Goal: Task Accomplishment & Management: Use online tool/utility

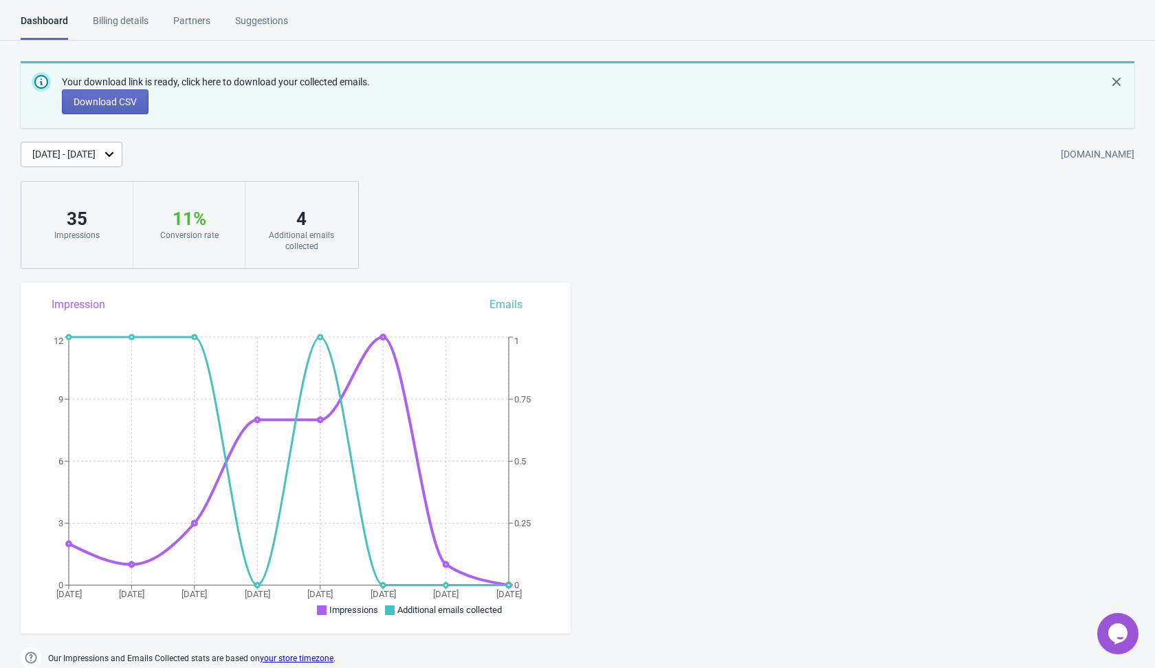
click at [536, 195] on div "Your download link is ready, click here to download your collected emails. Down…" at bounding box center [577, 165] width 1155 height 208
click at [1119, 76] on icon "Dismiss notification" at bounding box center [1117, 82] width 14 height 14
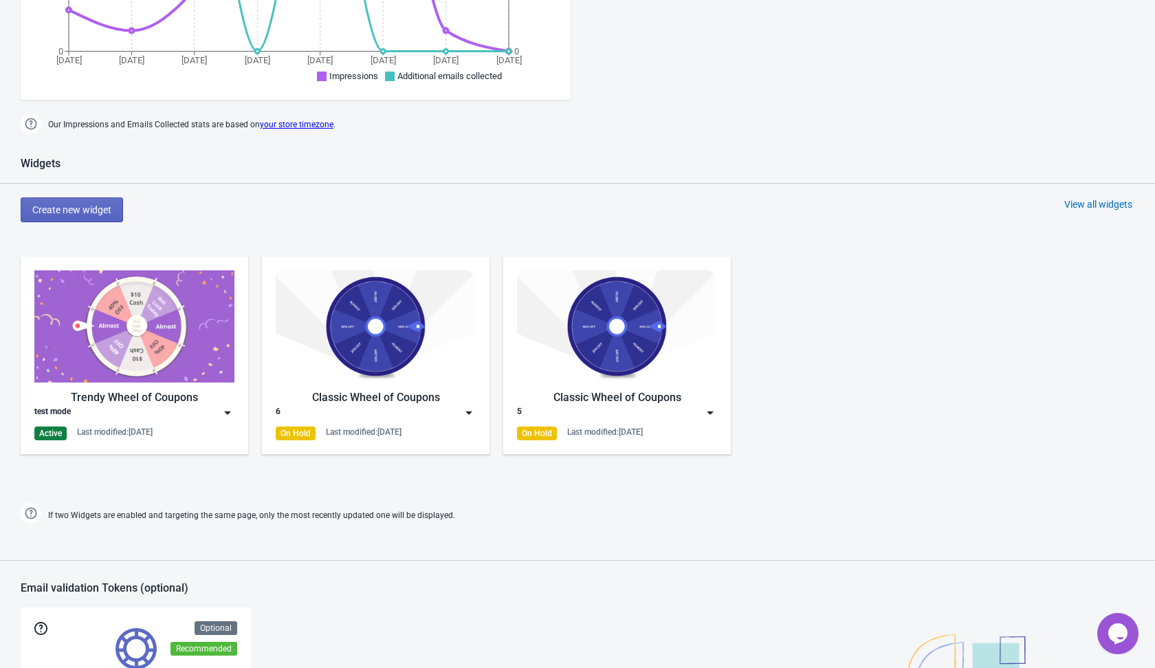
scroll to position [496, 0]
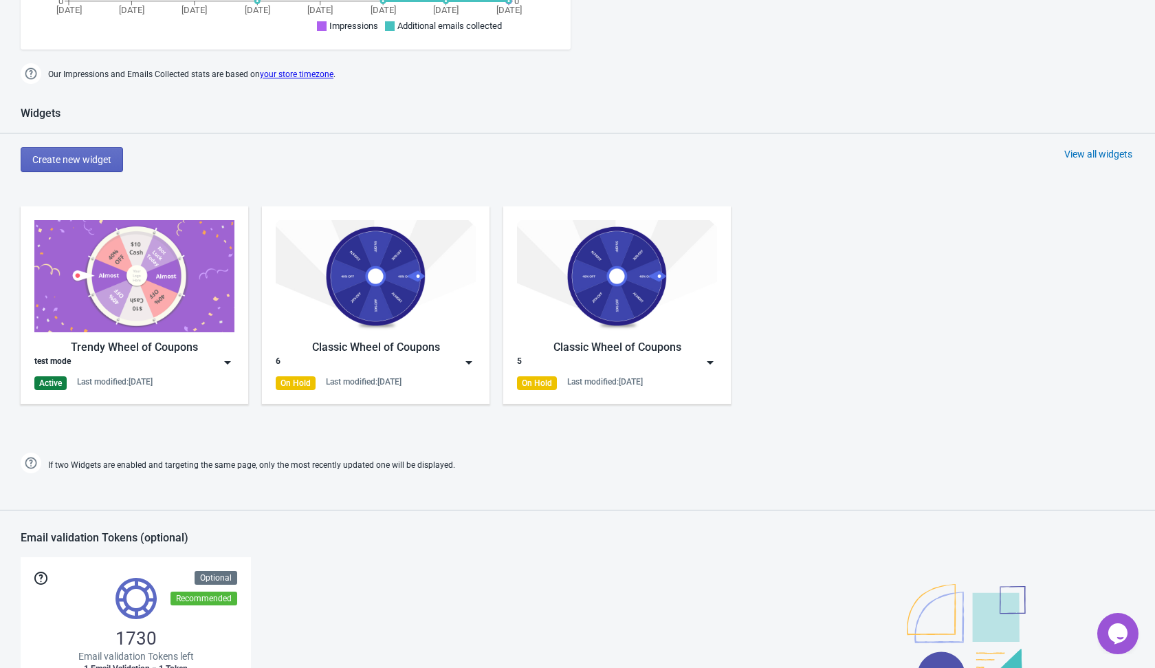
click at [232, 361] on img at bounding box center [228, 363] width 14 height 14
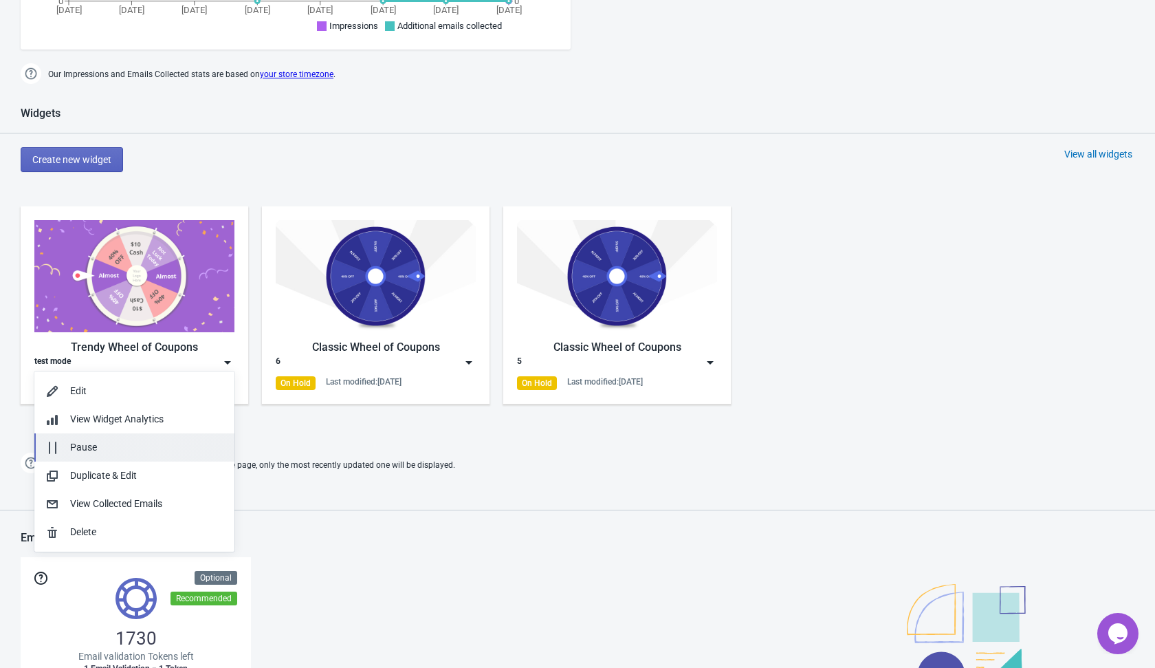
click at [181, 446] on div "Pause" at bounding box center [146, 447] width 153 height 14
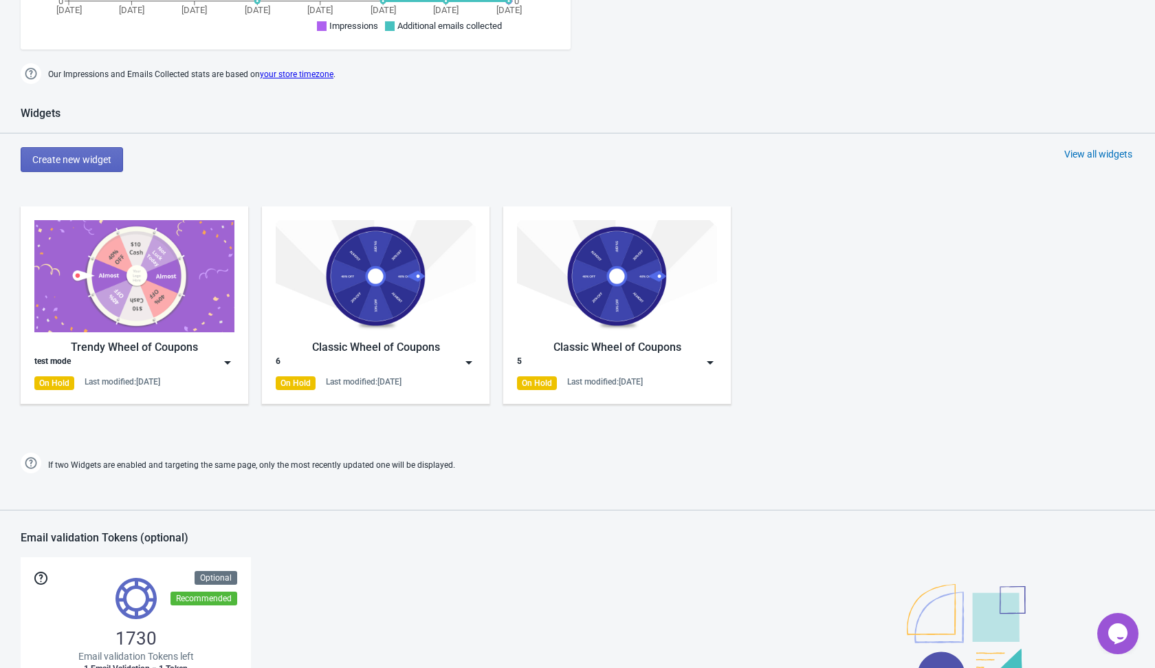
click at [387, 165] on div "Create new widget View all widgets" at bounding box center [588, 159] width 1135 height 25
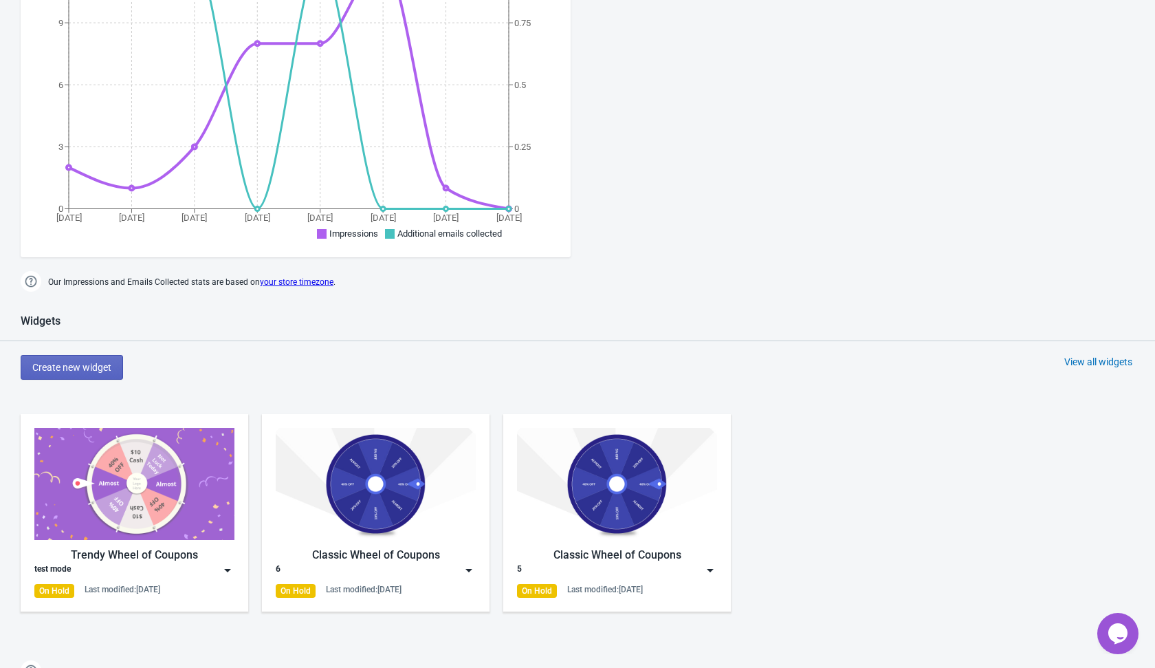
scroll to position [198, 0]
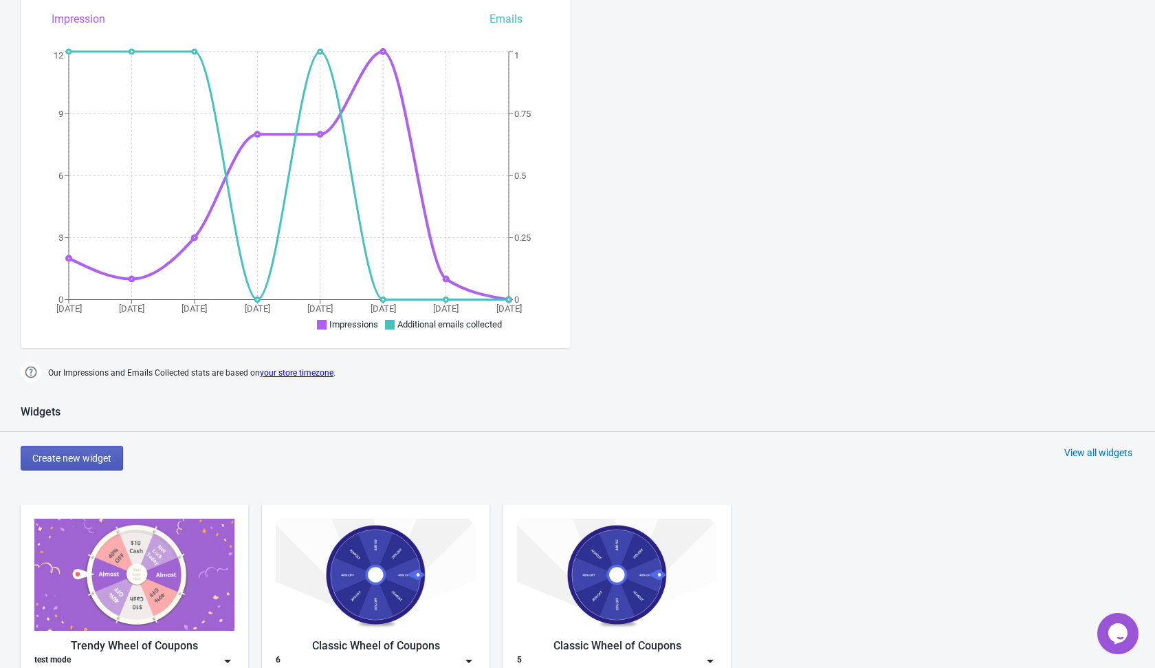
click at [109, 463] on button "Create new widget" at bounding box center [72, 458] width 102 height 25
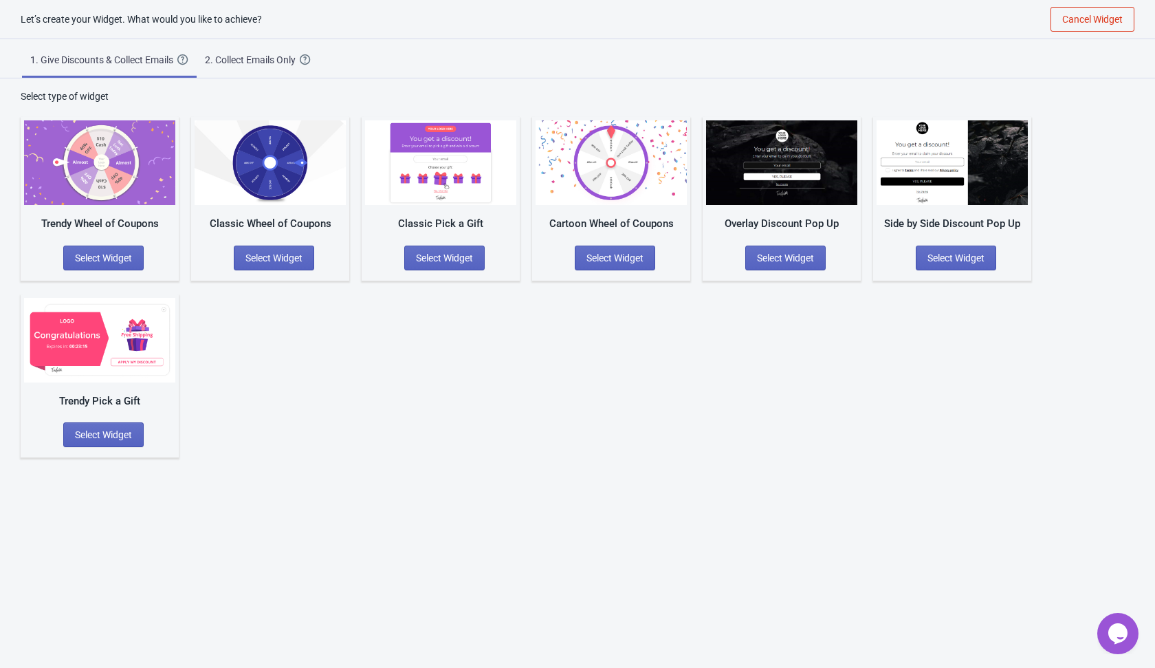
scroll to position [14, 0]
click at [343, 339] on div "Trendy Wheel of Coupons Select Widget Classic Wheel of Coupons Select Widget Cl…" at bounding box center [578, 280] width 1114 height 354
click at [503, 336] on div "Trendy Wheel of Coupons Select Widget Classic Wheel of Coupons Select Widget Cl…" at bounding box center [578, 280] width 1114 height 354
click at [266, 261] on span "Select Widget" at bounding box center [273, 257] width 57 height 11
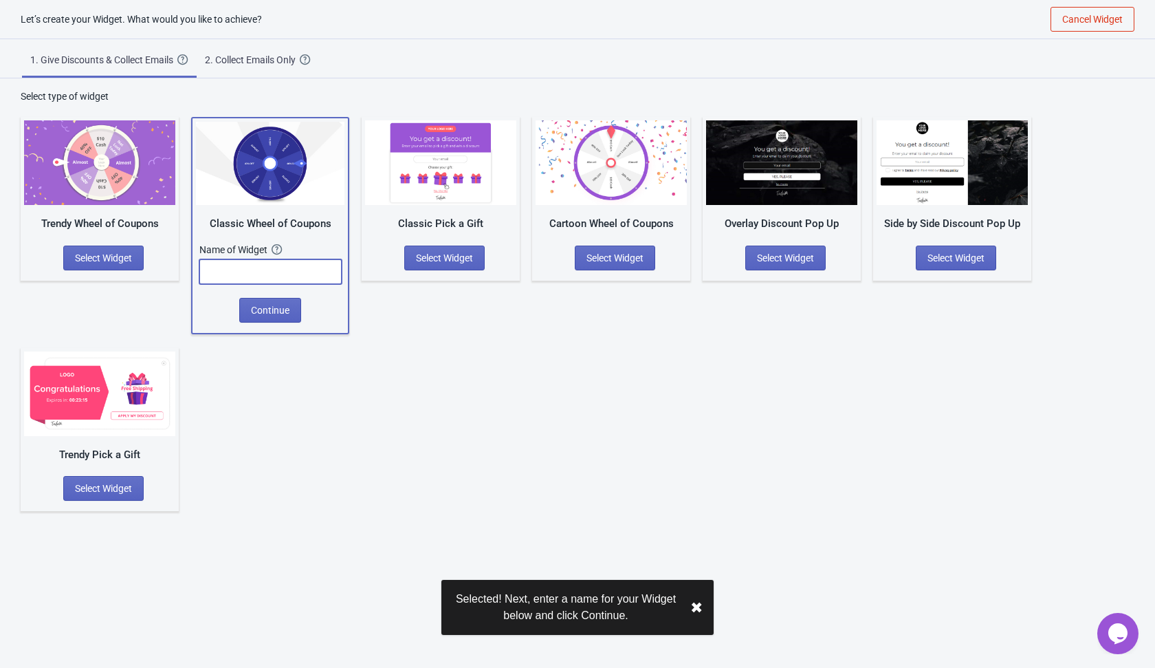
click at [247, 275] on input "text" at bounding box center [270, 271] width 142 height 25
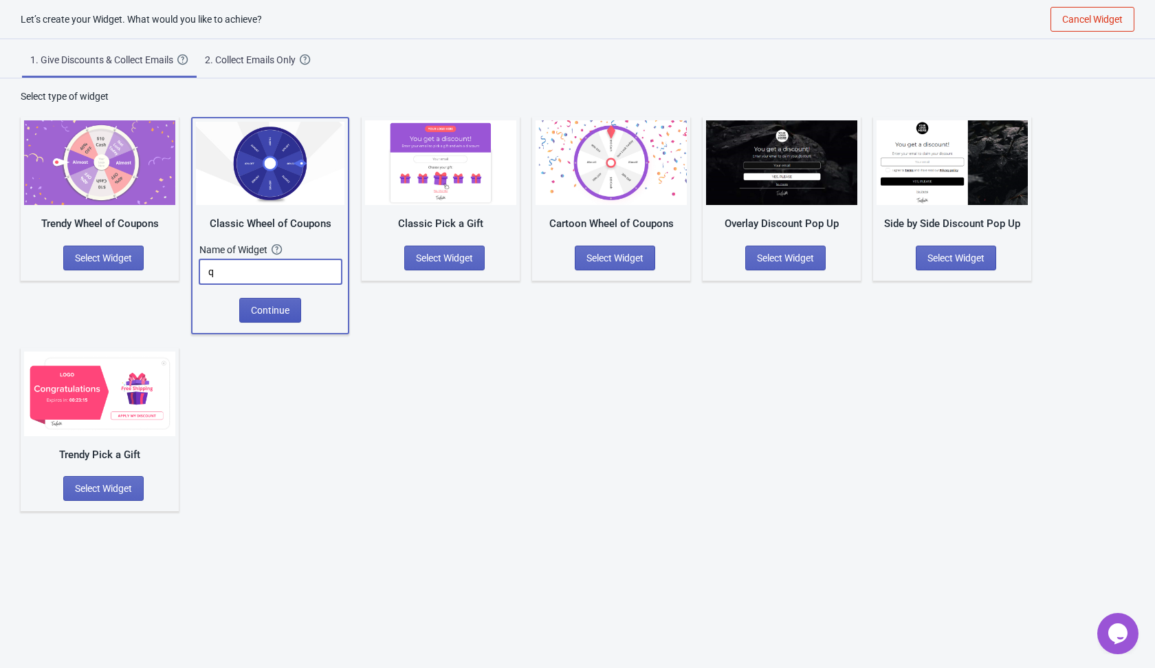
type input "q"
click at [280, 311] on span "Continue" at bounding box center [270, 310] width 39 height 11
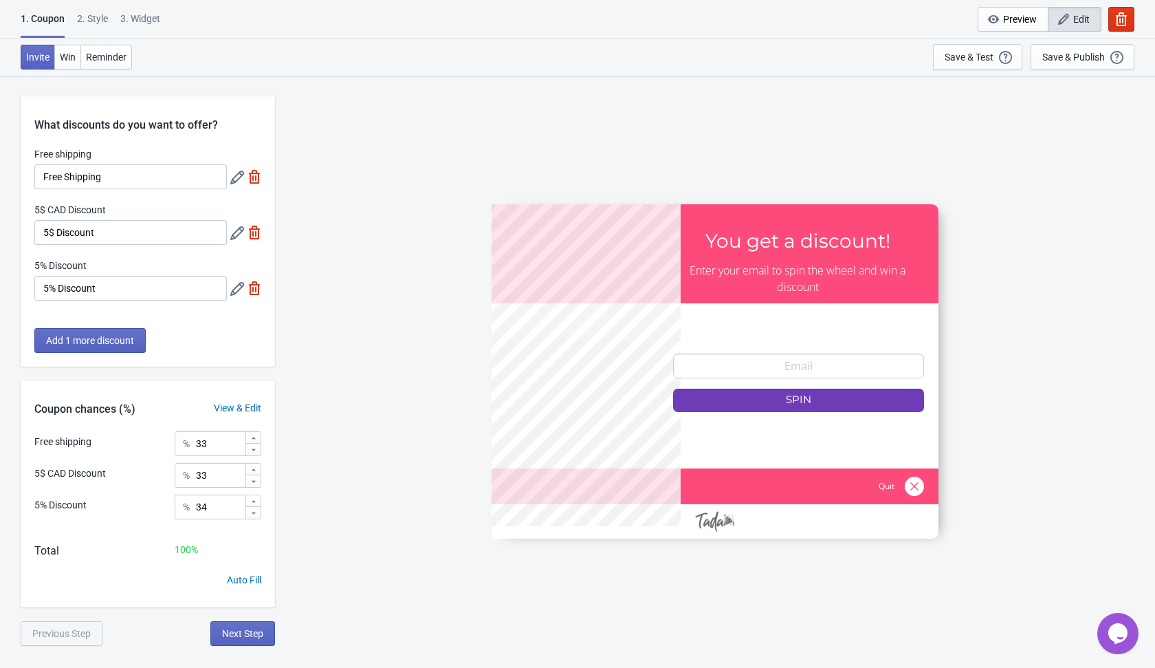
click at [248, 235] on img at bounding box center [255, 233] width 14 height 14
type input "50"
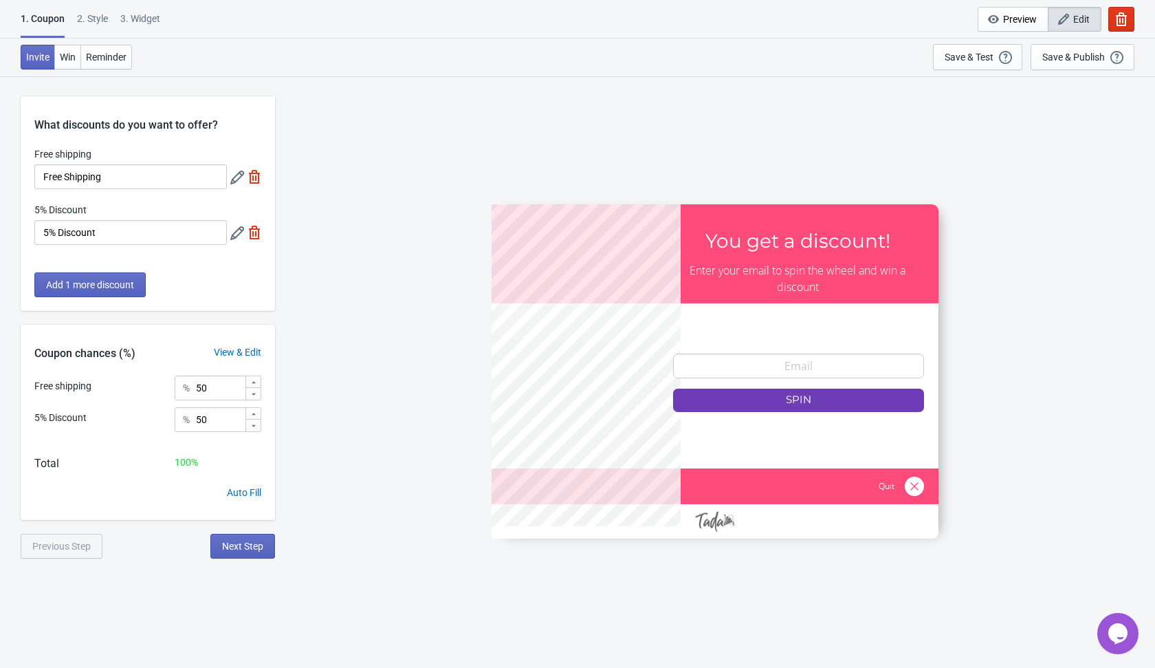
click at [256, 179] on img at bounding box center [255, 177] width 14 height 14
type input "100"
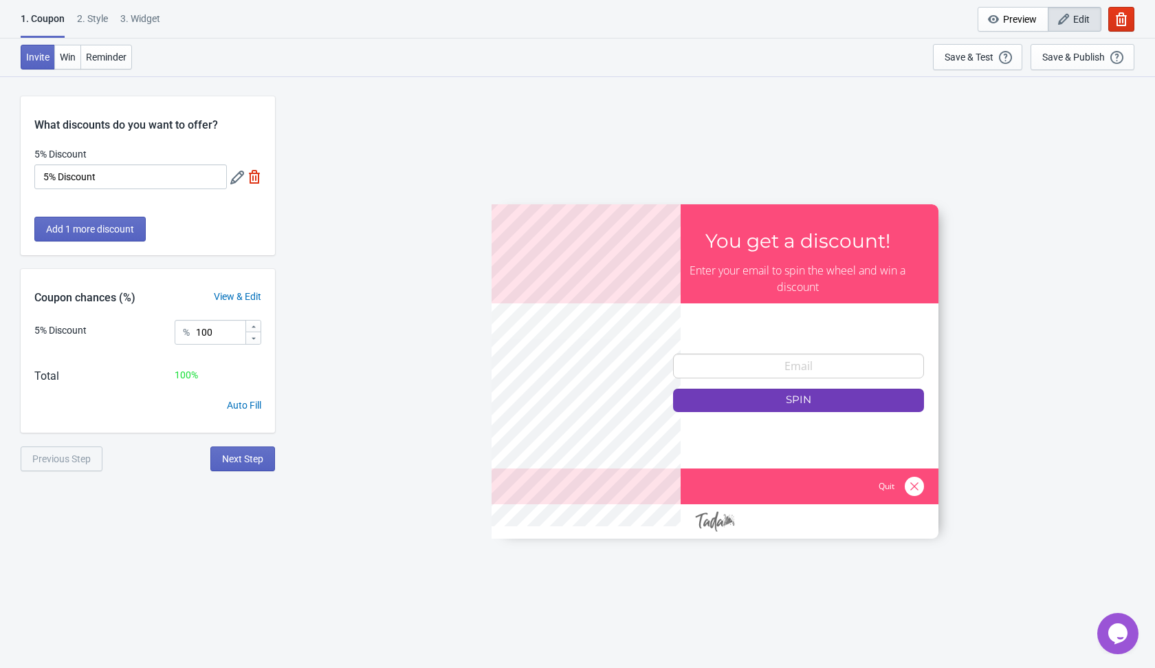
click at [254, 173] on img at bounding box center [255, 177] width 14 height 14
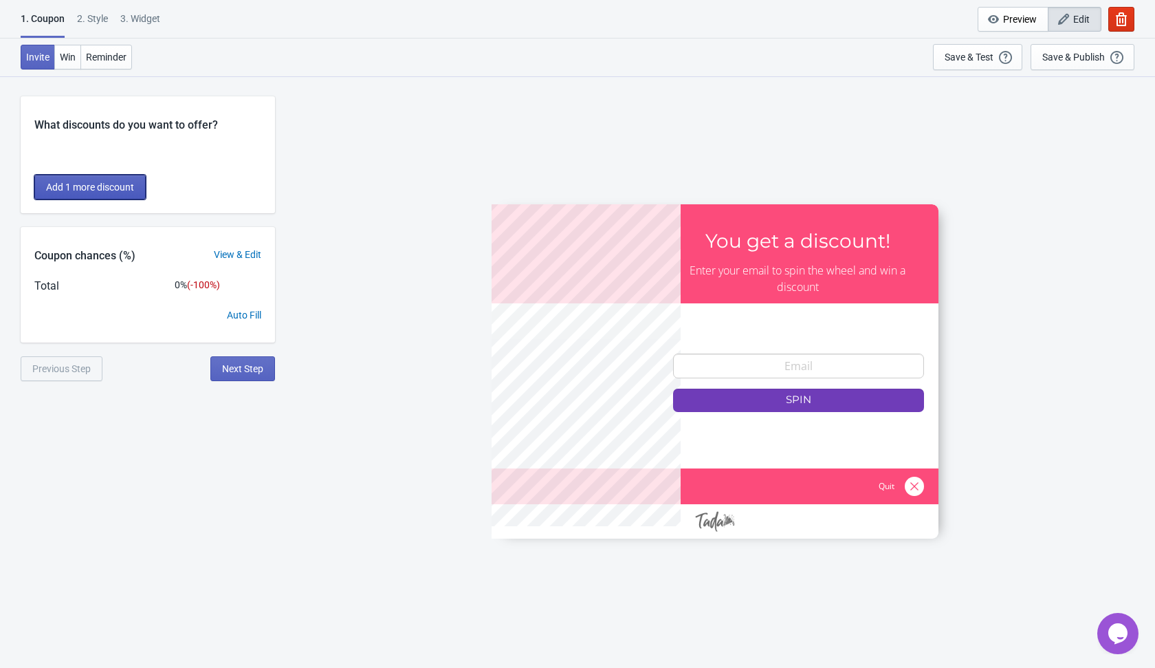
click at [102, 182] on span "Add 1 more discount" at bounding box center [90, 187] width 88 height 11
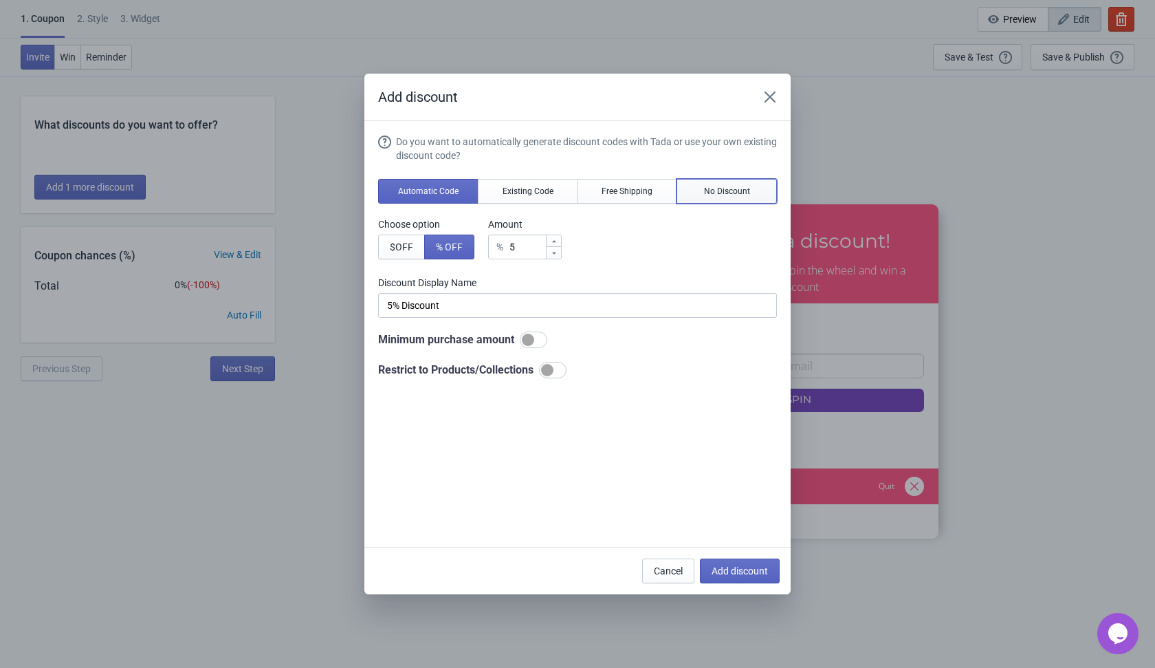
click at [734, 195] on span "No Discount" at bounding box center [727, 191] width 46 height 11
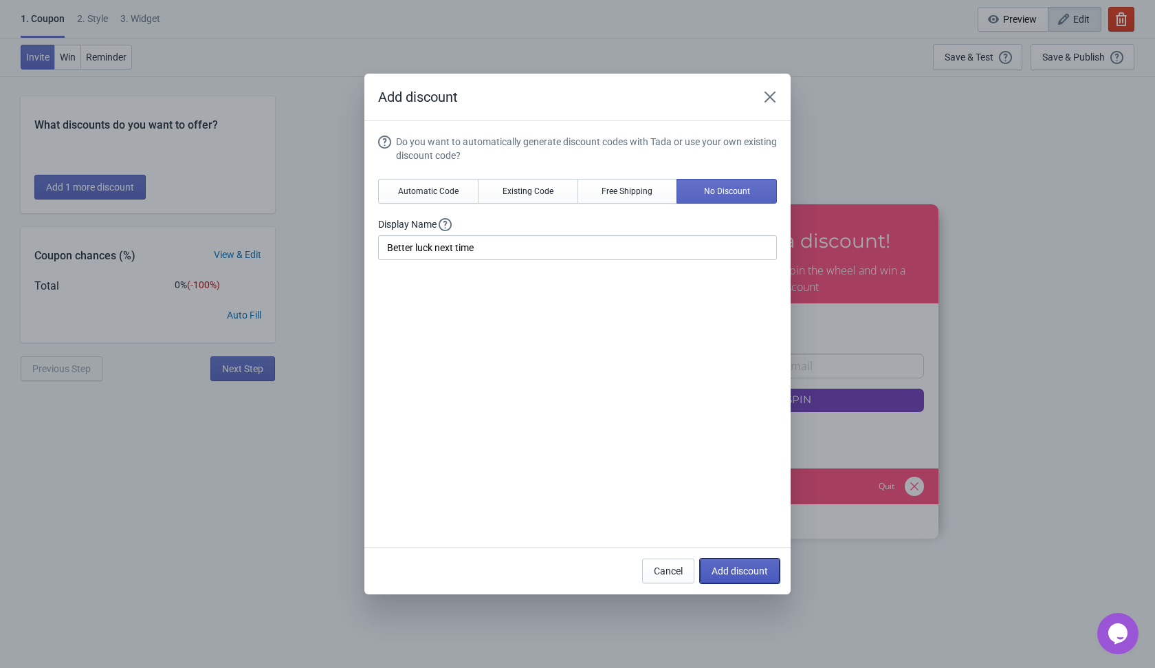
click at [730, 566] on span "Add discount" at bounding box center [740, 570] width 56 height 11
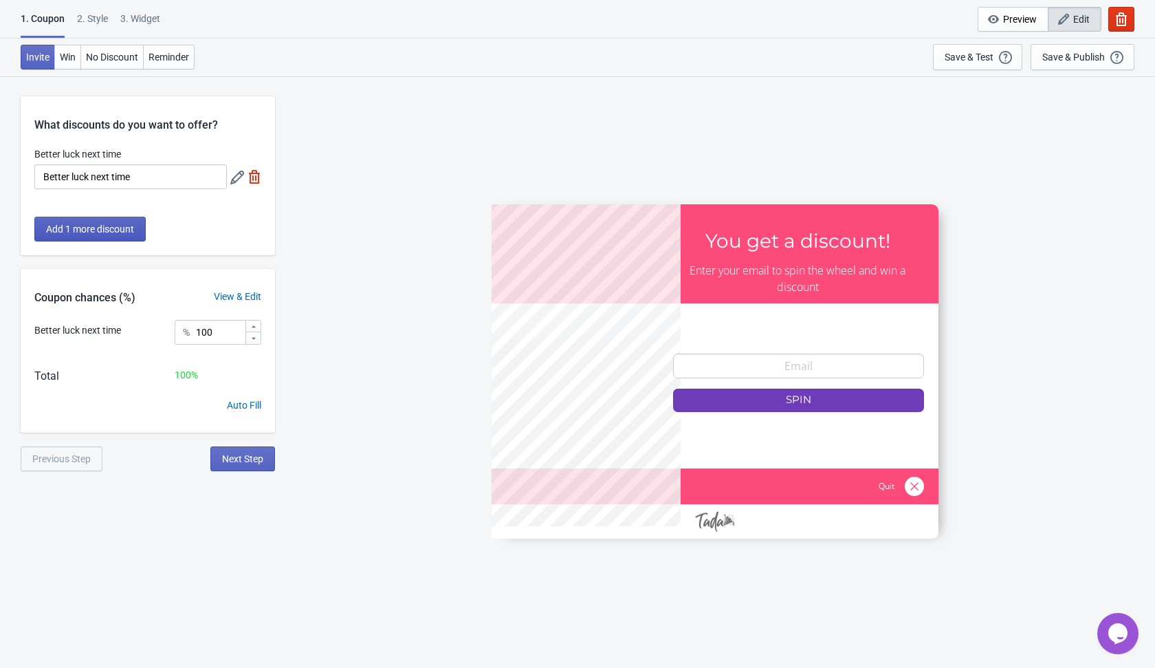
click at [106, 224] on span "Add 1 more discount" at bounding box center [90, 228] width 88 height 11
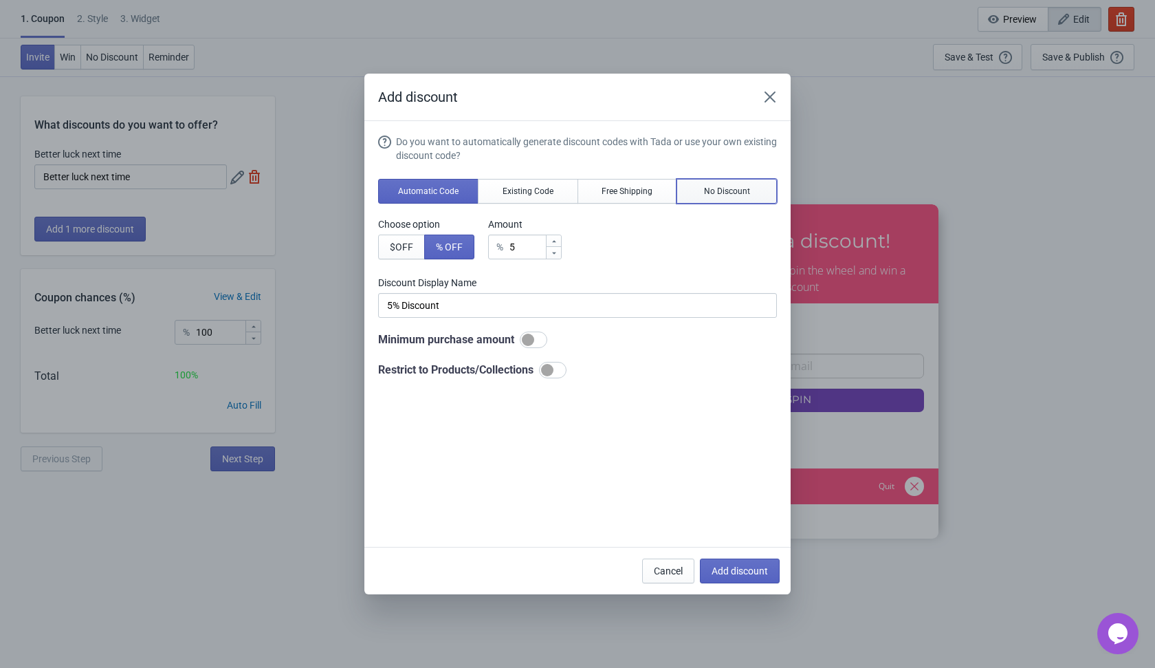
click at [725, 188] on span "No Discount" at bounding box center [727, 191] width 46 height 11
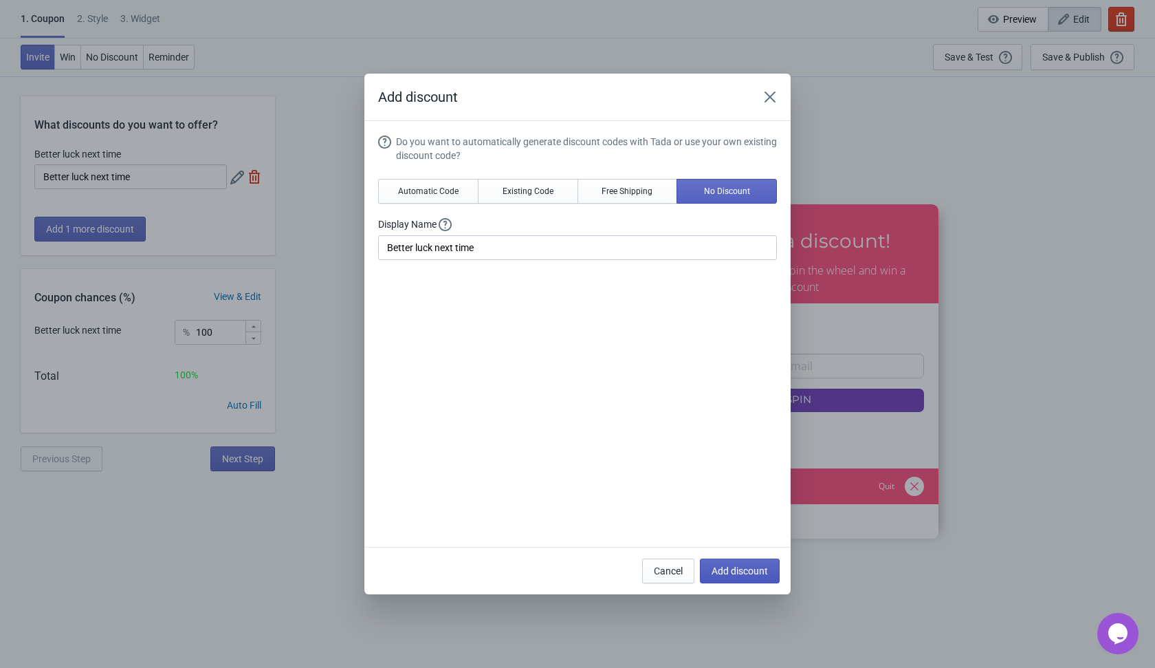
click at [723, 569] on span "Add discount" at bounding box center [740, 570] width 56 height 11
type input "50"
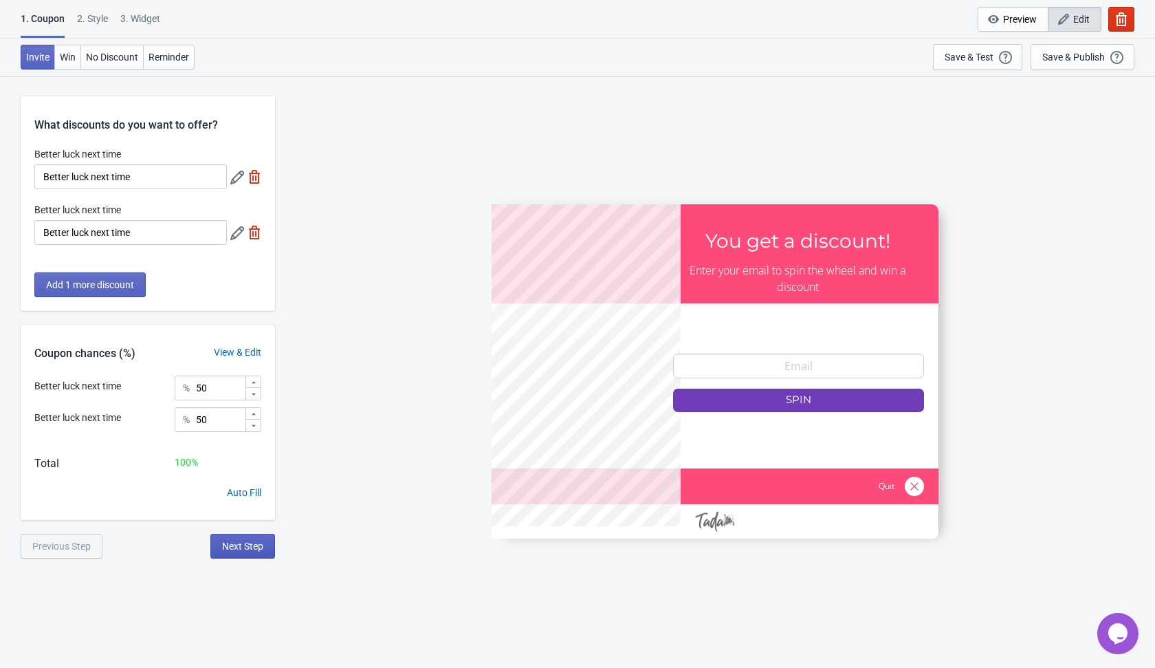
click at [252, 554] on button "Next Step" at bounding box center [242, 546] width 65 height 25
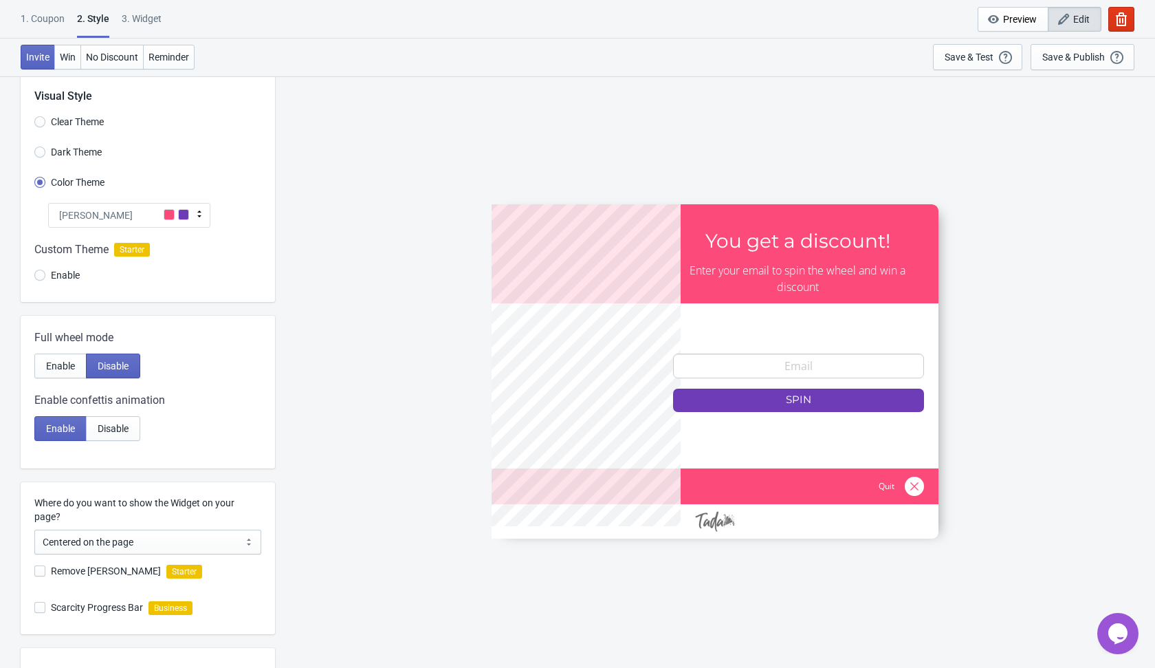
scroll to position [182, 0]
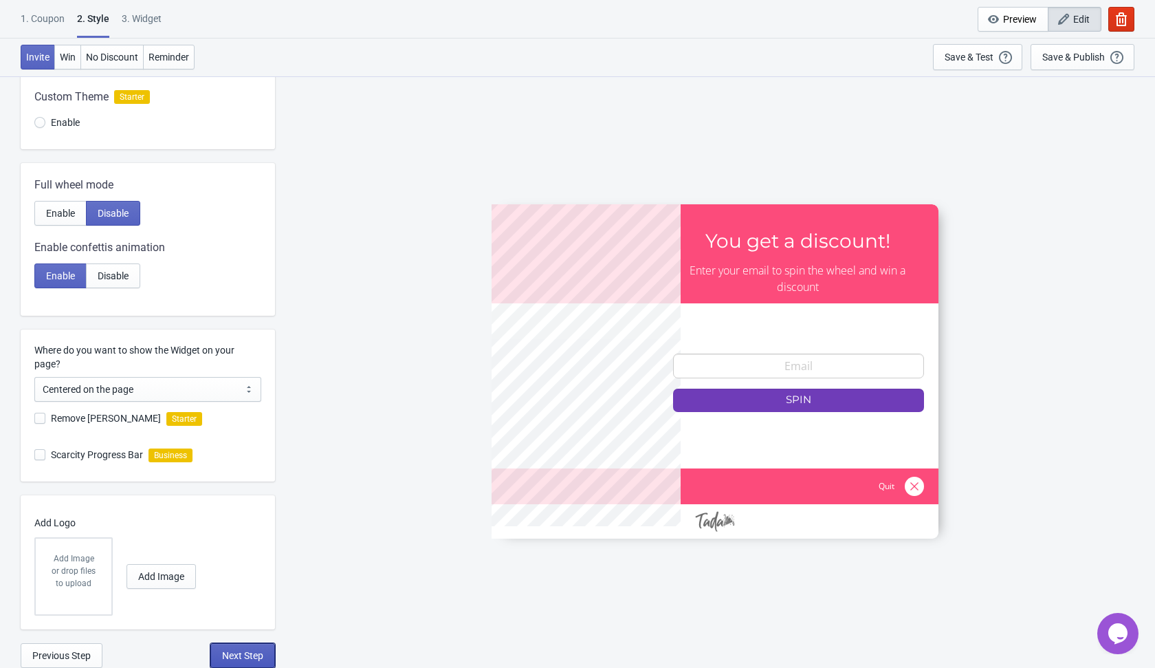
click at [237, 650] on span "Next Step" at bounding box center [242, 655] width 41 height 11
select select "once"
select select "1"
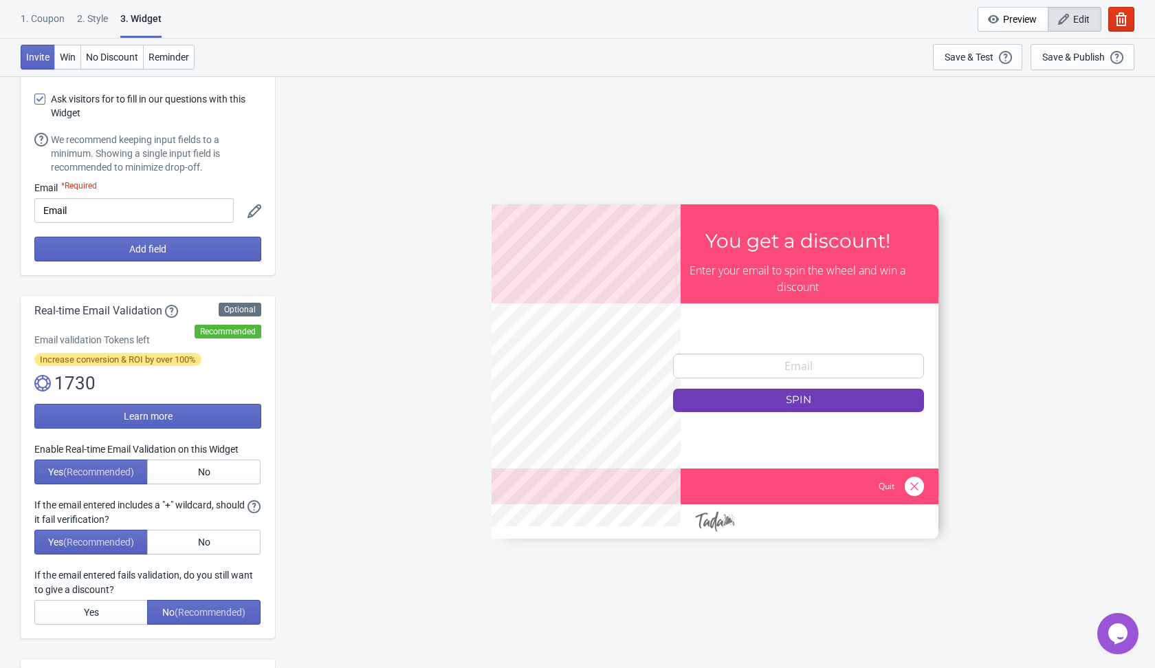
scroll to position [50, 0]
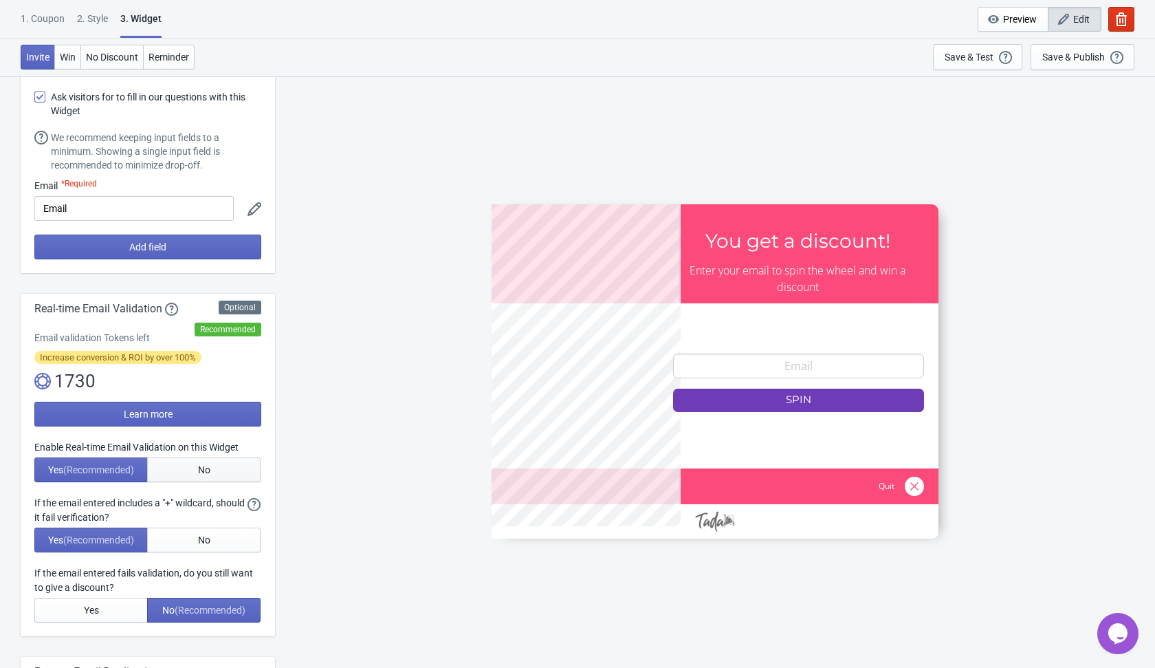
click at [216, 474] on button "No" at bounding box center [203, 469] width 113 height 25
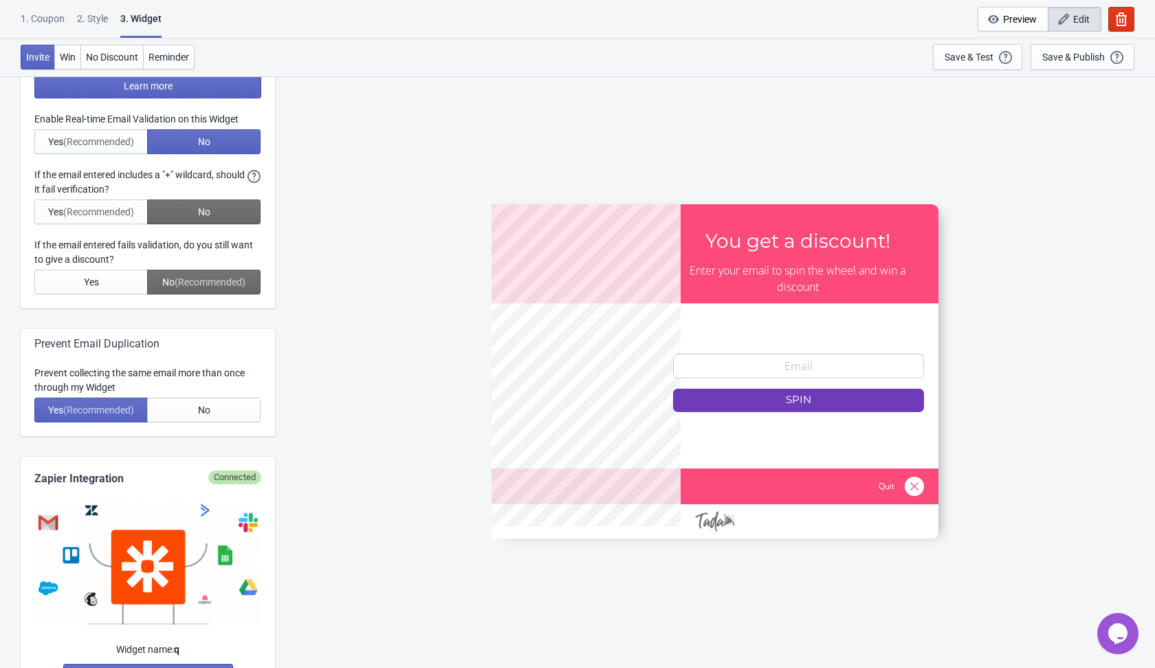
scroll to position [582, 0]
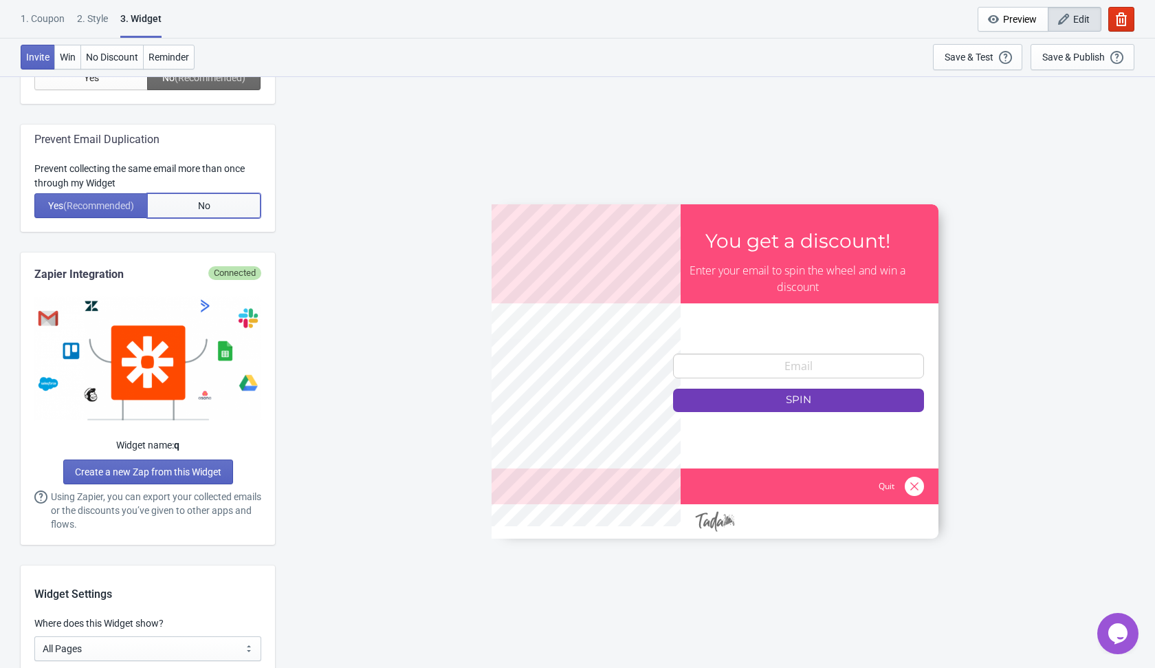
click at [209, 200] on span "No" at bounding box center [204, 205] width 12 height 11
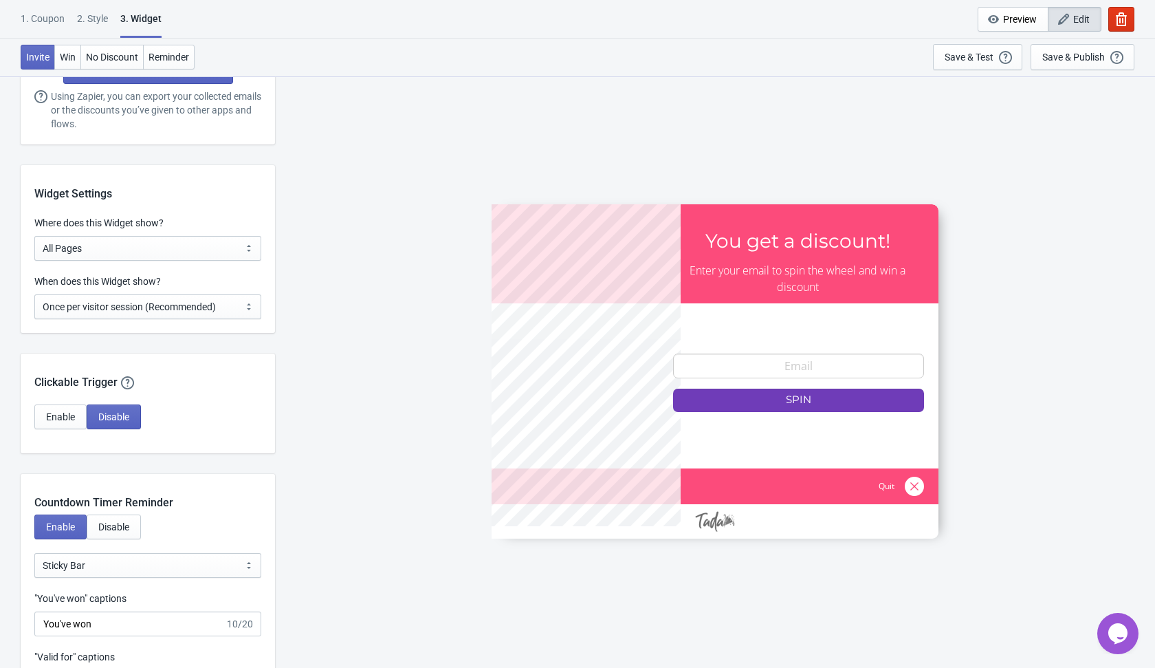
scroll to position [983, 0]
click at [206, 300] on select "Every new visit of page Once every period of time Once per visitor session (Rec…" at bounding box center [147, 305] width 227 height 25
select select "every"
click at [34, 293] on select "Every new visit of page Once every period of time Once per visitor session (Rec…" at bounding box center [147, 305] width 227 height 25
click at [314, 379] on div "SASDERWERT3H You get a discount! Enter your email to spin the wheel and win a d…" at bounding box center [715, 371] width 866 height 591
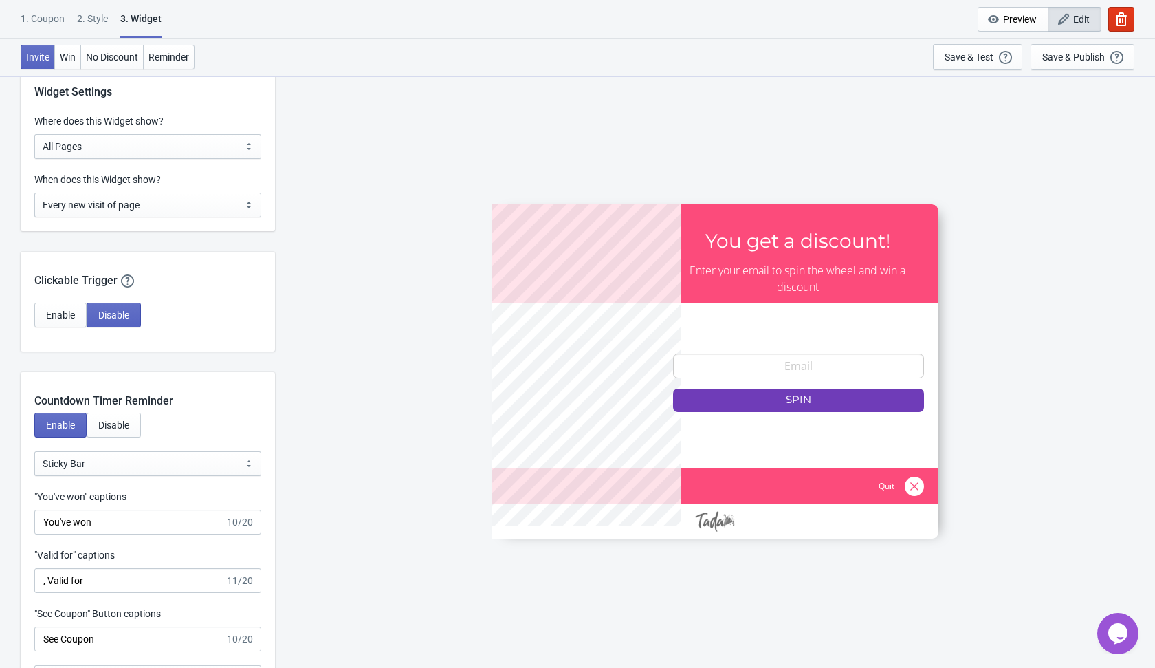
scroll to position [1106, 0]
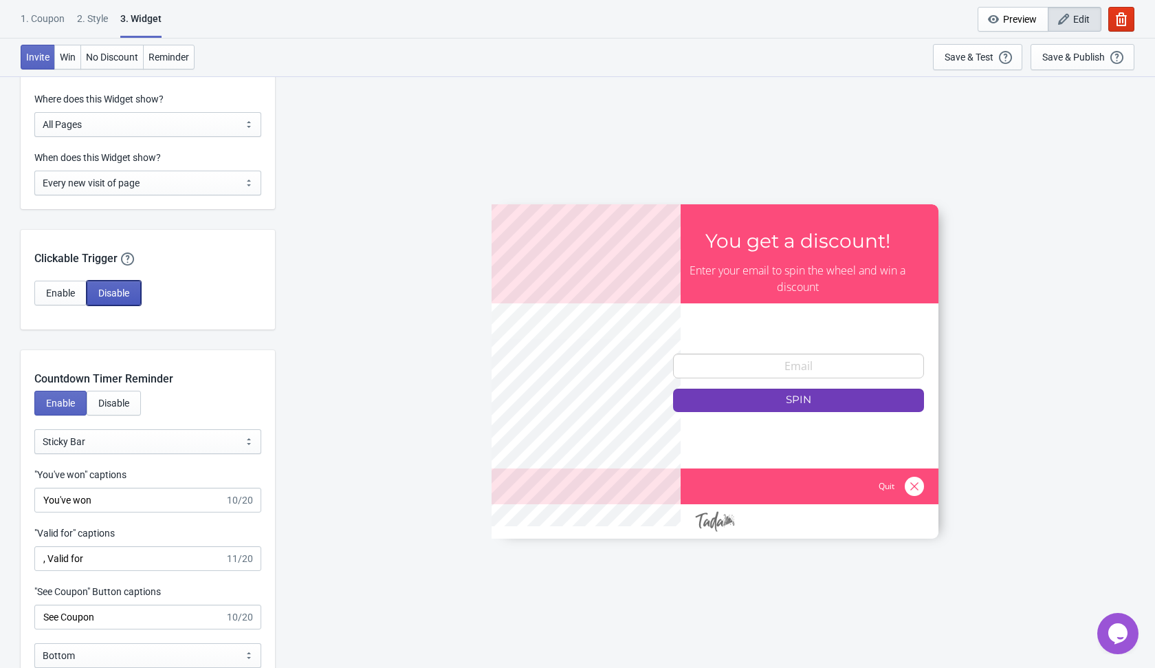
click at [125, 283] on button "Disable" at bounding box center [114, 293] width 54 height 25
click at [189, 286] on div "Enable Disable" at bounding box center [147, 293] width 227 height 25
click at [195, 380] on div "Countdown Timer Reminder" at bounding box center [148, 368] width 254 height 37
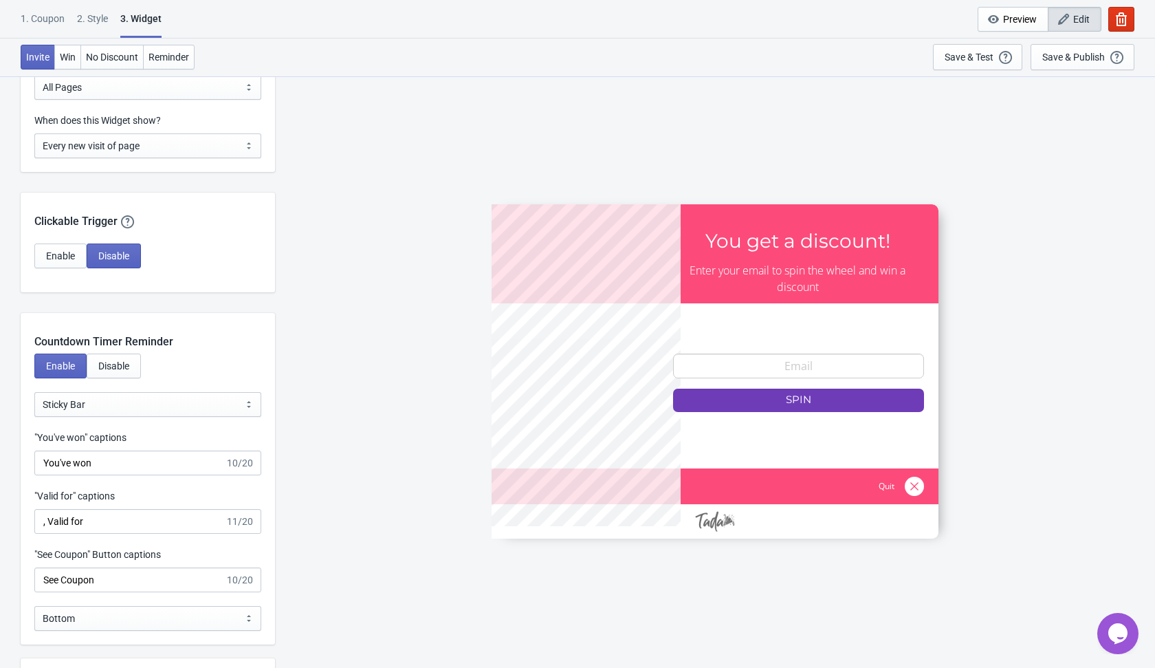
scroll to position [1151, 0]
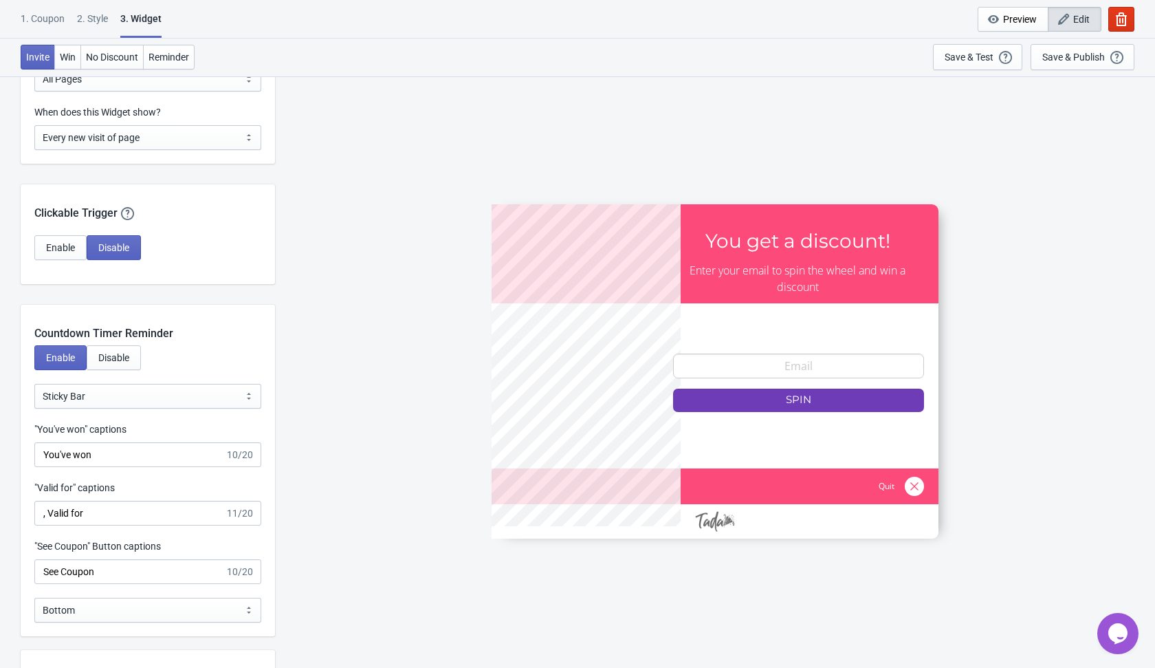
click at [191, 332] on div "Countdown Timer Reminder" at bounding box center [148, 323] width 254 height 37
click at [176, 351] on div "Enable Disable" at bounding box center [148, 364] width 254 height 39
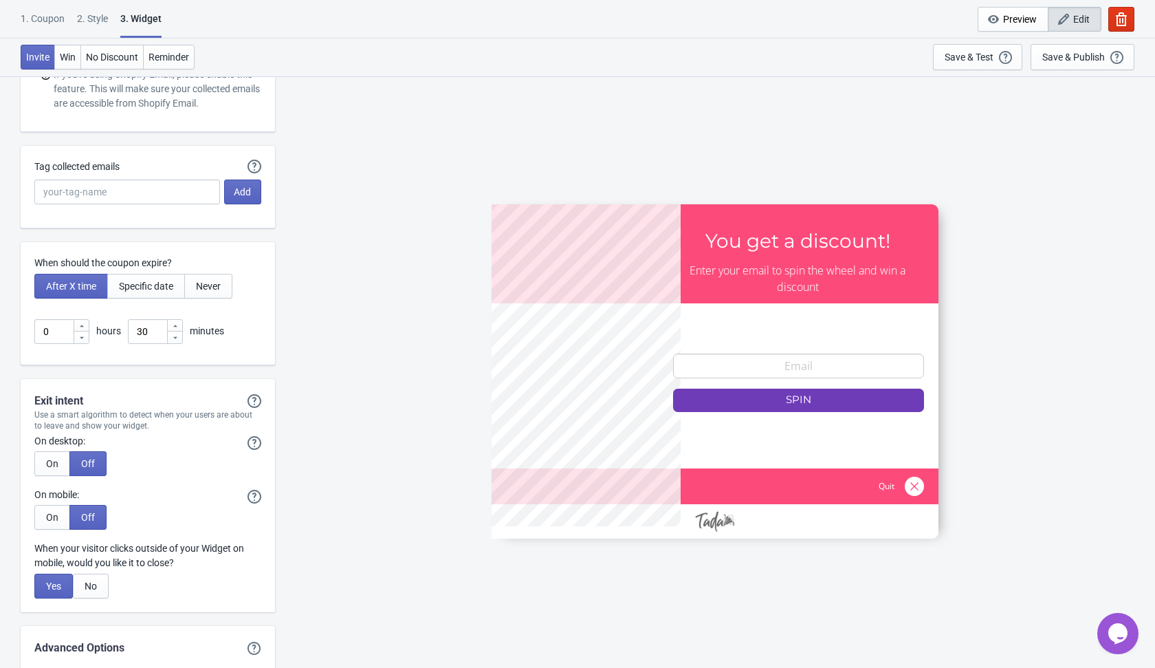
scroll to position [3488, 0]
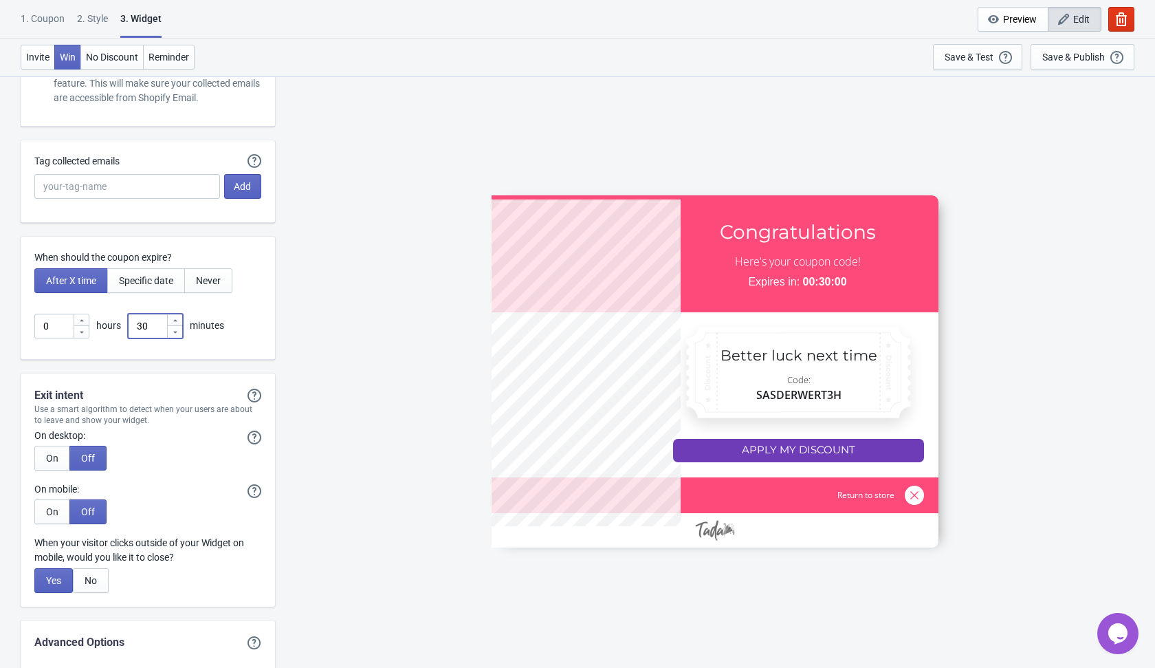
click at [154, 318] on input "30" at bounding box center [147, 326] width 39 height 25
type input "3"
click at [154, 318] on input "1" at bounding box center [147, 326] width 39 height 25
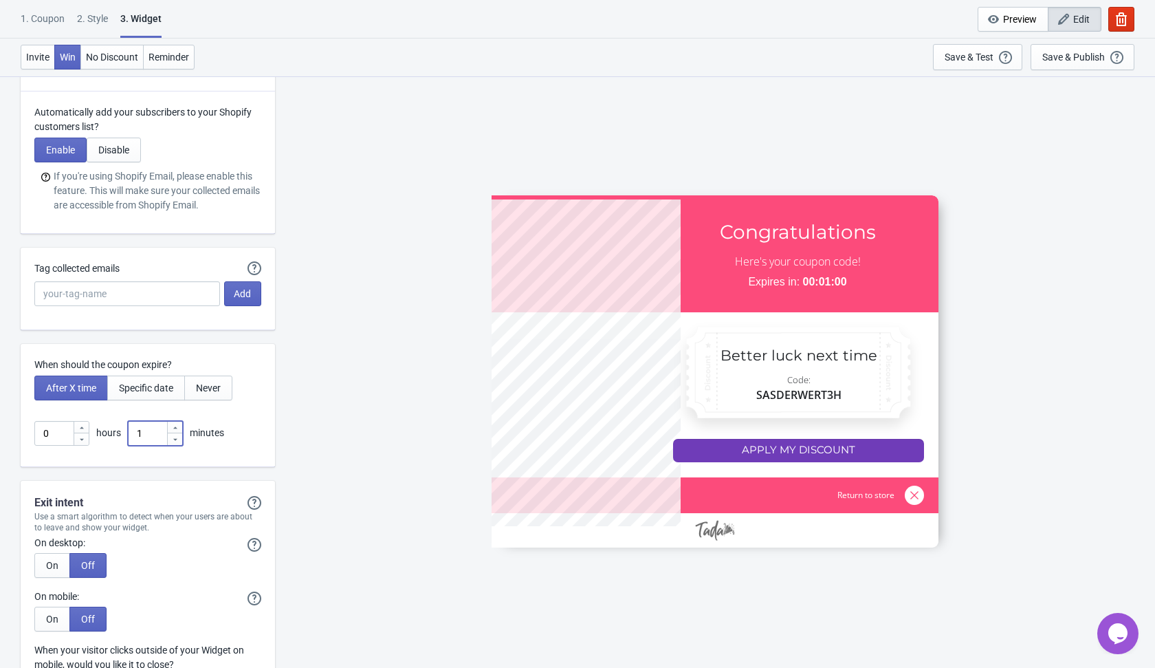
scroll to position [3634, 0]
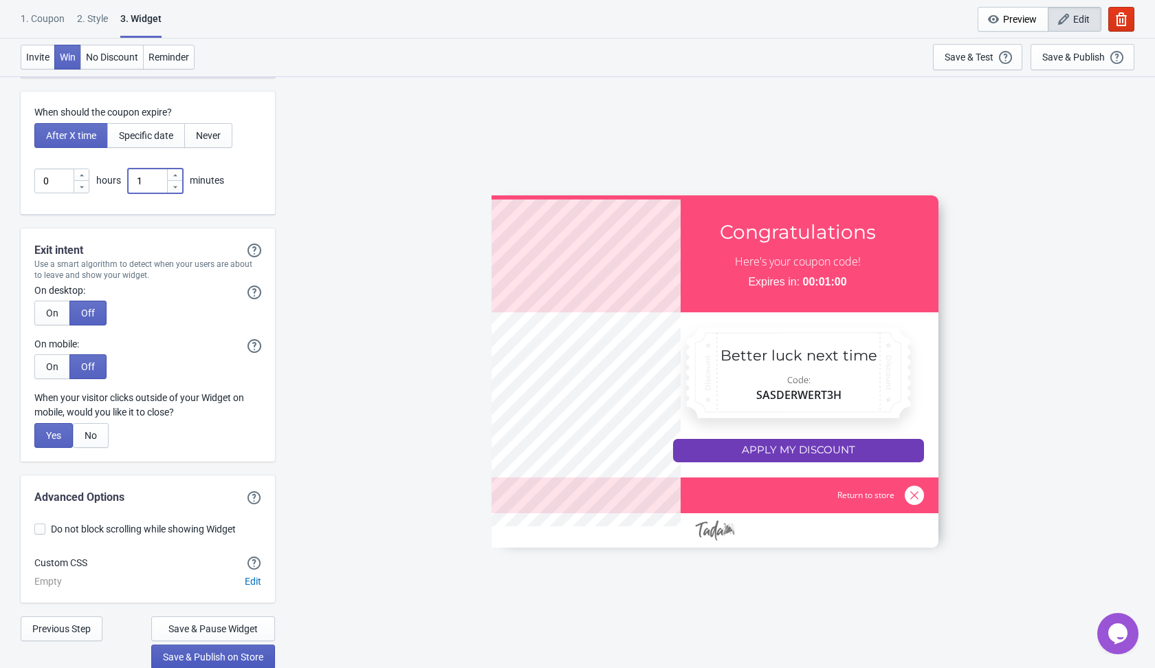
type input "1"
click at [213, 655] on span "Save & Publish on Store" at bounding box center [213, 656] width 100 height 11
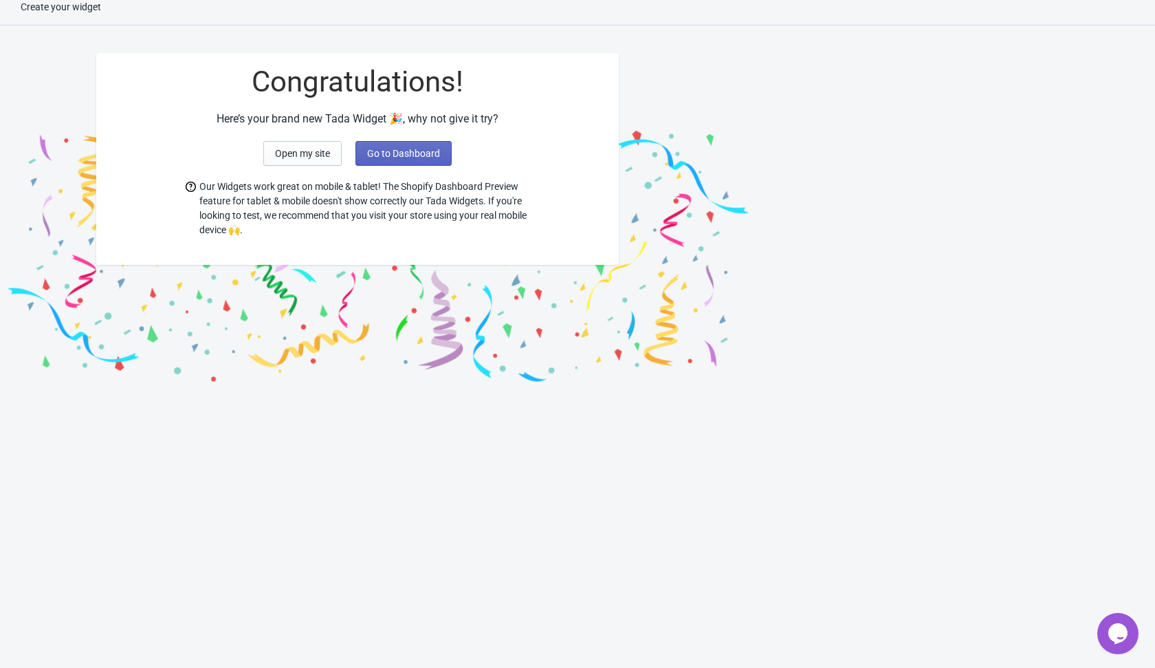
scroll to position [14, 0]
click at [408, 154] on span "Go to Dashboard" at bounding box center [403, 153] width 73 height 11
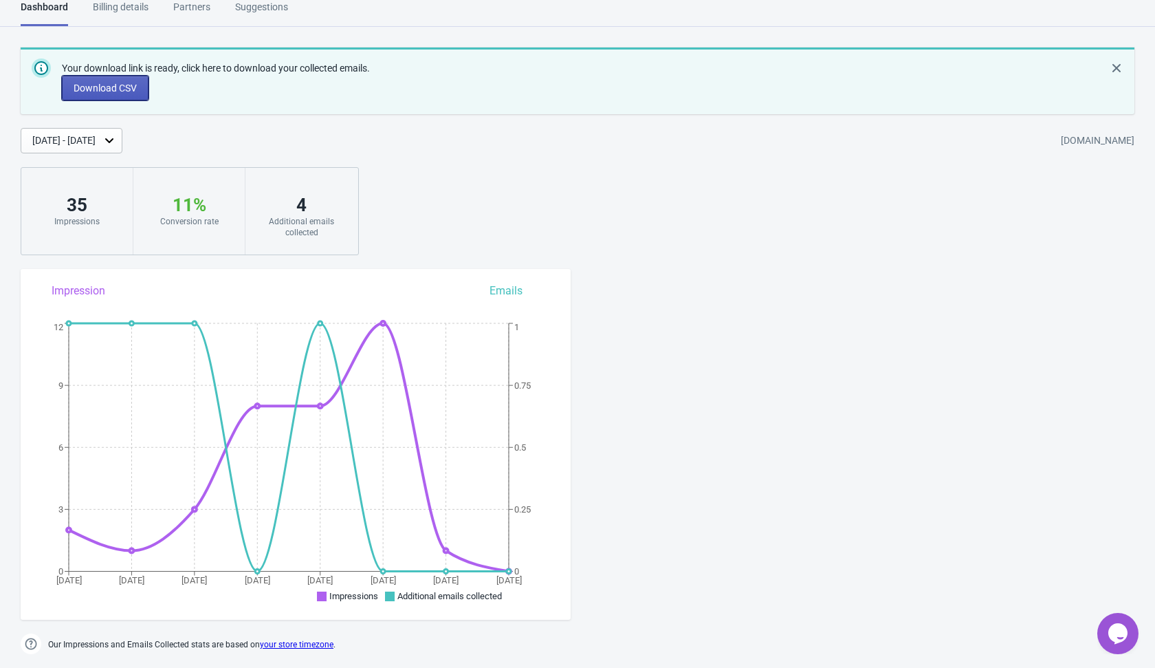
click at [118, 80] on button "Download CSV" at bounding box center [105, 88] width 87 height 25
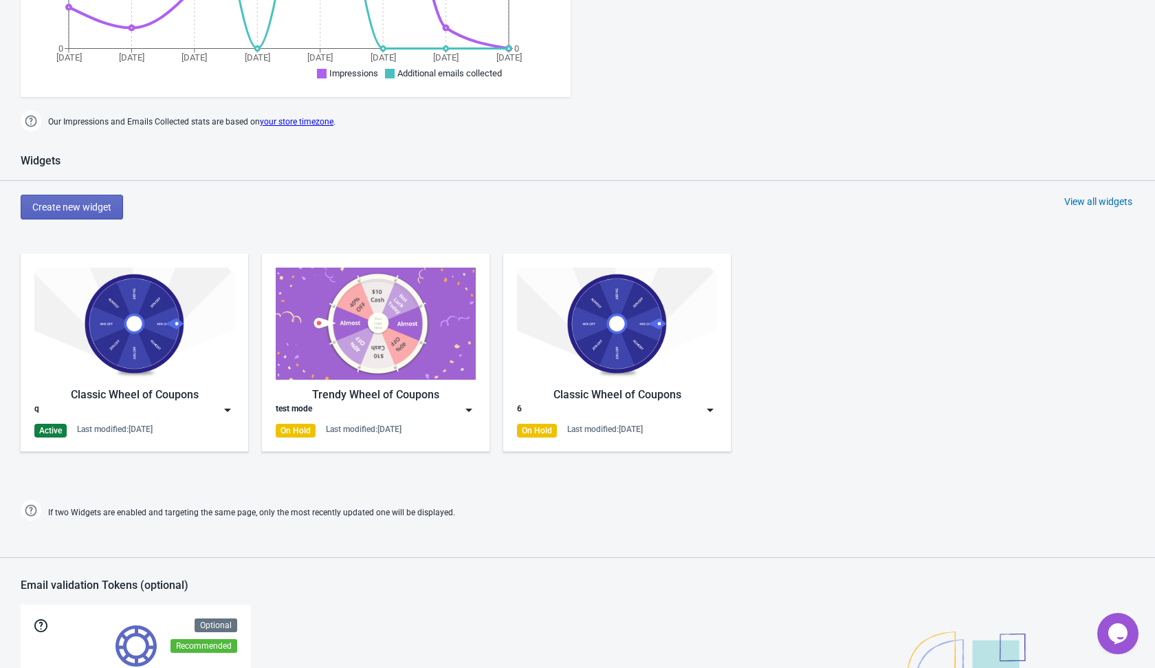
scroll to position [452, 0]
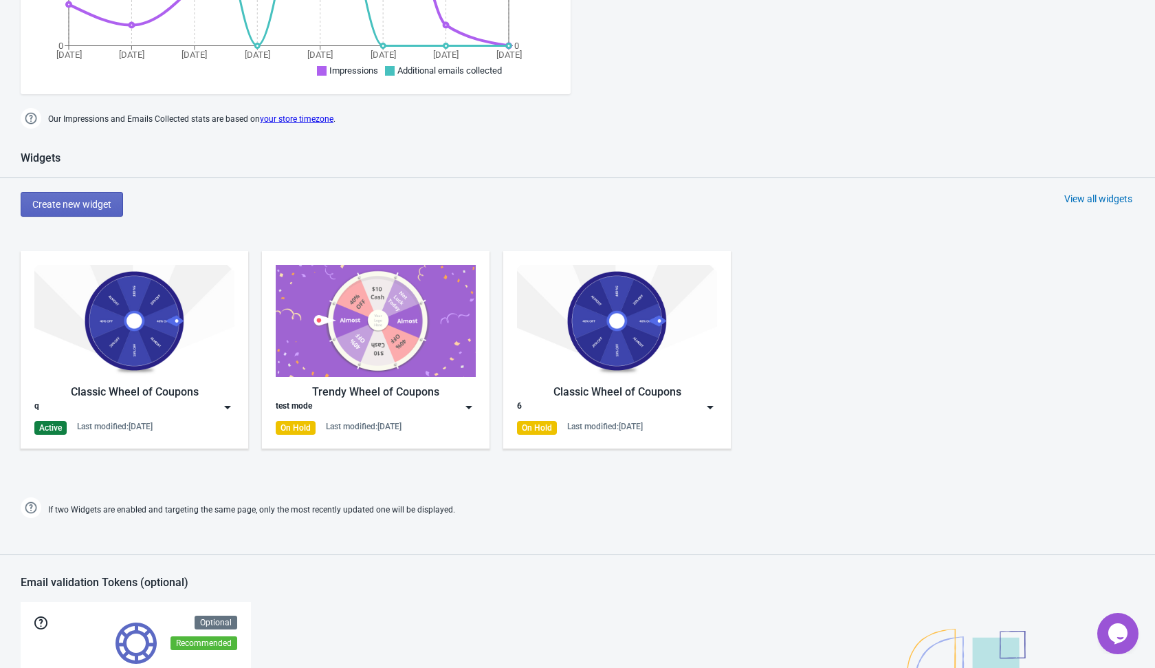
click at [229, 404] on img at bounding box center [228, 407] width 14 height 14
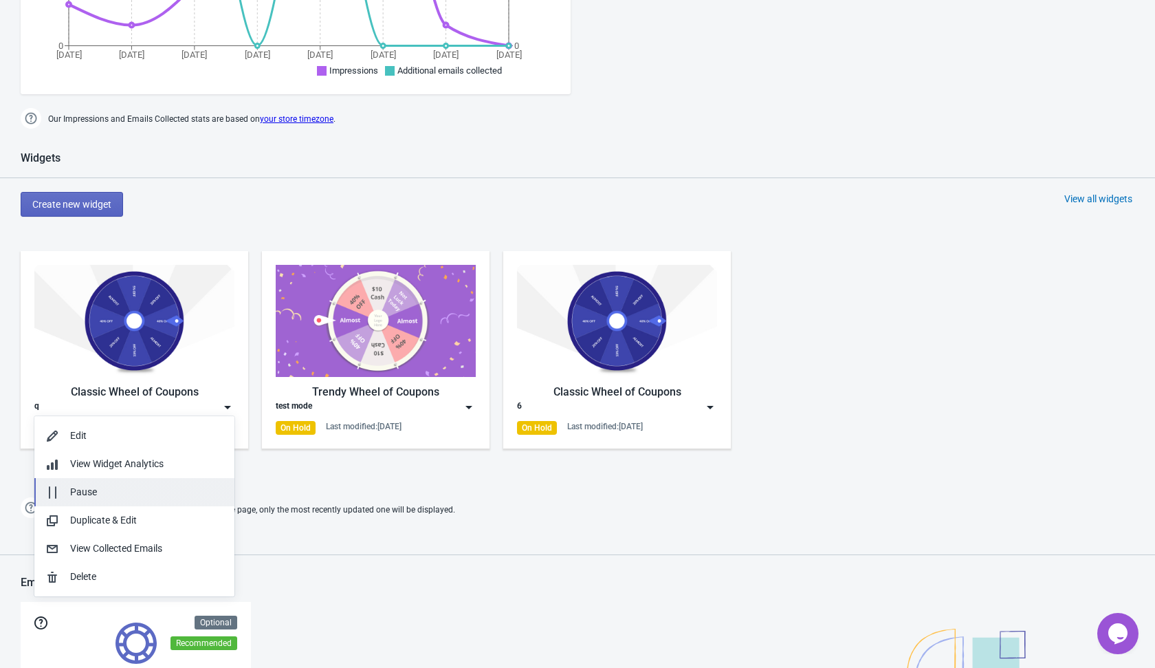
click at [191, 494] on div "Pause" at bounding box center [146, 492] width 153 height 14
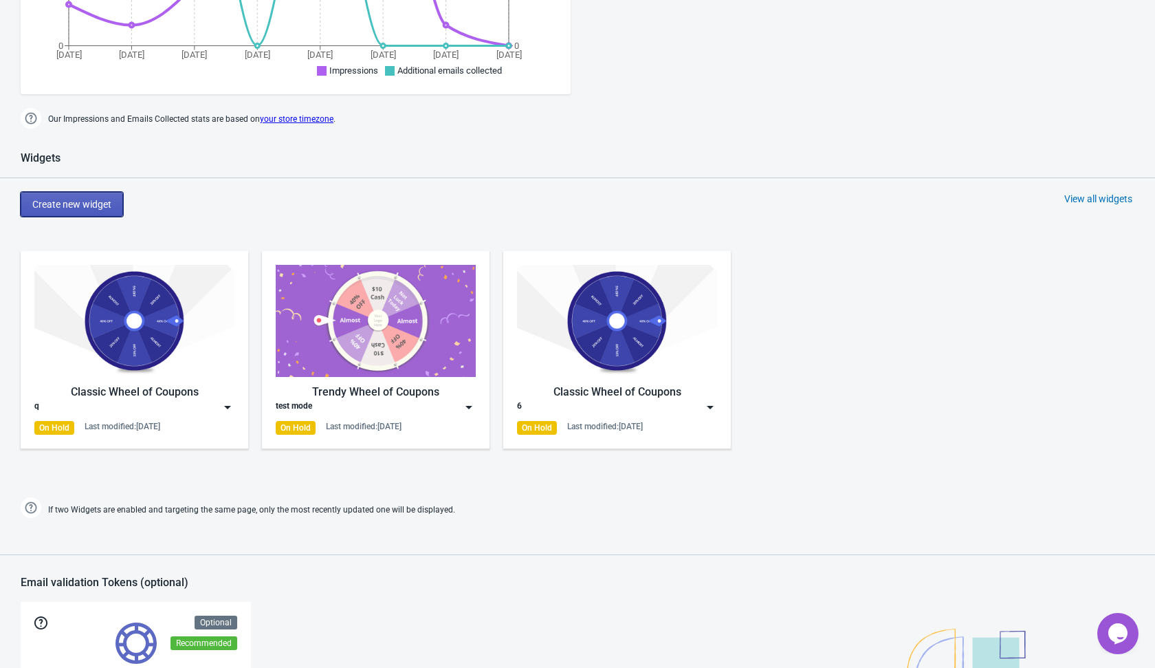
click at [101, 206] on span "Create new widget" at bounding box center [71, 204] width 79 height 11
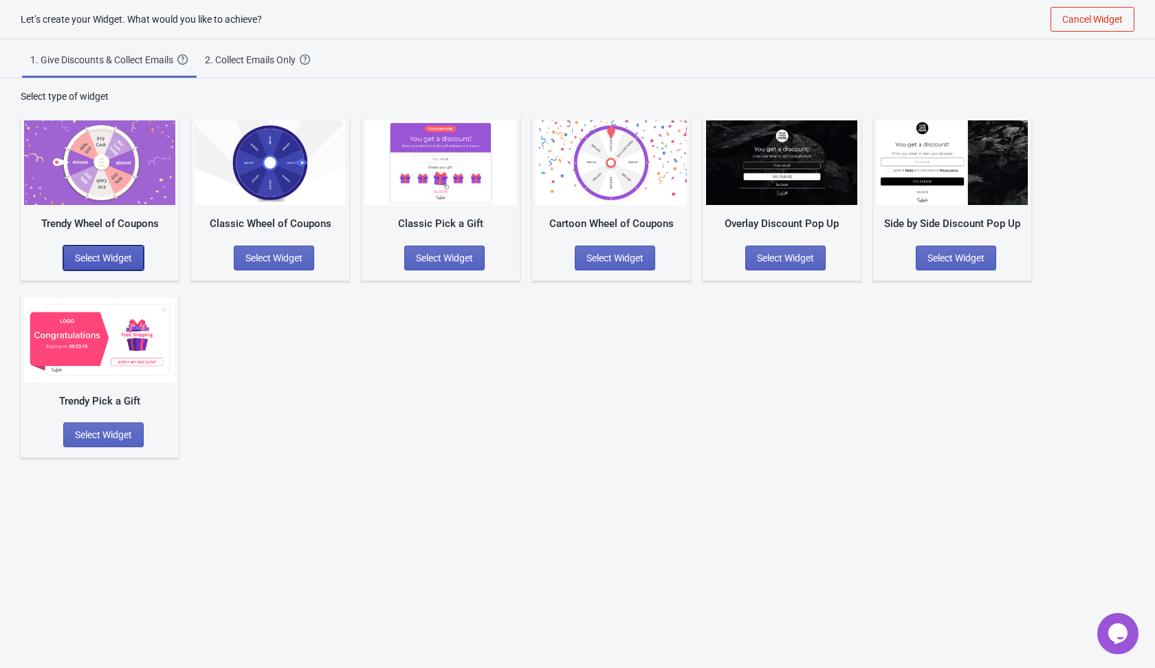
click at [103, 256] on span "Select Widget" at bounding box center [103, 257] width 57 height 11
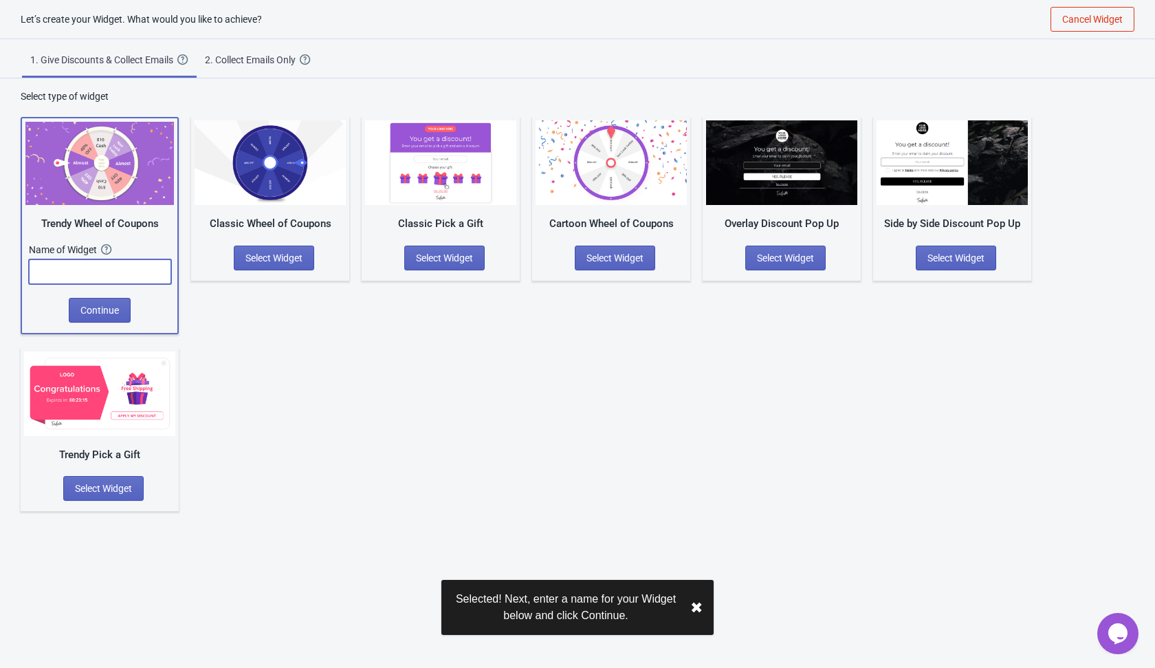
click at [105, 277] on input "text" at bounding box center [100, 271] width 142 height 25
type input "w"
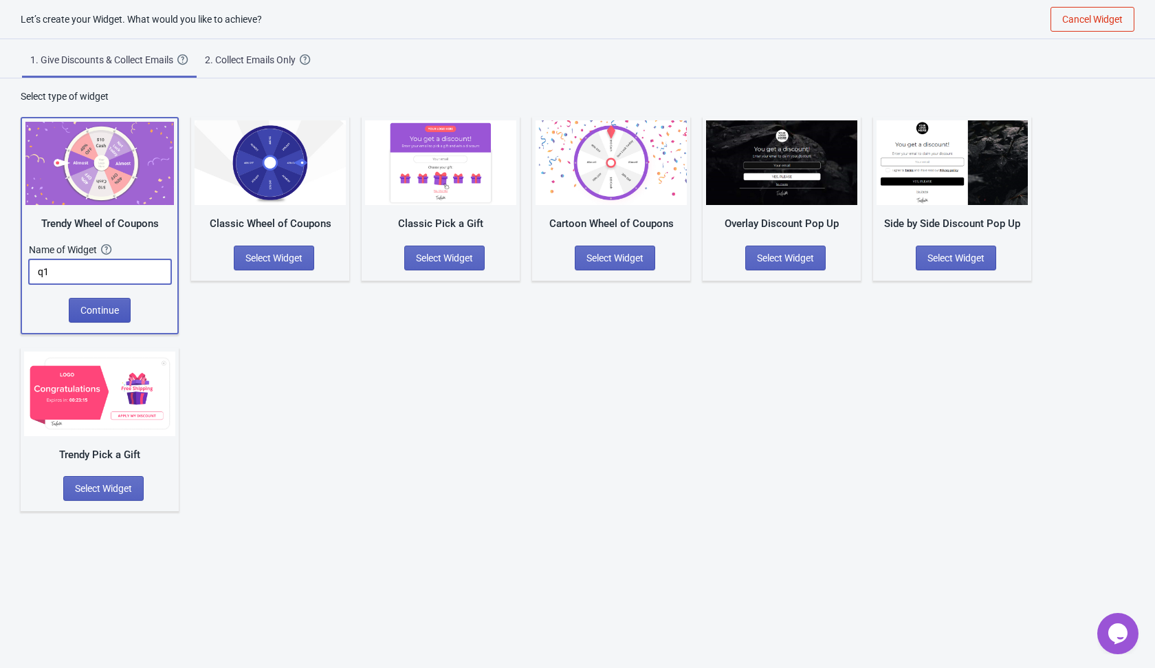
type input "q1"
click at [109, 309] on span "Continue" at bounding box center [99, 310] width 39 height 11
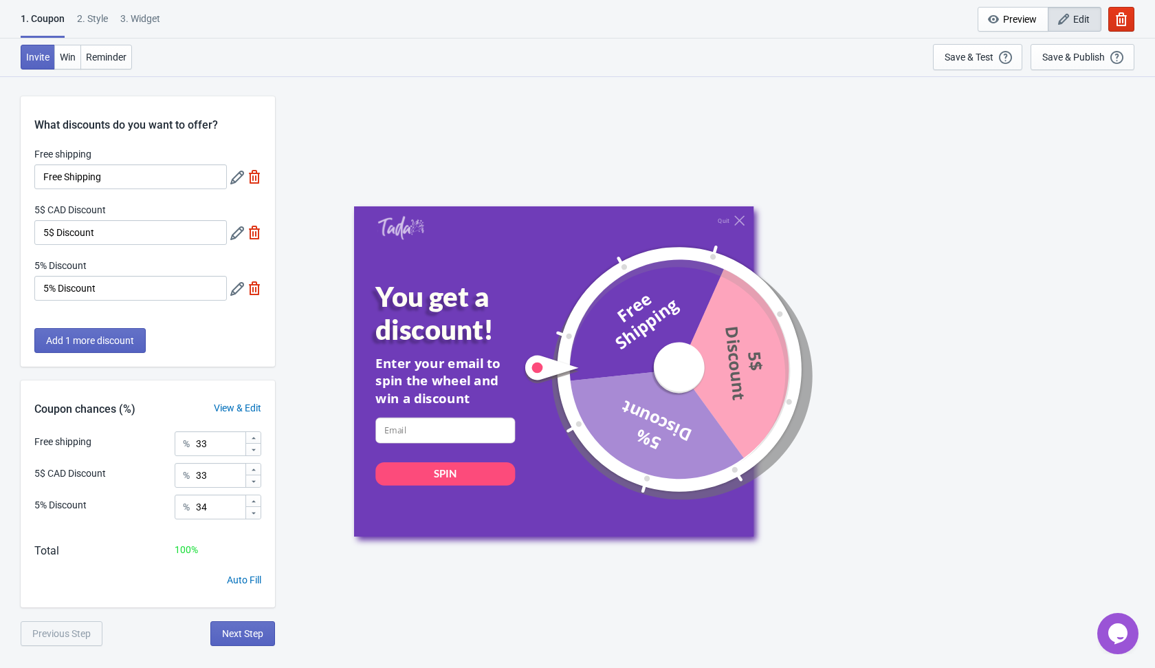
click at [256, 231] on img at bounding box center [255, 233] width 14 height 14
type input "50"
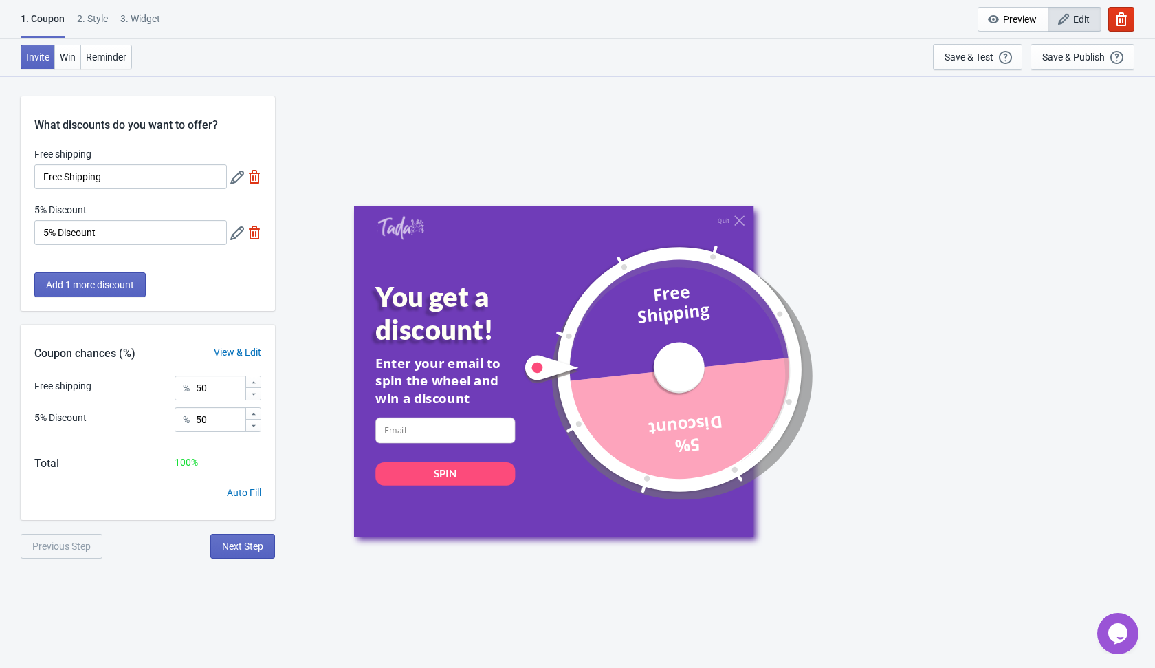
click at [256, 231] on img at bounding box center [255, 233] width 14 height 14
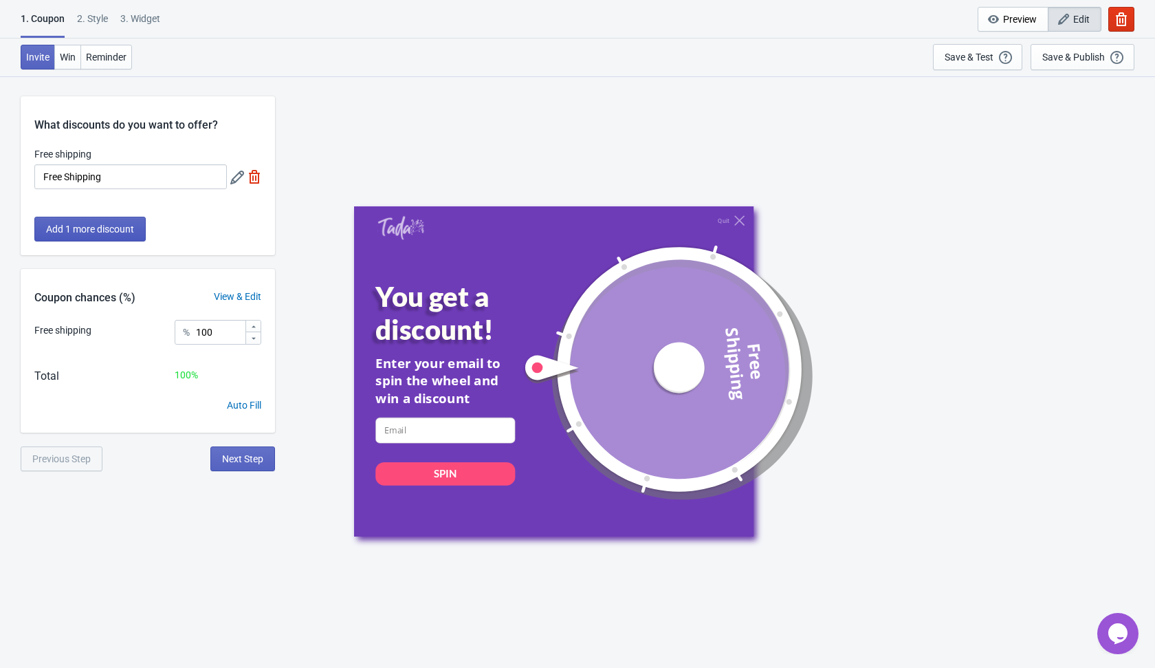
click at [111, 223] on span "Add 1 more discount" at bounding box center [90, 228] width 88 height 11
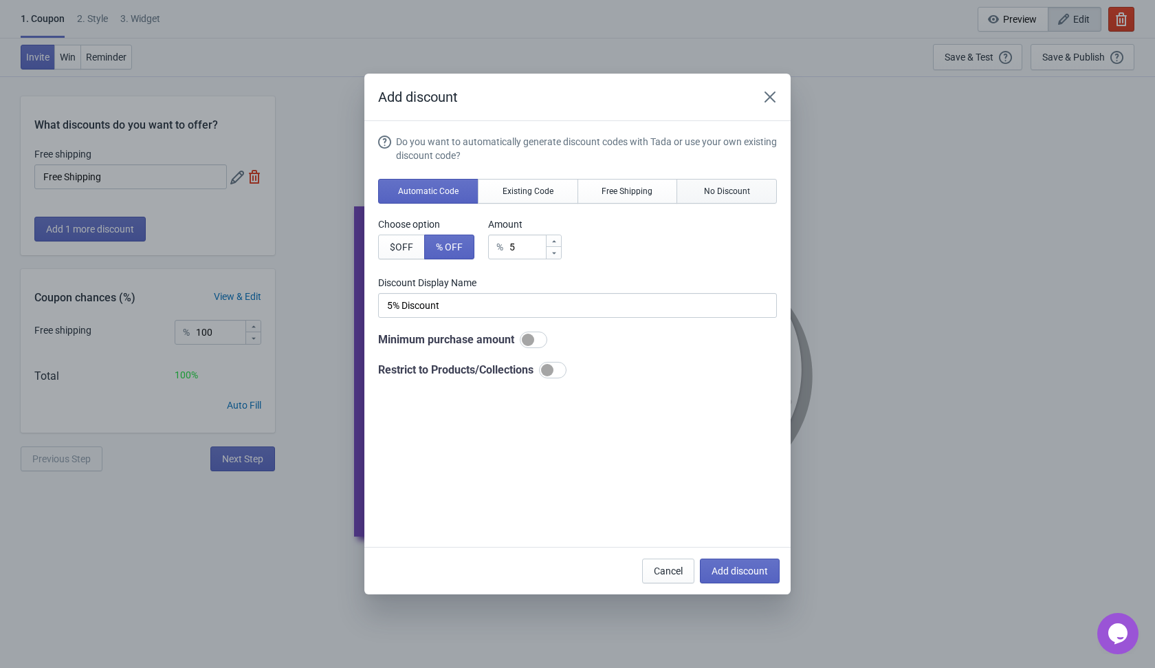
click at [704, 190] on span "No Discount" at bounding box center [727, 191] width 46 height 11
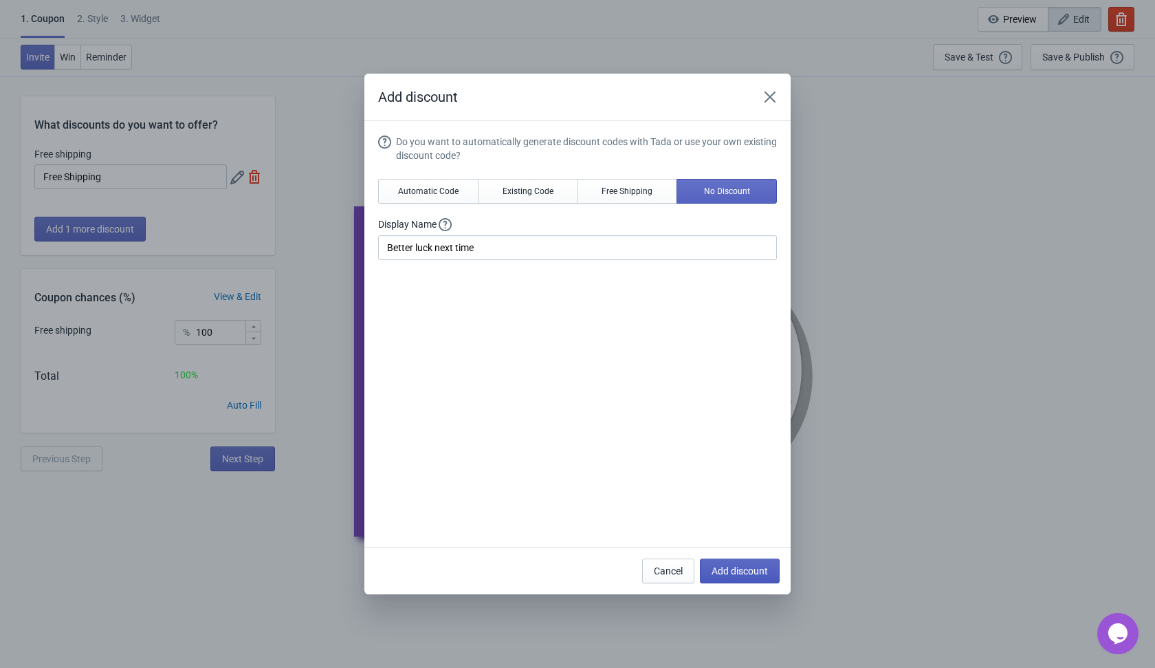
click at [739, 578] on button "Add discount" at bounding box center [740, 570] width 80 height 25
type input "50"
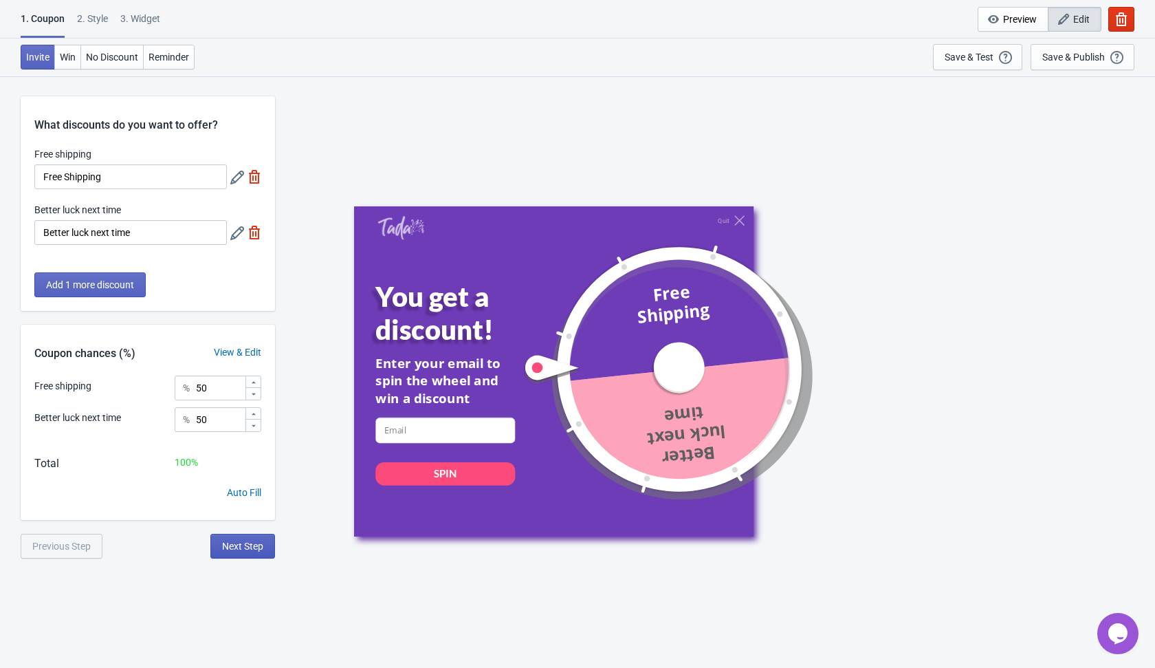
click at [248, 547] on span "Next Step" at bounding box center [242, 545] width 41 height 11
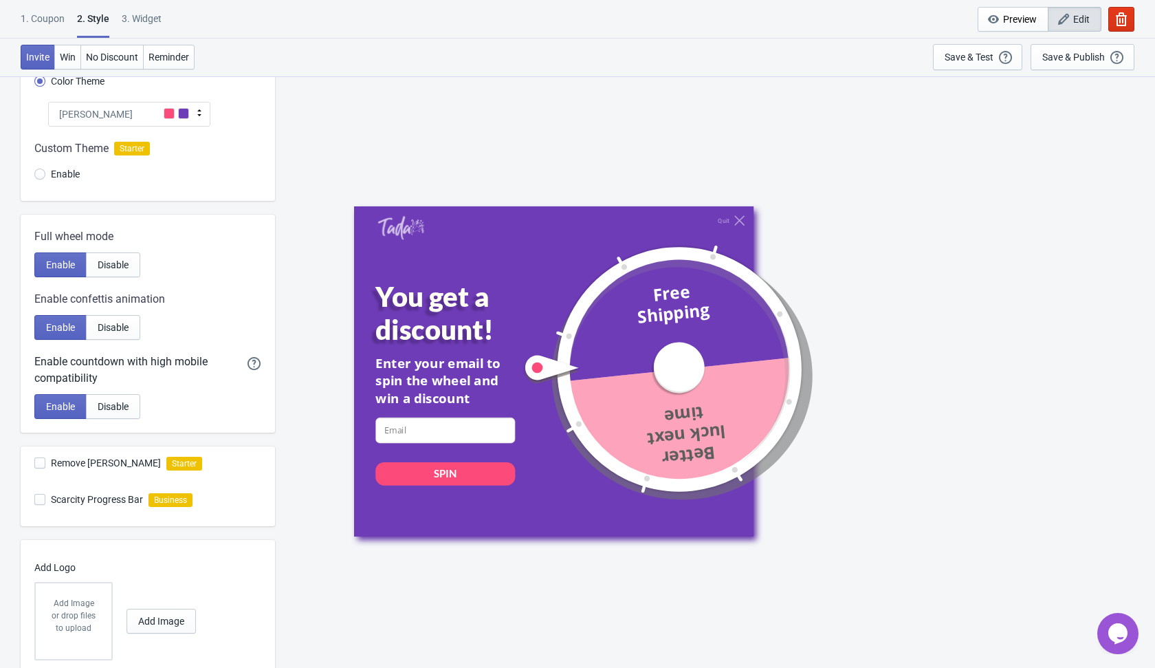
scroll to position [175, 0]
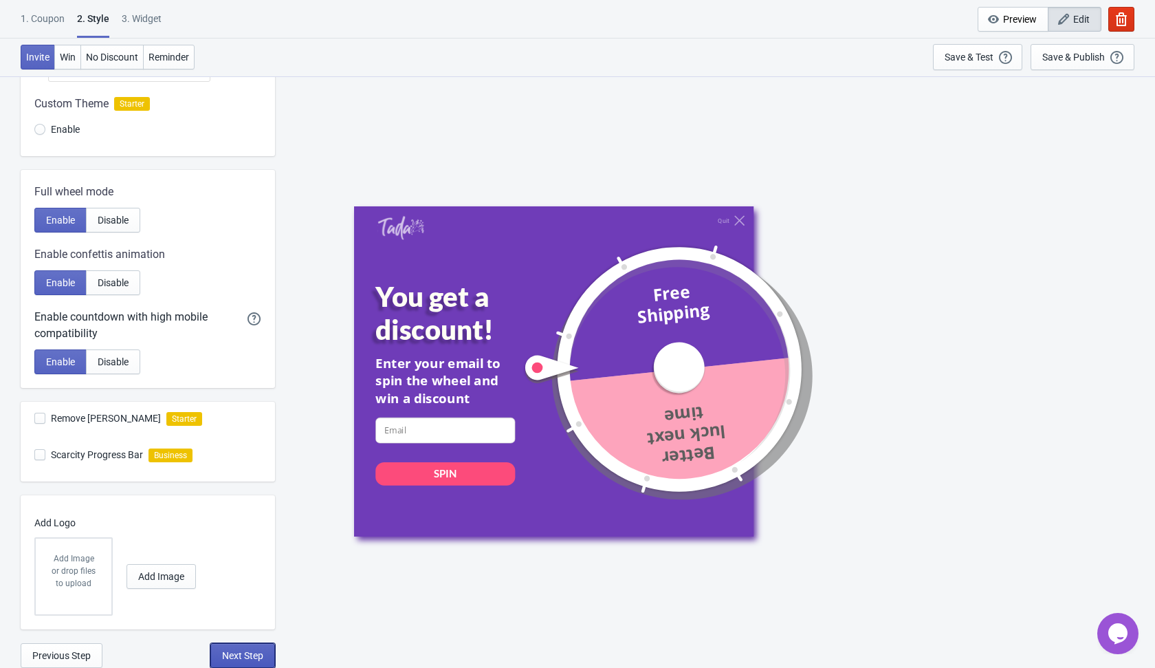
click at [241, 655] on span "Next Step" at bounding box center [242, 655] width 41 height 11
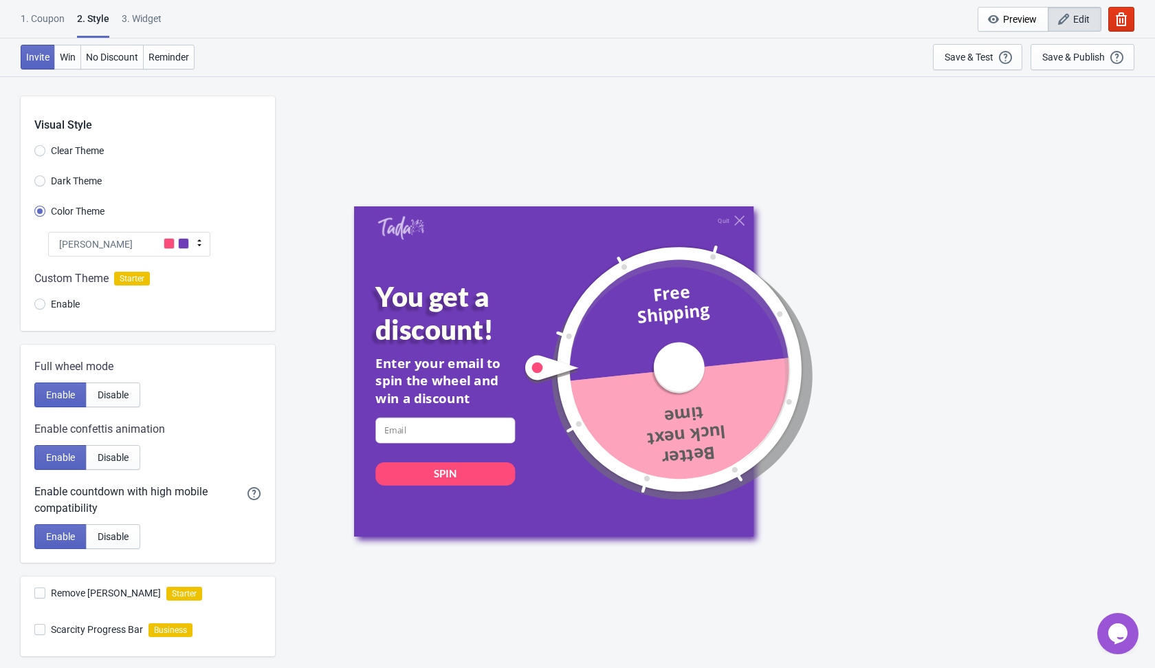
select select "once"
select select "1"
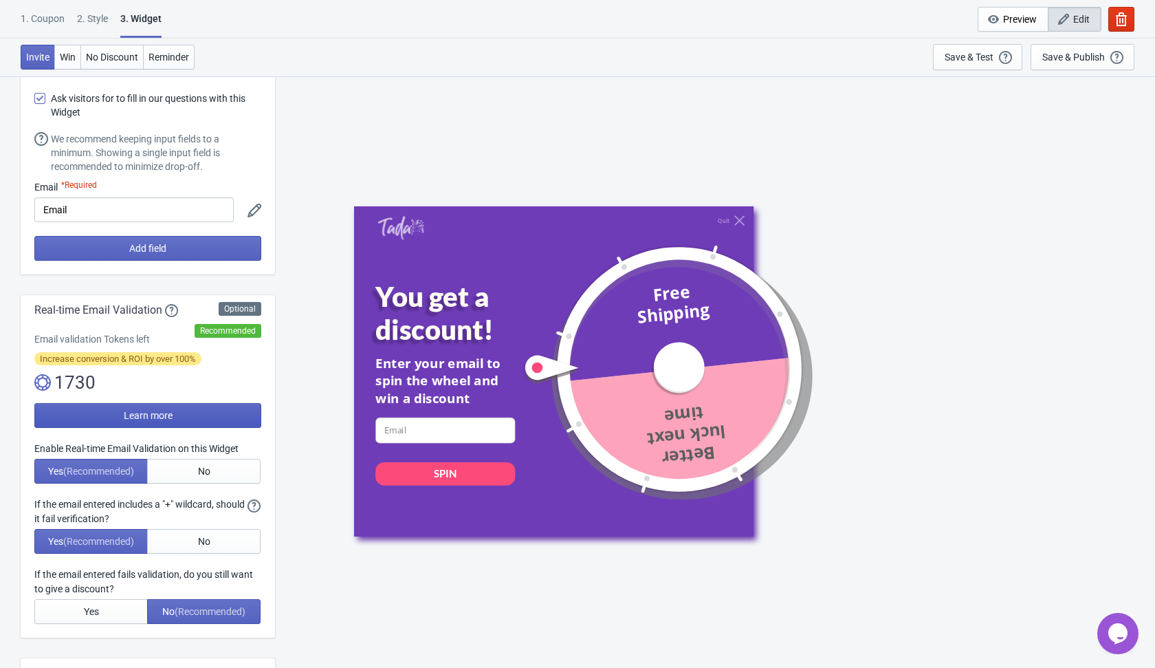
scroll to position [67, 0]
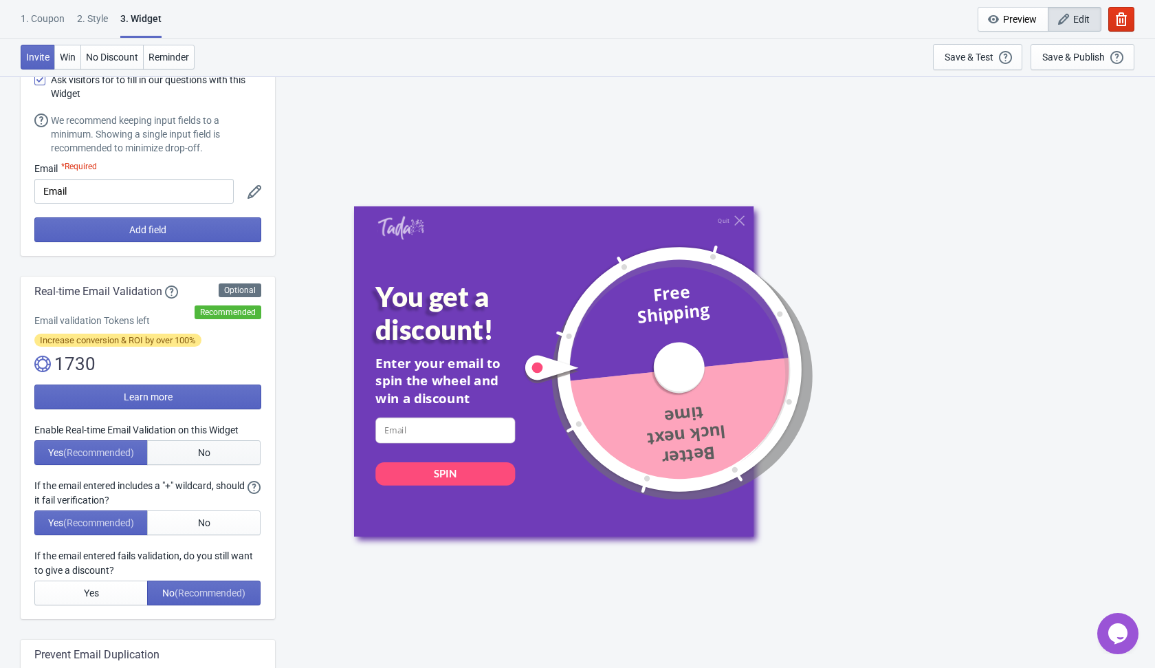
click at [212, 448] on button "No" at bounding box center [203, 452] width 113 height 25
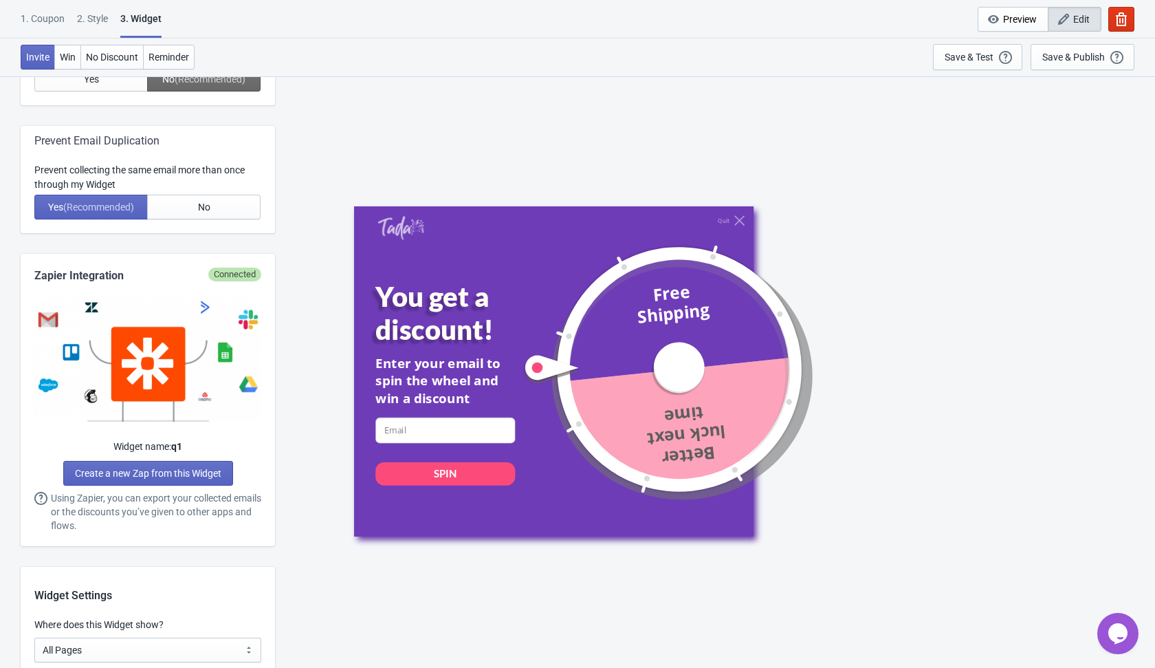
scroll to position [546, 0]
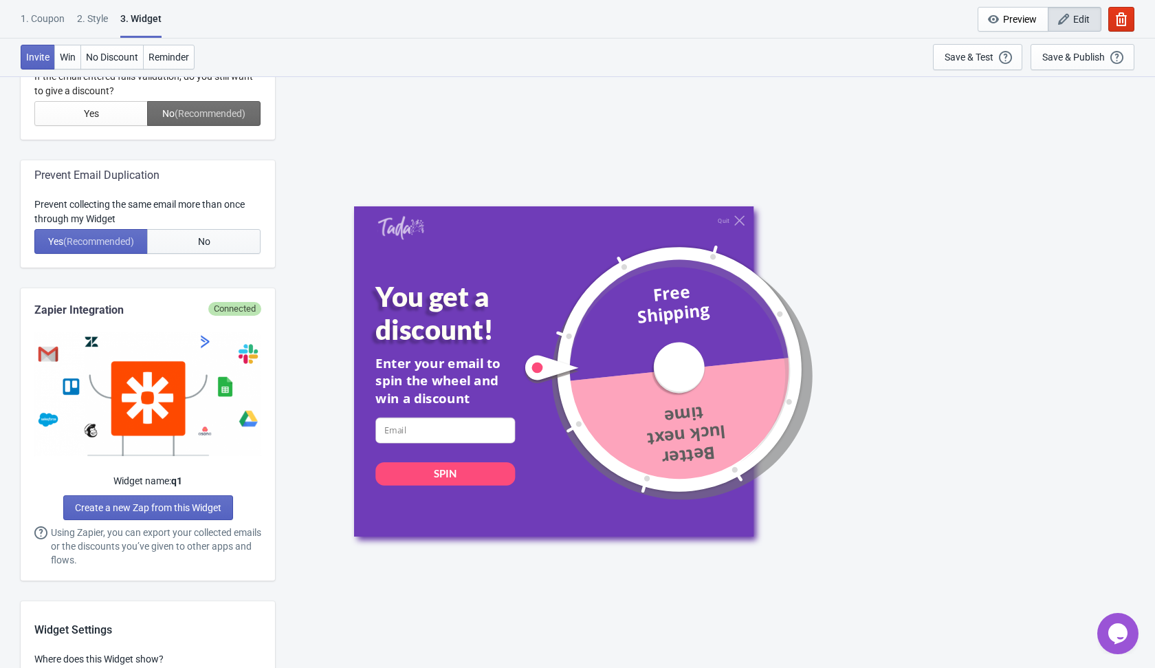
click at [198, 236] on span "No" at bounding box center [204, 241] width 12 height 11
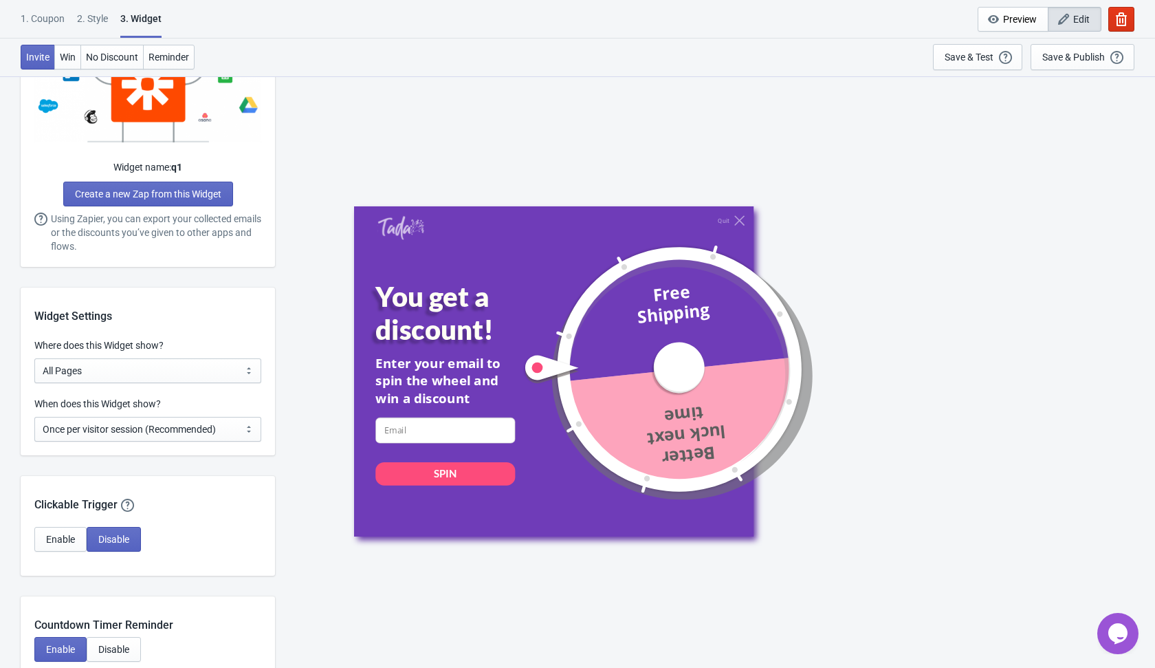
scroll to position [864, 0]
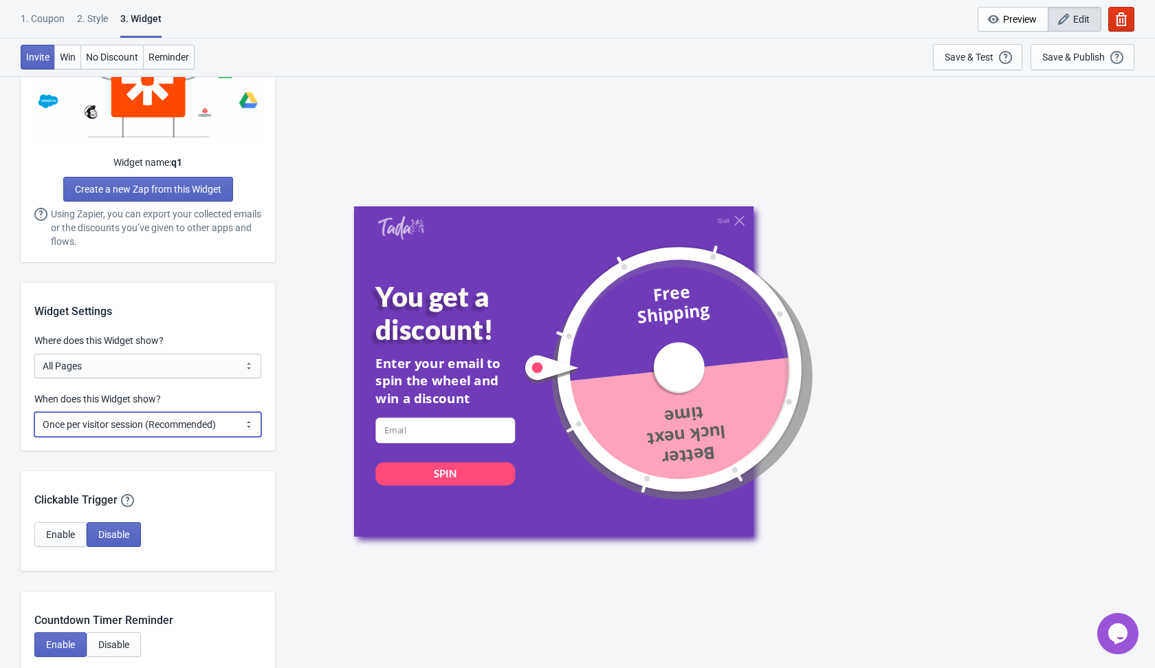
click at [193, 421] on select "Every new visit of page Once every period of time Once per visitor session (Rec…" at bounding box center [147, 424] width 227 height 25
select select "every"
click at [34, 412] on select "Every new visit of page Once every period of time Once per visitor session (Rec…" at bounding box center [147, 424] width 227 height 25
click at [305, 497] on div "Quit You get a discount! Enter your email to spin the wheel and win a discount …" at bounding box center [715, 371] width 866 height 591
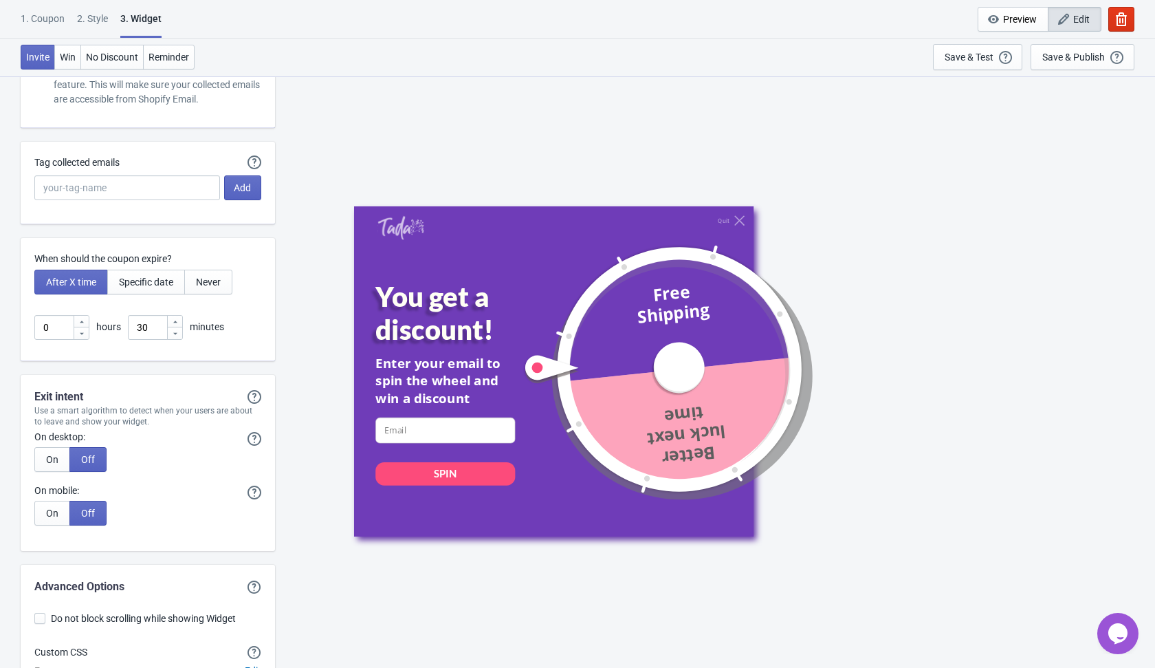
scroll to position [3601, 0]
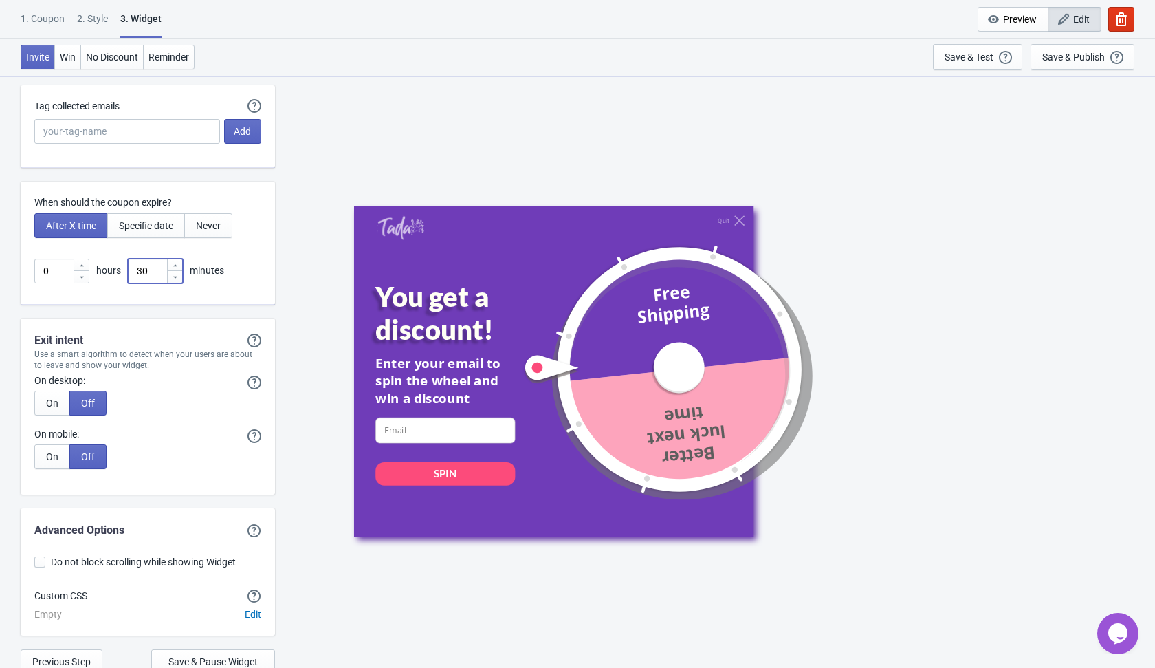
click at [151, 271] on input "30" at bounding box center [147, 271] width 39 height 25
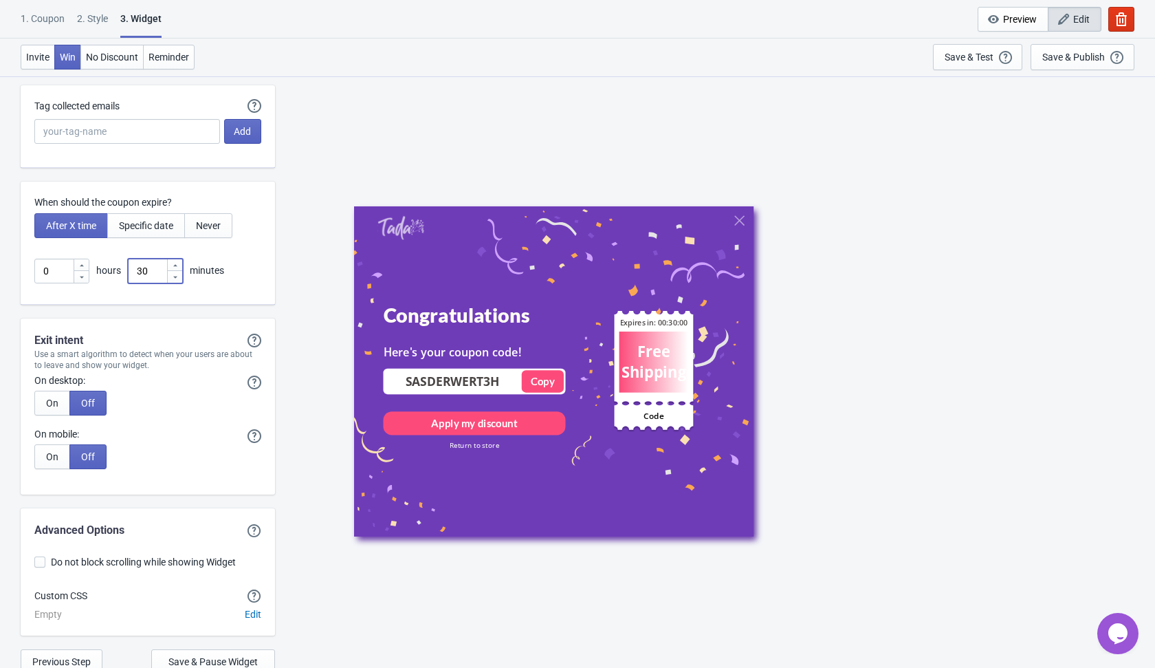
type input "3"
type input "1"
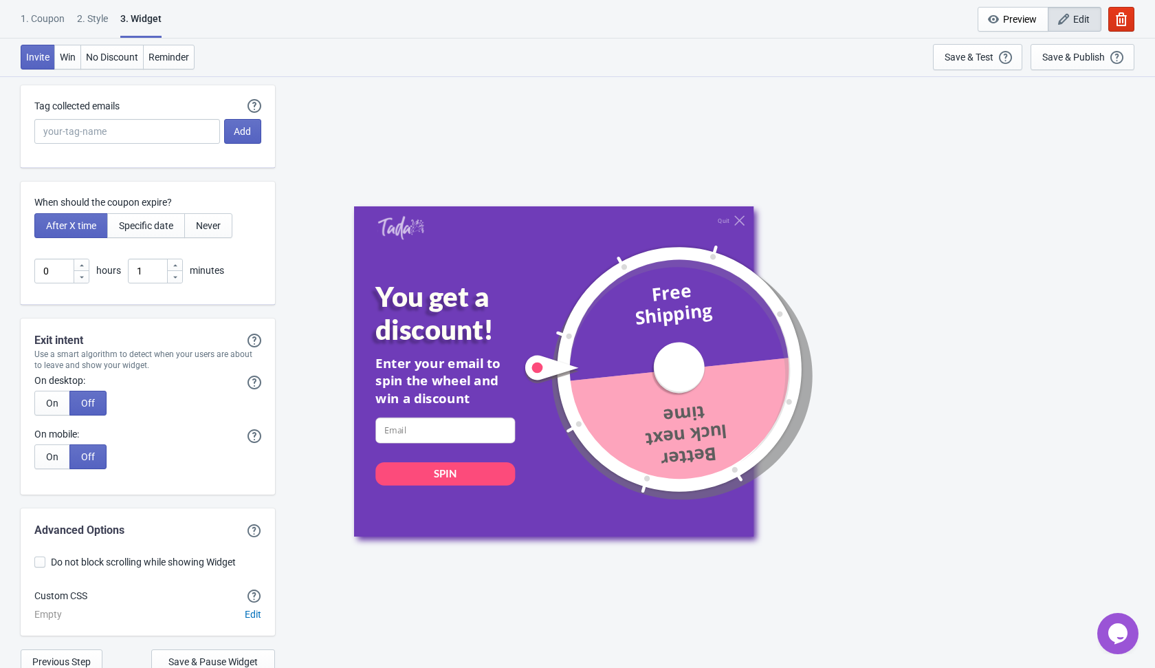
click at [292, 283] on div "Quit You get a discount! Enter your email to spin the wheel and win a discount …" at bounding box center [715, 371] width 866 height 591
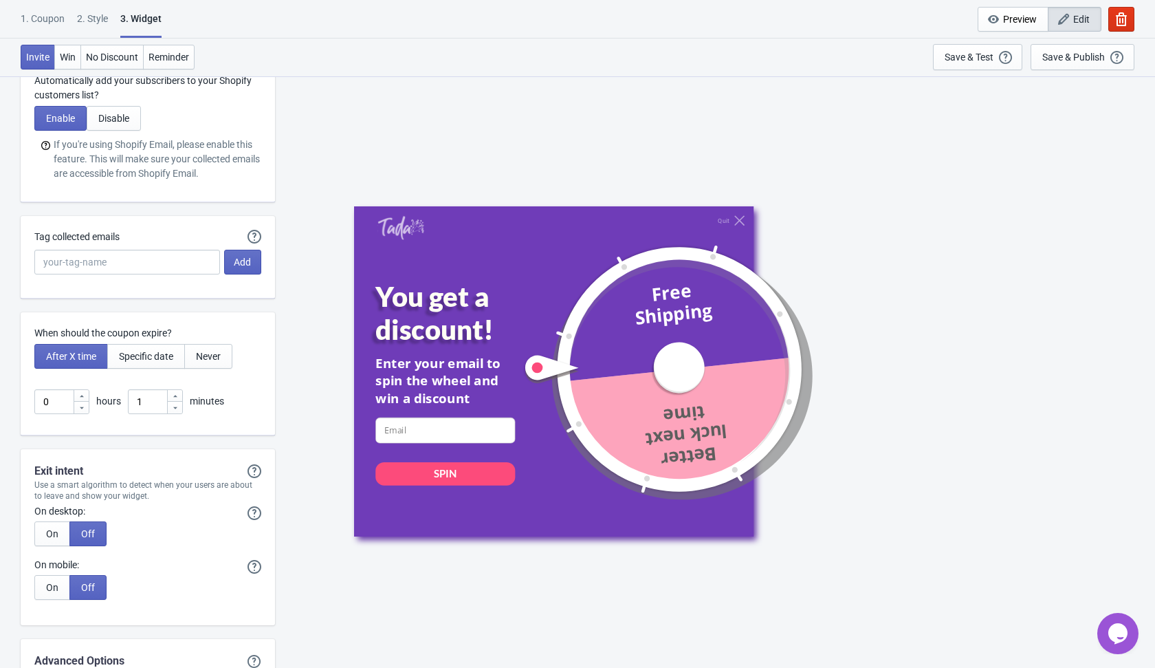
scroll to position [3634, 0]
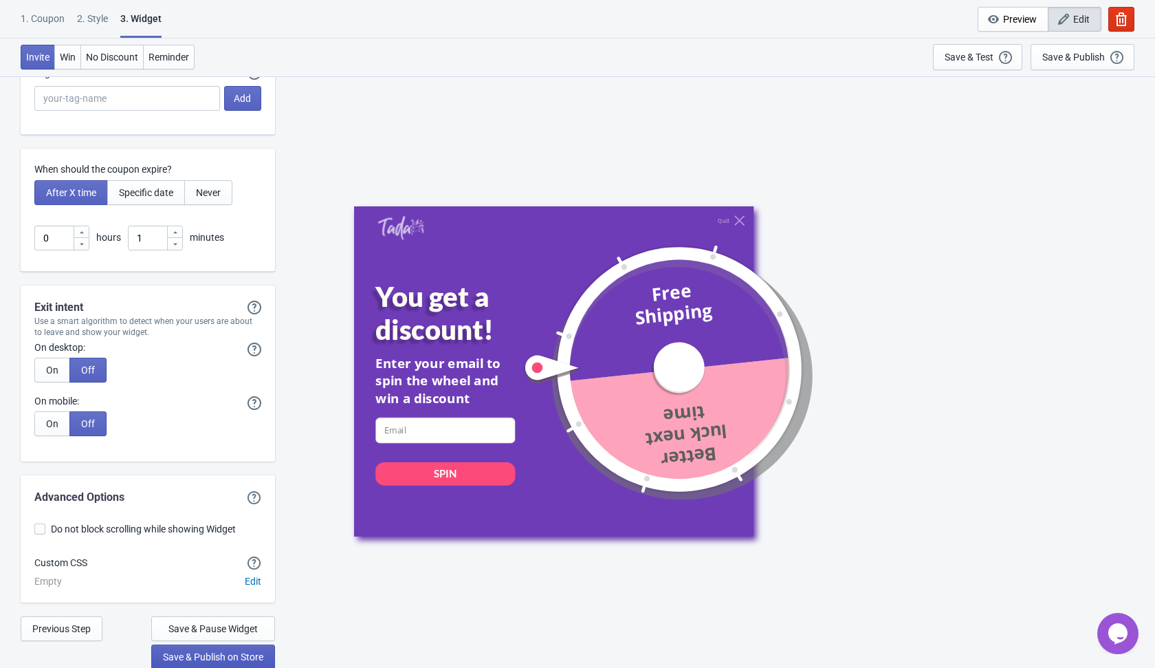
click at [230, 658] on span "Save & Publish on Store" at bounding box center [213, 656] width 100 height 11
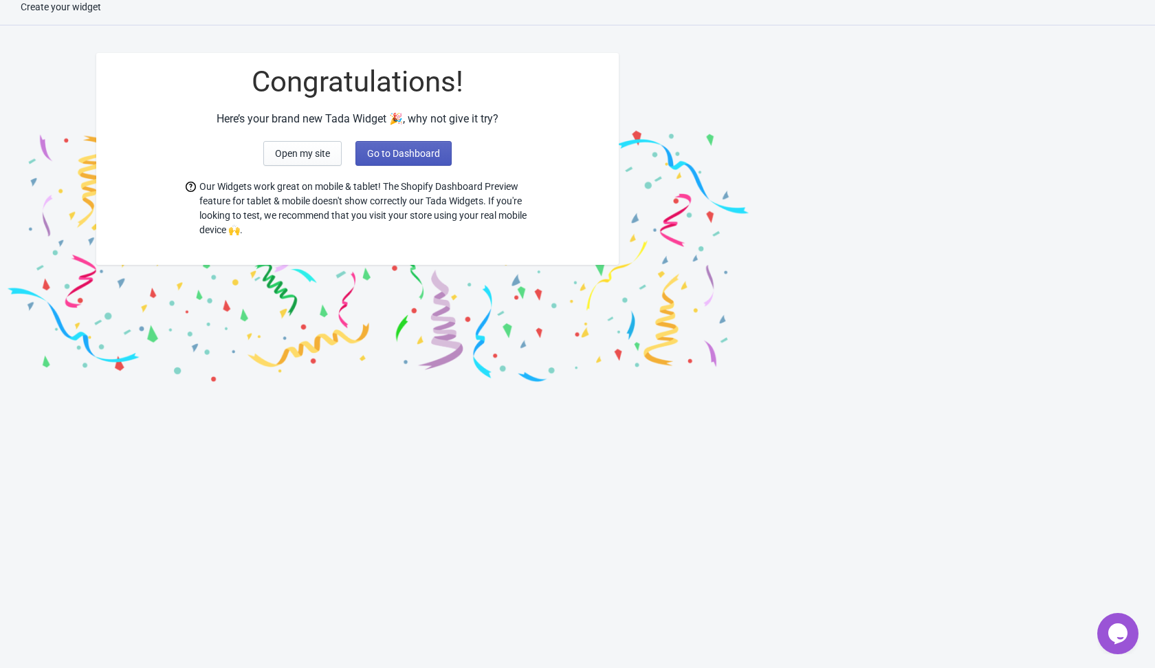
click at [388, 148] on span "Go to Dashboard" at bounding box center [403, 153] width 73 height 11
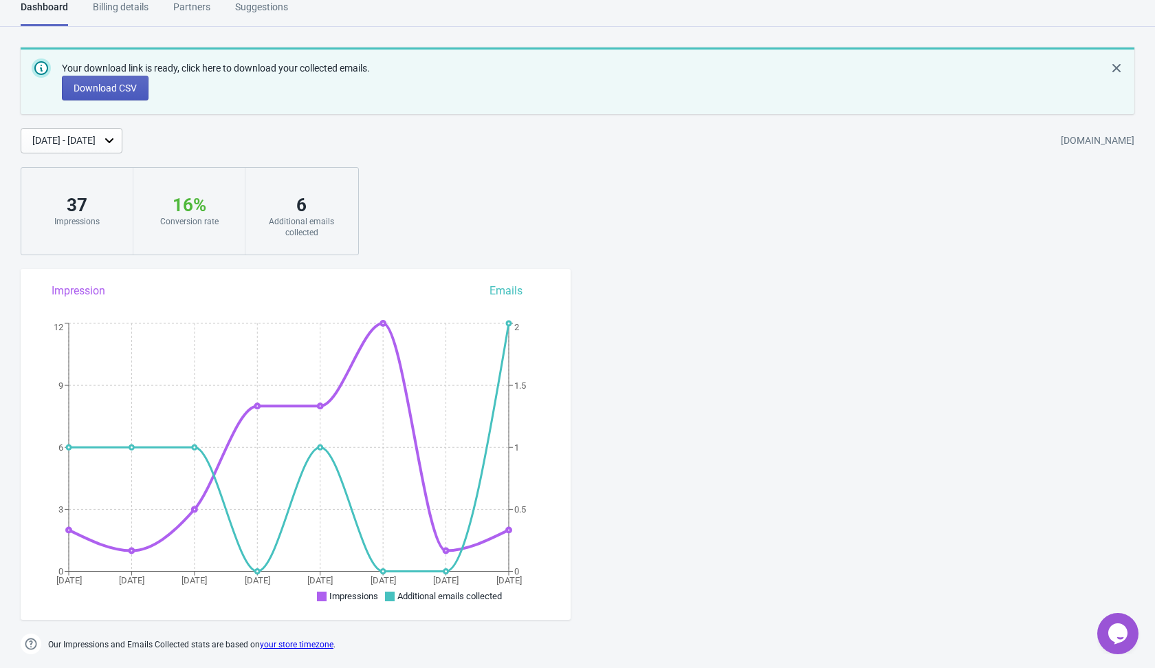
click at [112, 81] on button "Download CSV" at bounding box center [105, 88] width 87 height 25
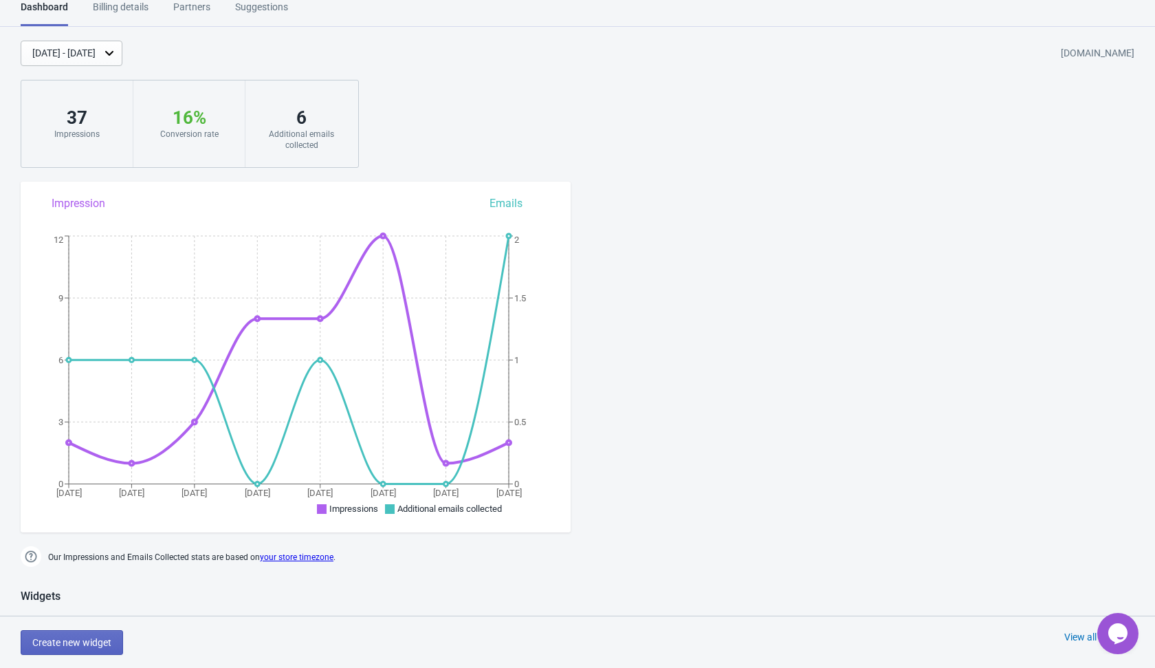
click at [521, 104] on div "Sep 7, 2025 - Sep 14, 2025 thirdparty-wheel-trials.myshopify.com 37 Impressions…" at bounding box center [577, 104] width 1155 height 127
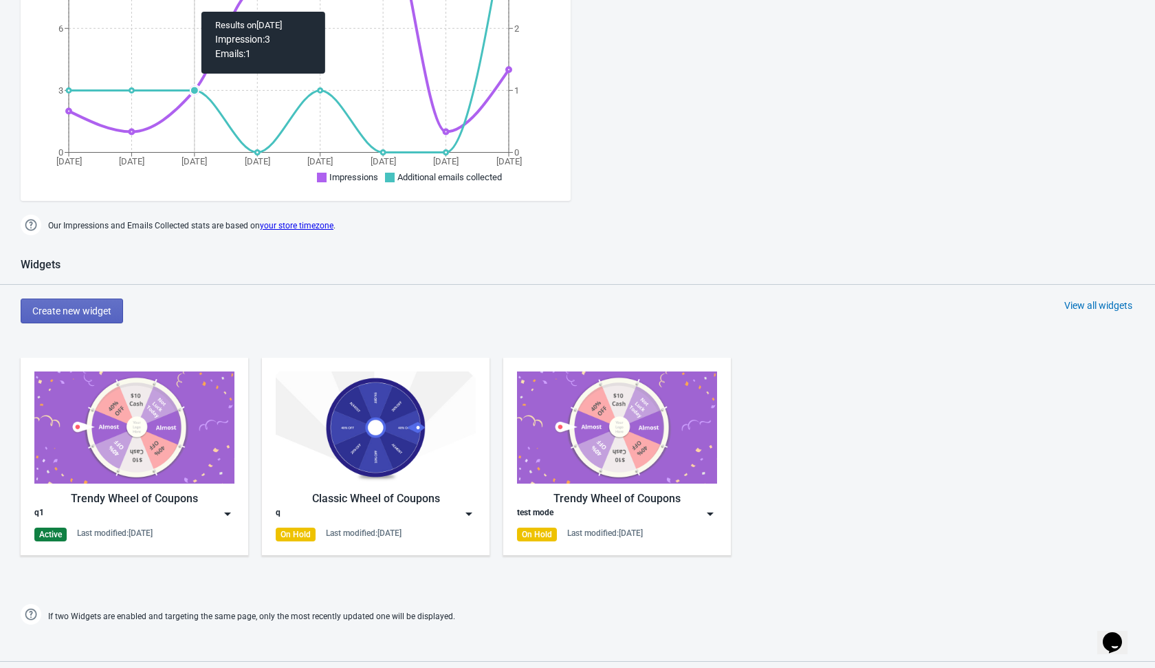
scroll to position [345, 0]
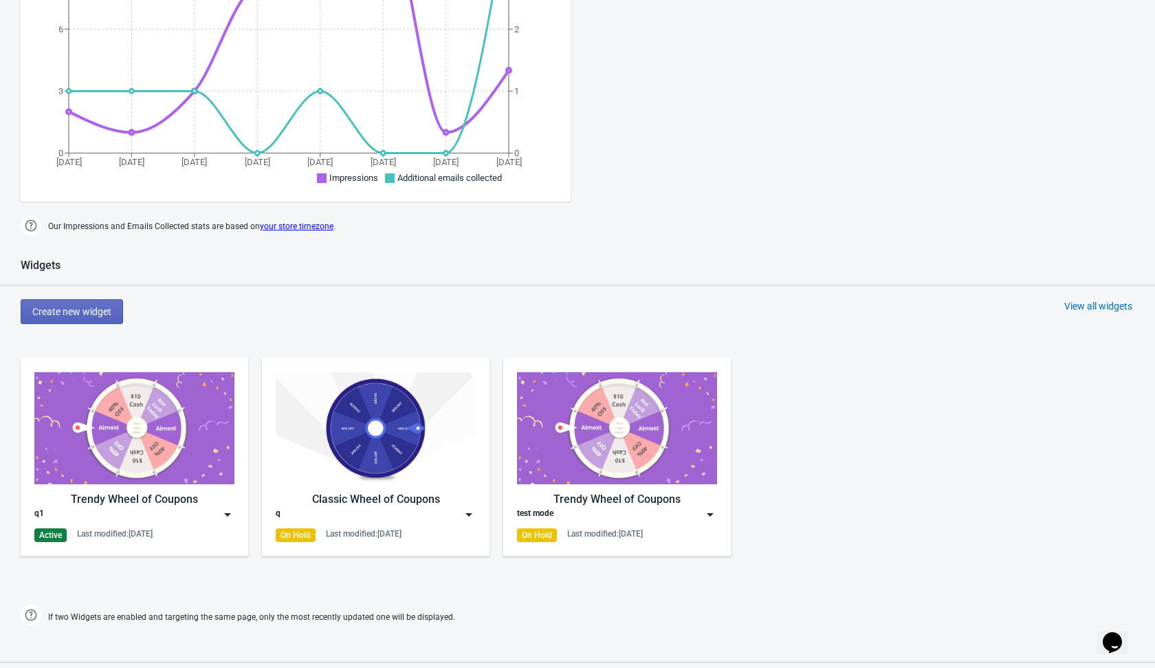
click at [230, 513] on img at bounding box center [228, 514] width 14 height 14
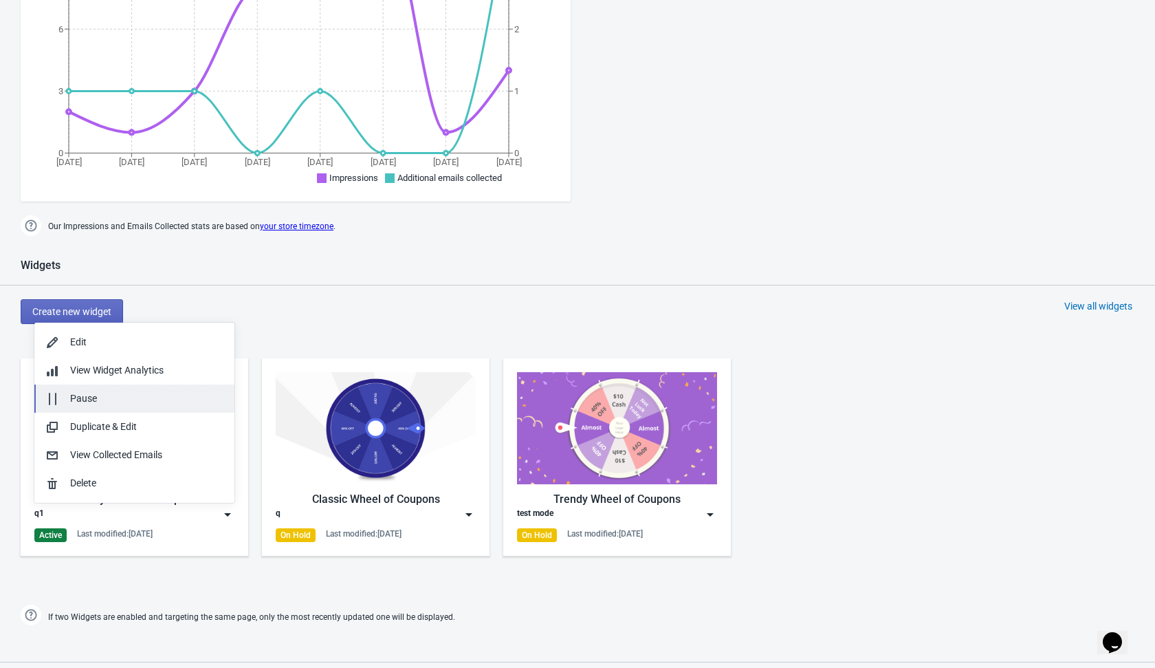
click at [182, 401] on div "Pause" at bounding box center [146, 398] width 153 height 14
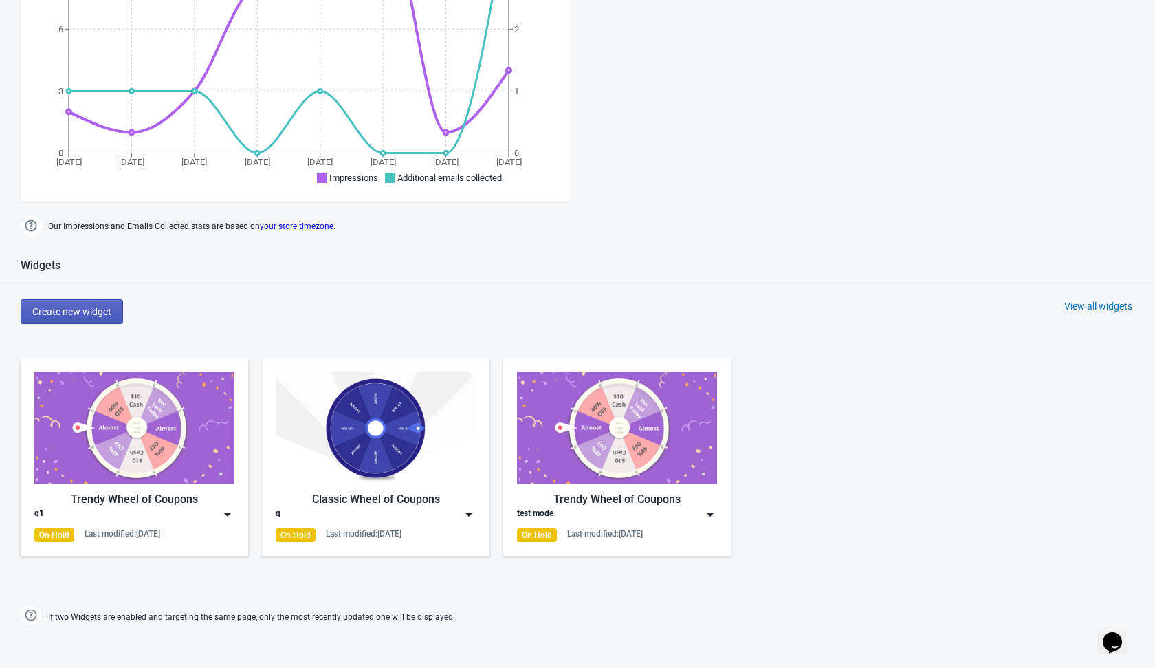
click at [116, 315] on button "Create new widget" at bounding box center [72, 311] width 102 height 25
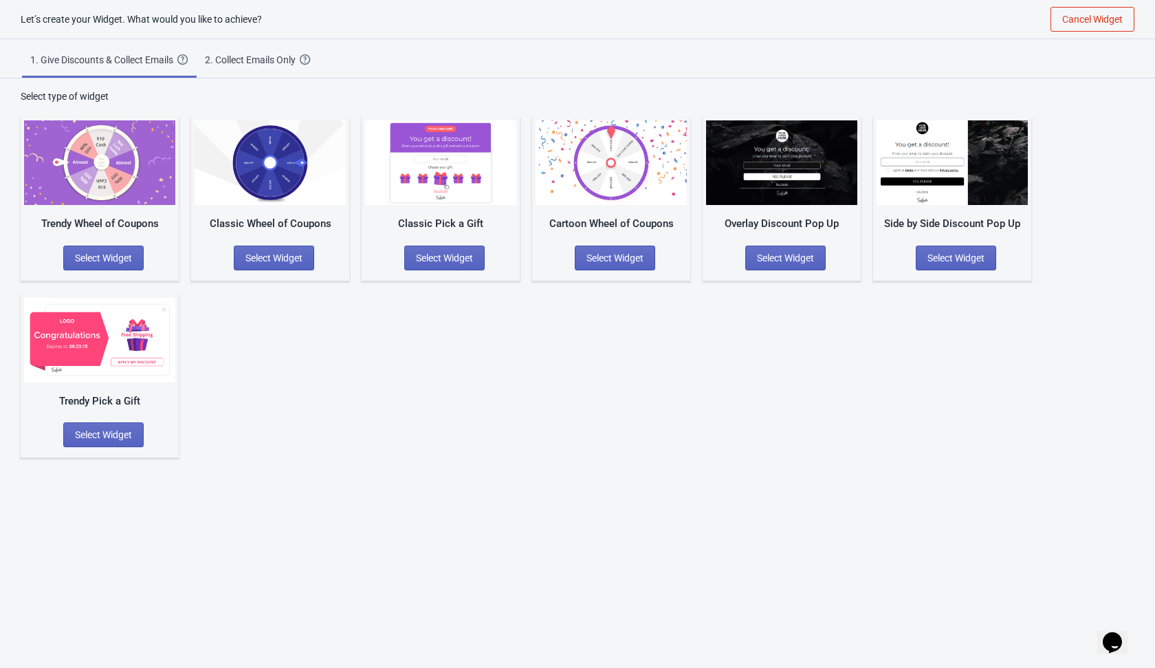
scroll to position [14, 0]
click at [278, 259] on span "Select Widget" at bounding box center [273, 257] width 57 height 11
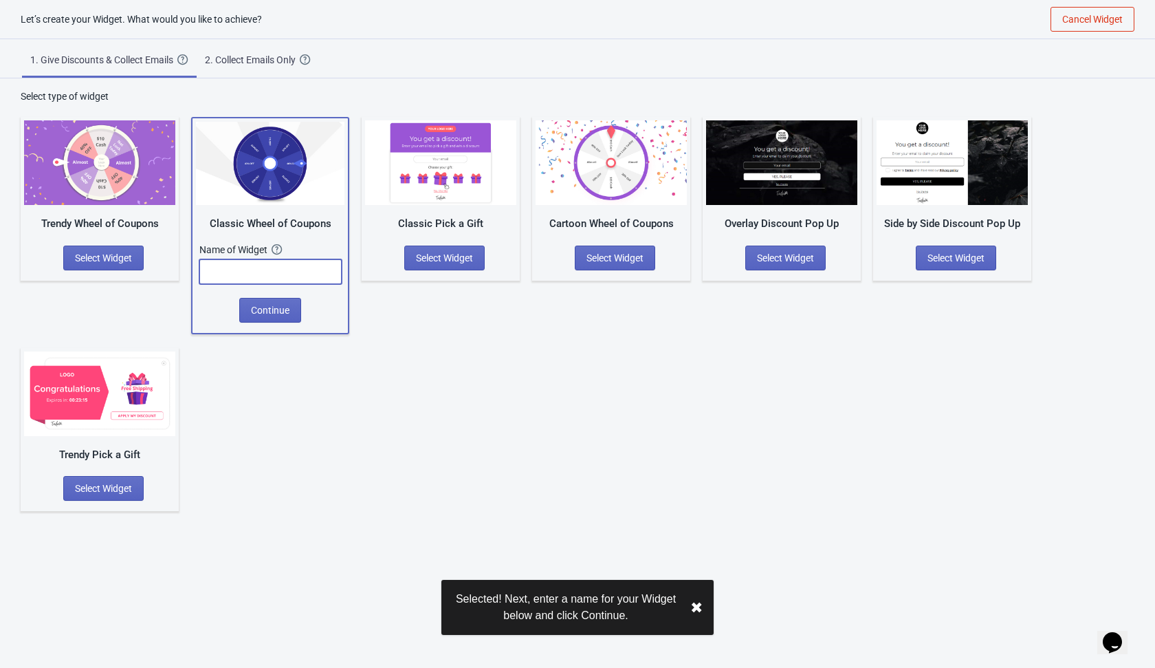
click at [263, 264] on input "text" at bounding box center [270, 271] width 142 height 25
type input "q"
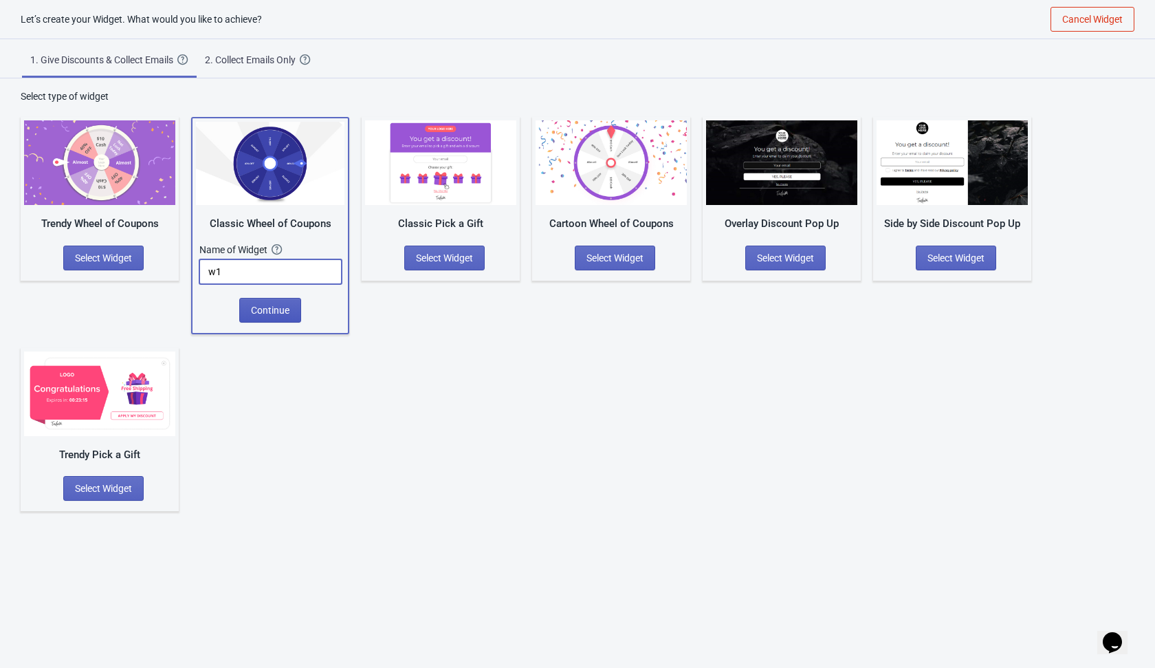
type input "w1"
click at [265, 312] on span "Continue" at bounding box center [270, 310] width 39 height 11
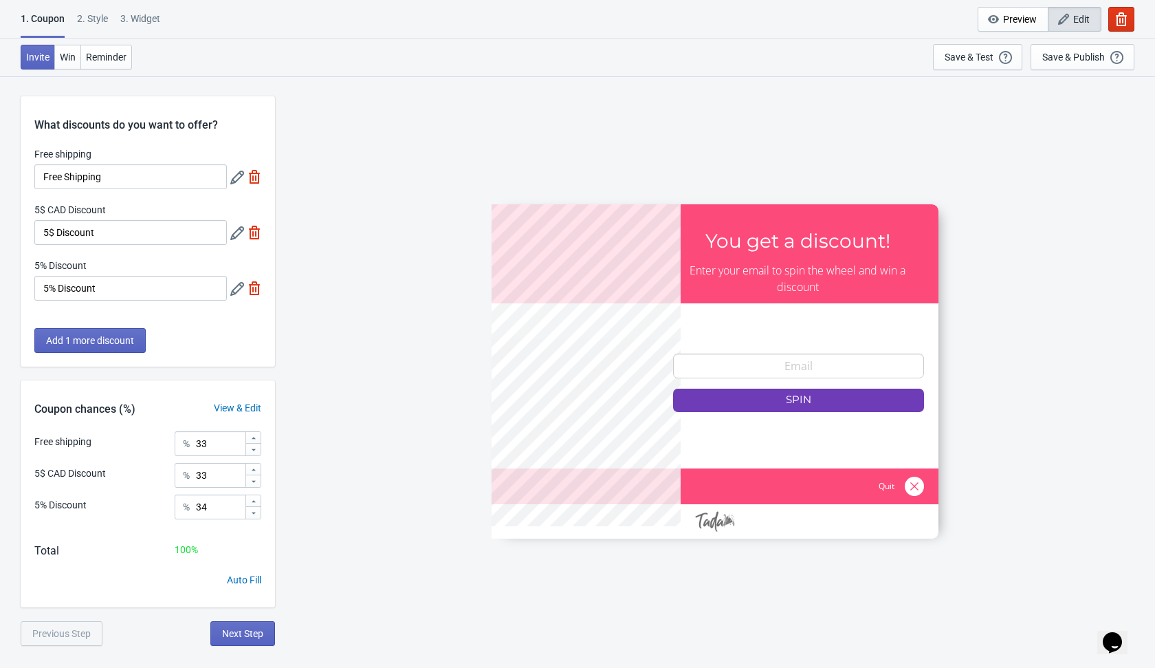
click at [257, 183] on img at bounding box center [255, 177] width 14 height 14
type input "50"
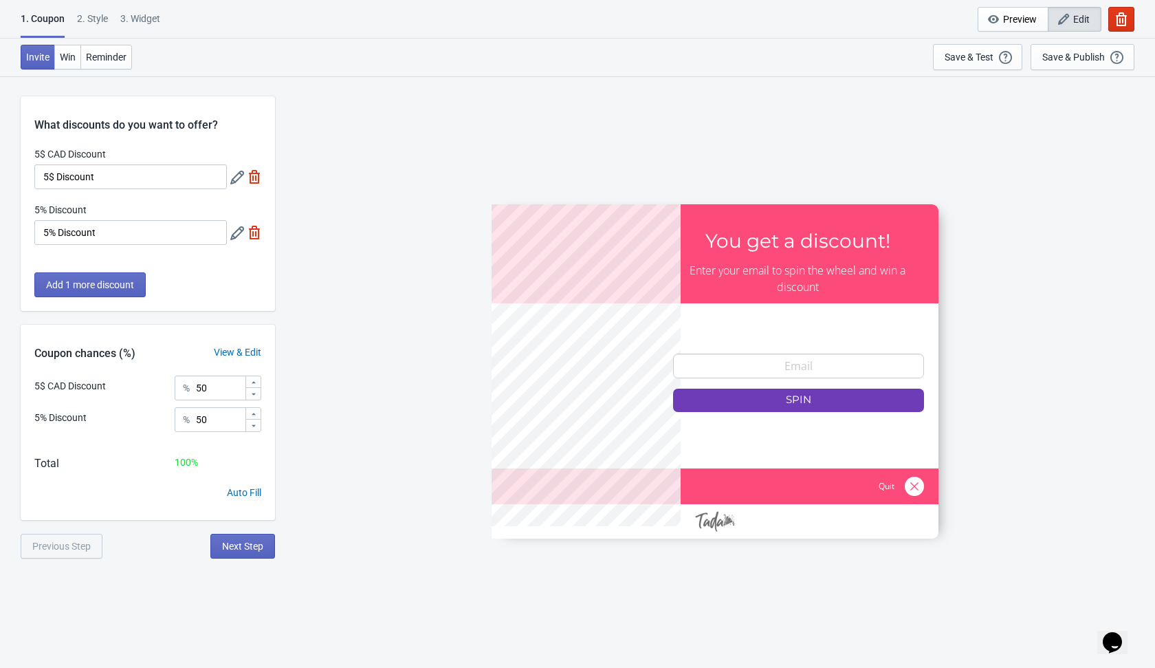
click at [255, 234] on img at bounding box center [255, 233] width 14 height 14
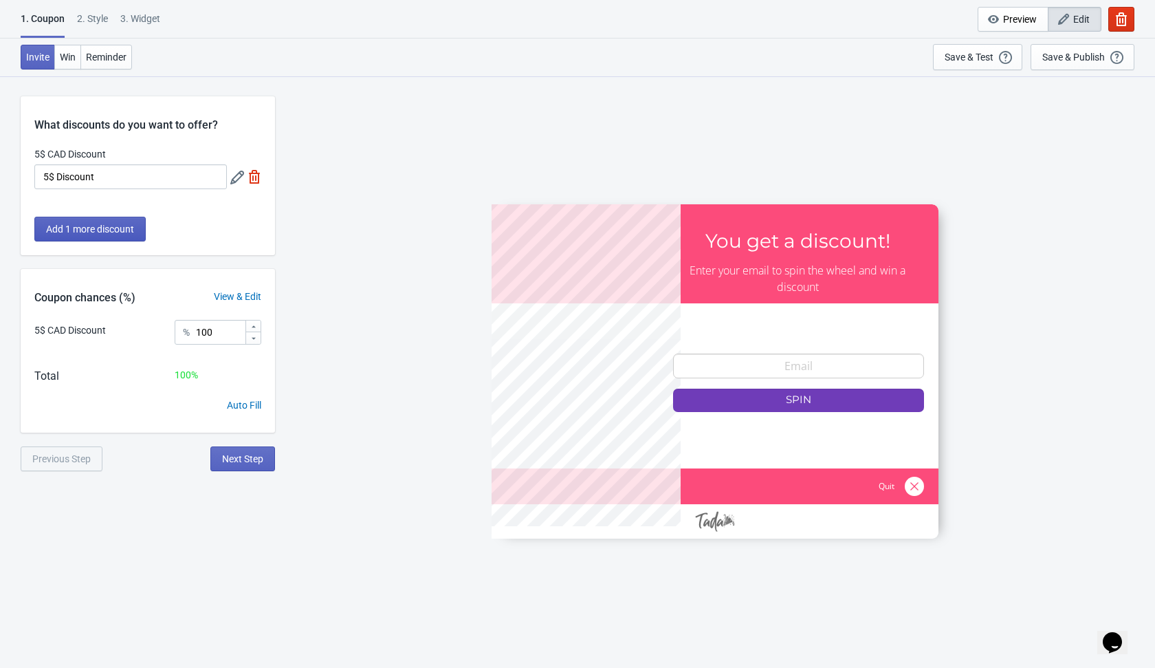
click at [122, 231] on span "Add 1 more discount" at bounding box center [90, 228] width 88 height 11
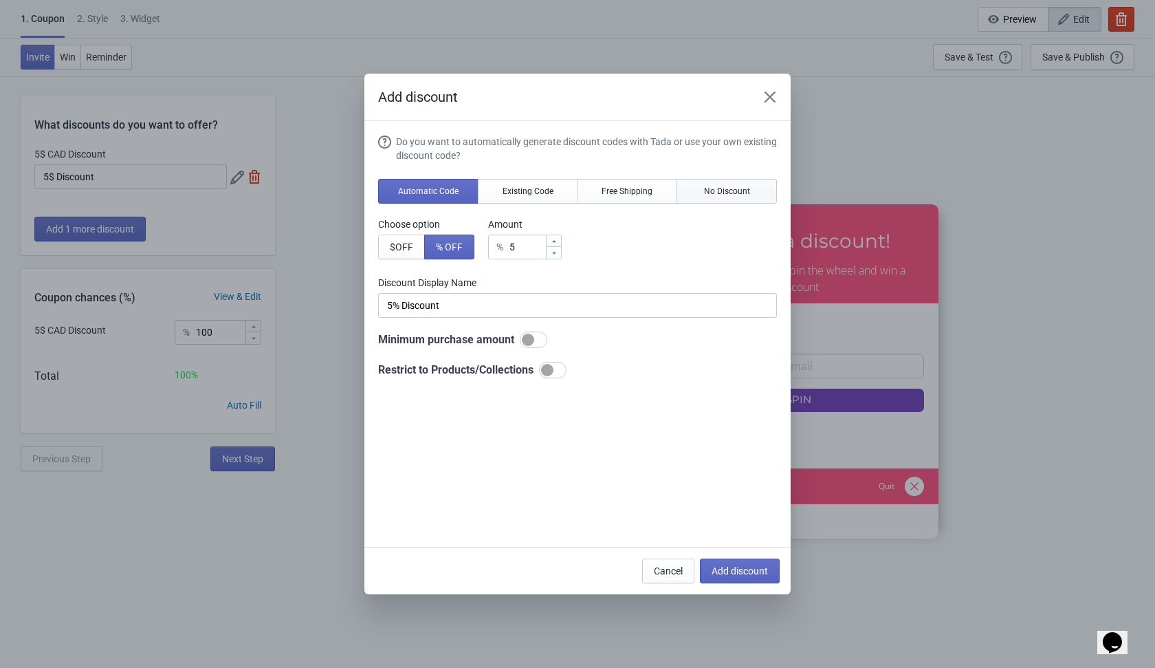
click at [736, 197] on button "No Discount" at bounding box center [727, 191] width 100 height 25
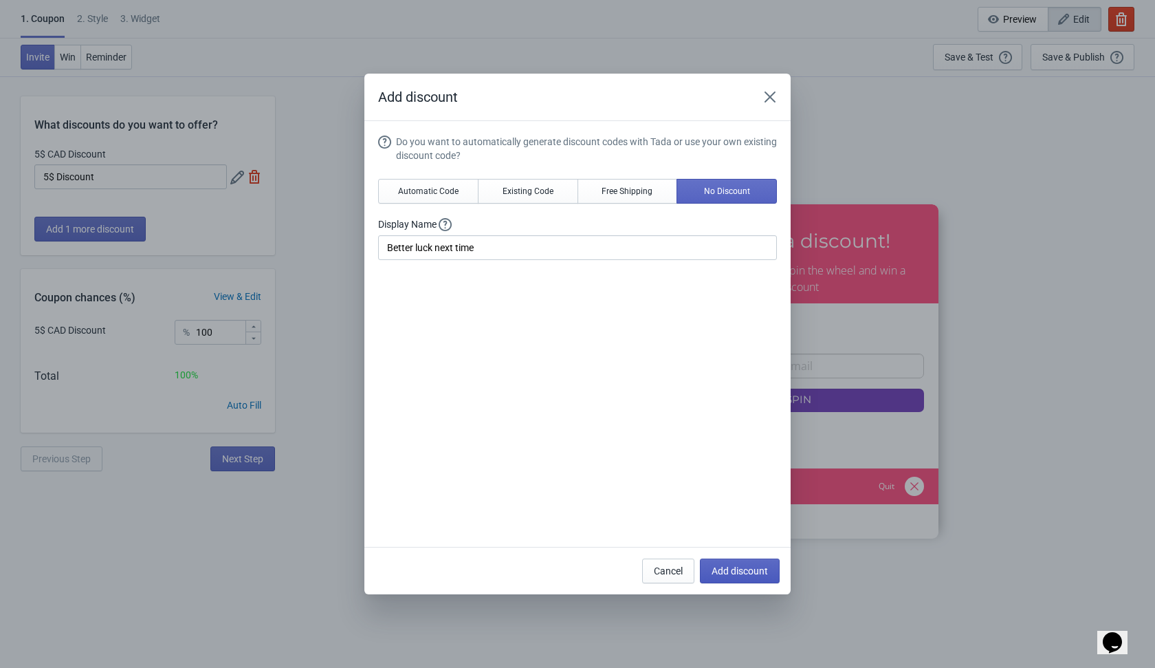
click at [714, 569] on span "Add discount" at bounding box center [740, 570] width 56 height 11
type input "50"
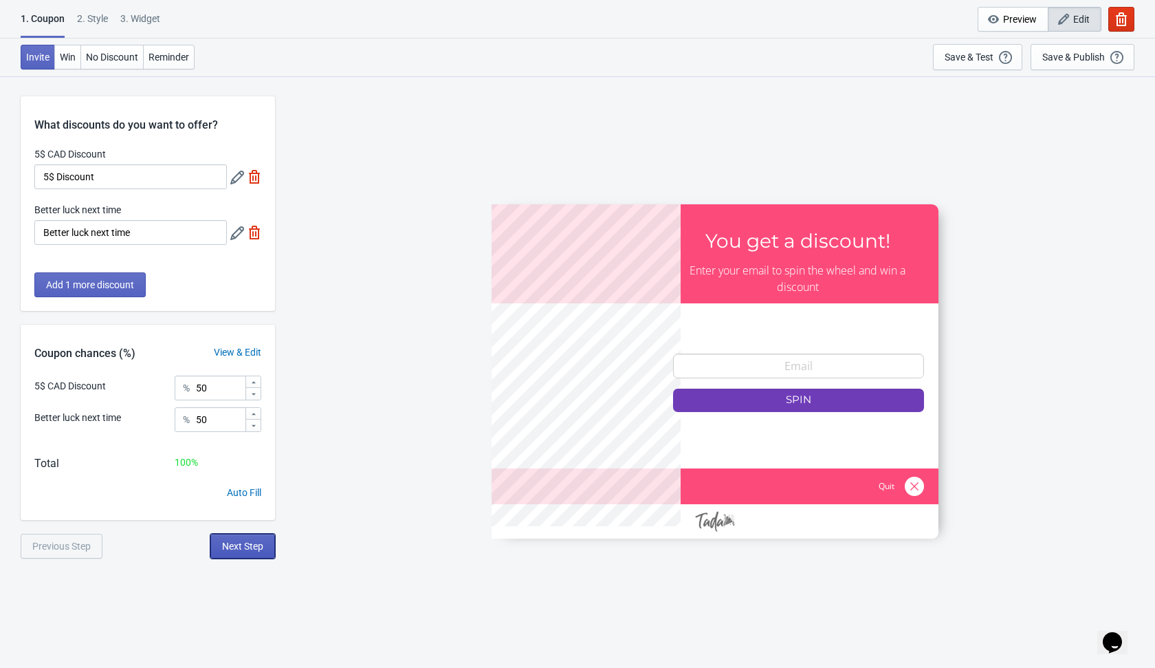
click at [242, 546] on span "Next Step" at bounding box center [242, 545] width 41 height 11
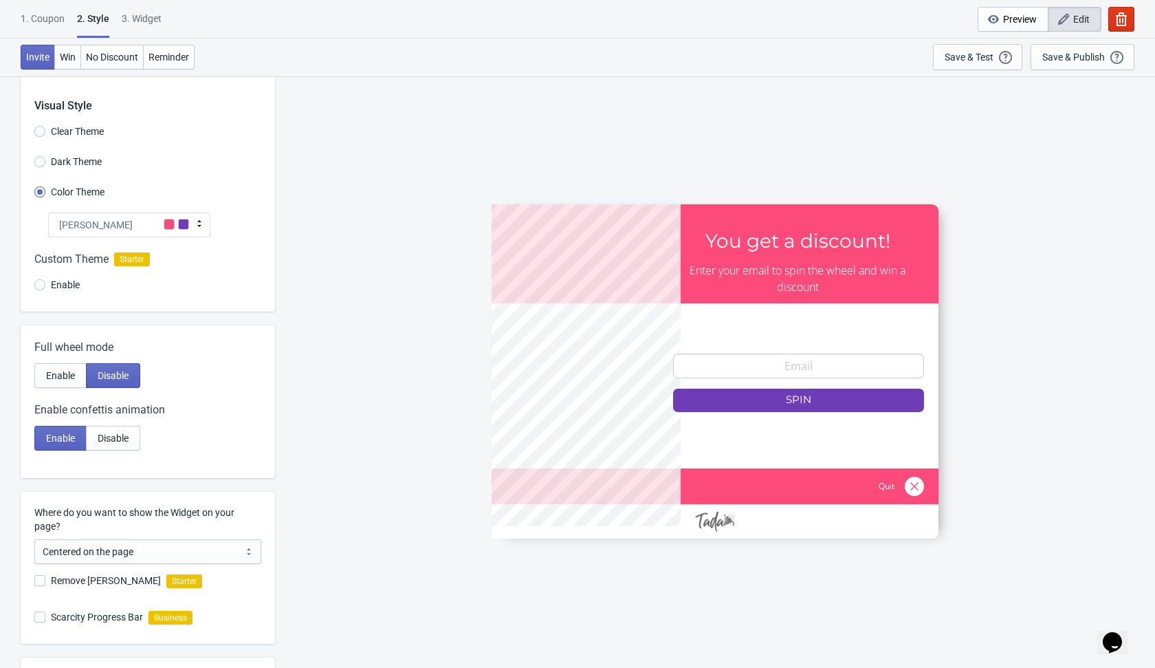
scroll to position [182, 0]
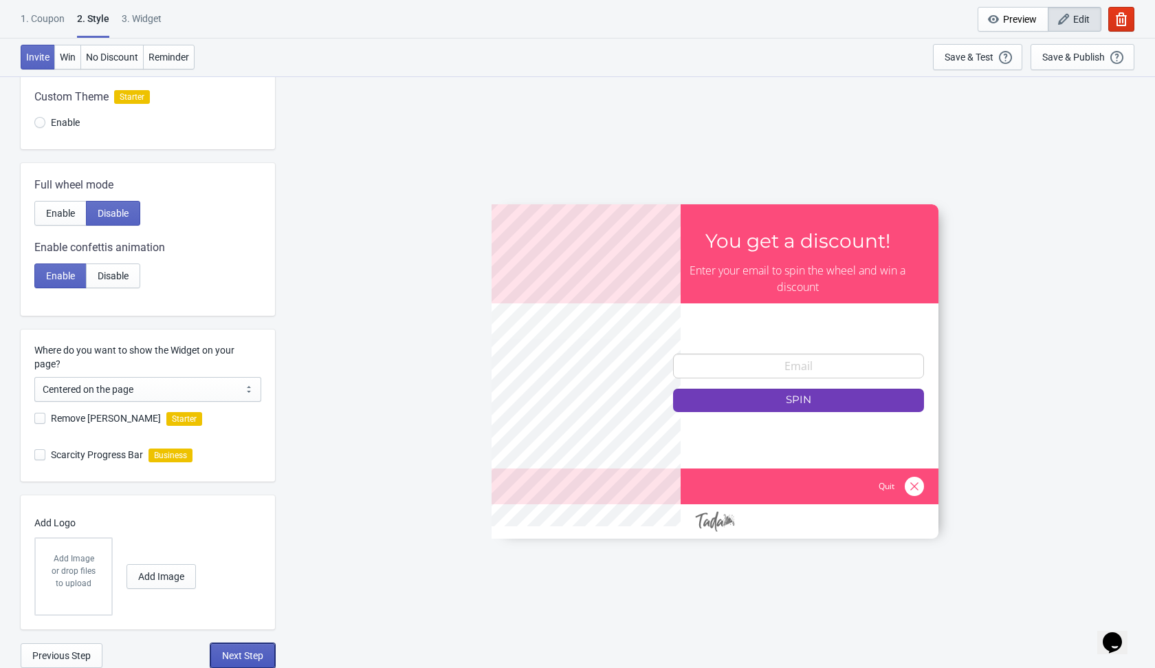
click at [235, 656] on span "Next Step" at bounding box center [242, 655] width 41 height 11
select select "once"
select select "1"
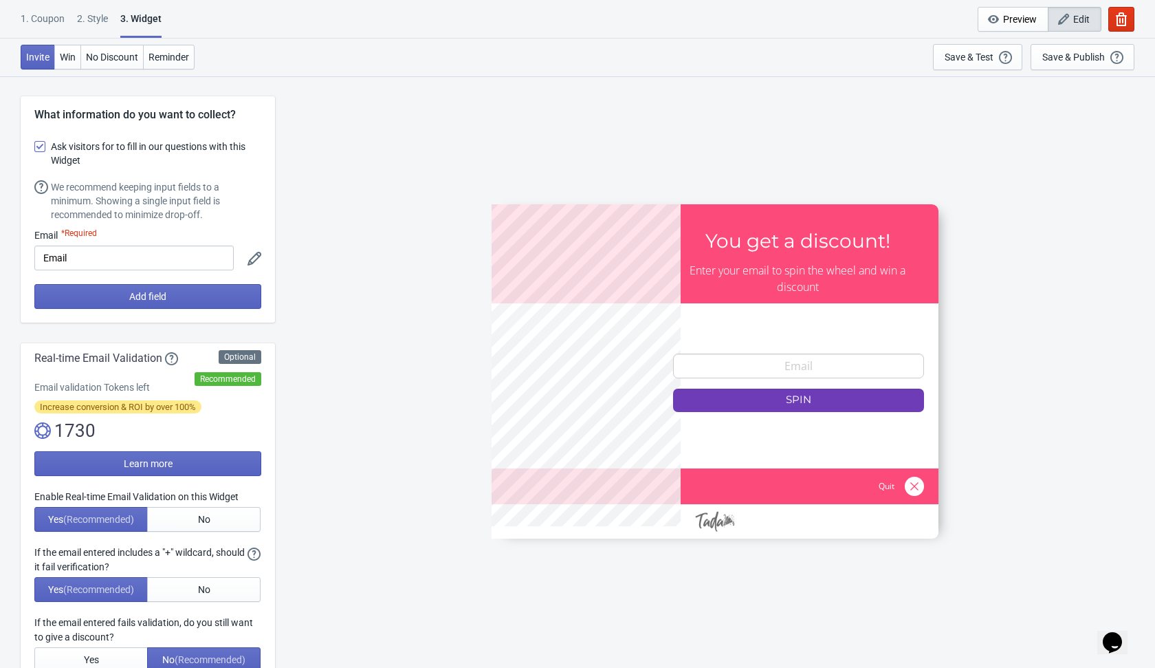
scroll to position [127, 0]
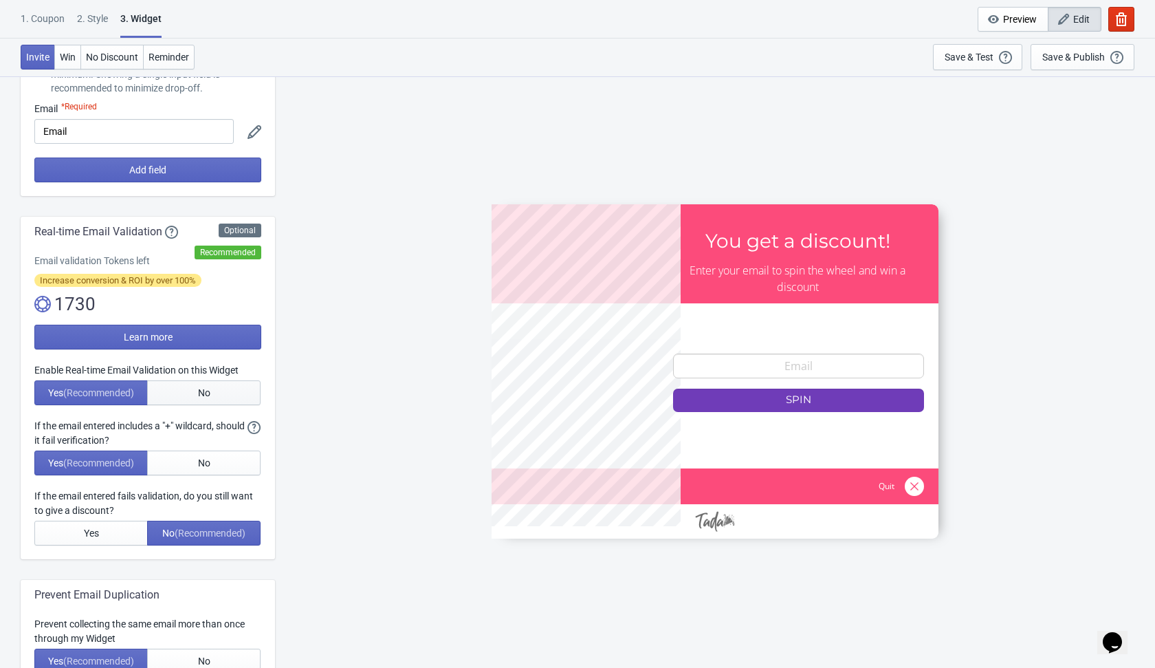
click at [212, 389] on button "No" at bounding box center [203, 392] width 113 height 25
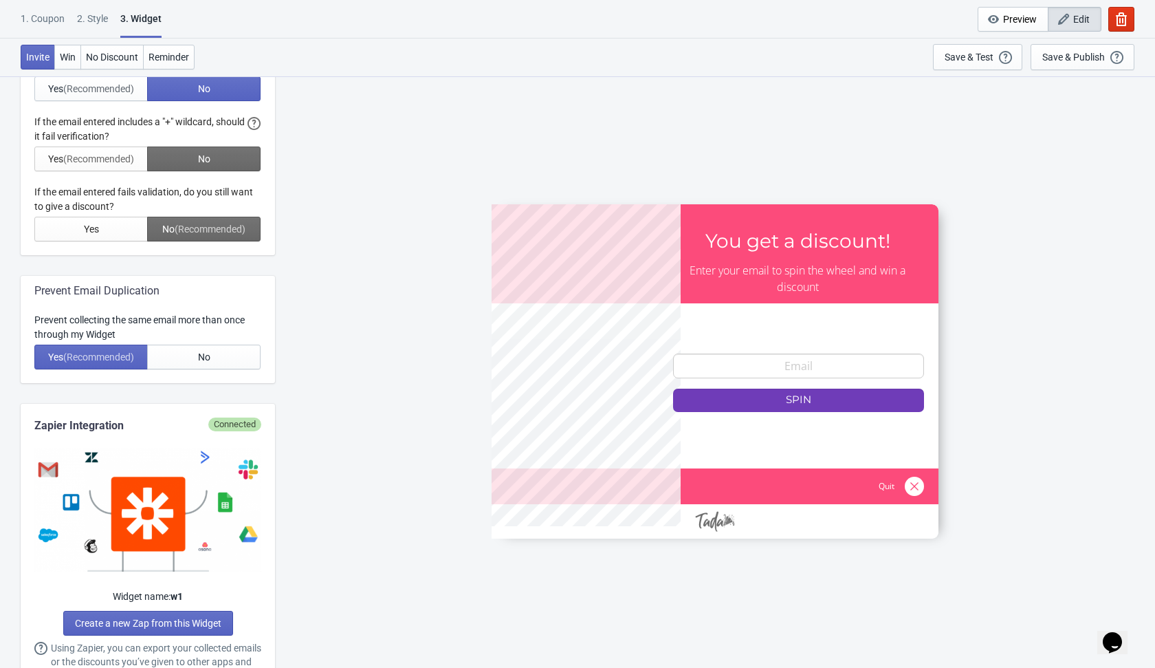
scroll to position [441, 0]
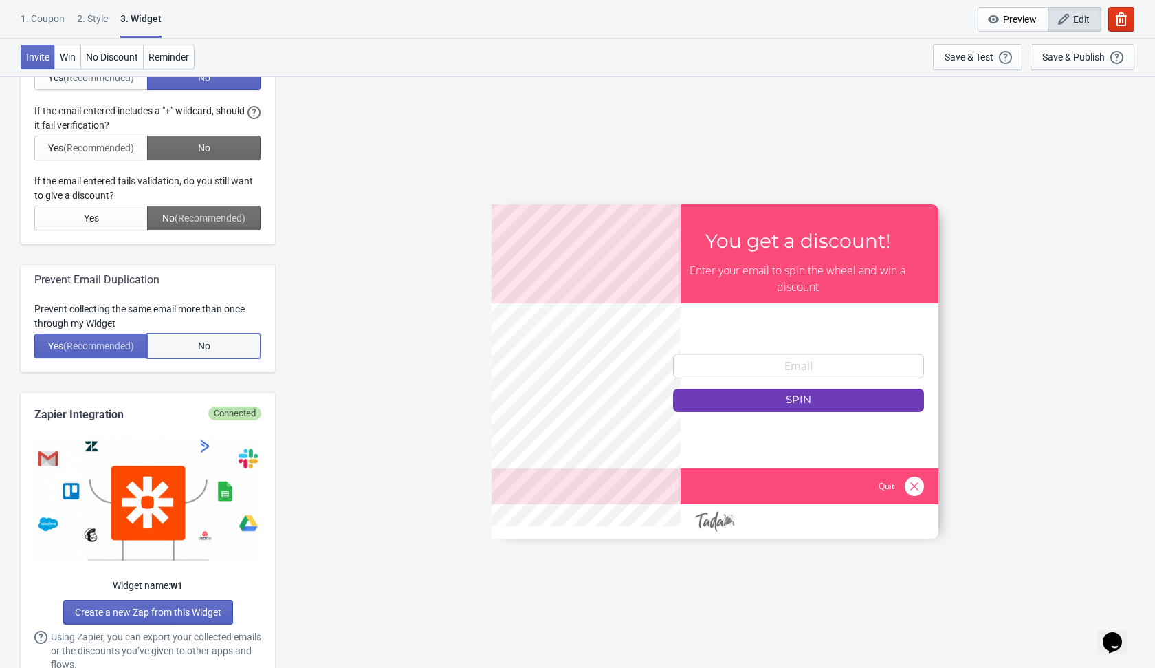
click at [216, 339] on button "No" at bounding box center [203, 346] width 113 height 25
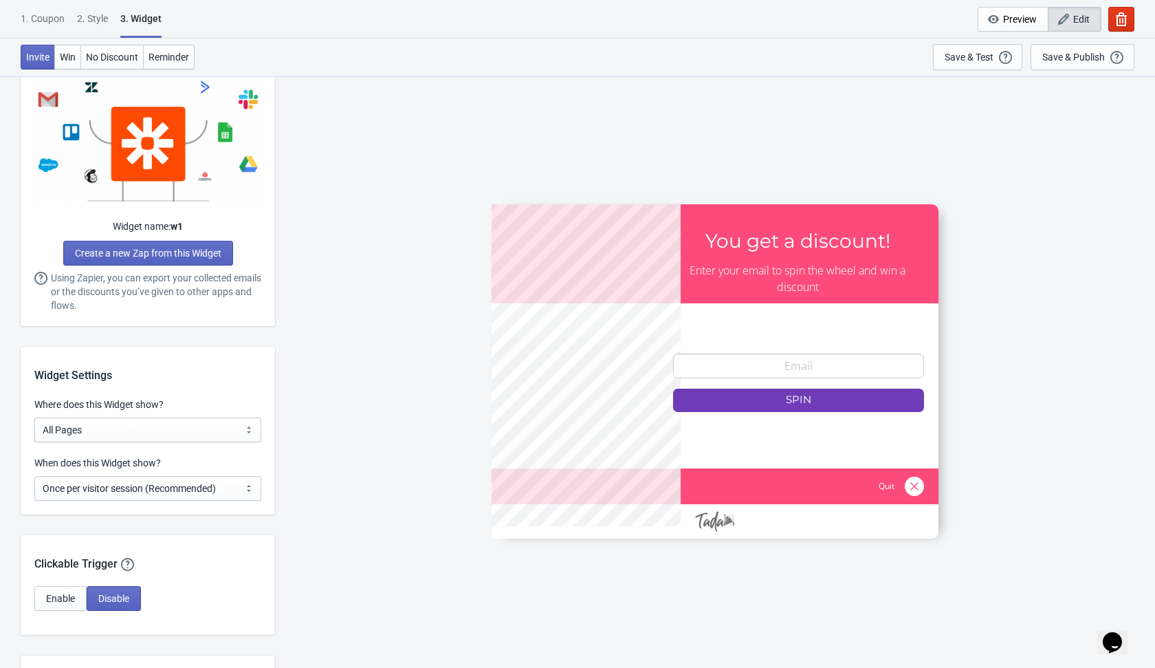
scroll to position [801, 0]
click at [216, 485] on select "Every new visit of page Once every period of time Once per visitor session (Rec…" at bounding box center [147, 487] width 227 height 25
select select "every"
click at [34, 475] on select "Every new visit of page Once every period of time Once per visitor session (Rec…" at bounding box center [147, 487] width 227 height 25
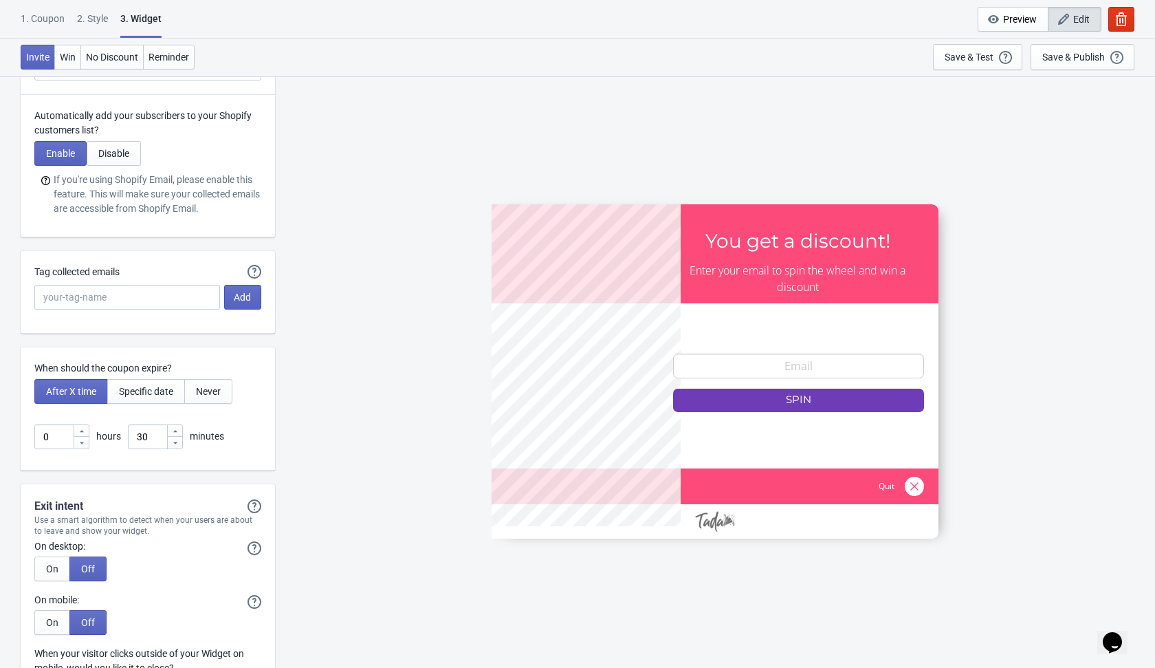
scroll to position [3378, 0]
click at [157, 435] on input "30" at bounding box center [147, 436] width 39 height 25
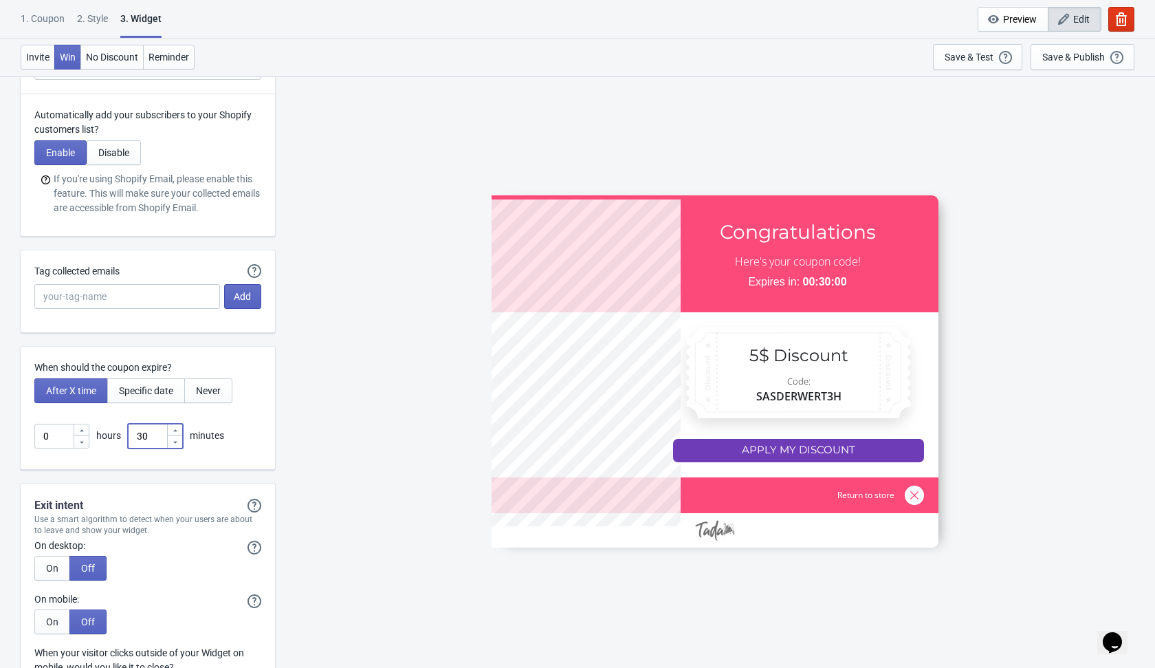
type input "3"
type input "1"
click at [268, 413] on div "When should the coupon expire? After X time Specific date Never 0 hours 1 minut…" at bounding box center [148, 408] width 254 height 123
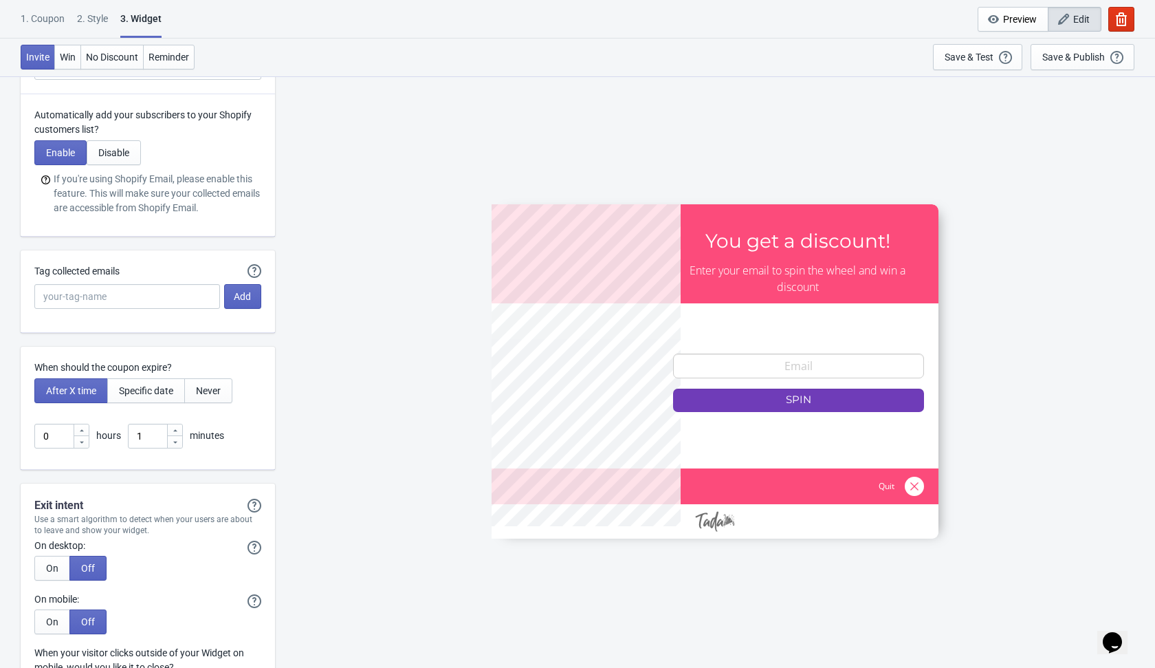
scroll to position [3634, 0]
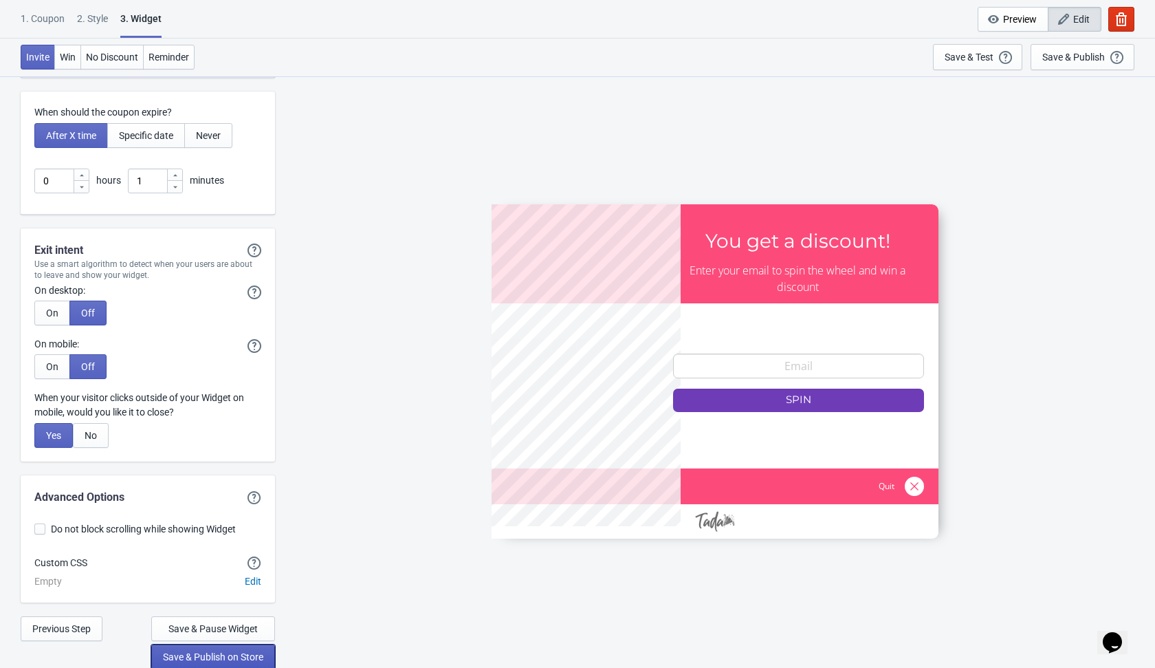
click at [213, 659] on span "Save & Publish on Store" at bounding box center [213, 656] width 100 height 11
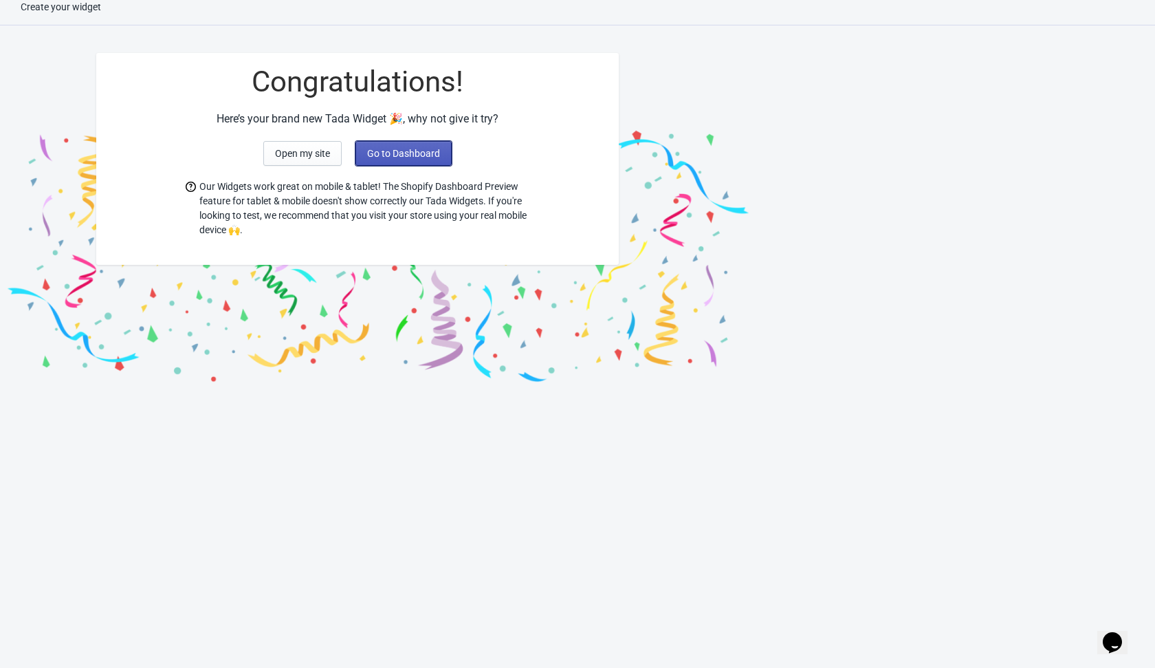
click at [439, 153] on span "Go to Dashboard" at bounding box center [403, 153] width 73 height 11
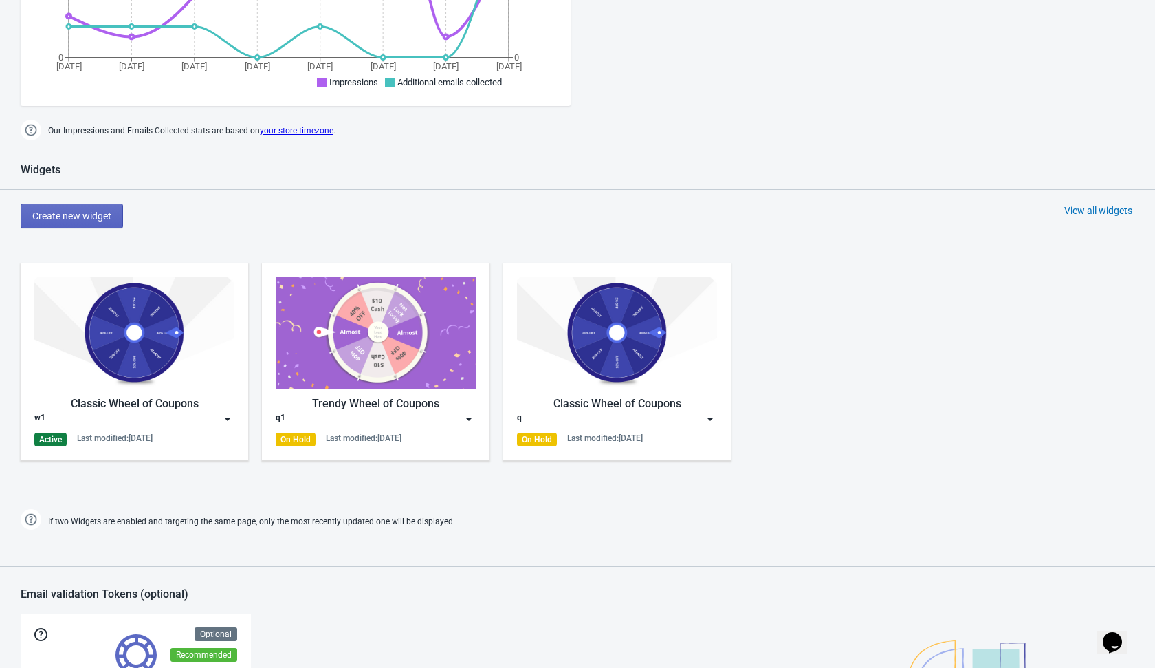
scroll to position [428, 0]
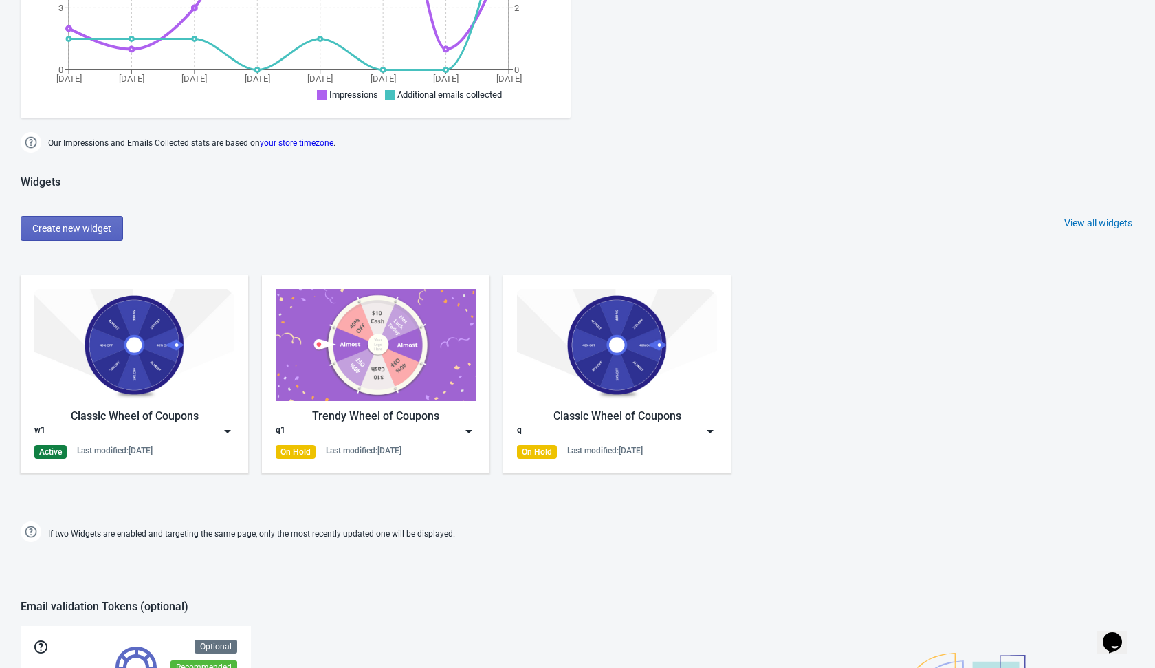
click at [229, 430] on img at bounding box center [228, 431] width 14 height 14
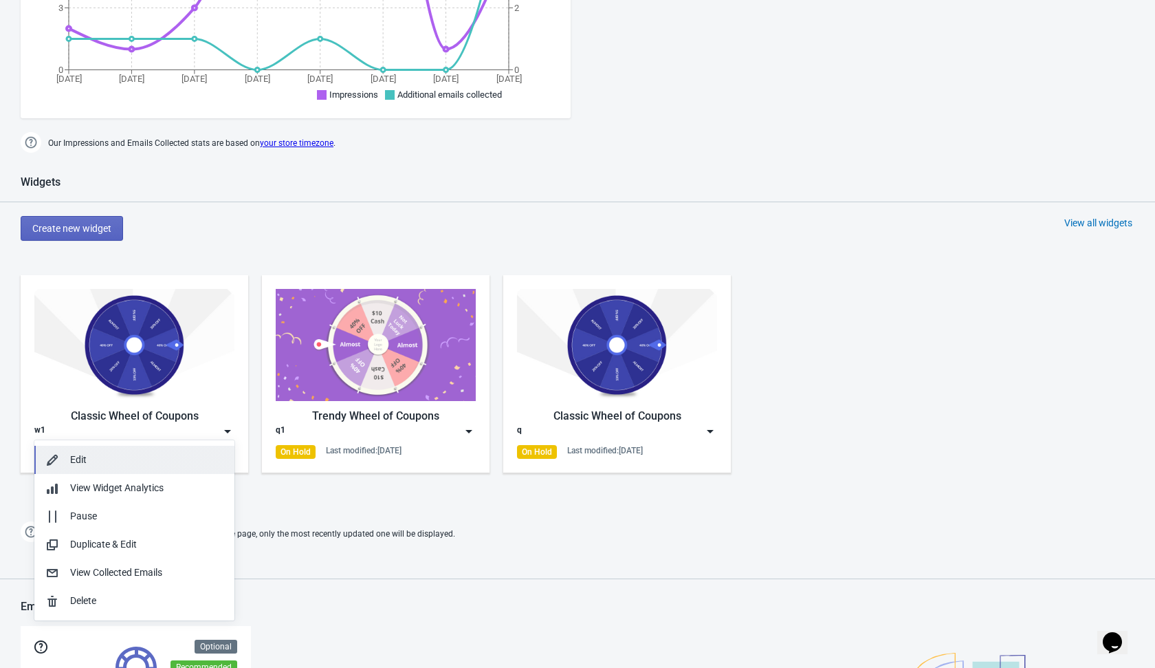
click at [185, 464] on div "Edit" at bounding box center [146, 459] width 153 height 14
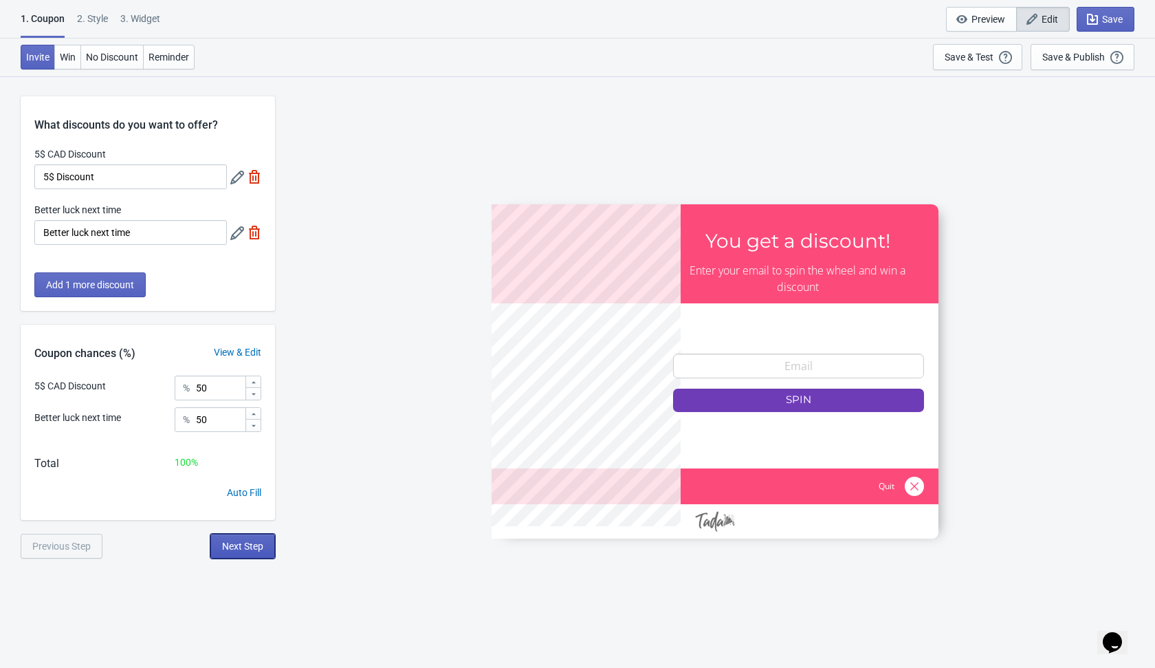
click at [247, 545] on span "Next Step" at bounding box center [242, 545] width 41 height 11
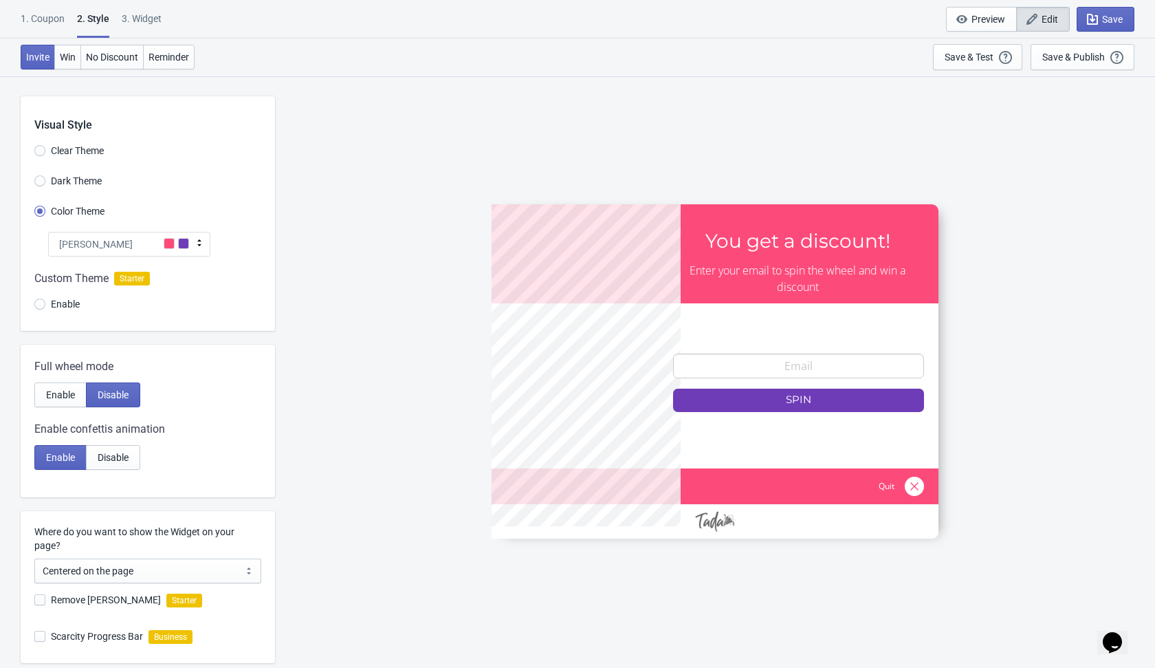
scroll to position [182, 0]
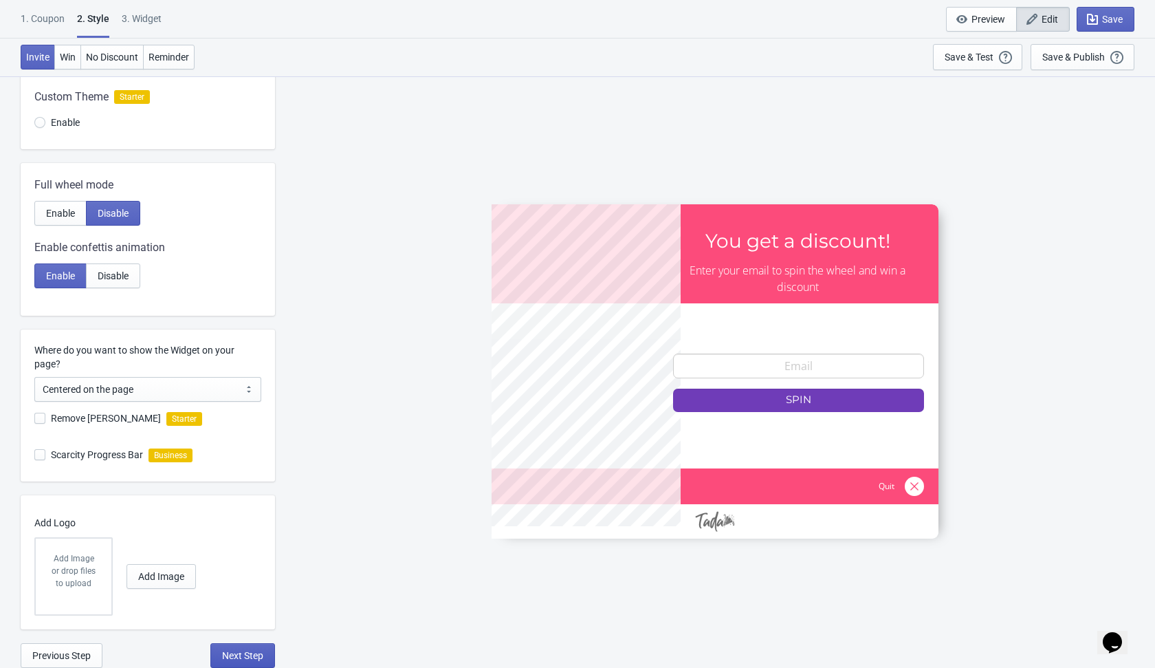
click at [235, 650] on span "Next Step" at bounding box center [242, 655] width 41 height 11
select select "1"
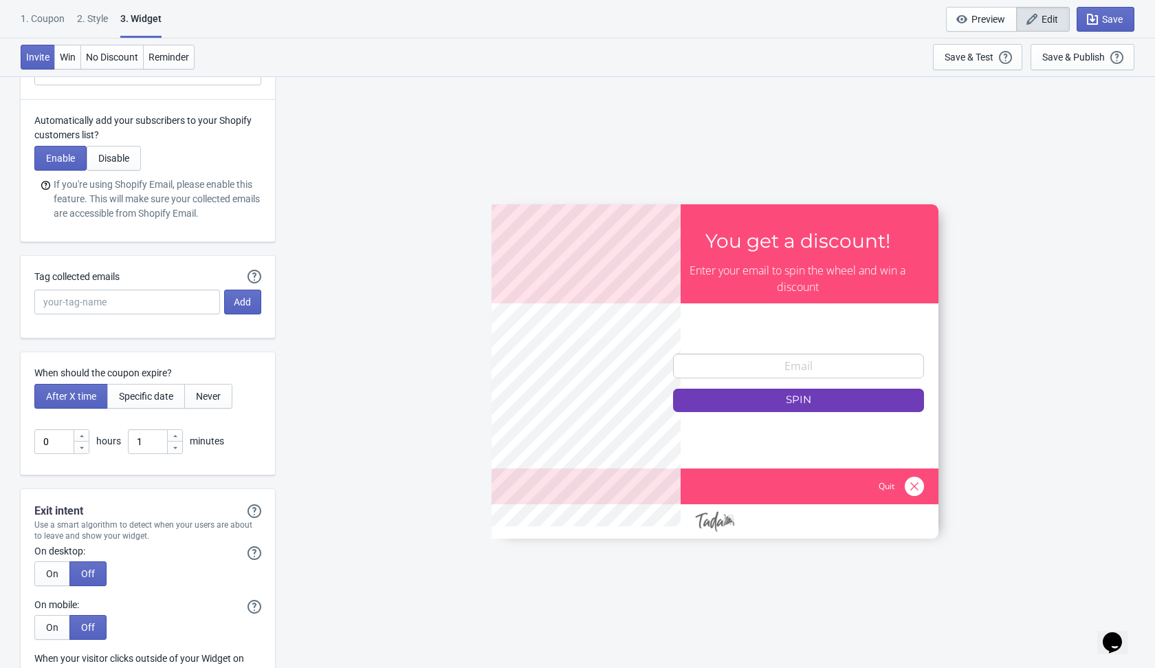
scroll to position [3376, 0]
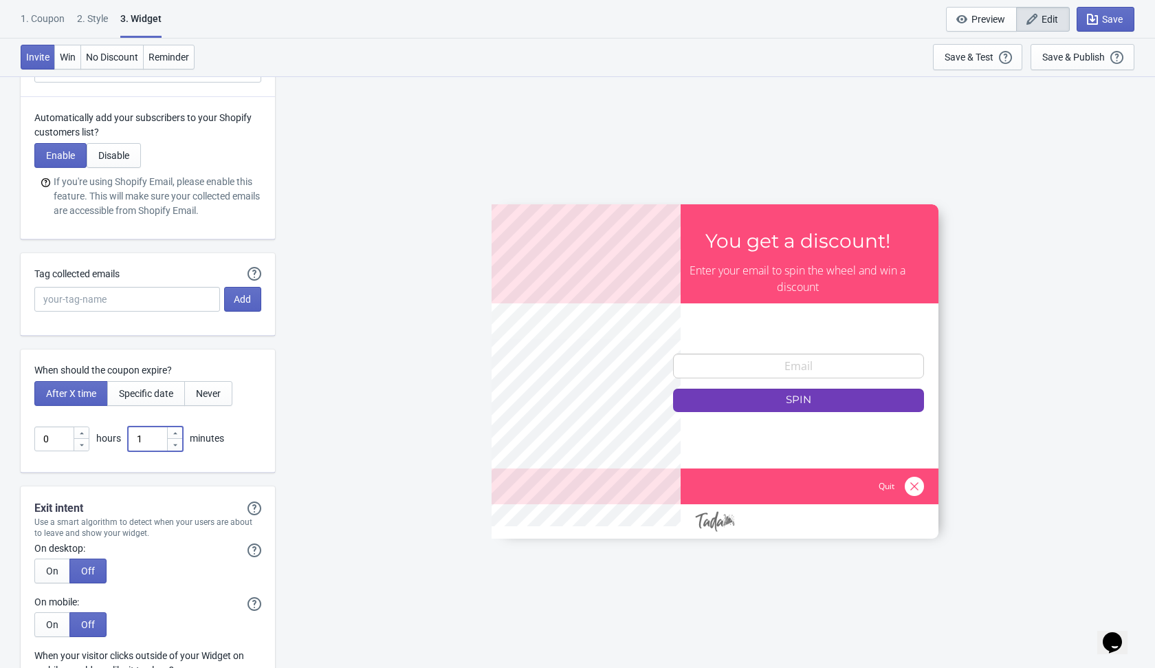
click at [149, 433] on input "1" at bounding box center [147, 438] width 39 height 25
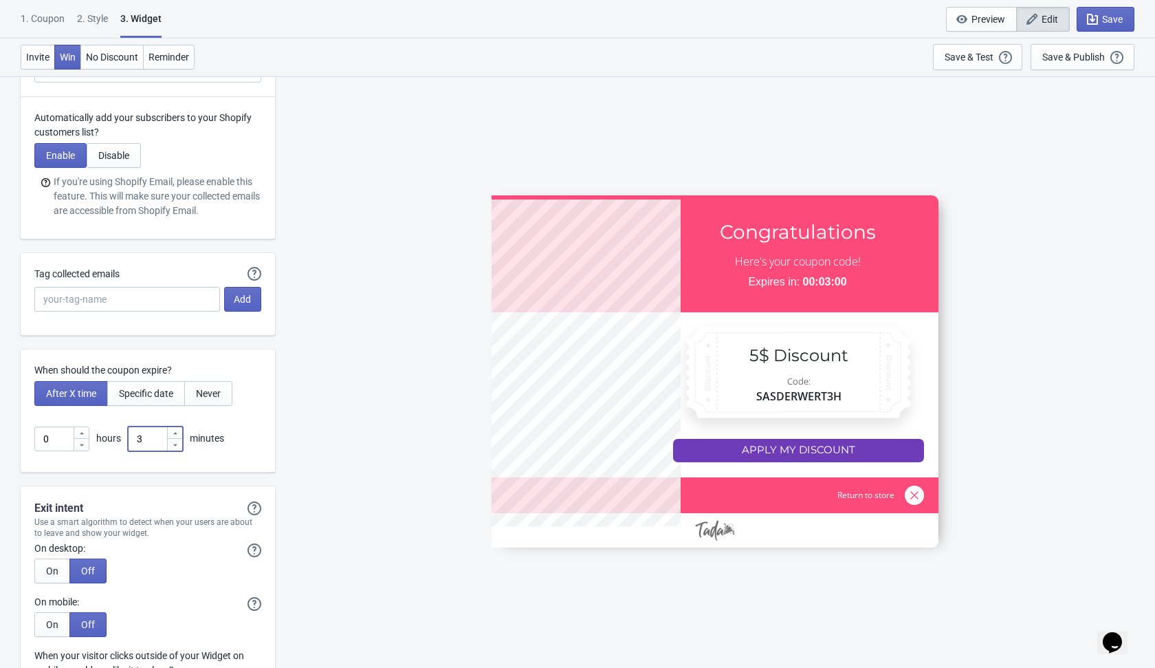
type input "3"
click at [268, 457] on div "When should the coupon expire? After X time Specific date Never 0 hours 3 minut…" at bounding box center [148, 410] width 254 height 123
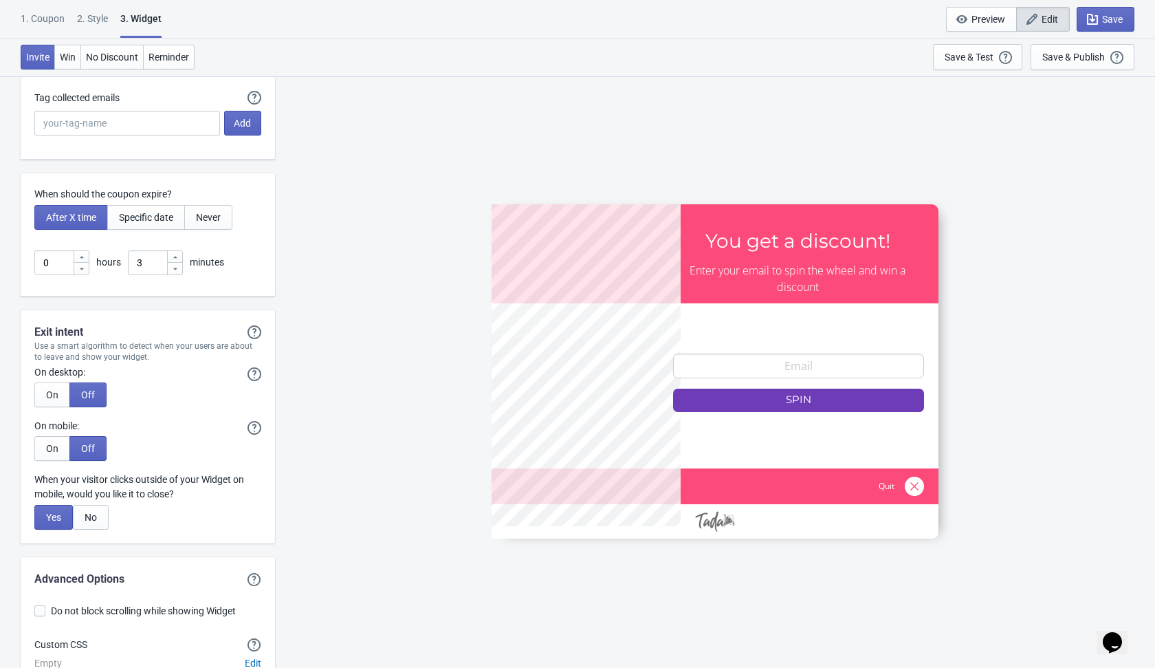
scroll to position [3634, 0]
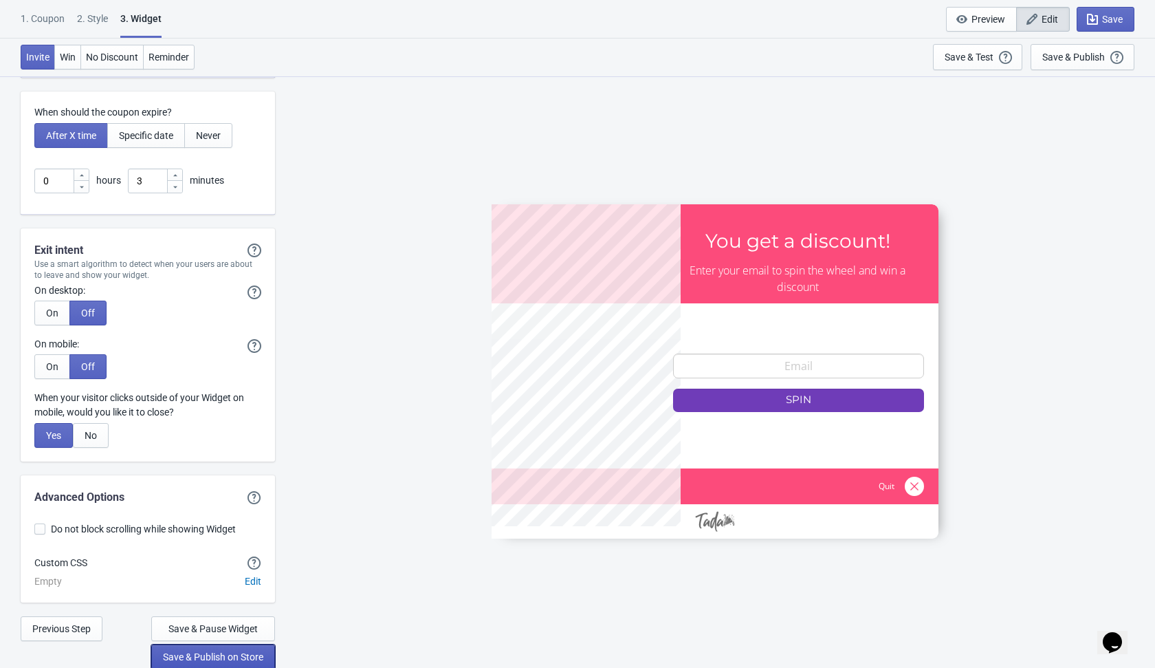
click at [249, 657] on span "Save & Publish on Store" at bounding box center [213, 656] width 100 height 11
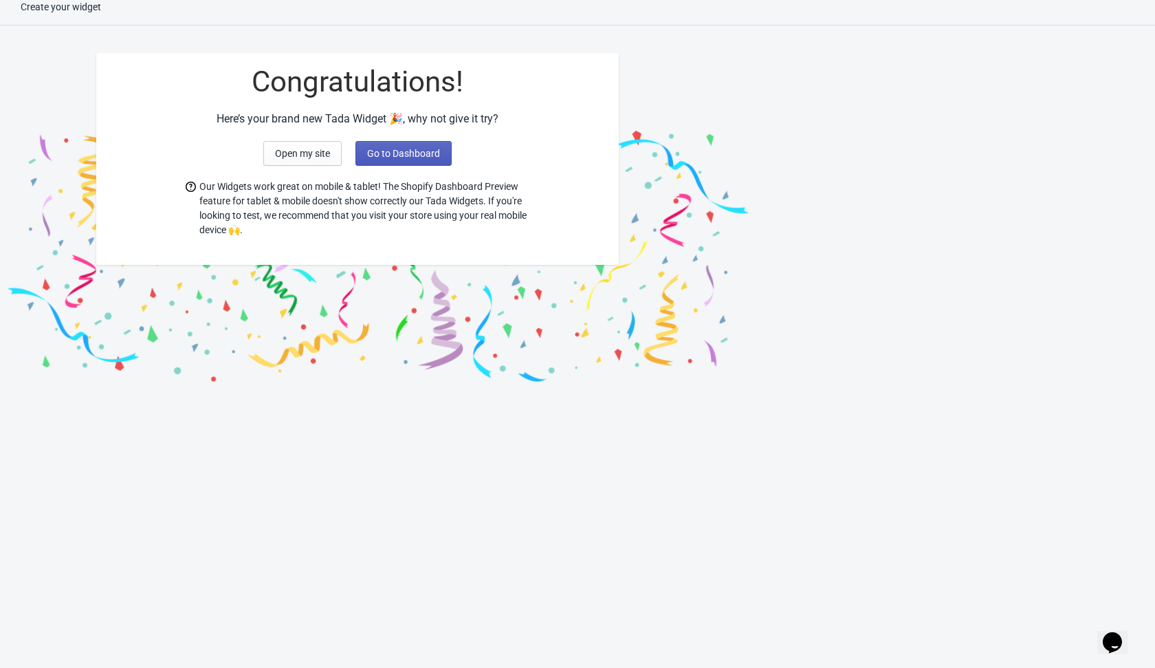
click at [411, 146] on button "Go to Dashboard" at bounding box center [404, 153] width 96 height 25
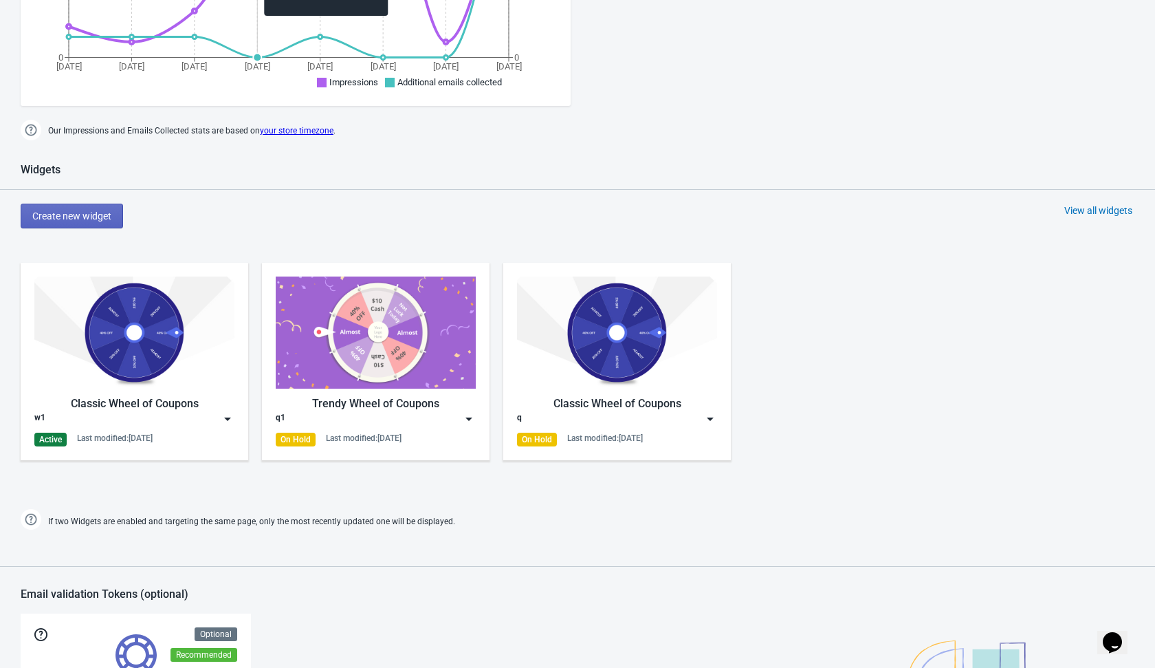
scroll to position [378, 0]
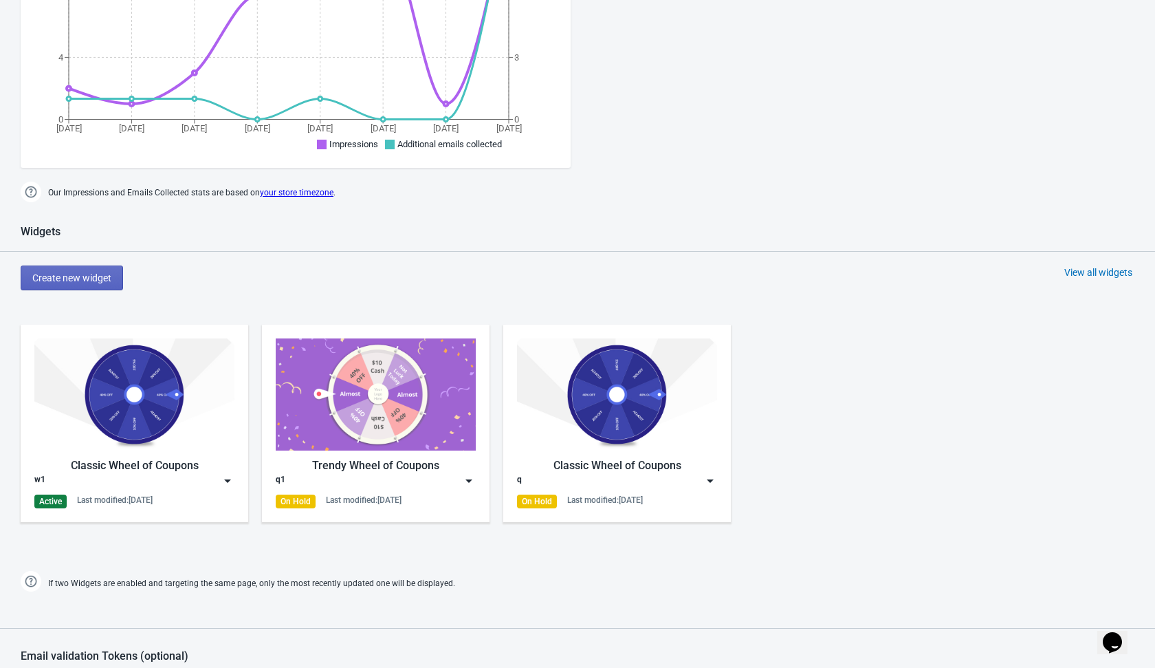
click at [232, 482] on img at bounding box center [228, 481] width 14 height 14
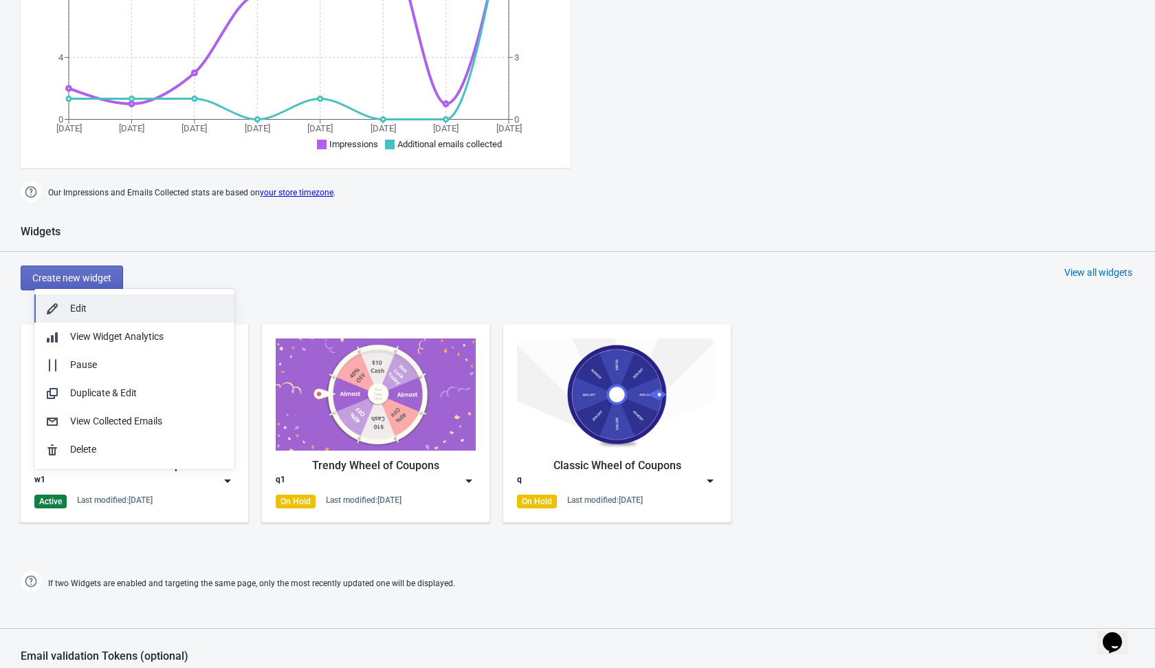
click at [196, 311] on div "Edit" at bounding box center [146, 308] width 153 height 14
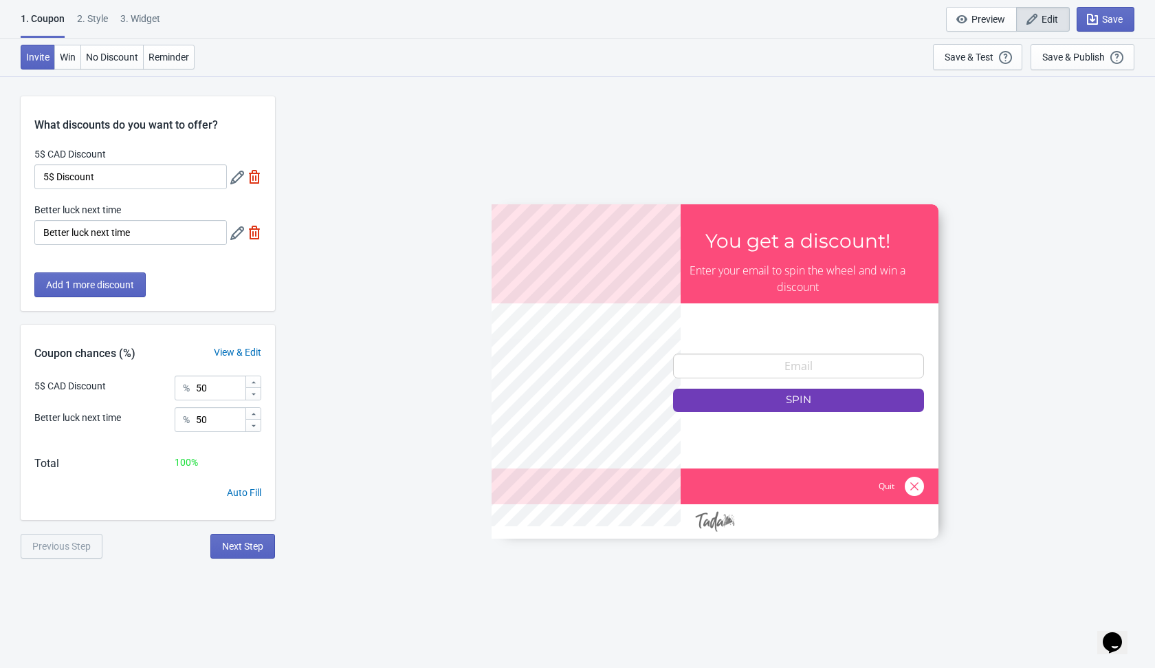
scroll to position [76, 0]
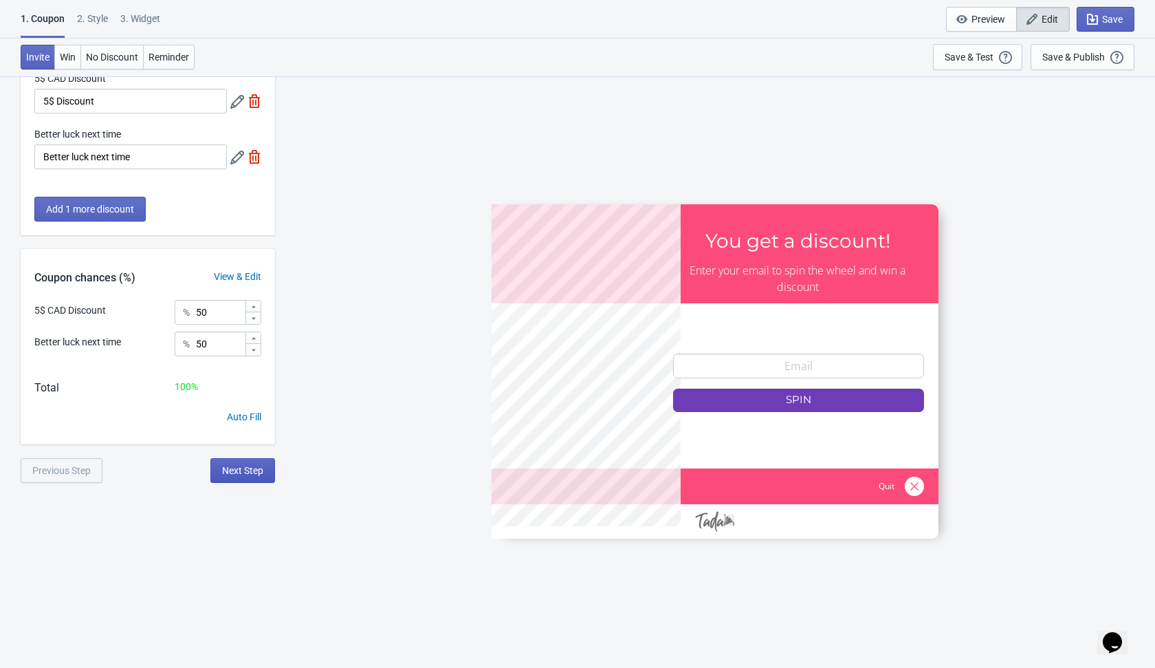
click at [249, 479] on button "Next Step" at bounding box center [242, 470] width 65 height 25
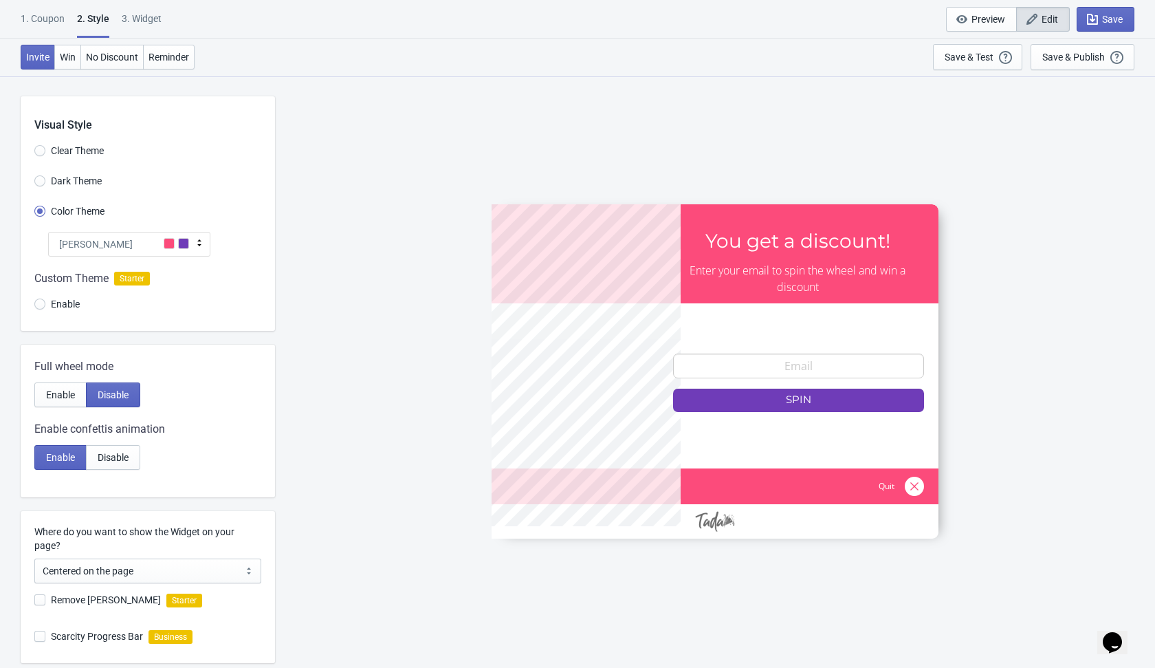
scroll to position [182, 0]
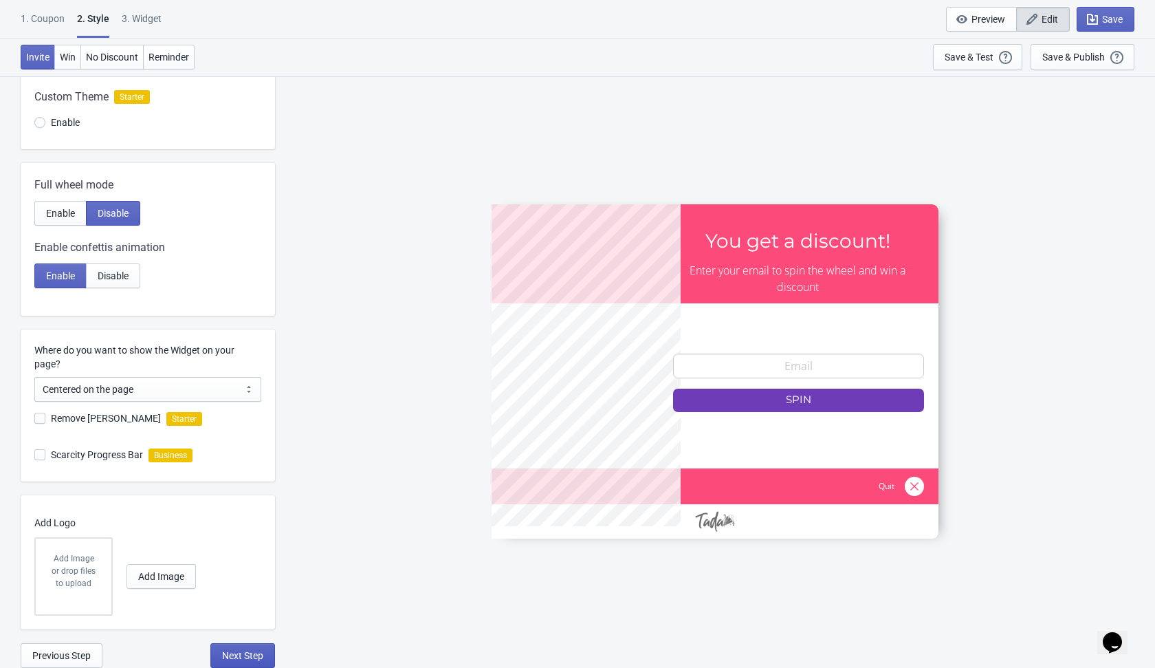
click at [239, 653] on span "Next Step" at bounding box center [242, 655] width 41 height 11
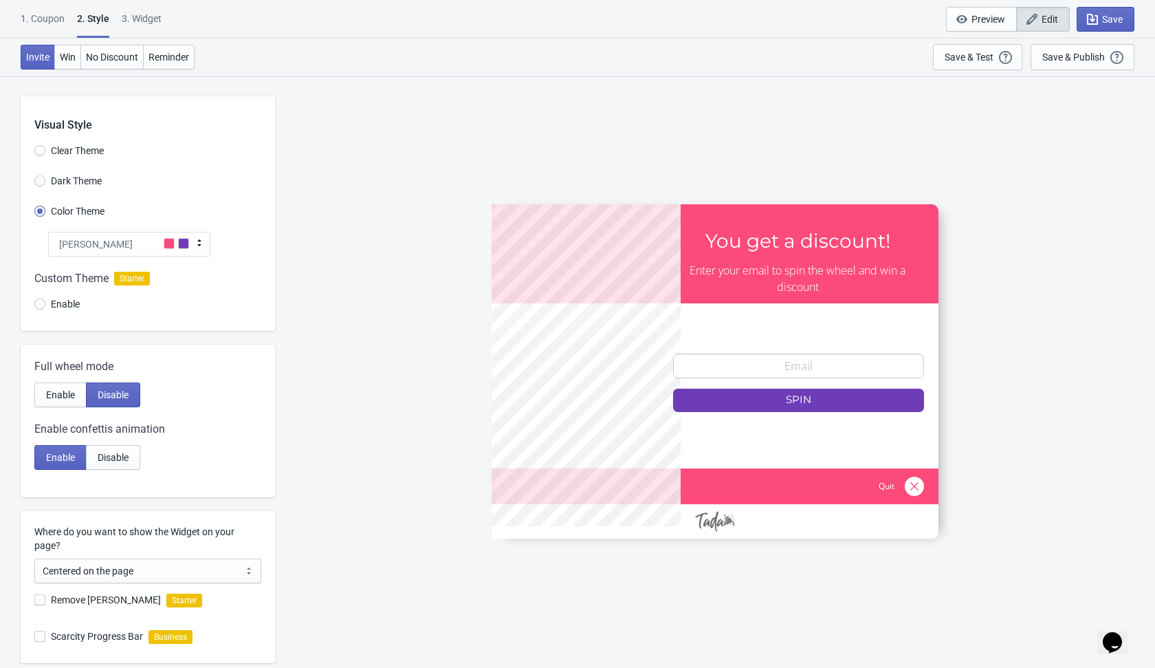
select select "1"
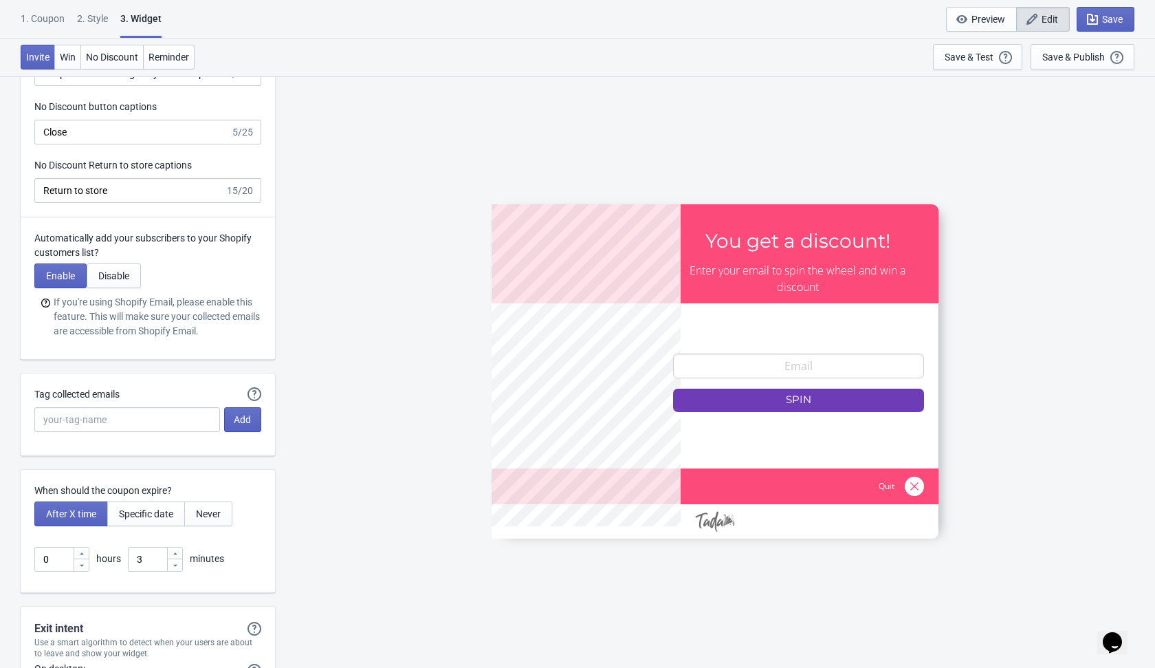
scroll to position [3262, 0]
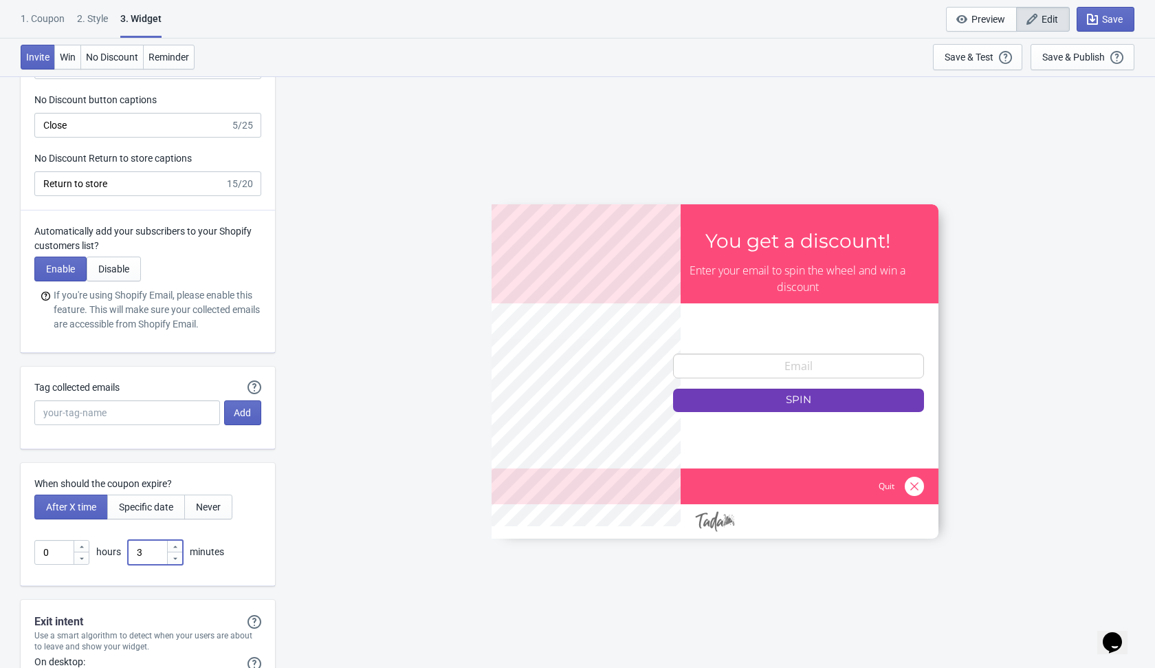
click at [150, 546] on input "3" at bounding box center [147, 552] width 39 height 25
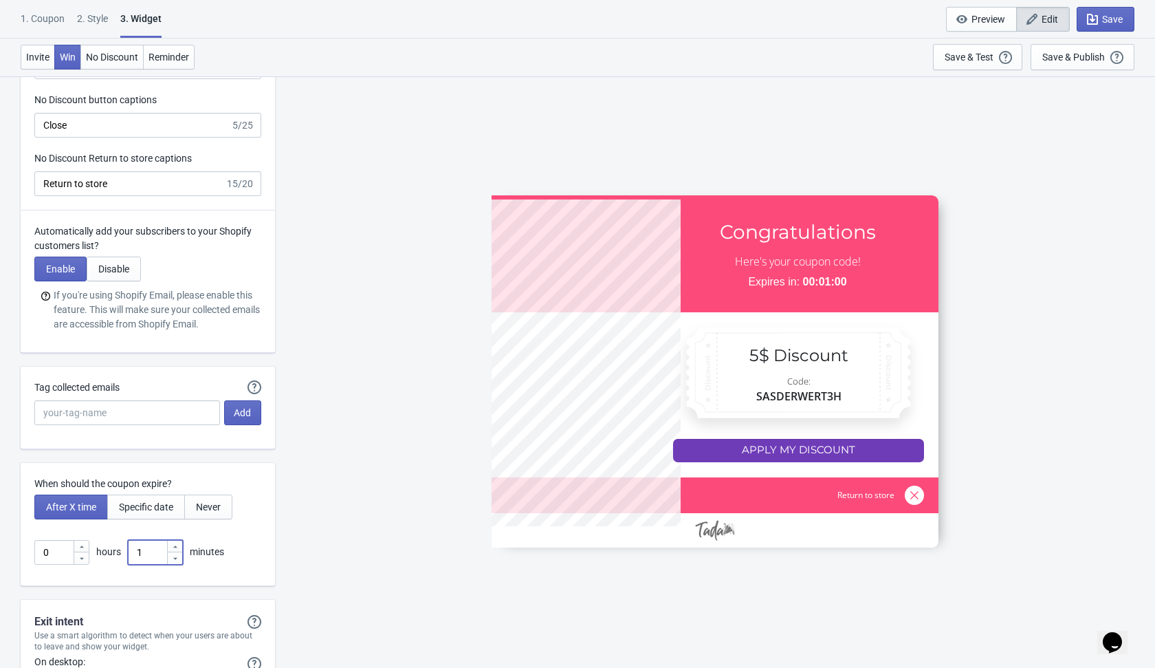
type input "1"
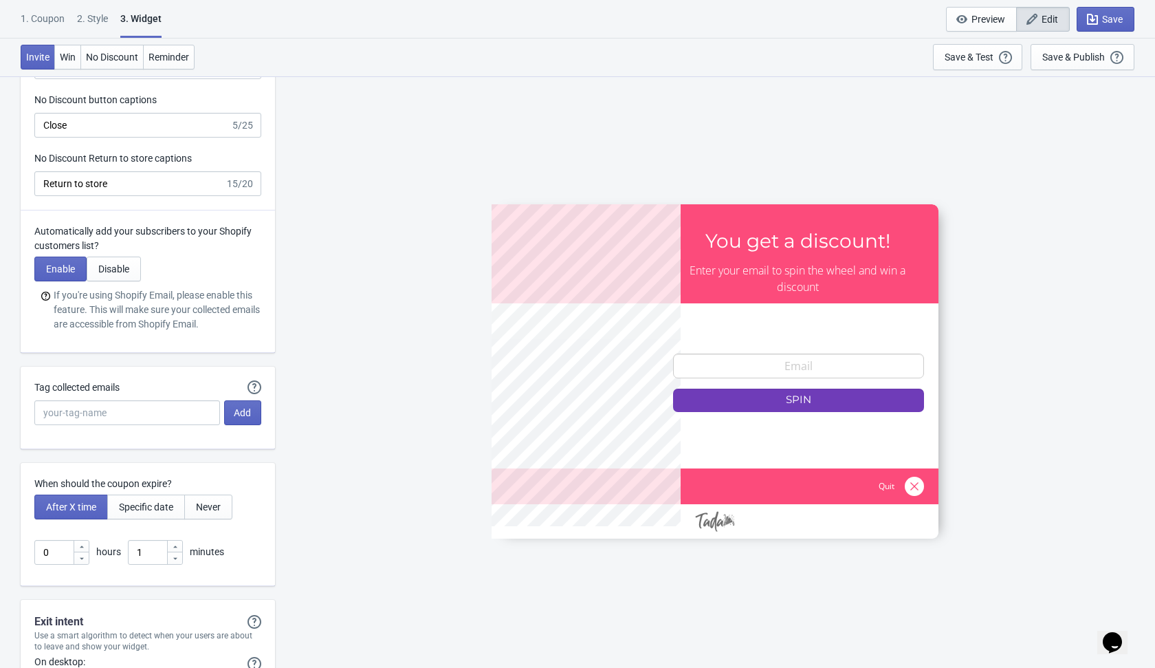
click at [286, 528] on div "SASDERWERT3H You get a discount! Enter your email to spin the wheel and win a d…" at bounding box center [715, 371] width 866 height 591
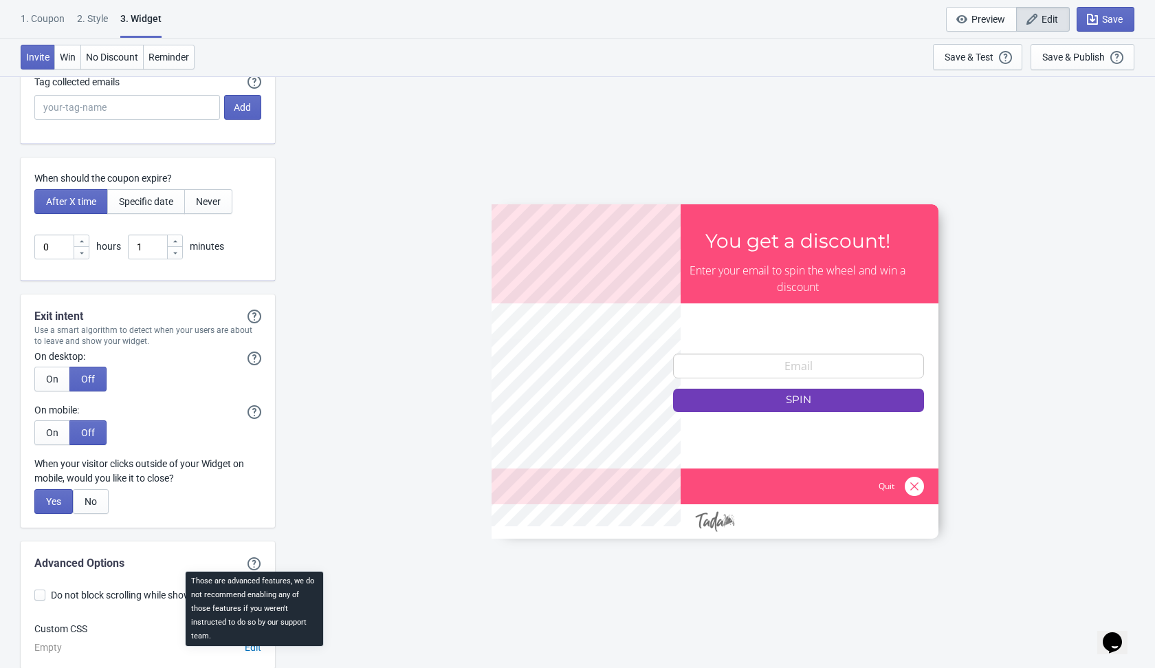
scroll to position [3634, 0]
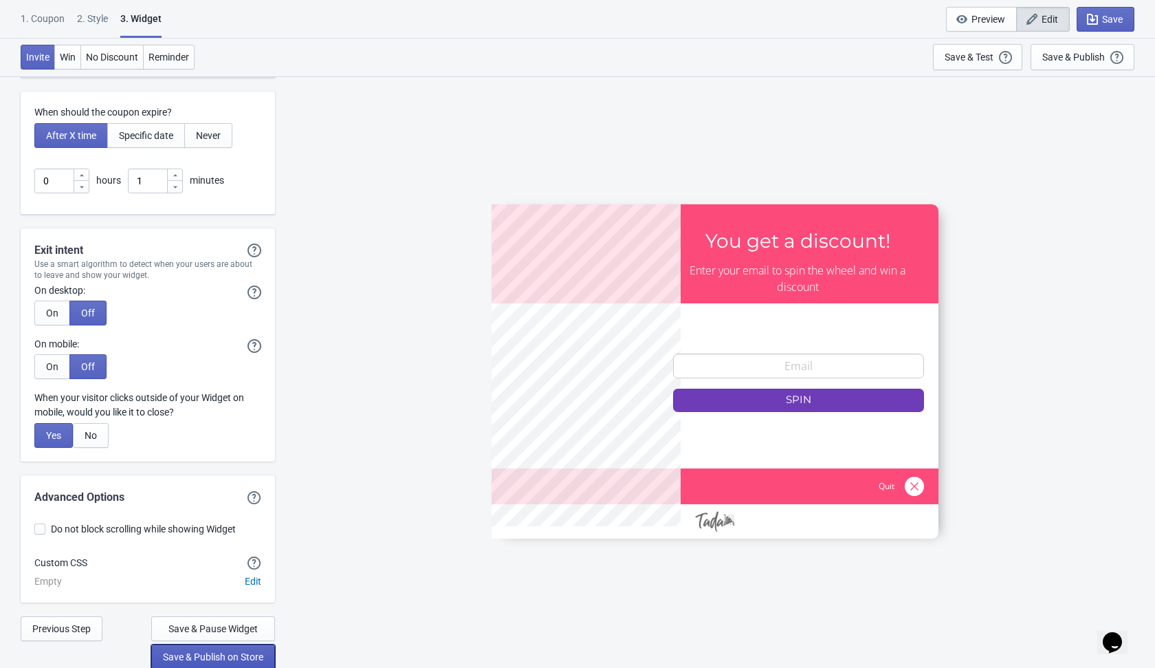
click at [230, 656] on span "Save & Publish on Store" at bounding box center [213, 656] width 100 height 11
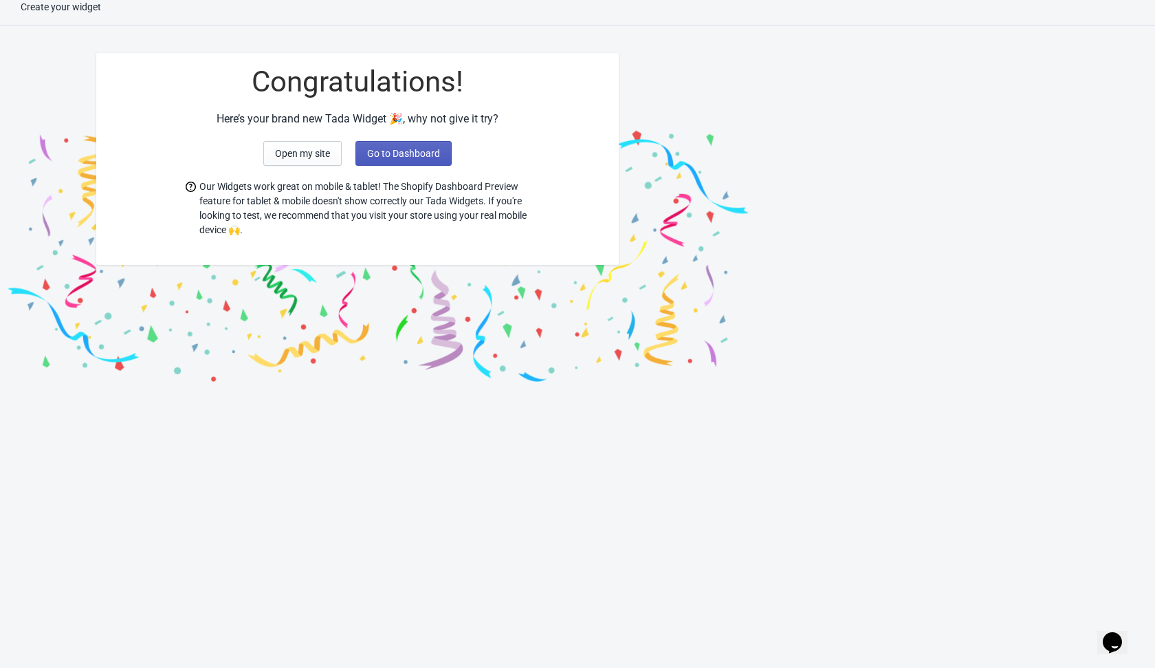
click at [419, 155] on span "Go to Dashboard" at bounding box center [403, 153] width 73 height 11
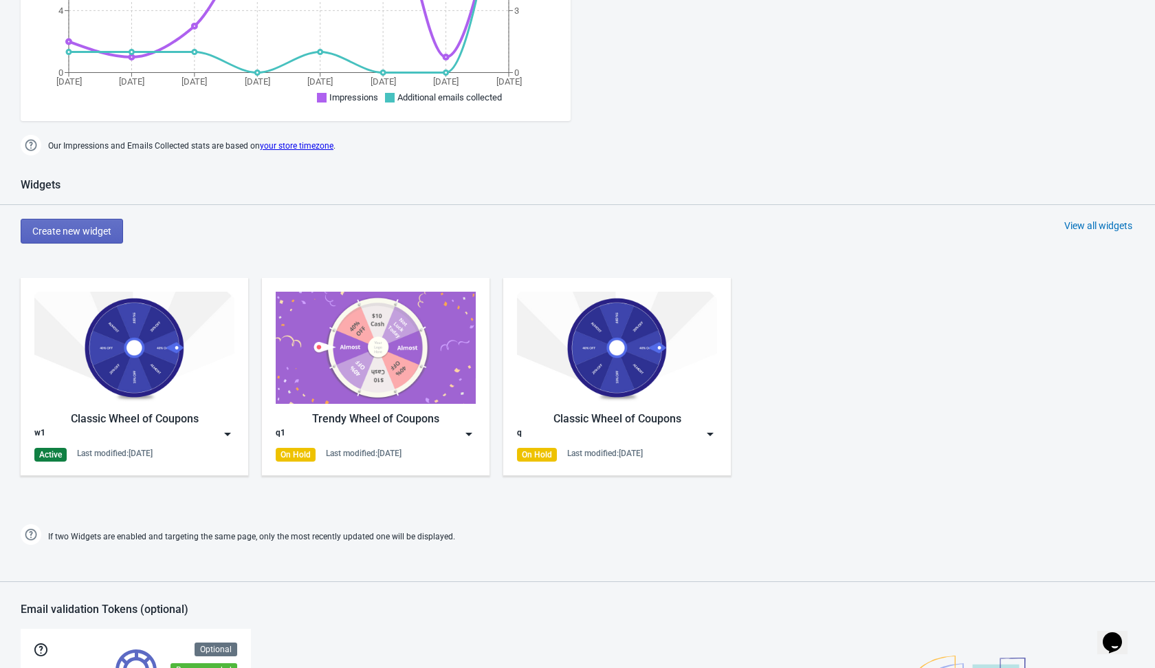
scroll to position [461, 0]
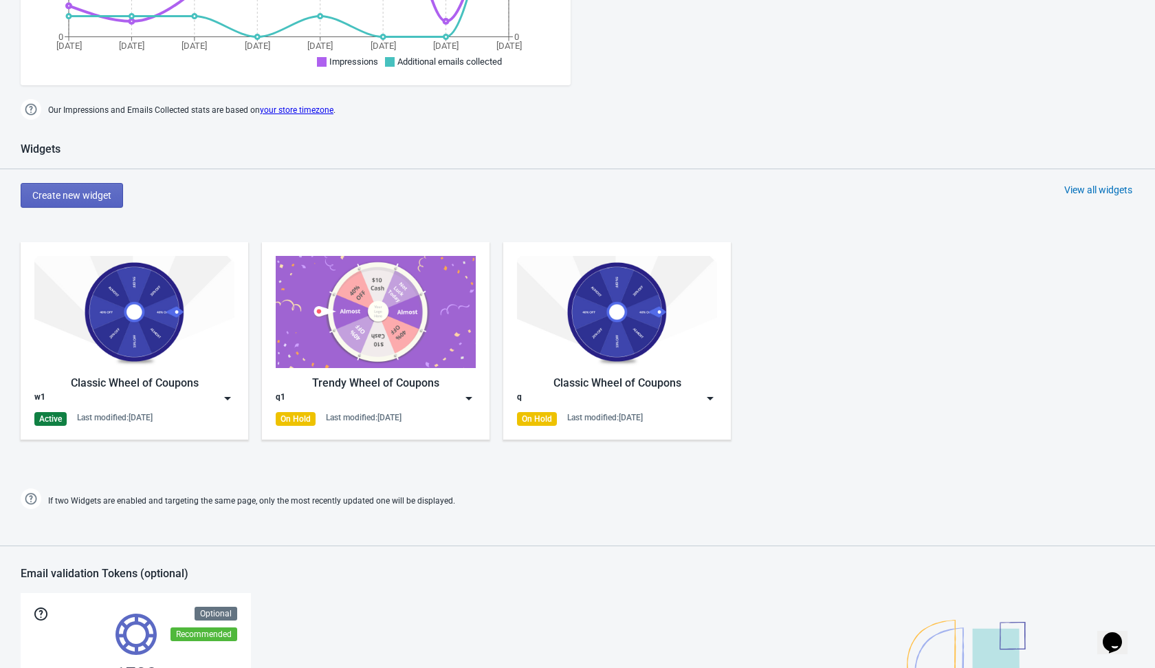
click at [222, 401] on img at bounding box center [228, 398] width 14 height 14
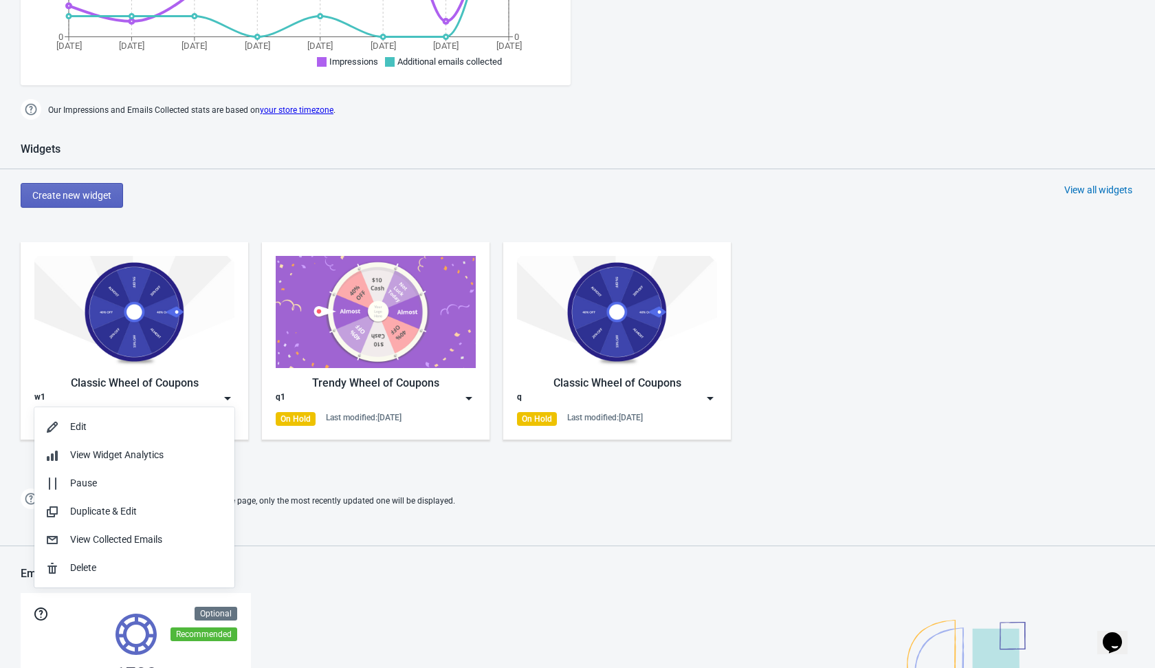
click at [340, 477] on div "Widgets Create new widget View all widgets Classic Wheel of Coupons w1 Active L…" at bounding box center [577, 327] width 1155 height 370
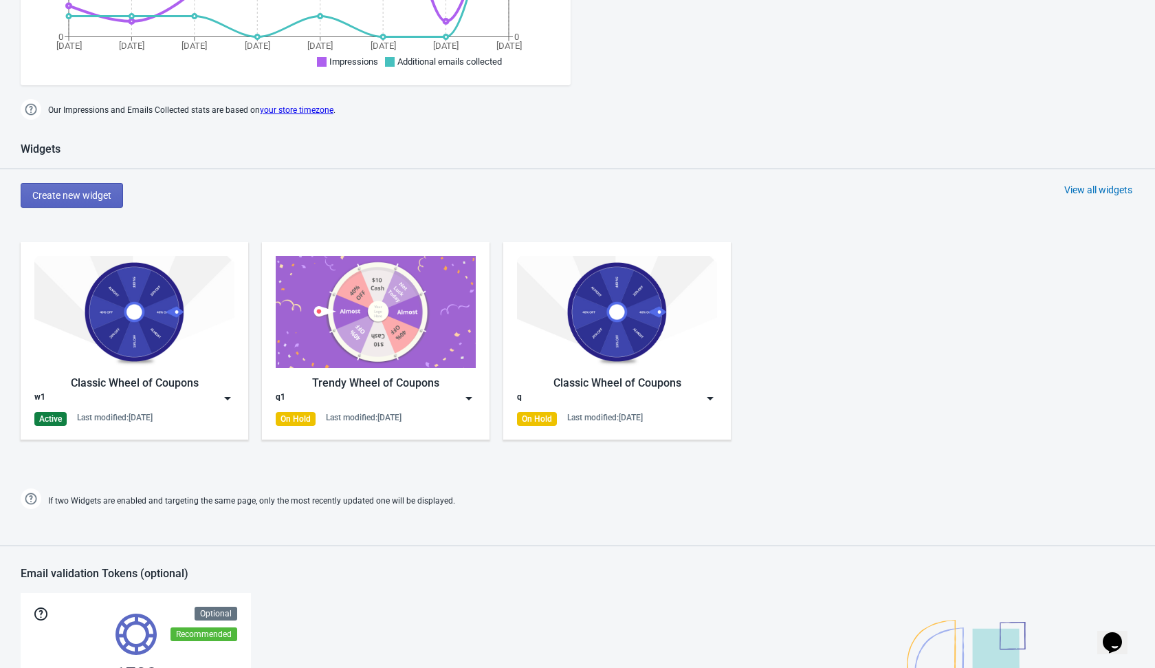
click at [229, 396] on img at bounding box center [228, 398] width 14 height 14
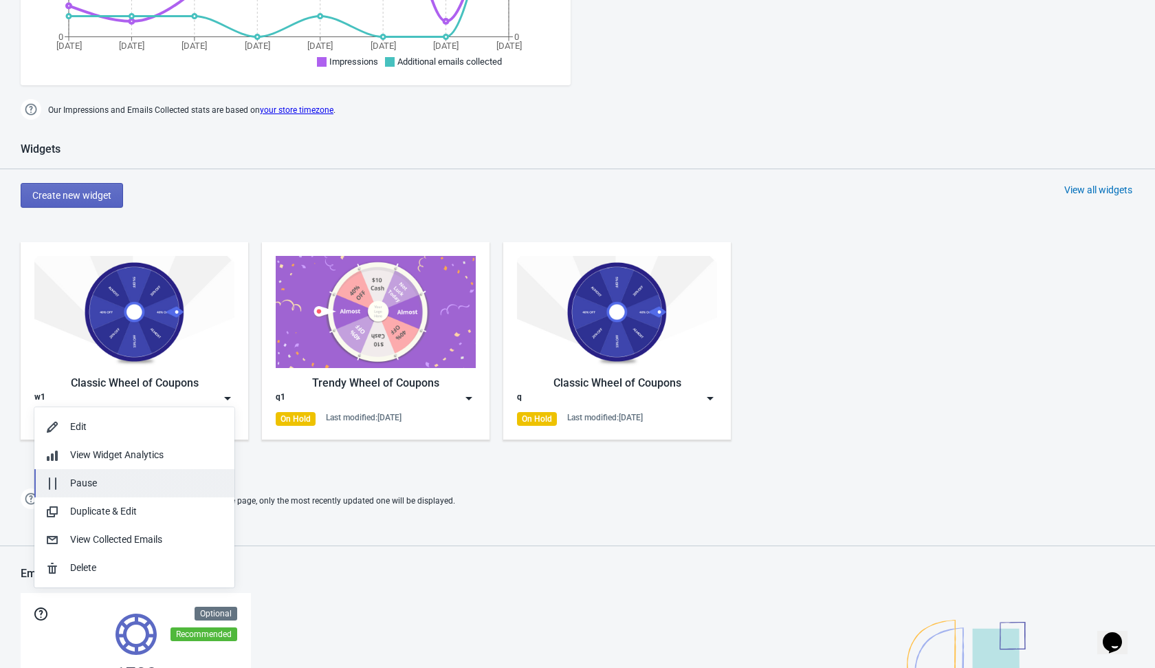
click at [194, 479] on div "Pause" at bounding box center [146, 483] width 153 height 14
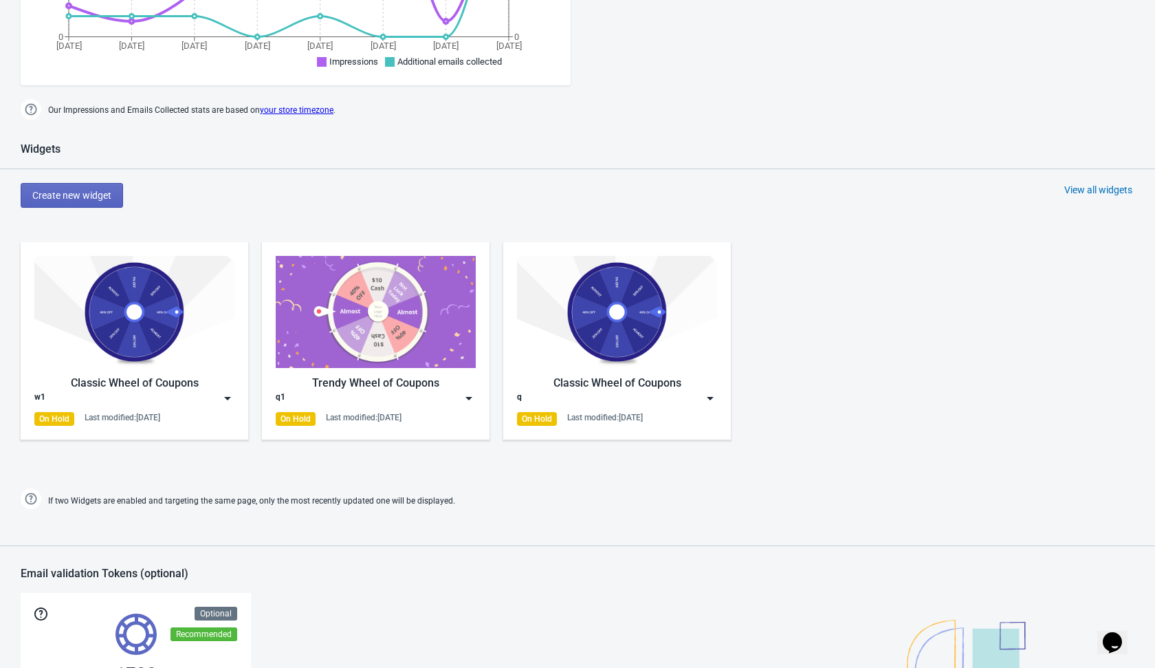
click at [209, 205] on div "Create new widget View all widgets" at bounding box center [588, 195] width 1135 height 25
click at [83, 197] on span "Create new widget" at bounding box center [71, 195] width 79 height 11
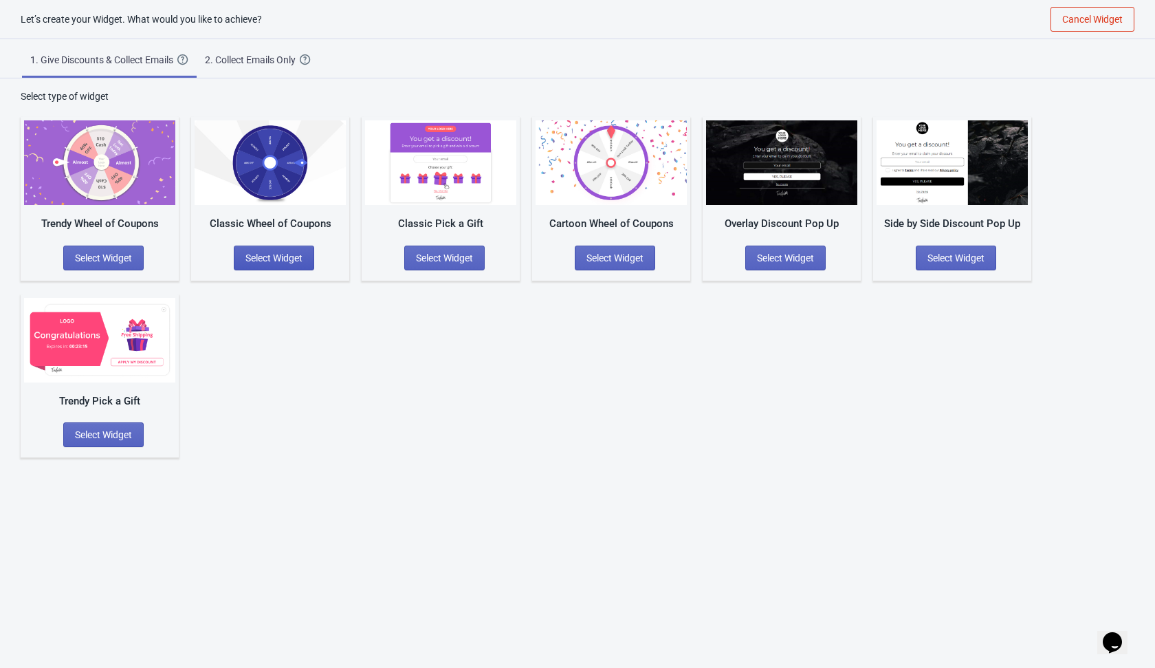
click at [268, 255] on span "Select Widget" at bounding box center [273, 257] width 57 height 11
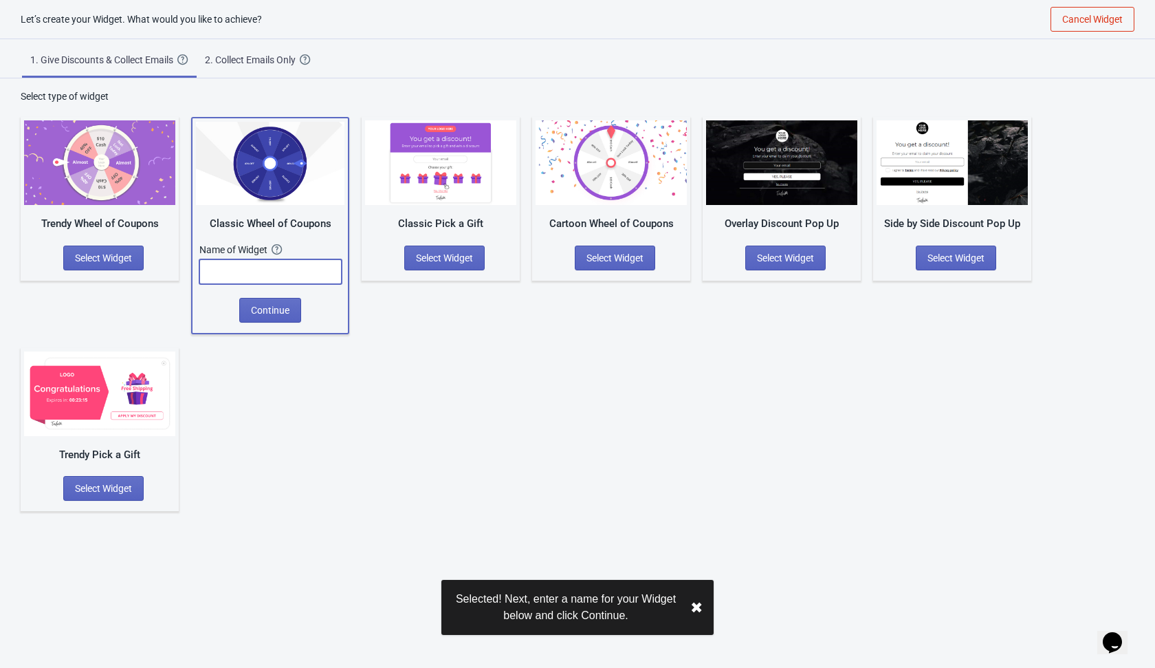
click at [270, 269] on input "text" at bounding box center [270, 271] width 142 height 25
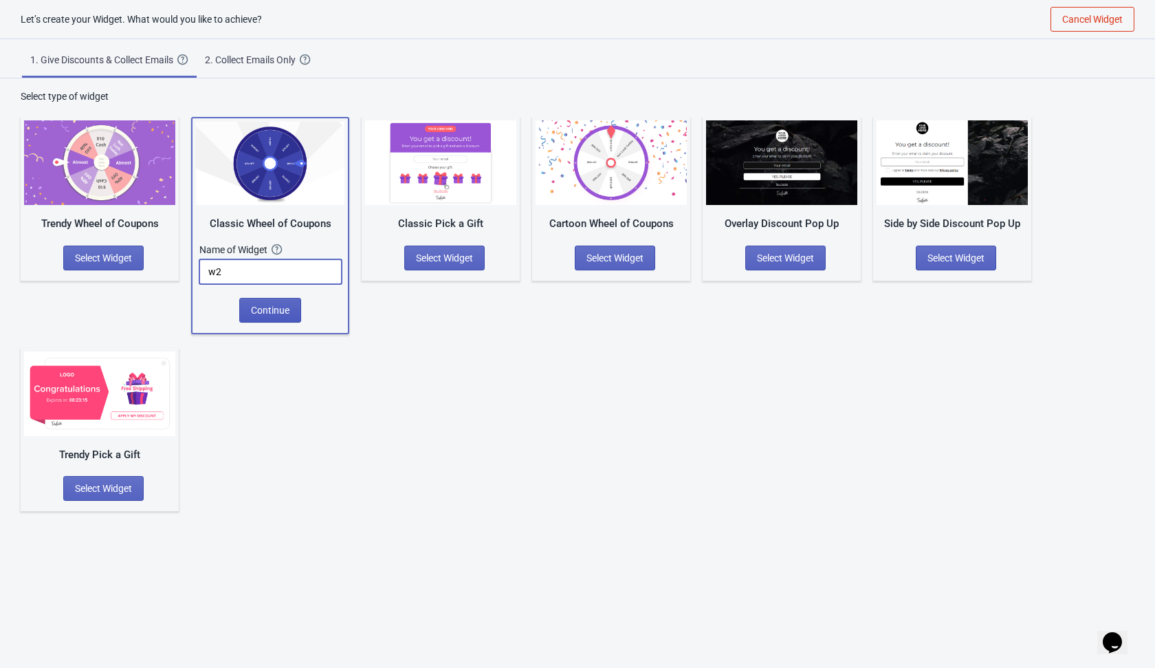
type input "w2"
click at [291, 307] on button "Continue" at bounding box center [270, 310] width 62 height 25
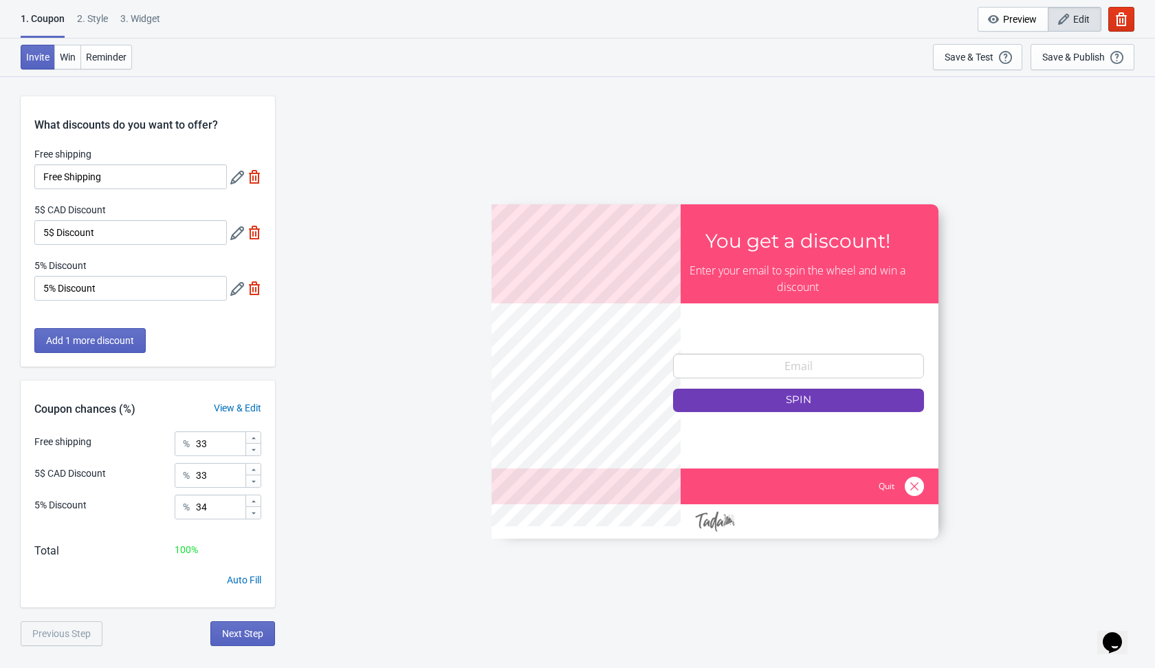
click at [256, 177] on img at bounding box center [255, 177] width 14 height 14
type input "50"
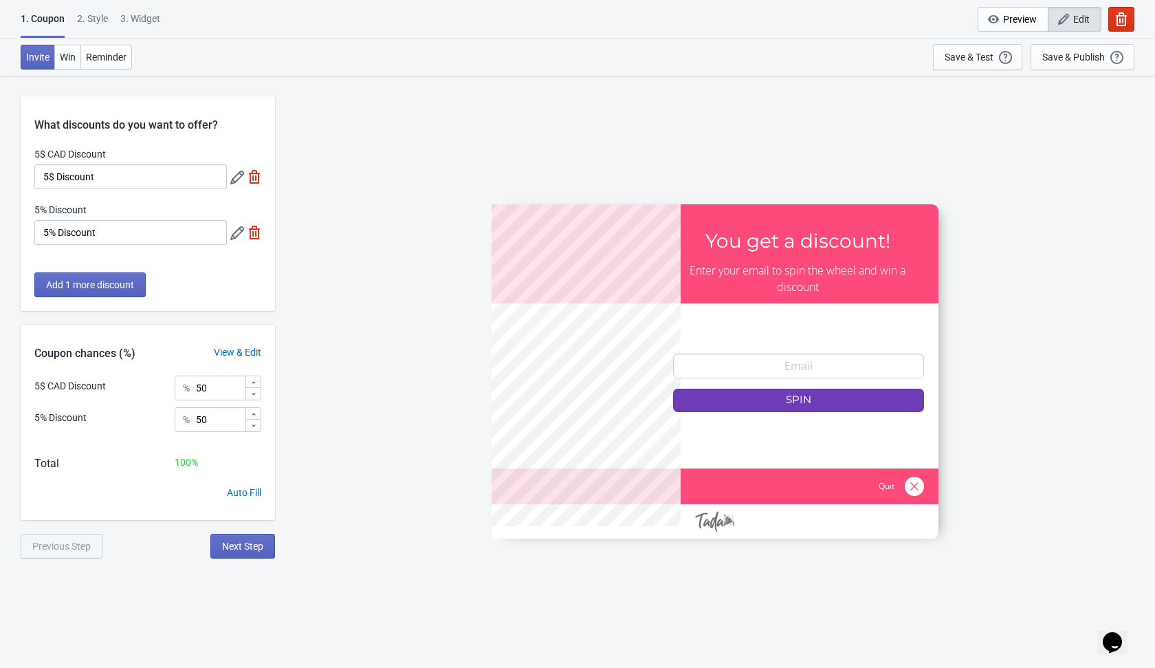
click at [254, 239] on img at bounding box center [255, 233] width 14 height 14
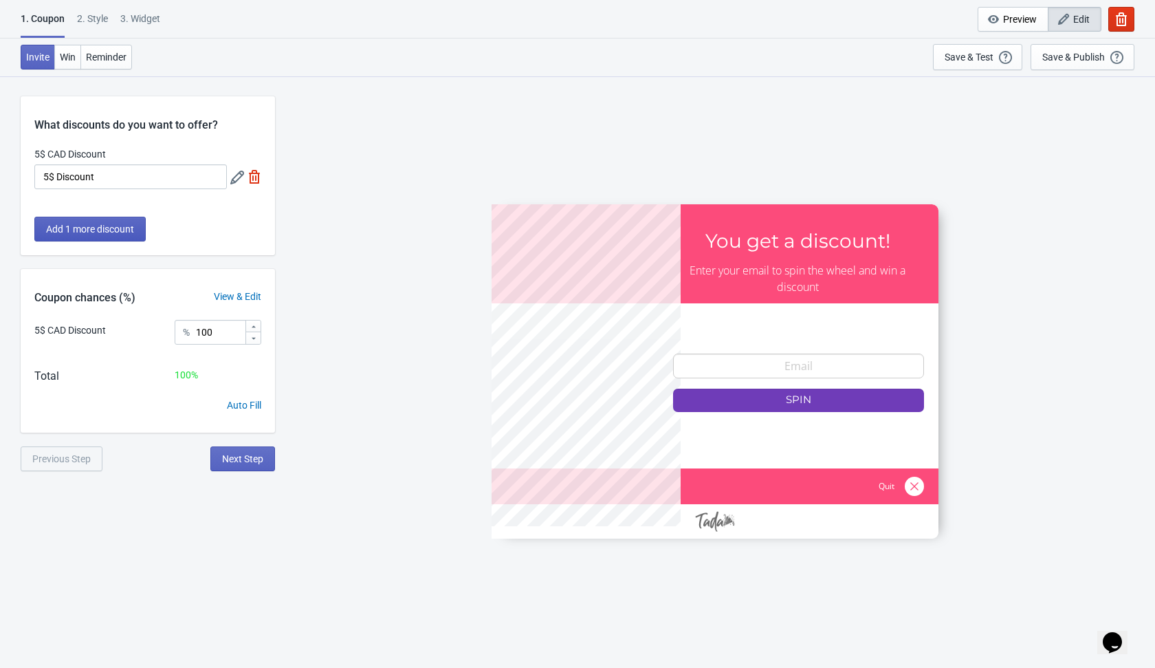
click at [117, 236] on button "Add 1 more discount" at bounding box center [89, 229] width 111 height 25
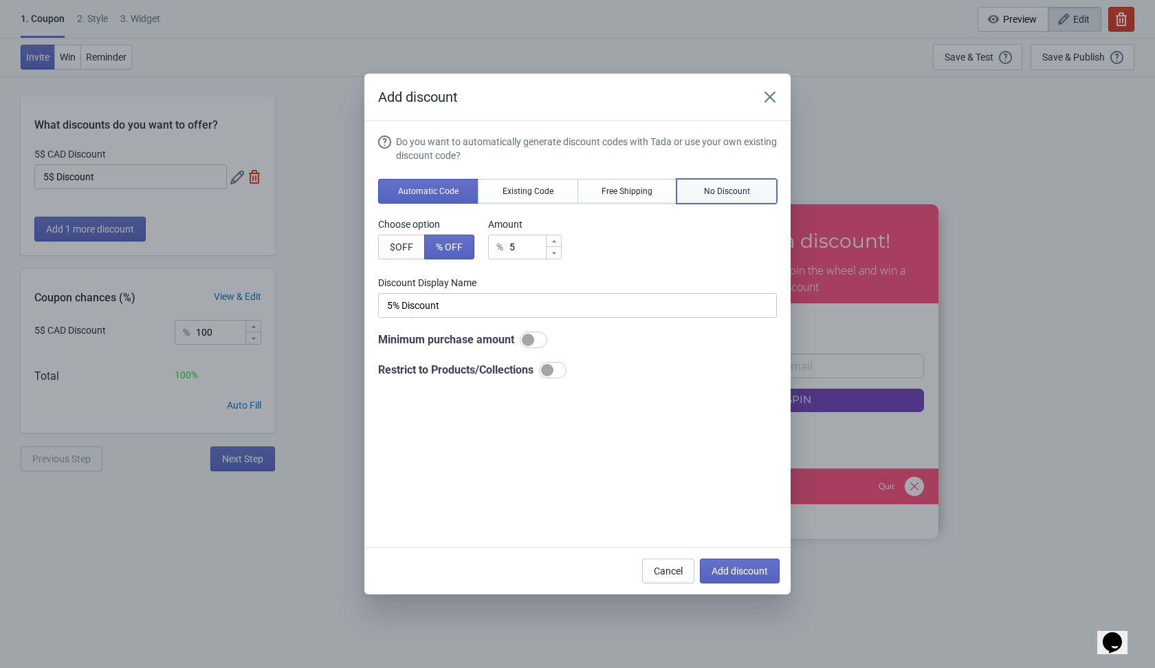
click at [711, 190] on span "No Discount" at bounding box center [727, 191] width 46 height 11
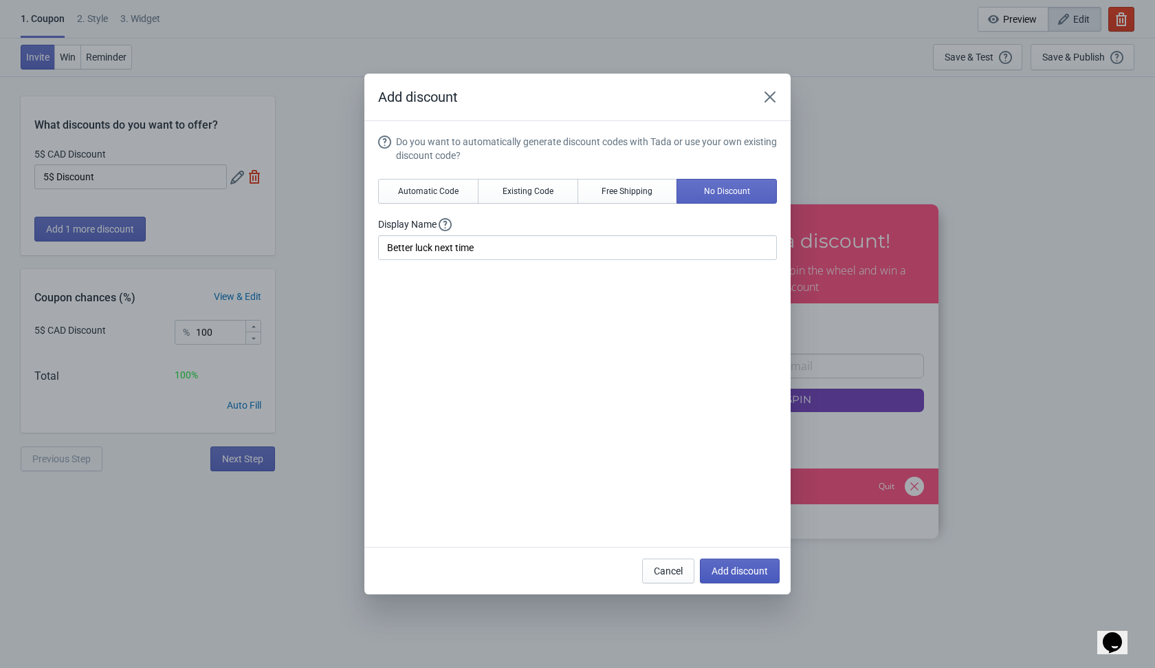
click at [734, 571] on span "Add discount" at bounding box center [740, 570] width 56 height 11
type input "50"
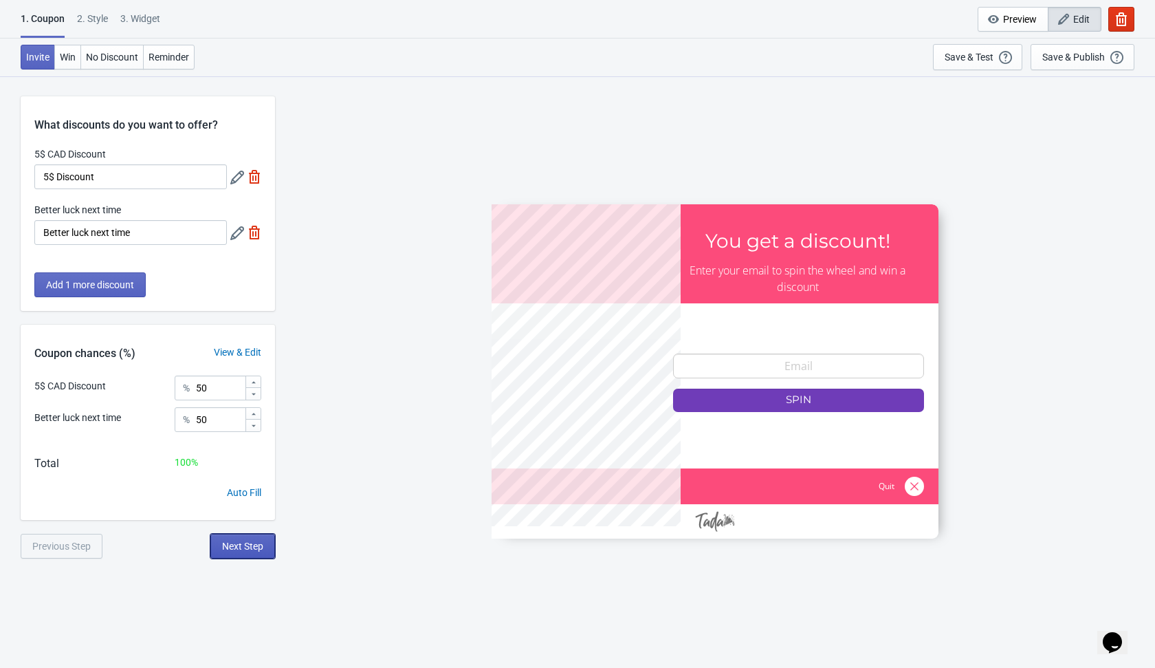
click at [253, 546] on span "Next Step" at bounding box center [242, 545] width 41 height 11
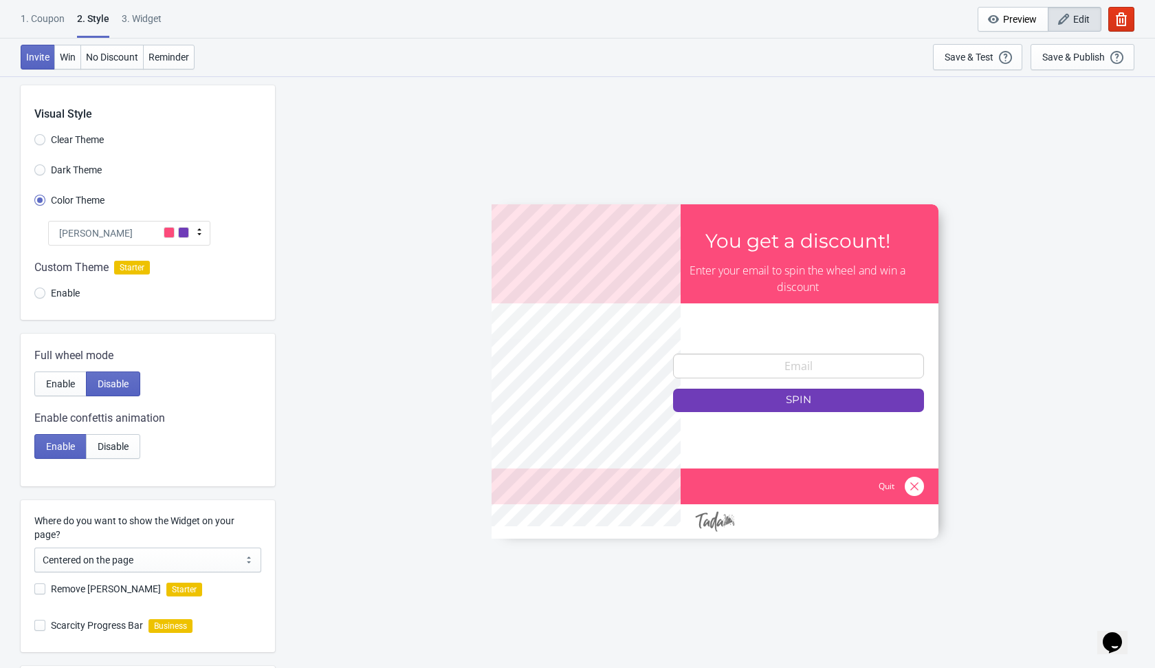
scroll to position [182, 0]
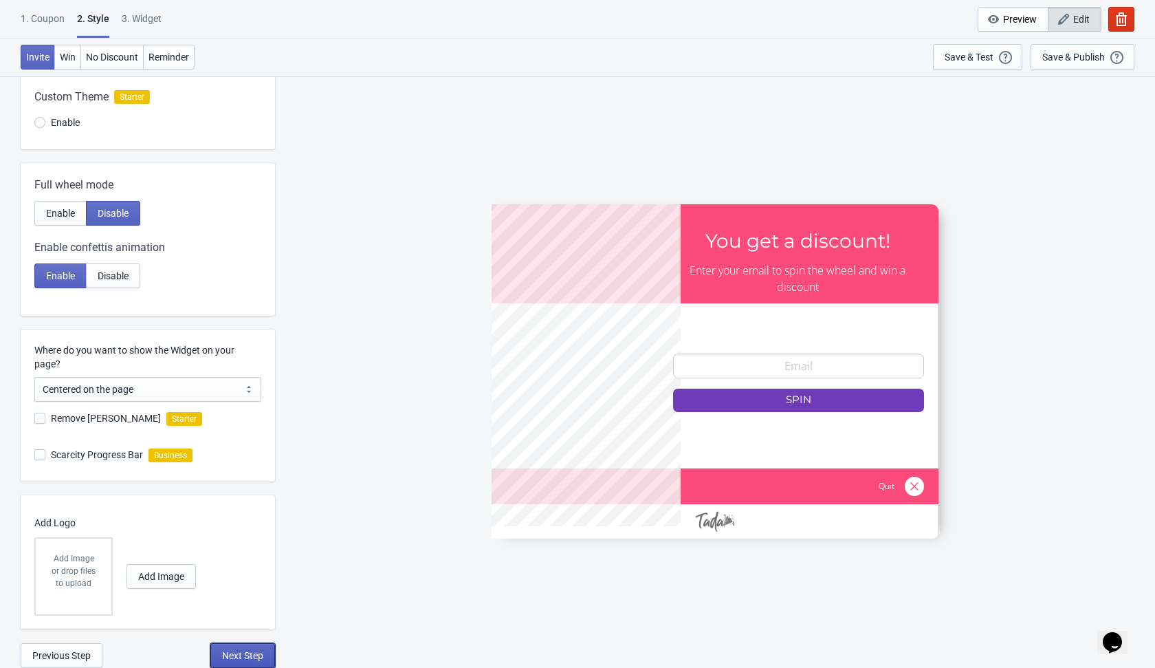
click at [241, 657] on span "Next Step" at bounding box center [242, 655] width 41 height 11
select select "once"
select select "1"
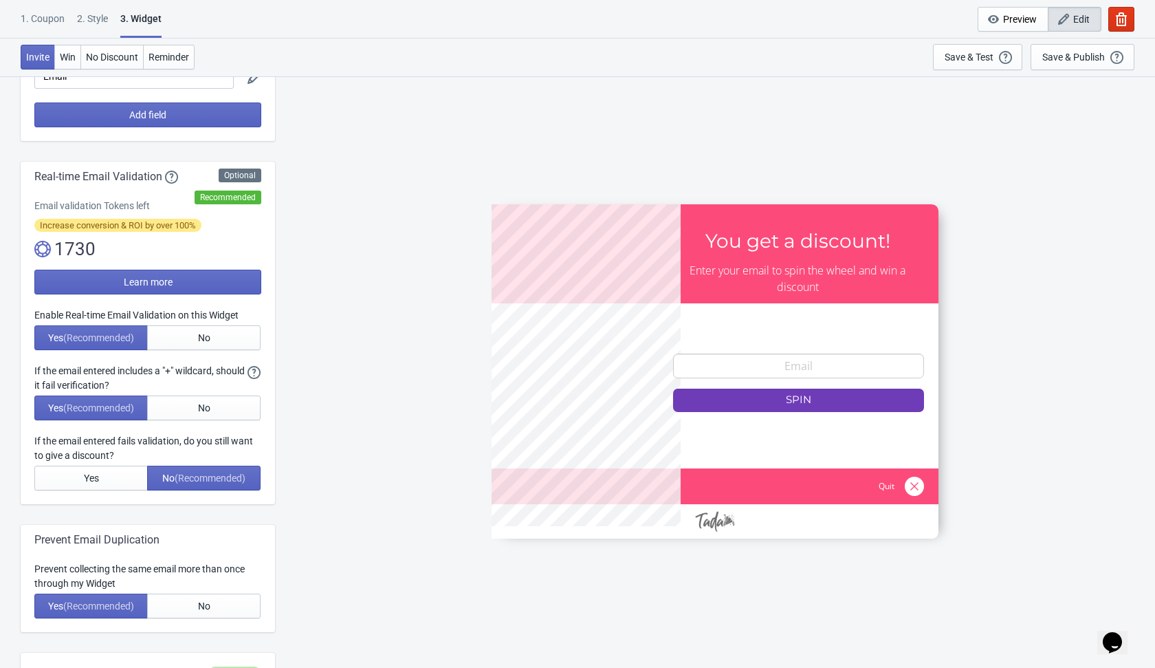
scroll to position [0, 0]
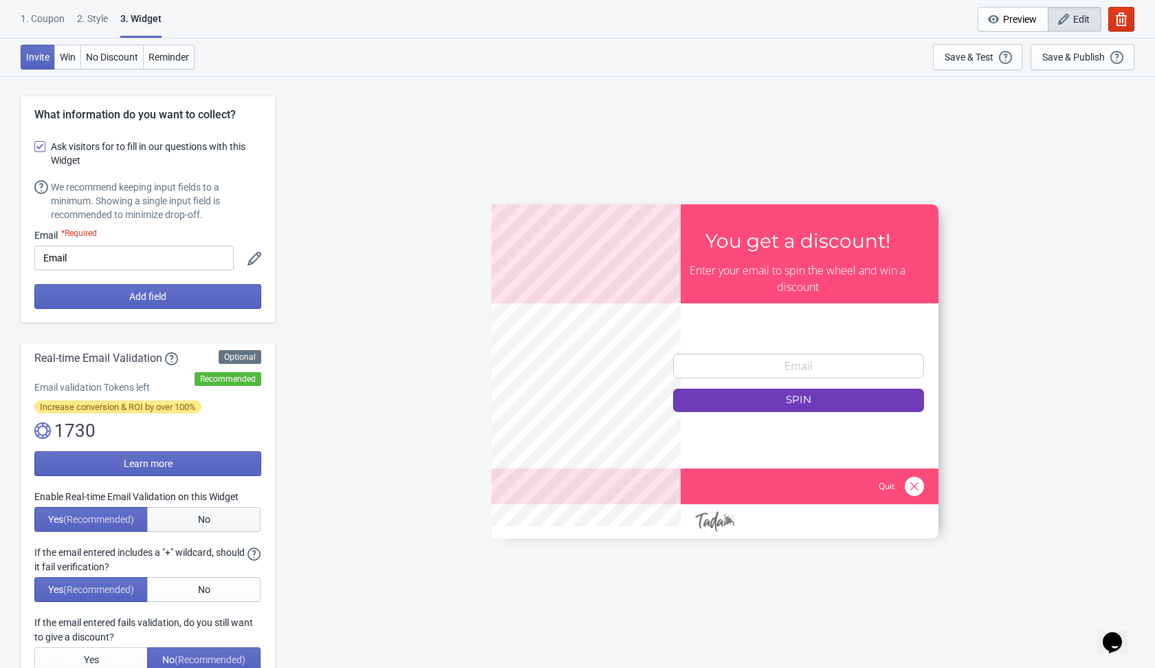
click at [222, 524] on button "No" at bounding box center [203, 519] width 113 height 25
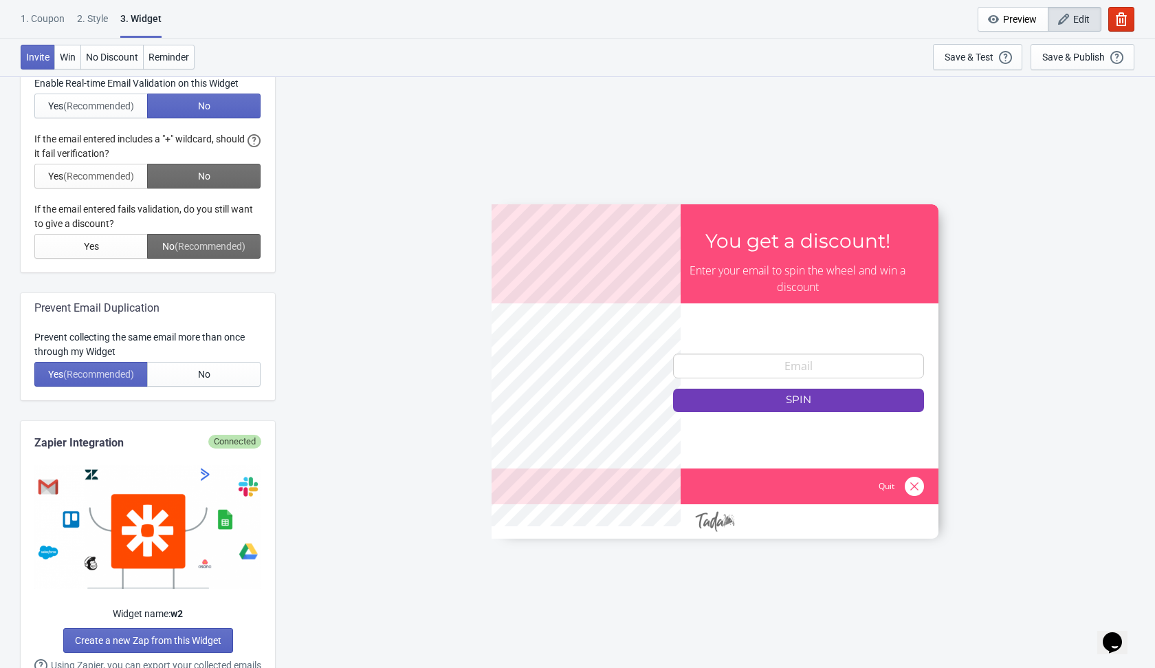
scroll to position [484, 0]
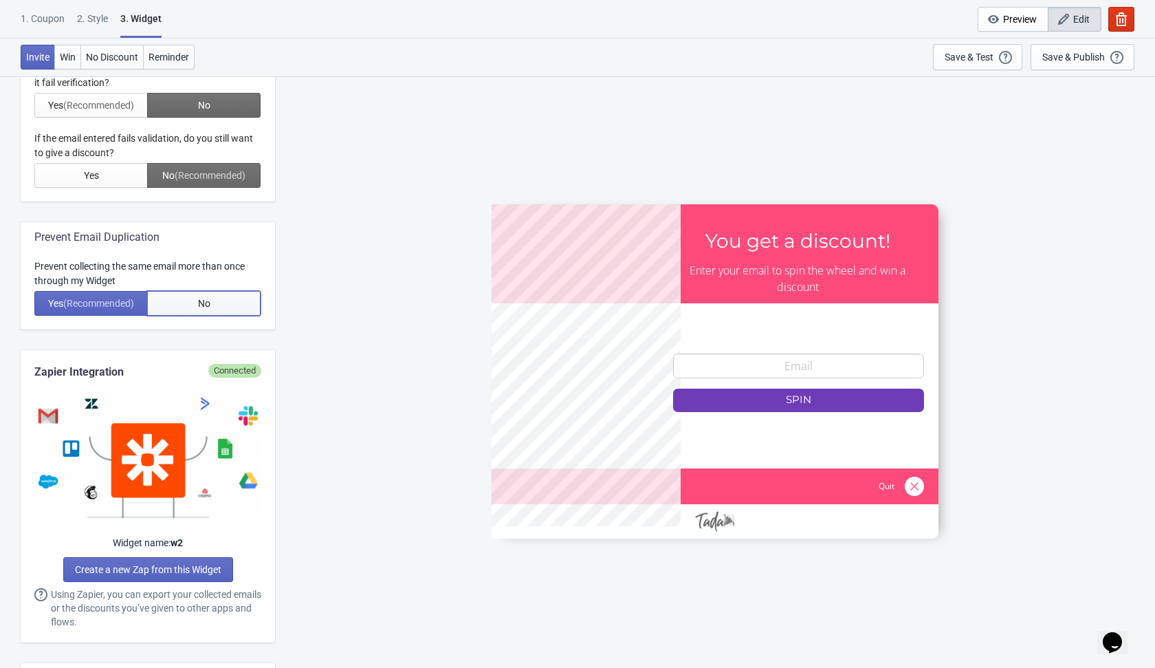
click at [218, 307] on button "No" at bounding box center [203, 303] width 113 height 25
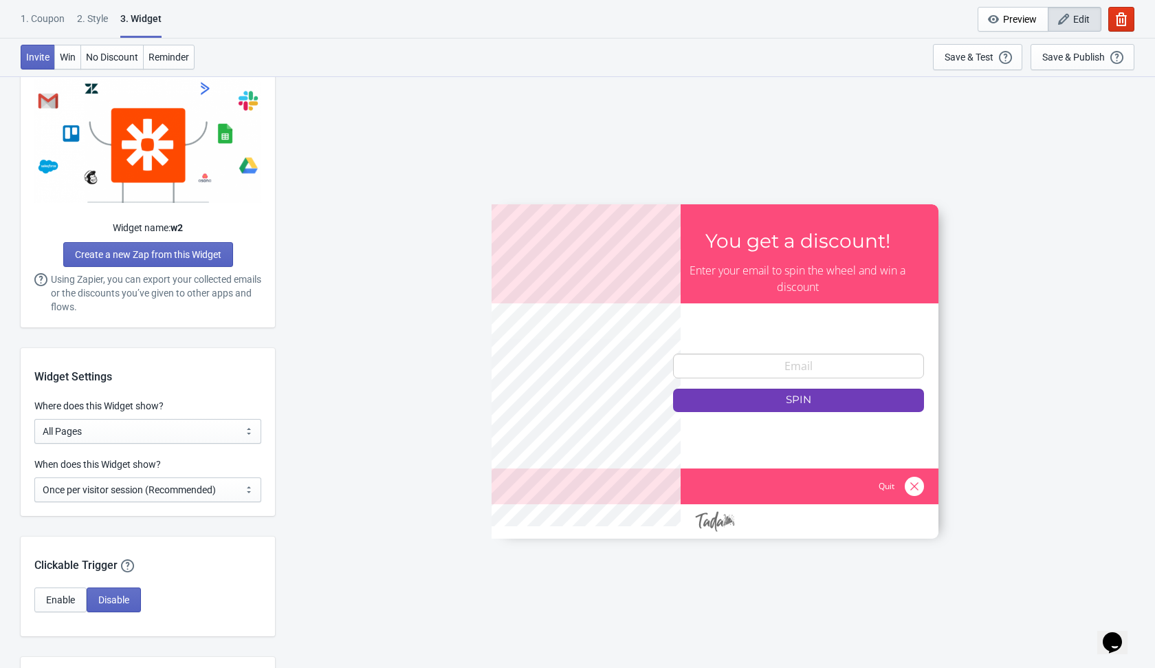
scroll to position [811, 0]
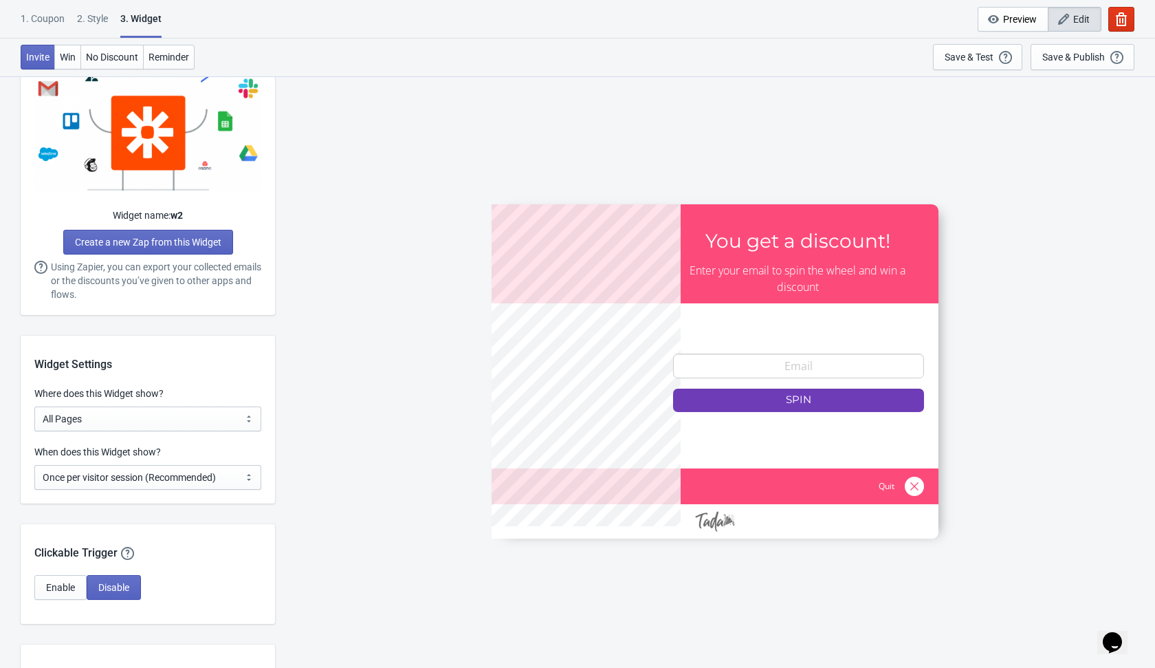
click at [213, 459] on div "When does this Widget show?" at bounding box center [147, 453] width 227 height 17
click at [211, 472] on select "Every new visit of page Once every period of time Once per visitor session (Rec…" at bounding box center [147, 477] width 227 height 25
select select "every"
click at [34, 465] on select "Every new visit of page Once every period of time Once per visitor session (Rec…" at bounding box center [147, 477] width 227 height 25
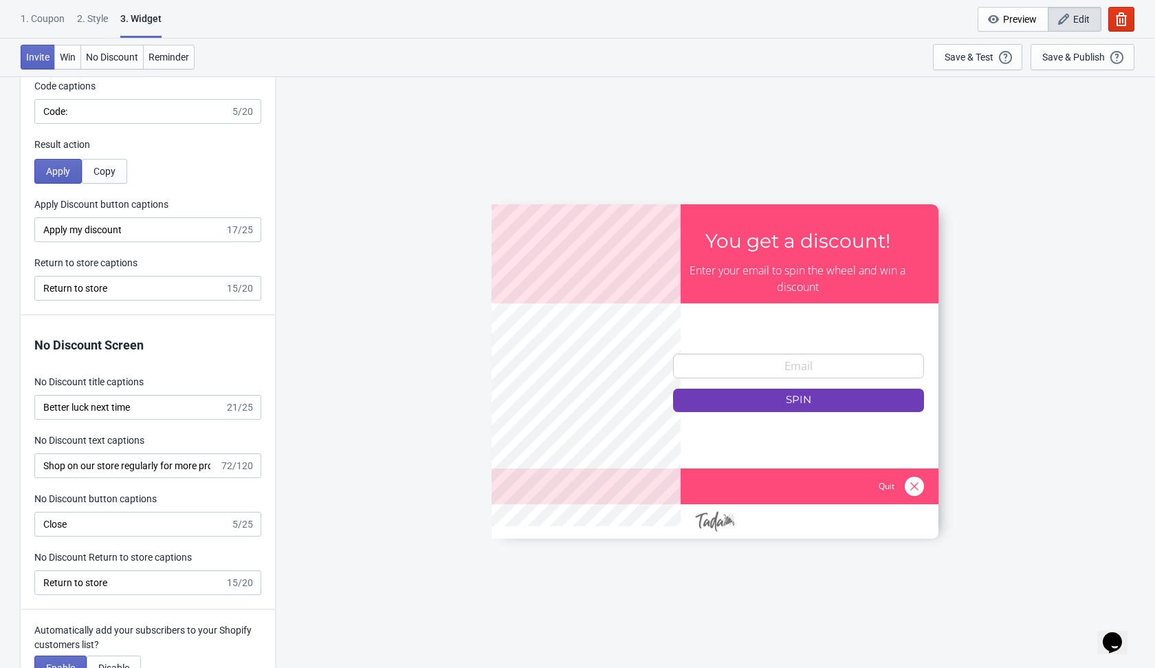
scroll to position [2861, 0]
click at [105, 173] on span "Copy" at bounding box center [105, 173] width 22 height 11
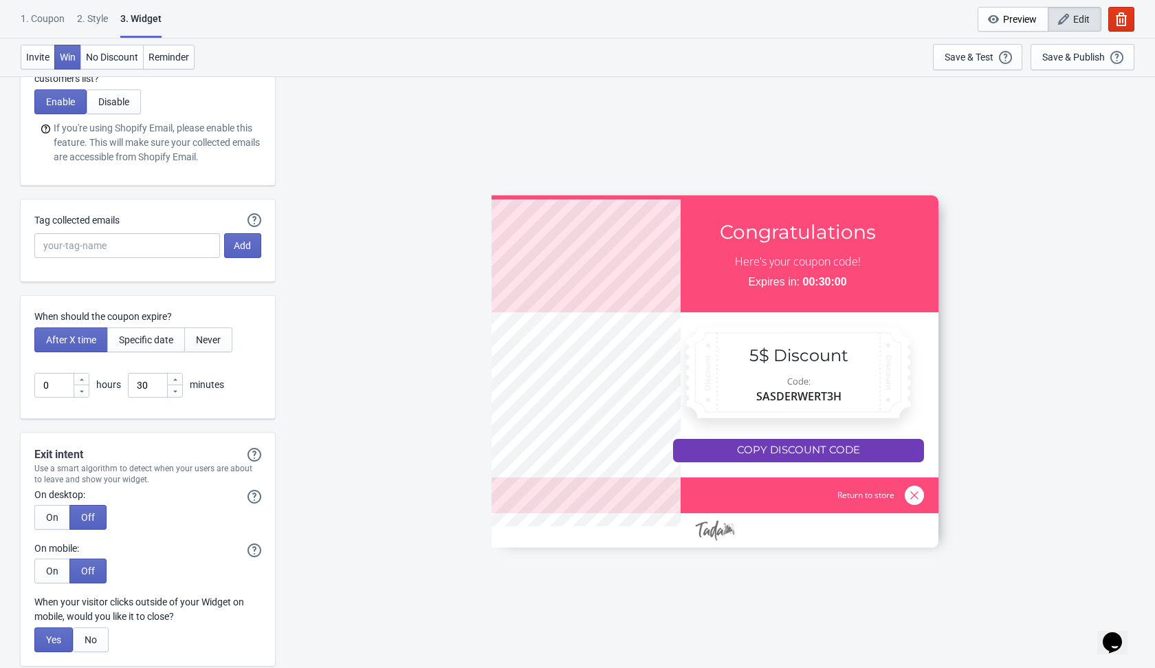
scroll to position [3502, 0]
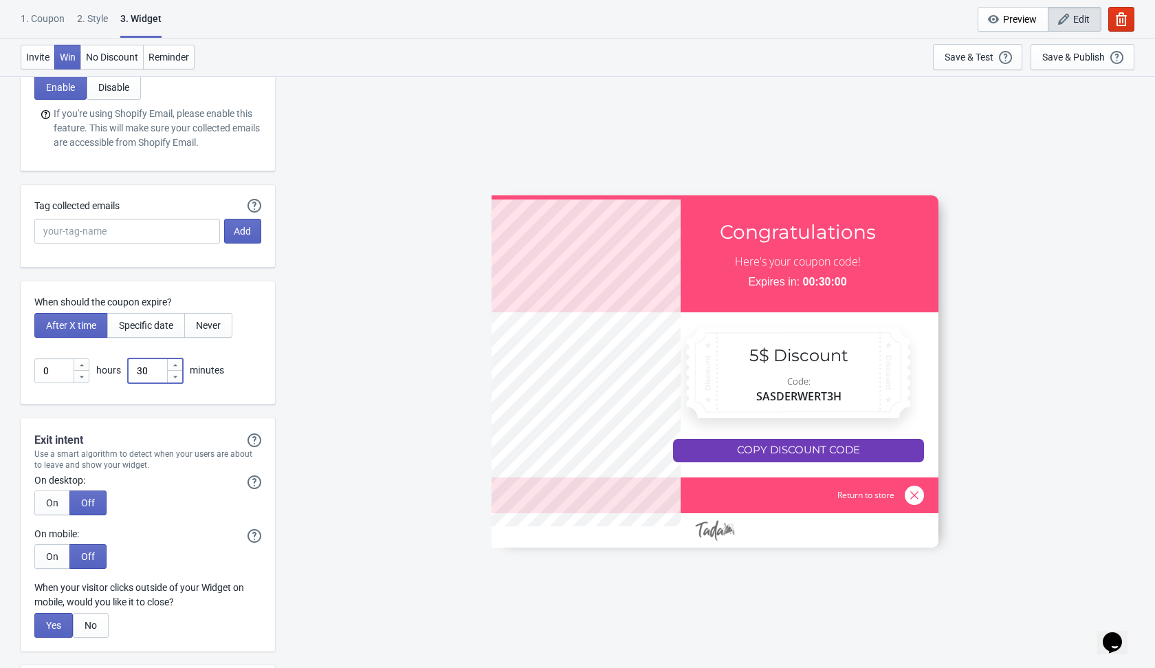
click at [161, 371] on input "30" at bounding box center [147, 370] width 39 height 25
type input "3"
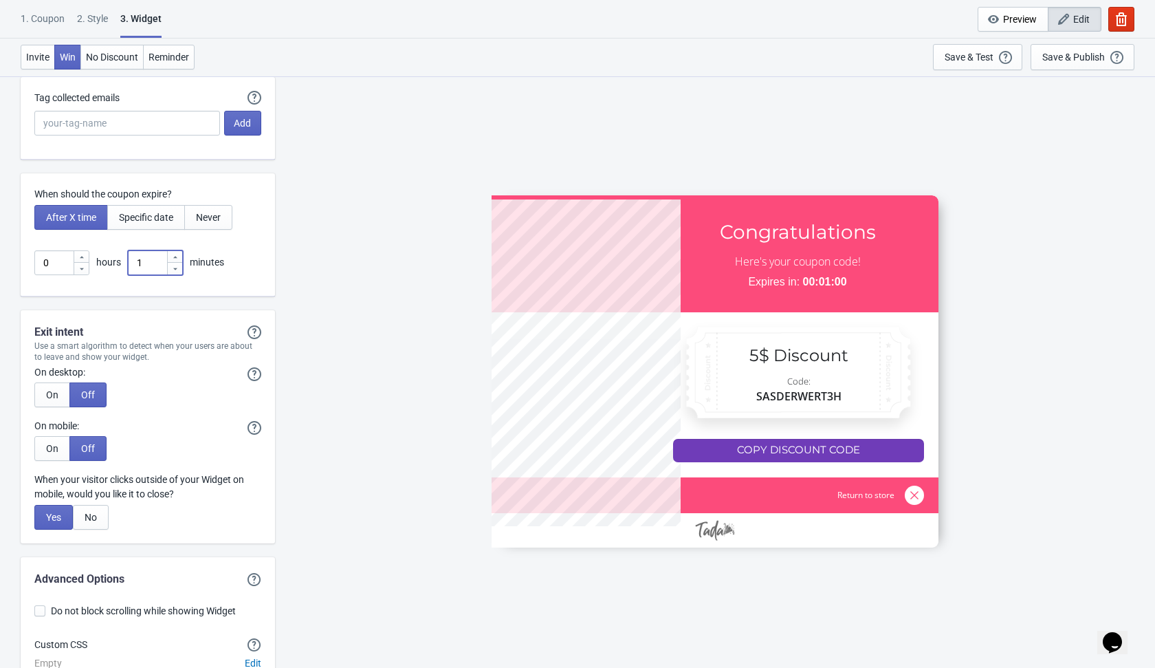
scroll to position [3692, 0]
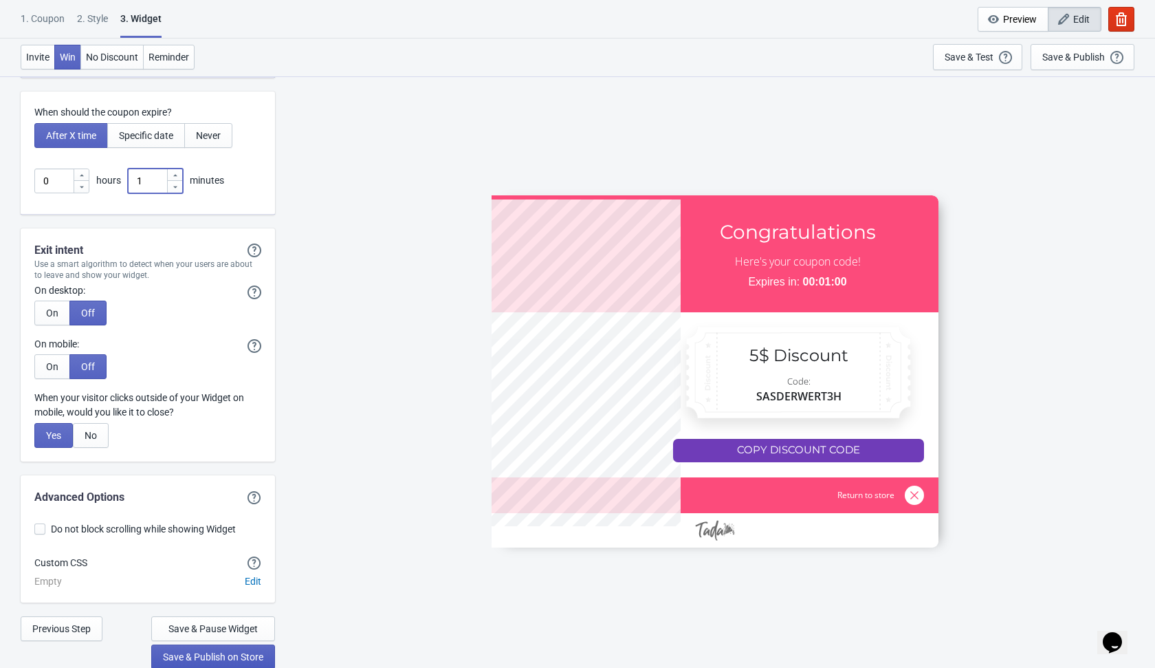
type input "1"
click at [201, 651] on span "Save & Publish on Store" at bounding box center [213, 656] width 100 height 11
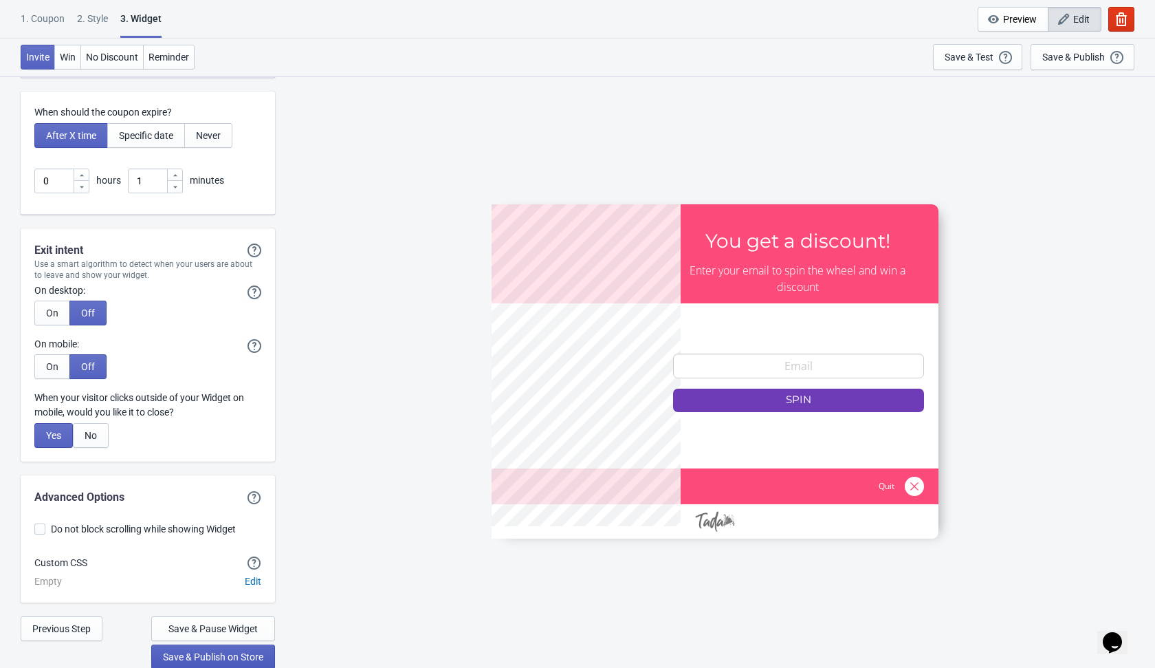
scroll to position [14, 0]
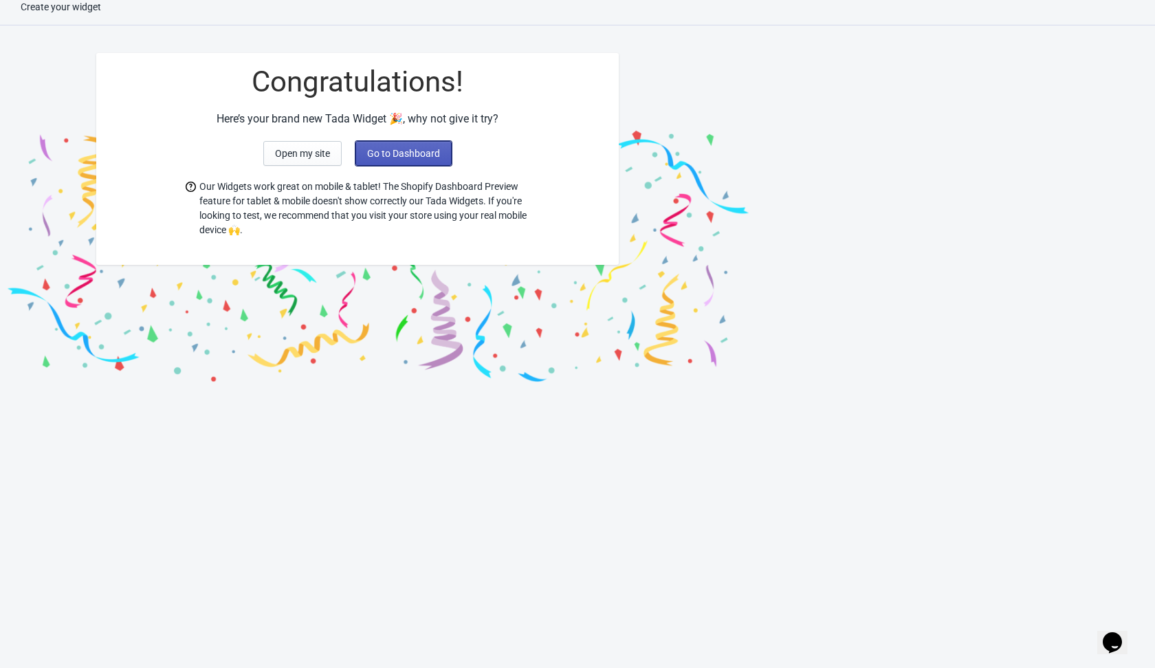
click at [420, 152] on span "Go to Dashboard" at bounding box center [403, 153] width 73 height 11
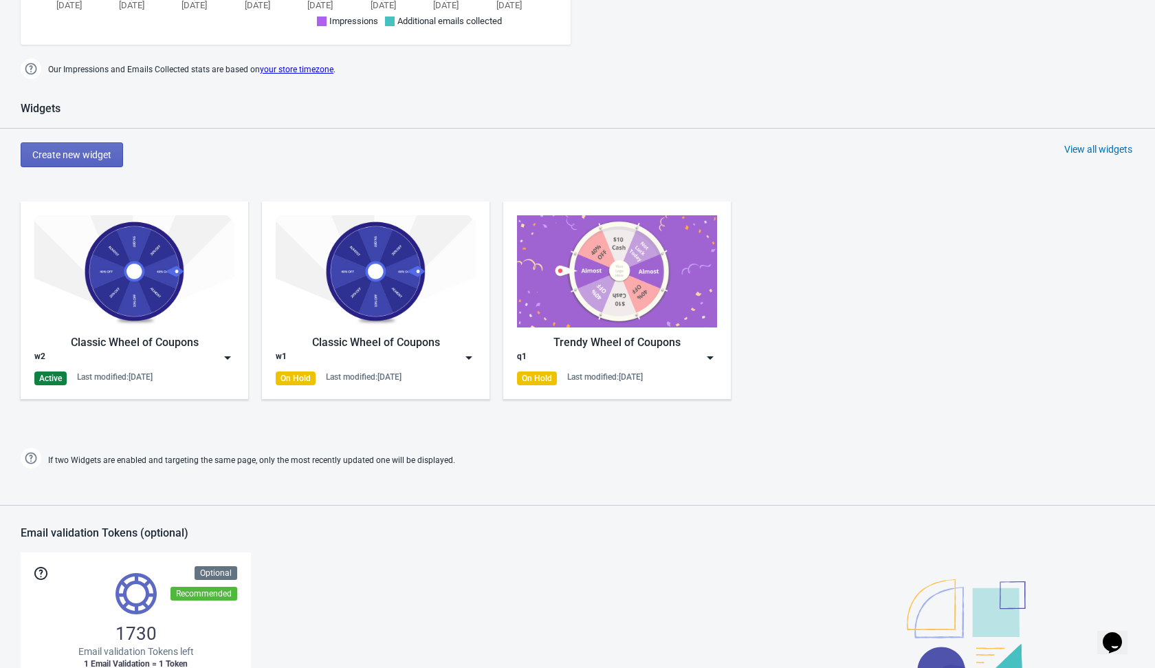
scroll to position [529, 0]
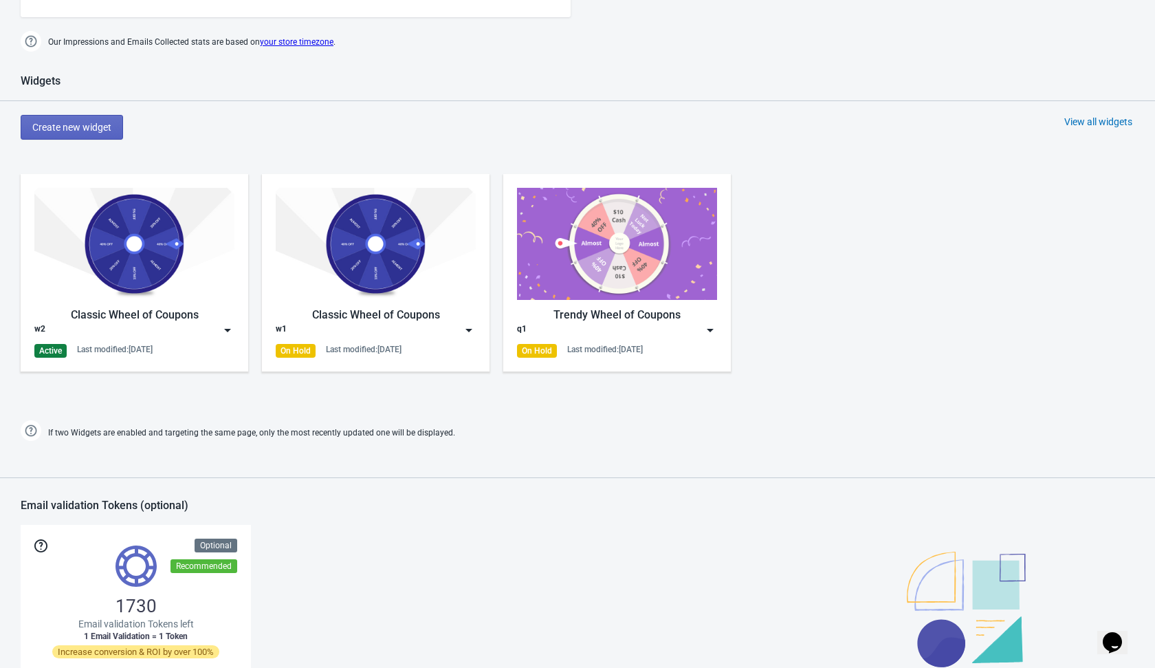
click at [230, 334] on img at bounding box center [228, 330] width 14 height 14
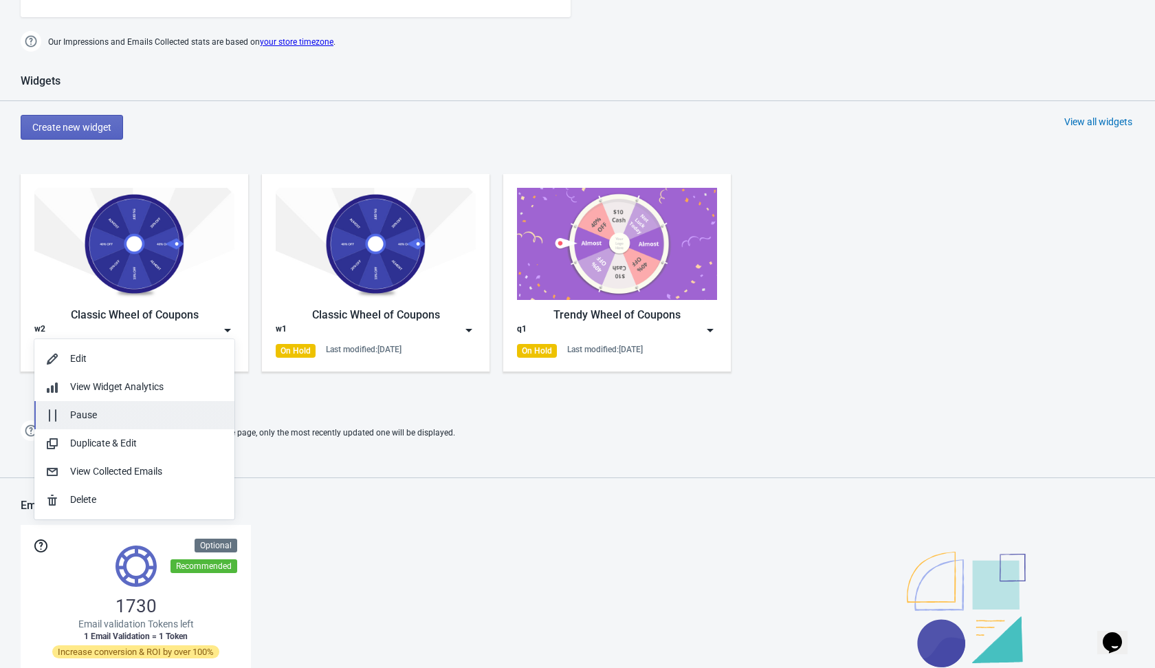
click at [197, 414] on div "Pause" at bounding box center [146, 415] width 153 height 14
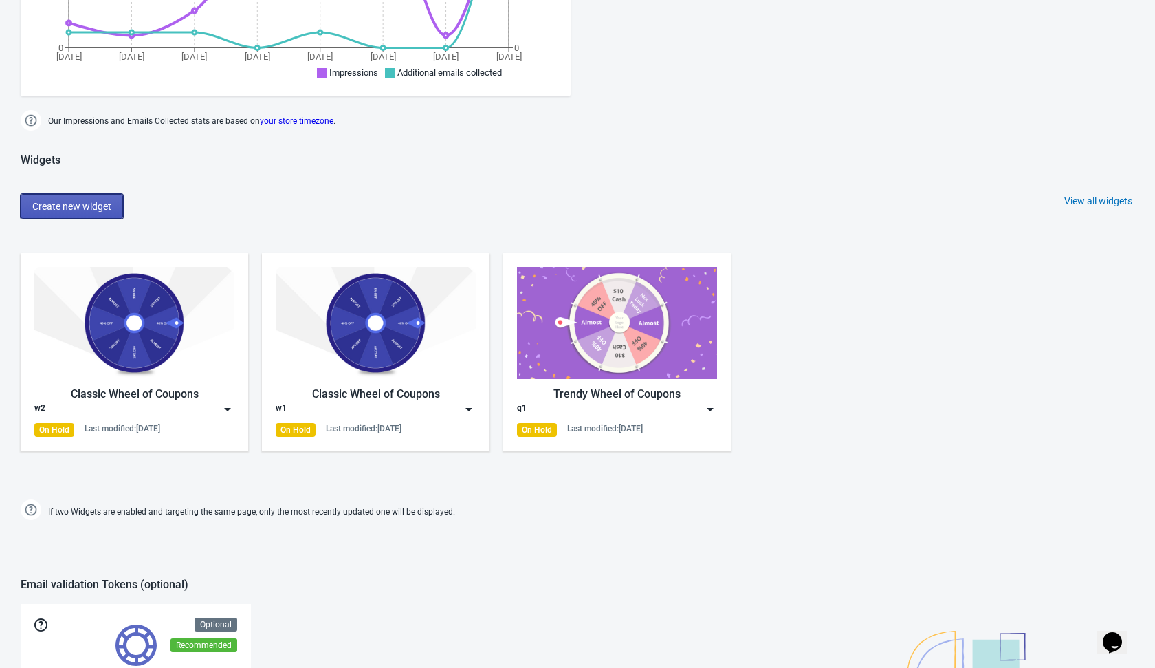
click at [94, 206] on span "Create new widget" at bounding box center [71, 206] width 79 height 11
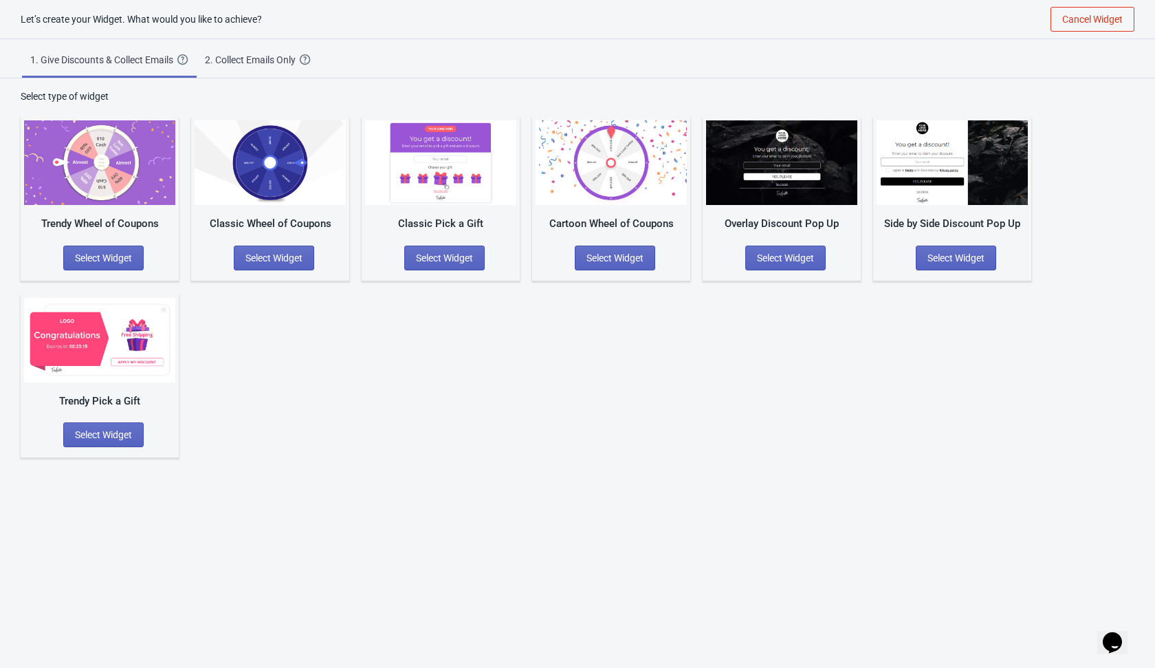
scroll to position [14, 0]
click at [424, 259] on span "Select Widget" at bounding box center [444, 257] width 57 height 11
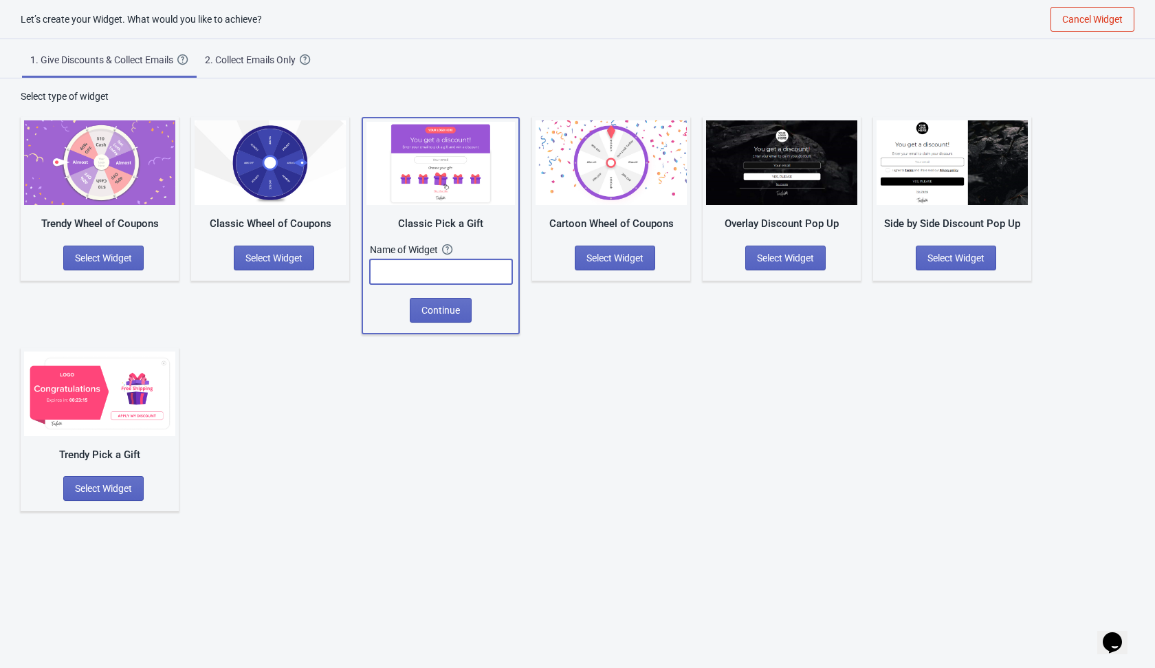
click at [430, 271] on input "text" at bounding box center [441, 271] width 142 height 25
type input "e1"
click at [445, 307] on span "Continue" at bounding box center [441, 310] width 39 height 11
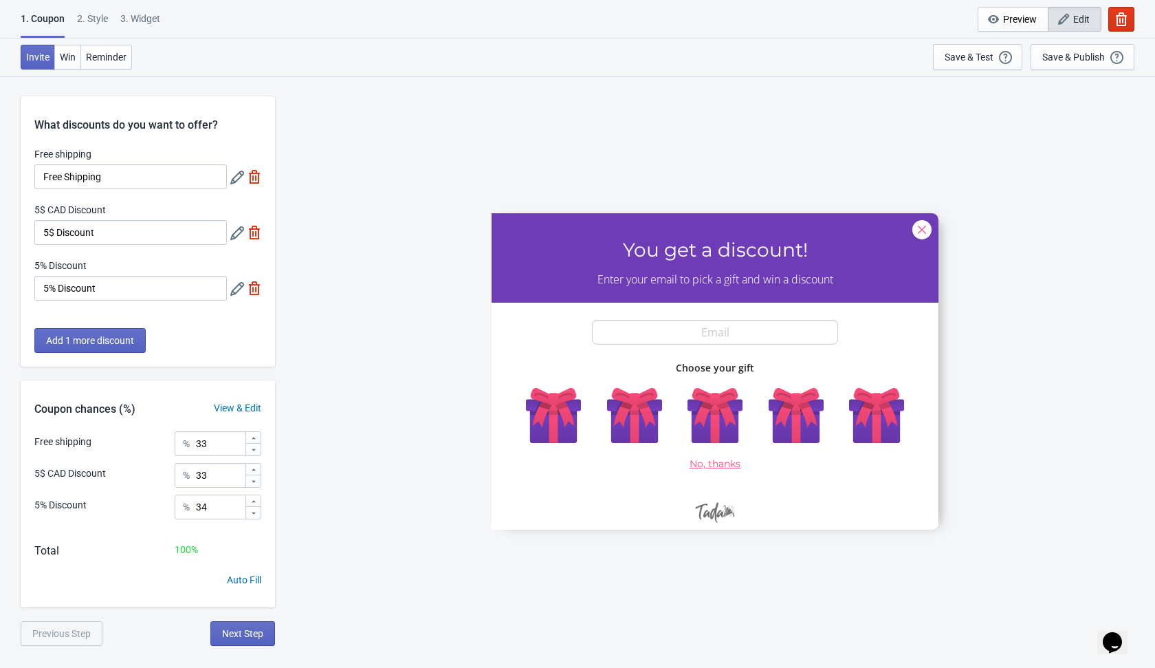
click at [250, 175] on img at bounding box center [255, 177] width 14 height 14
type input "50"
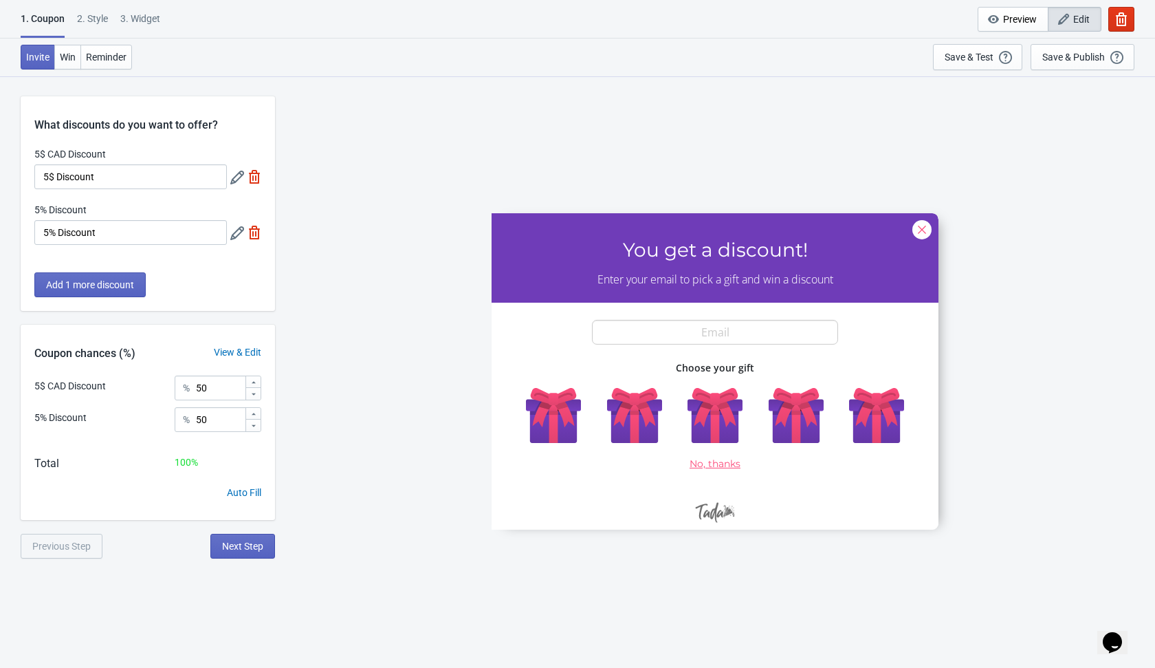
click at [254, 234] on img at bounding box center [255, 233] width 14 height 14
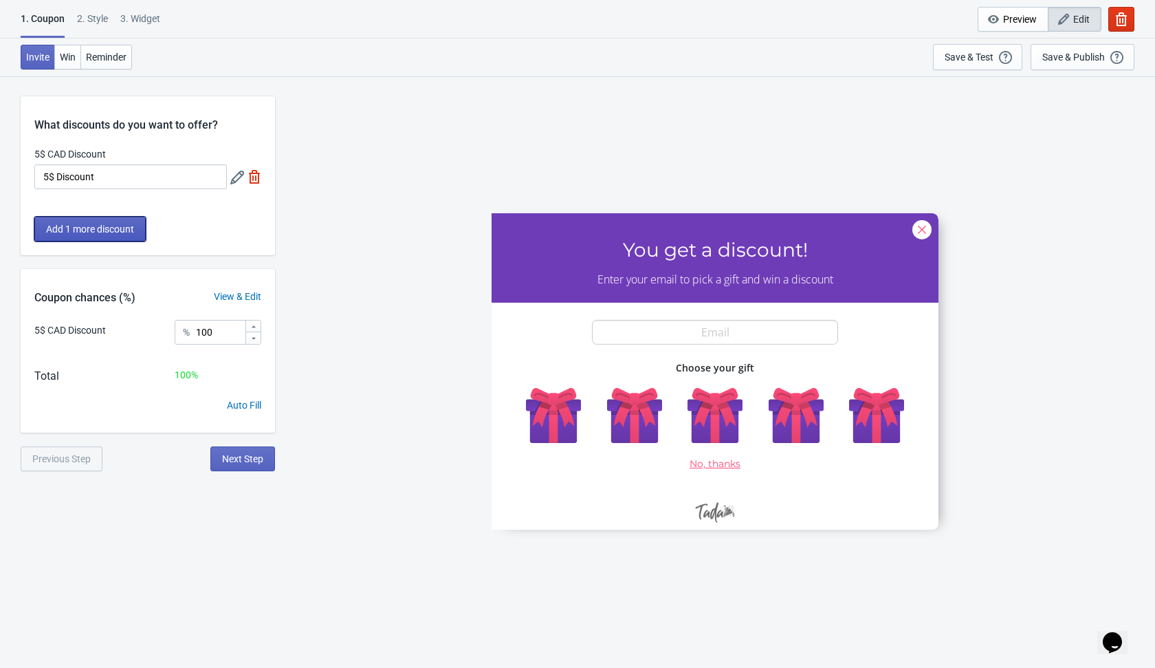
click at [127, 224] on span "Add 1 more discount" at bounding box center [90, 228] width 88 height 11
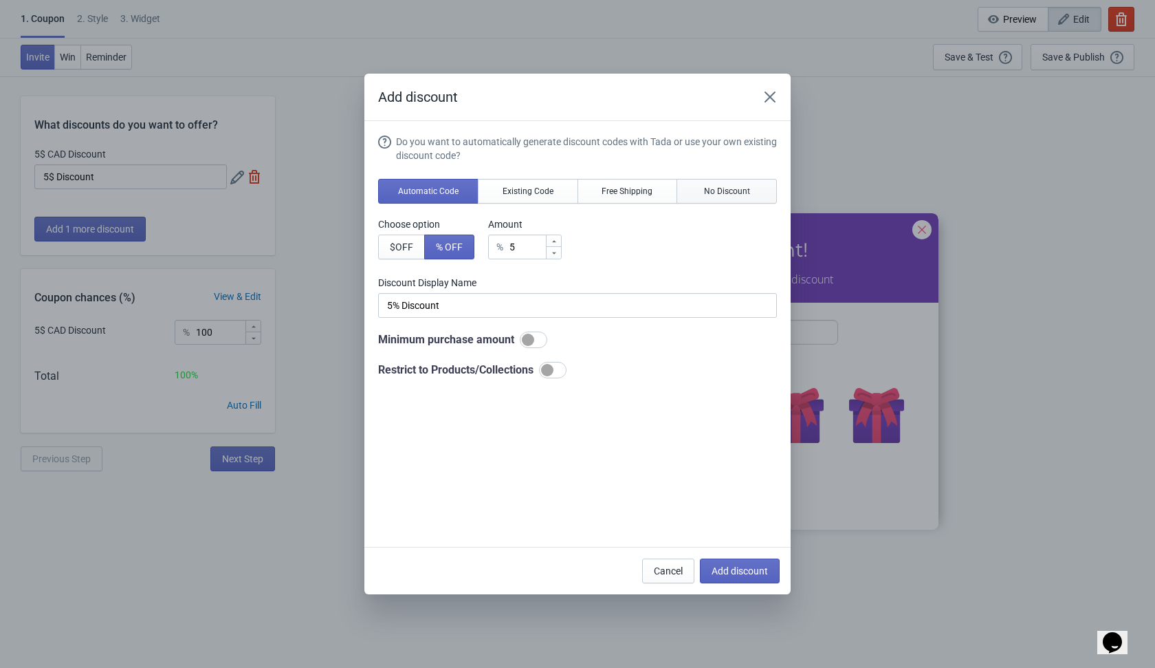
click at [708, 195] on span "No Discount" at bounding box center [727, 191] width 46 height 11
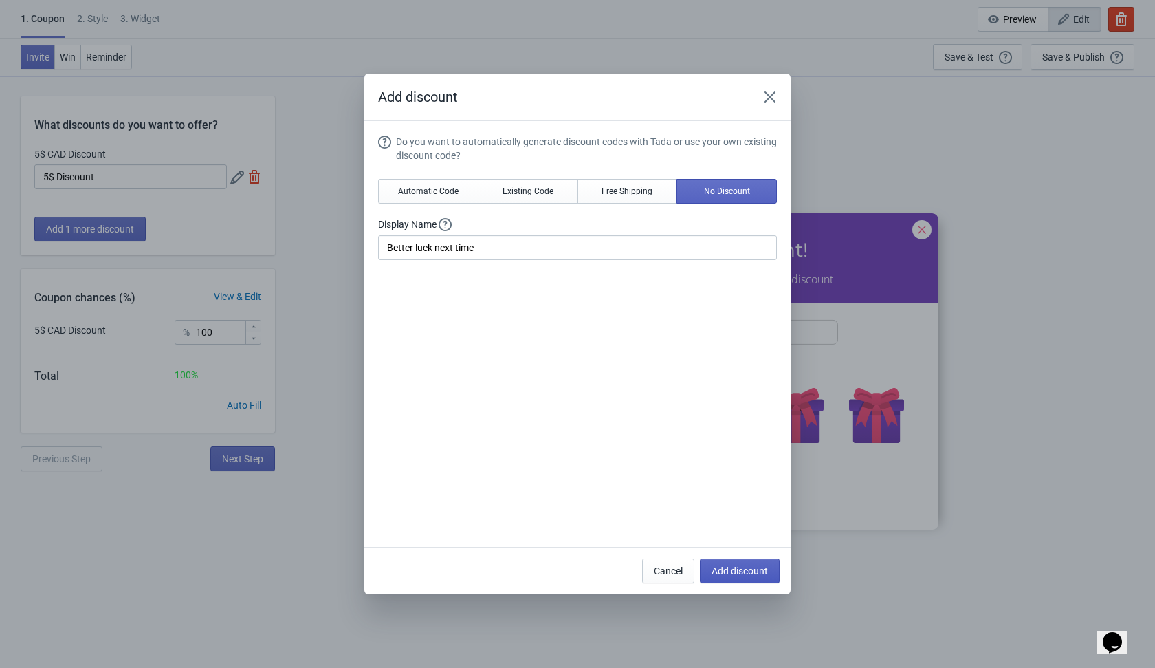
click at [733, 569] on span "Add discount" at bounding box center [740, 570] width 56 height 11
type input "50"
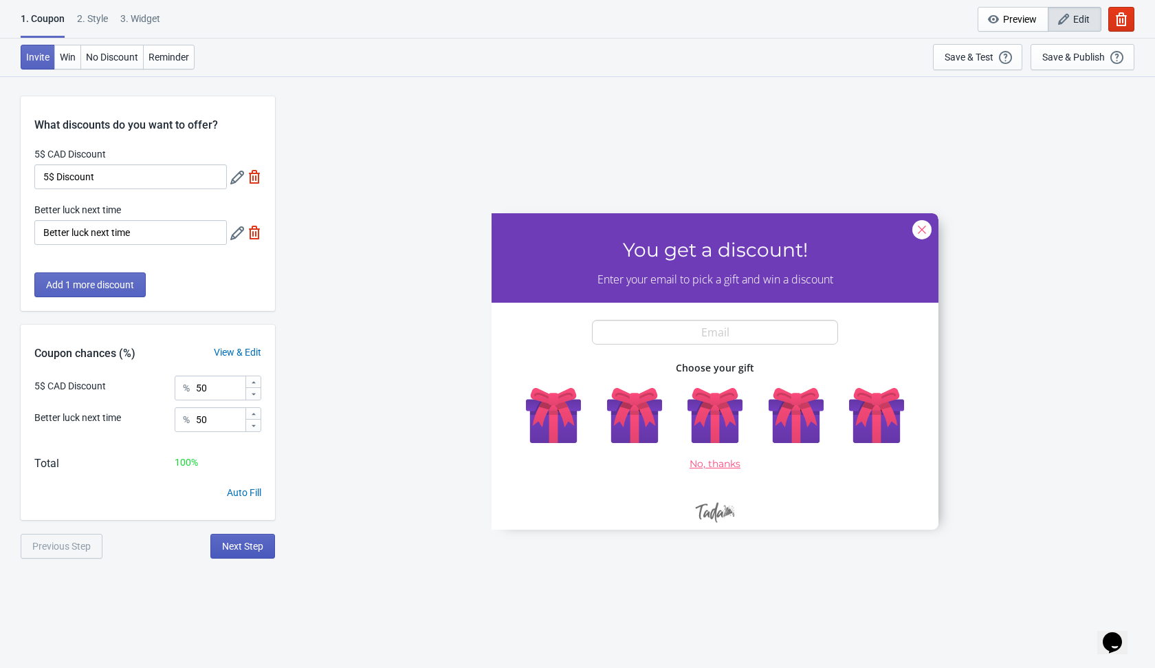
click at [248, 549] on span "Next Step" at bounding box center [242, 545] width 41 height 11
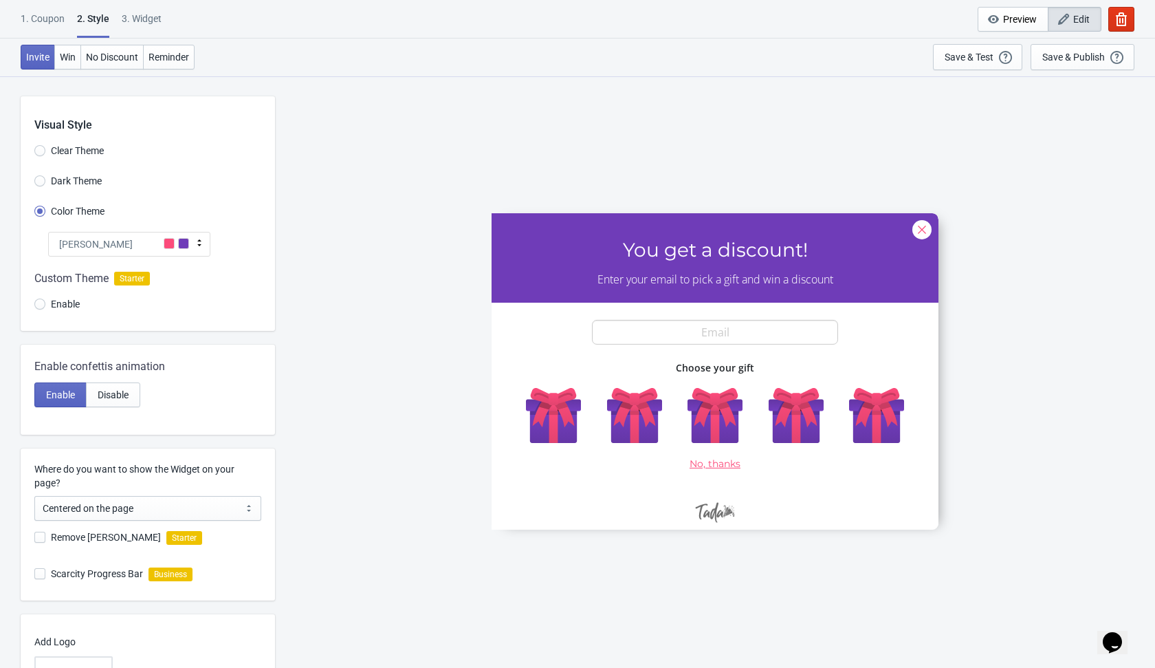
scroll to position [119, 0]
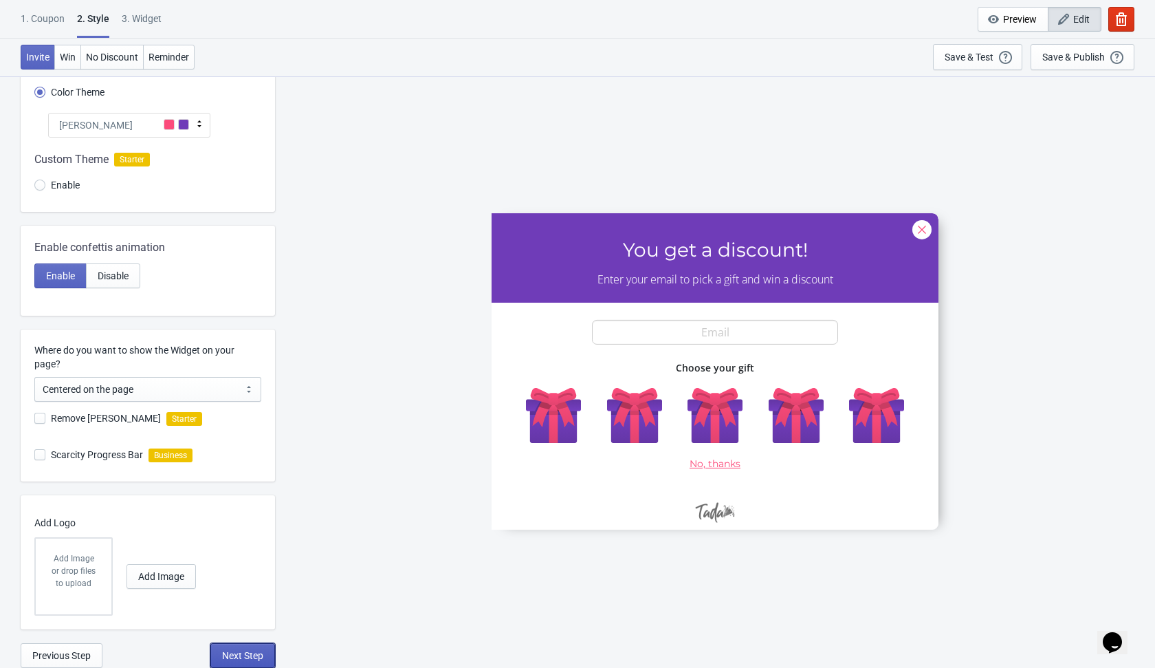
click at [248, 652] on span "Next Step" at bounding box center [242, 655] width 41 height 11
select select "once"
select select "1"
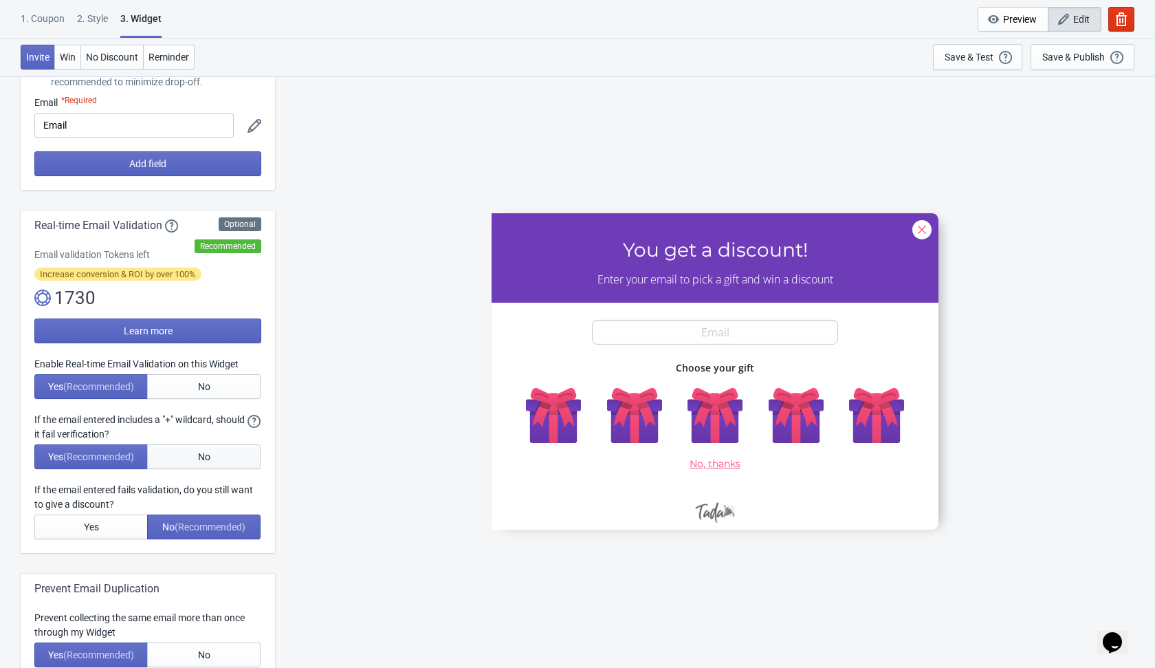
scroll to position [147, 0]
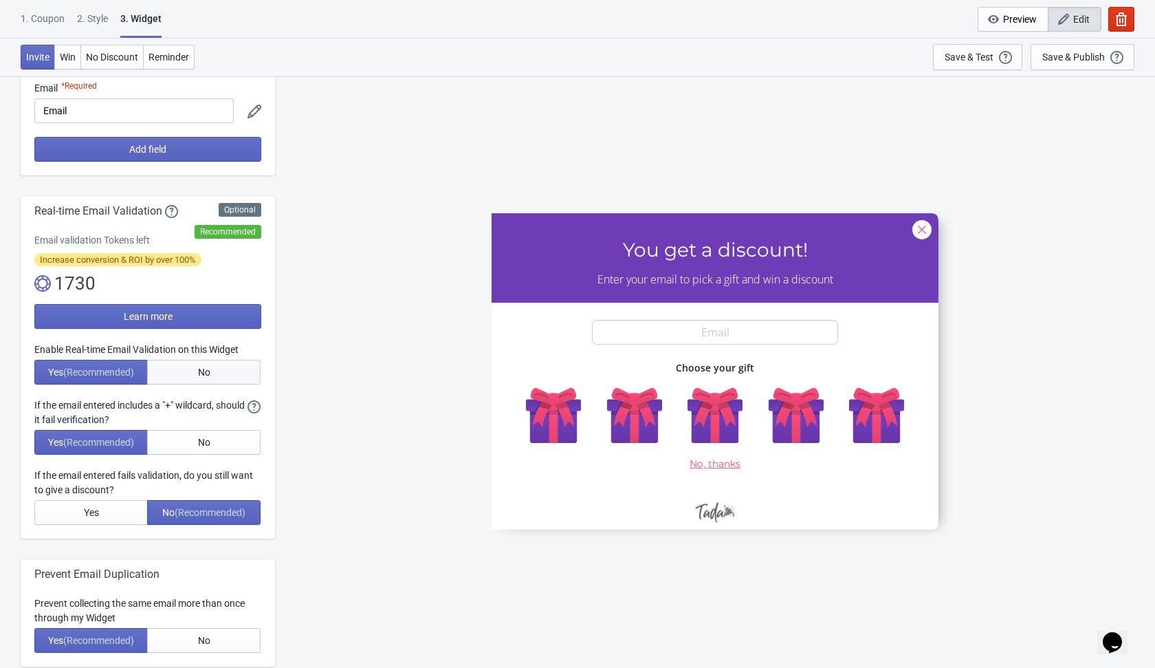
click at [229, 362] on button "No" at bounding box center [203, 372] width 113 height 25
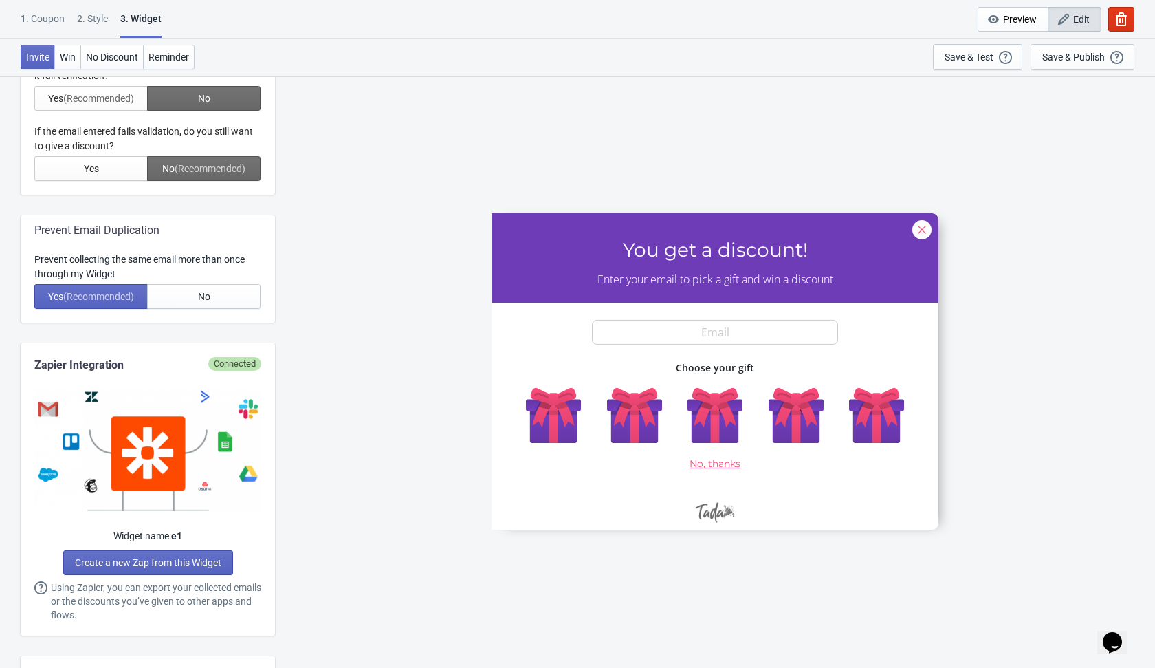
scroll to position [466, 0]
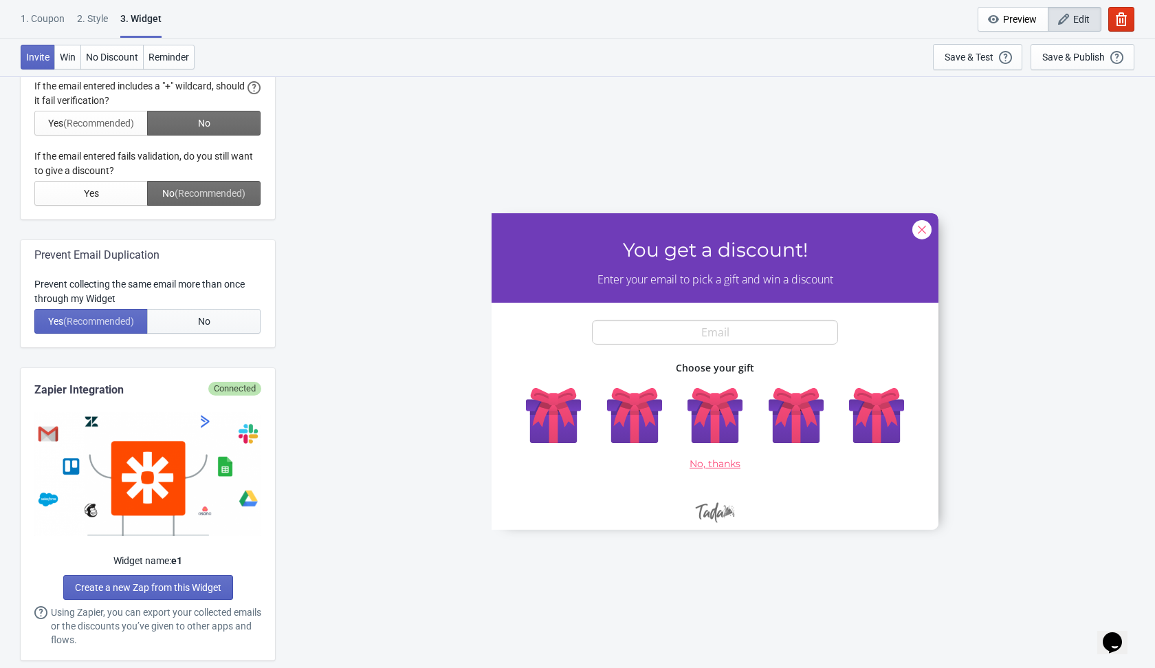
click at [230, 331] on button "No" at bounding box center [203, 321] width 113 height 25
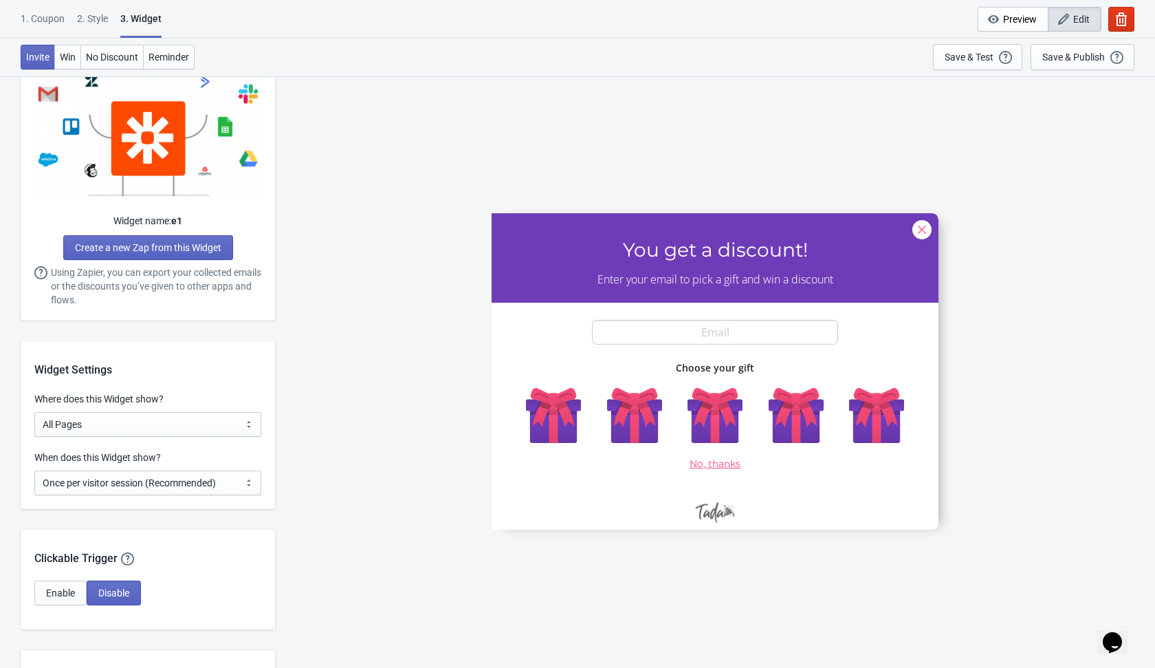
scroll to position [809, 0]
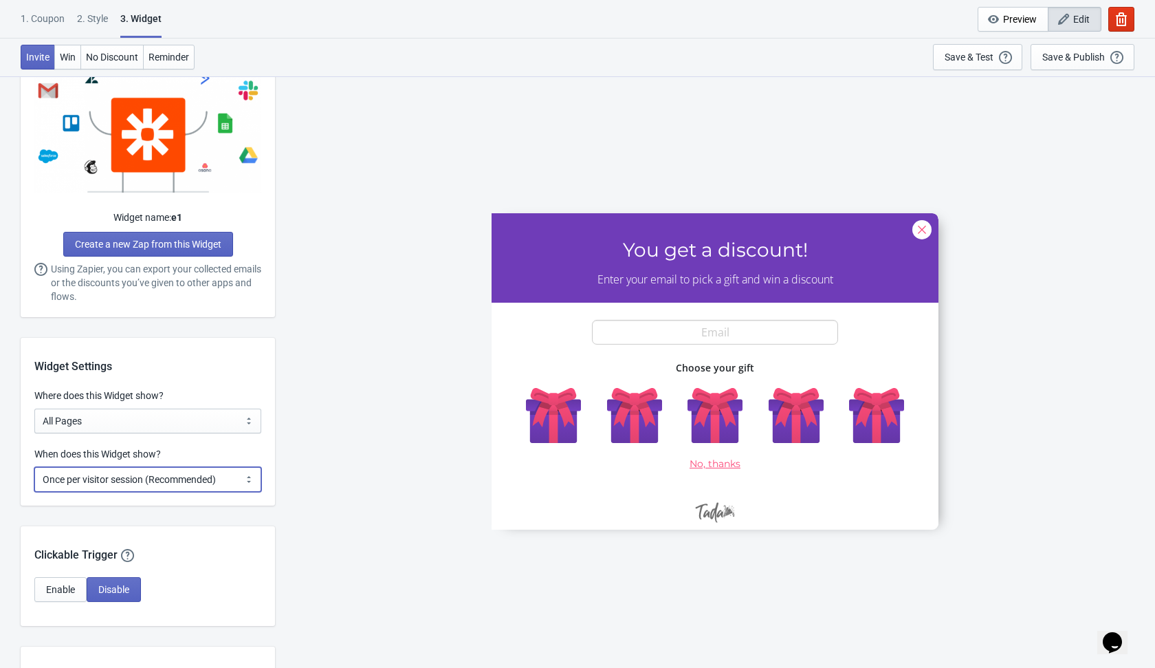
click at [219, 482] on select "Every new visit of page Once every period of time Once per visitor session (Rec…" at bounding box center [147, 479] width 227 height 25
select select "every"
click at [34, 467] on select "Every new visit of page Once every period of time Once per visitor session (Rec…" at bounding box center [147, 479] width 227 height 25
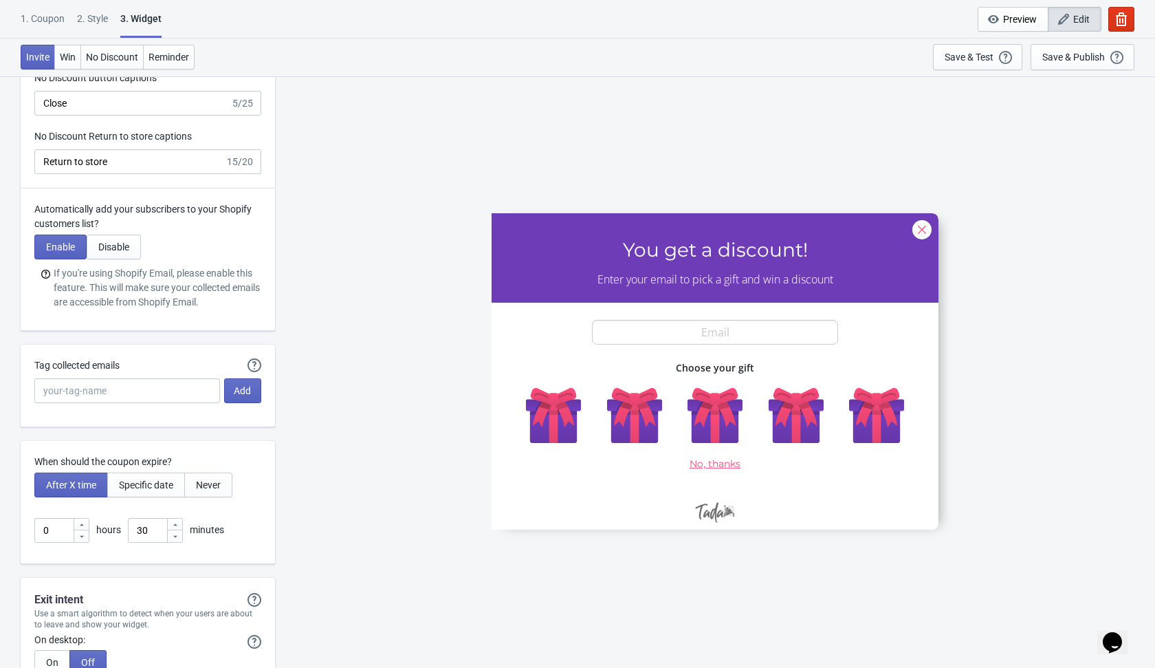
scroll to position [3302, 0]
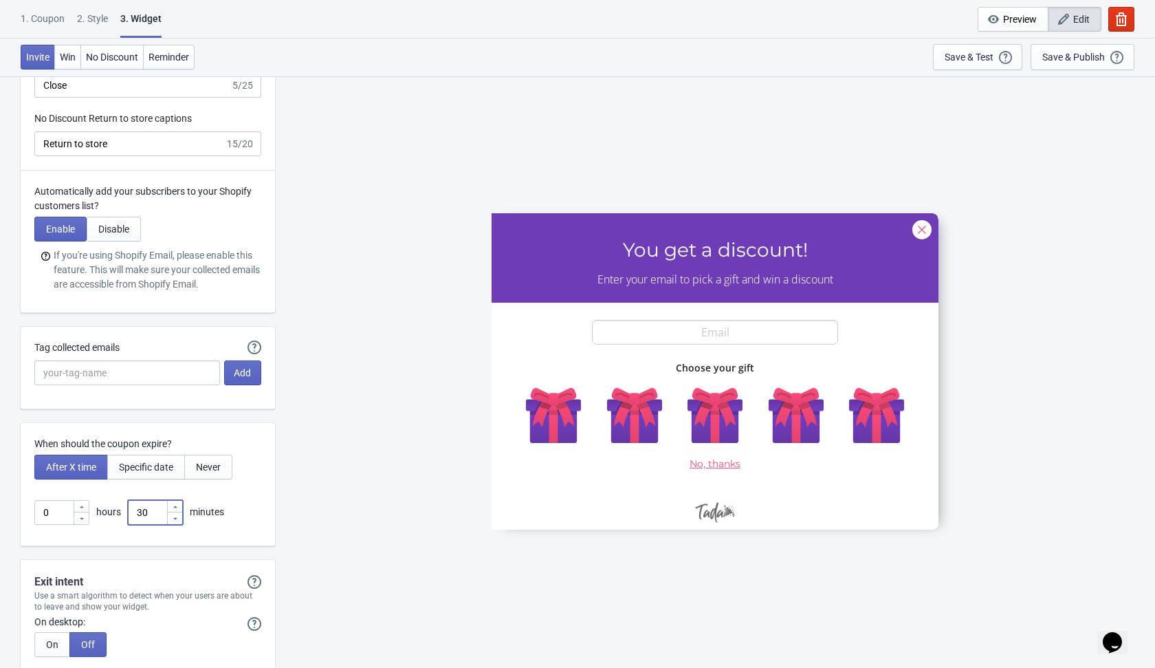
click at [163, 514] on input "30" at bounding box center [147, 512] width 39 height 25
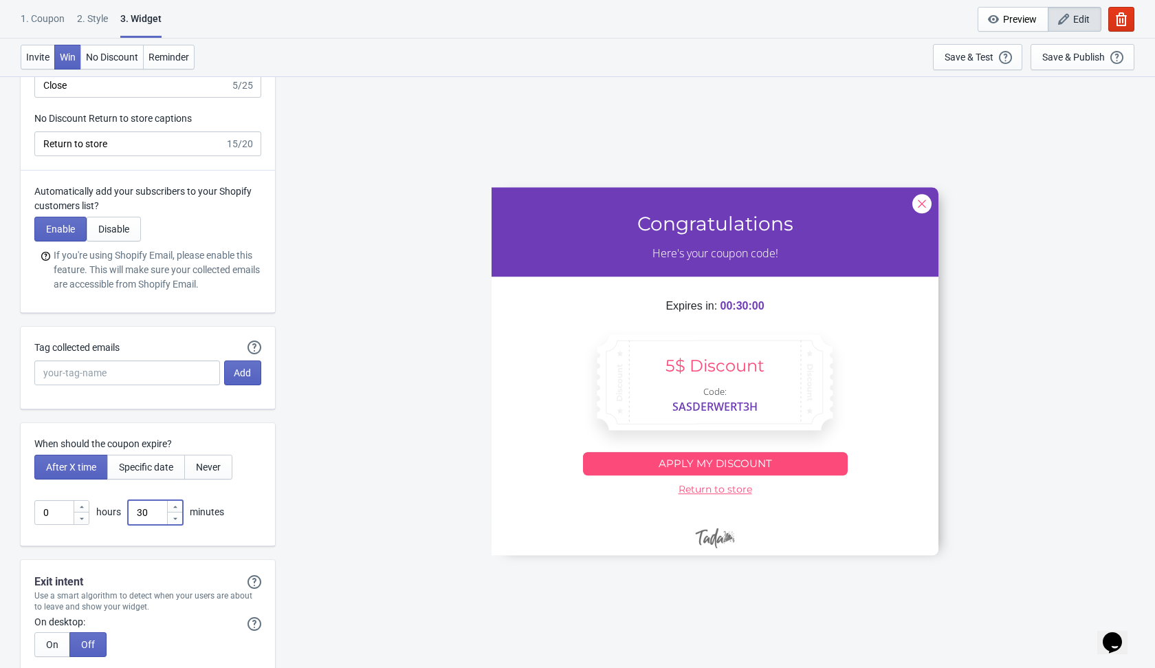
type input "3"
type input "1"
click at [265, 511] on div "When should the coupon expire? After X time Specific date Never 0 hours 1 minut…" at bounding box center [148, 484] width 254 height 123
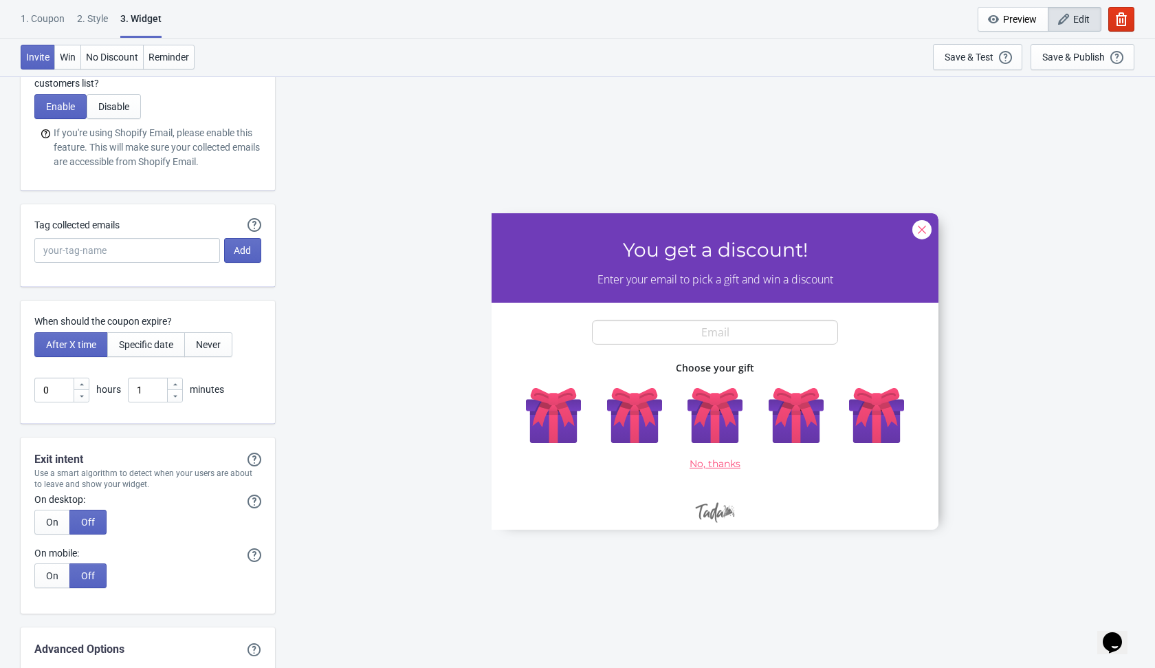
scroll to position [3576, 0]
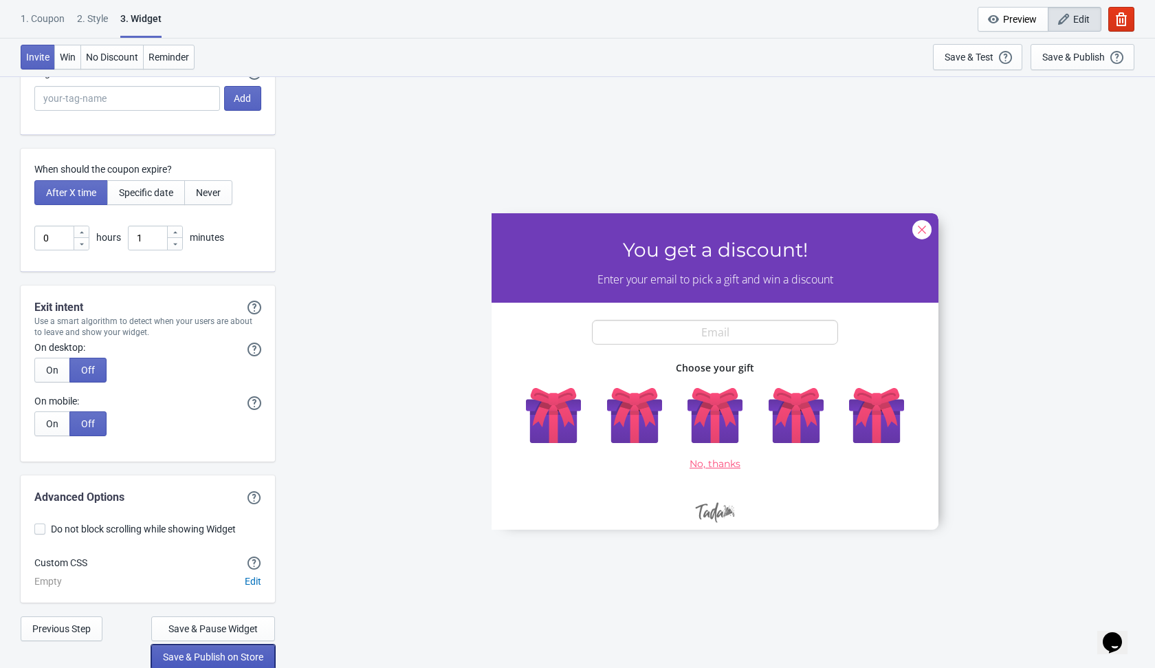
click at [225, 653] on span "Save & Publish on Store" at bounding box center [213, 656] width 100 height 11
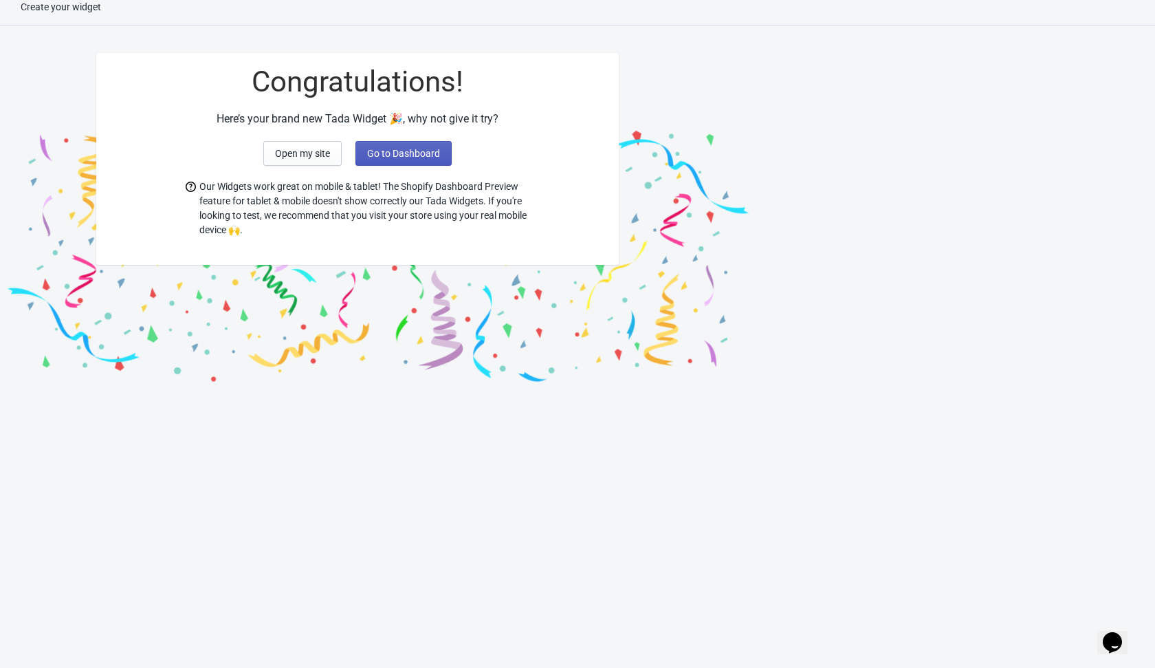
click at [428, 156] on span "Go to Dashboard" at bounding box center [403, 153] width 73 height 11
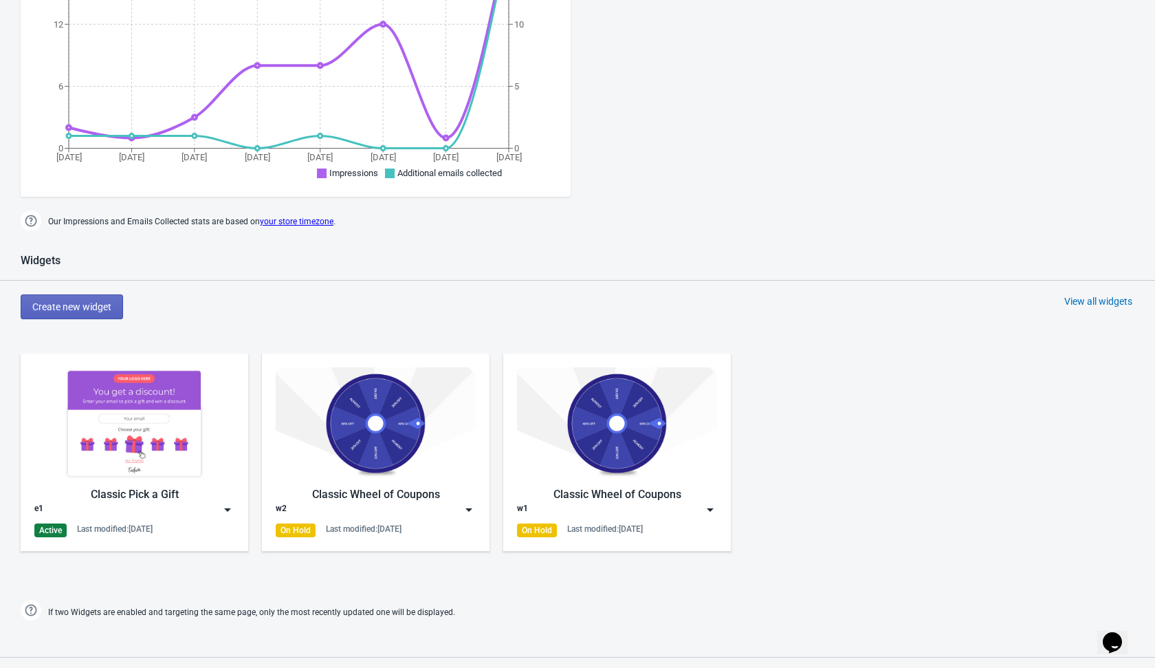
scroll to position [411, 0]
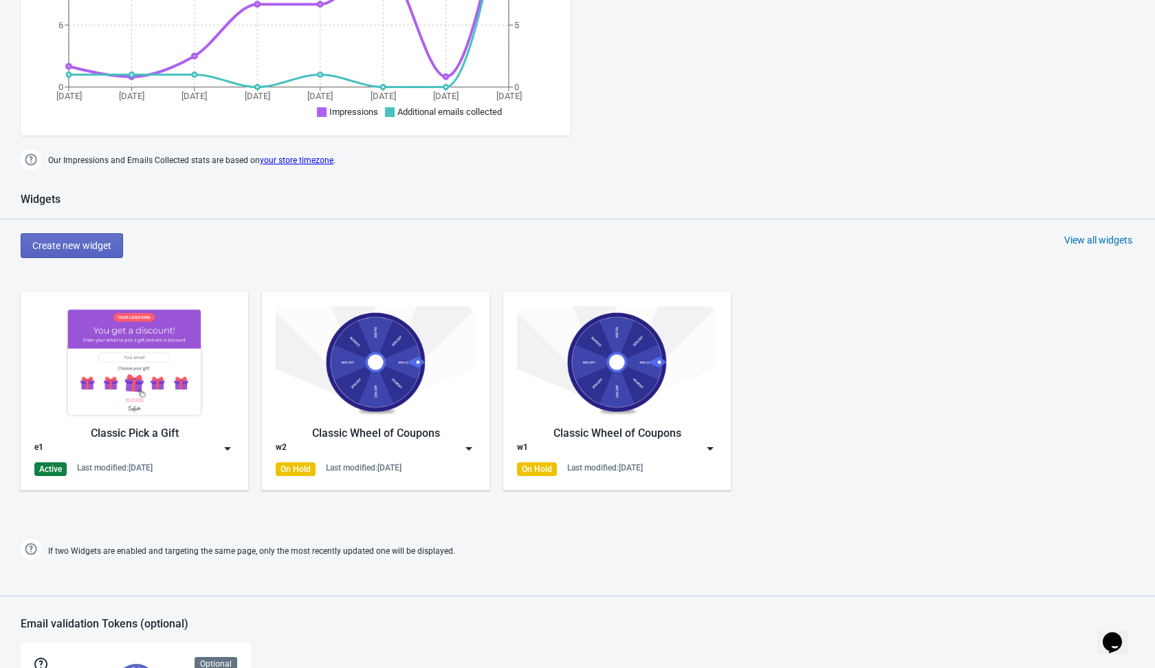
click at [226, 448] on img at bounding box center [228, 448] width 14 height 14
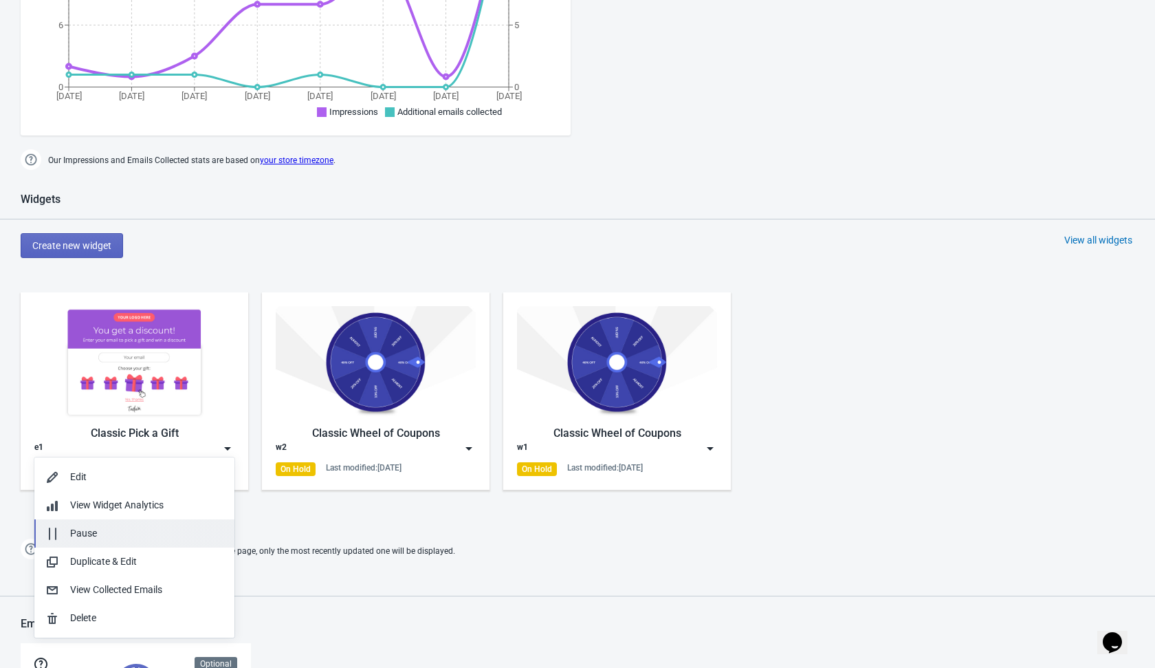
click at [184, 536] on div "Pause" at bounding box center [146, 533] width 153 height 14
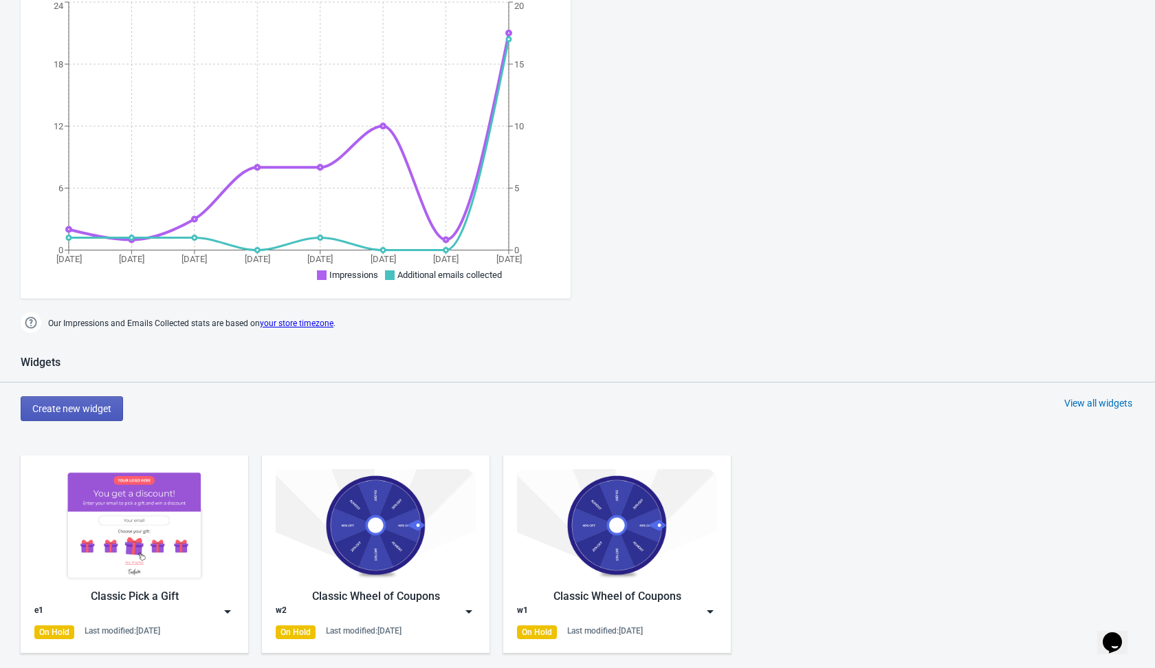
click at [111, 411] on span "Create new widget" at bounding box center [71, 408] width 79 height 11
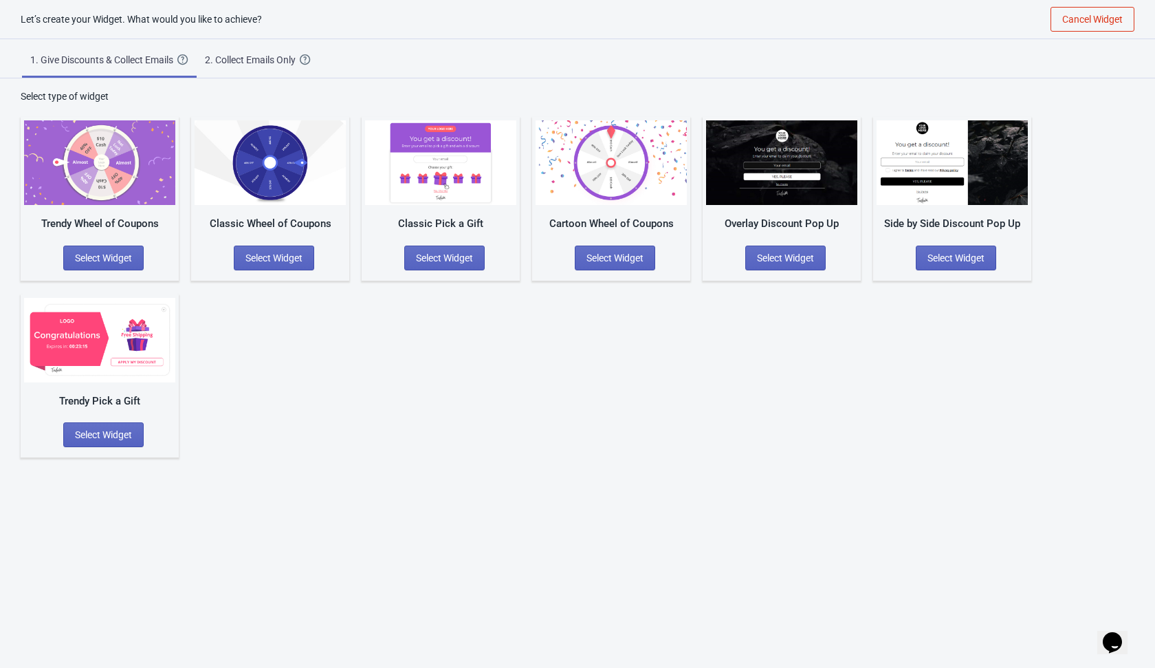
scroll to position [14, 0]
click at [427, 248] on button "Select Widget" at bounding box center [444, 257] width 80 height 25
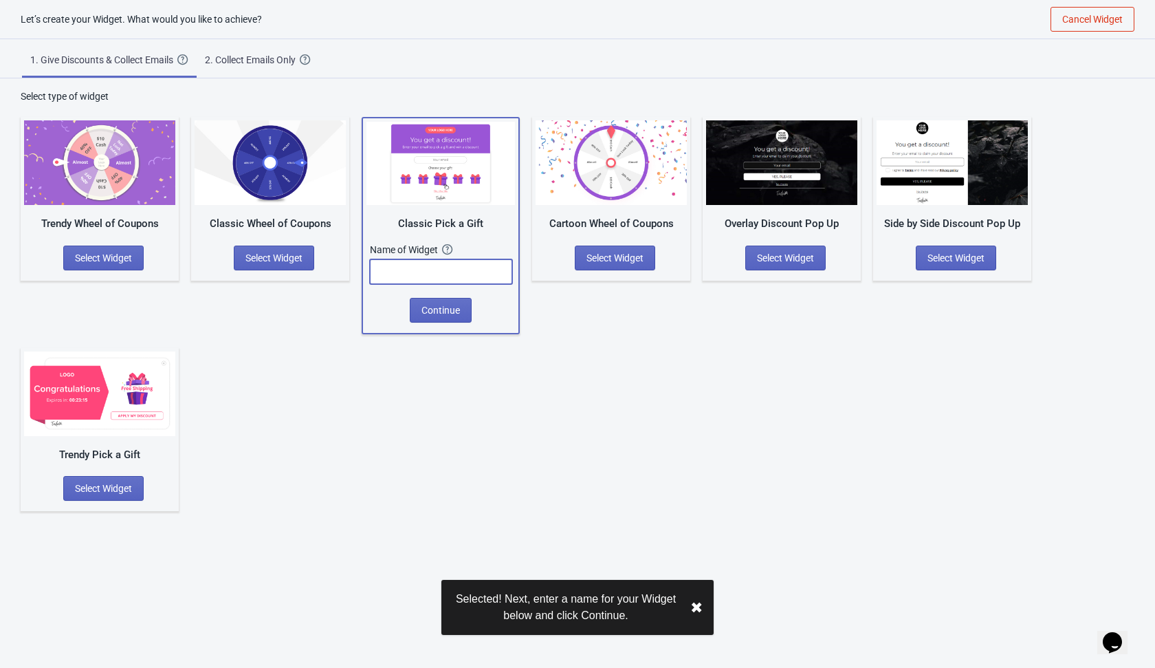
click at [426, 269] on input "text" at bounding box center [441, 271] width 142 height 25
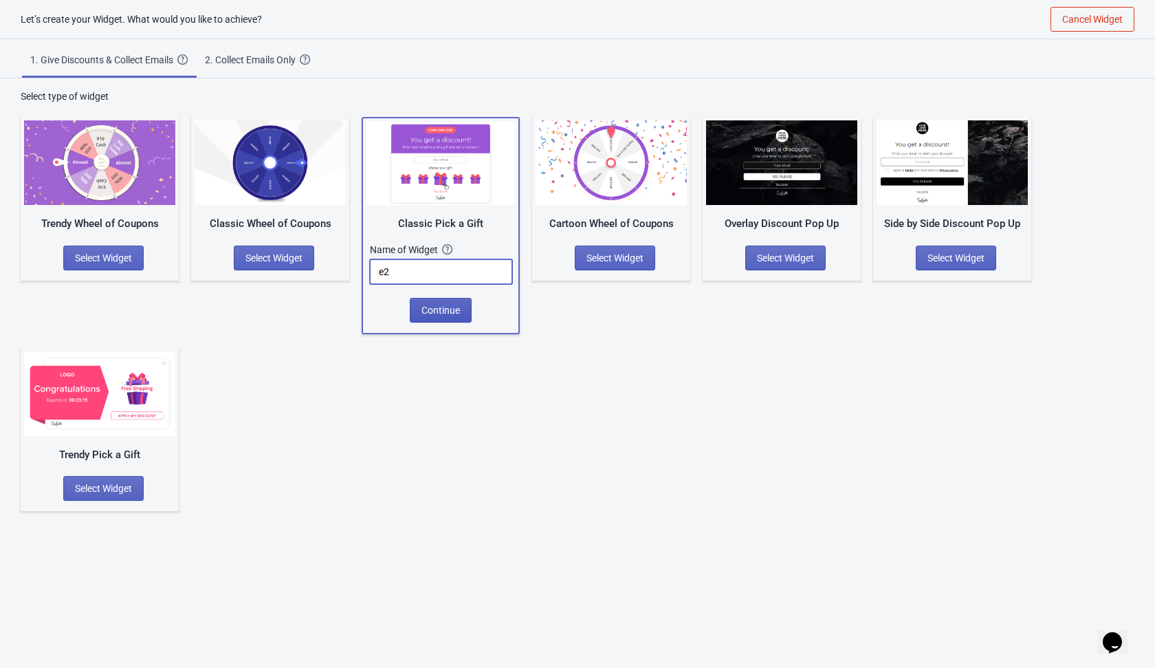
type input "e2"
click at [450, 316] on button "Continue" at bounding box center [441, 310] width 62 height 25
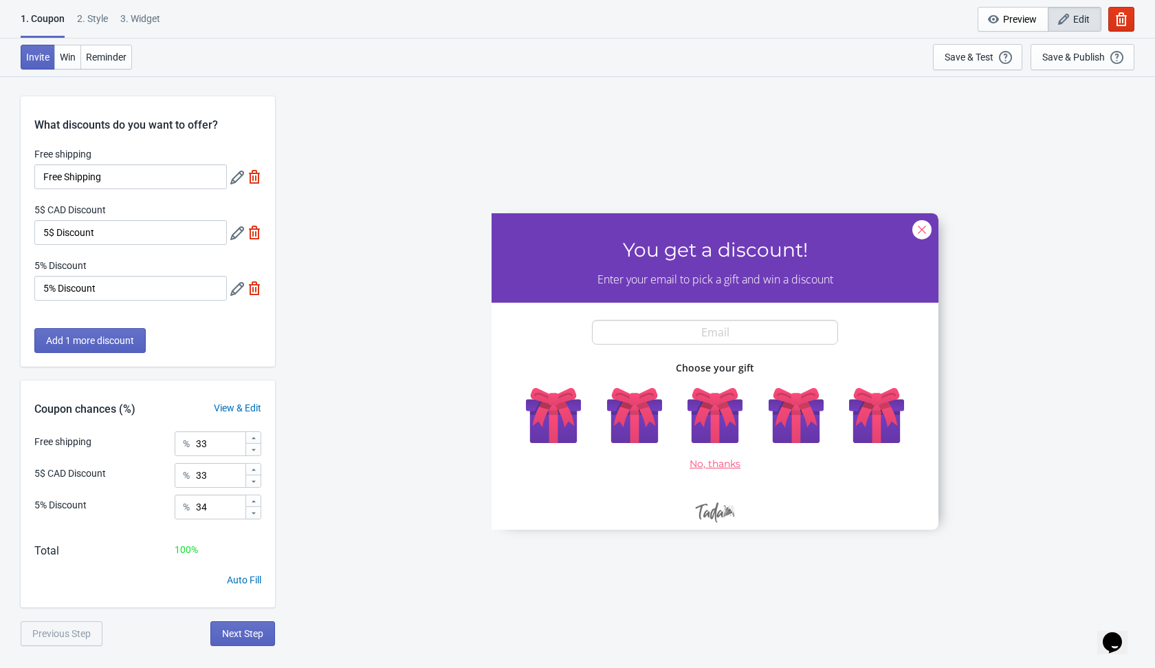
click at [249, 179] on img at bounding box center [255, 177] width 14 height 14
type input "50"
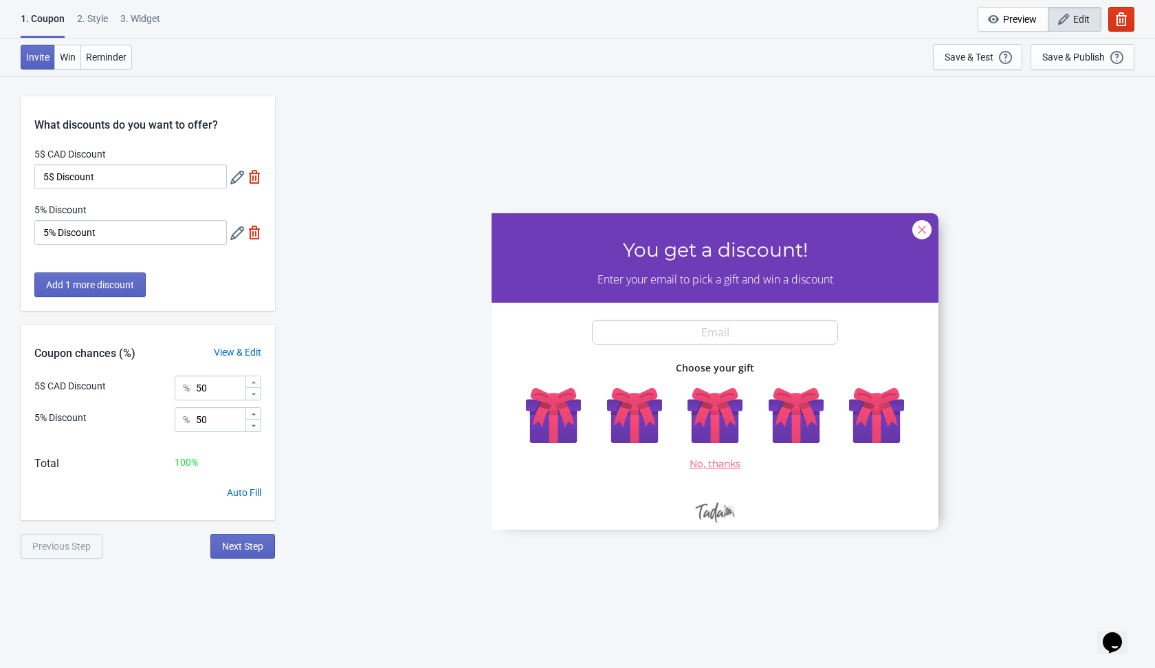
click at [249, 179] on img at bounding box center [255, 177] width 14 height 14
type input "100"
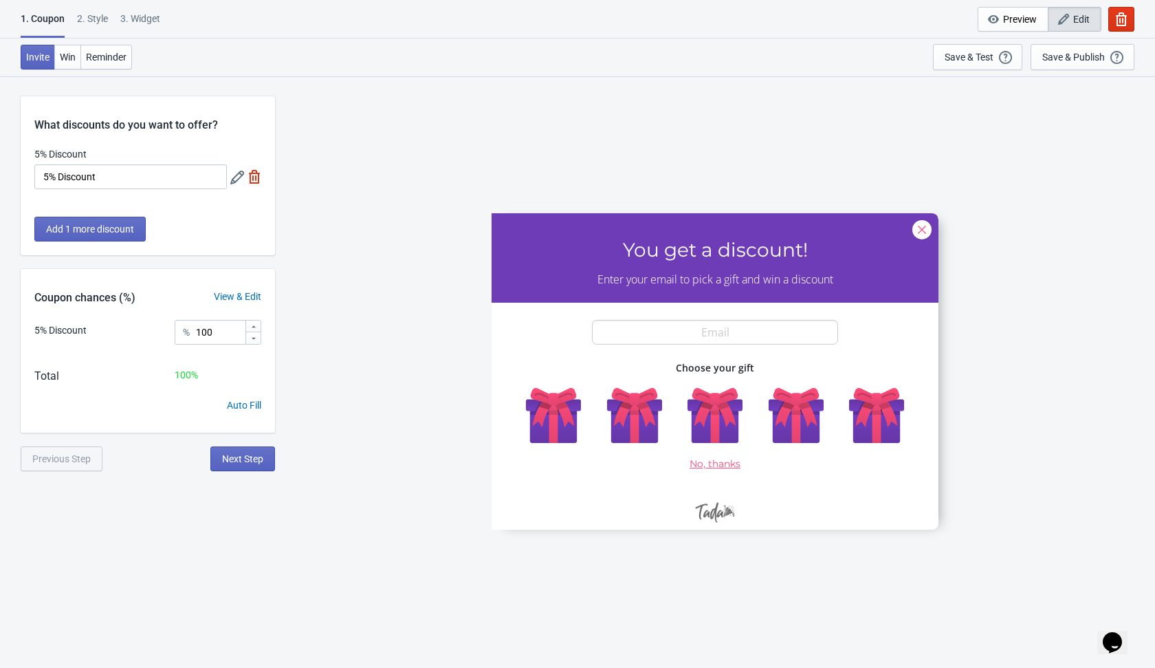
click at [249, 179] on img at bounding box center [255, 177] width 14 height 14
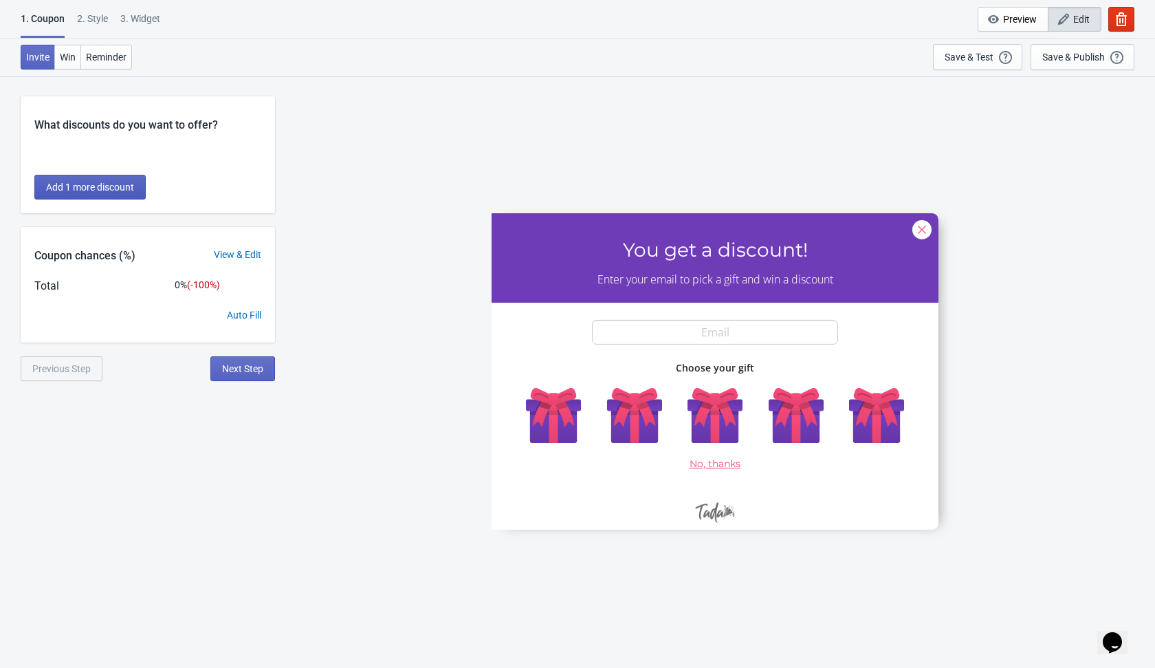
click at [96, 184] on span "Add 1 more discount" at bounding box center [90, 187] width 88 height 11
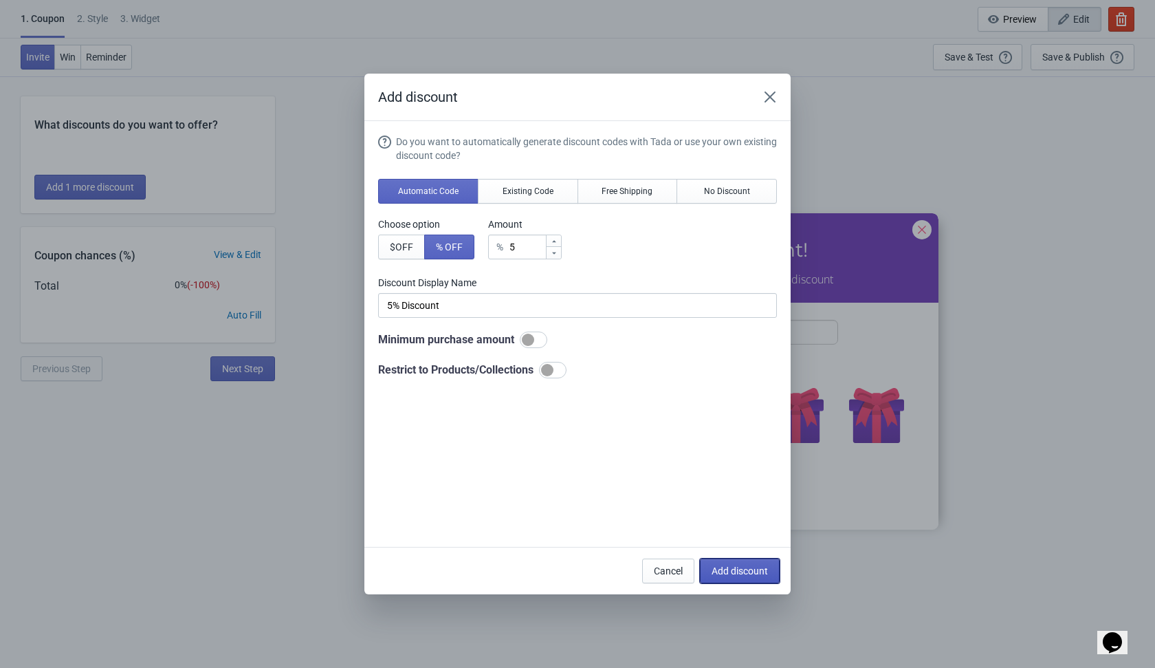
click at [735, 571] on span "Add discount" at bounding box center [740, 570] width 56 height 11
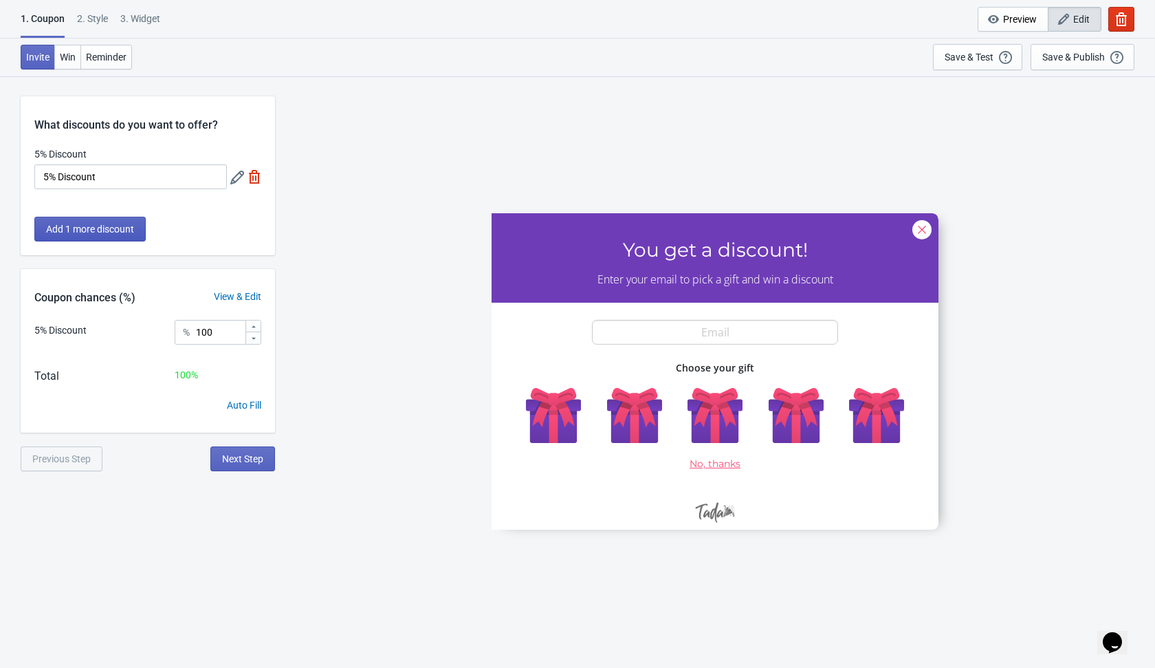
click at [120, 219] on button "Add 1 more discount" at bounding box center [89, 229] width 111 height 25
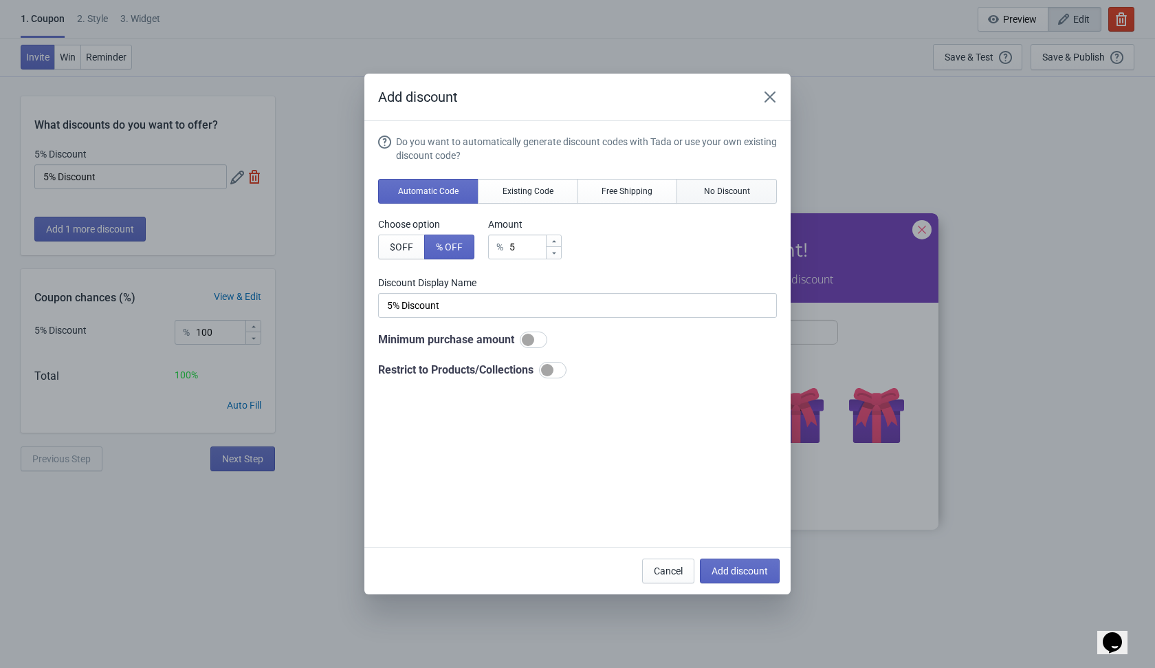
click at [747, 199] on button "No Discount" at bounding box center [727, 191] width 100 height 25
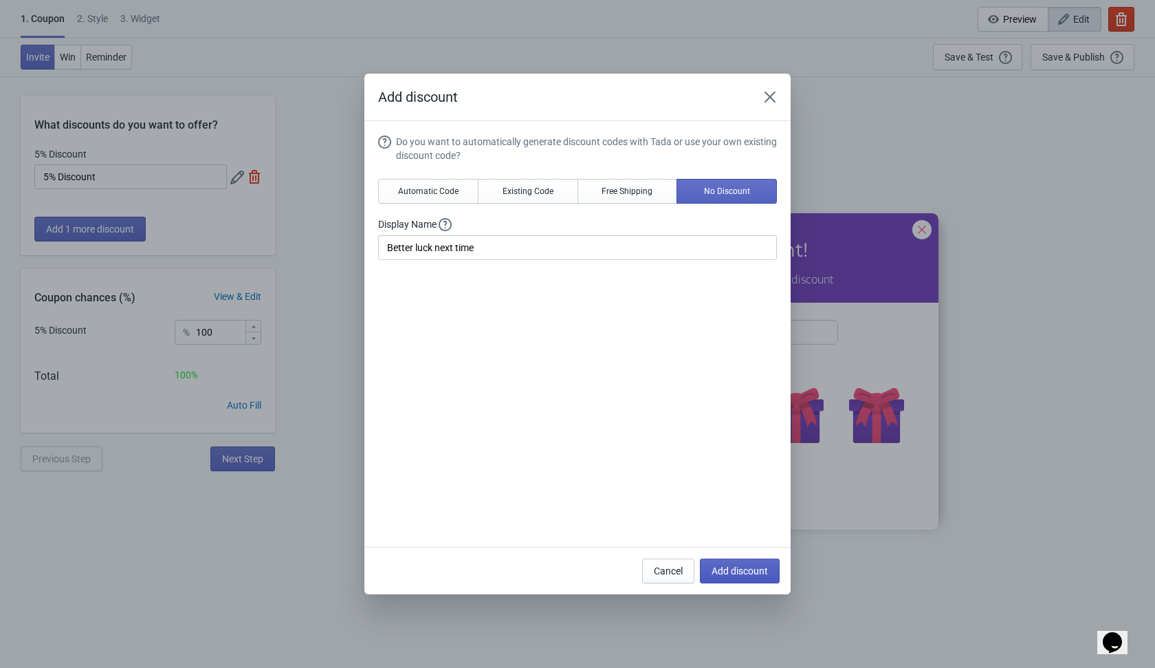
click at [724, 569] on span "Add discount" at bounding box center [740, 570] width 56 height 11
type input "50"
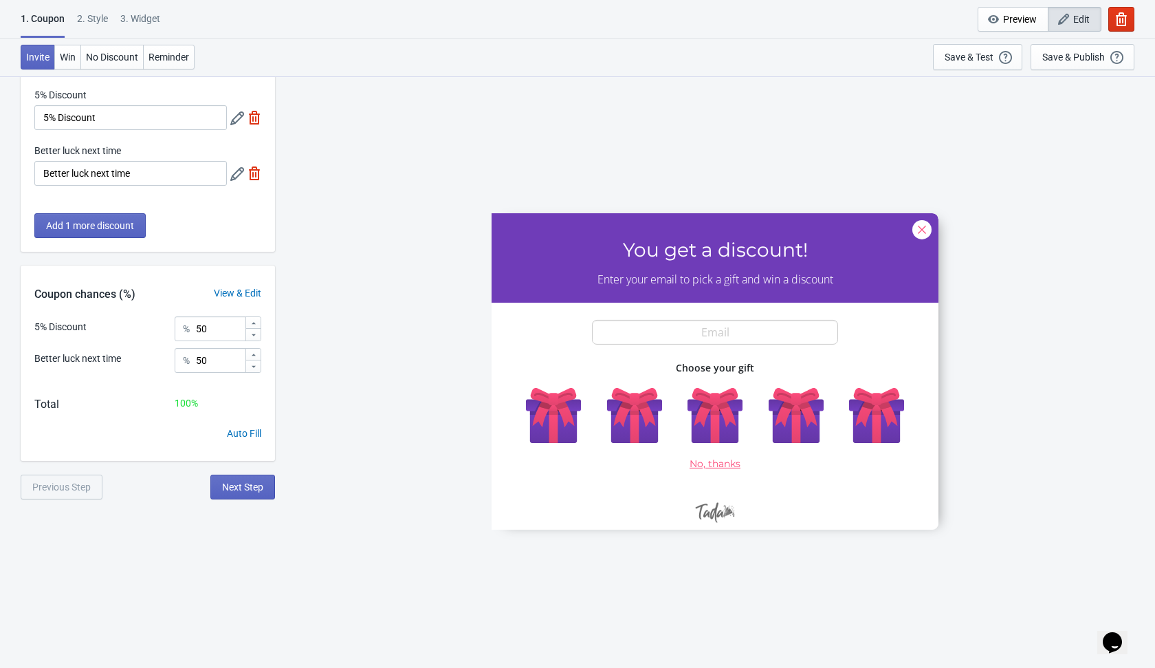
scroll to position [76, 0]
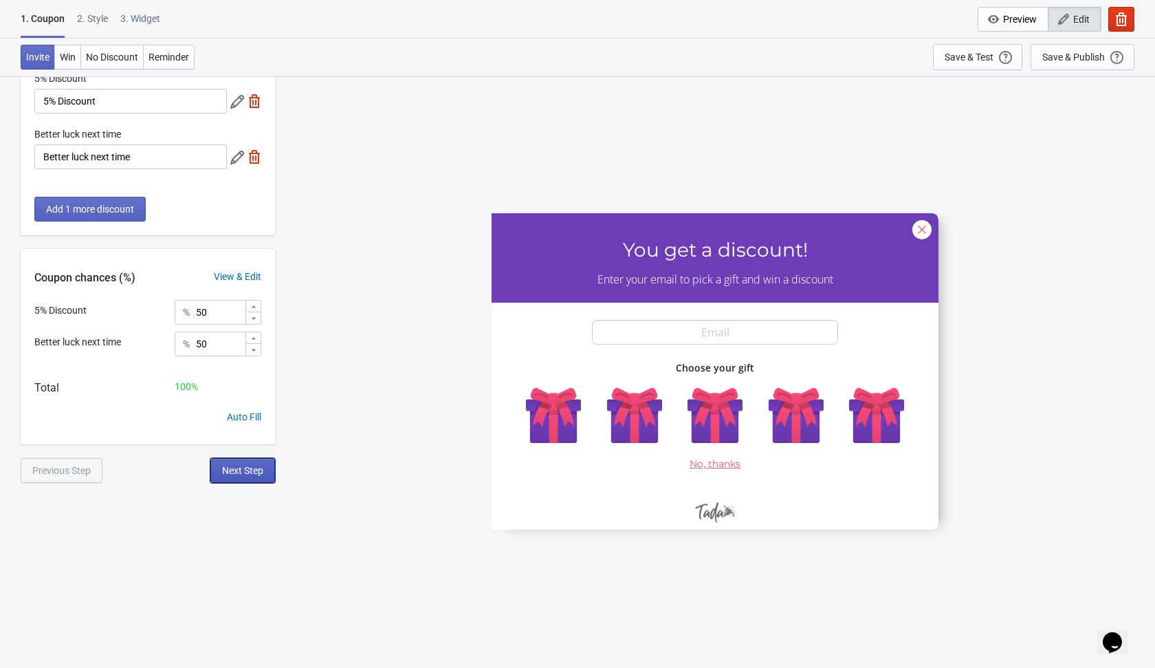
click at [255, 471] on span "Next Step" at bounding box center [242, 470] width 41 height 11
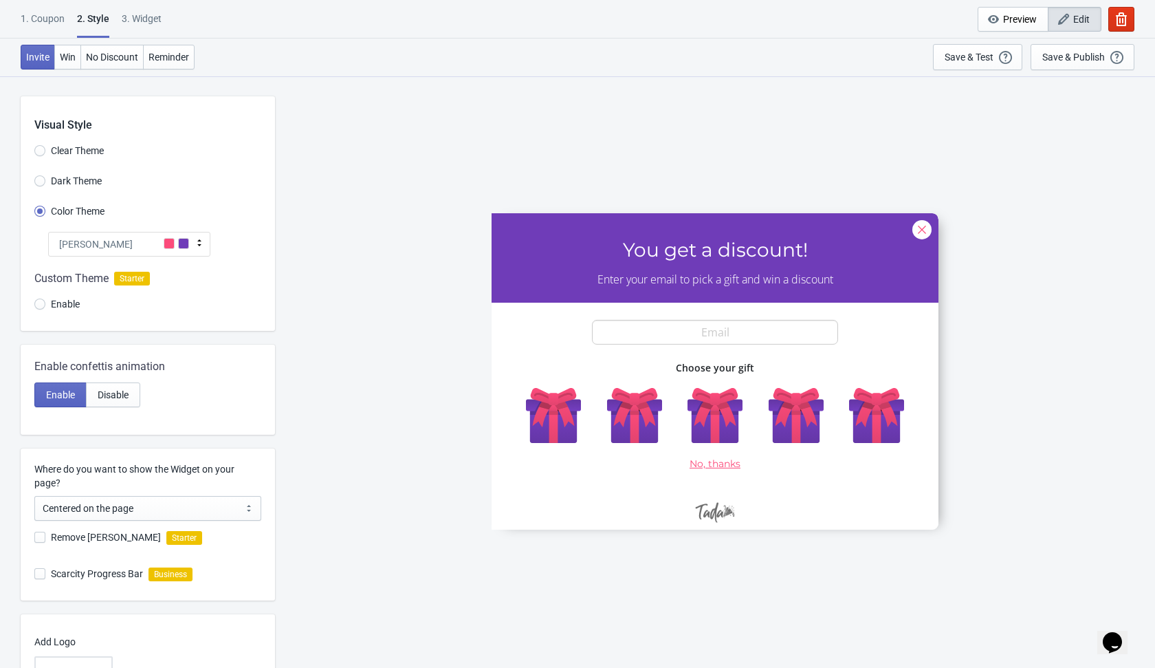
scroll to position [119, 0]
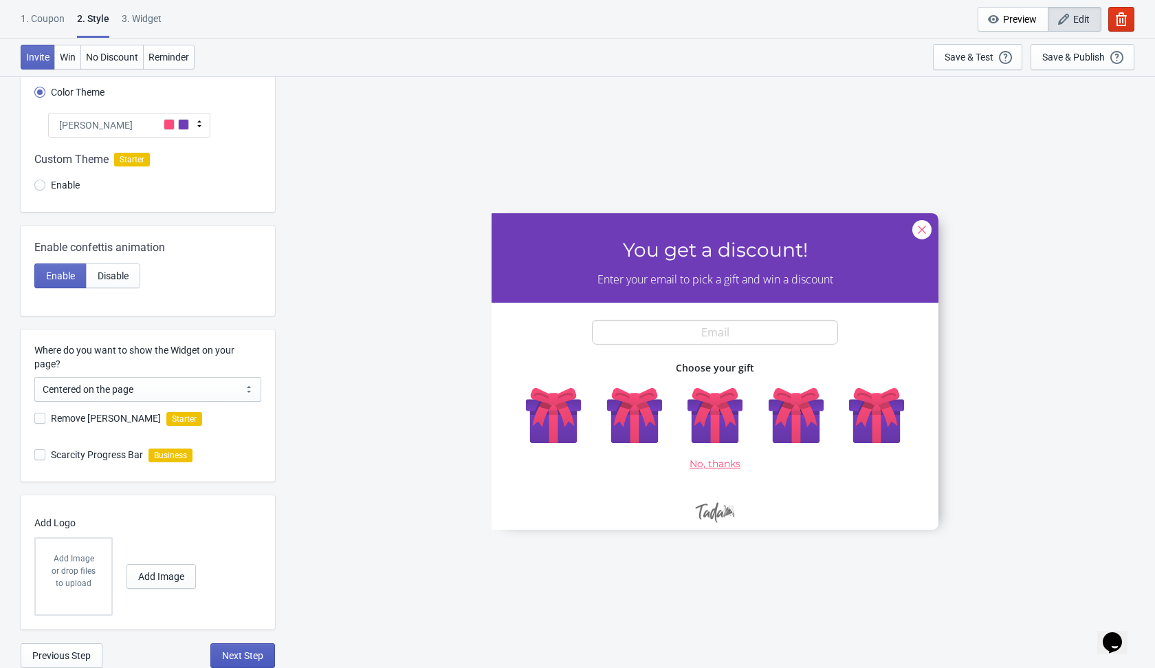
click at [247, 644] on button "Next Step" at bounding box center [242, 655] width 65 height 25
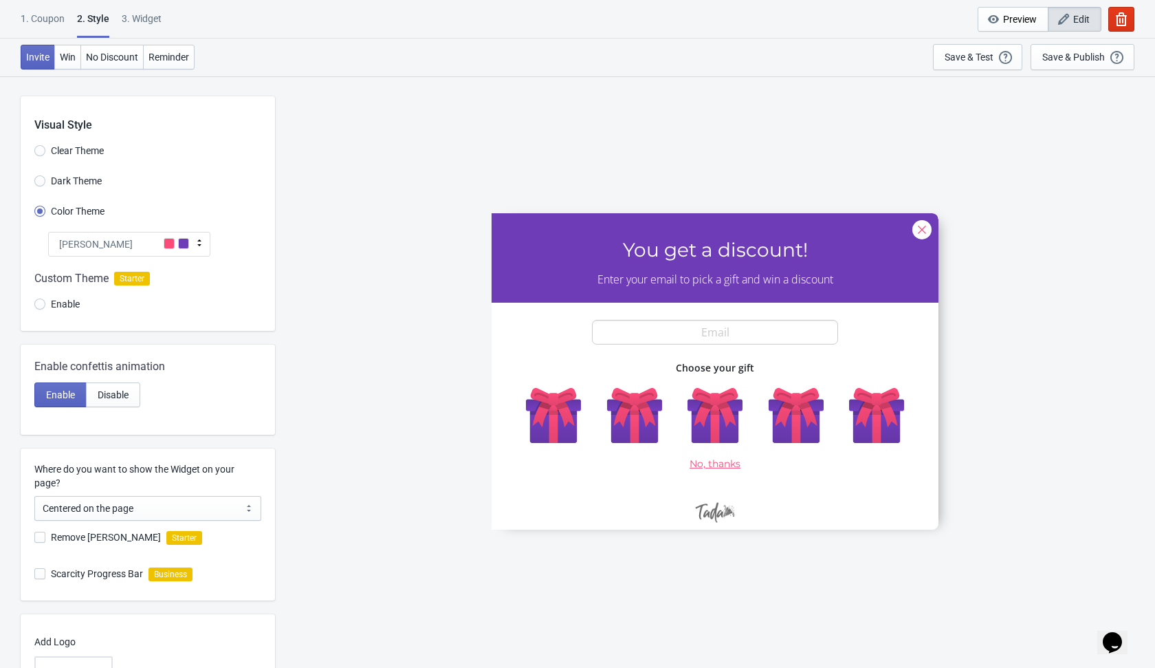
select select "once"
select select "1"
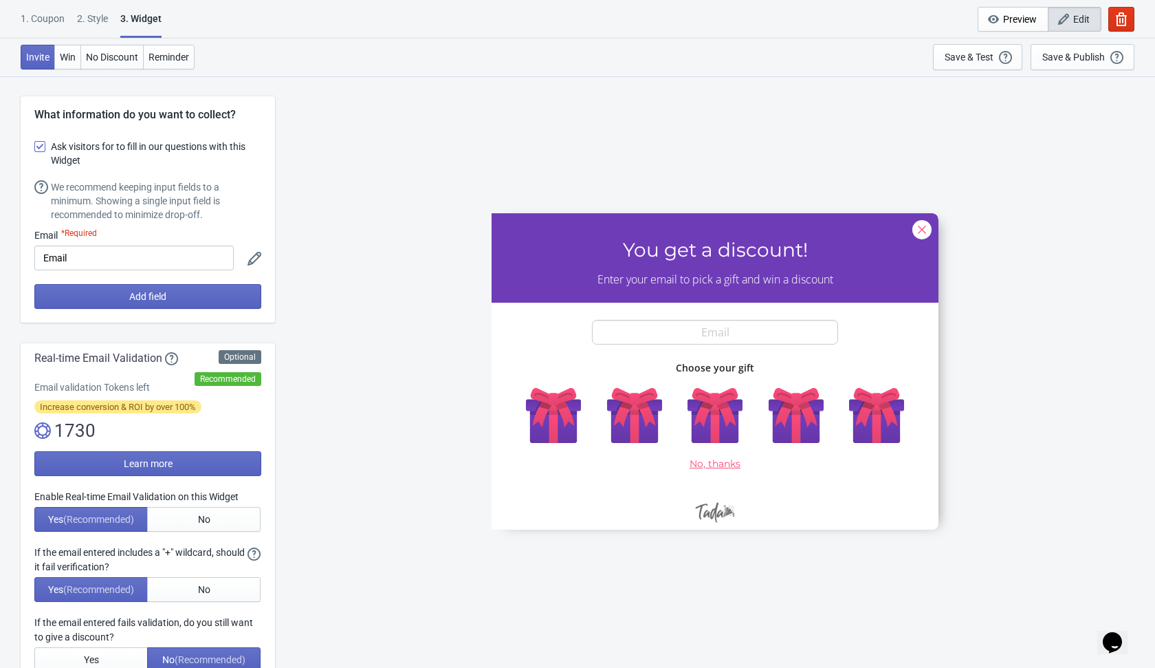
click at [211, 533] on div "Enable Real-time Email Validation on this Widget Yes (Recommended) No If the em…" at bounding box center [147, 581] width 227 height 182
click at [219, 516] on button "No" at bounding box center [203, 519] width 113 height 25
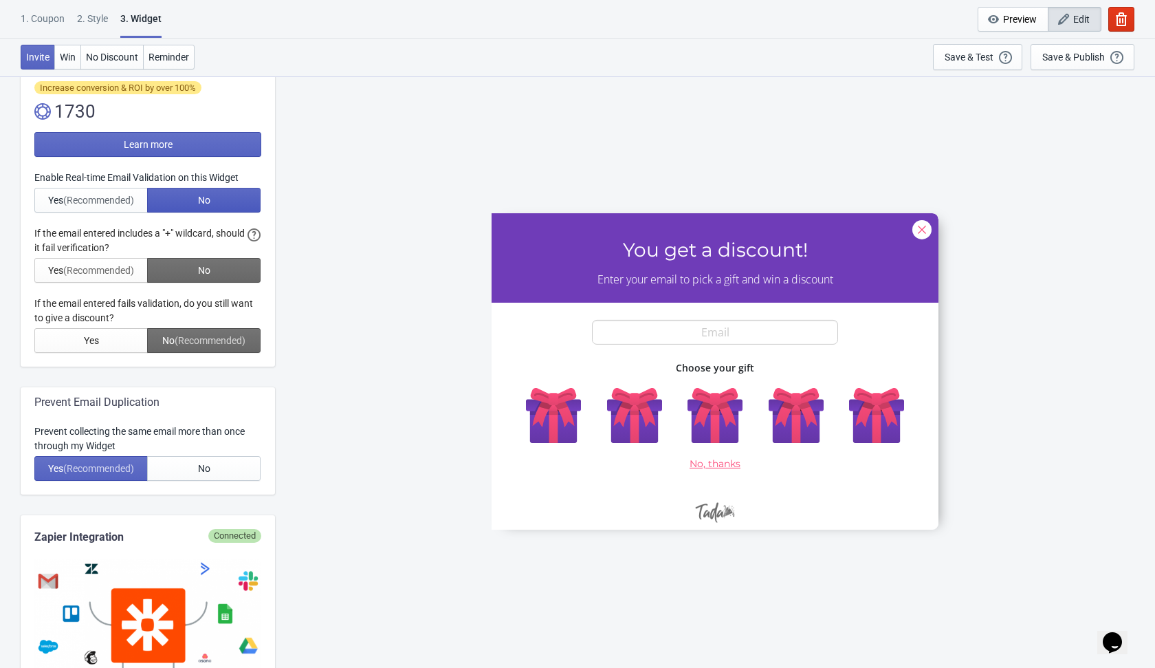
scroll to position [383, 0]
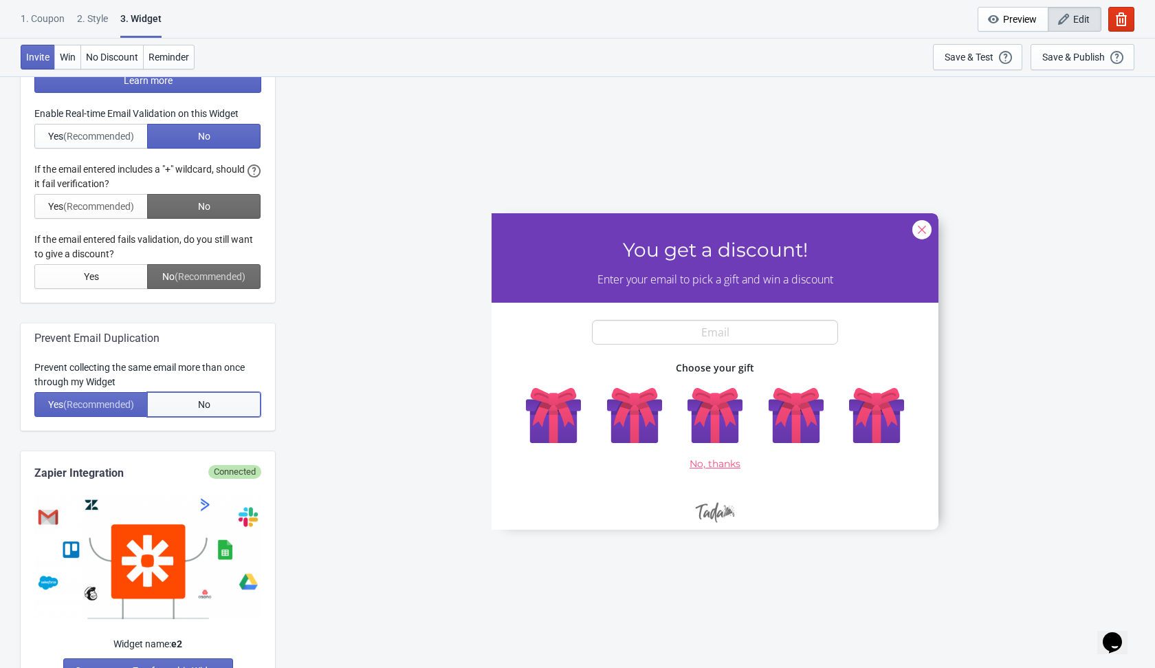
click at [221, 397] on button "No" at bounding box center [203, 404] width 113 height 25
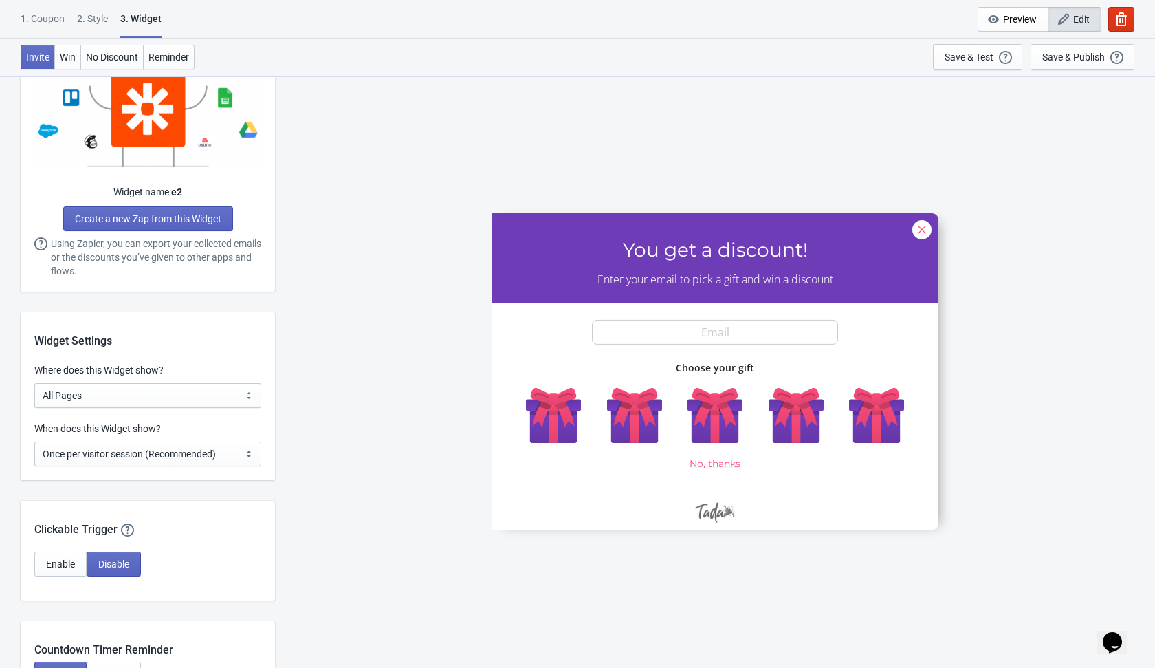
scroll to position [866, 0]
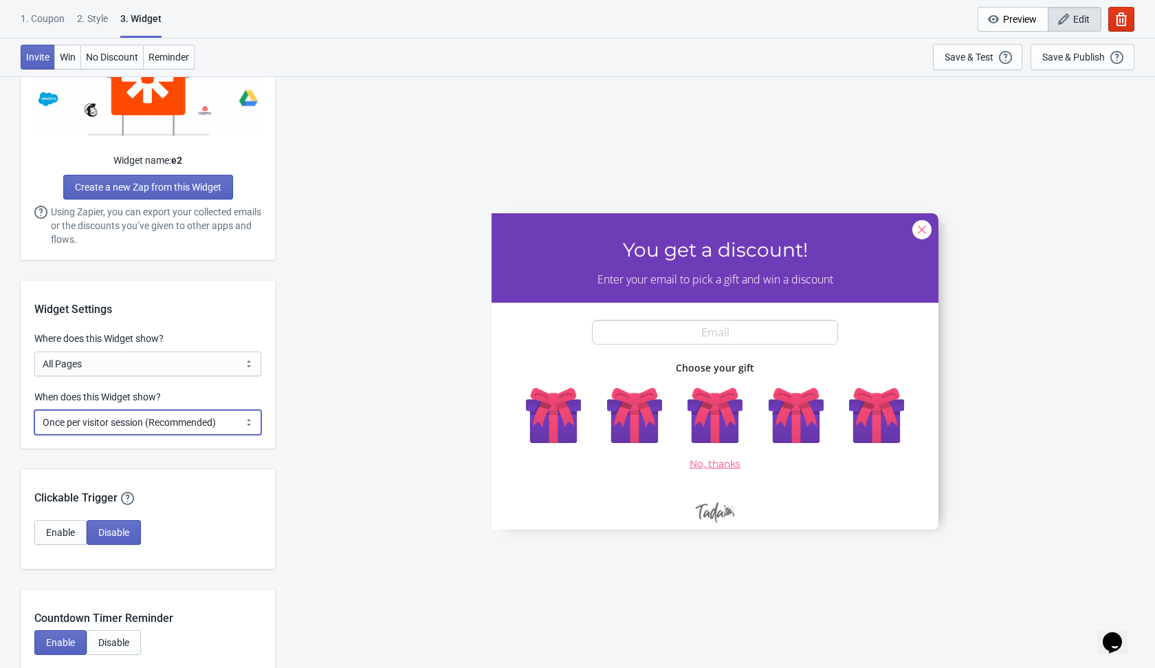
click at [234, 421] on select "Every new visit of page Once every period of time Once per visitor session (Rec…" at bounding box center [147, 422] width 227 height 25
select select "every"
click at [34, 410] on select "Every new visit of page Once every period of time Once per visitor session (Rec…" at bounding box center [147, 422] width 227 height 25
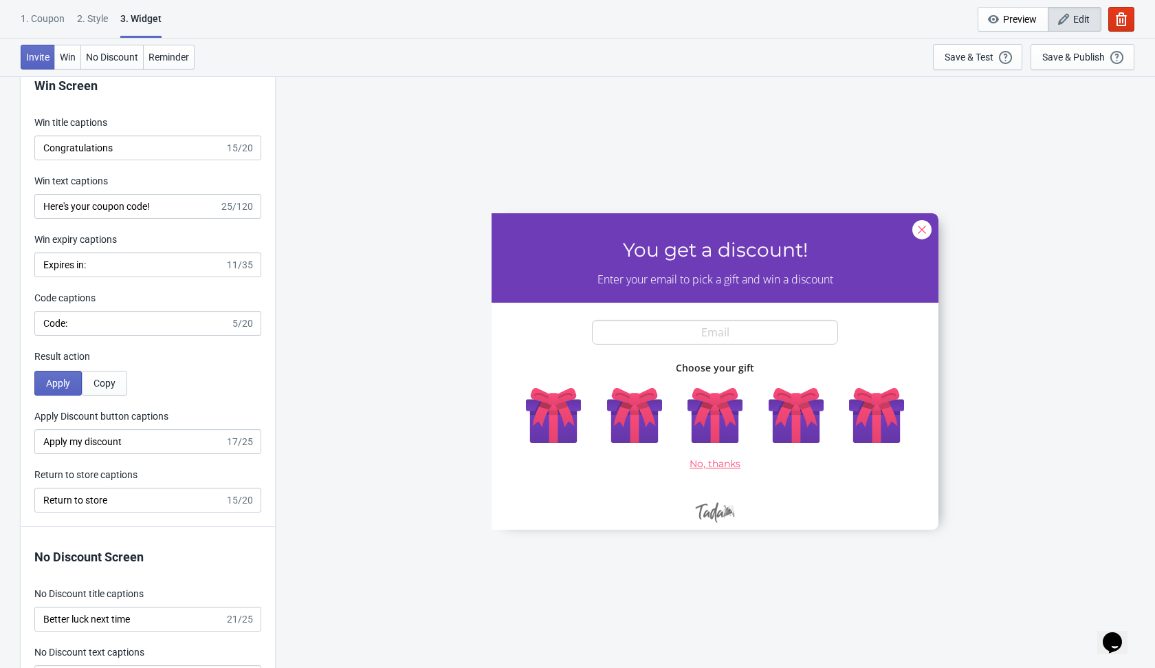
scroll to position [2612, 0]
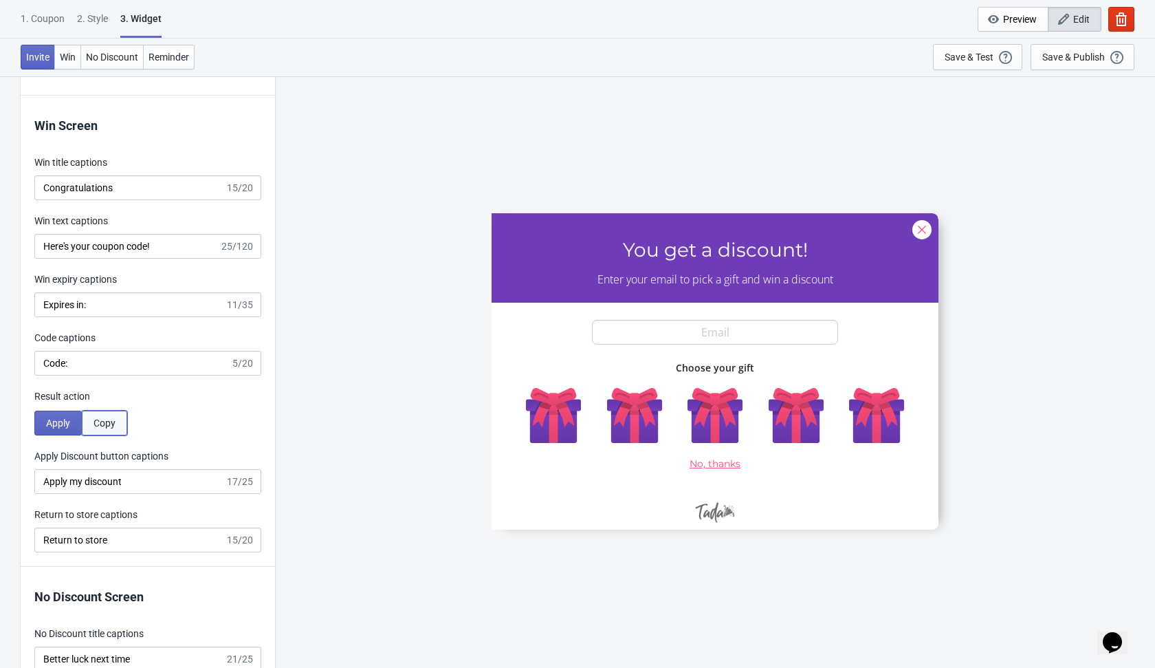
click at [110, 417] on span "Copy" at bounding box center [105, 422] width 22 height 11
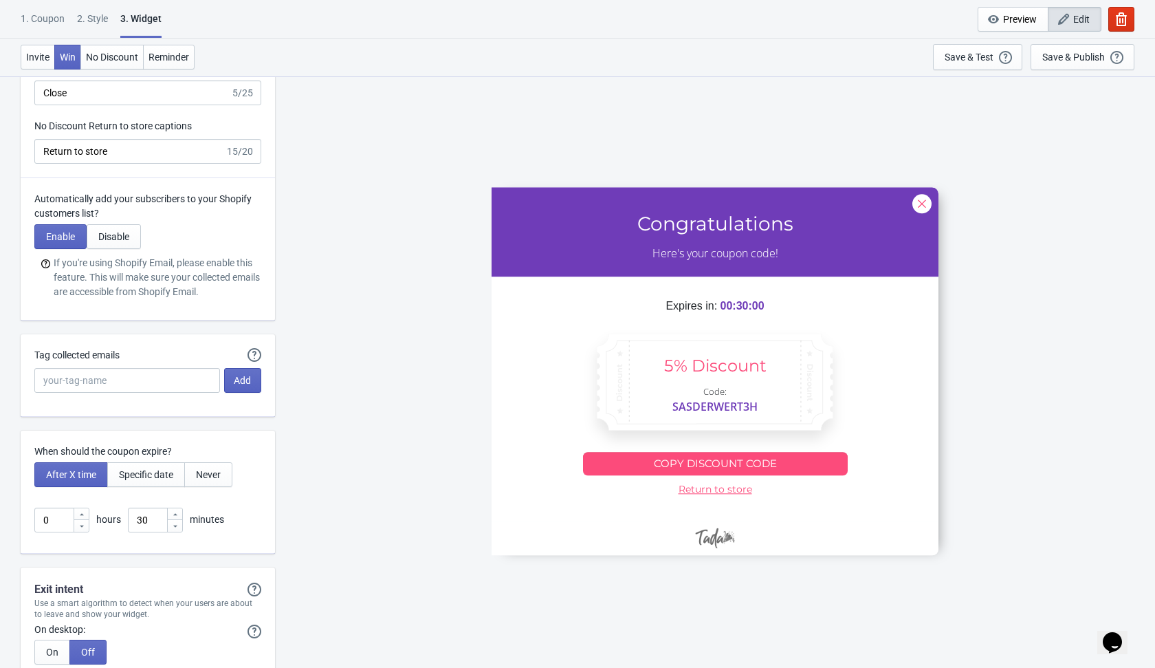
scroll to position [3356, 0]
click at [149, 514] on input "30" at bounding box center [147, 517] width 39 height 25
type input "3"
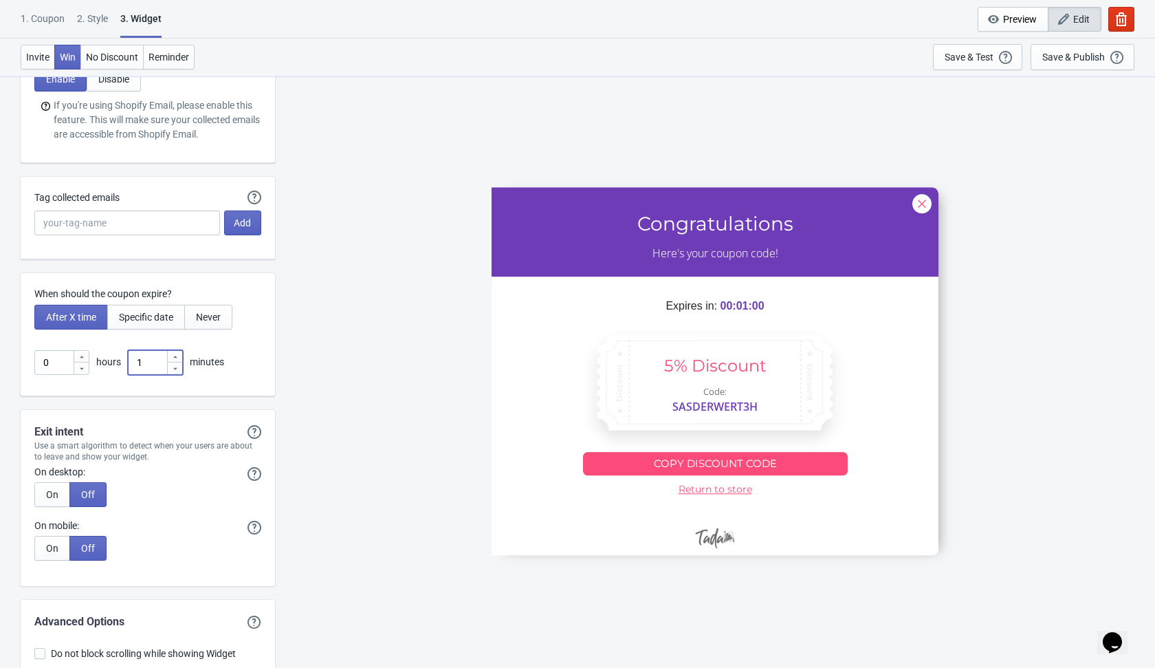
scroll to position [3635, 0]
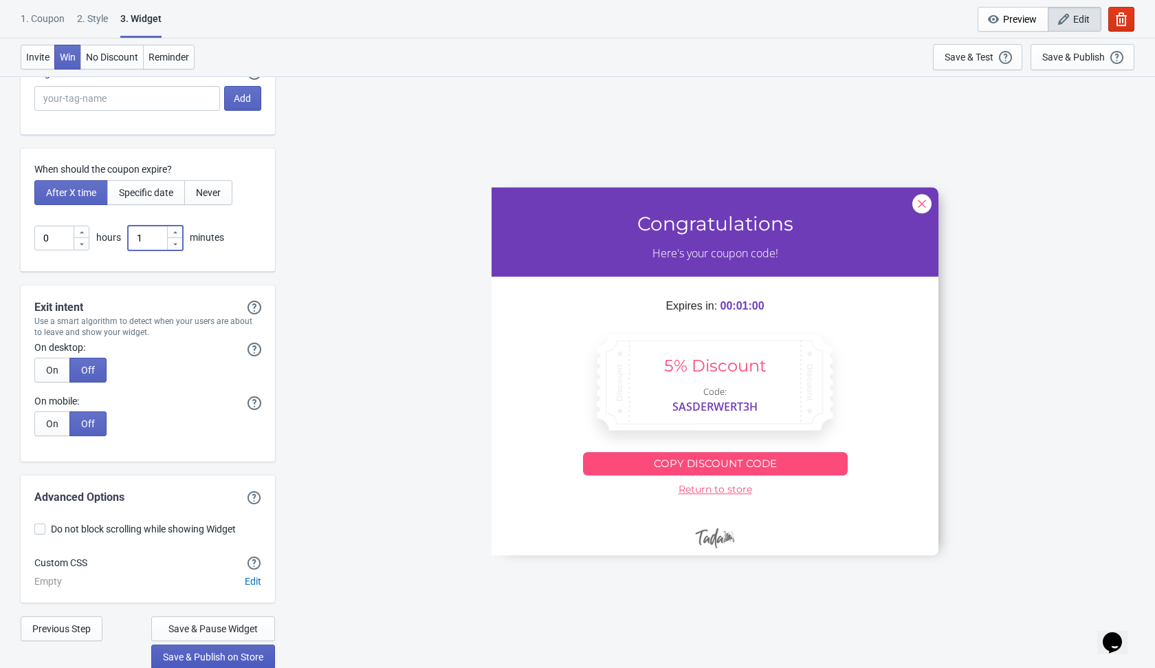
type input "1"
click at [235, 657] on span "Save & Publish on Store" at bounding box center [213, 656] width 100 height 11
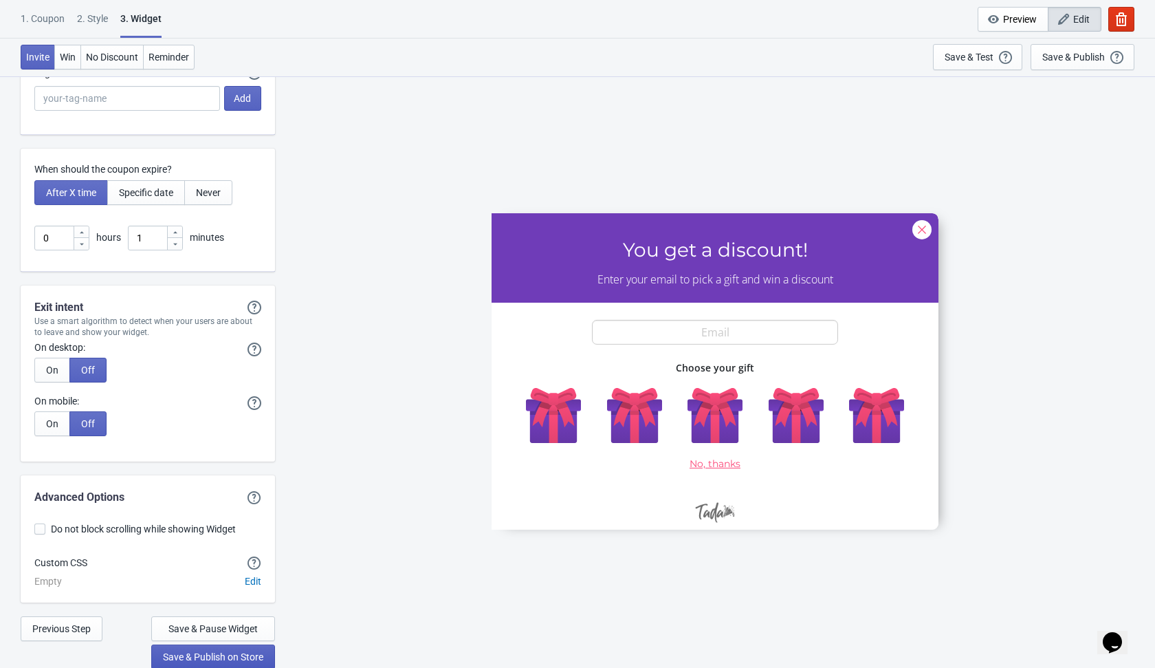
scroll to position [14, 0]
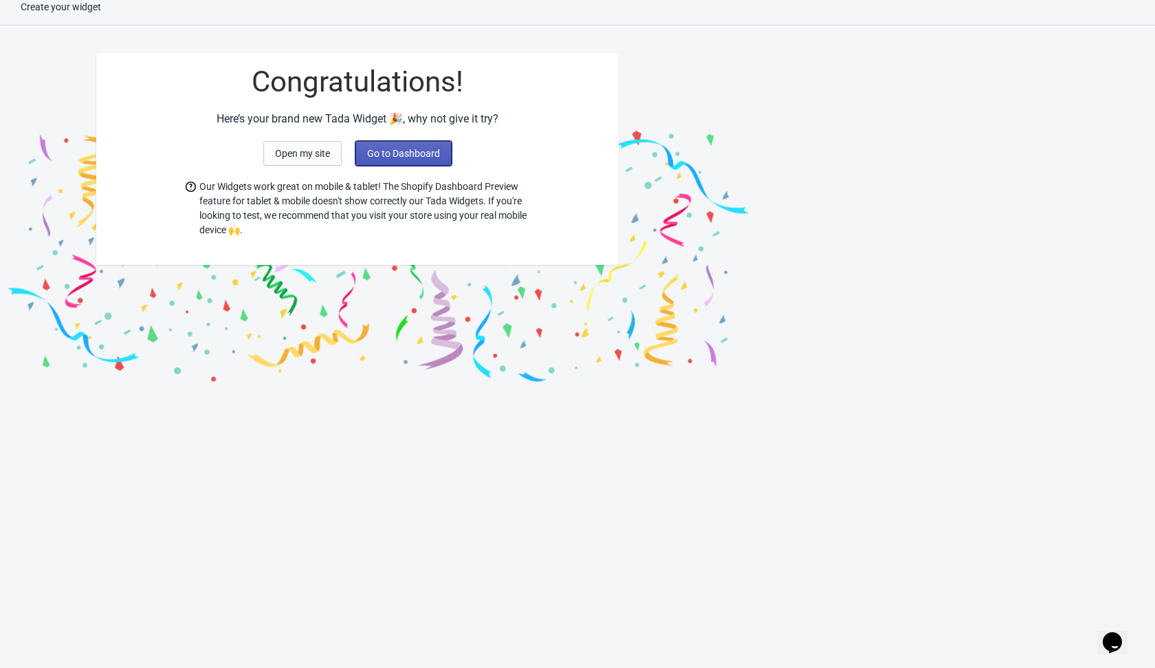
click at [433, 160] on button "Go to Dashboard" at bounding box center [404, 153] width 96 height 25
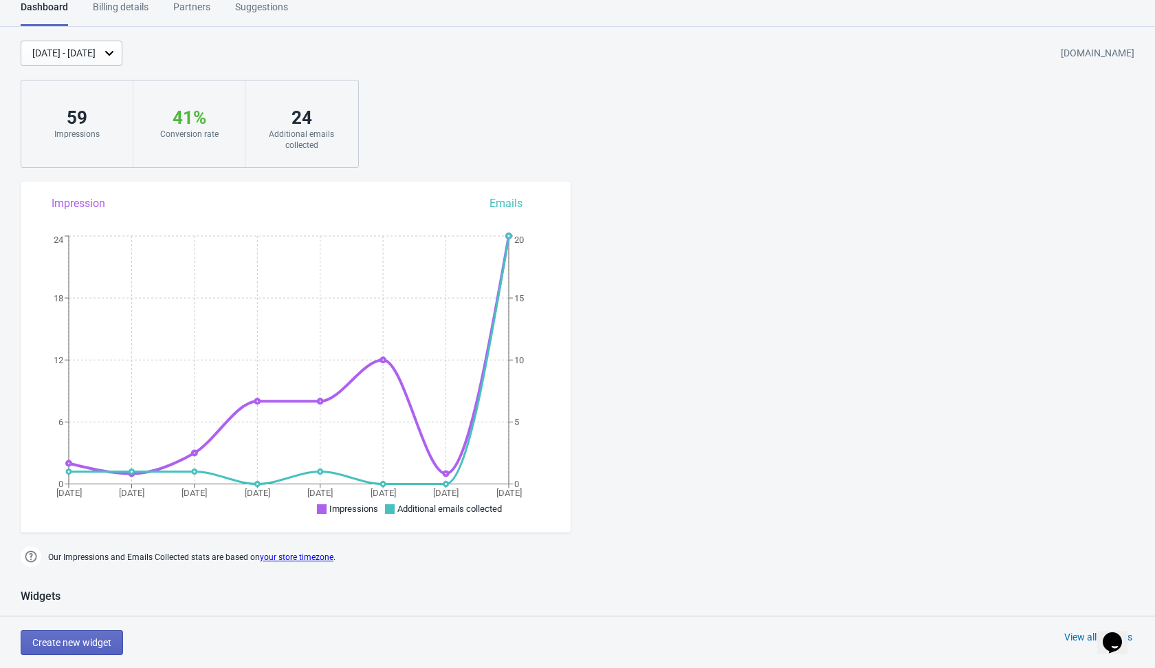
click at [243, 608] on div "Widgets" at bounding box center [577, 602] width 1155 height 27
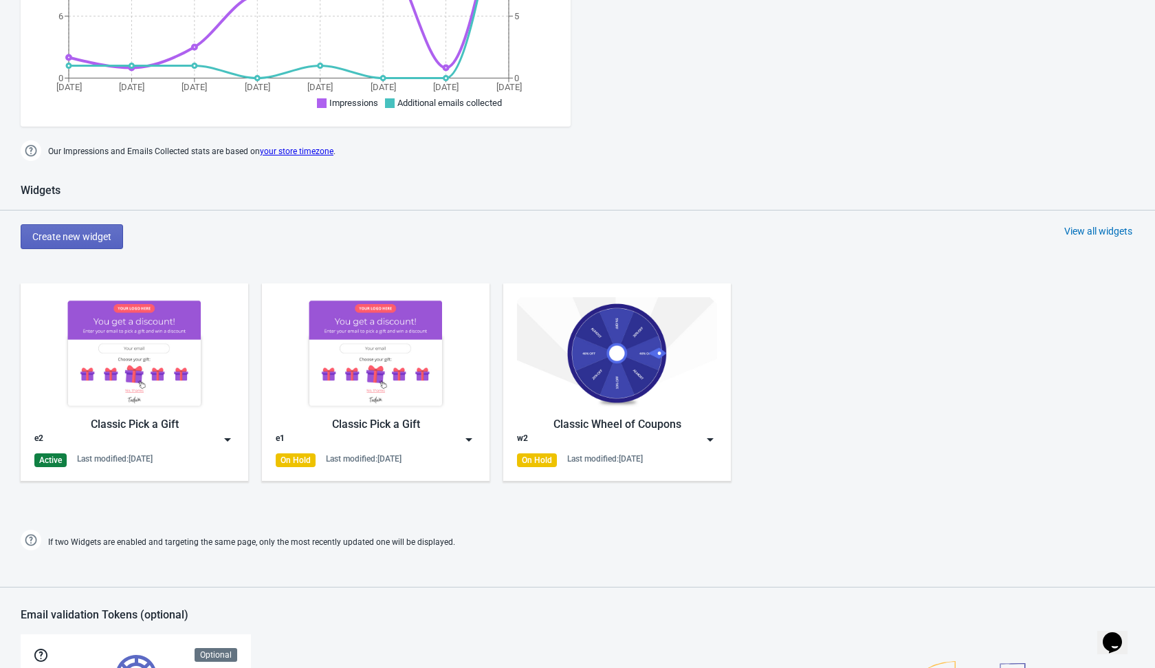
scroll to position [411, 0]
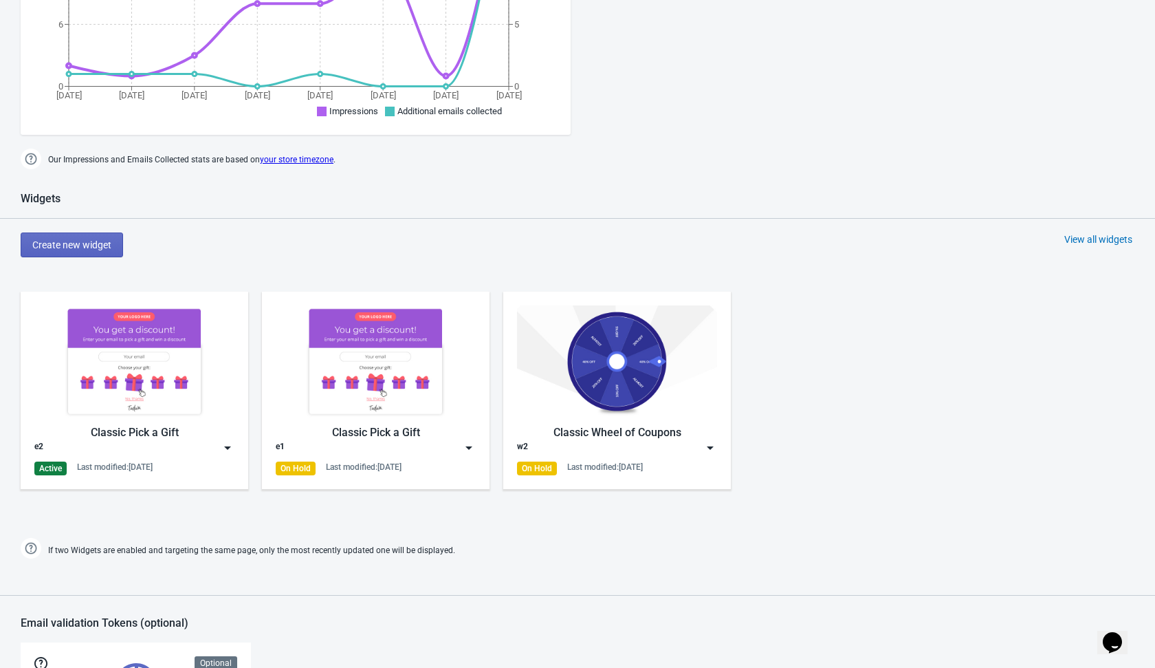
click at [230, 446] on img at bounding box center [228, 448] width 14 height 14
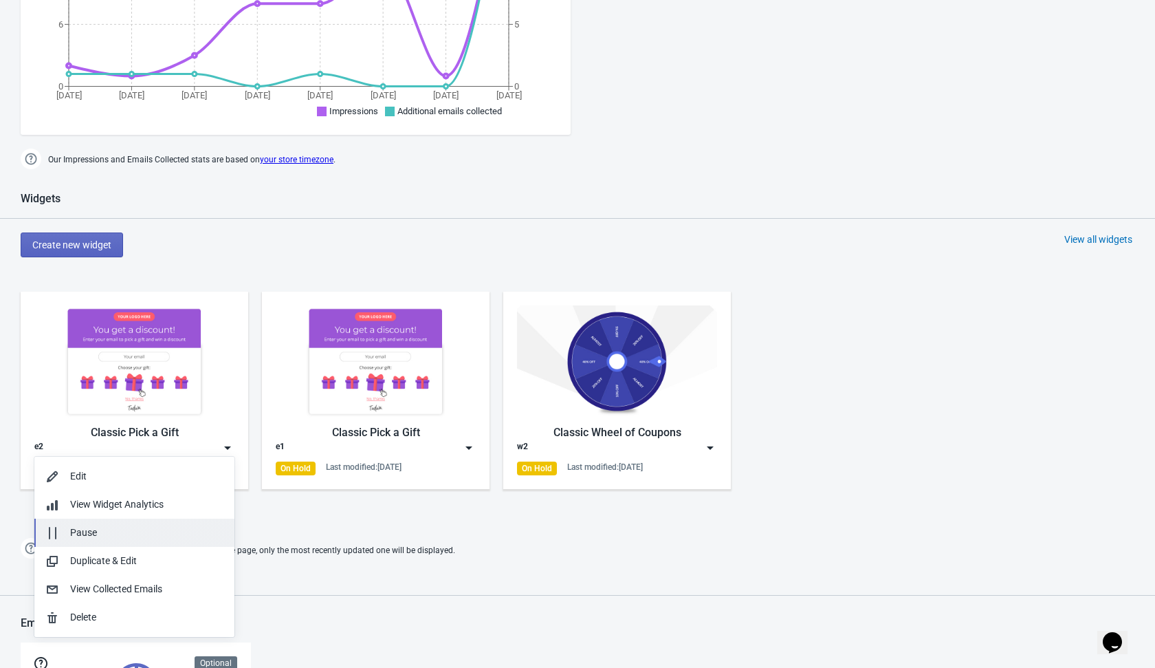
click at [110, 532] on div "Pause" at bounding box center [146, 532] width 153 height 14
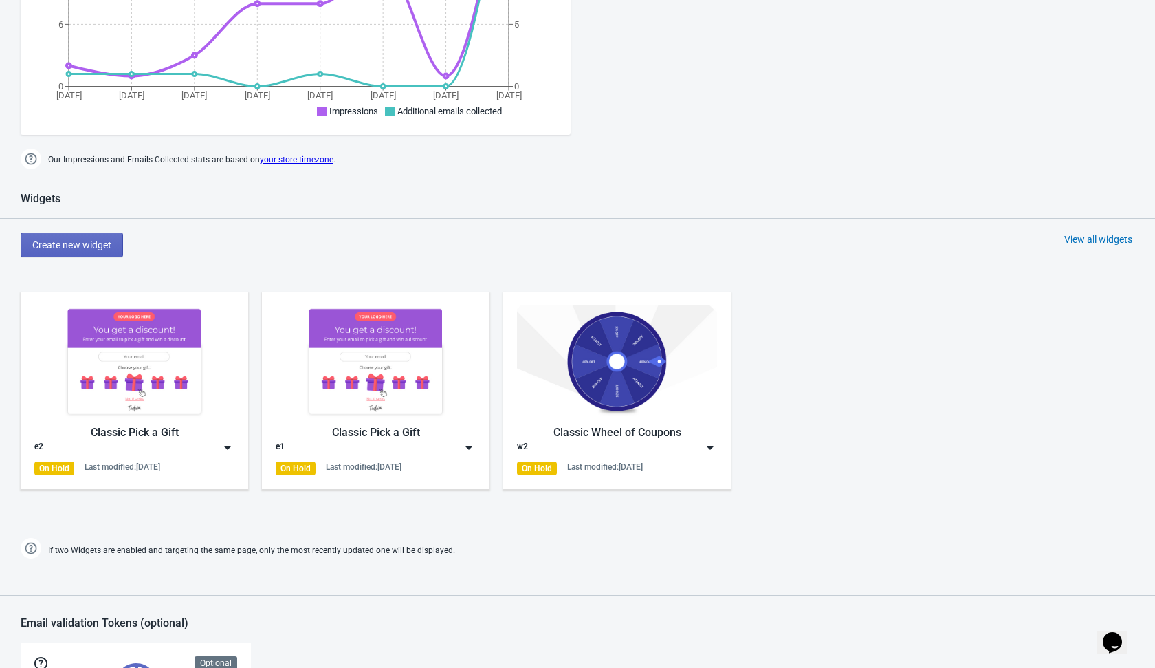
click at [91, 256] on div "Widgets Create new widget View all widgets Classic Pick a Gift e2 On Hold Last …" at bounding box center [577, 377] width 1155 height 370
click at [105, 249] on button "Create new widget" at bounding box center [72, 244] width 102 height 25
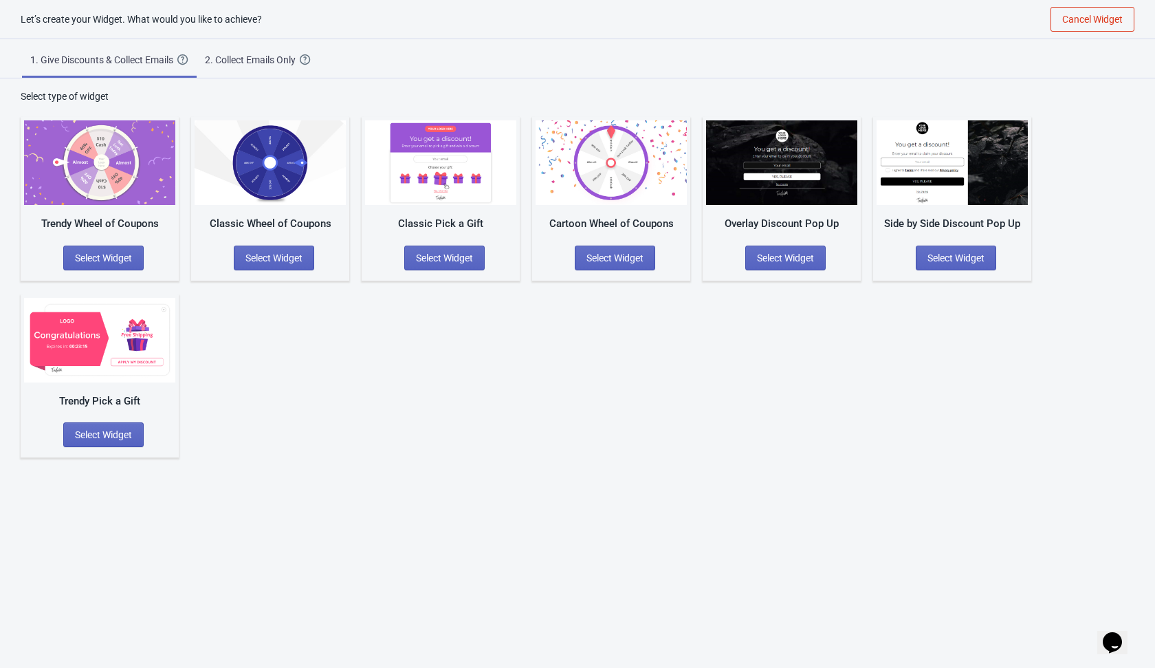
scroll to position [14, 0]
click at [606, 259] on span "Select Widget" at bounding box center [615, 257] width 57 height 11
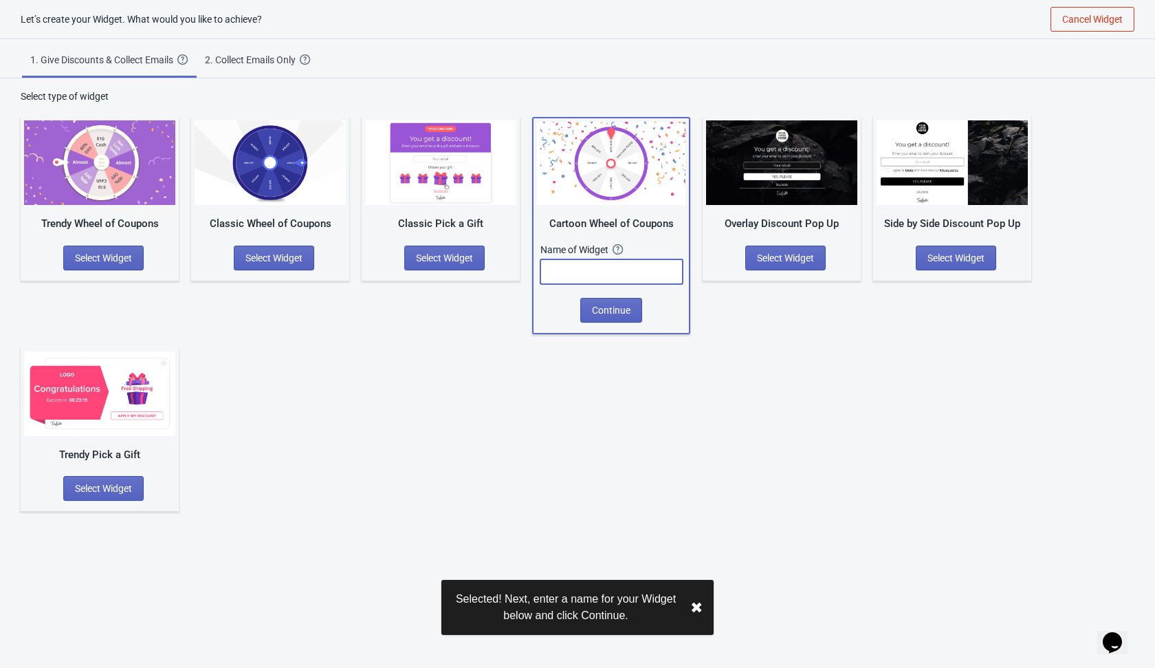
click at [589, 269] on input "text" at bounding box center [611, 271] width 142 height 25
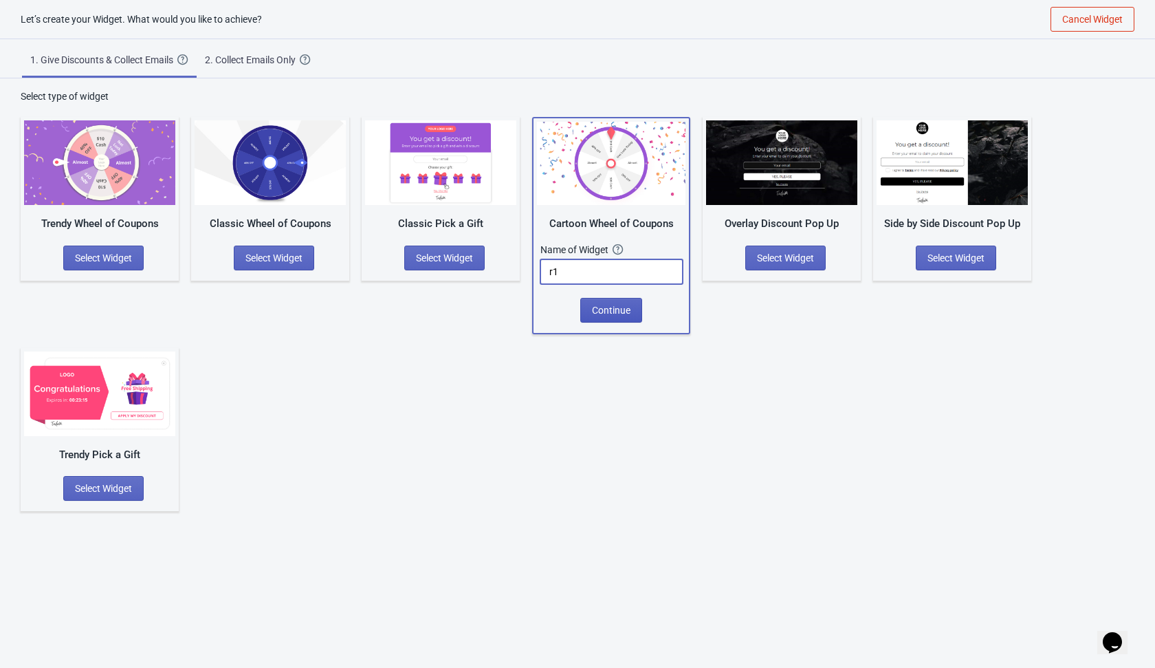
type input "r1"
click at [607, 308] on span "Continue" at bounding box center [611, 310] width 39 height 11
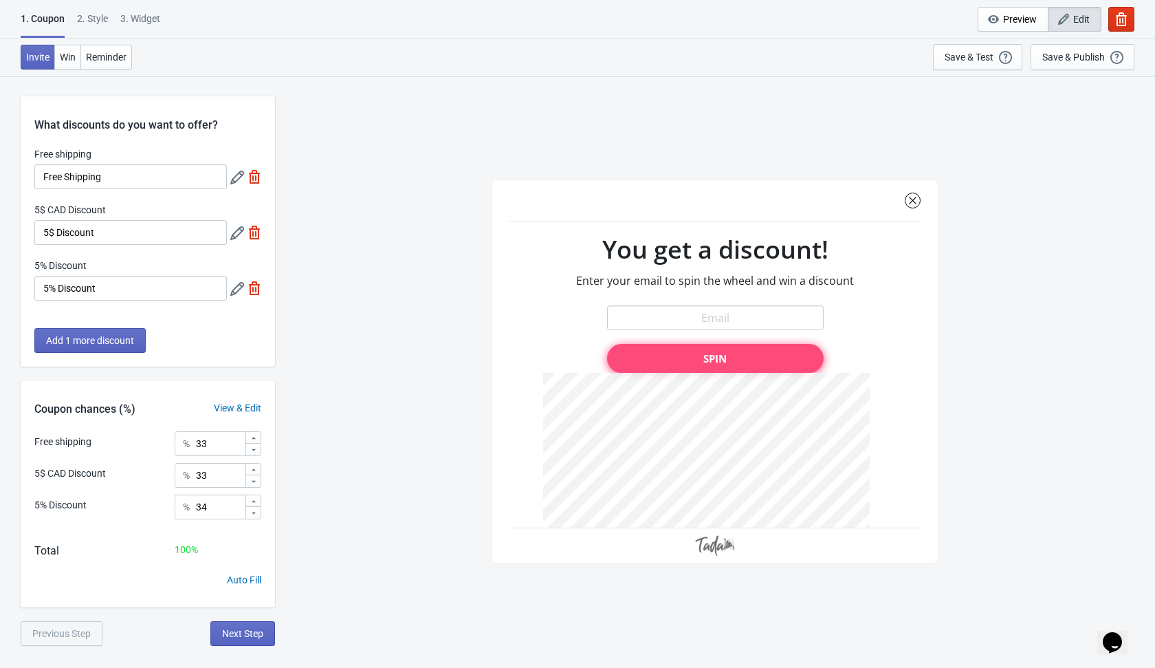
click at [256, 177] on img at bounding box center [255, 177] width 14 height 14
type input "50"
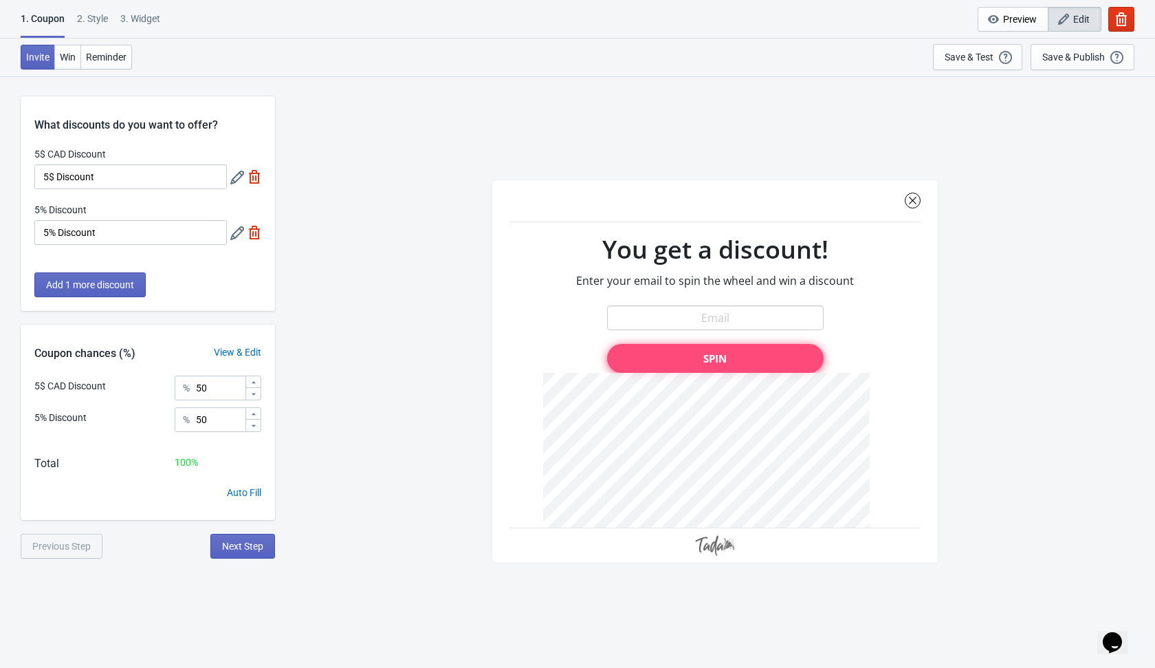
click at [253, 234] on img at bounding box center [255, 233] width 14 height 14
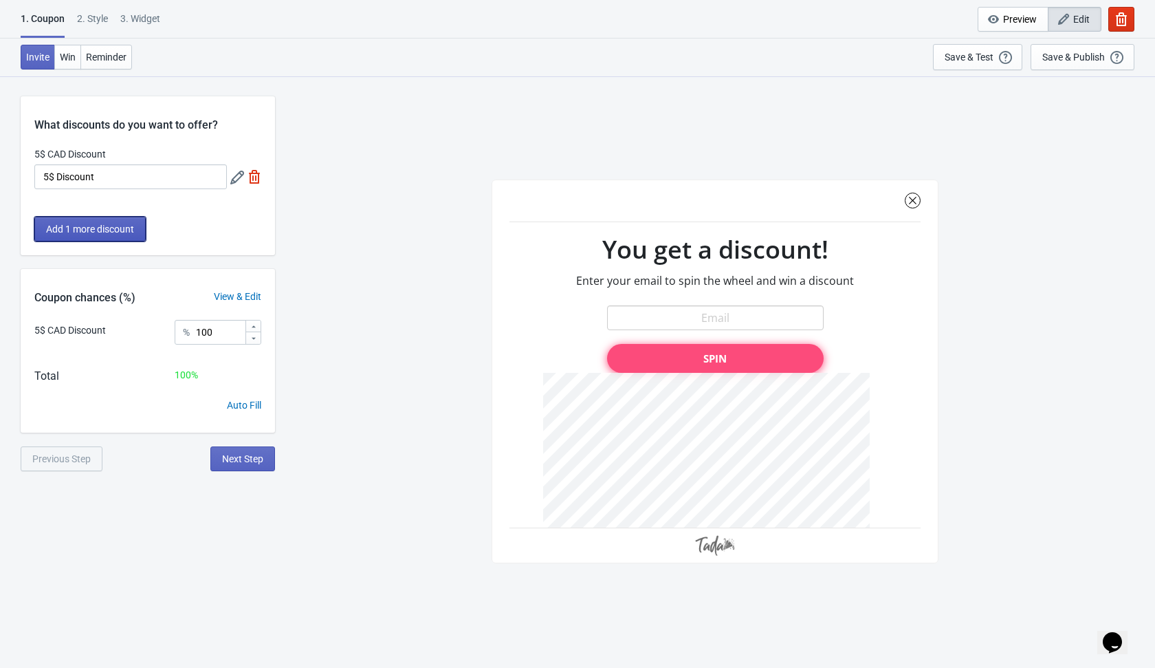
click at [134, 226] on span "Add 1 more discount" at bounding box center [90, 228] width 88 height 11
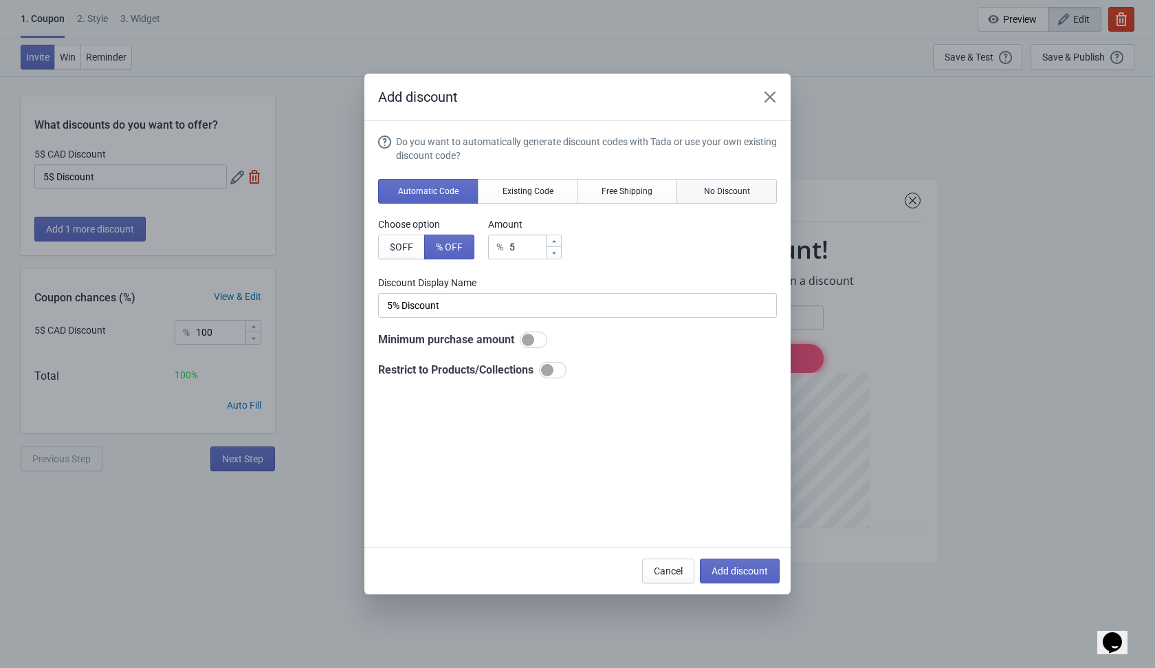
click at [744, 198] on button "No Discount" at bounding box center [727, 191] width 100 height 25
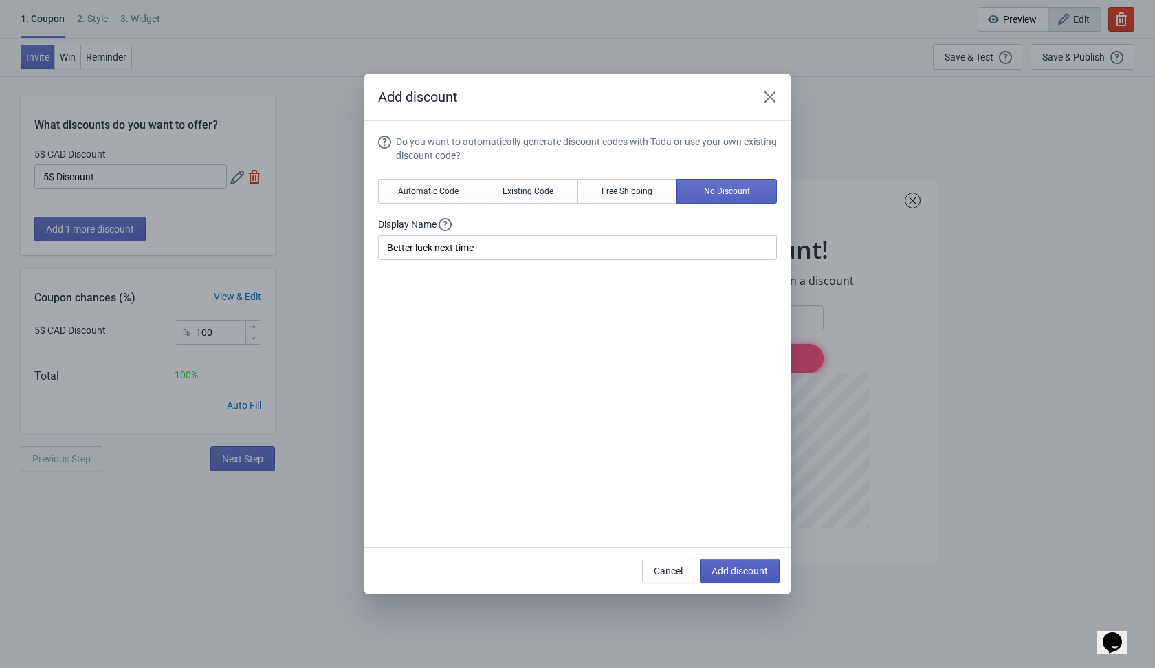
click at [745, 570] on span "Add discount" at bounding box center [740, 570] width 56 height 11
type input "50"
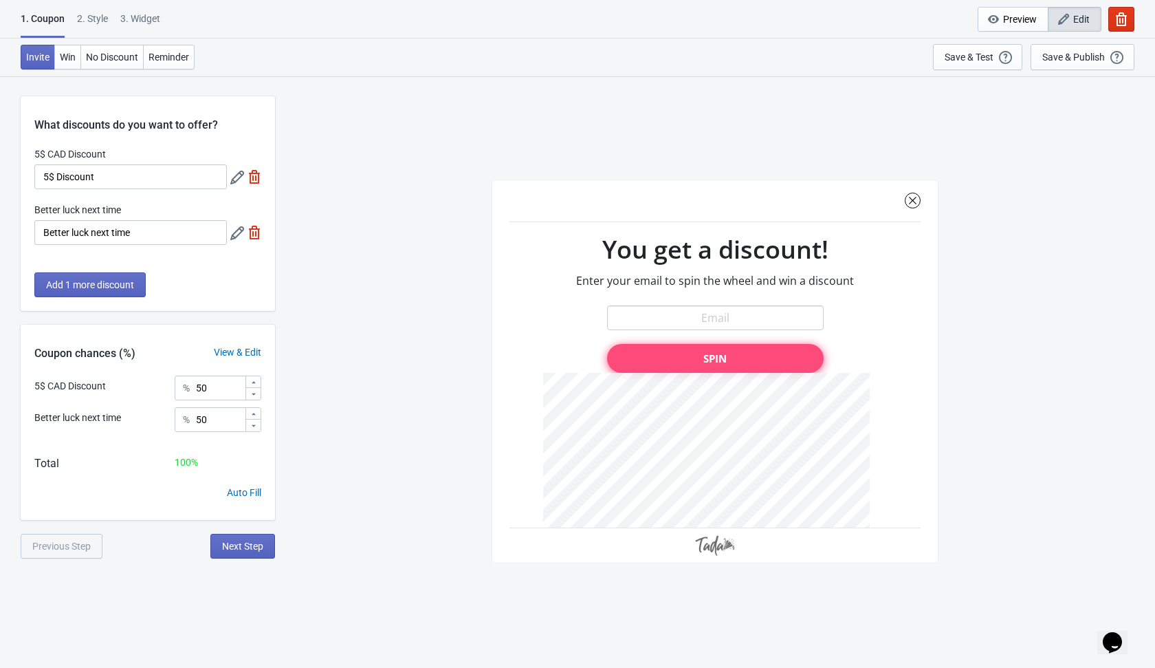
click at [310, 532] on div "SASDERWERT3H You get a discount! Enter your email to spin the wheel and win a d…" at bounding box center [715, 371] width 866 height 591
click at [240, 548] on span "Next Step" at bounding box center [242, 545] width 41 height 11
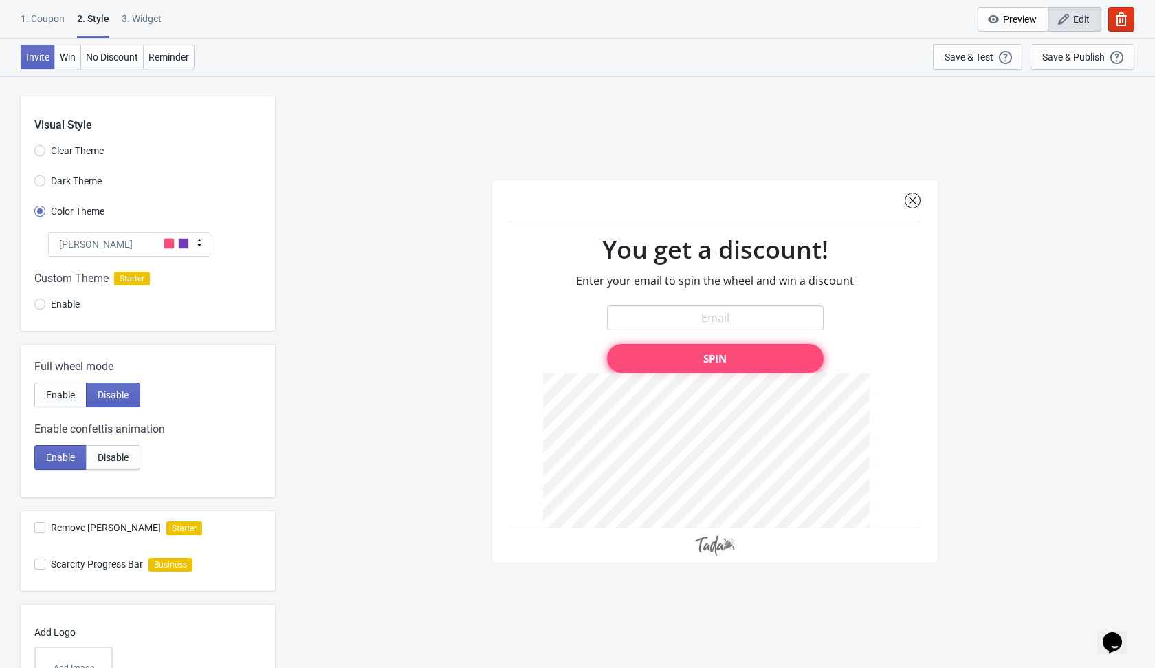
scroll to position [109, 0]
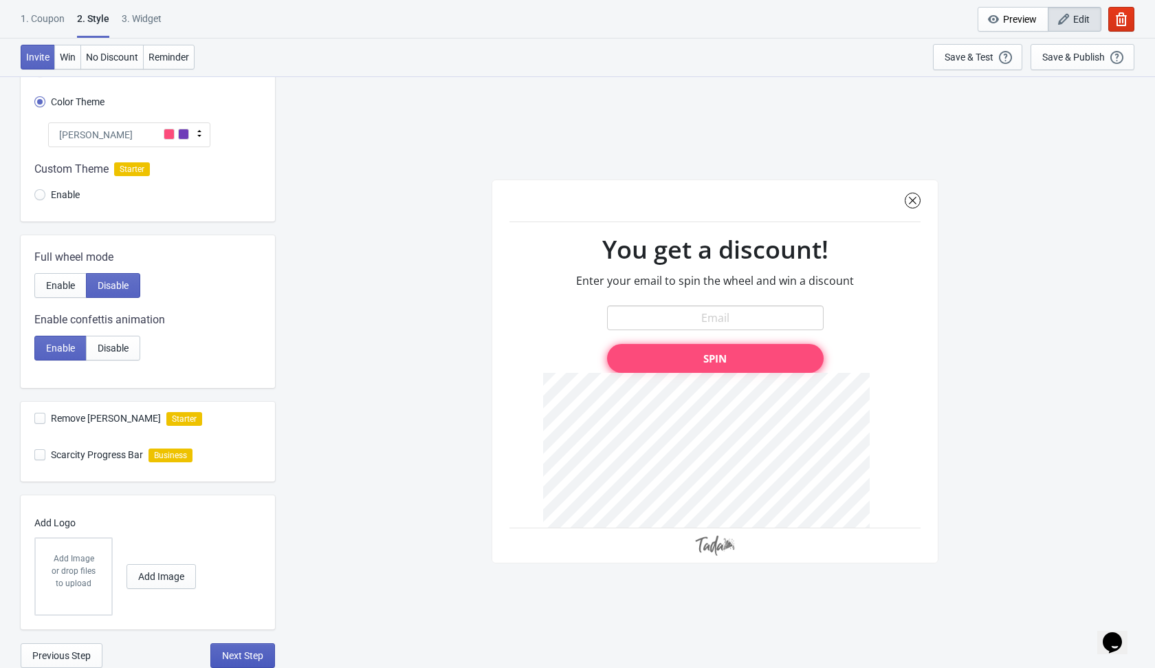
click at [244, 656] on span "Next Step" at bounding box center [242, 655] width 41 height 11
select select "once"
select select "1"
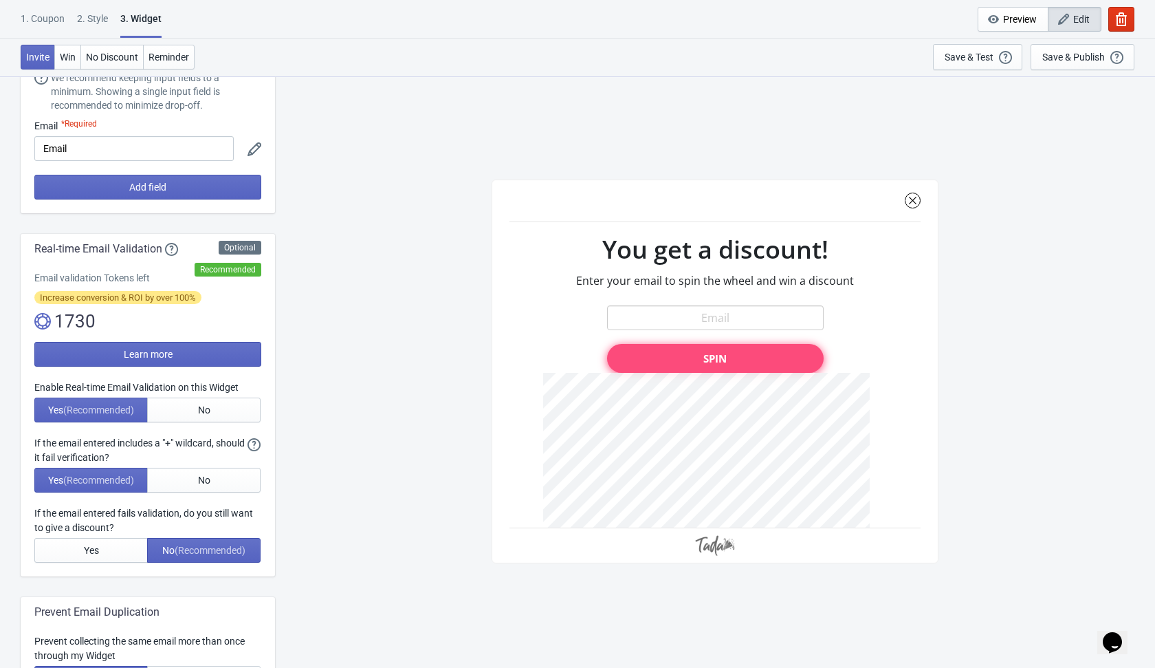
scroll to position [0, 0]
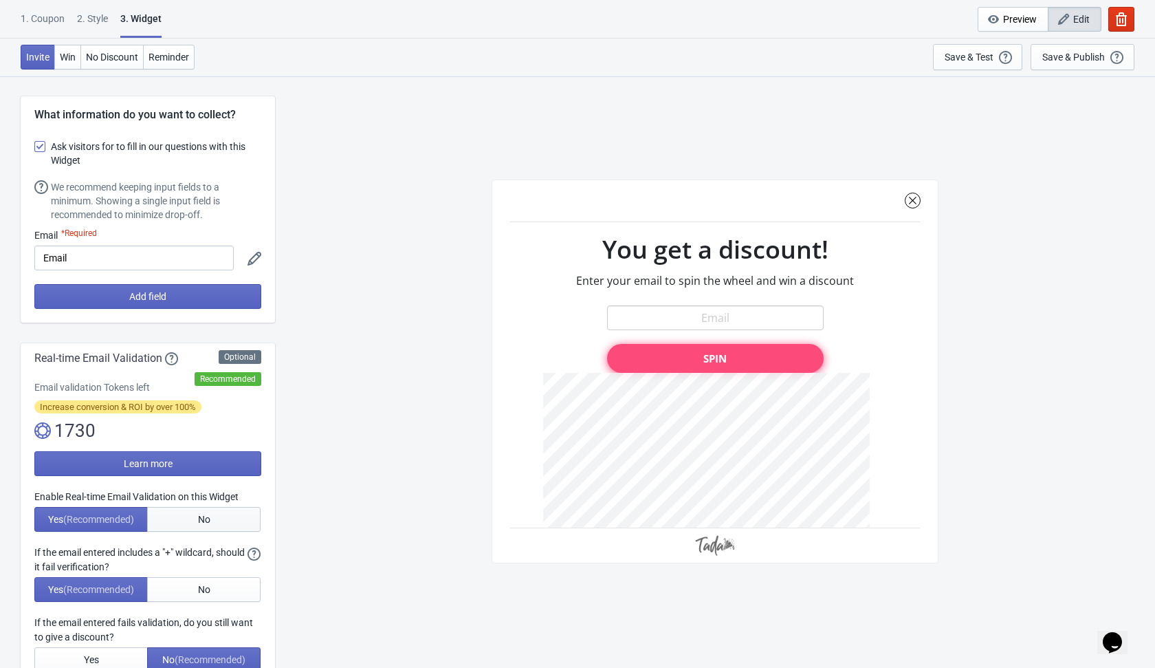
click at [234, 525] on button "No" at bounding box center [203, 519] width 113 height 25
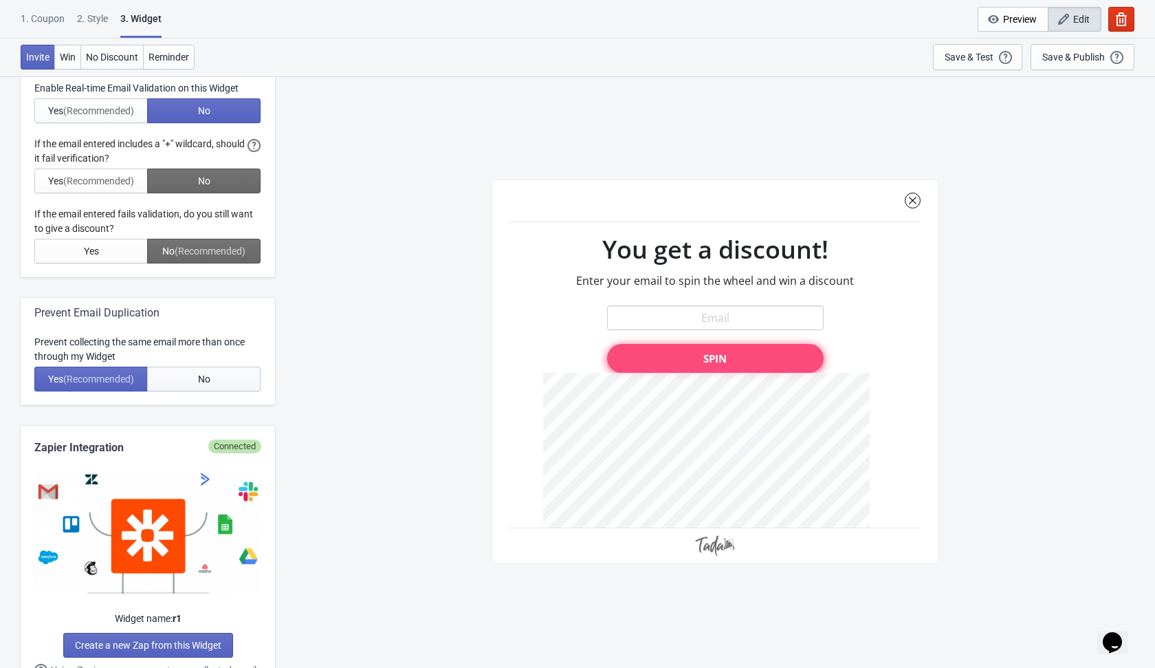
scroll to position [410, 0]
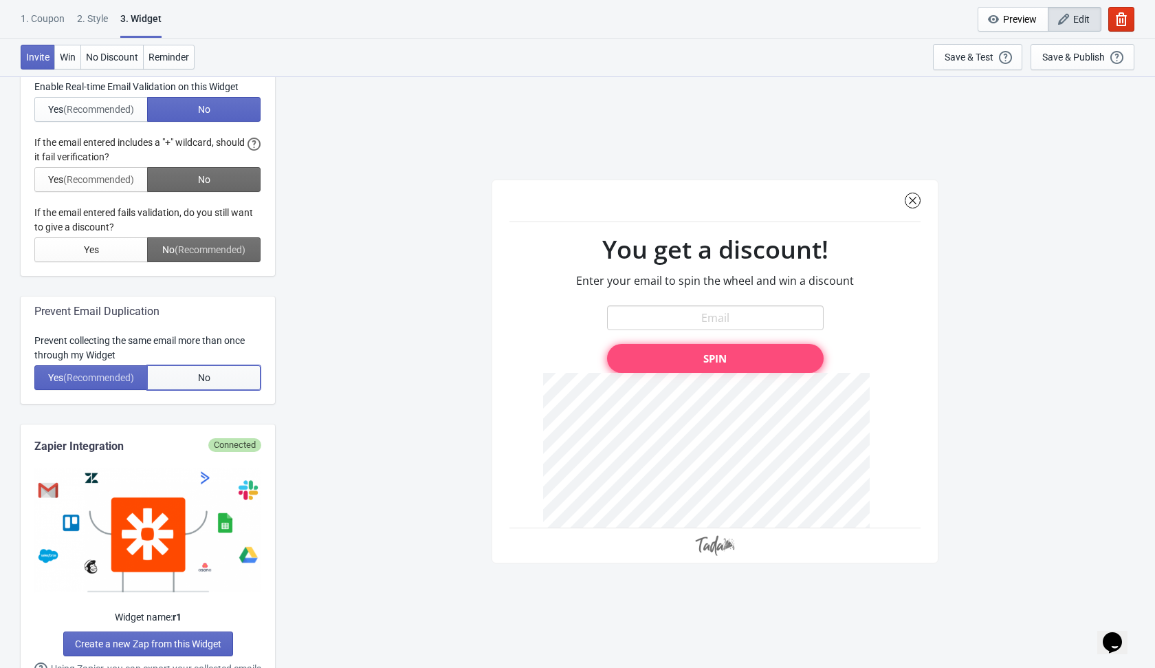
click at [232, 383] on button "No" at bounding box center [203, 377] width 113 height 25
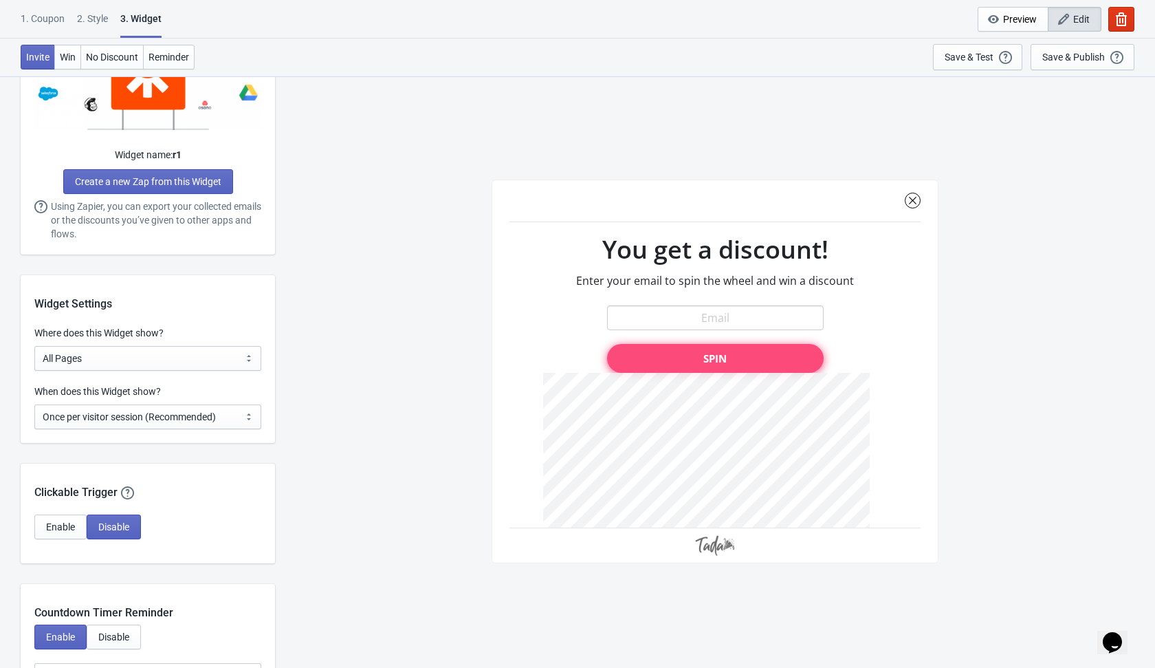
scroll to position [873, 0]
click at [232, 413] on select "Every new visit of page Once every period of time Once per visitor session (Rec…" at bounding box center [147, 416] width 227 height 25
select select "every"
click at [34, 404] on select "Every new visit of page Once every period of time Once per visitor session (Rec…" at bounding box center [147, 416] width 227 height 25
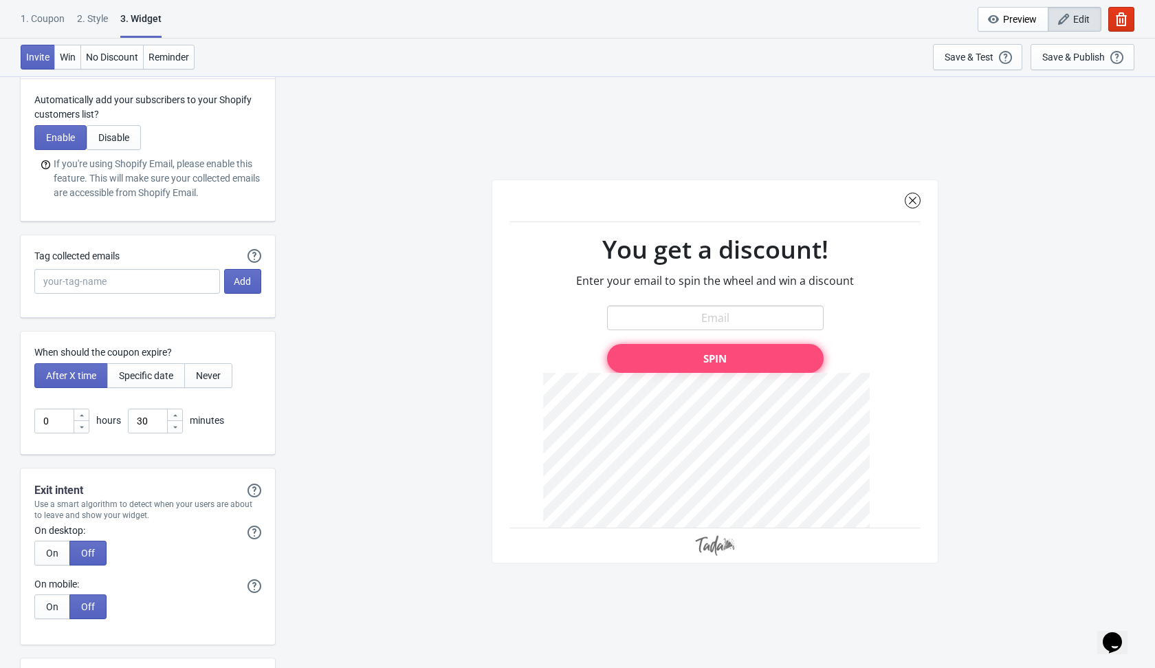
scroll to position [3394, 0]
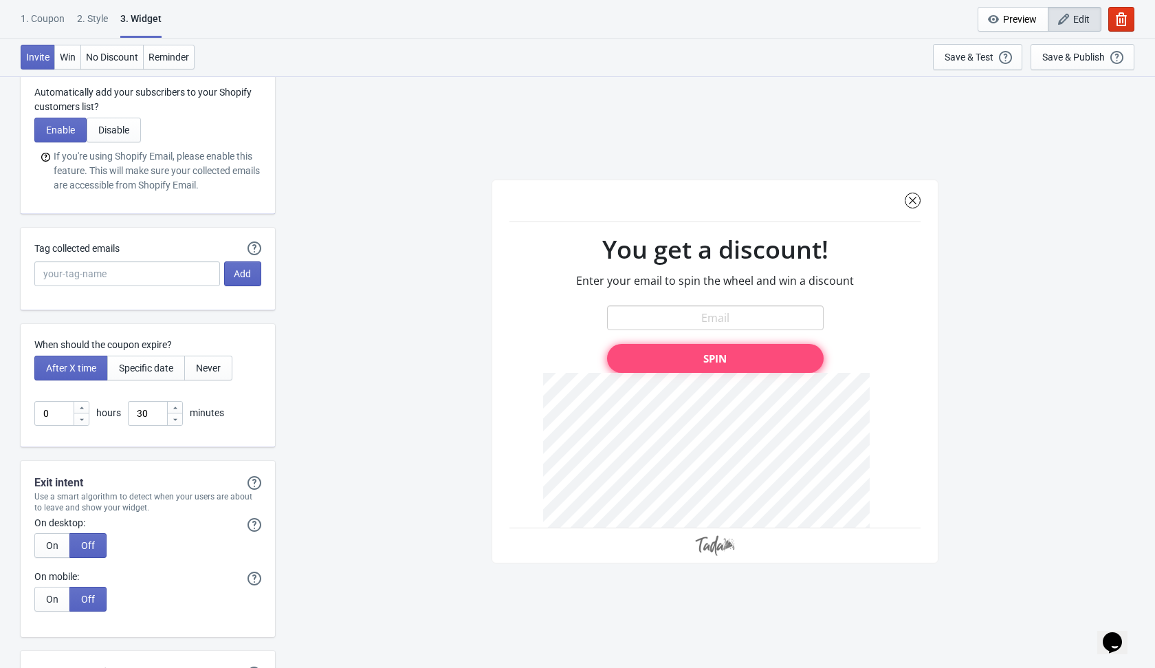
click at [167, 422] on div at bounding box center [174, 419] width 15 height 12
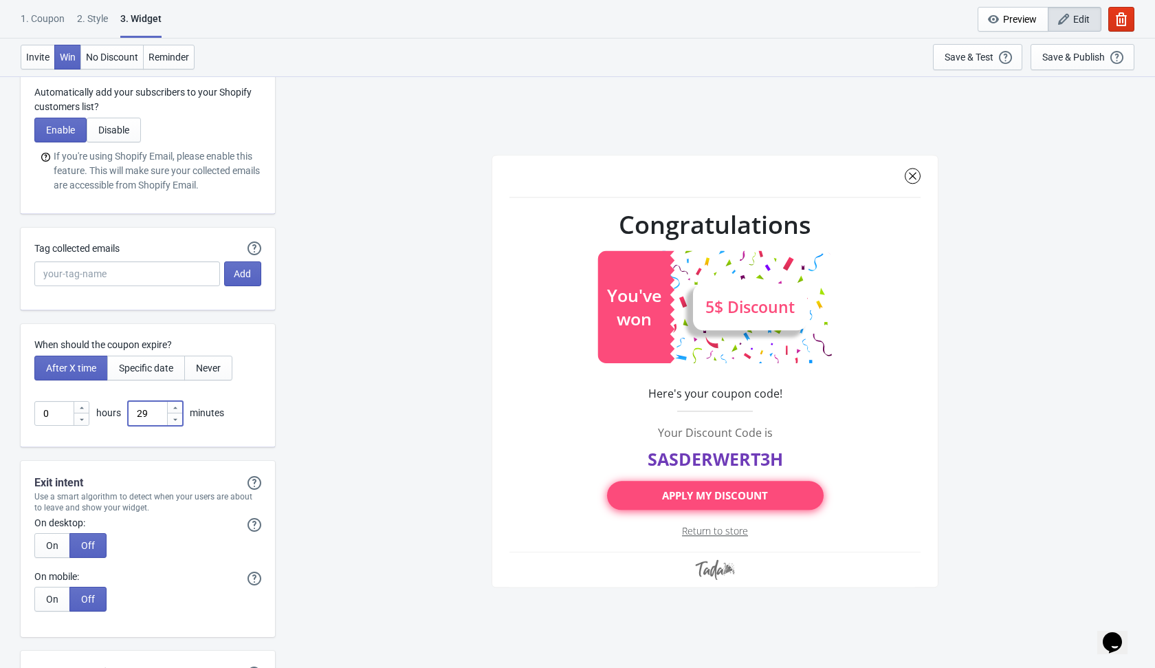
click at [160, 412] on input "29" at bounding box center [147, 413] width 39 height 25
type input "2"
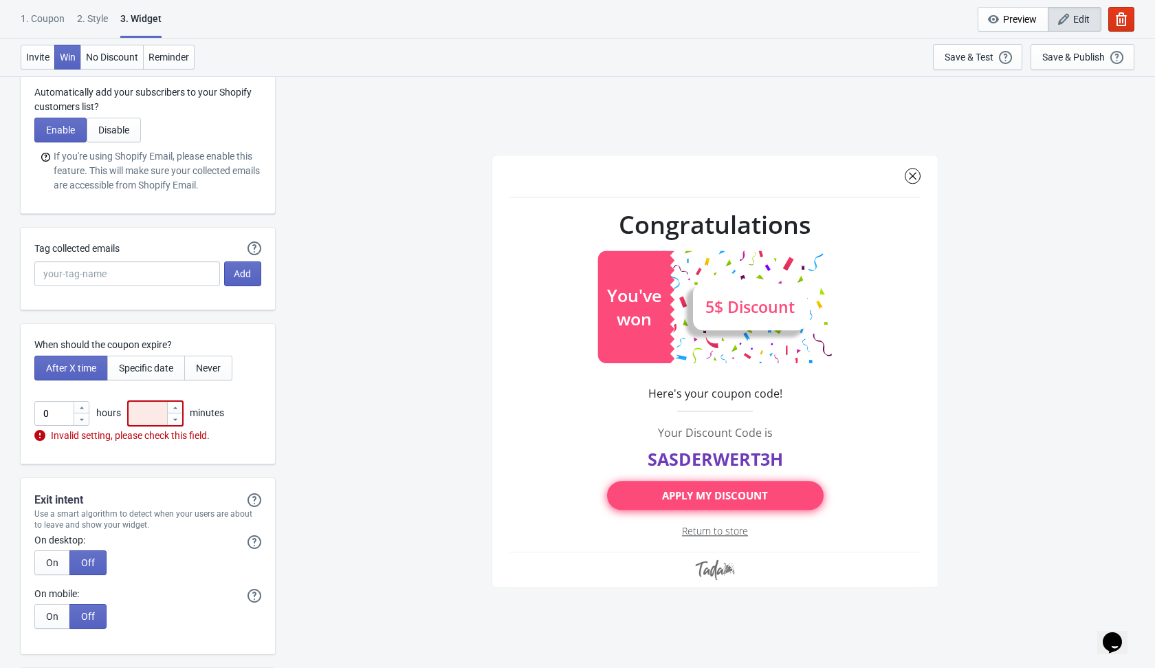
type input "1"
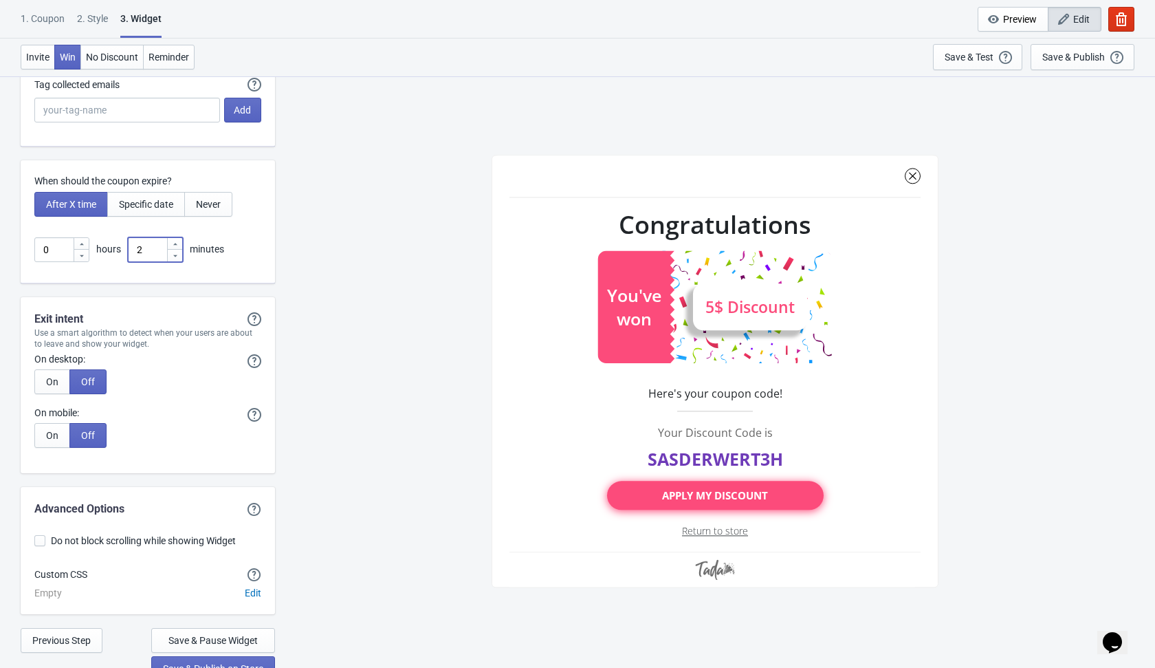
scroll to position [3570, 0]
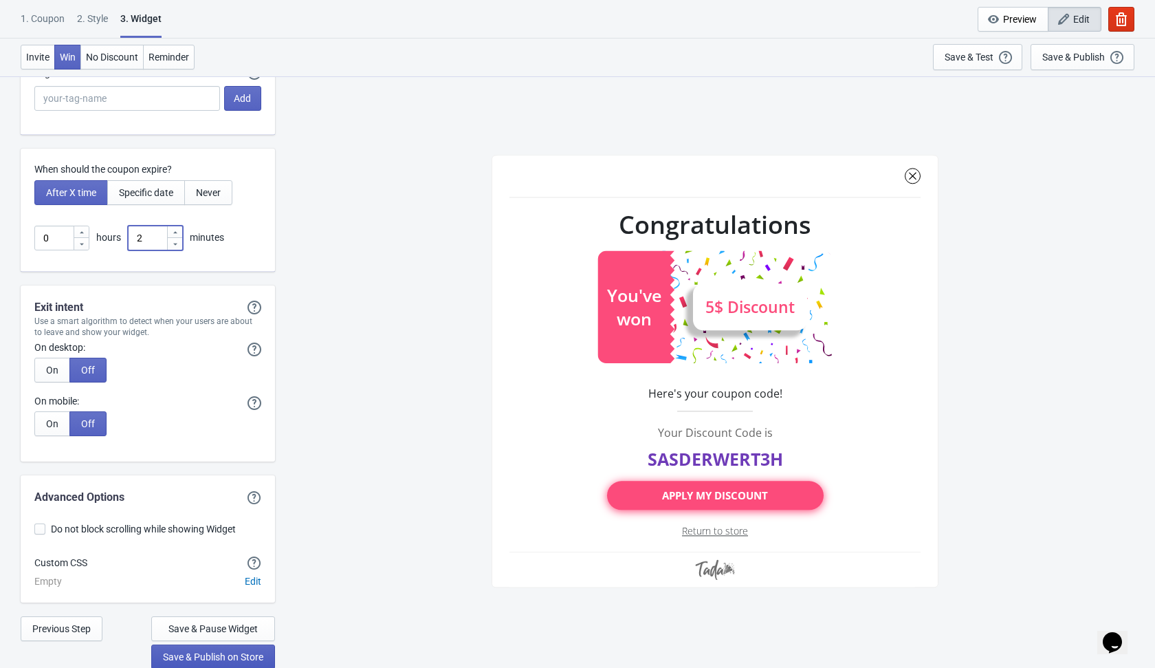
type input "2"
click at [233, 652] on span "Save & Publish on Store" at bounding box center [213, 656] width 100 height 11
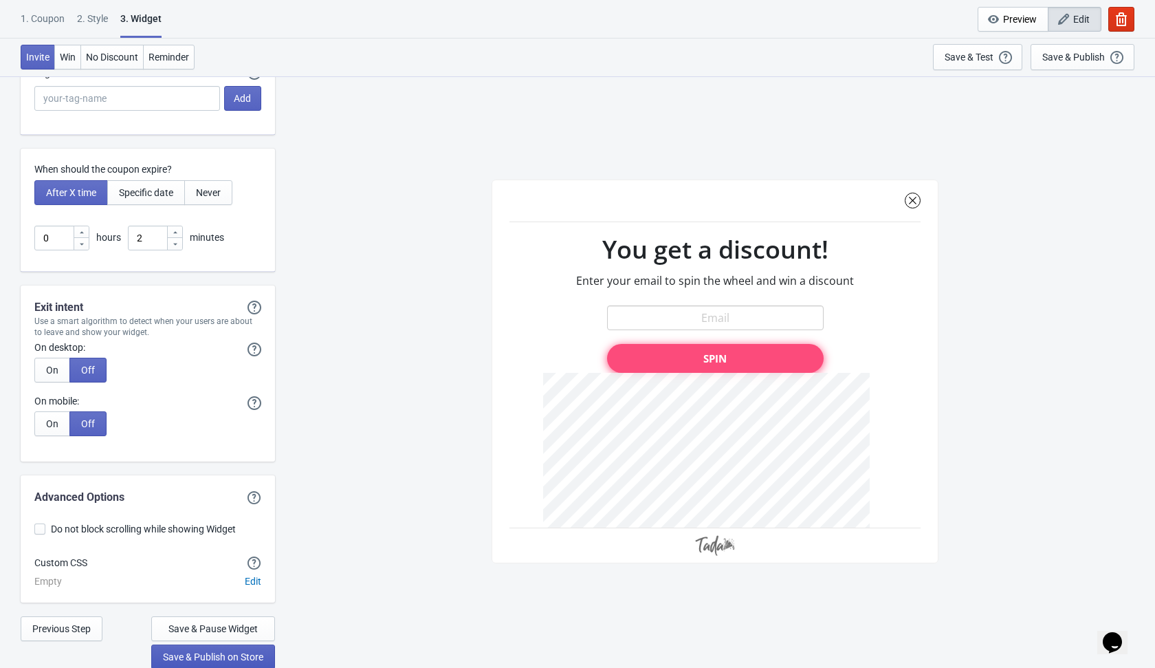
scroll to position [14, 0]
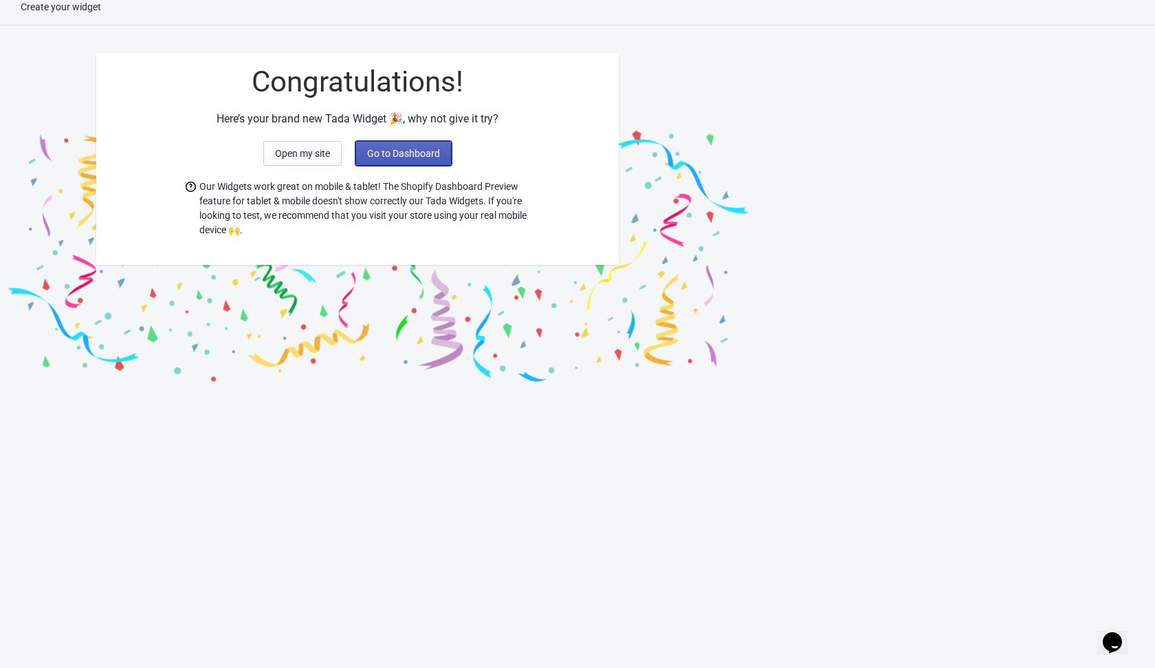
click at [402, 142] on button "Go to Dashboard" at bounding box center [404, 153] width 96 height 25
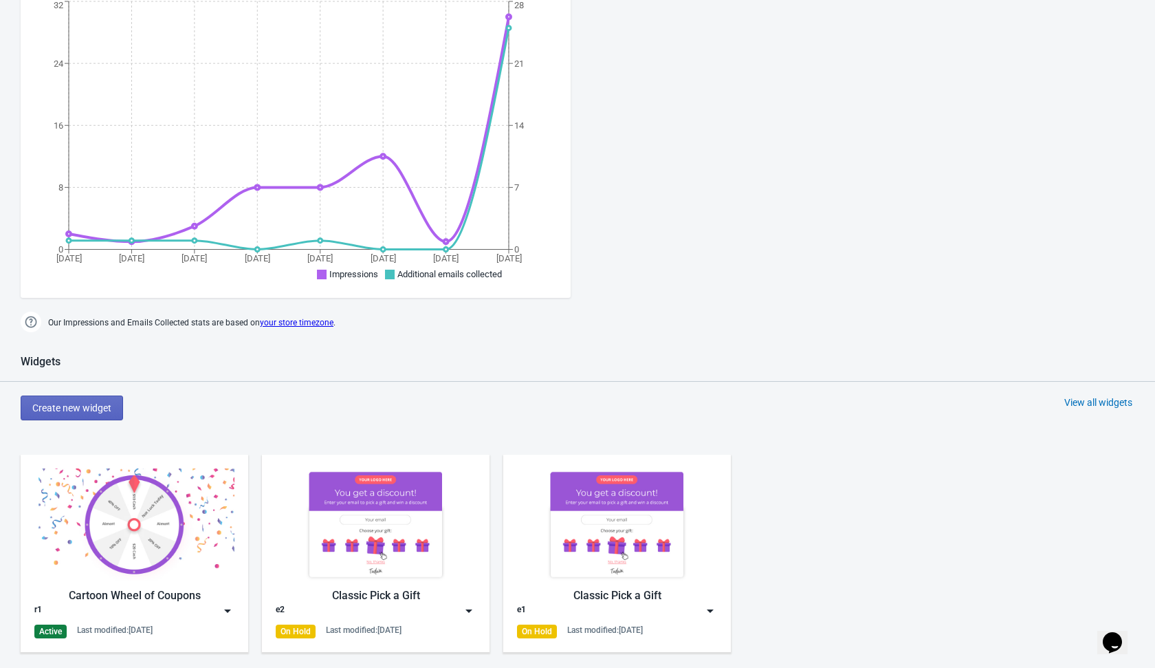
scroll to position [252, 0]
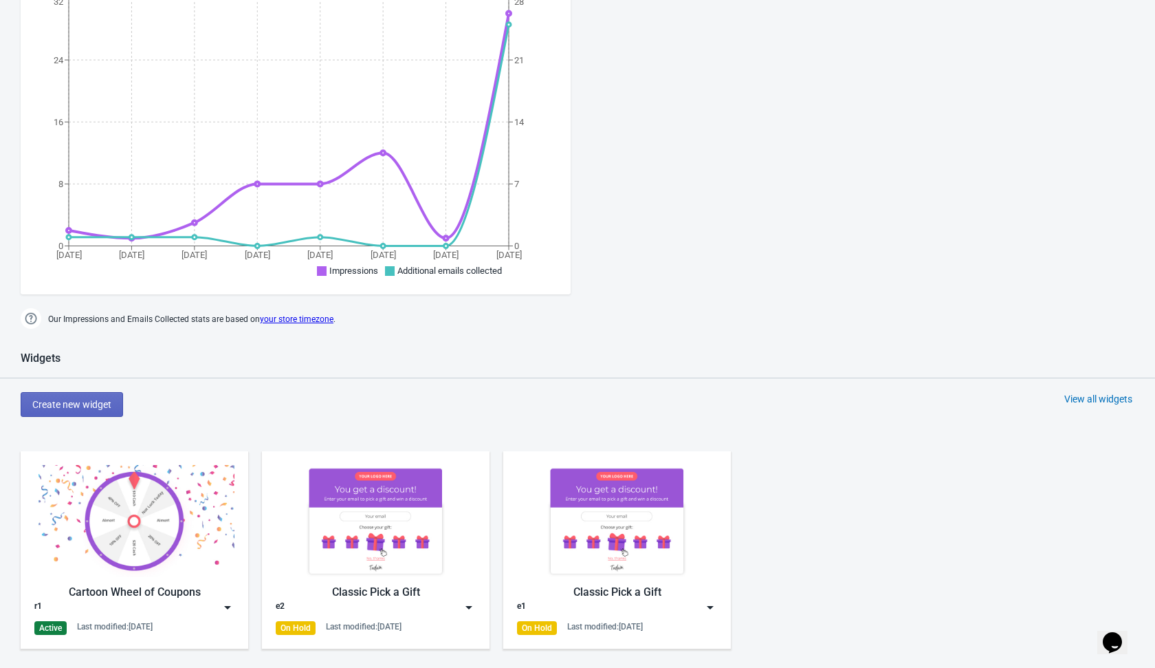
click at [221, 604] on img at bounding box center [228, 607] width 14 height 14
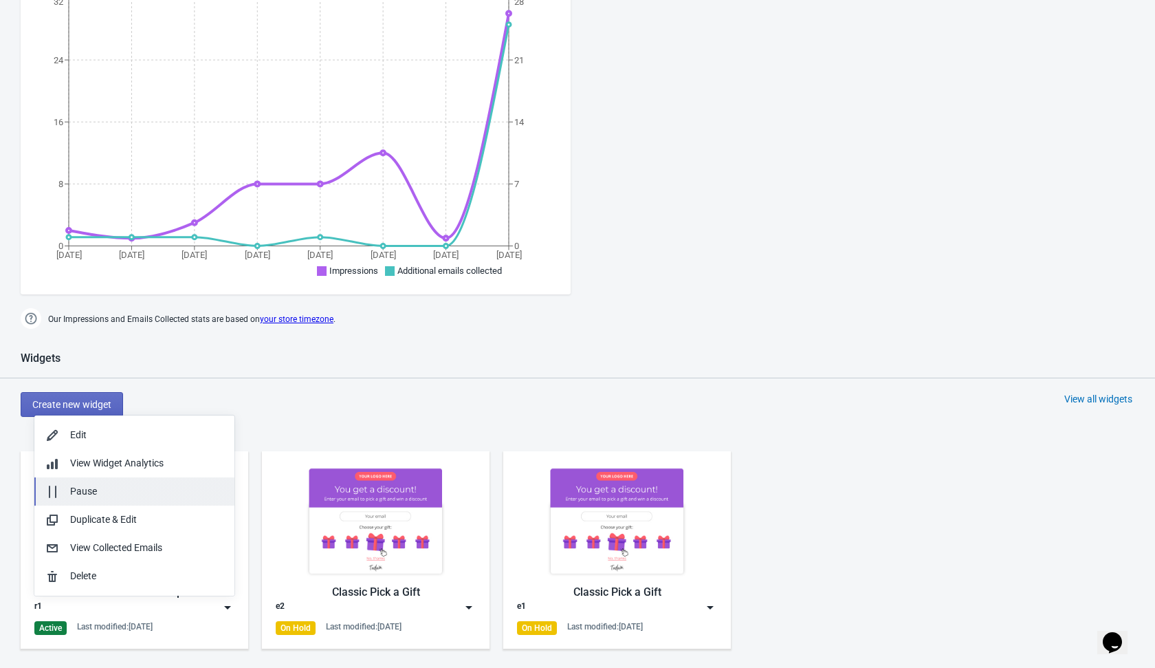
click at [165, 492] on div "Pause" at bounding box center [146, 491] width 153 height 14
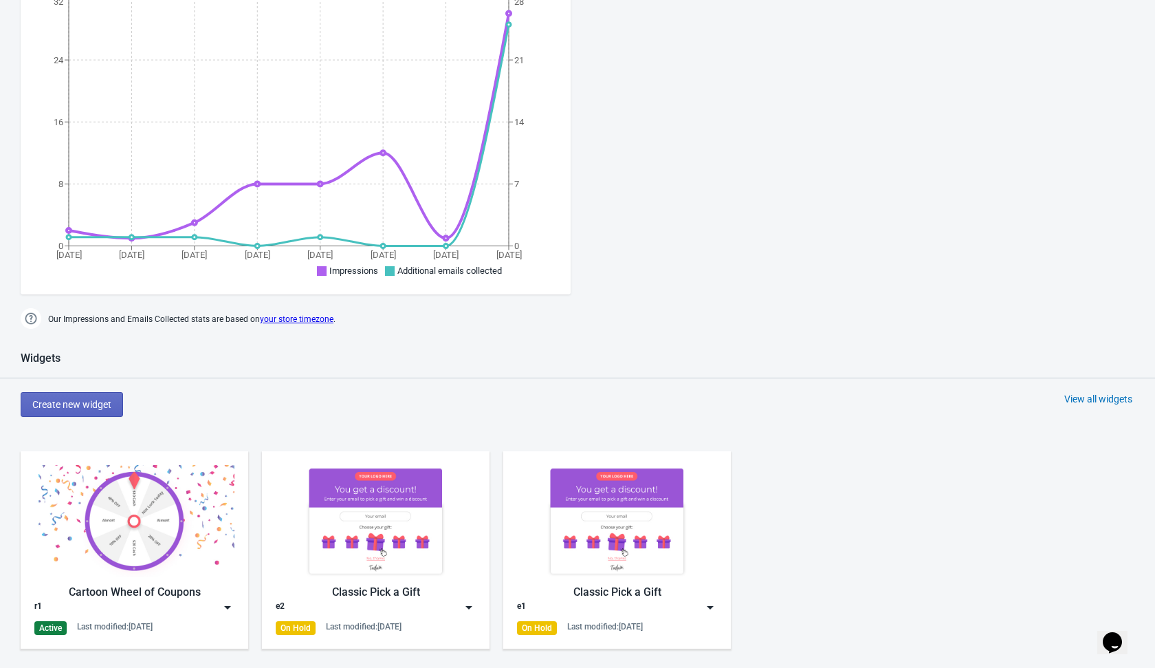
click at [217, 387] on div "Widgets Create new widget View all widgets Cartoon Wheel of Coupons r1 Active L…" at bounding box center [577, 536] width 1155 height 370
click at [89, 402] on span "Create new widget" at bounding box center [71, 404] width 79 height 11
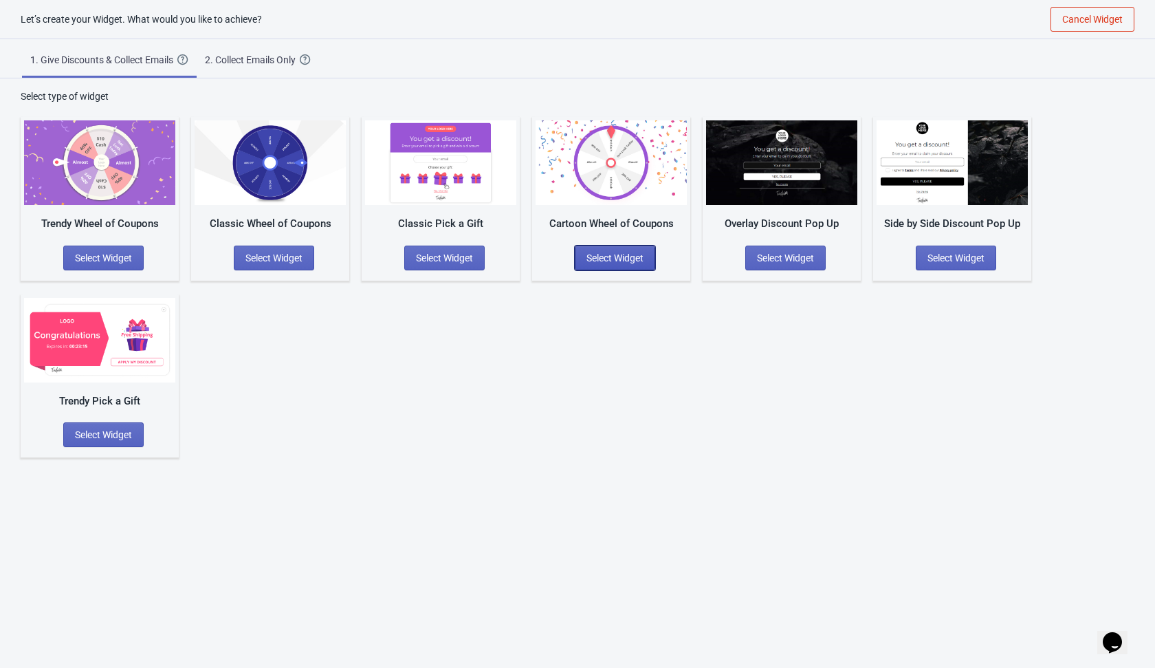
click at [624, 256] on span "Select Widget" at bounding box center [615, 257] width 57 height 11
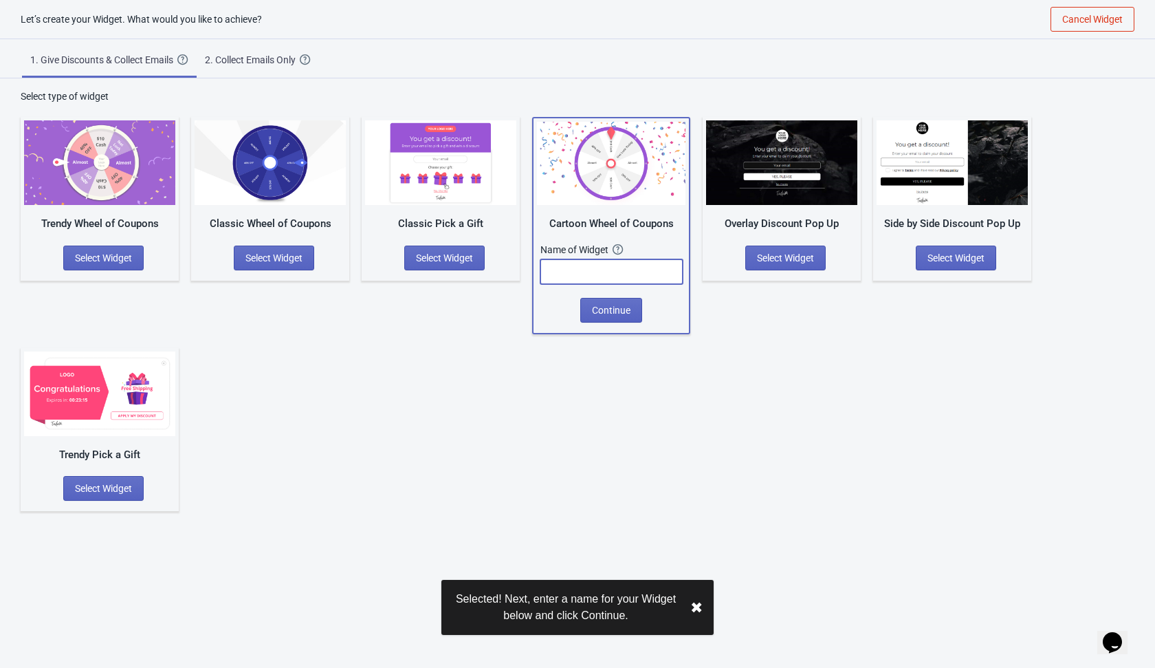
click at [602, 269] on input "text" at bounding box center [611, 271] width 142 height 25
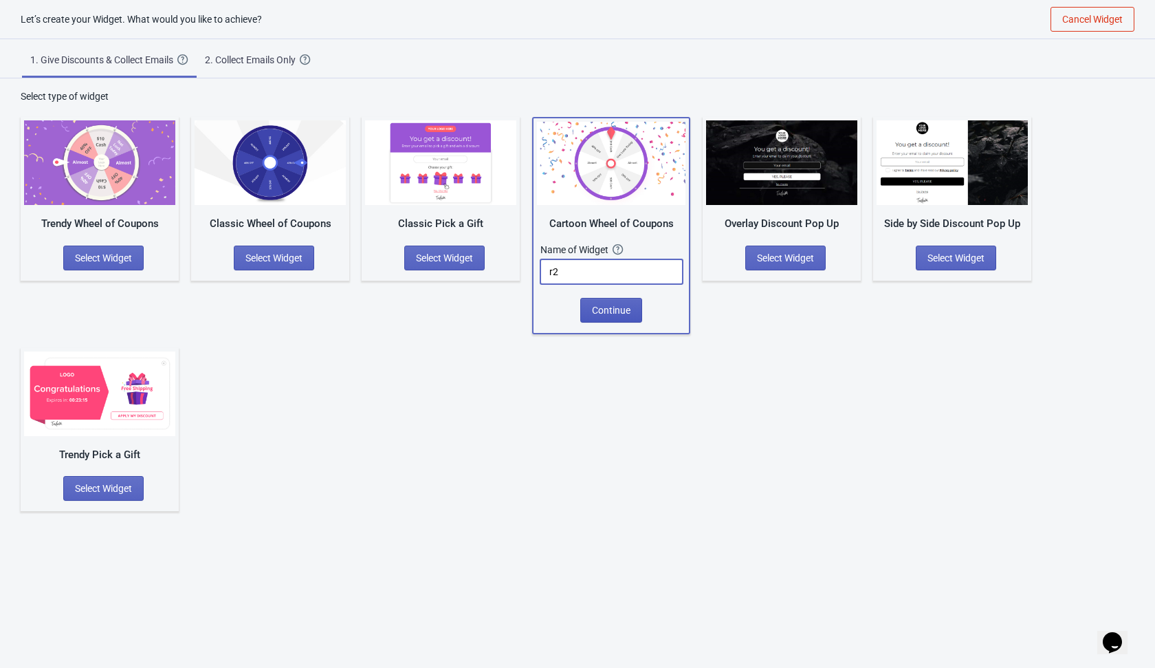
type input "r2"
click at [626, 314] on span "Continue" at bounding box center [611, 310] width 39 height 11
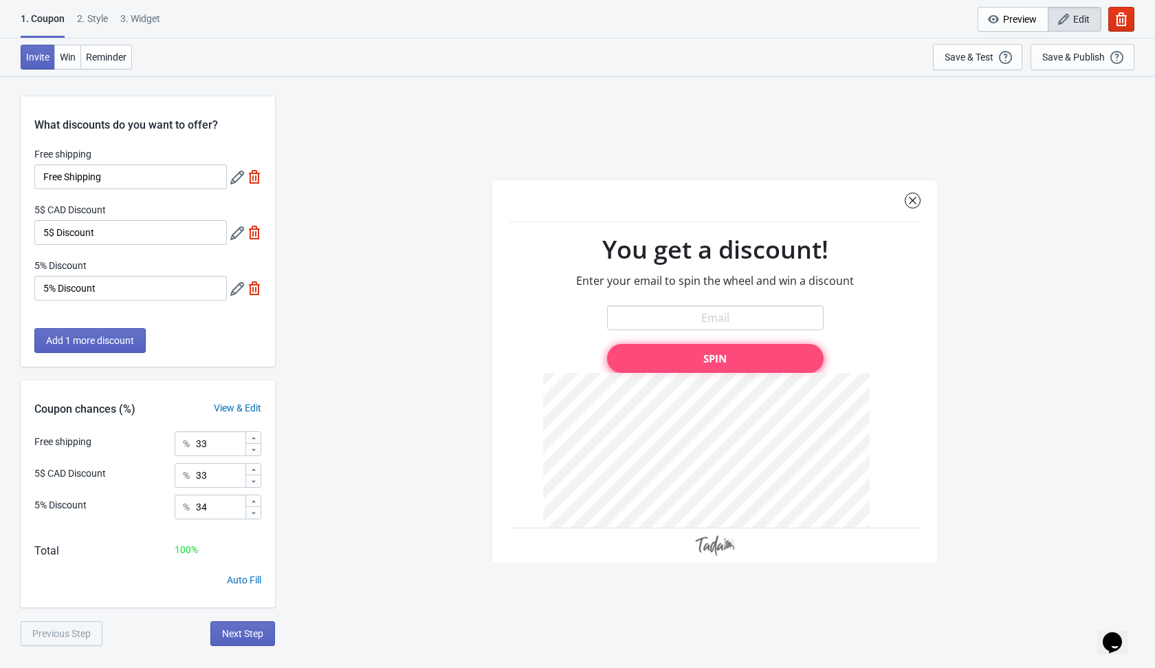
click at [254, 174] on img at bounding box center [255, 177] width 14 height 14
type input "50"
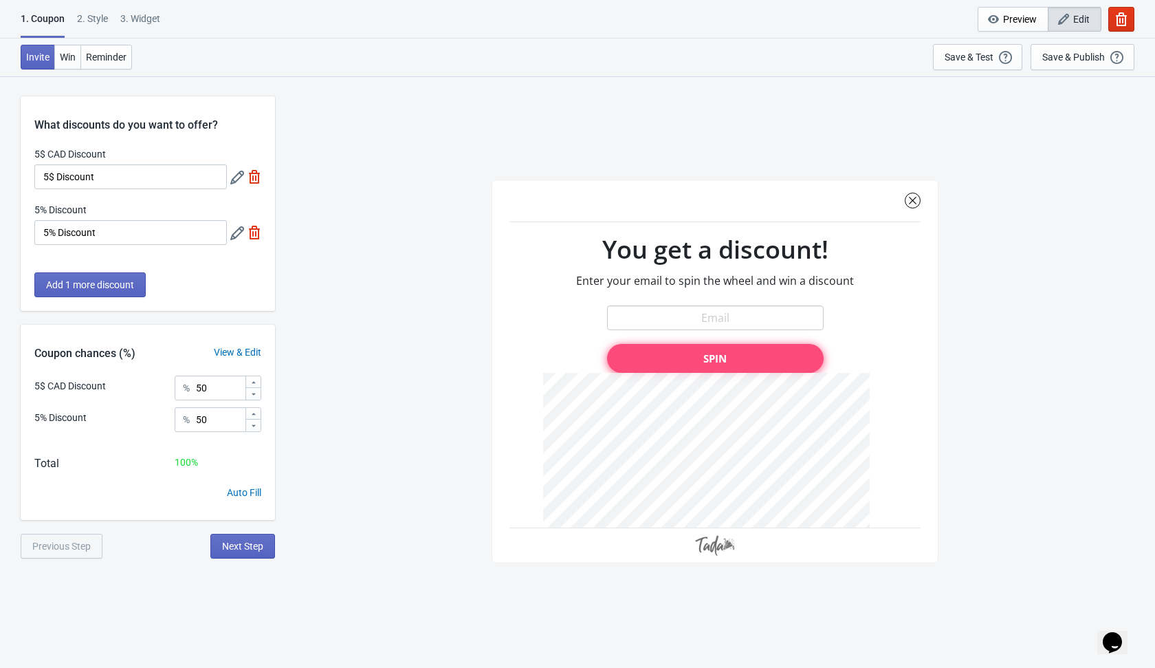
click at [254, 174] on img at bounding box center [255, 177] width 14 height 14
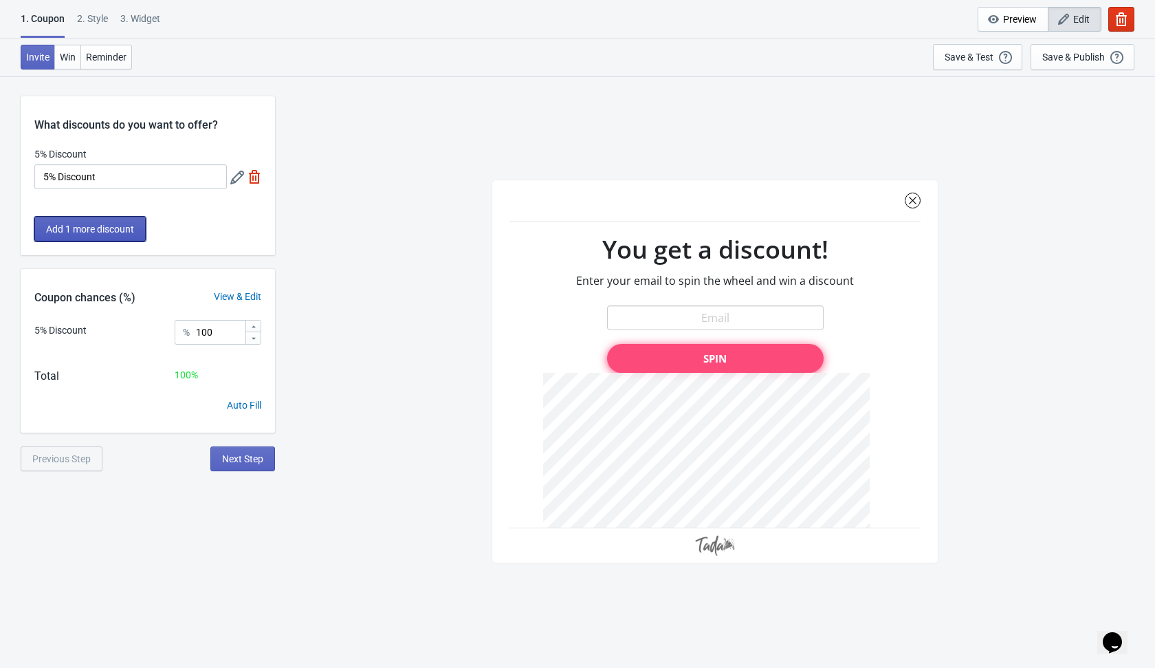
click at [118, 225] on span "Add 1 more discount" at bounding box center [90, 228] width 88 height 11
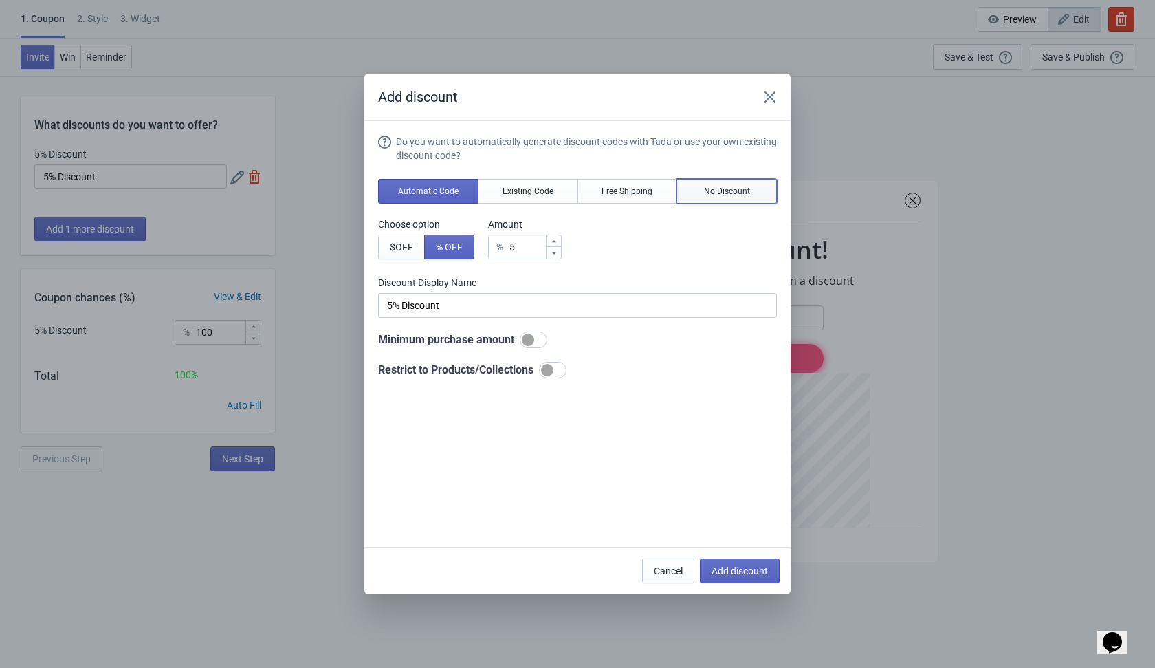
click at [720, 196] on button "No Discount" at bounding box center [727, 191] width 100 height 25
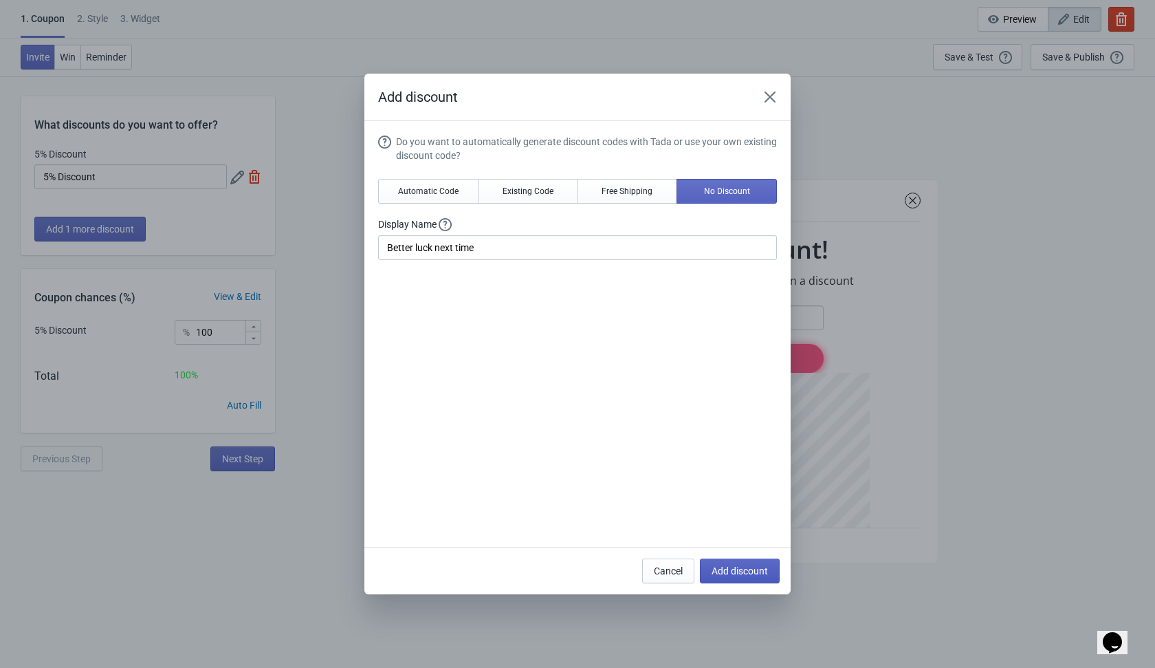
click at [739, 569] on span "Add discount" at bounding box center [740, 570] width 56 height 11
type input "50"
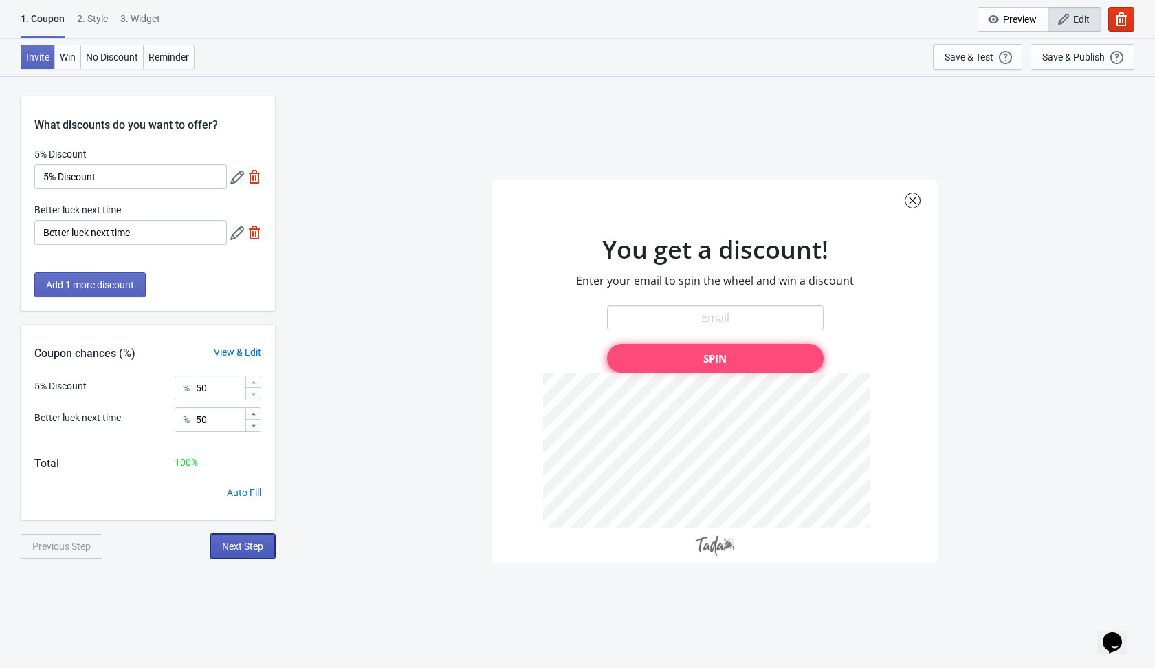
click at [250, 548] on span "Next Step" at bounding box center [242, 545] width 41 height 11
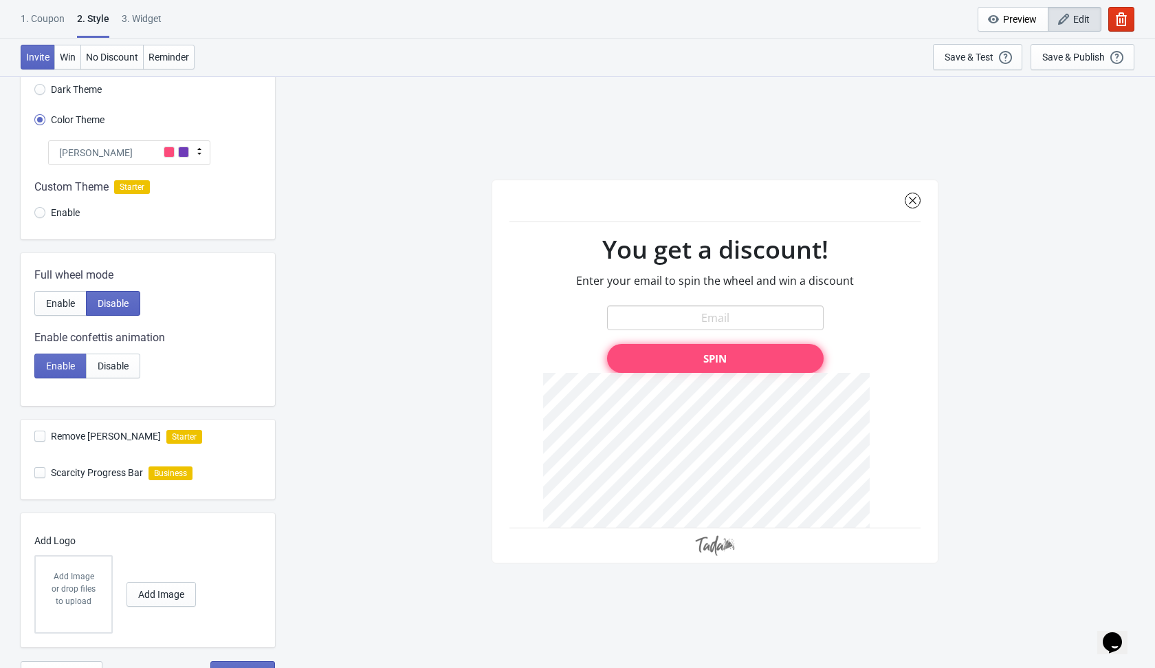
scroll to position [109, 0]
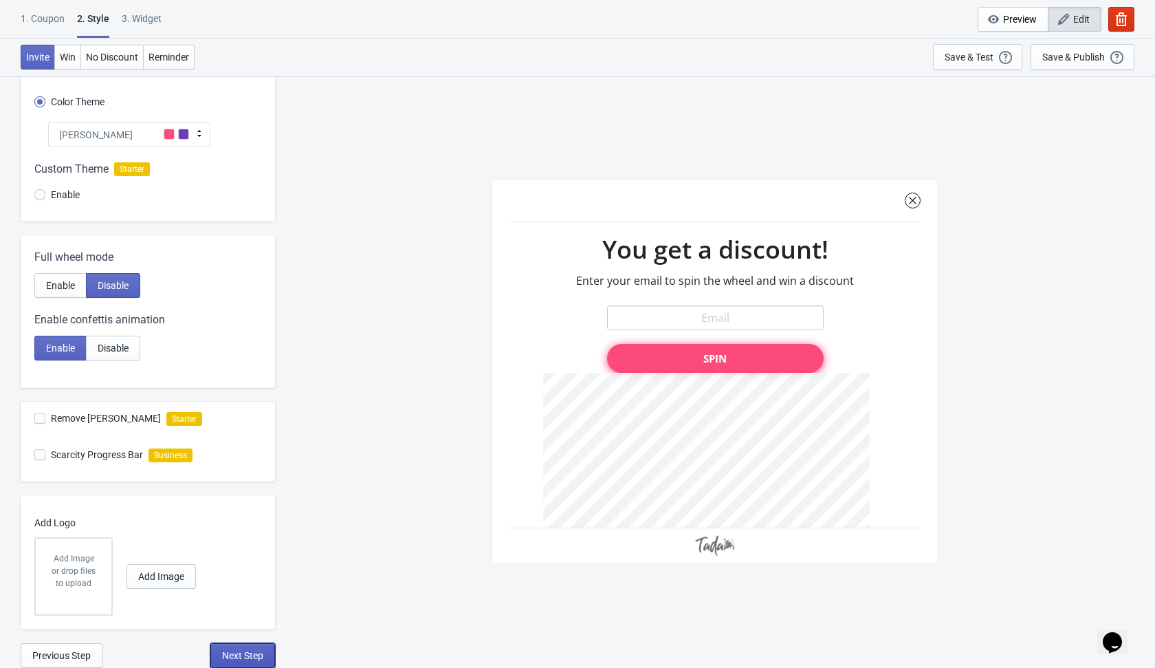
click at [251, 662] on button "Next Step" at bounding box center [242, 655] width 65 height 25
select select "once"
select select "1"
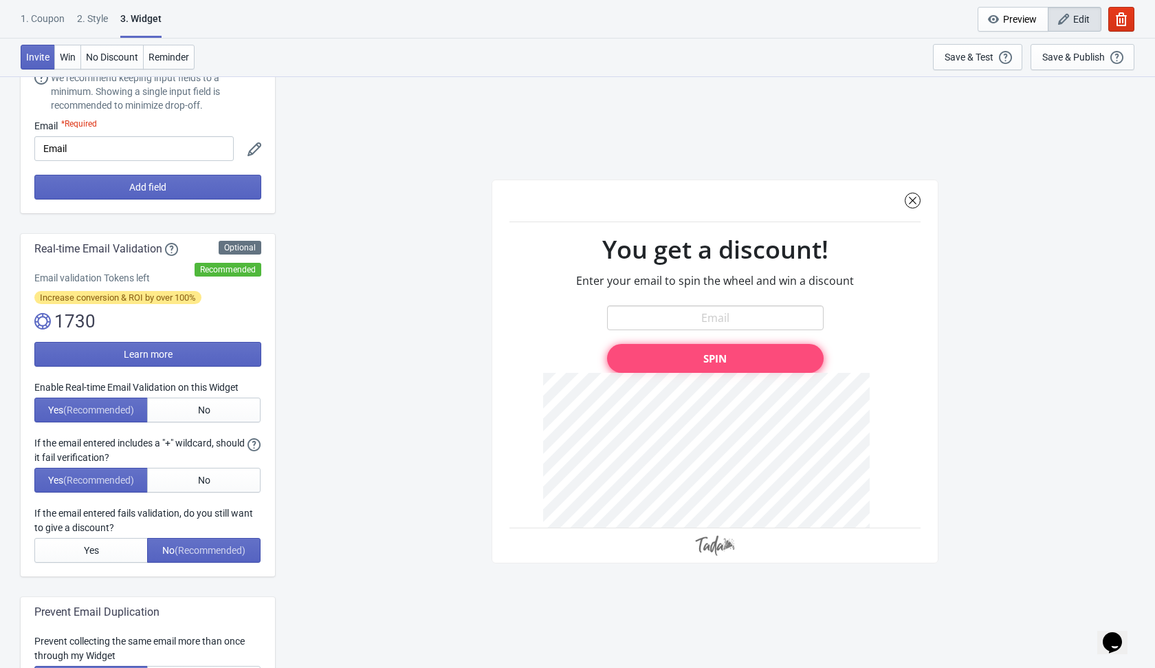
scroll to position [0, 0]
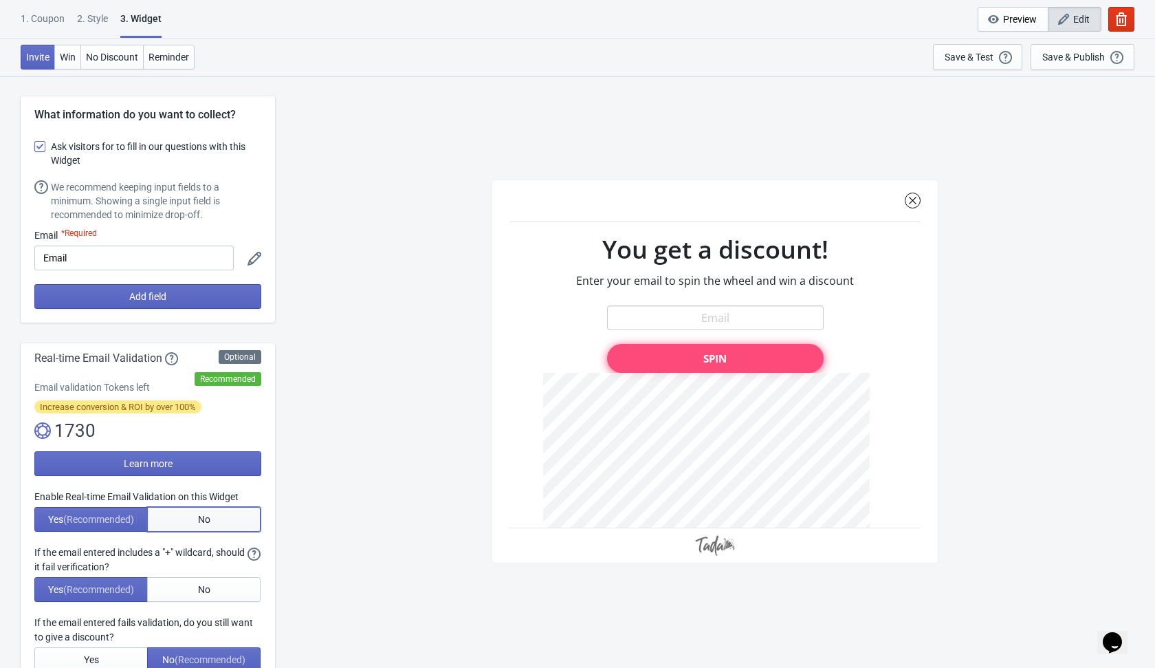
click at [214, 516] on button "No" at bounding box center [203, 519] width 113 height 25
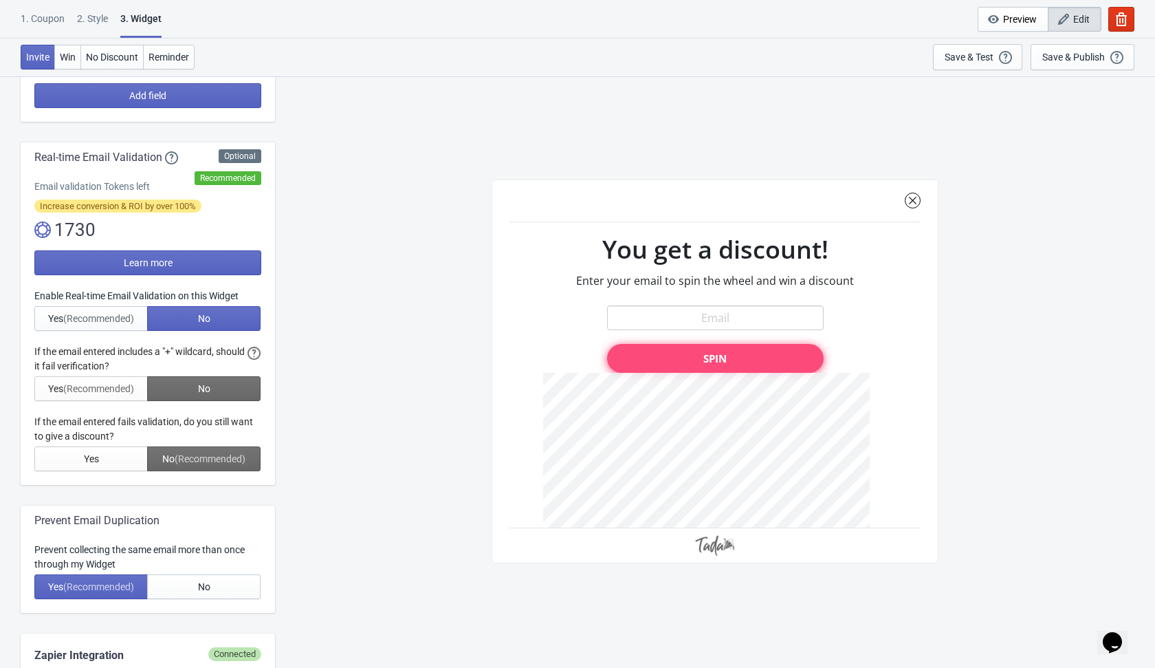
scroll to position [317, 0]
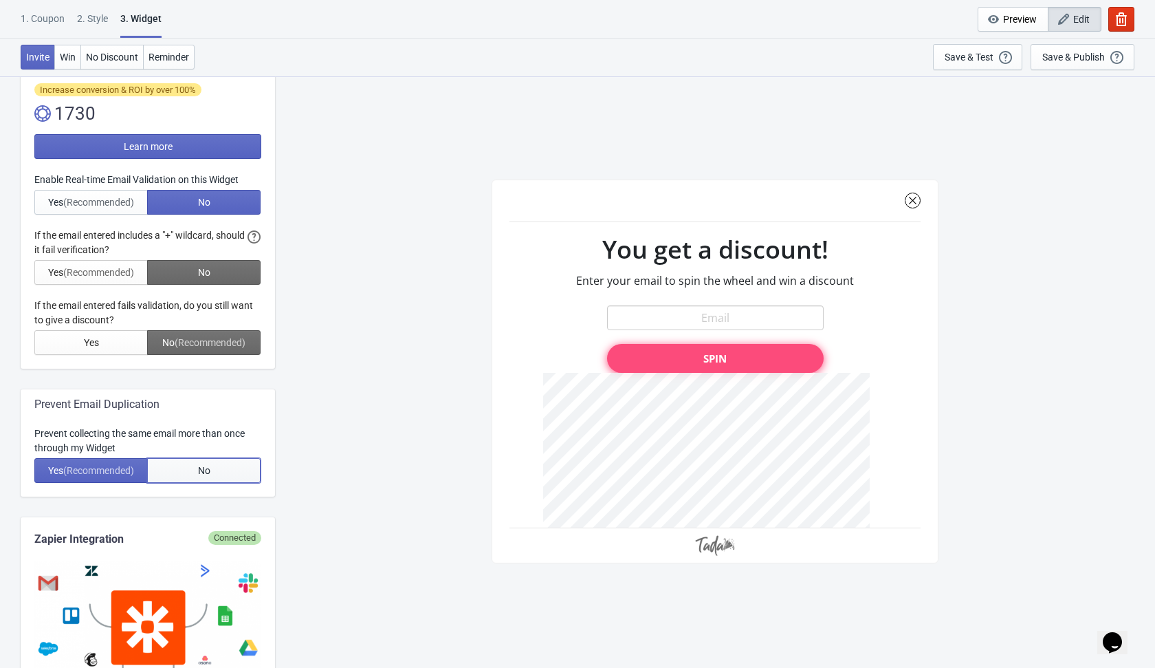
click at [216, 463] on button "No" at bounding box center [203, 470] width 113 height 25
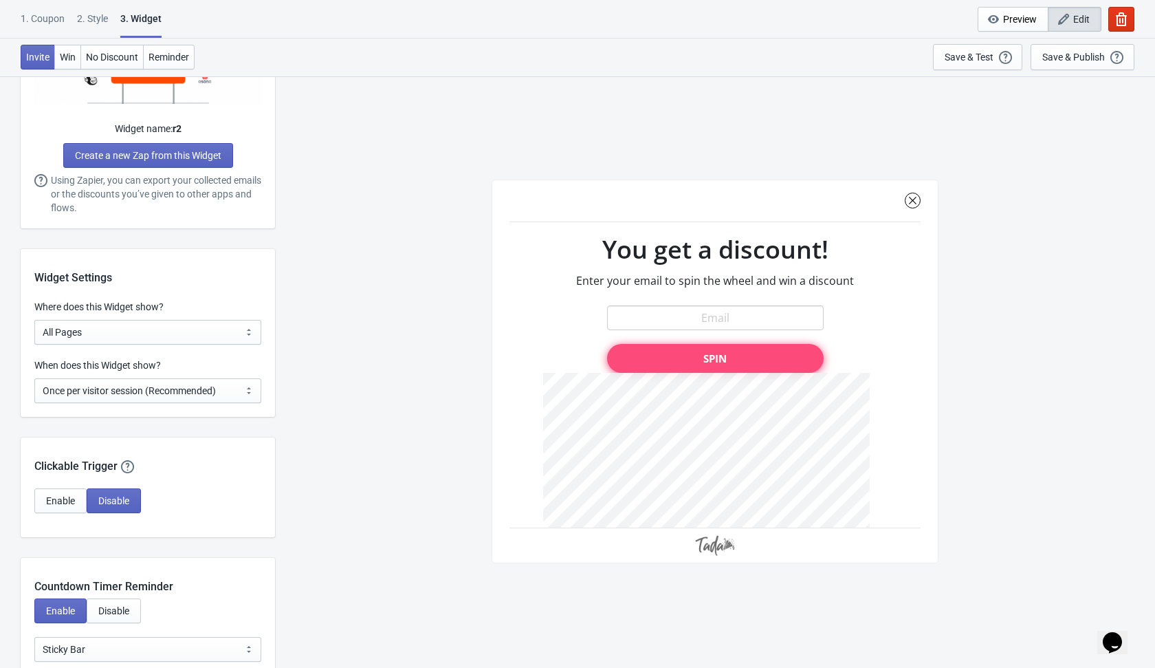
scroll to position [899, 0]
click at [219, 387] on select "Every new visit of page Once every period of time Once per visitor session (Rec…" at bounding box center [147, 389] width 227 height 25
select select "every"
click at [34, 377] on select "Every new visit of page Once every period of time Once per visitor session (Rec…" at bounding box center [147, 389] width 227 height 25
click at [215, 489] on div "Enable Disable" at bounding box center [147, 499] width 227 height 25
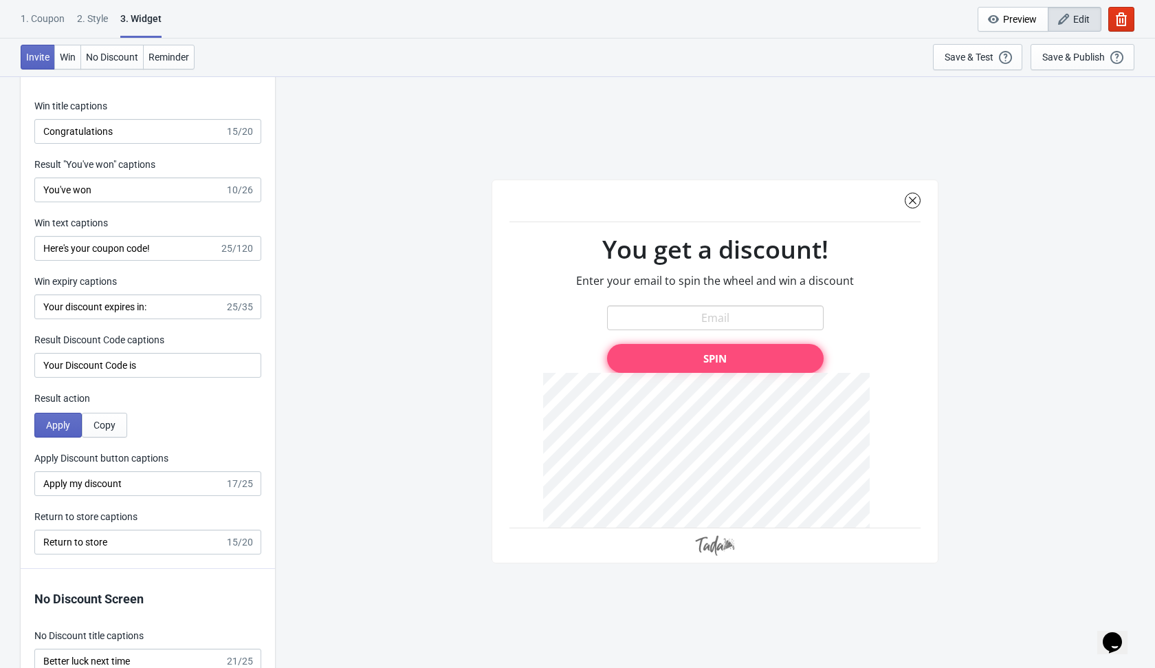
scroll to position [2724, 0]
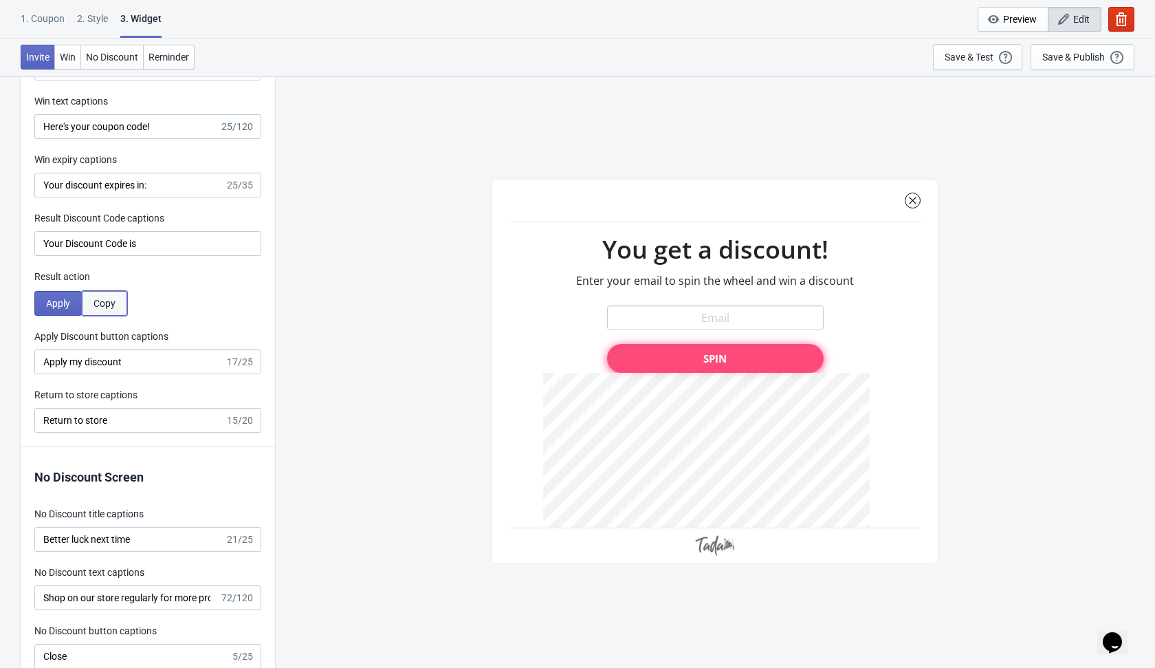
click at [113, 305] on span "Copy" at bounding box center [105, 303] width 22 height 11
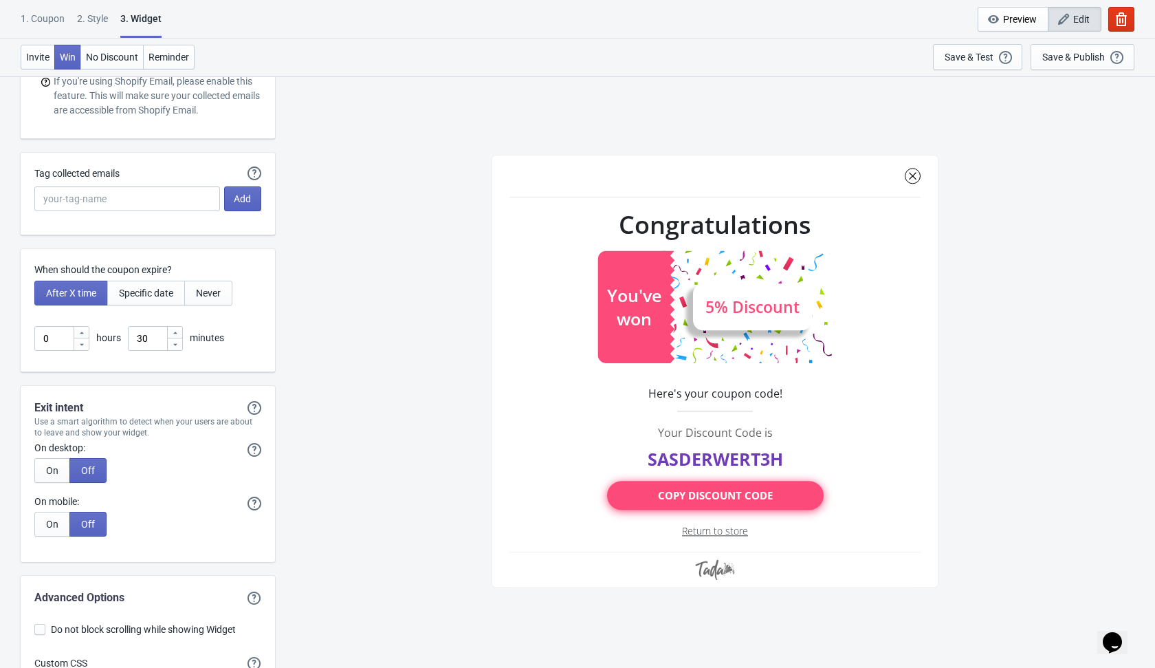
scroll to position [3546, 0]
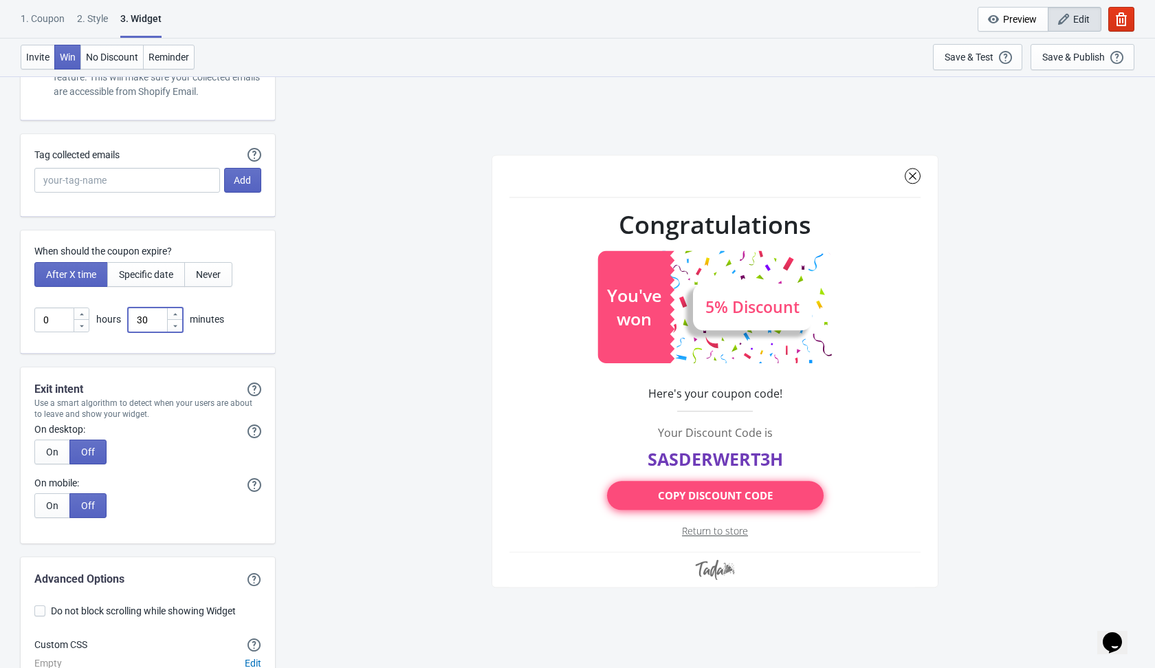
click at [148, 314] on input "30" at bounding box center [147, 319] width 39 height 25
type input "3"
type input "1"
click at [328, 374] on div "SASDERWERT3H Congratulations 5% Discount You've won .prefix__cls-4{fill:#7c00fd…" at bounding box center [715, 371] width 866 height 591
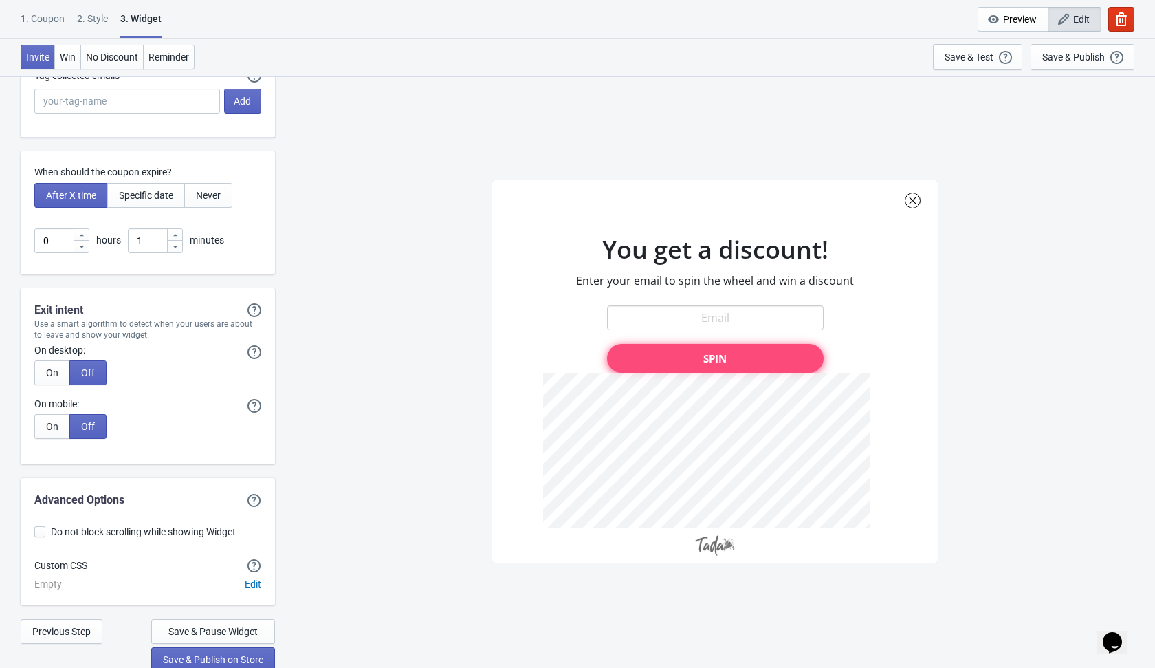
scroll to position [3628, 0]
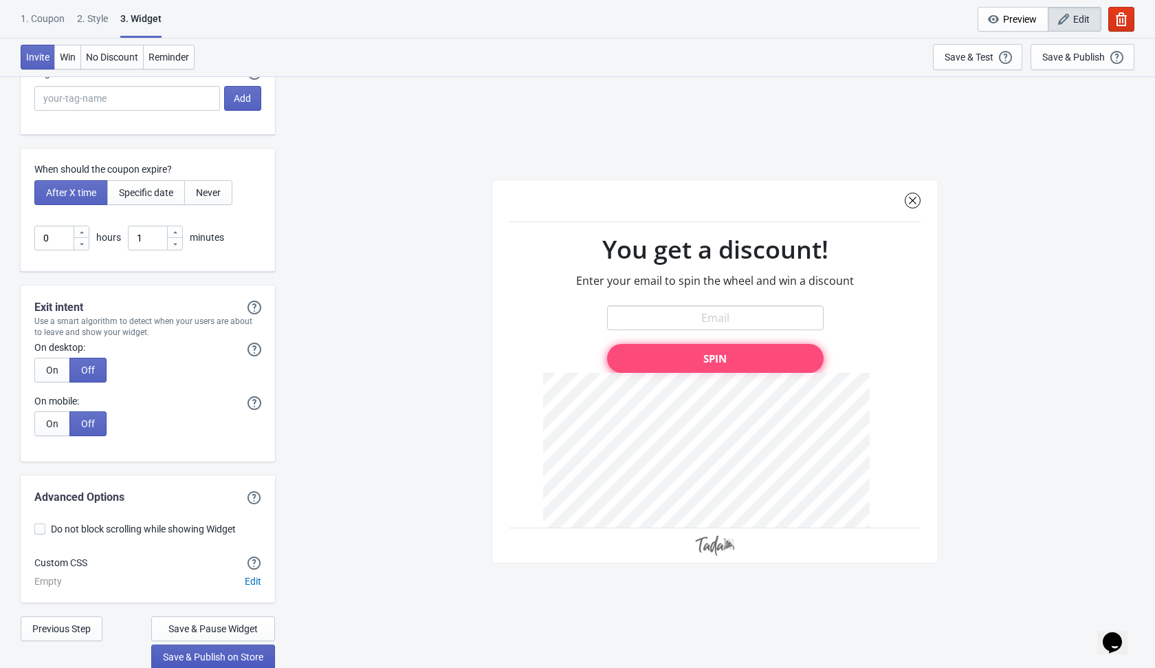
click at [221, 651] on span "Save & Publish on Store" at bounding box center [213, 656] width 100 height 11
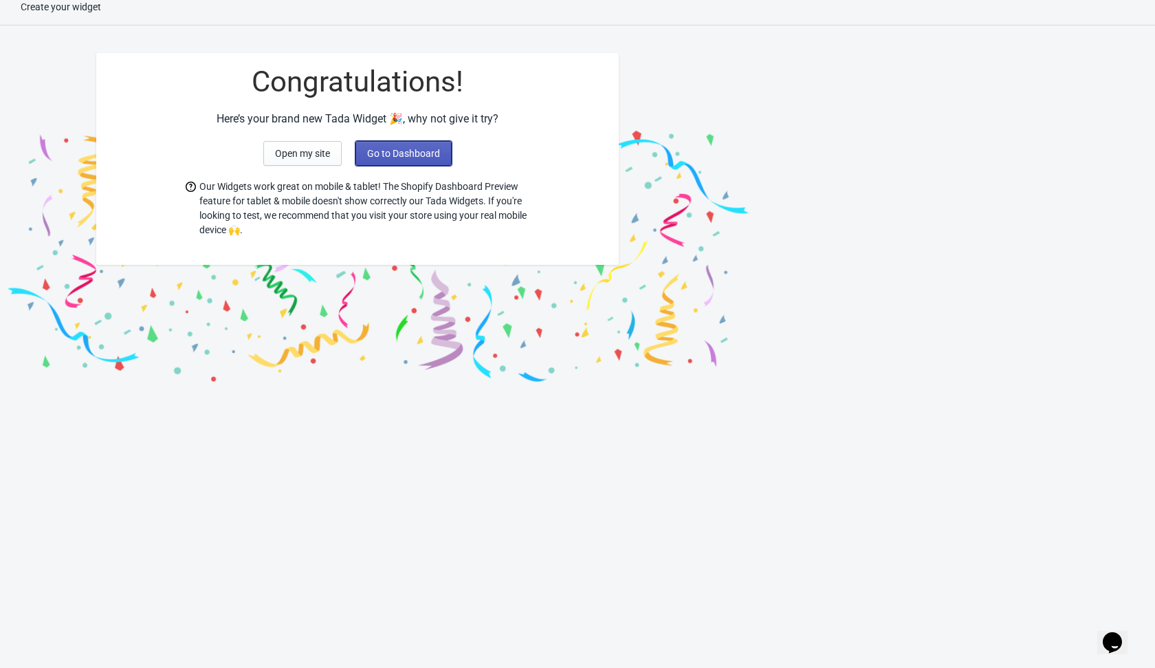
click at [419, 154] on span "Go to Dashboard" at bounding box center [403, 153] width 73 height 11
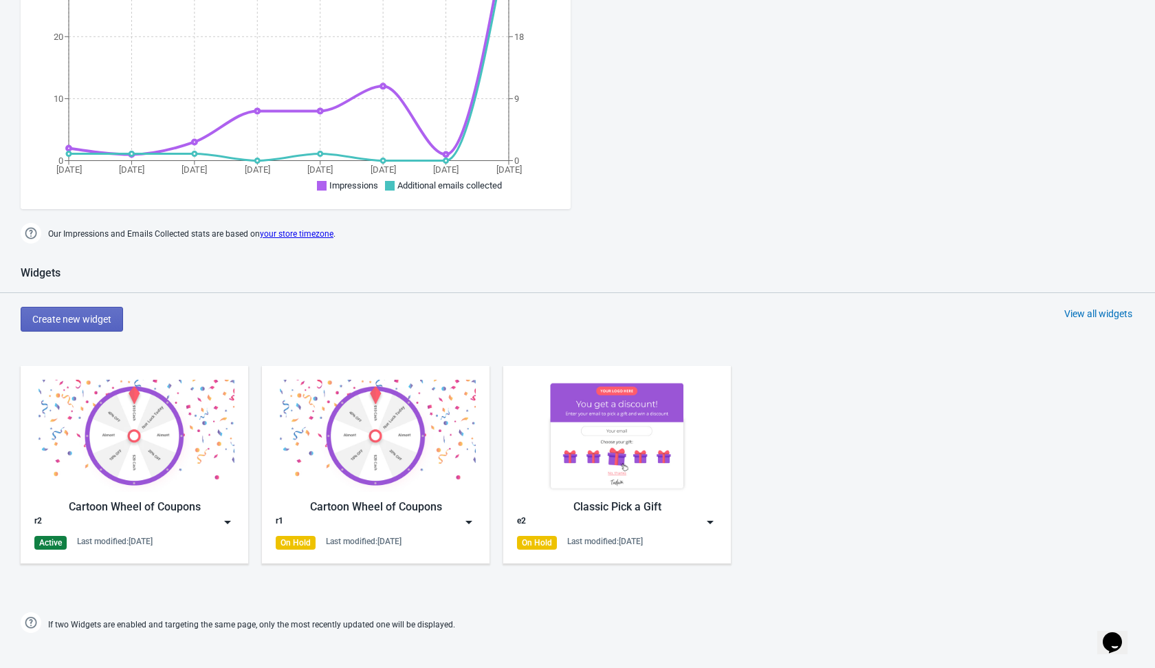
scroll to position [355, 0]
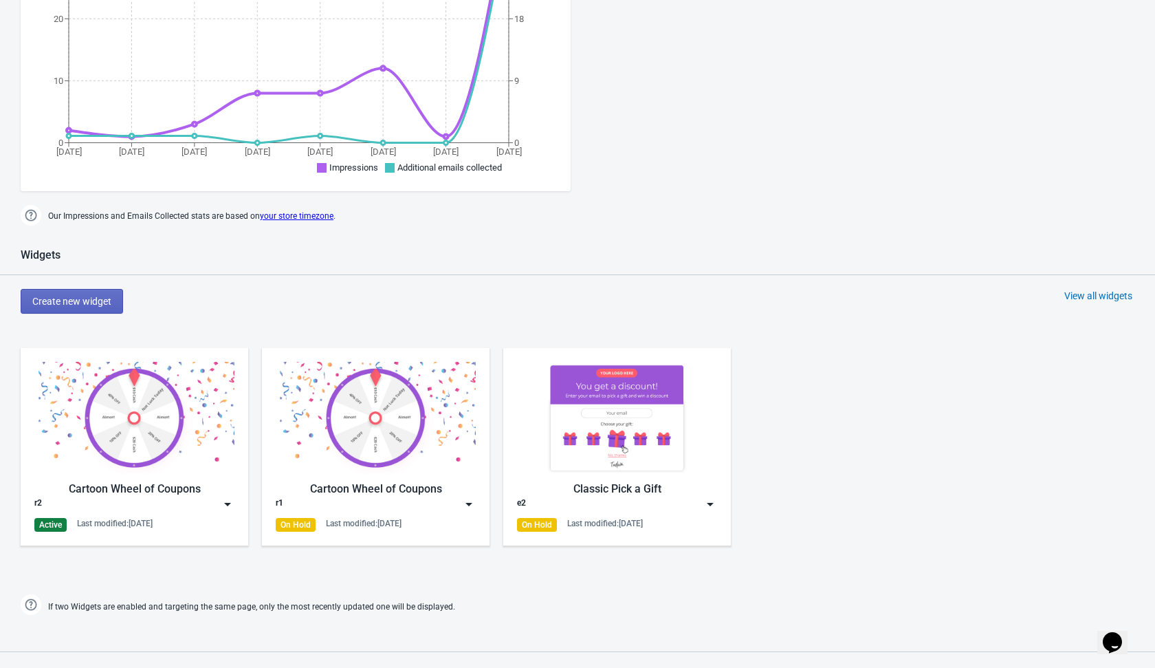
click at [219, 499] on div "r2" at bounding box center [134, 504] width 200 height 14
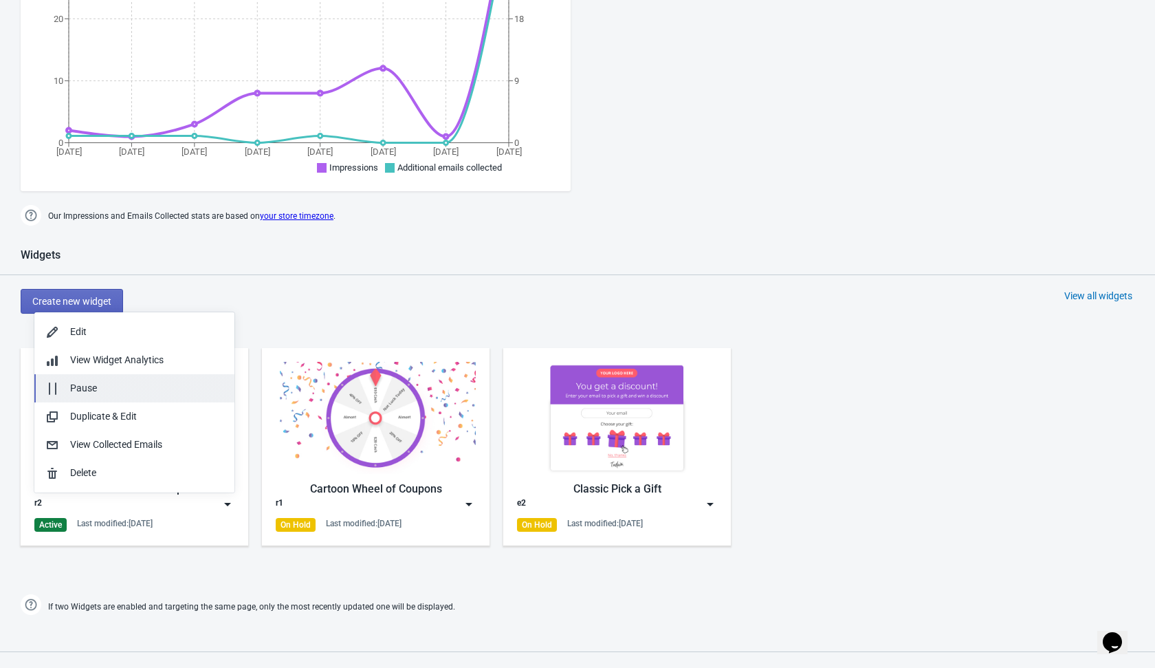
click at [175, 393] on div "Pause" at bounding box center [146, 388] width 153 height 14
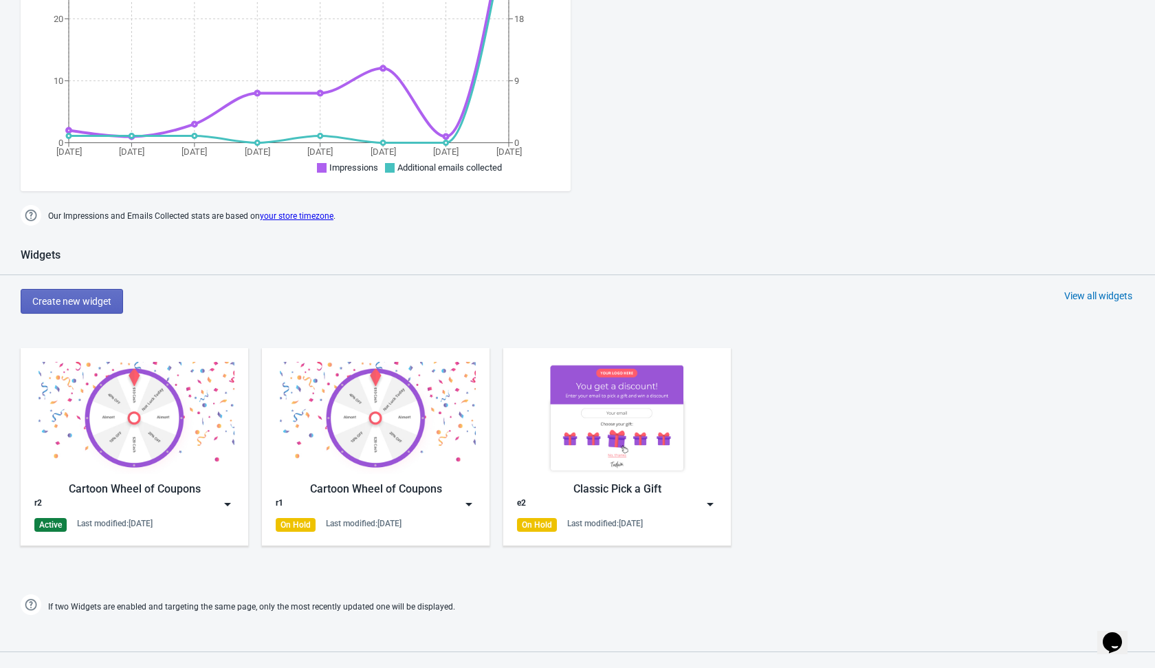
click at [277, 268] on div "Widgets" at bounding box center [577, 261] width 1155 height 27
click at [83, 307] on button "Create new widget" at bounding box center [72, 301] width 102 height 25
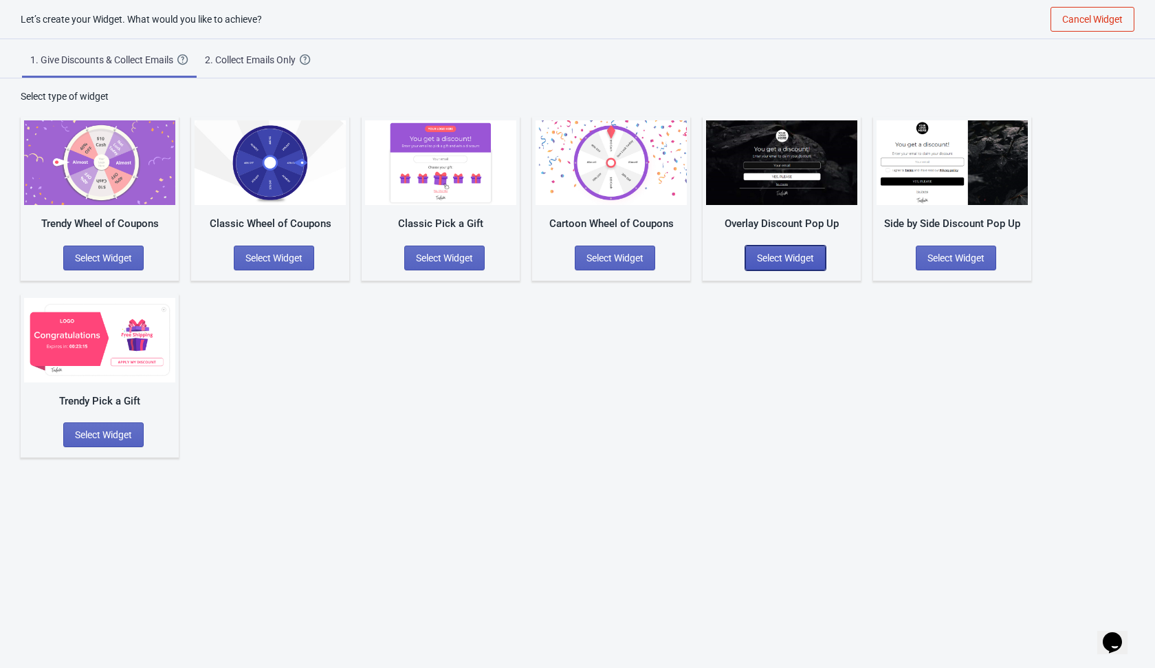
click at [803, 248] on button "Select Widget" at bounding box center [785, 257] width 80 height 25
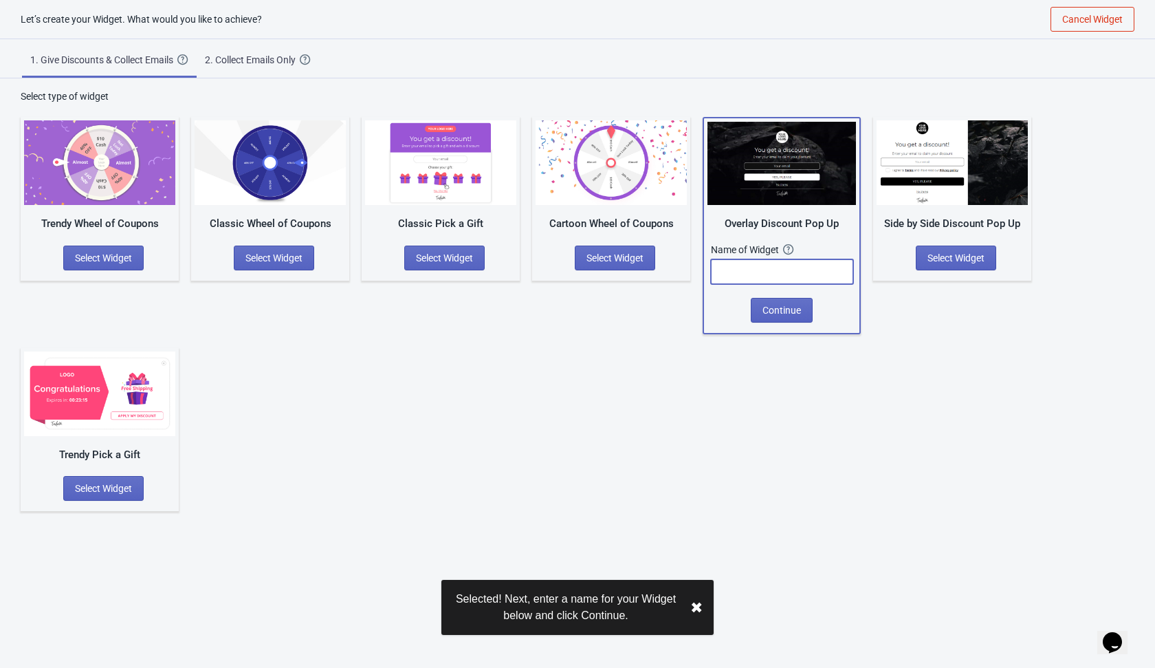
click at [788, 280] on input "text" at bounding box center [782, 271] width 142 height 25
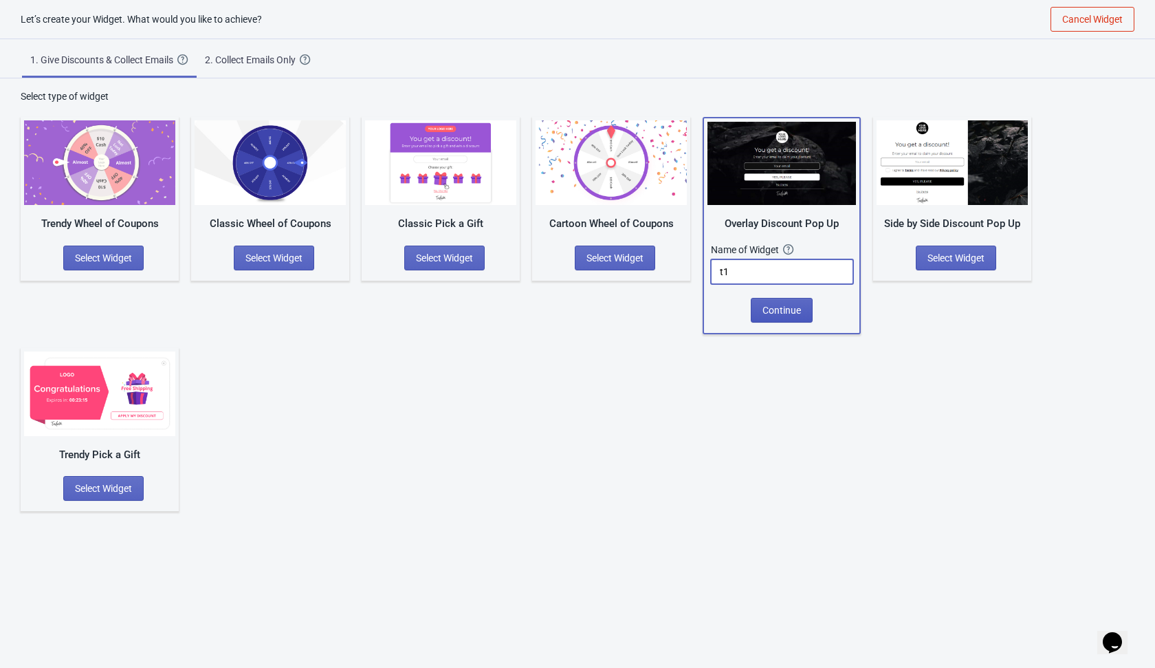
type input "t1"
click at [782, 310] on span "Continue" at bounding box center [782, 310] width 39 height 11
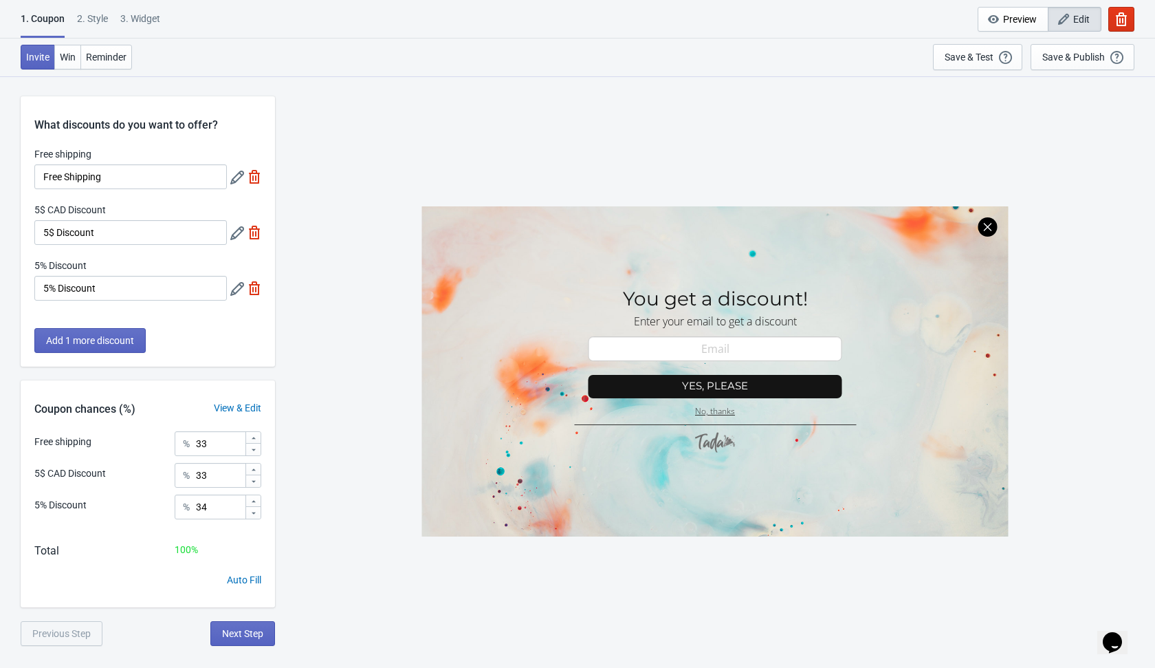
click at [257, 228] on img at bounding box center [255, 233] width 14 height 14
type input "50"
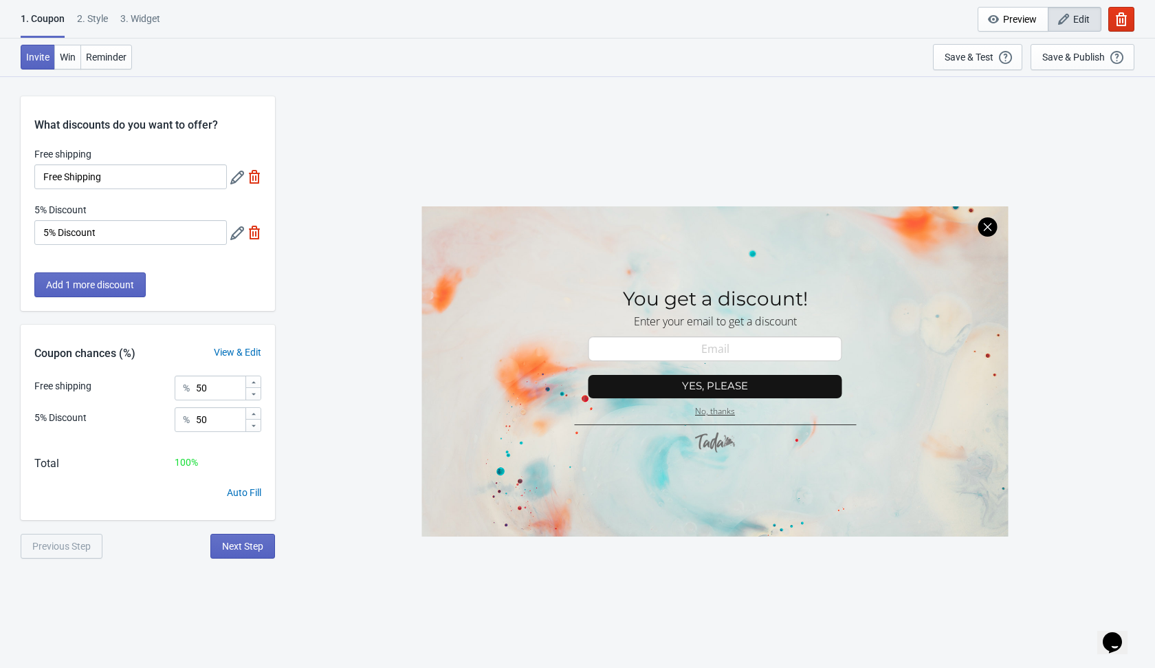
click at [257, 228] on img at bounding box center [255, 233] width 14 height 14
type input "100"
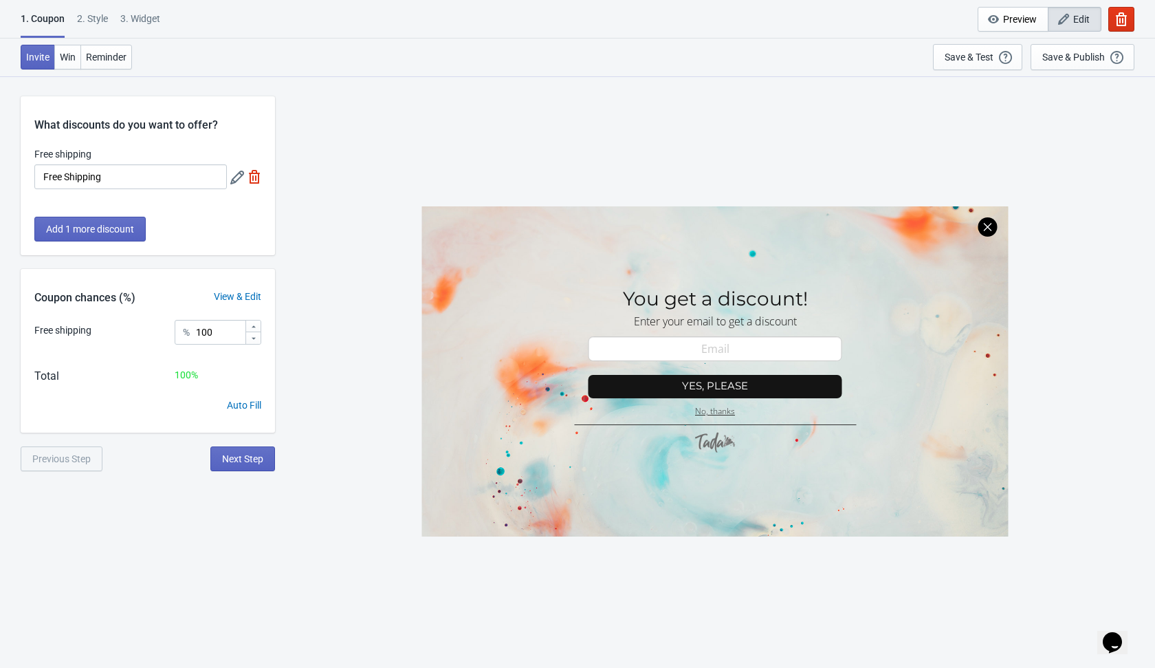
click at [254, 182] on img at bounding box center [255, 177] width 14 height 14
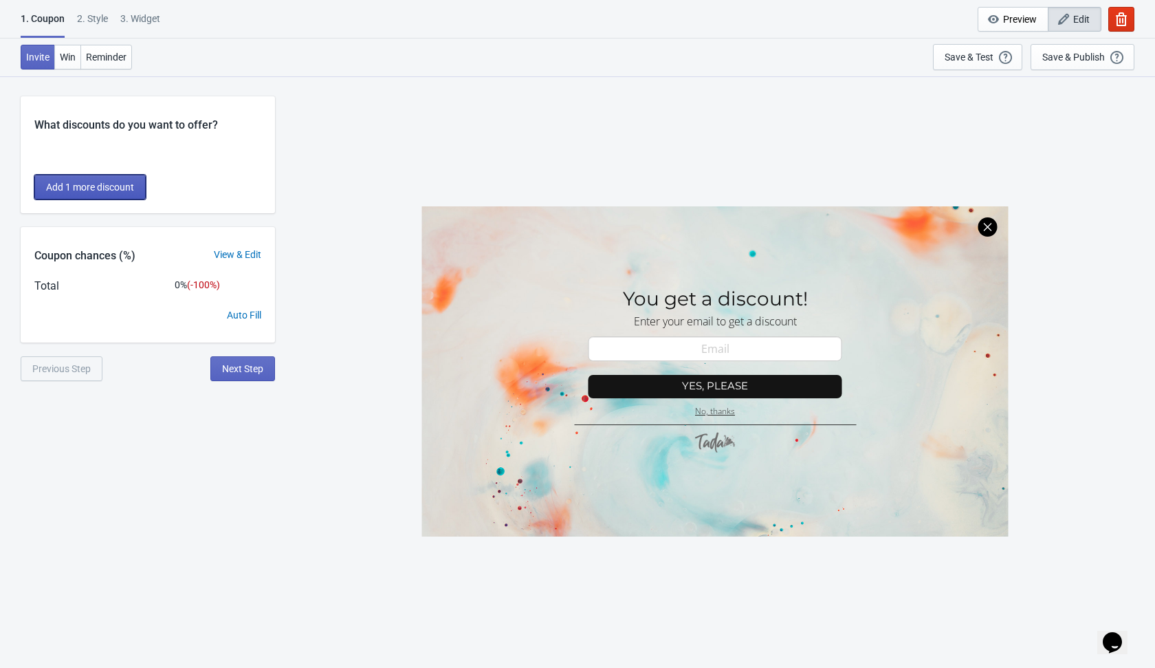
click at [107, 184] on span "Add 1 more discount" at bounding box center [90, 187] width 88 height 11
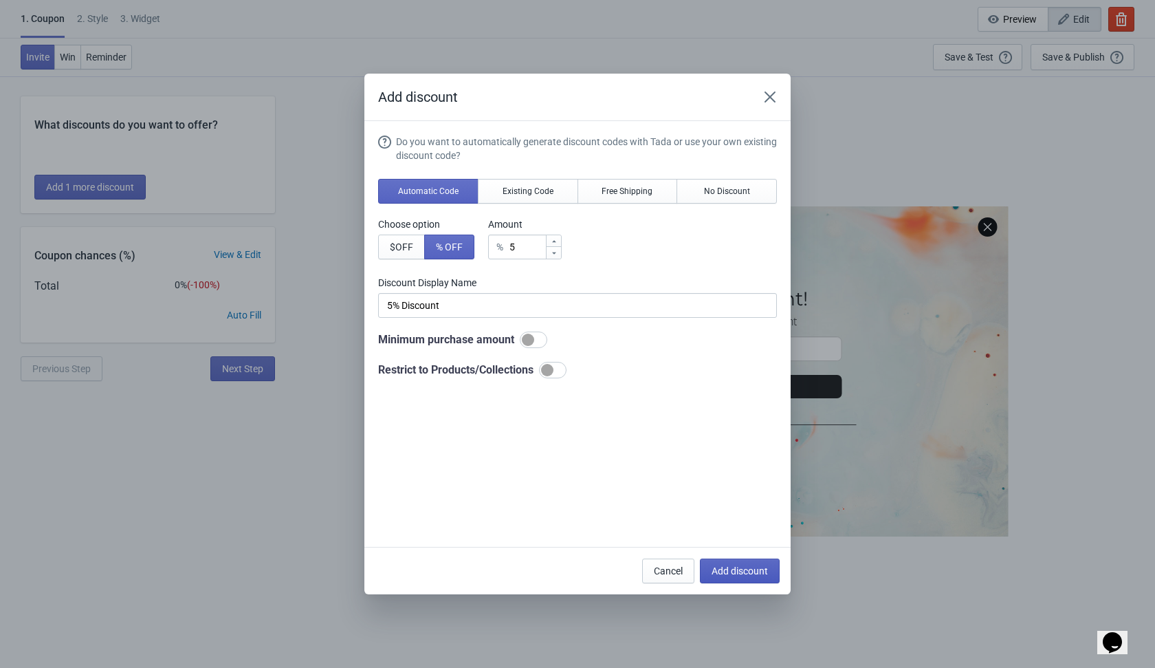
click at [727, 575] on span "Add discount" at bounding box center [740, 570] width 56 height 11
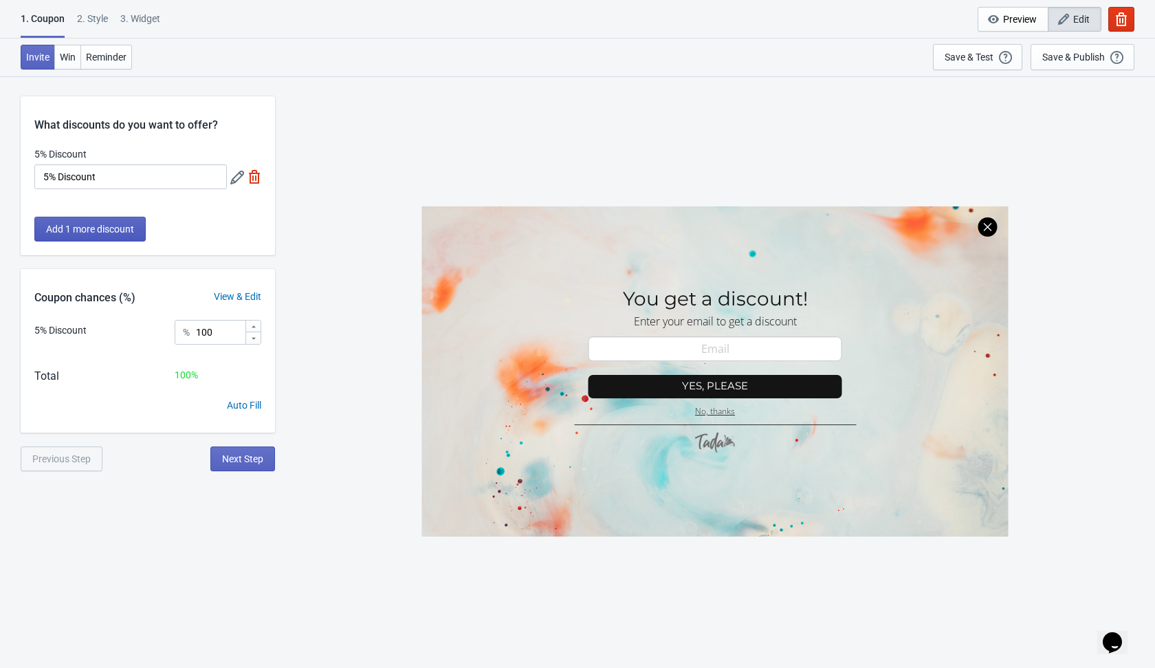
click at [120, 228] on span "Add 1 more discount" at bounding box center [90, 228] width 88 height 11
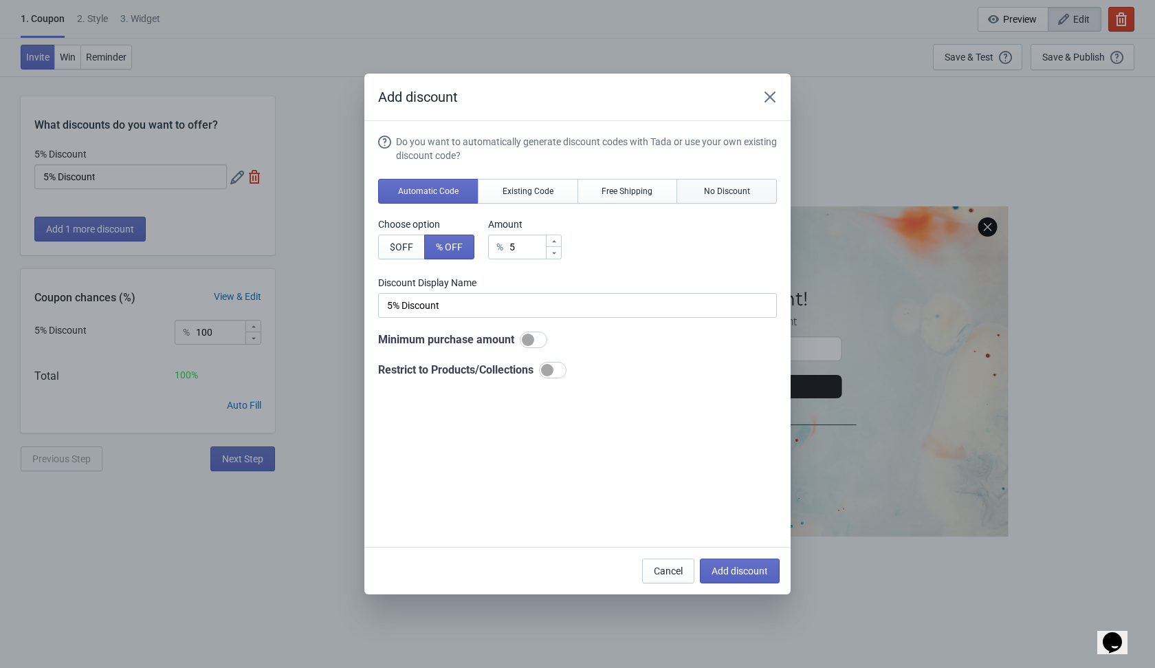
click at [732, 187] on span "No Discount" at bounding box center [727, 191] width 46 height 11
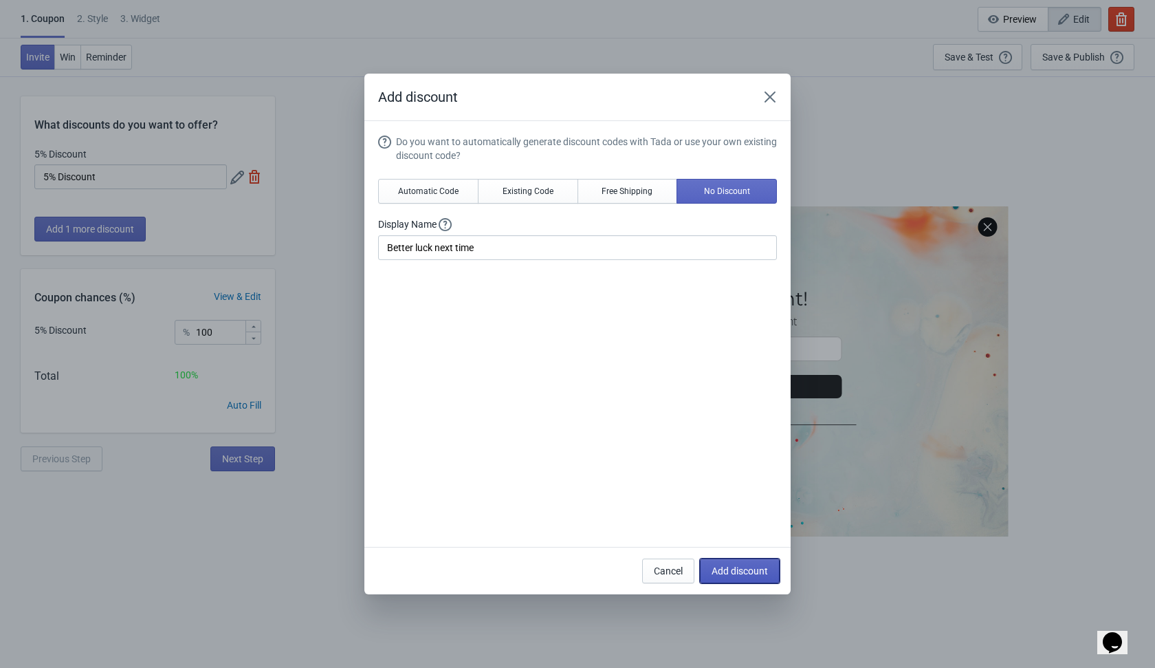
click at [741, 572] on span "Add discount" at bounding box center [740, 570] width 56 height 11
type input "50"
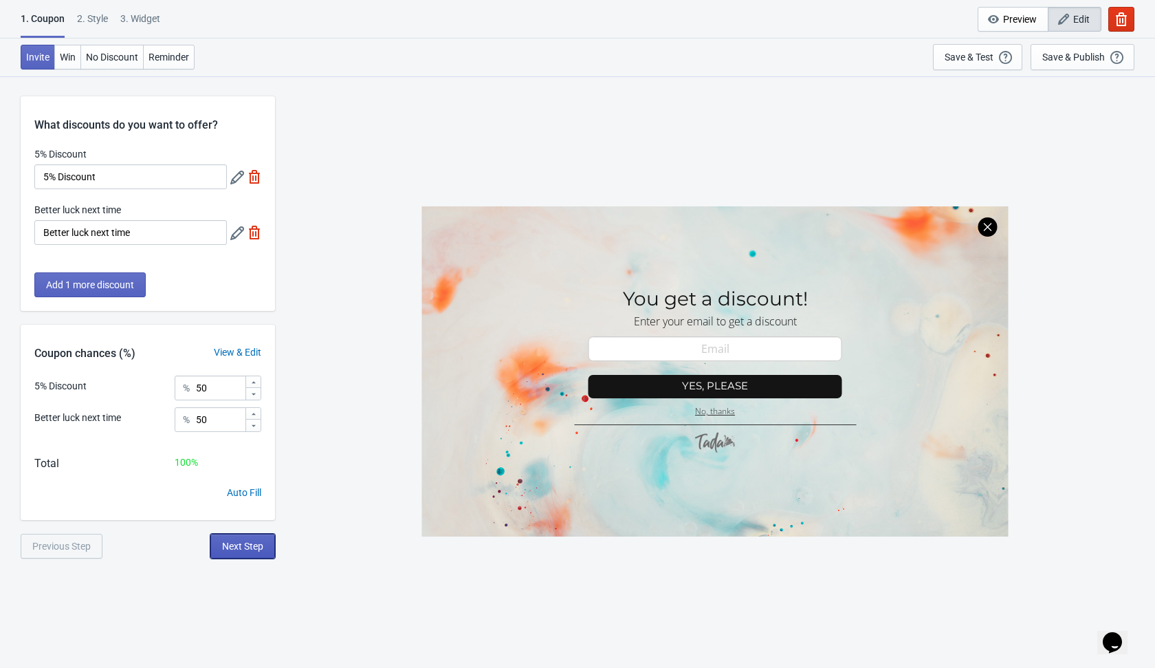
click at [225, 547] on span "Next Step" at bounding box center [242, 545] width 41 height 11
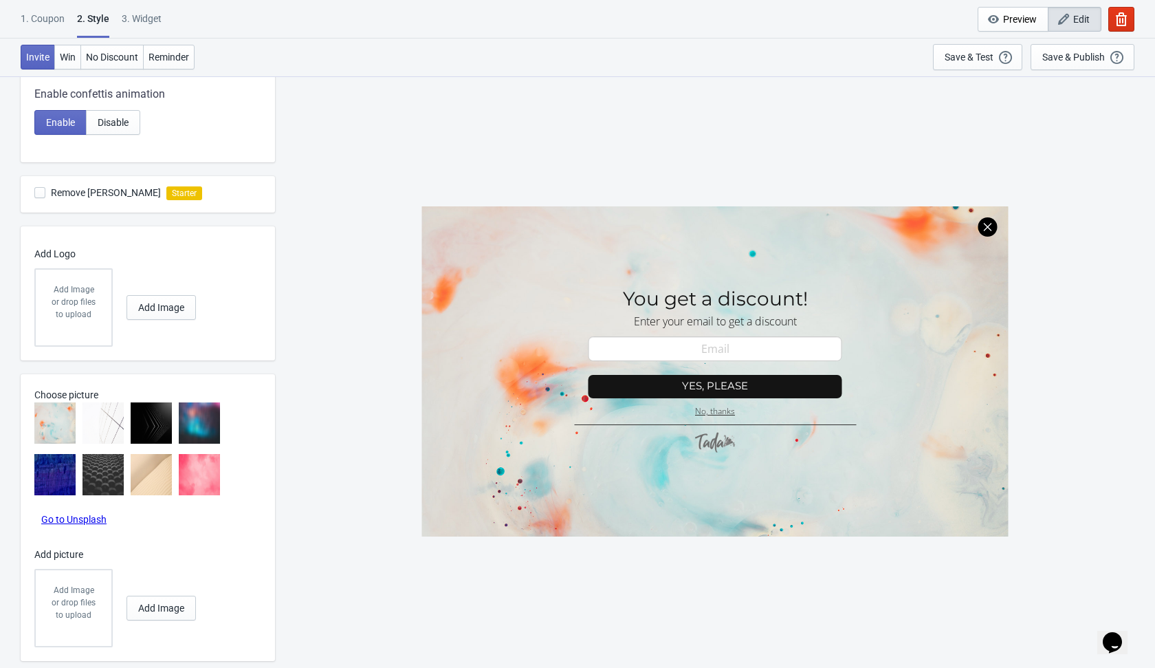
scroll to position [401, 0]
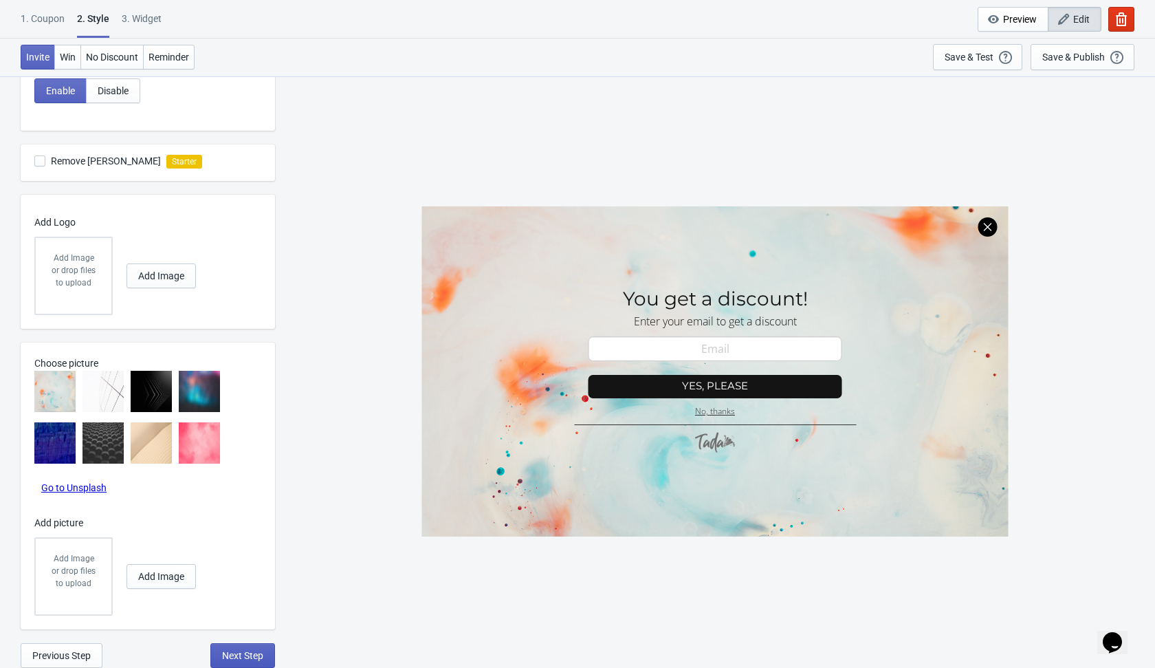
click at [245, 655] on span "Next Step" at bounding box center [242, 655] width 41 height 11
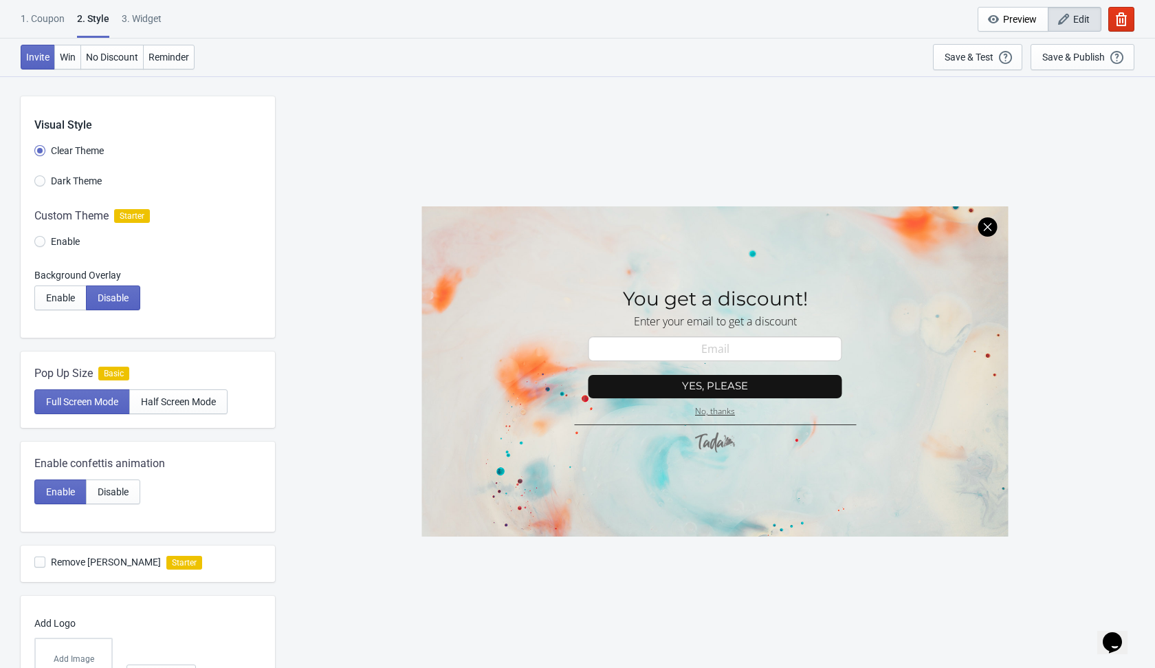
select select "once"
select select "1"
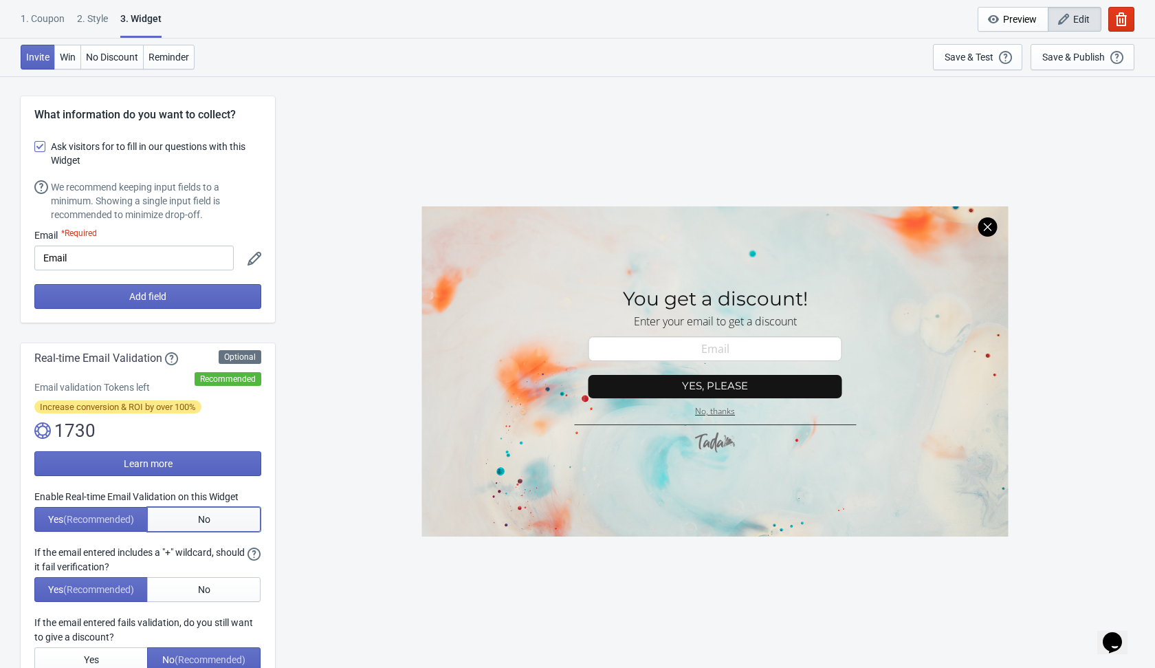
click at [230, 519] on button "No" at bounding box center [203, 519] width 113 height 25
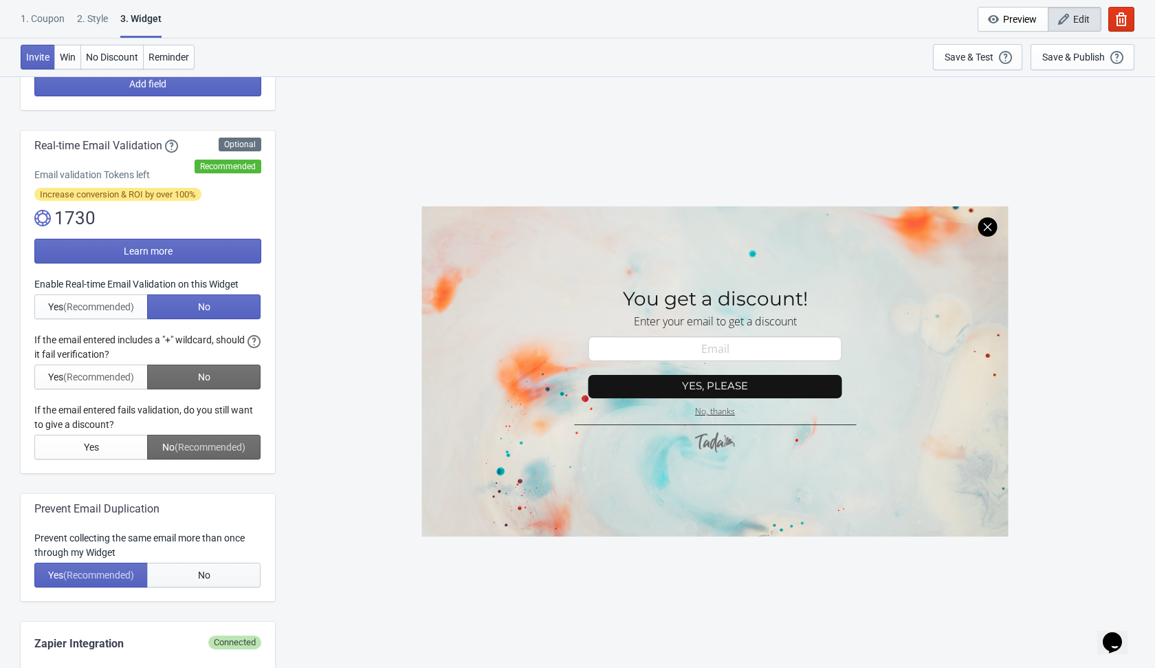
click at [217, 574] on button "No" at bounding box center [203, 575] width 113 height 25
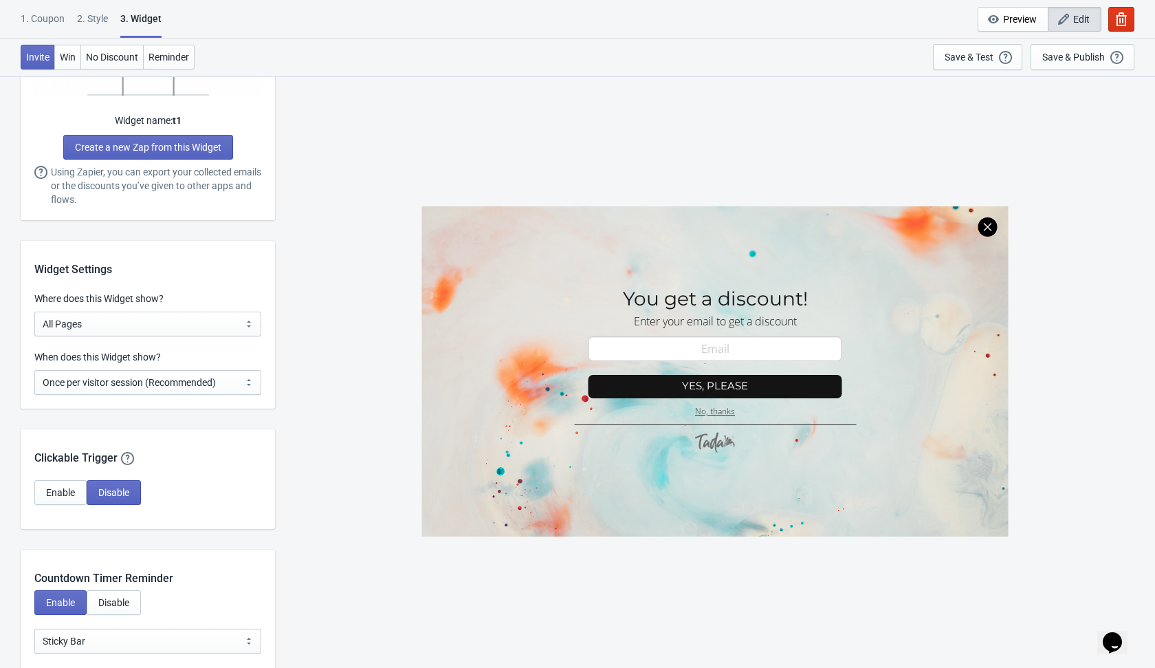
scroll to position [905, 0]
click at [221, 385] on select "Every new visit of page Once every period of time Once per visitor session (Rec…" at bounding box center [147, 383] width 227 height 25
select select "every"
click at [34, 371] on select "Every new visit of page Once every period of time Once per visitor session (Rec…" at bounding box center [147, 383] width 227 height 25
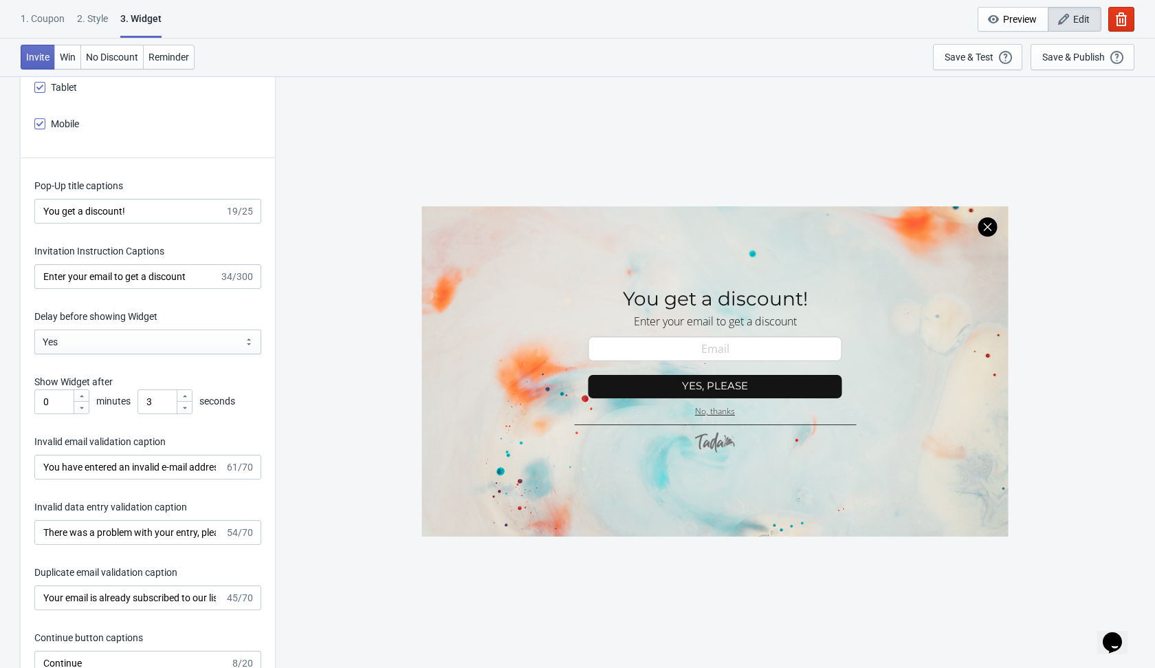
scroll to position [1862, 0]
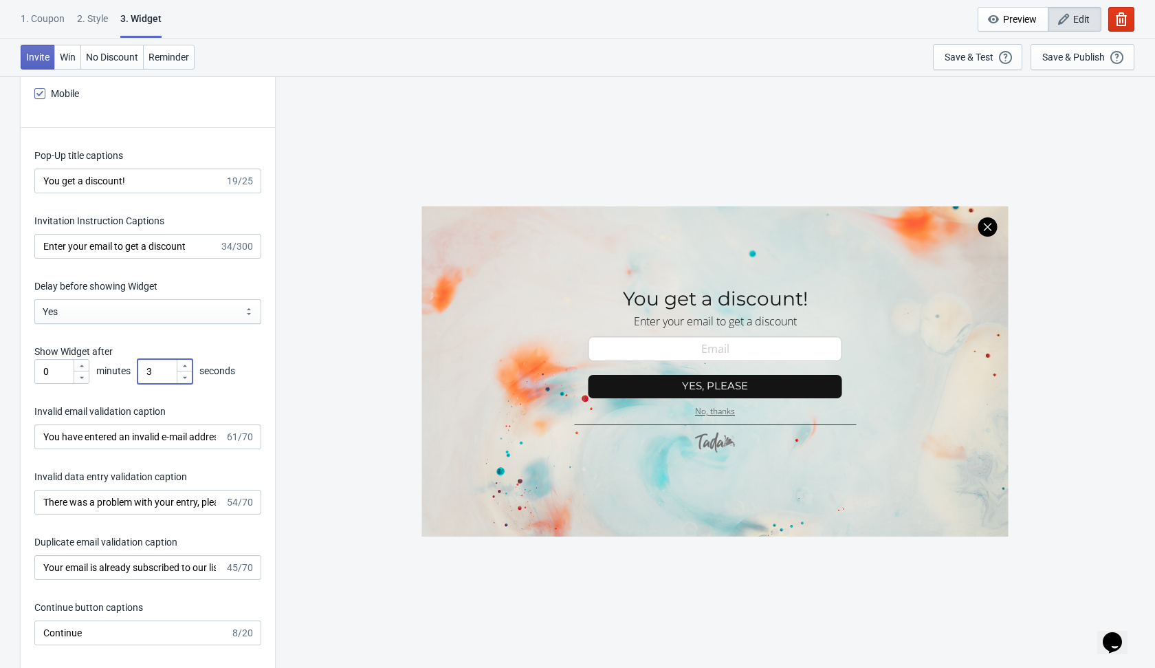
click at [159, 363] on input "3" at bounding box center [157, 371] width 39 height 25
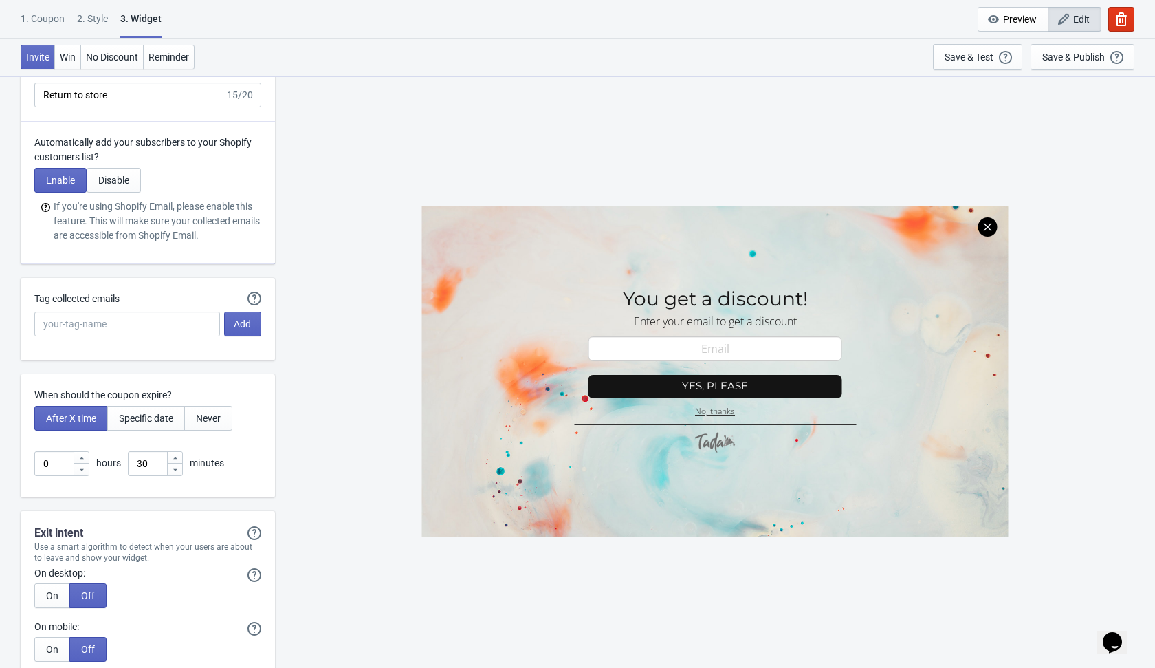
scroll to position [3396, 0]
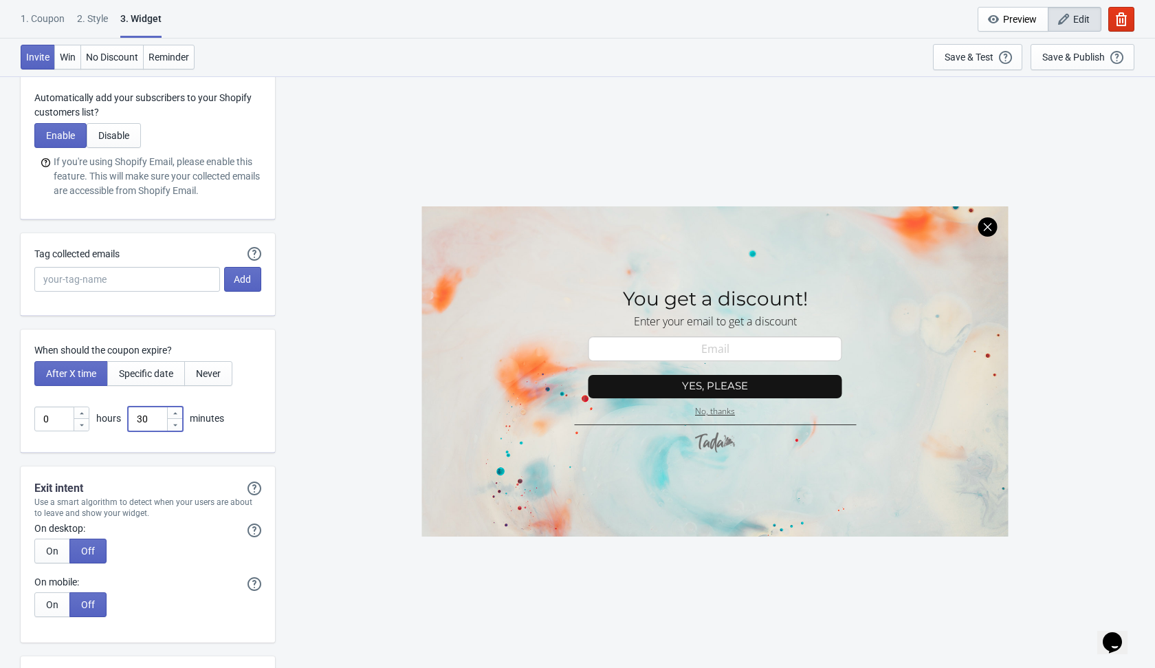
click at [159, 418] on input "30" at bounding box center [147, 418] width 39 height 25
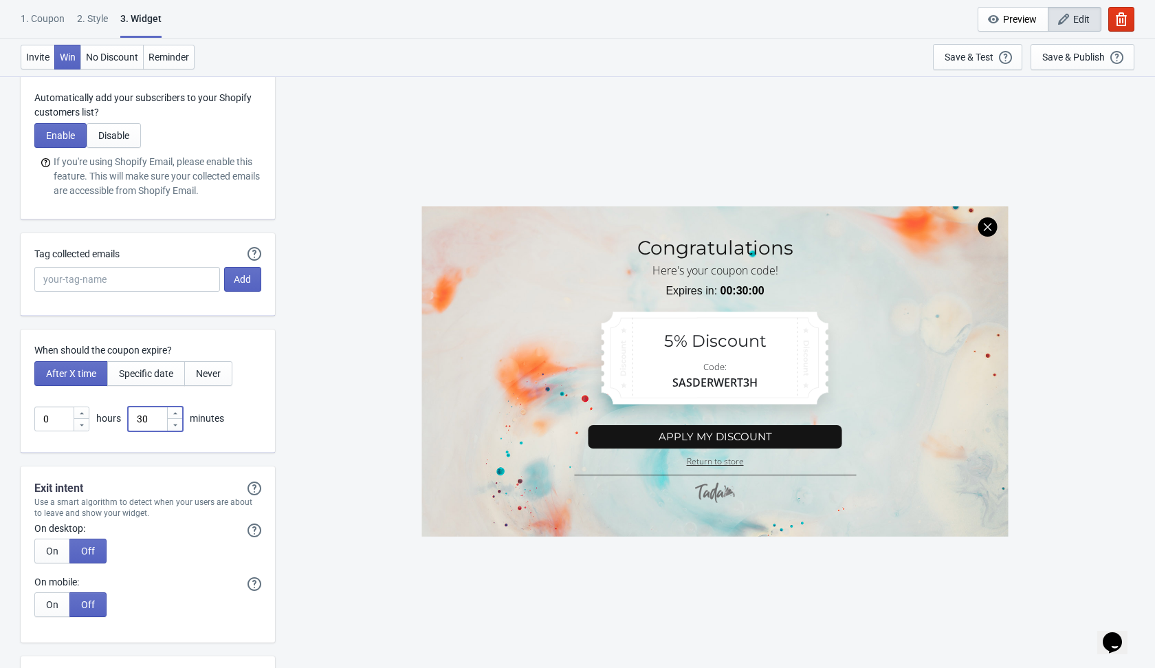
type input "3"
type input "1"
click at [318, 472] on div "SASDERWERT3H Congratulations Here's your coupon code! Expires in: 00:01:00 5% D…" at bounding box center [715, 371] width 866 height 591
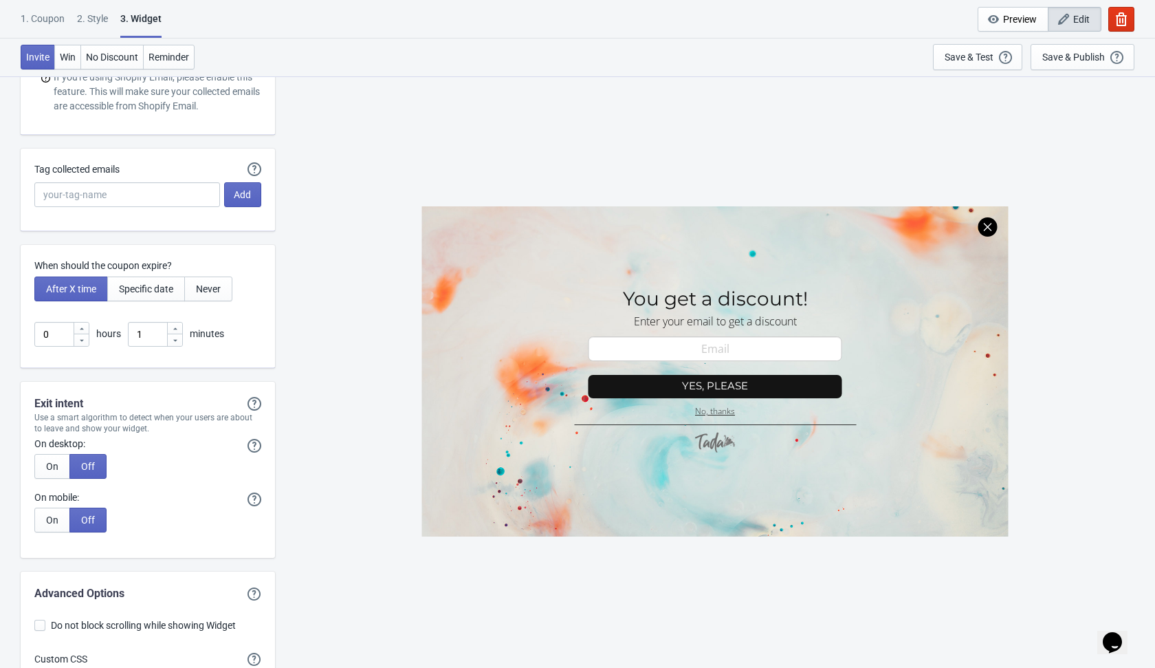
scroll to position [3576, 0]
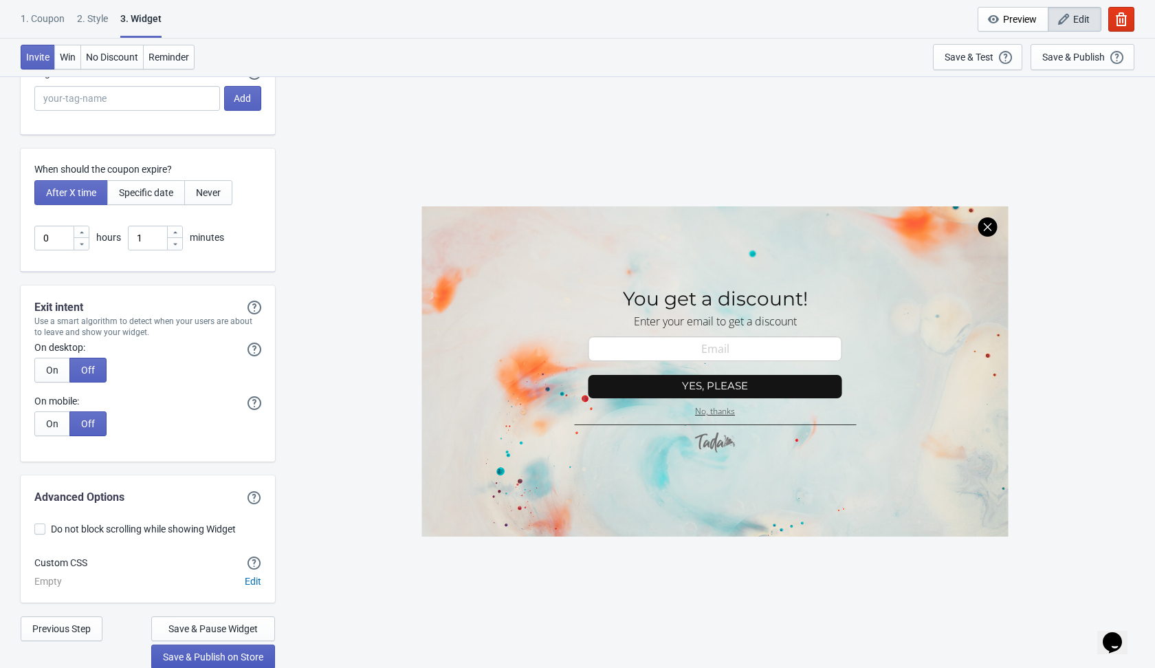
click at [230, 657] on span "Save & Publish on Store" at bounding box center [213, 656] width 100 height 11
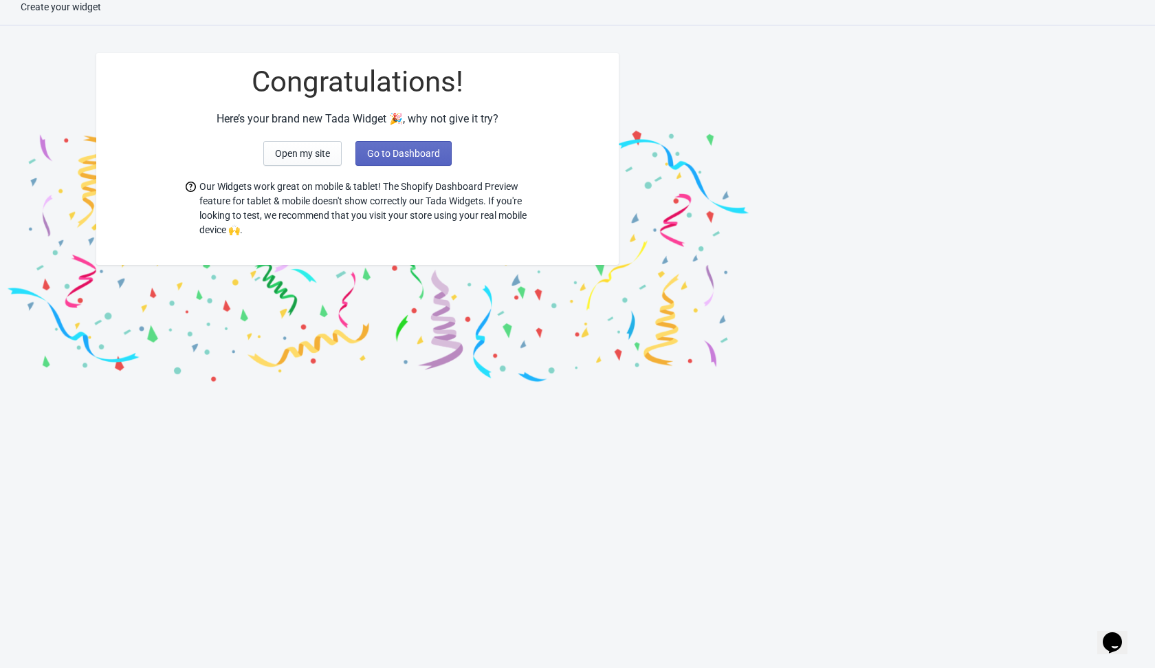
scroll to position [14, 0]
click at [426, 148] on span "Go to Dashboard" at bounding box center [403, 153] width 73 height 11
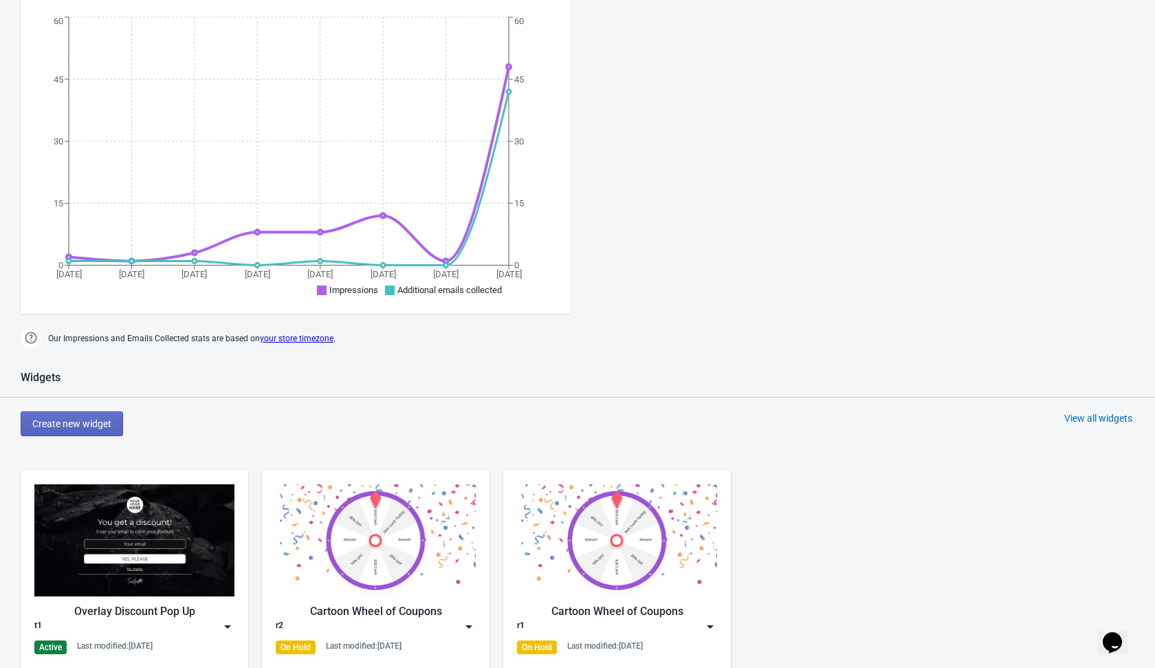
scroll to position [242, 0]
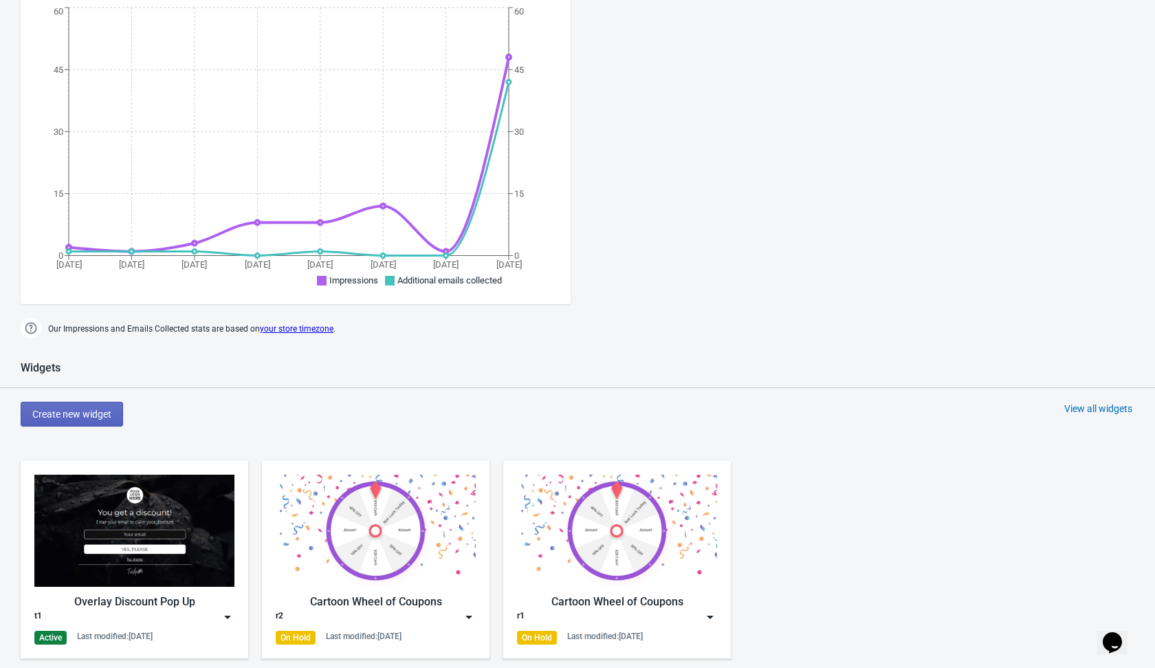
click at [221, 615] on img at bounding box center [228, 617] width 14 height 14
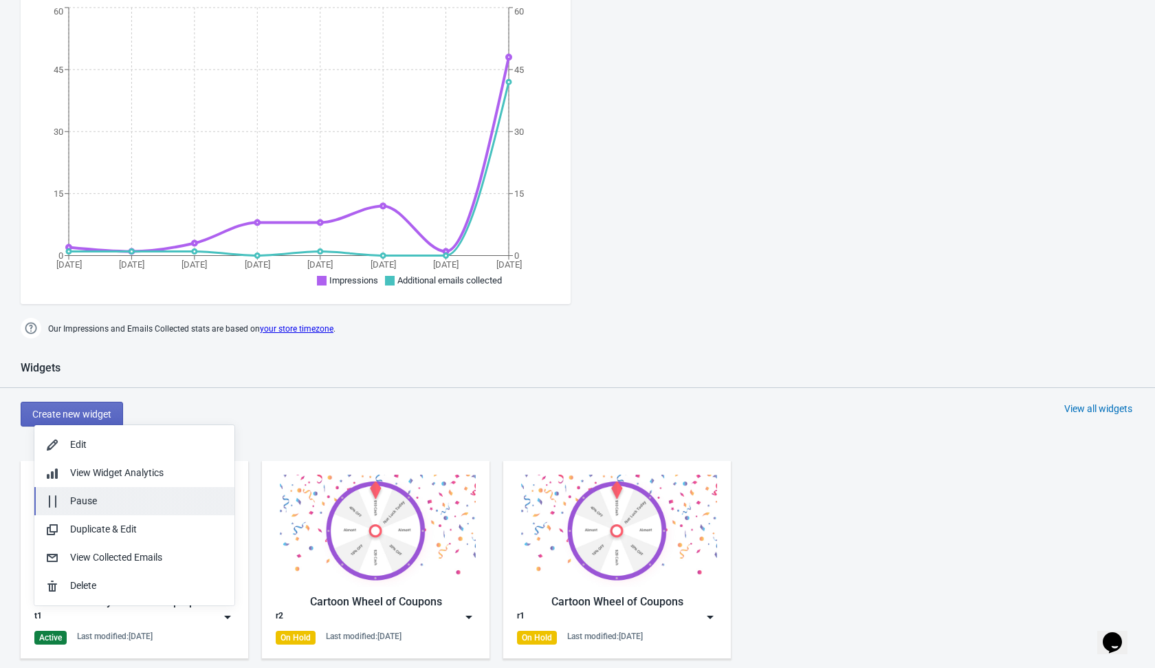
click at [124, 497] on div "Pause" at bounding box center [146, 501] width 153 height 14
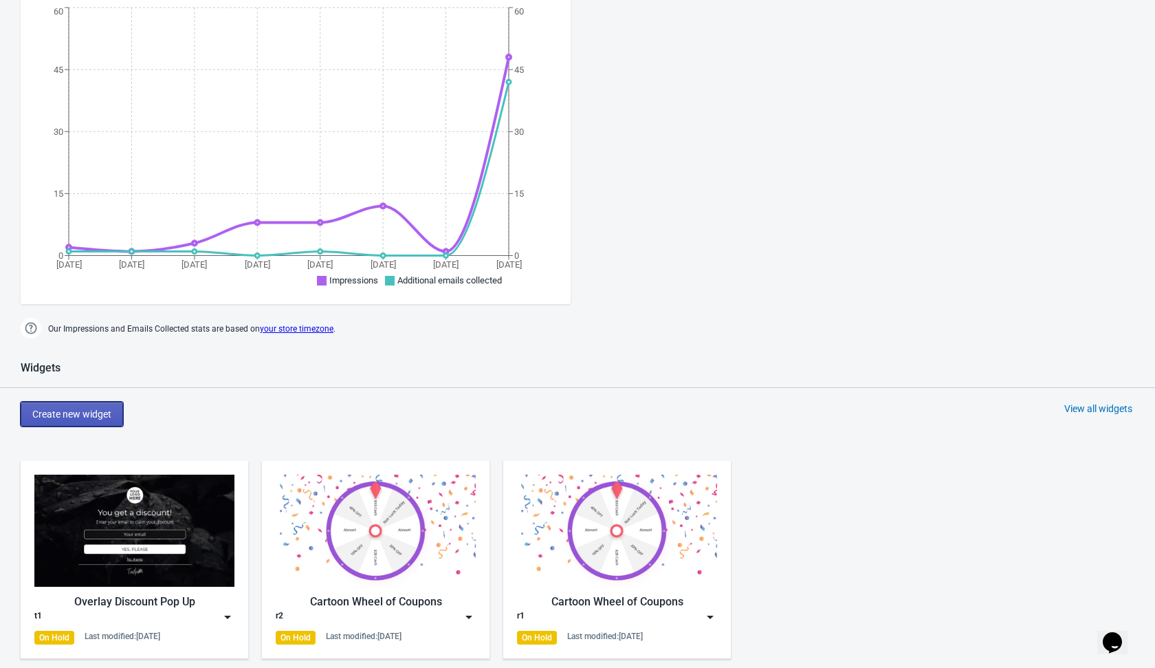
click at [93, 413] on span "Create new widget" at bounding box center [71, 413] width 79 height 11
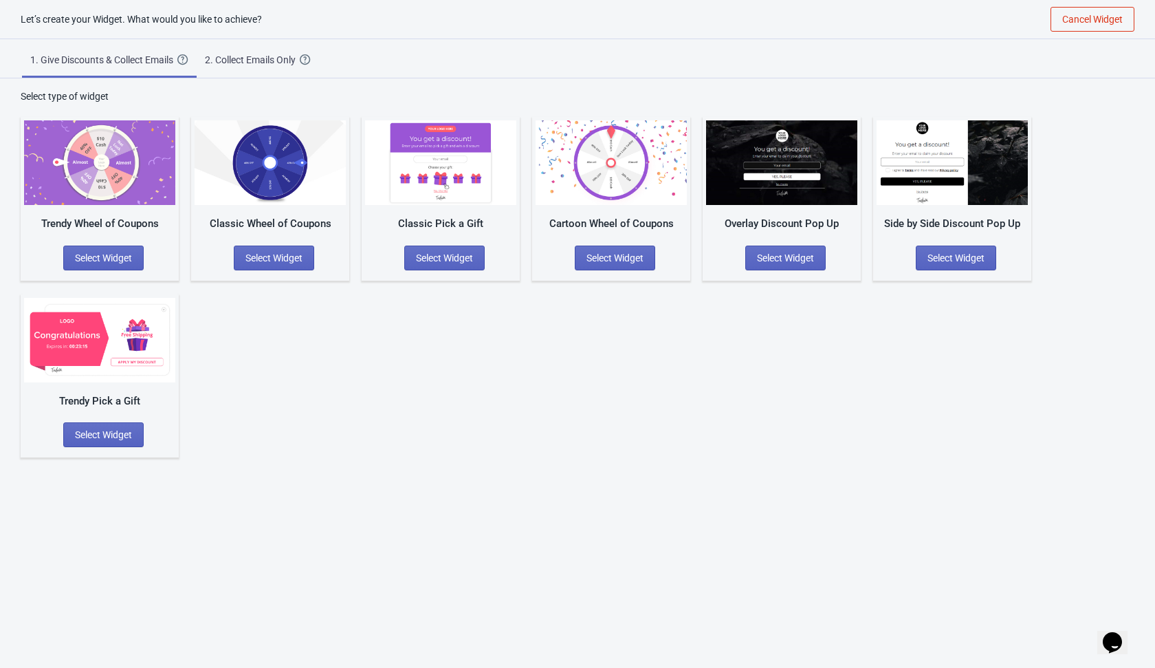
scroll to position [14, 0]
click at [791, 263] on button "Select Widget" at bounding box center [785, 257] width 80 height 25
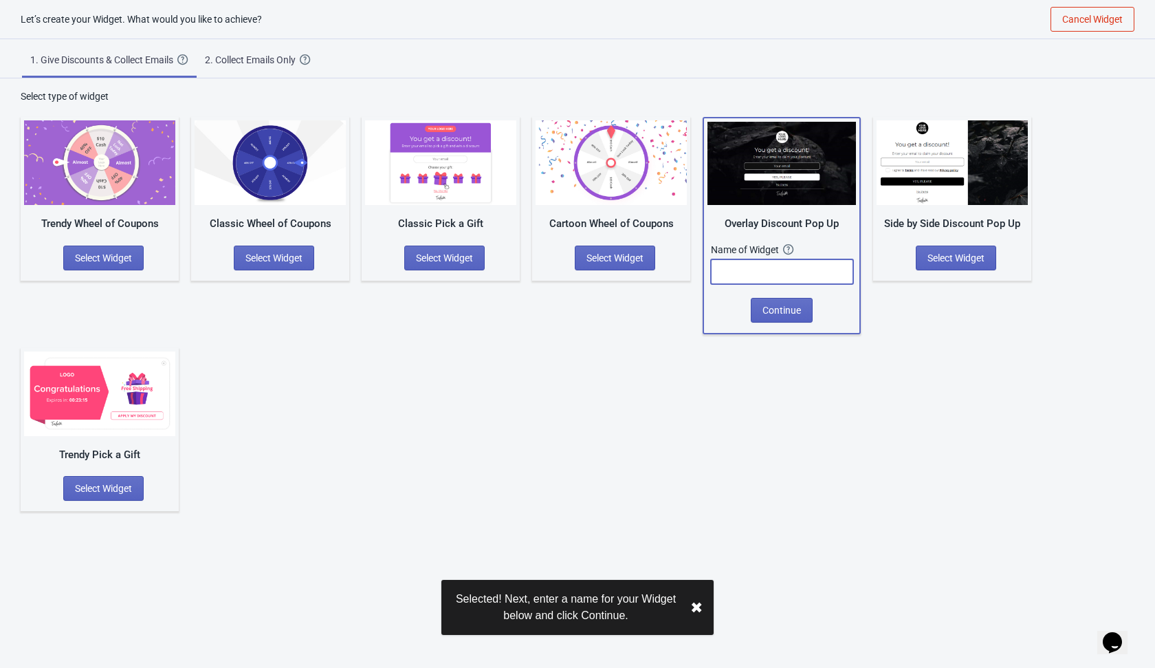
click at [780, 270] on input "text" at bounding box center [782, 271] width 142 height 25
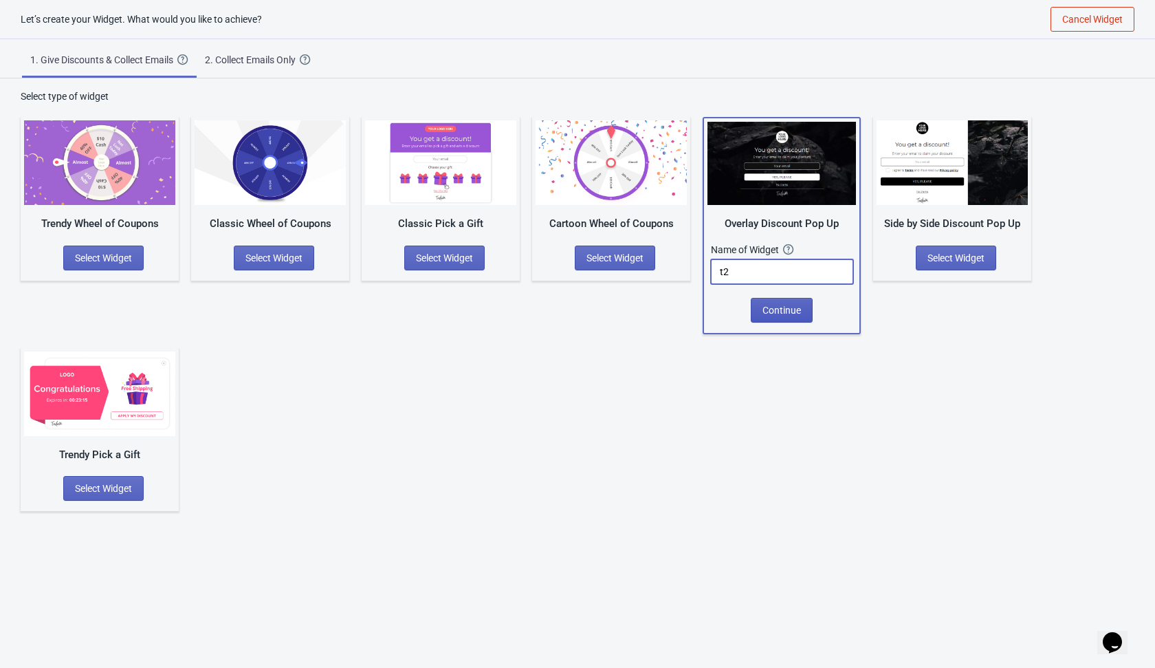
type input "t2"
click at [790, 305] on span "Continue" at bounding box center [782, 310] width 39 height 11
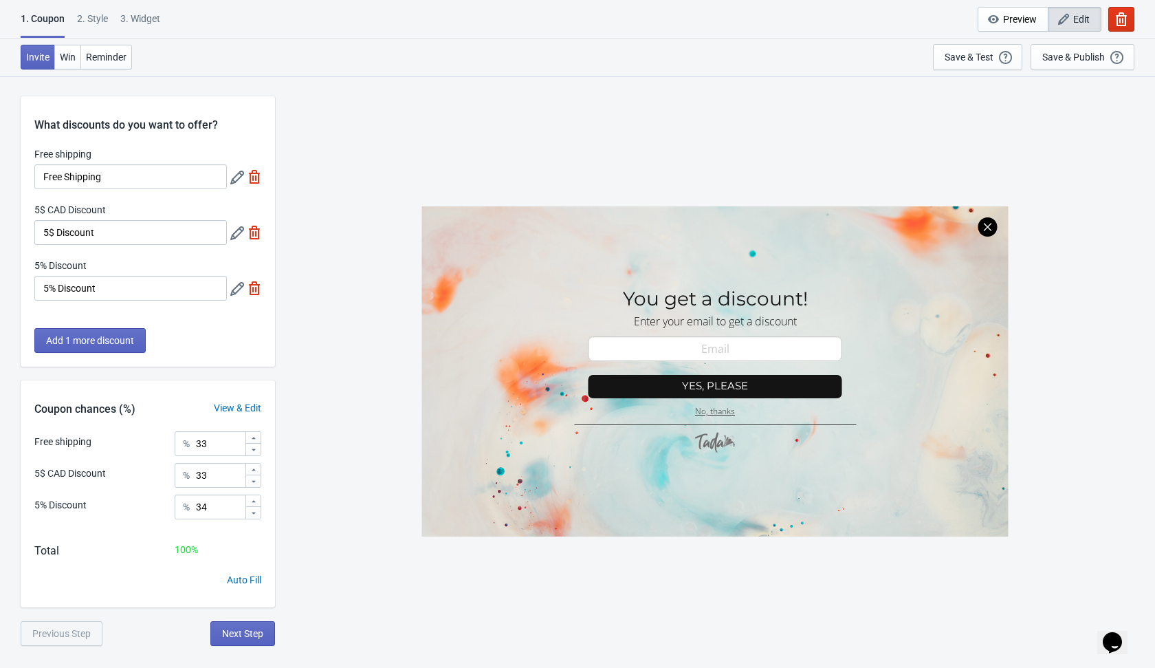
scroll to position [7, 0]
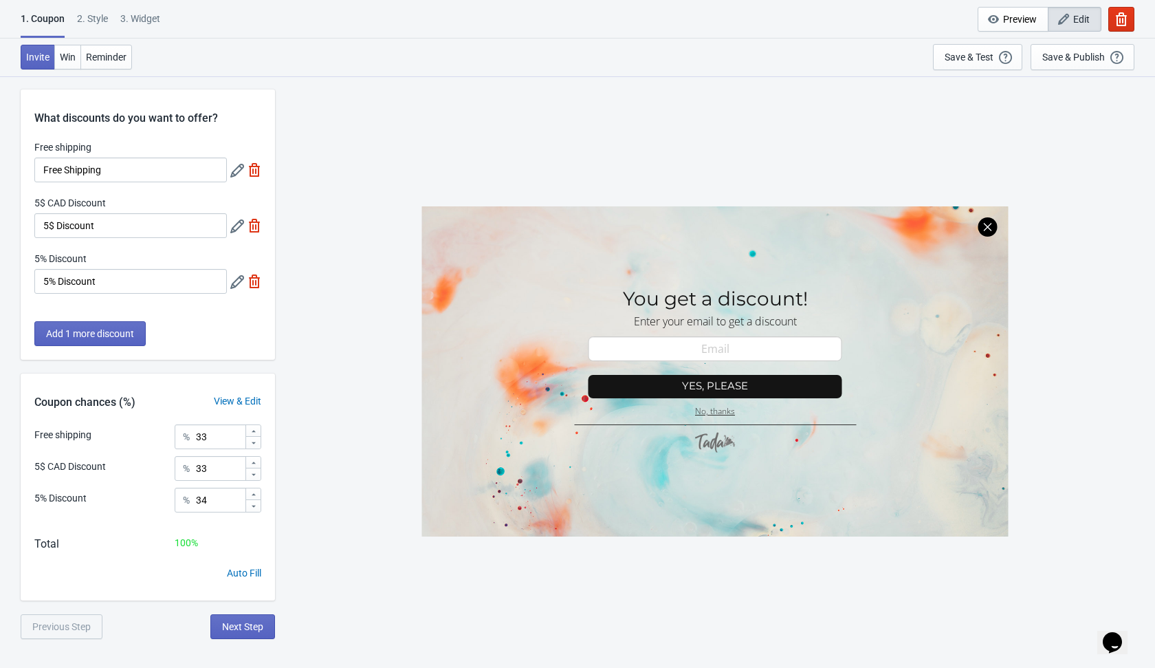
click at [258, 222] on img at bounding box center [255, 226] width 14 height 14
type input "50"
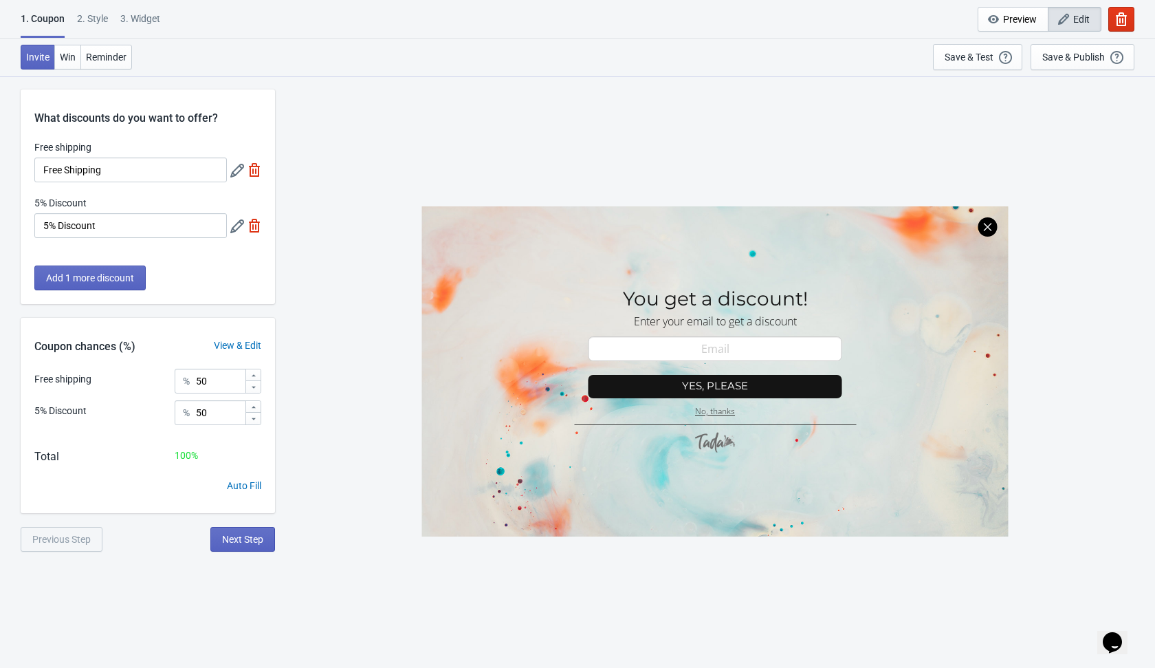
click at [250, 171] on img at bounding box center [255, 170] width 14 height 14
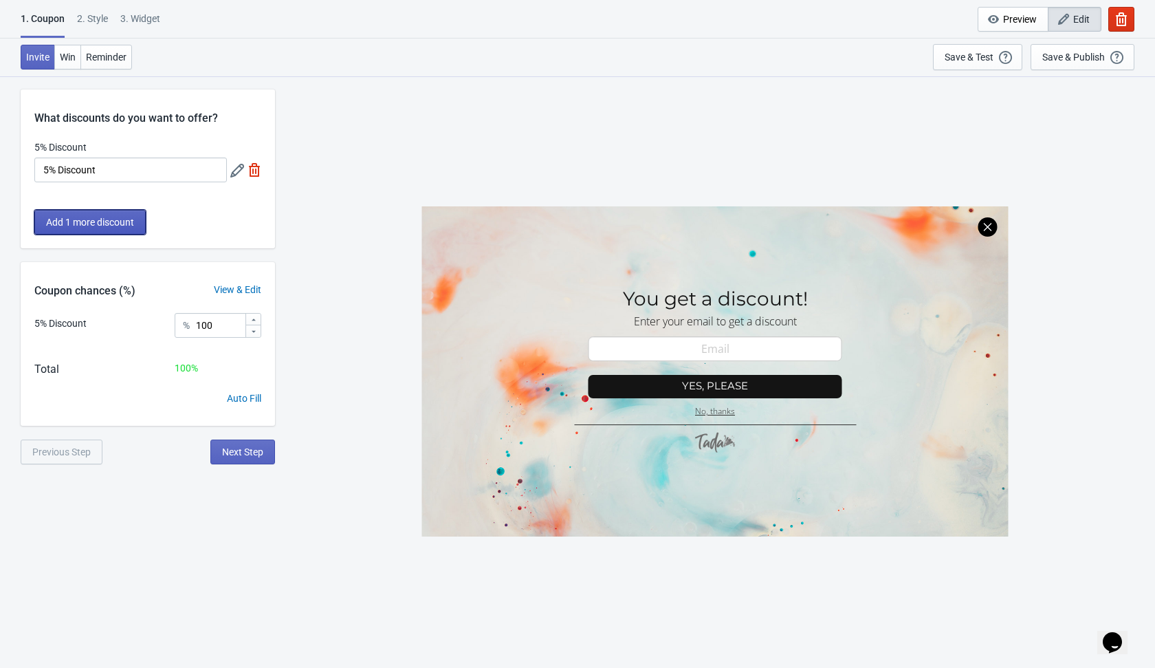
click at [123, 226] on span "Add 1 more discount" at bounding box center [90, 222] width 88 height 11
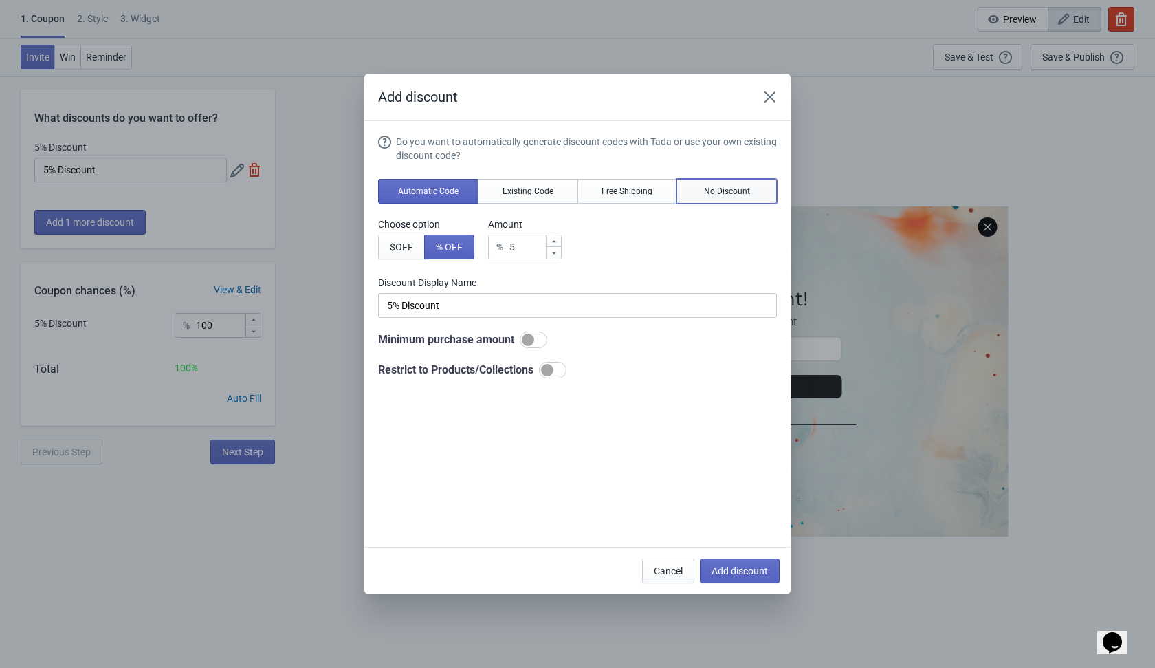
click at [720, 179] on button "No Discount" at bounding box center [727, 191] width 100 height 25
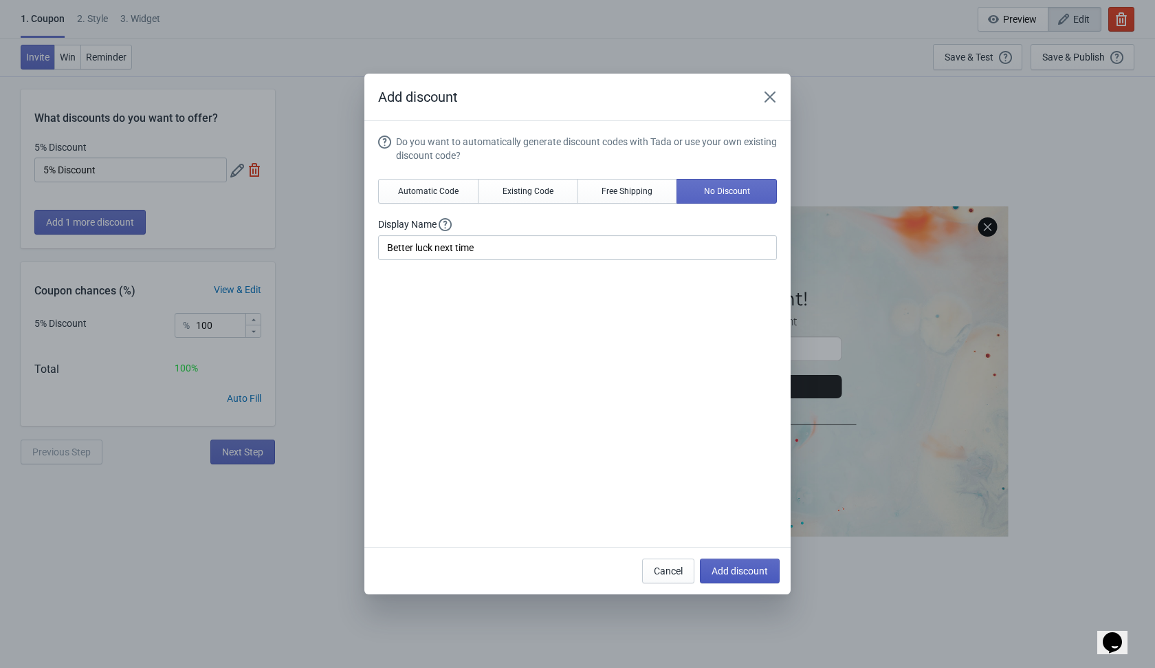
click at [732, 573] on span "Add discount" at bounding box center [740, 570] width 56 height 11
type input "50"
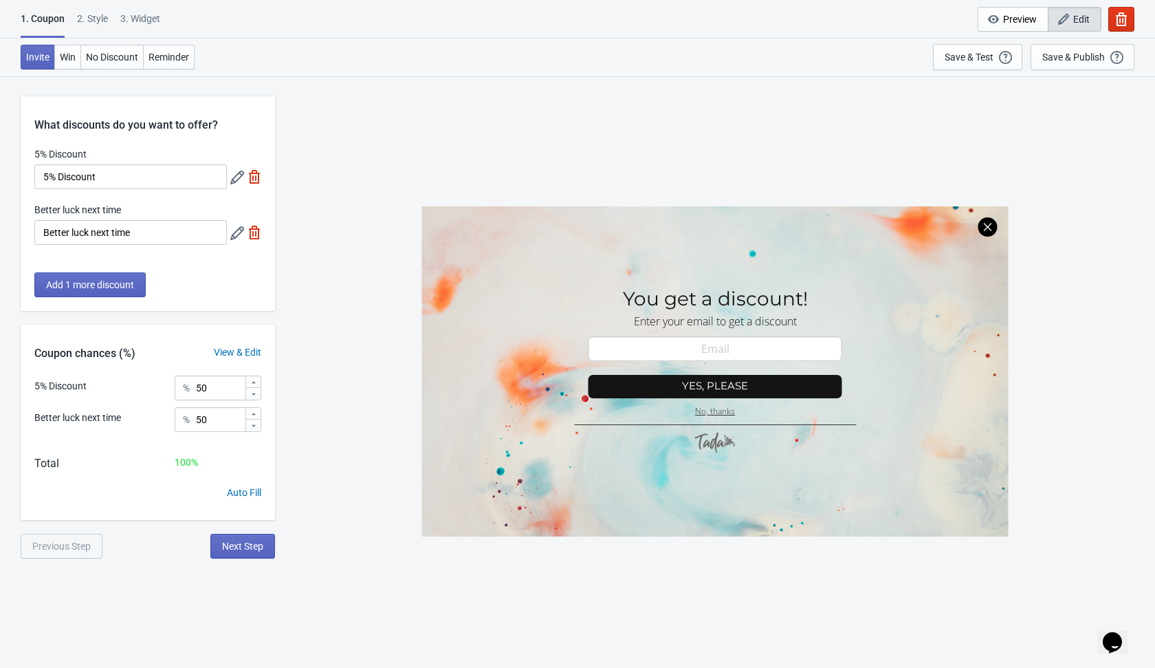
scroll to position [7, 0]
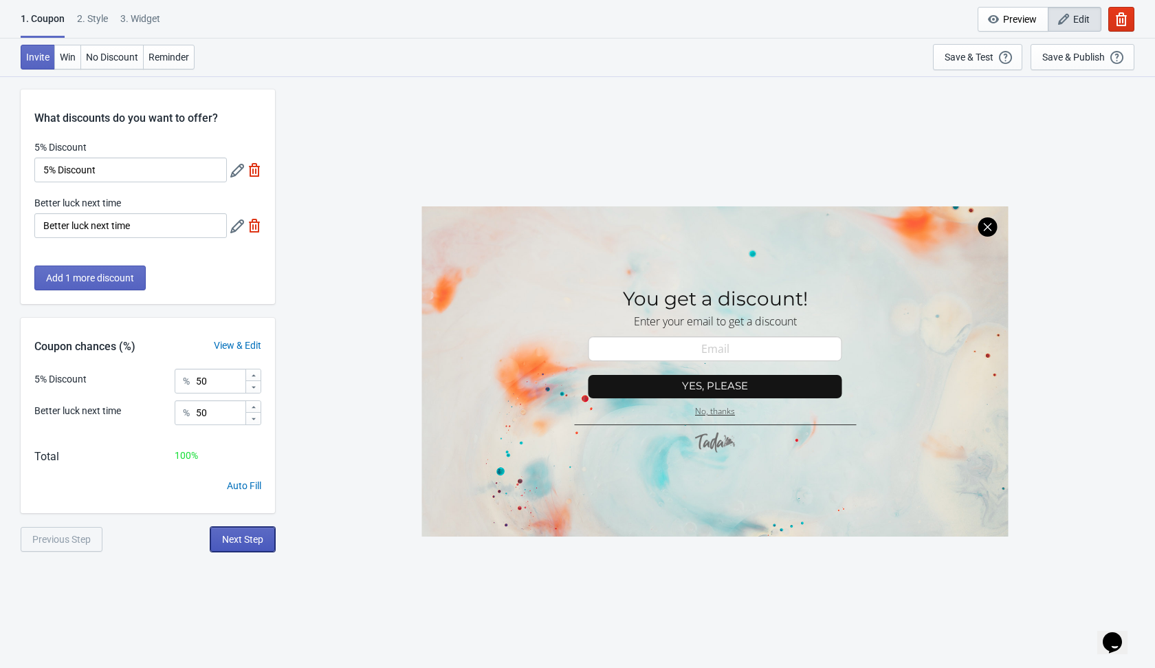
click at [246, 534] on span "Next Step" at bounding box center [242, 539] width 41 height 11
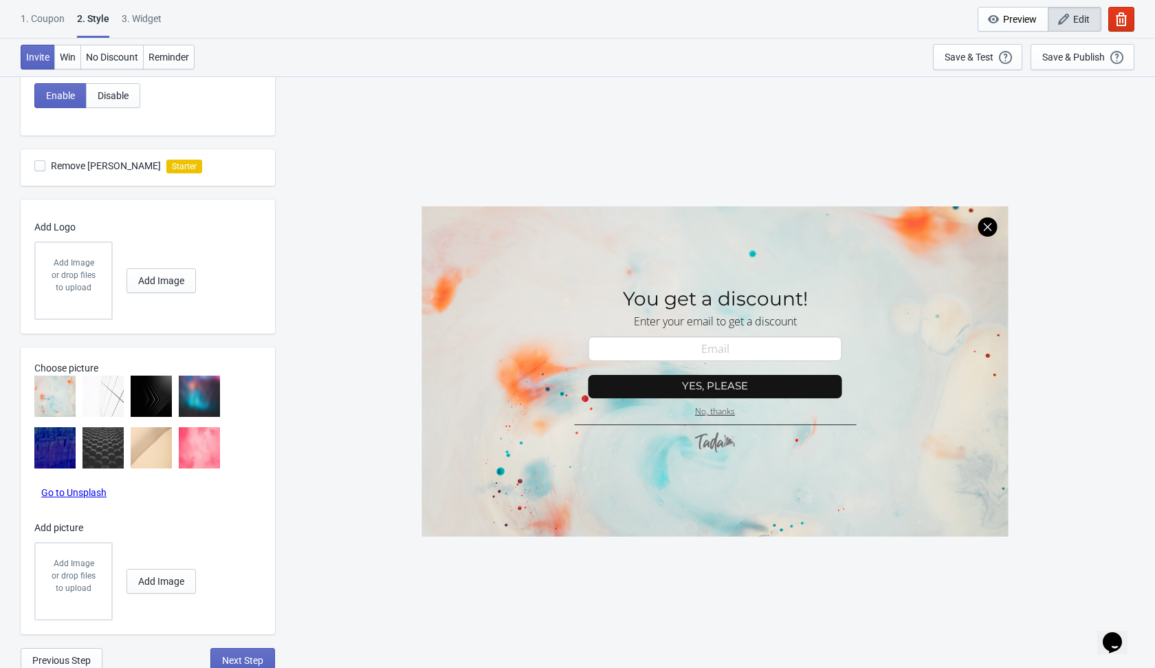
scroll to position [401, 0]
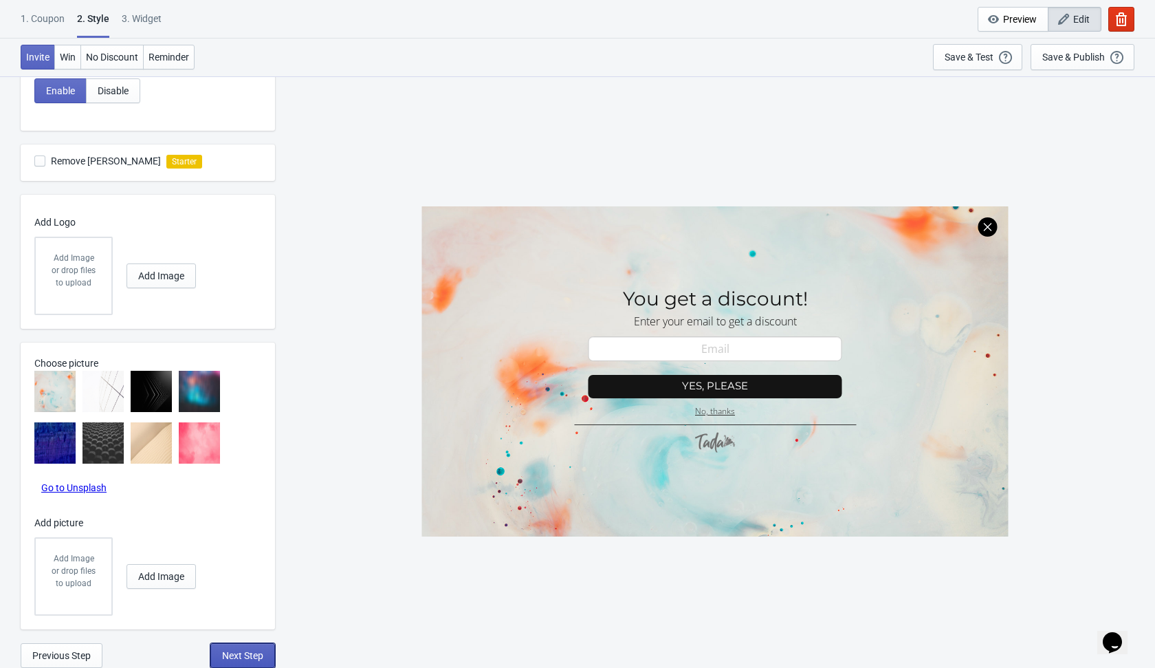
click at [241, 661] on button "Next Step" at bounding box center [242, 655] width 65 height 25
select select "once"
select select "1"
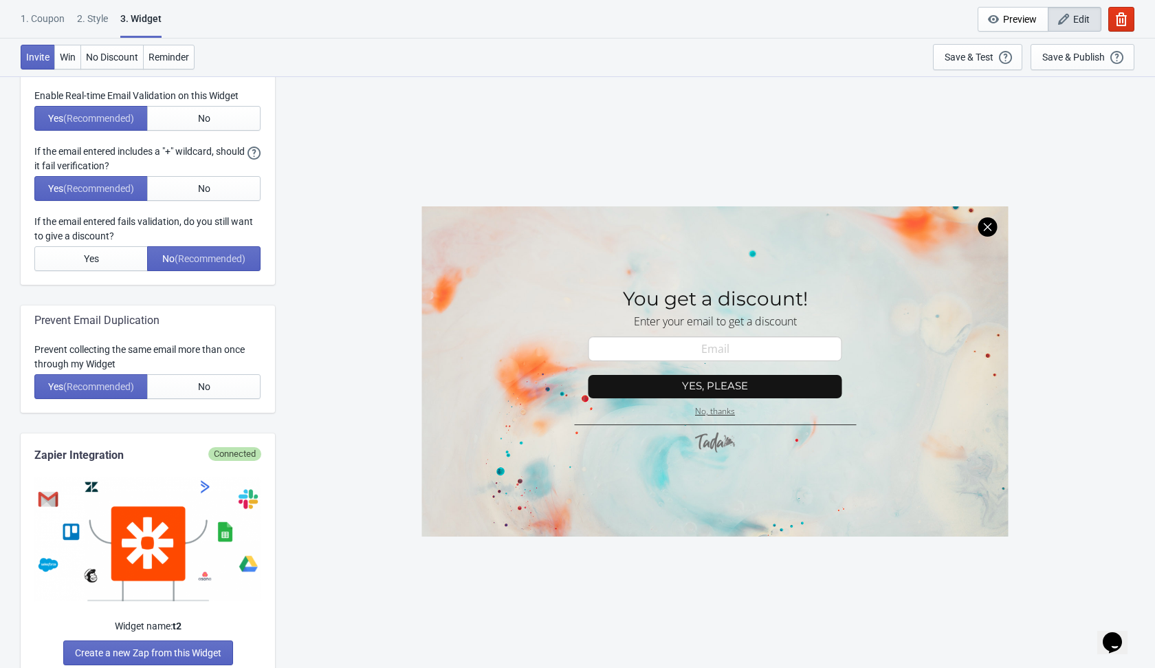
scroll to position [0, 0]
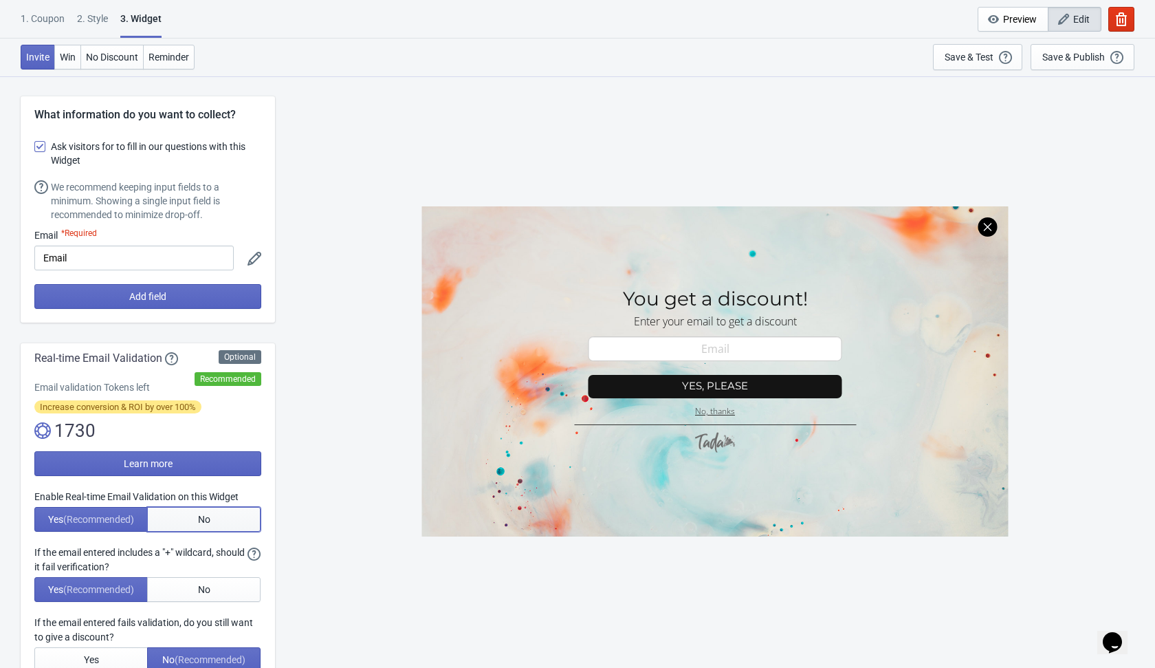
click at [210, 513] on button "No" at bounding box center [203, 519] width 113 height 25
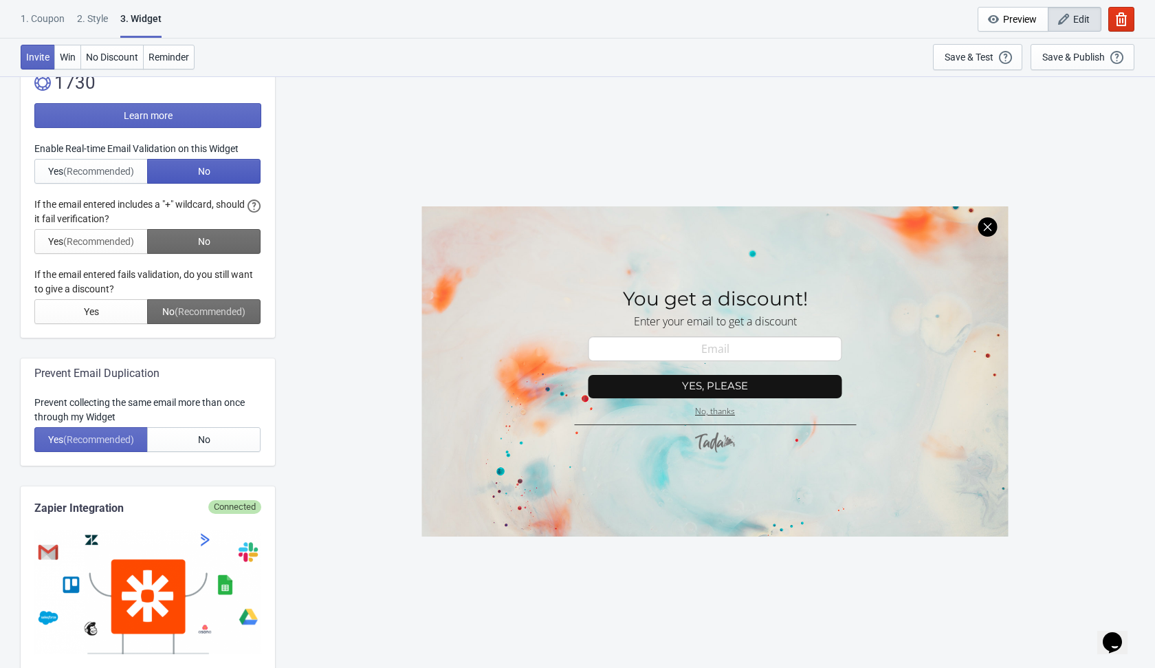
scroll to position [353, 0]
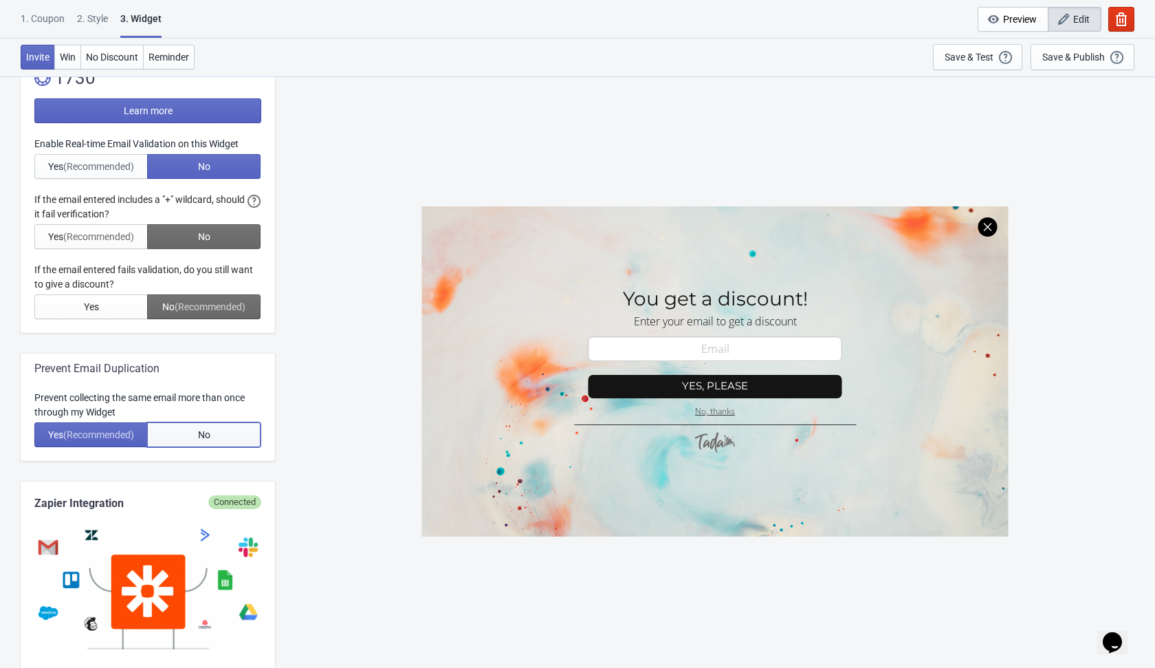
click at [214, 428] on button "No" at bounding box center [203, 434] width 113 height 25
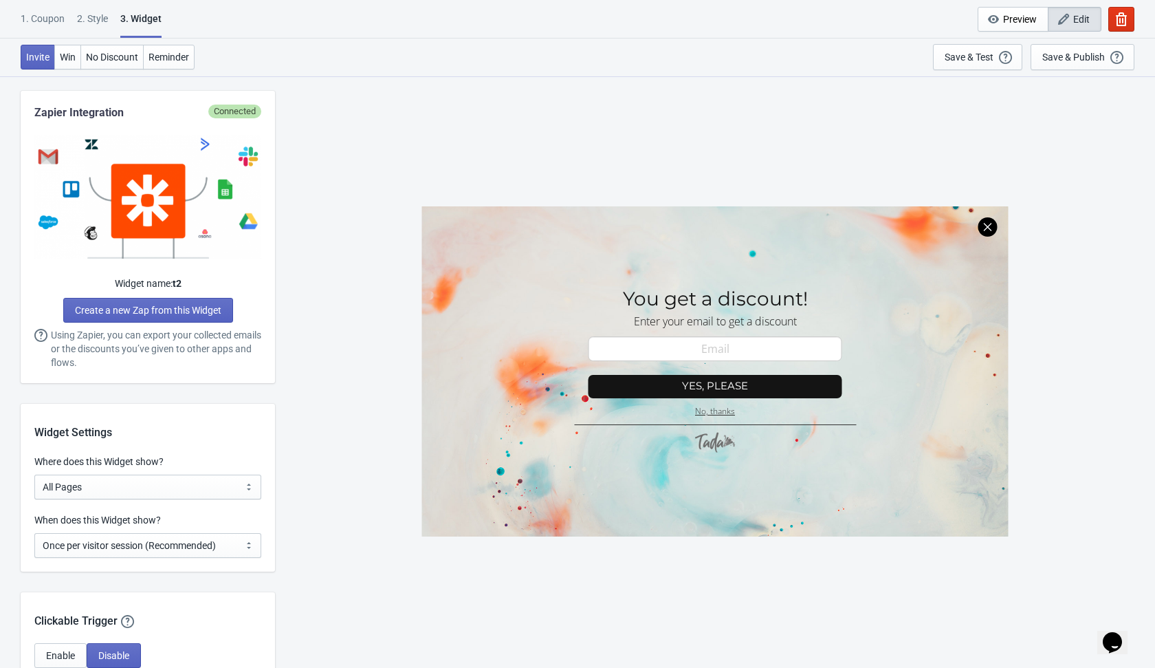
scroll to position [744, 0]
click at [219, 551] on select "Every new visit of page Once every period of time Once per visitor session (Rec…" at bounding box center [147, 544] width 227 height 25
select select "every"
click at [34, 532] on select "Every new visit of page Once every period of time Once per visitor session (Rec…" at bounding box center [147, 544] width 227 height 25
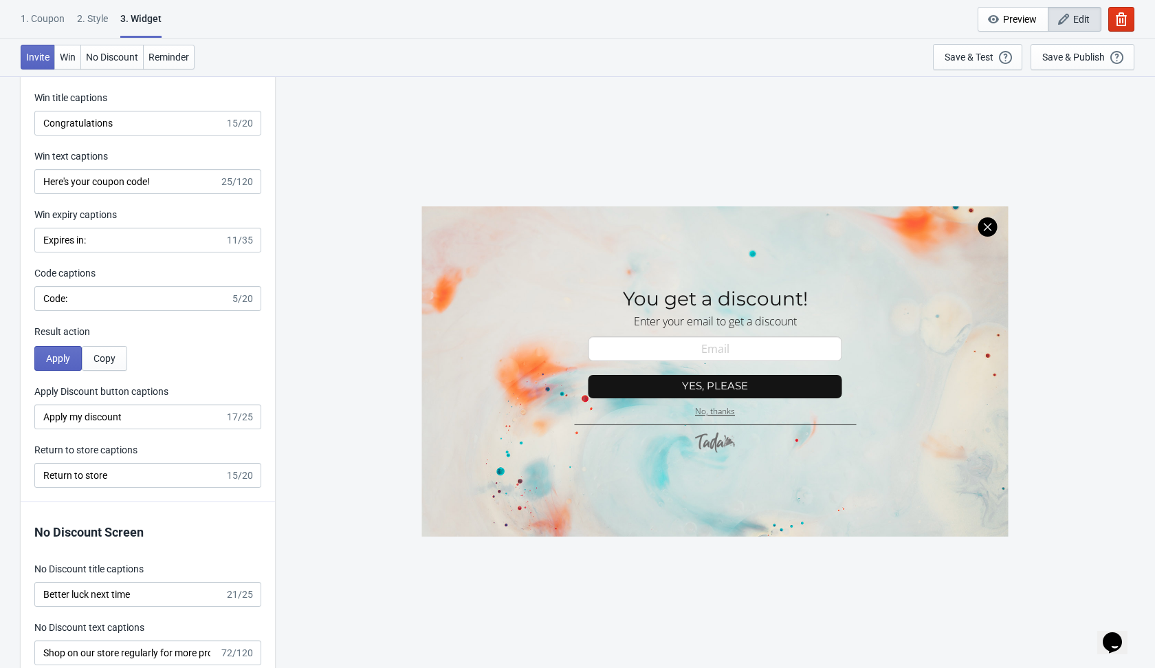
scroll to position [2682, 0]
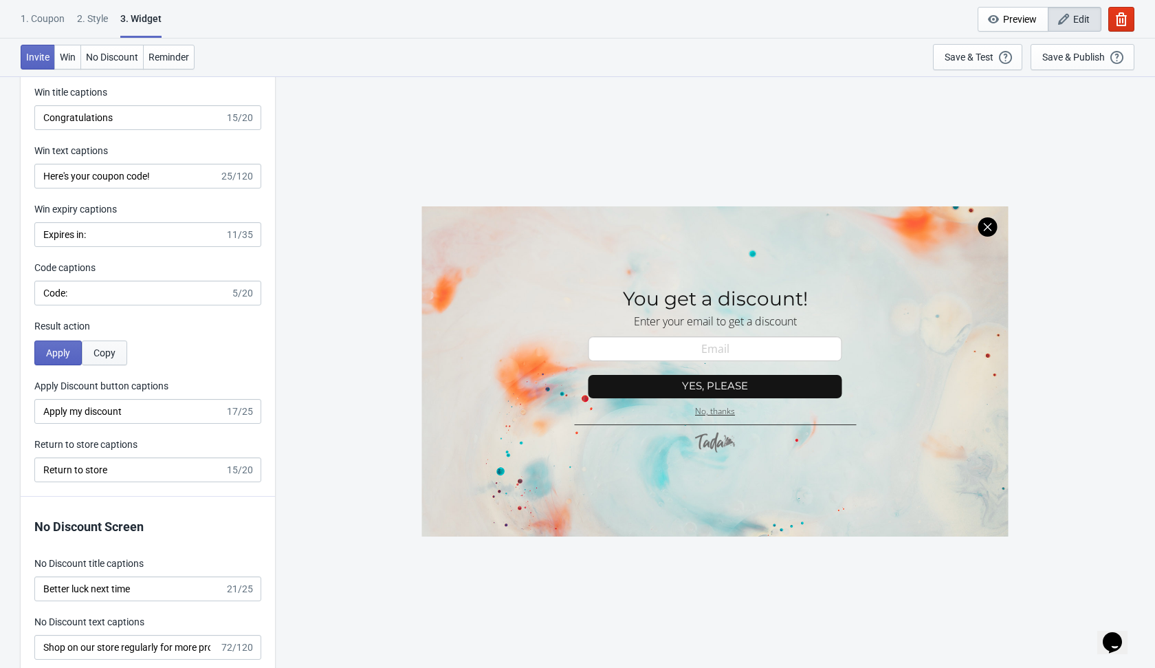
click at [106, 358] on button "Copy" at bounding box center [104, 352] width 45 height 25
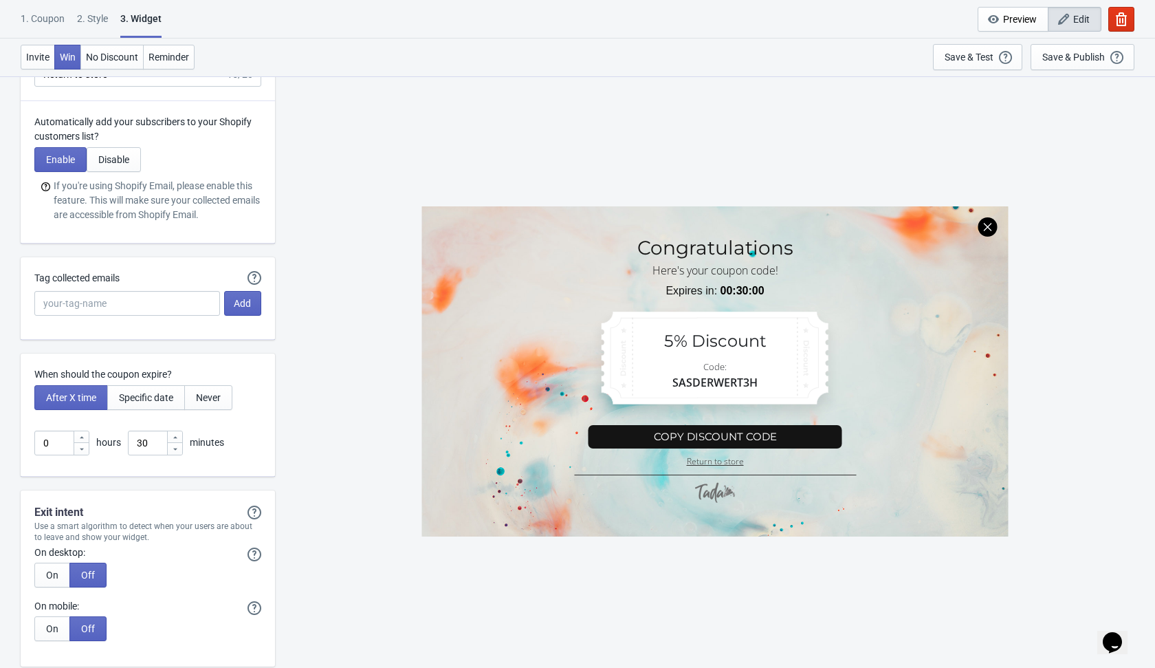
scroll to position [3444, 0]
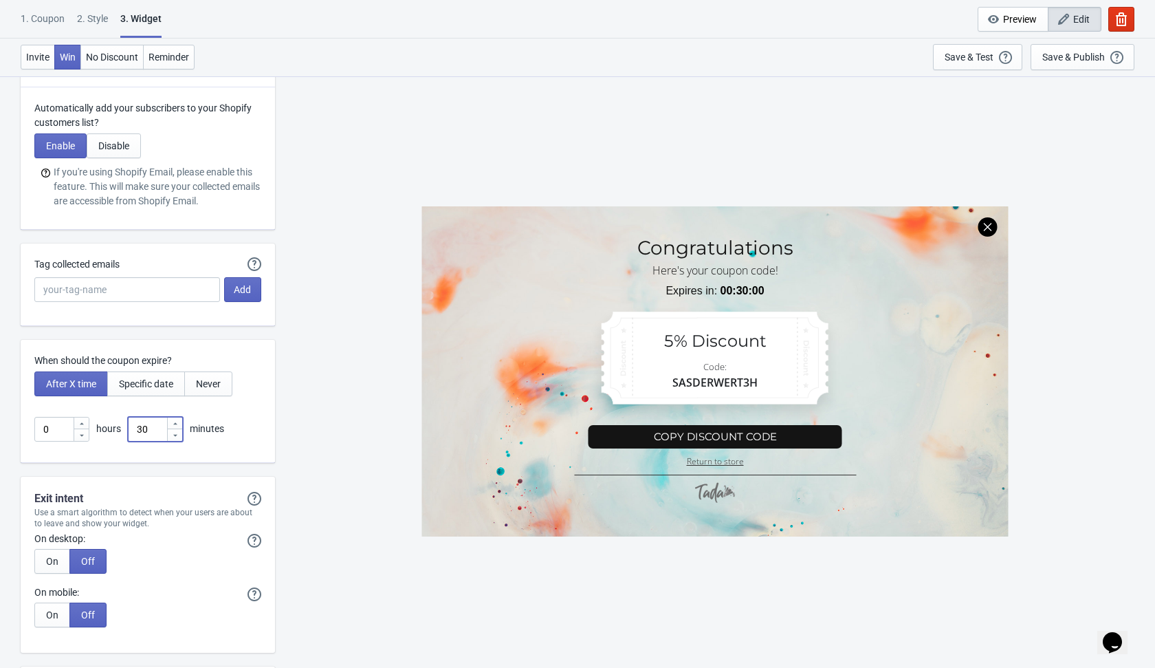
click at [149, 430] on input "30" at bounding box center [147, 429] width 39 height 25
type input "3"
type input "1"
click at [373, 493] on div "SASDERWERT3H Congratulations Here's your coupon code! Expires in: 00:01:00 5% D…" at bounding box center [715, 371] width 866 height 591
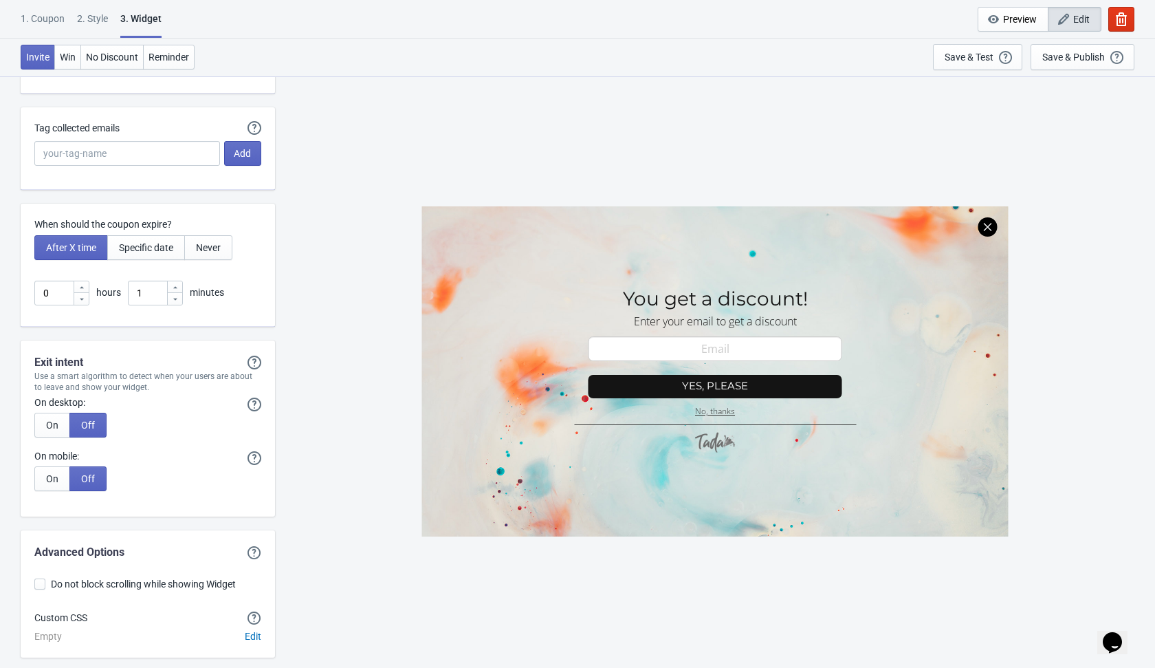
scroll to position [3635, 0]
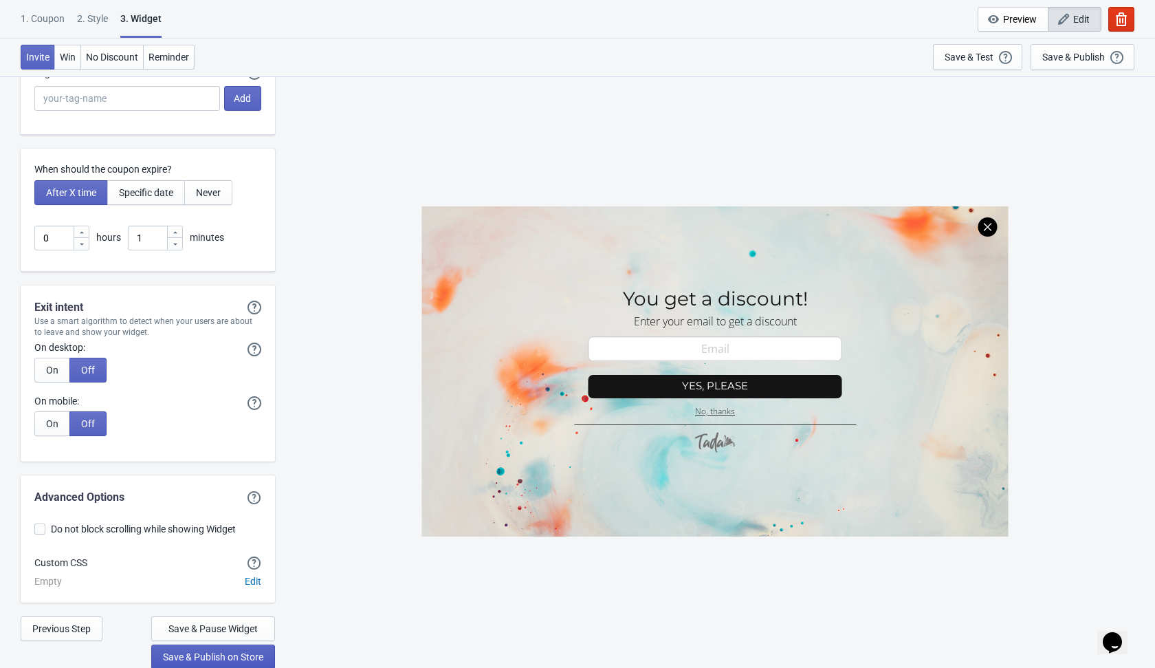
click at [247, 655] on span "Save & Publish on Store" at bounding box center [213, 656] width 100 height 11
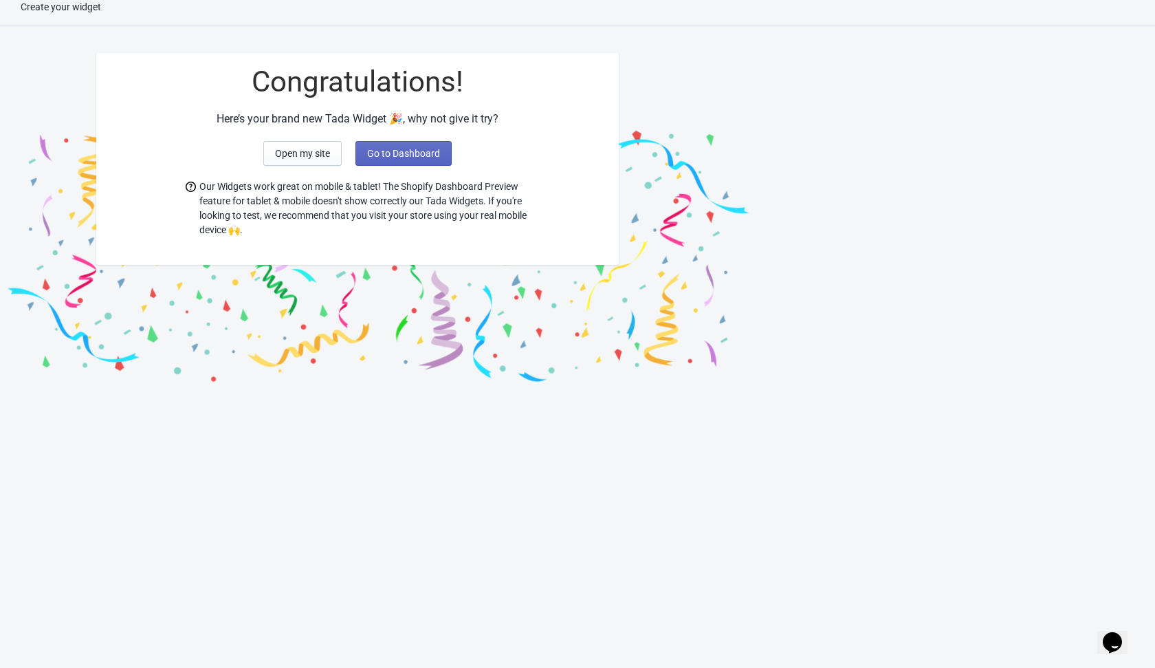
scroll to position [14, 0]
click at [413, 154] on span "Go to Dashboard" at bounding box center [403, 153] width 73 height 11
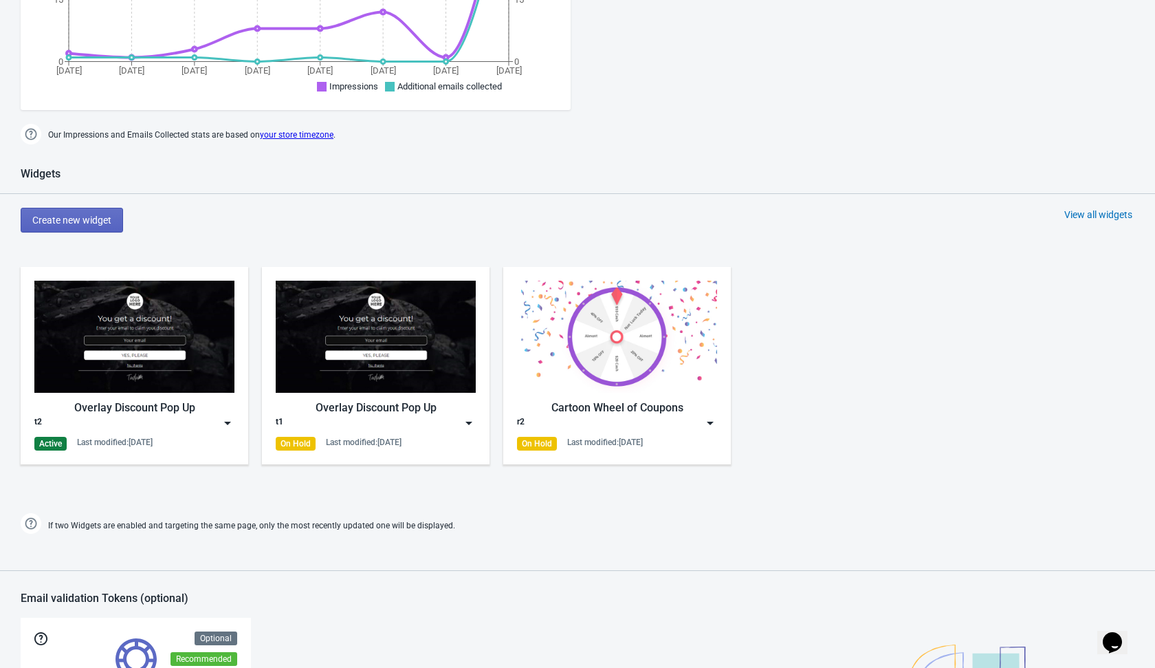
scroll to position [421, 0]
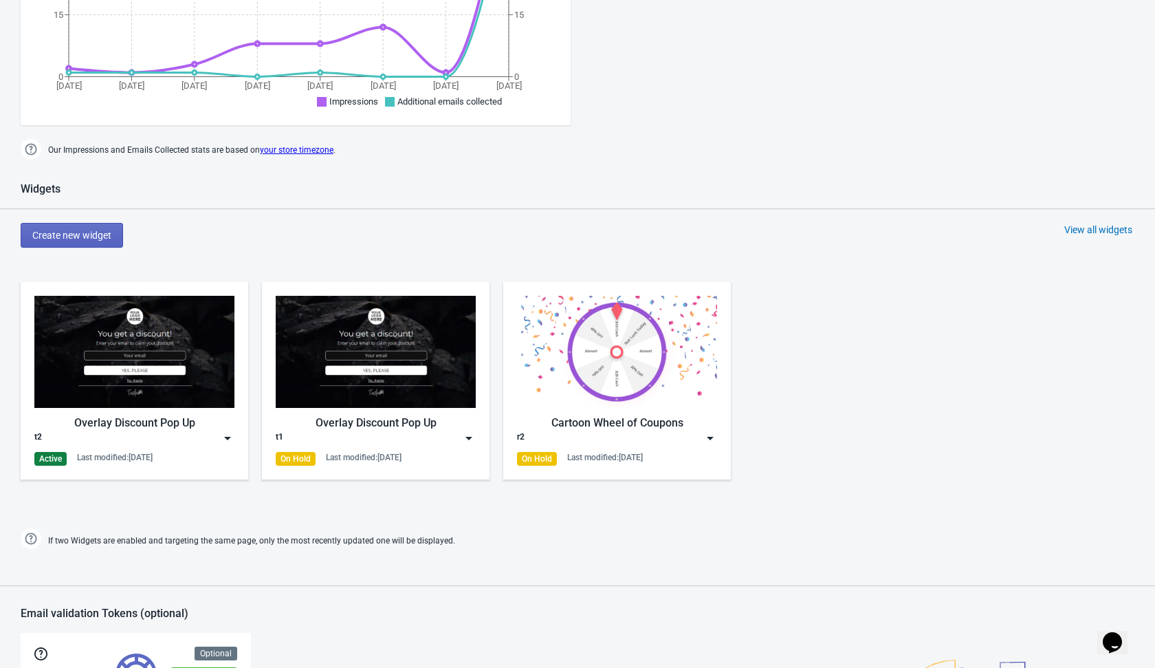
click at [231, 440] on img at bounding box center [228, 438] width 14 height 14
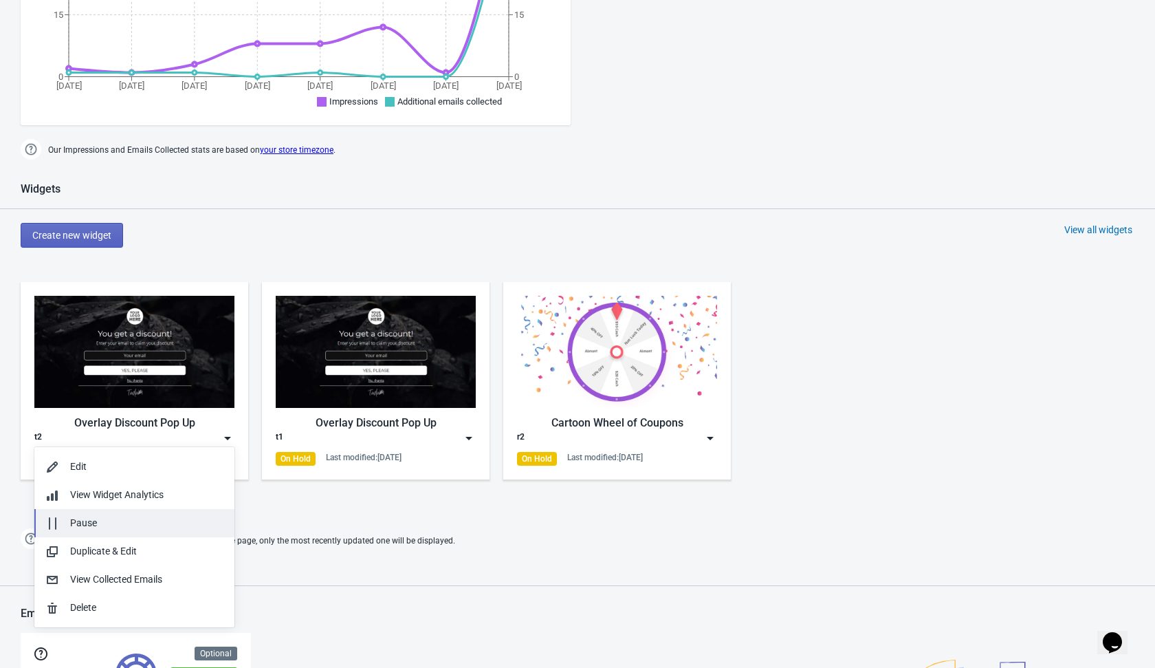
click at [168, 530] on div "Pause" at bounding box center [146, 523] width 153 height 14
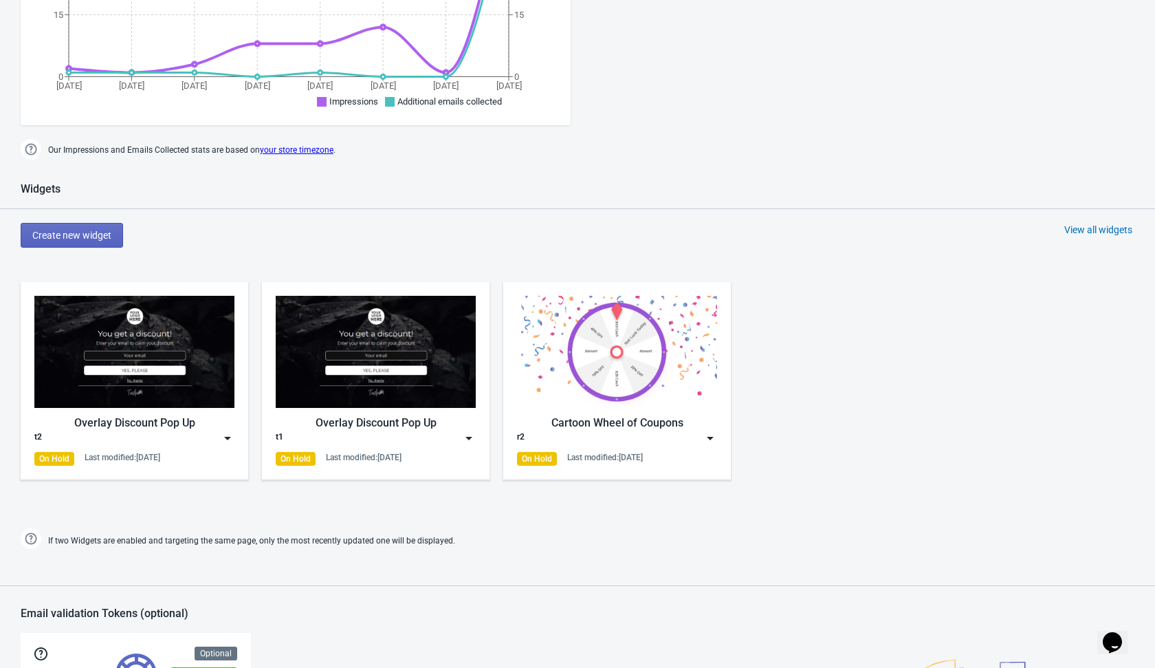
click at [228, 238] on div "Create new widget View all widgets" at bounding box center [588, 235] width 1135 height 25
click at [109, 230] on span "Create new widget" at bounding box center [71, 235] width 79 height 11
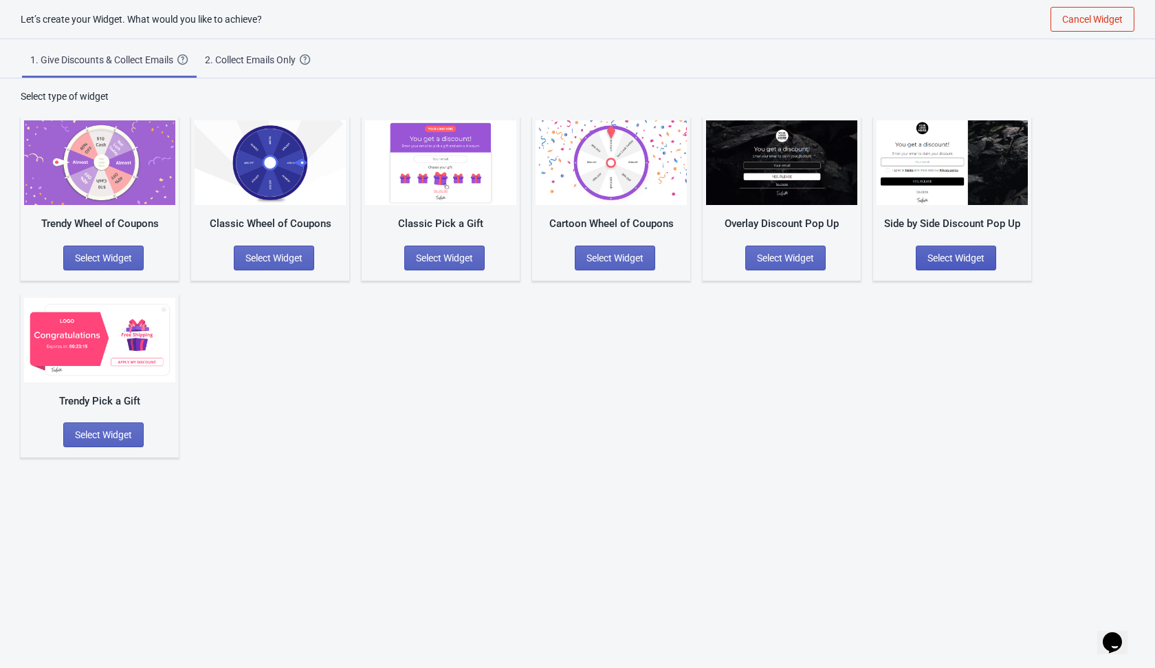
click at [948, 261] on span "Select Widget" at bounding box center [956, 257] width 57 height 11
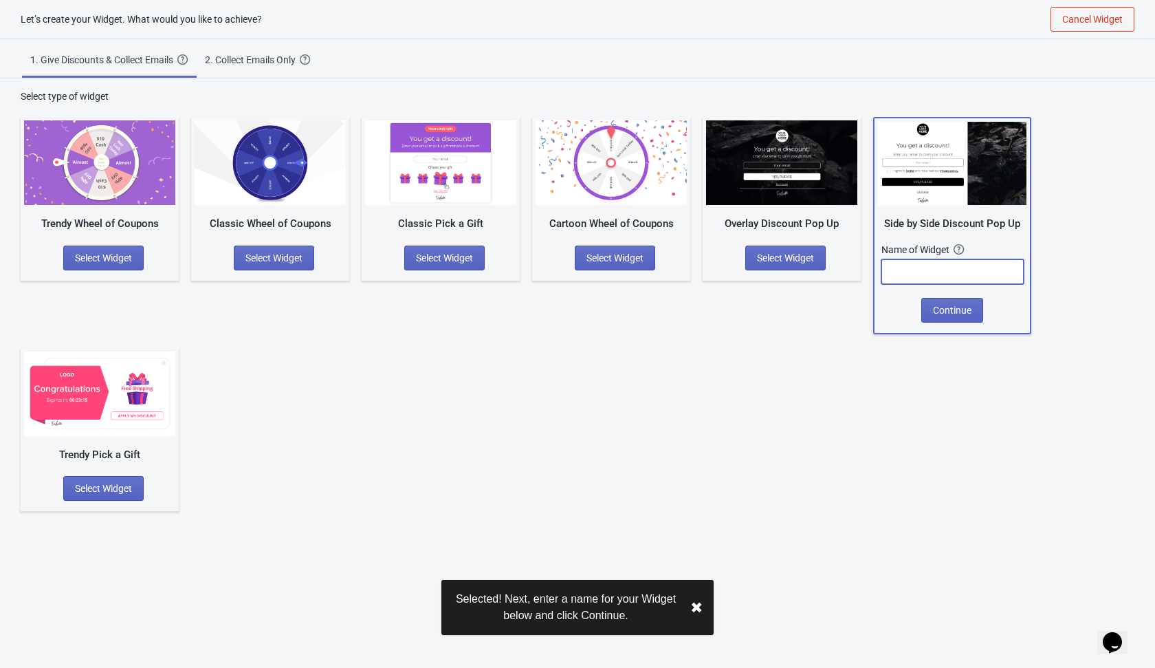
click at [947, 264] on input "text" at bounding box center [953, 271] width 142 height 25
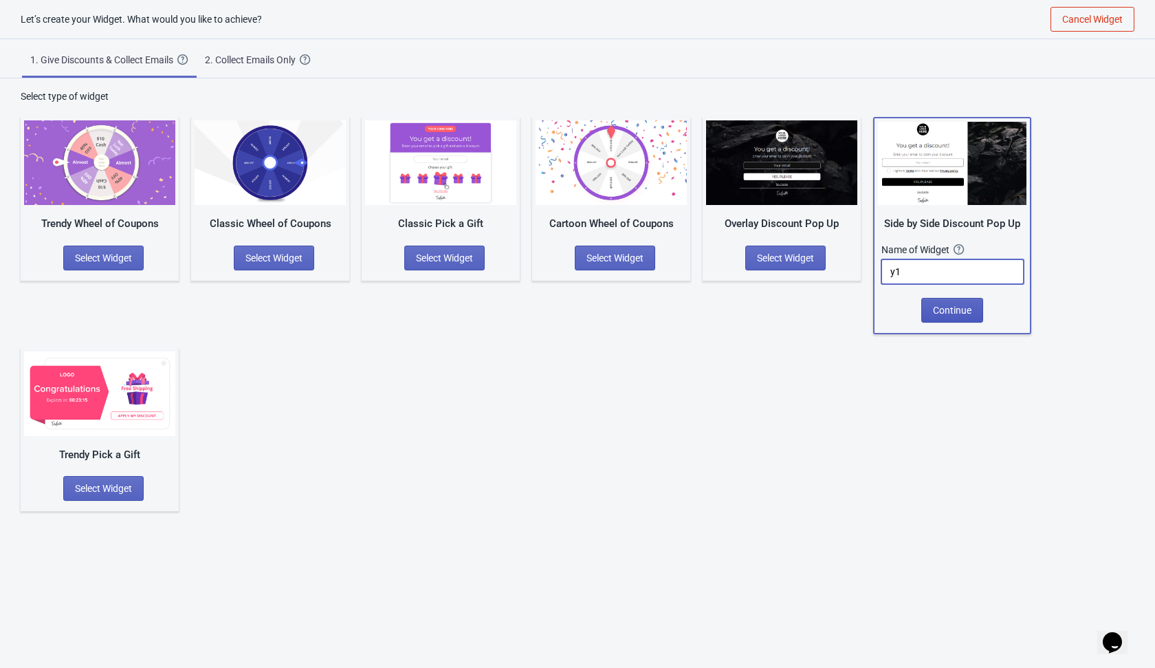
type input "y1"
click at [958, 312] on span "Continue" at bounding box center [952, 310] width 39 height 11
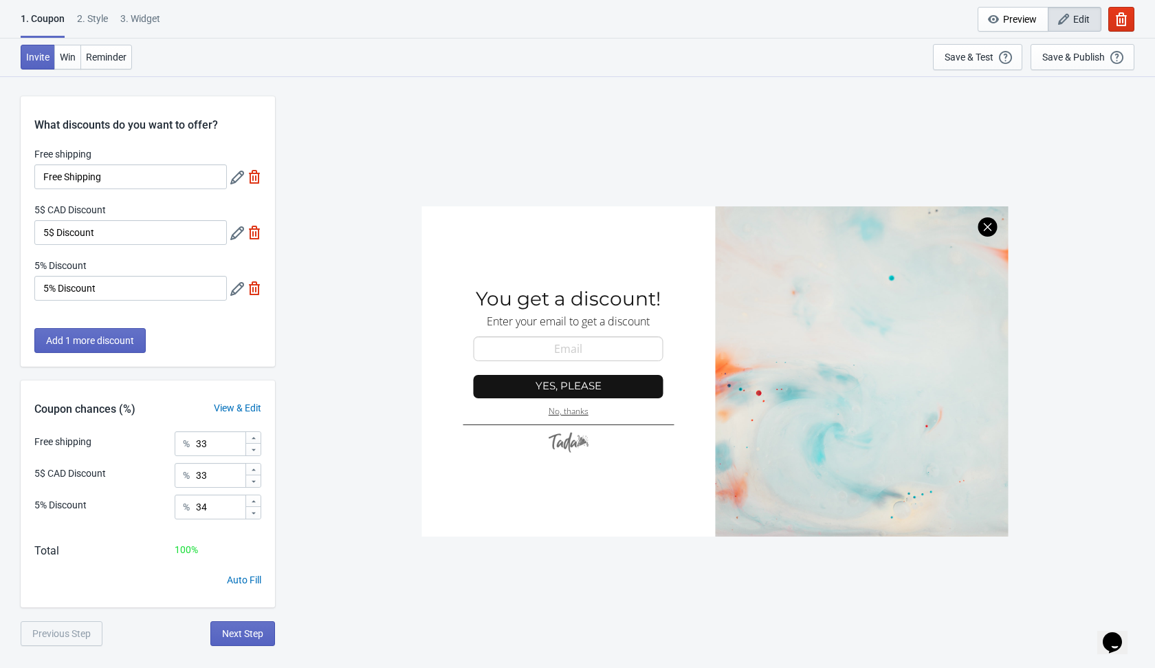
click at [251, 182] on img at bounding box center [255, 177] width 14 height 14
type input "50"
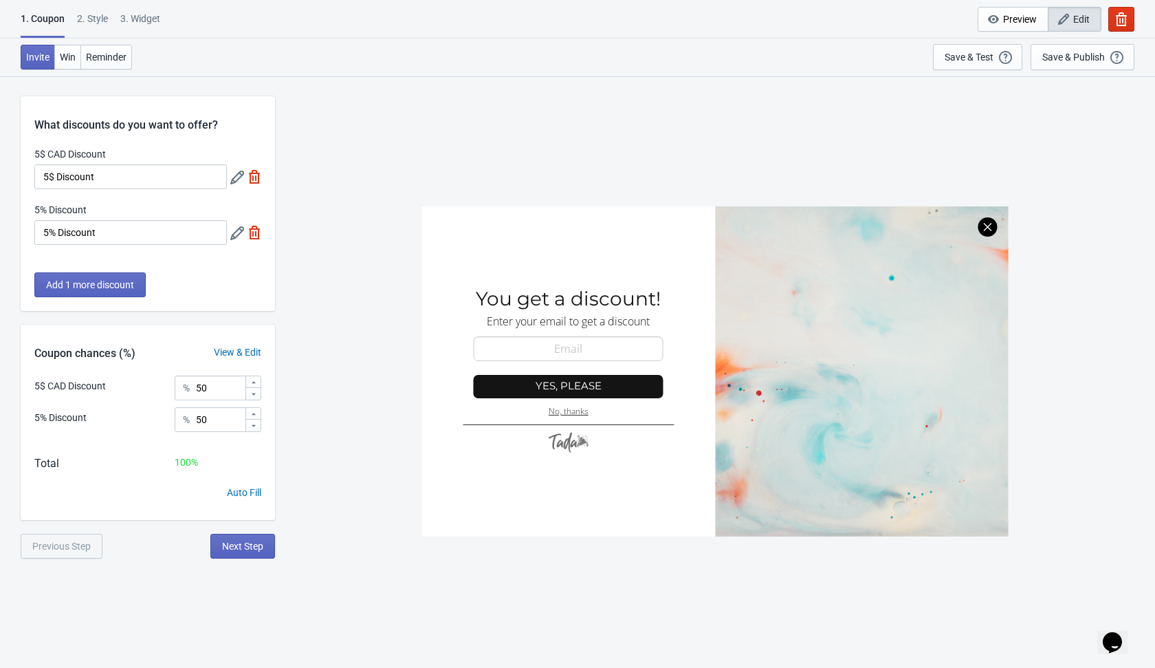
click at [251, 182] on img at bounding box center [255, 177] width 14 height 14
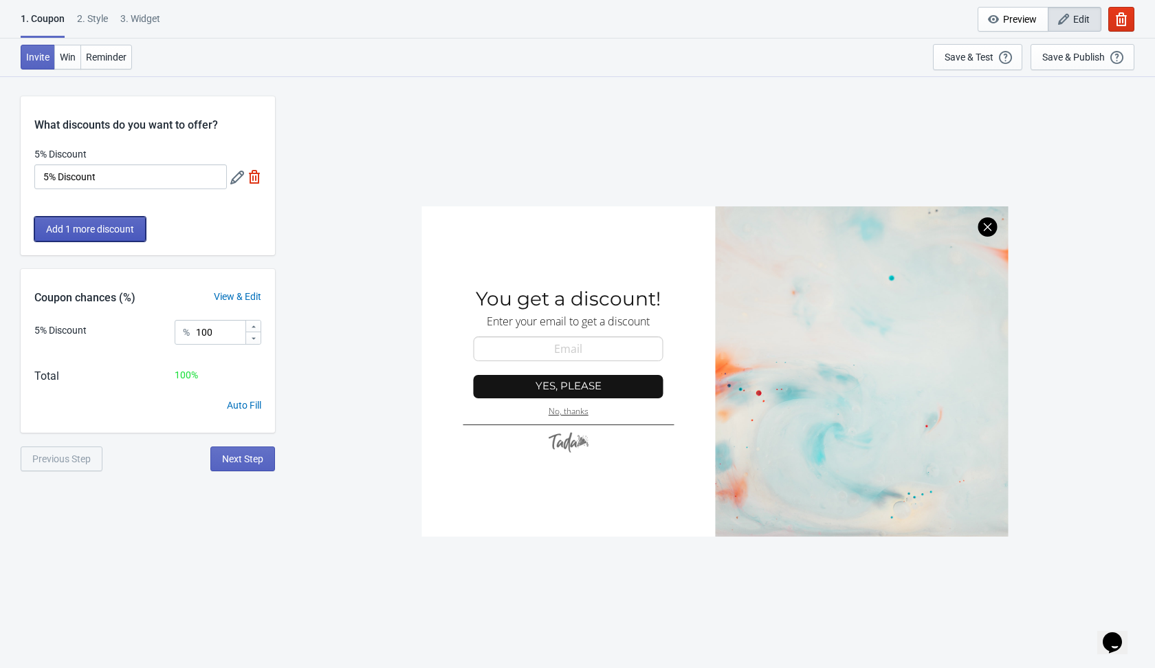
click at [116, 221] on button "Add 1 more discount" at bounding box center [89, 229] width 111 height 25
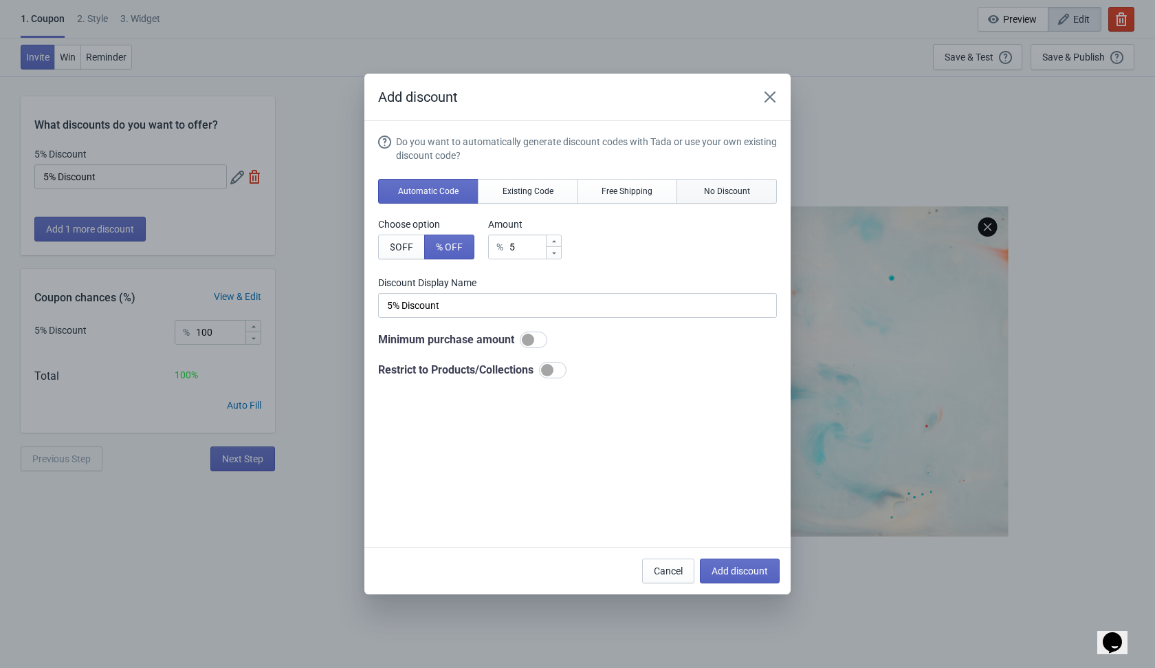
click at [719, 184] on button "No Discount" at bounding box center [727, 191] width 100 height 25
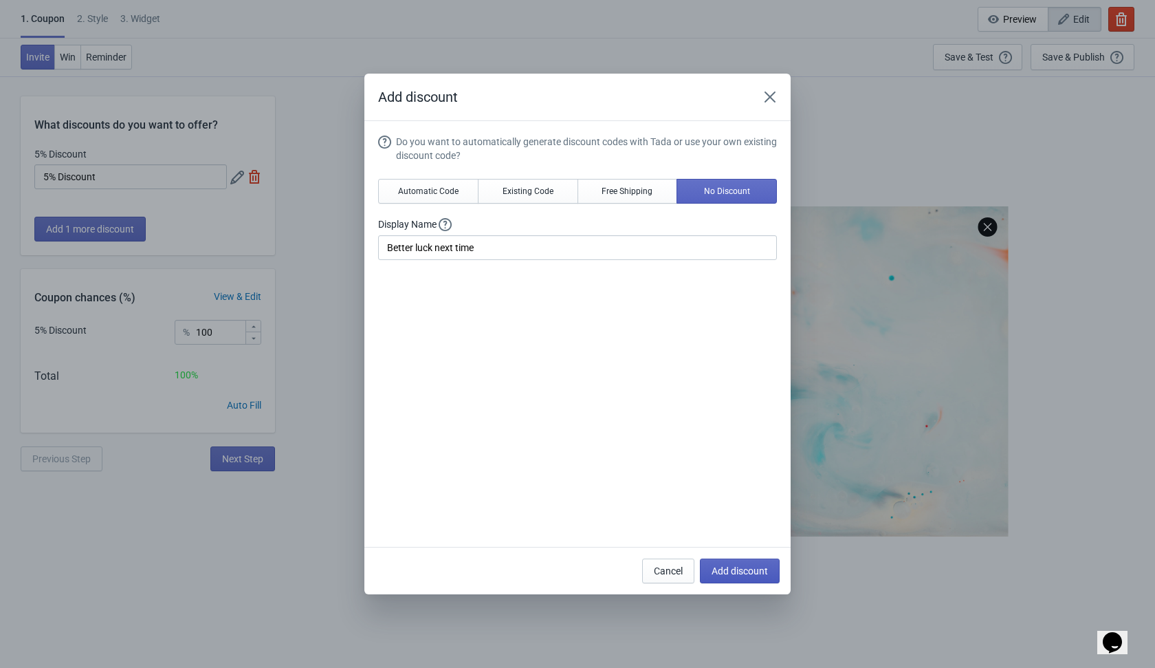
click at [729, 572] on span "Add discount" at bounding box center [740, 570] width 56 height 11
type input "50"
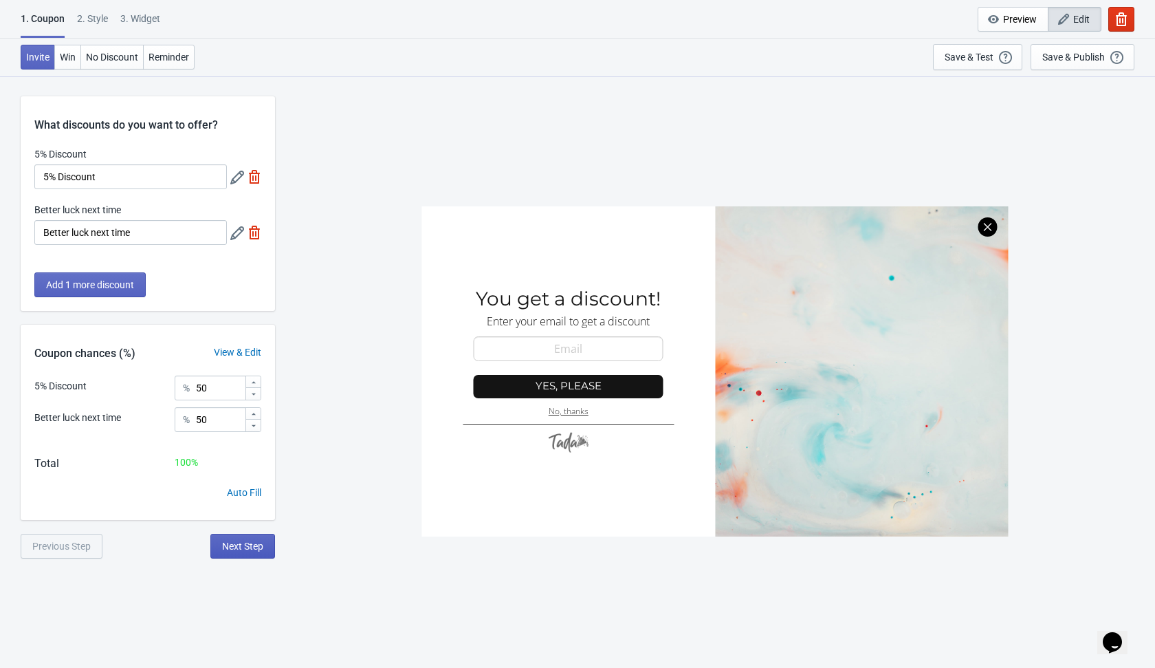
click at [248, 545] on span "Next Step" at bounding box center [242, 545] width 41 height 11
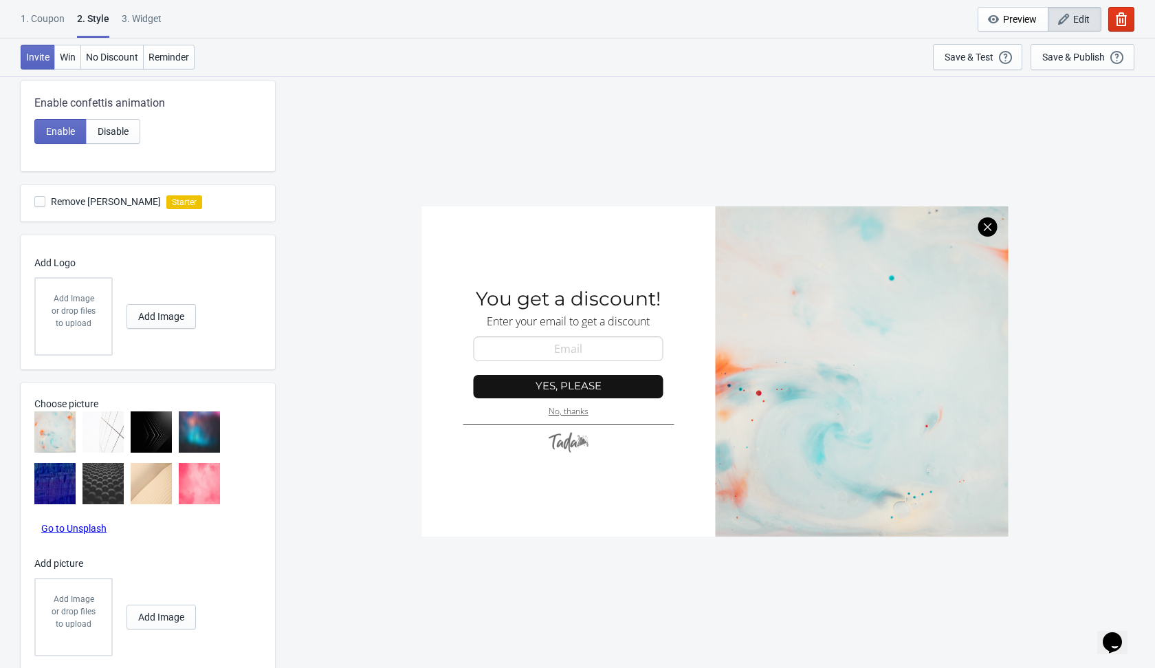
scroll to position [371, 0]
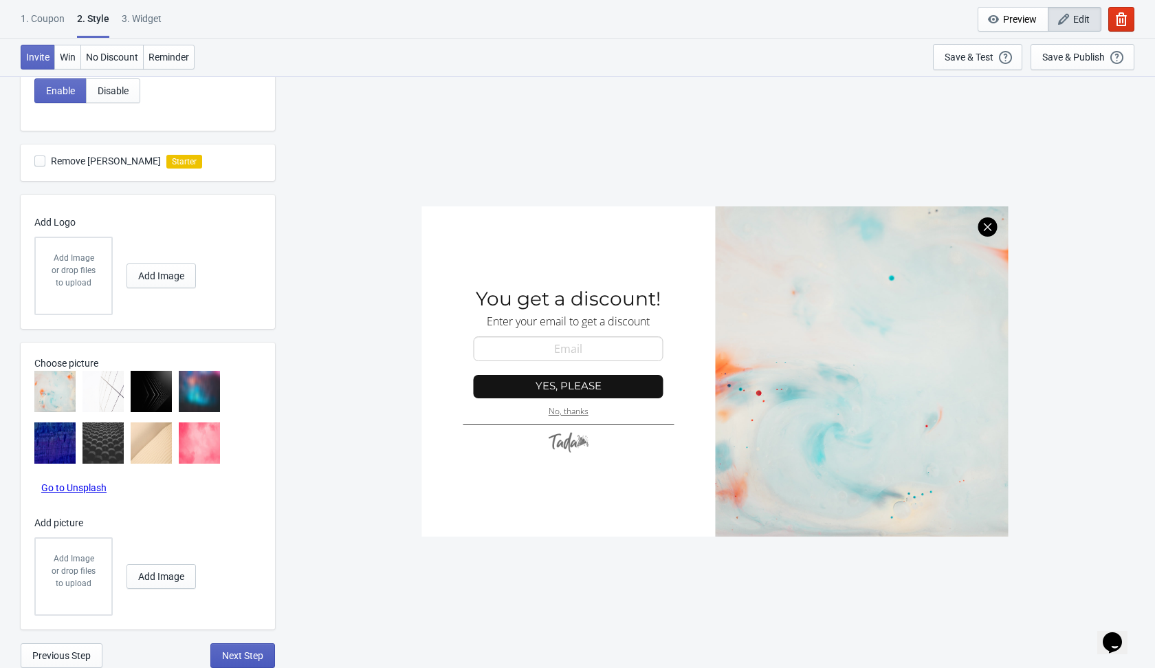
click at [244, 651] on span "Next Step" at bounding box center [242, 655] width 41 height 11
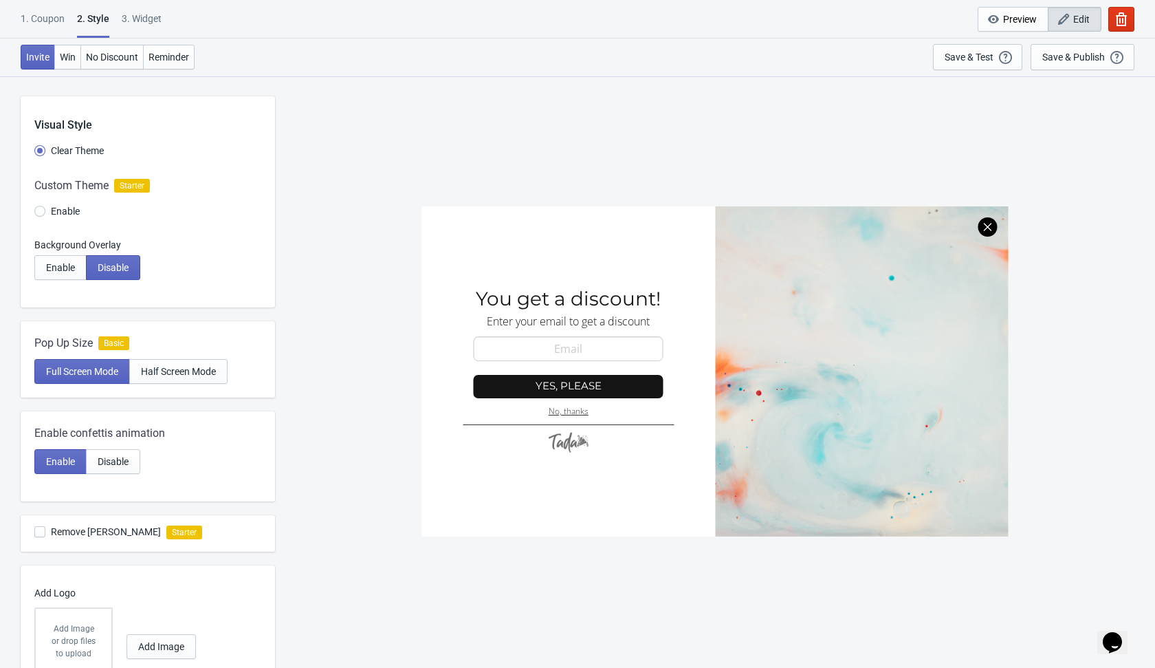
select select "once"
select select "1"
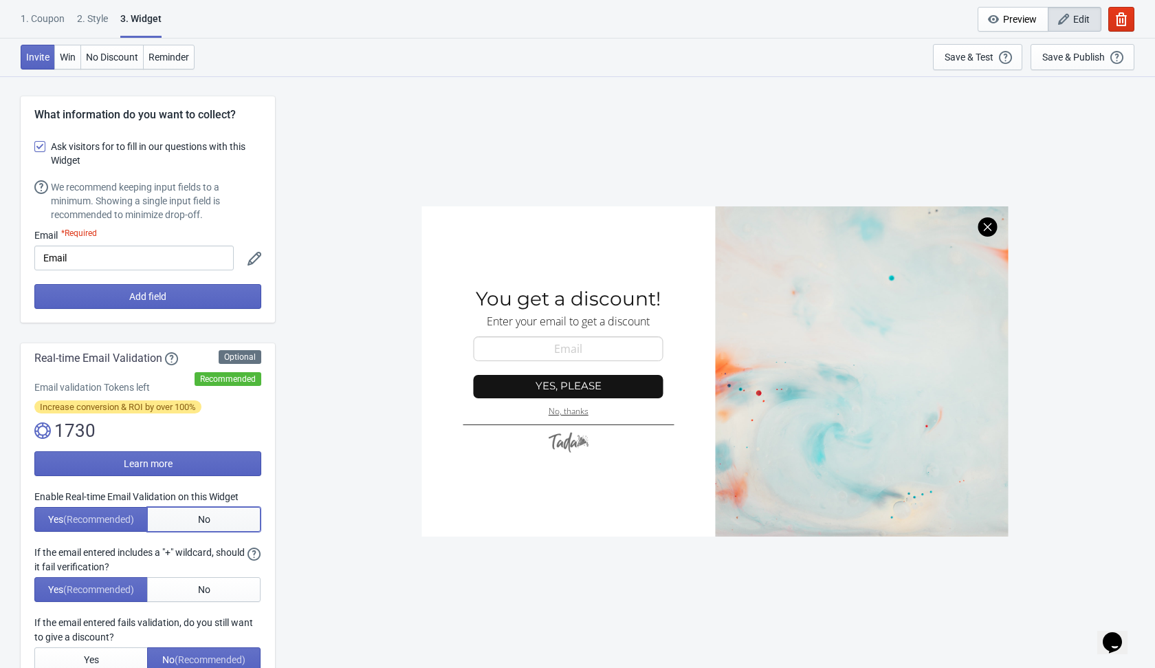
click at [189, 512] on button "No" at bounding box center [203, 519] width 113 height 25
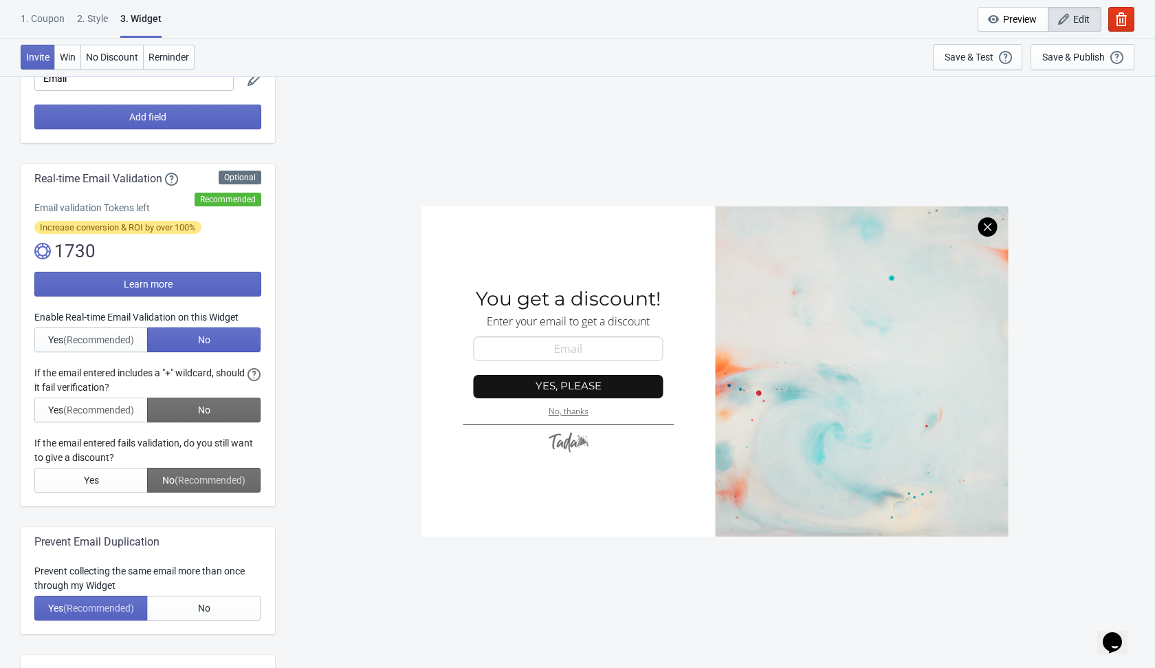
scroll to position [182, 0]
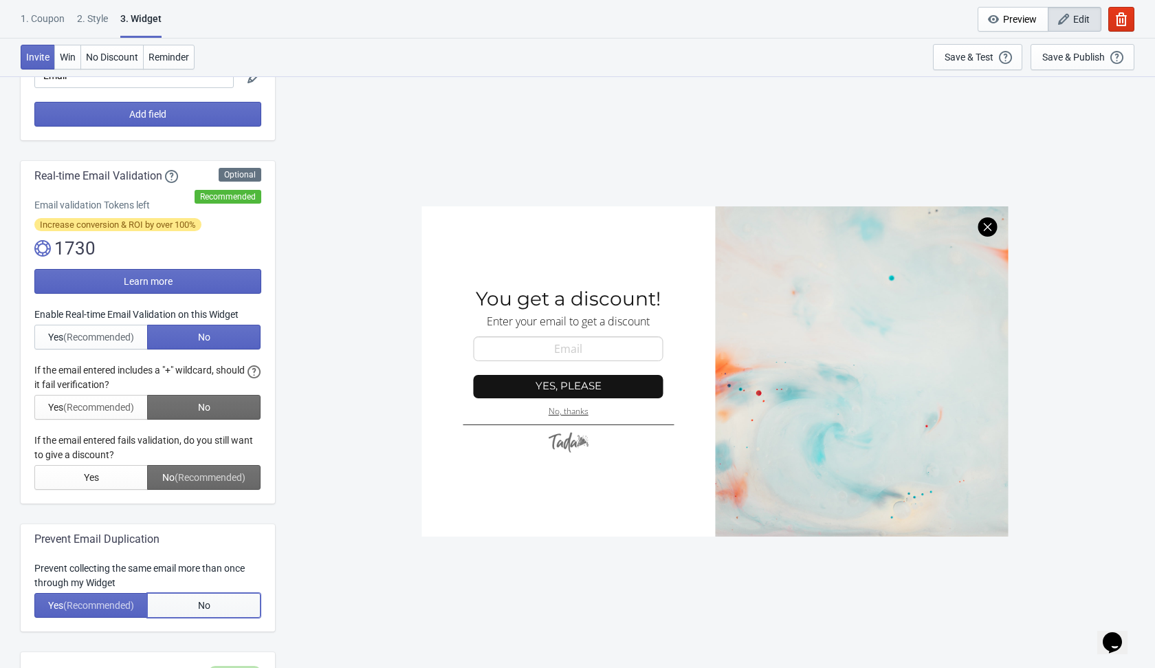
click at [212, 610] on button "No" at bounding box center [203, 605] width 113 height 25
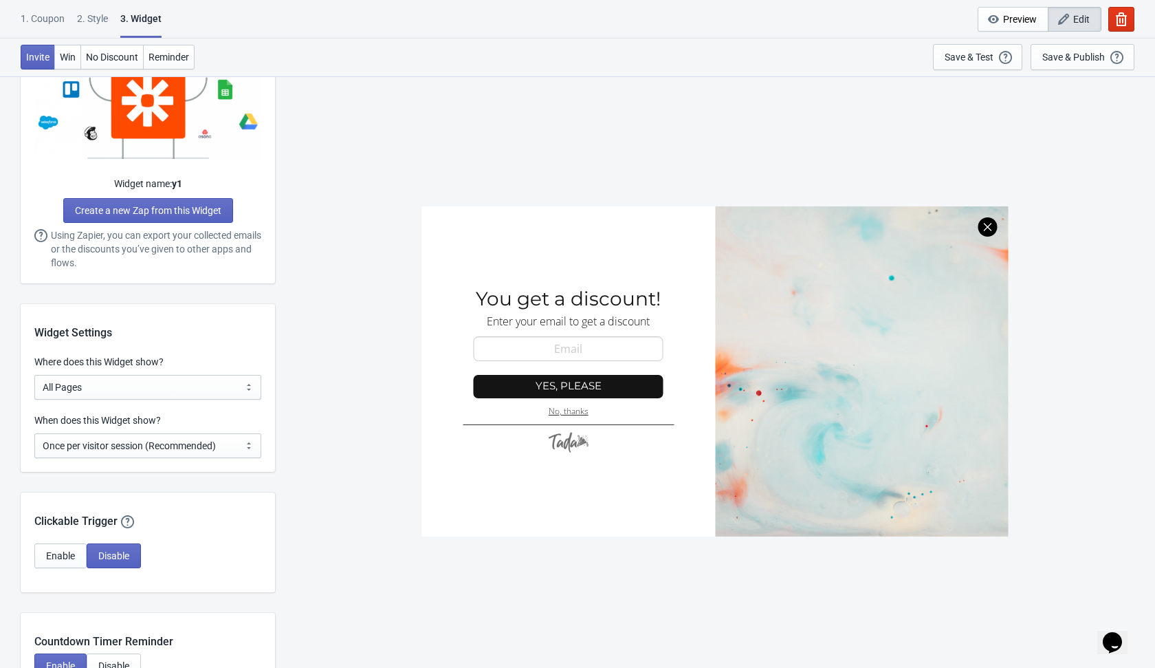
scroll to position [845, 0]
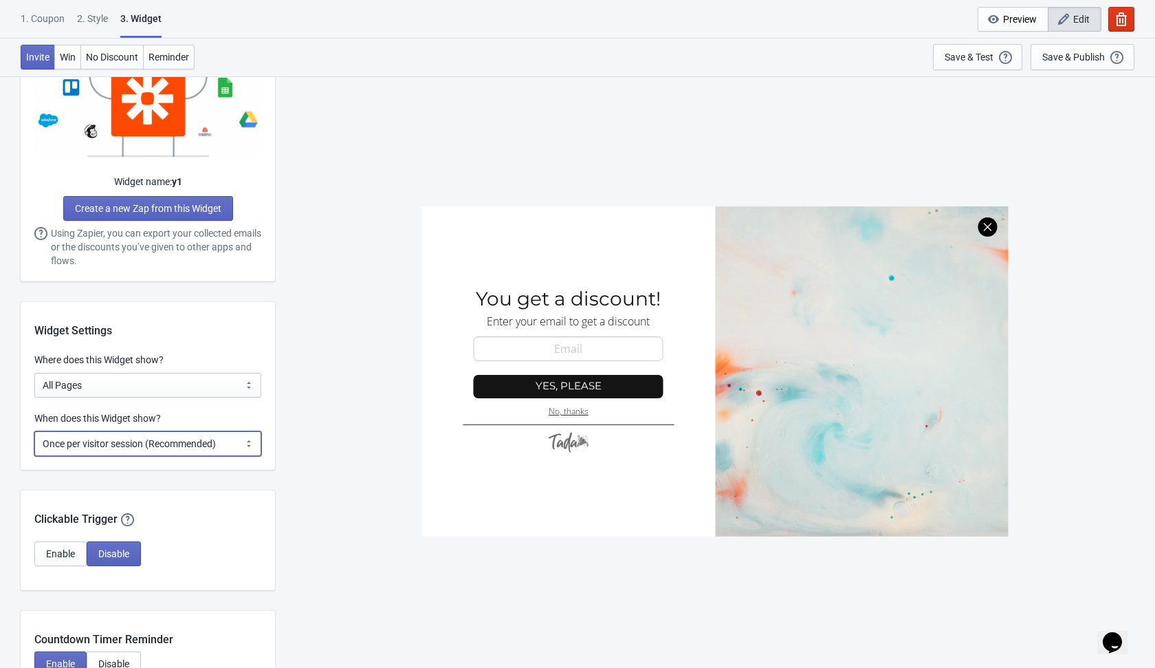
click at [193, 441] on select "Every new visit of page Once every period of time Once per visitor session (Rec…" at bounding box center [147, 443] width 227 height 25
select select "every"
click at [34, 431] on select "Every new visit of page Once every period of time Once per visitor session (Rec…" at bounding box center [147, 443] width 227 height 25
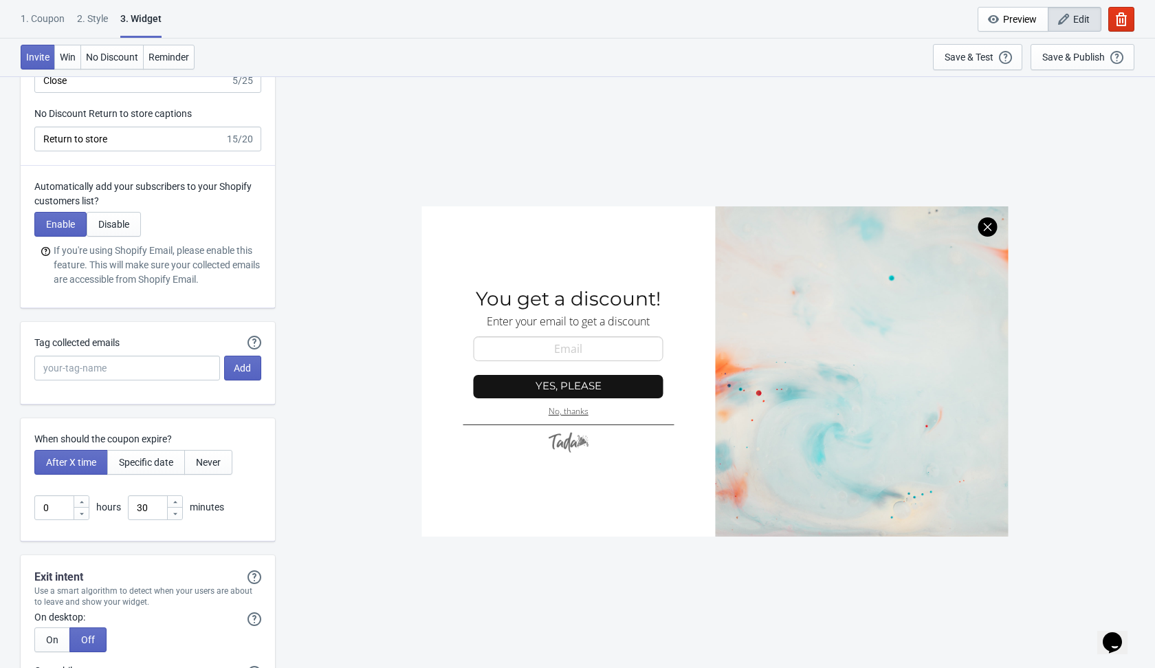
scroll to position [3308, 0]
click at [154, 503] on input "30" at bounding box center [147, 506] width 39 height 25
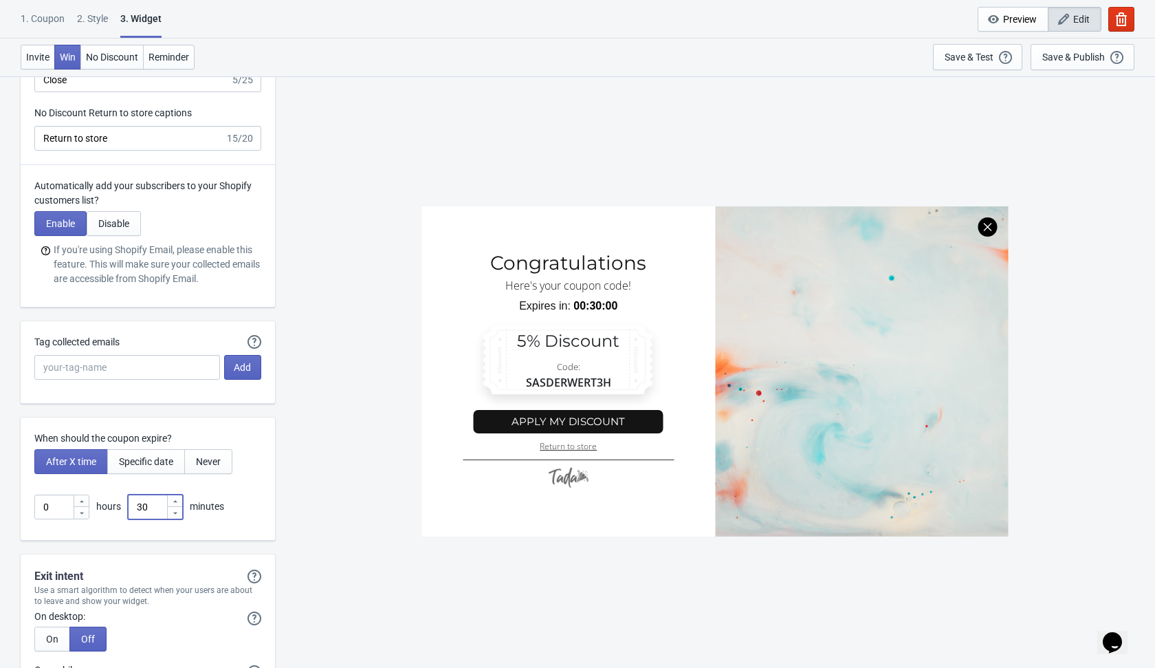
type input "3"
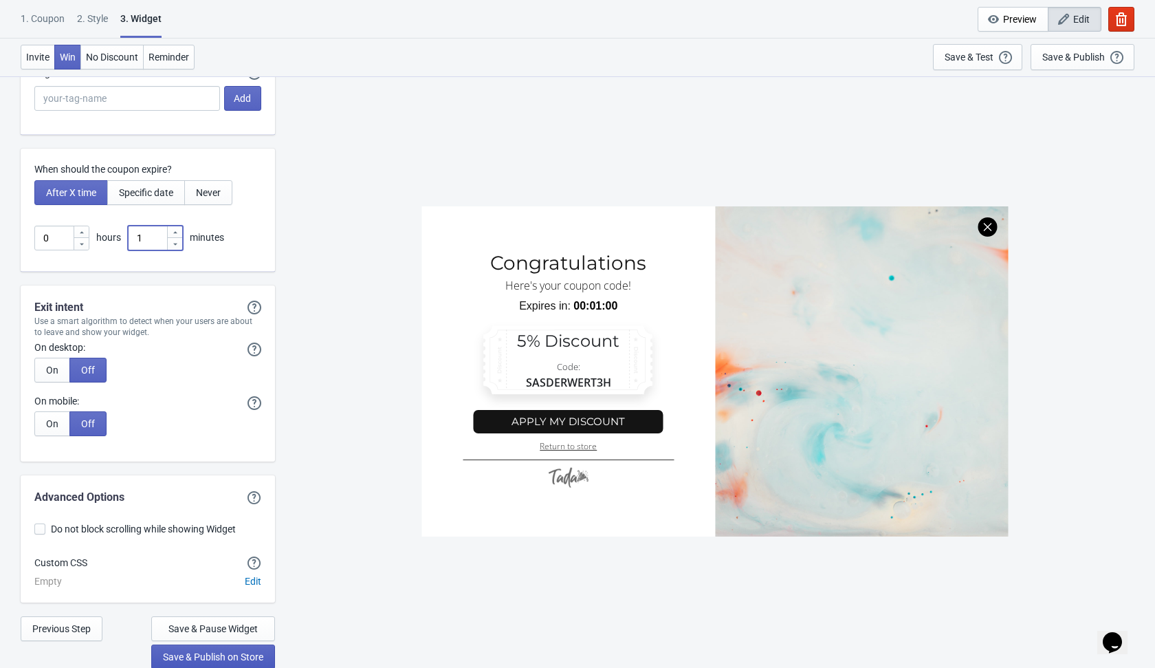
type input "1"
click at [254, 662] on button "Save & Publish on Store" at bounding box center [213, 656] width 124 height 25
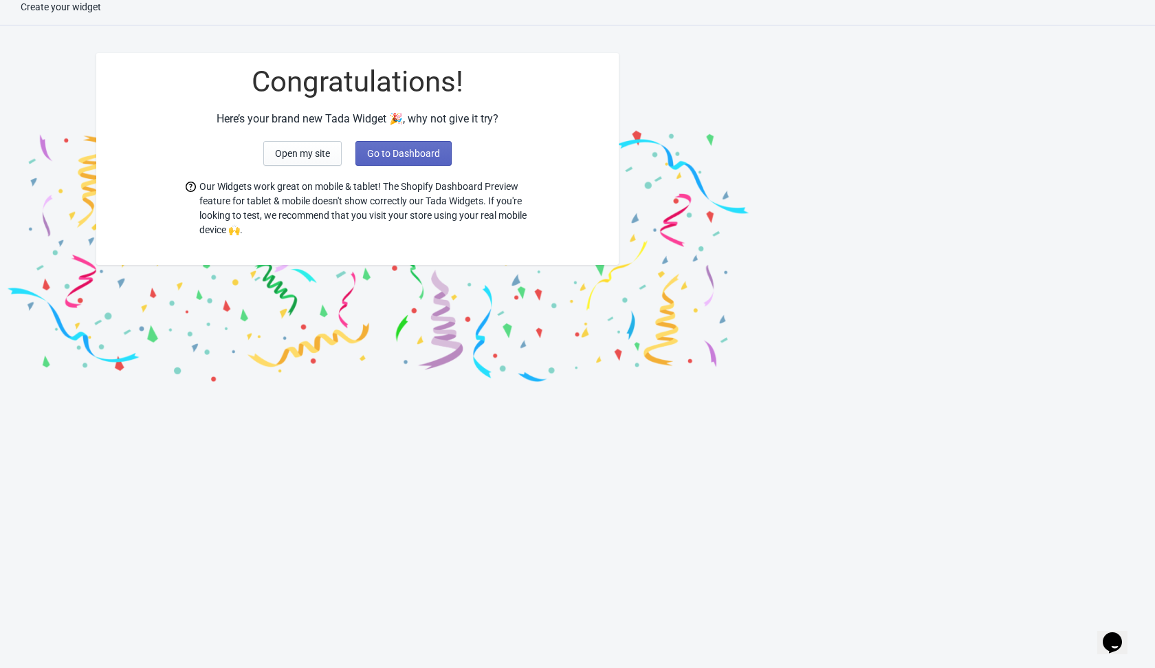
scroll to position [14, 0]
click at [378, 146] on button "Go to Dashboard" at bounding box center [404, 153] width 96 height 25
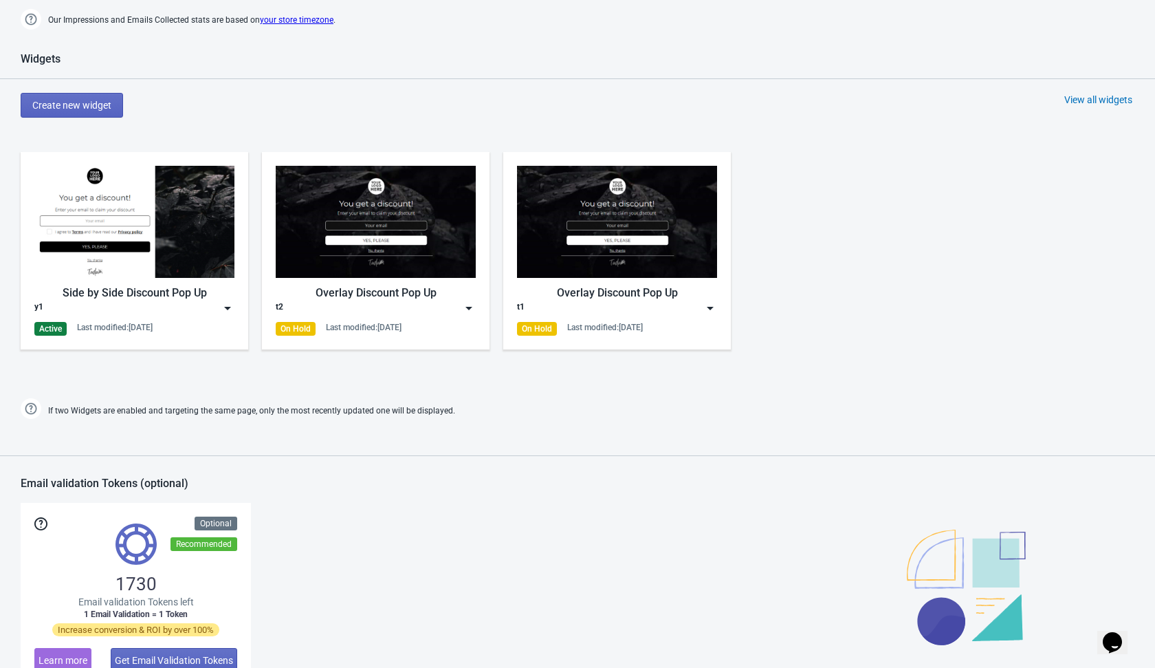
scroll to position [629, 0]
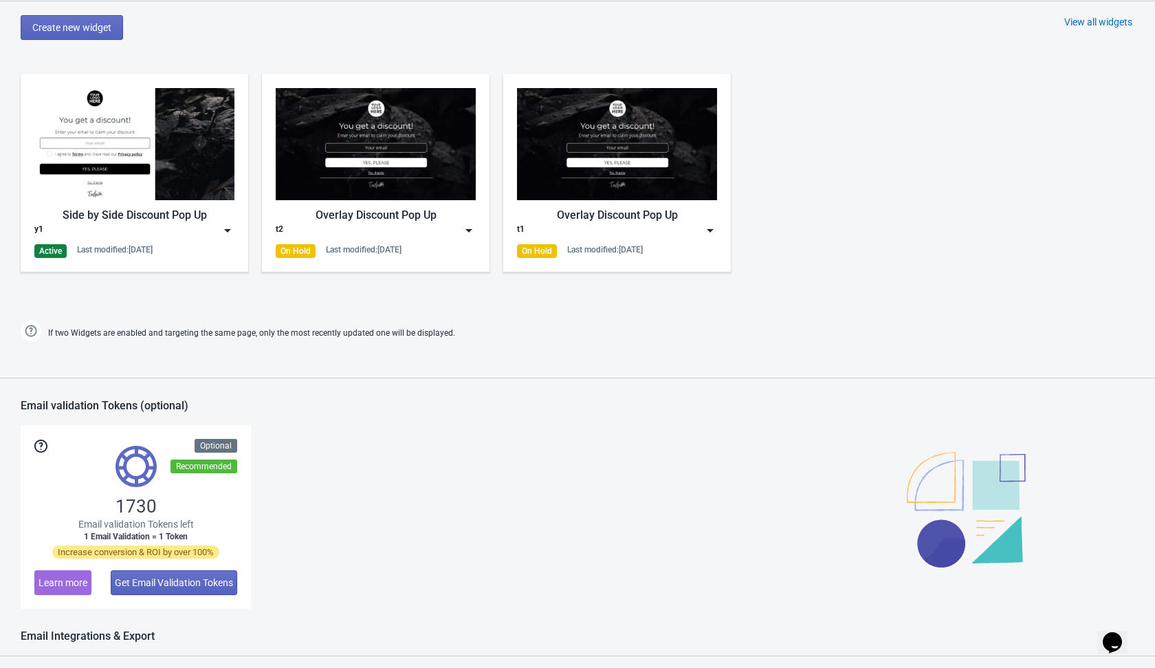
click at [228, 226] on img at bounding box center [228, 230] width 14 height 14
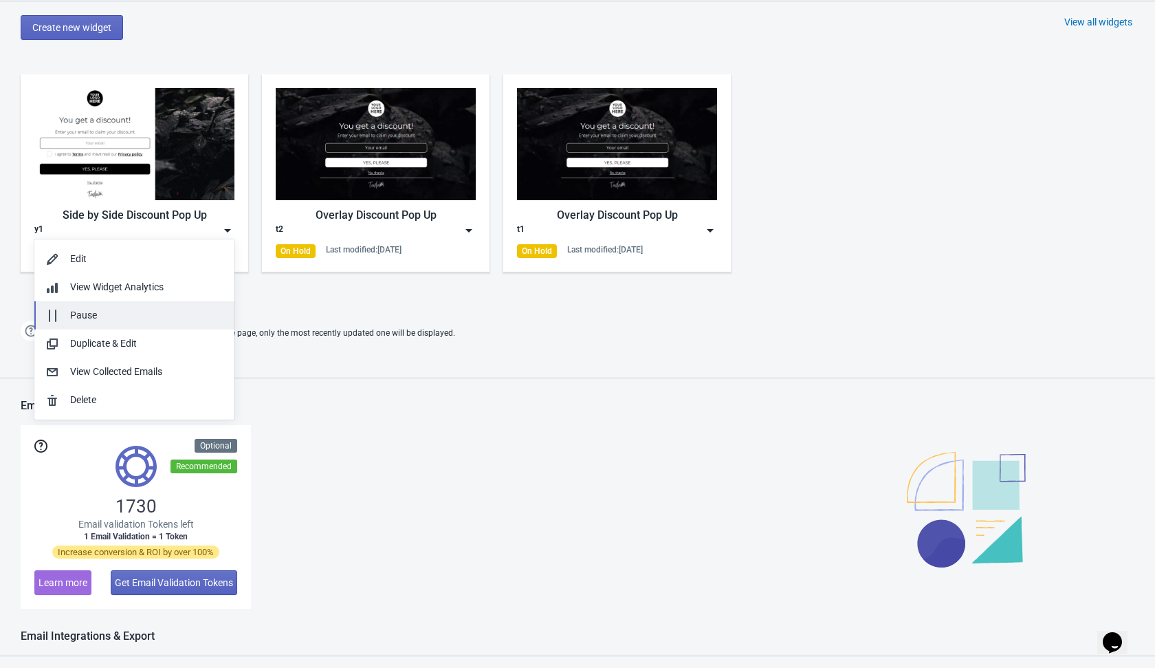
click at [166, 308] on div "Pause" at bounding box center [146, 315] width 153 height 14
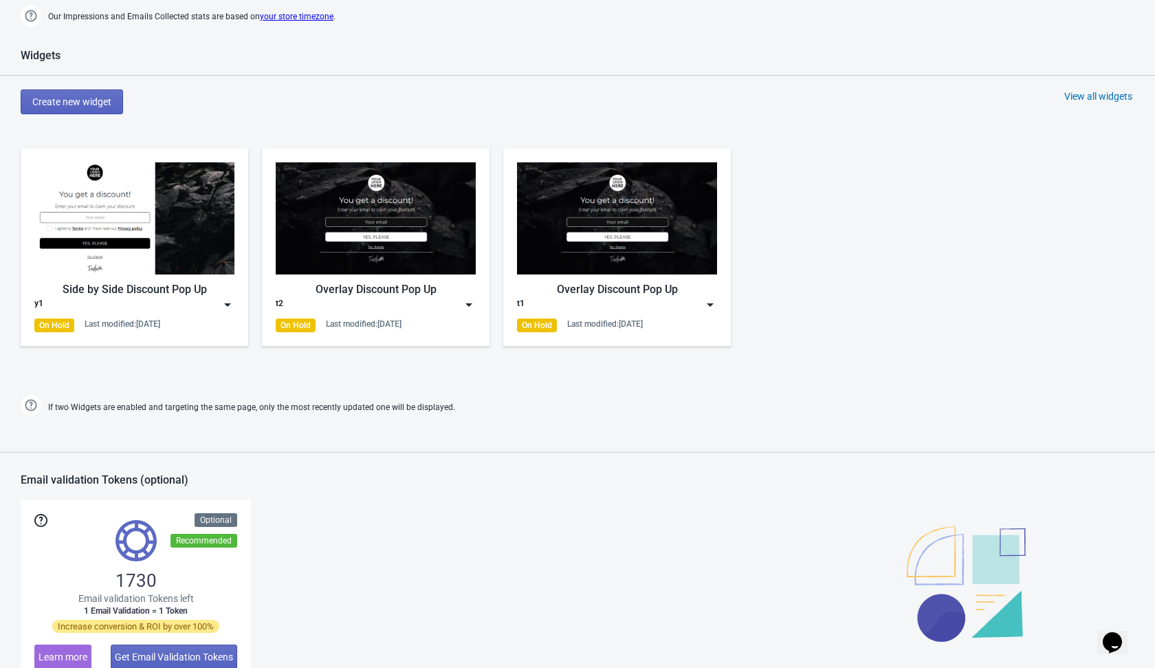
scroll to position [479, 0]
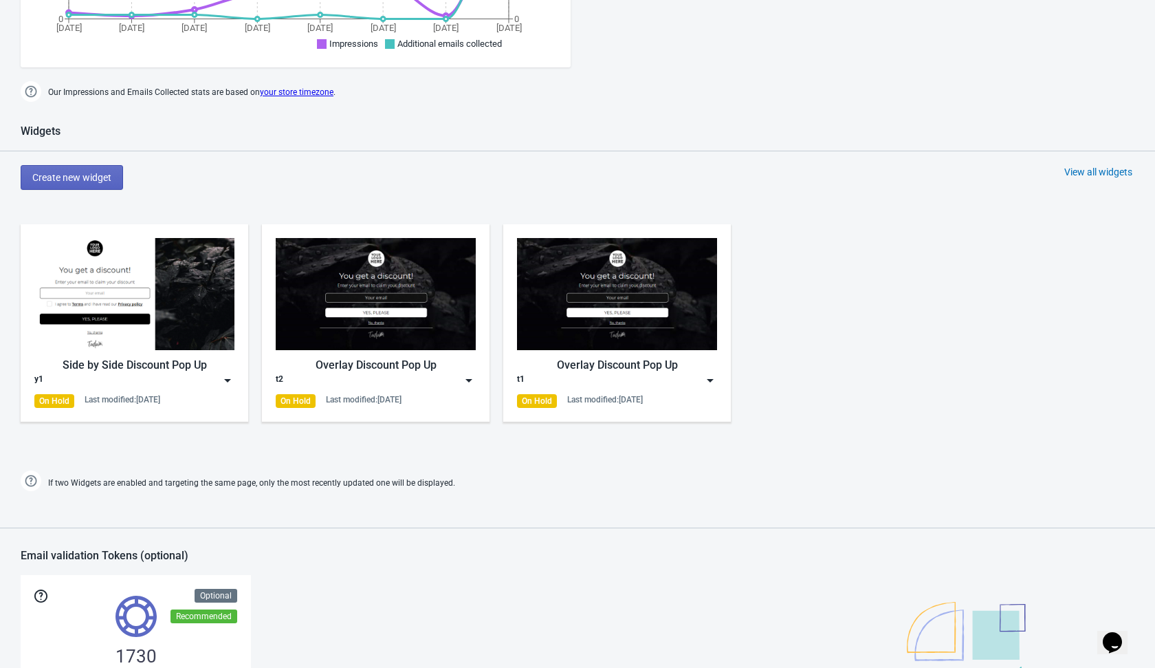
click at [197, 180] on div "Create new widget View all widgets" at bounding box center [588, 177] width 1135 height 25
click at [101, 173] on span "Create new widget" at bounding box center [71, 177] width 79 height 11
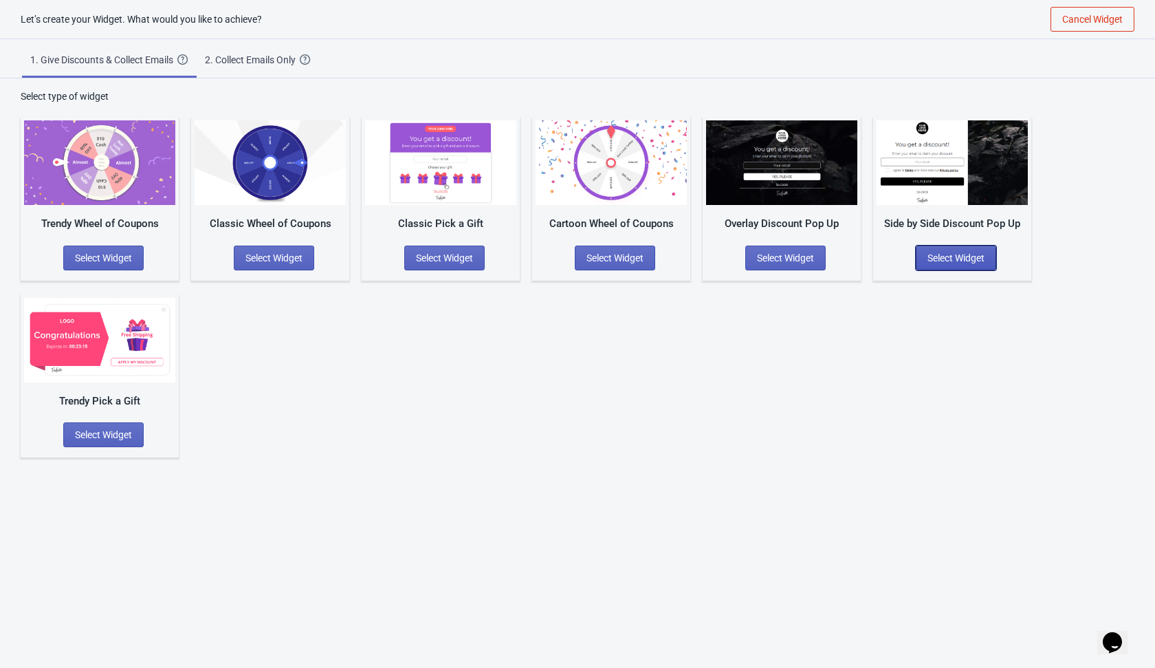
click at [940, 262] on span "Select Widget" at bounding box center [956, 257] width 57 height 11
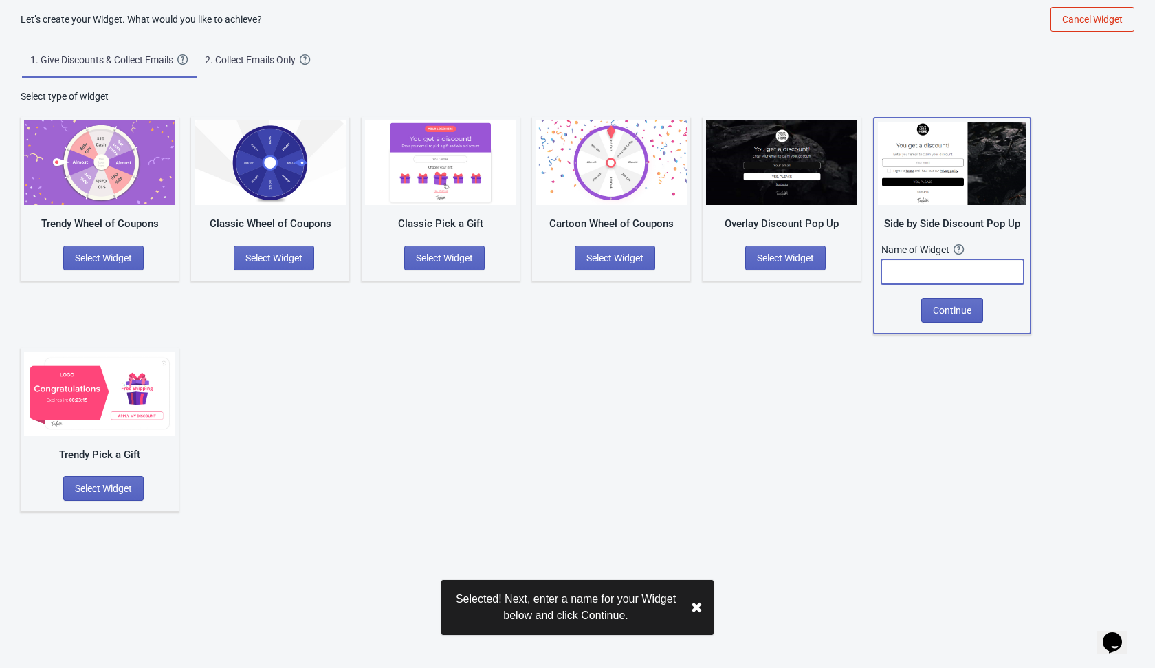
click at [929, 267] on input "text" at bounding box center [953, 271] width 142 height 25
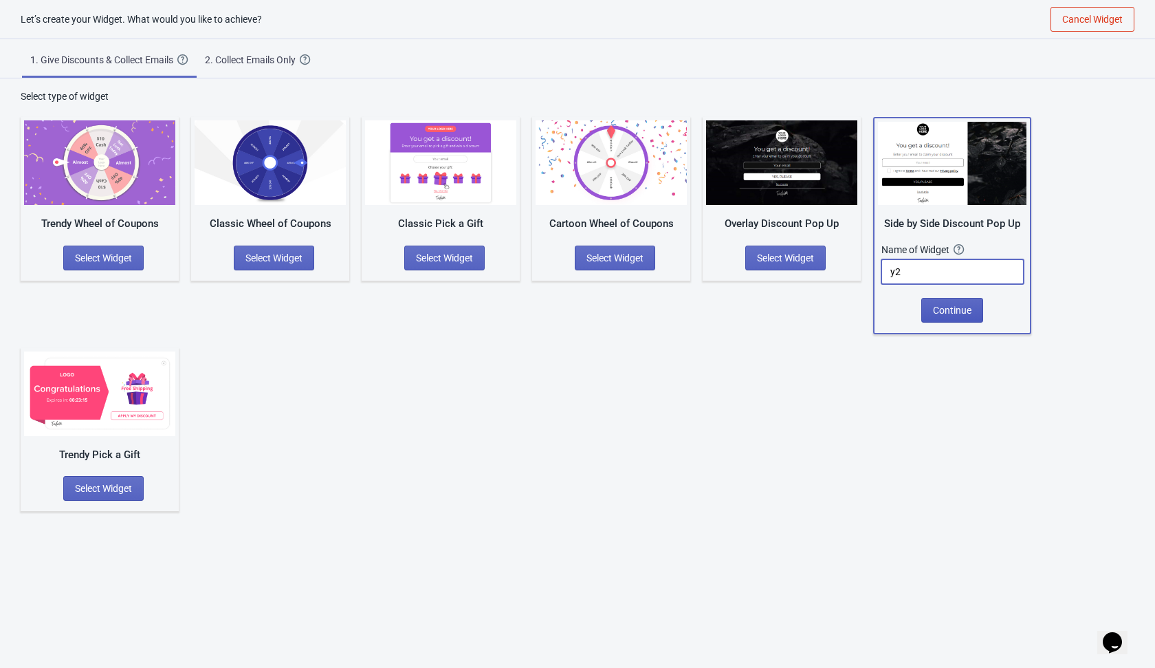
type input "y2"
click at [961, 305] on span "Continue" at bounding box center [952, 310] width 39 height 11
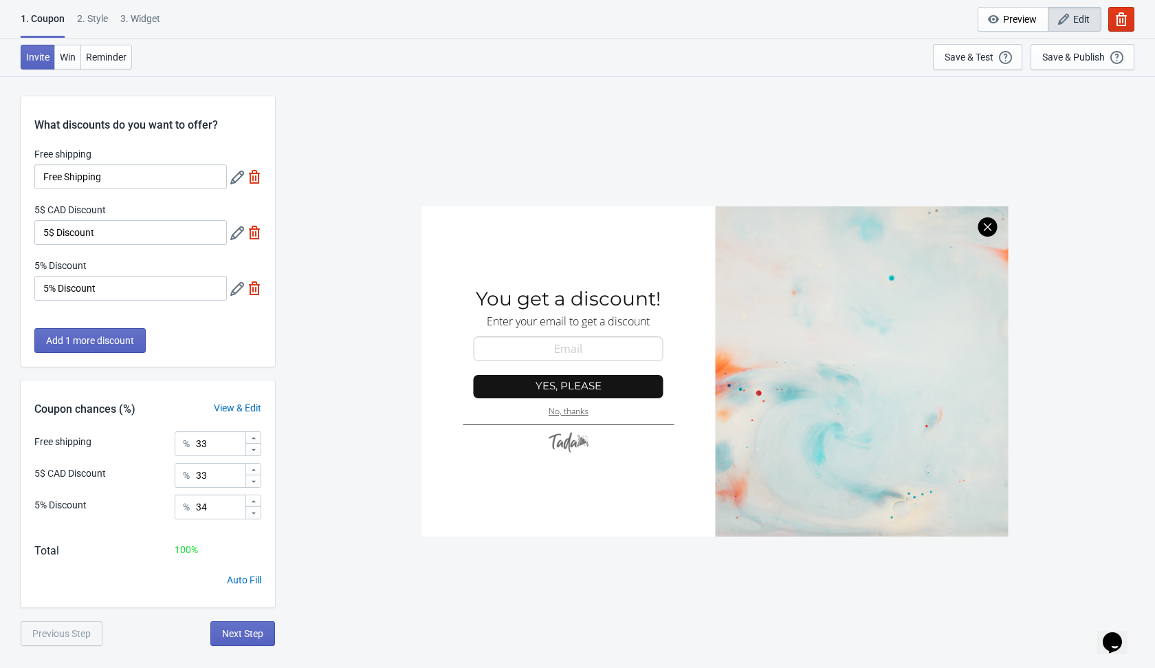
click at [252, 238] on img at bounding box center [255, 233] width 14 height 14
type input "50"
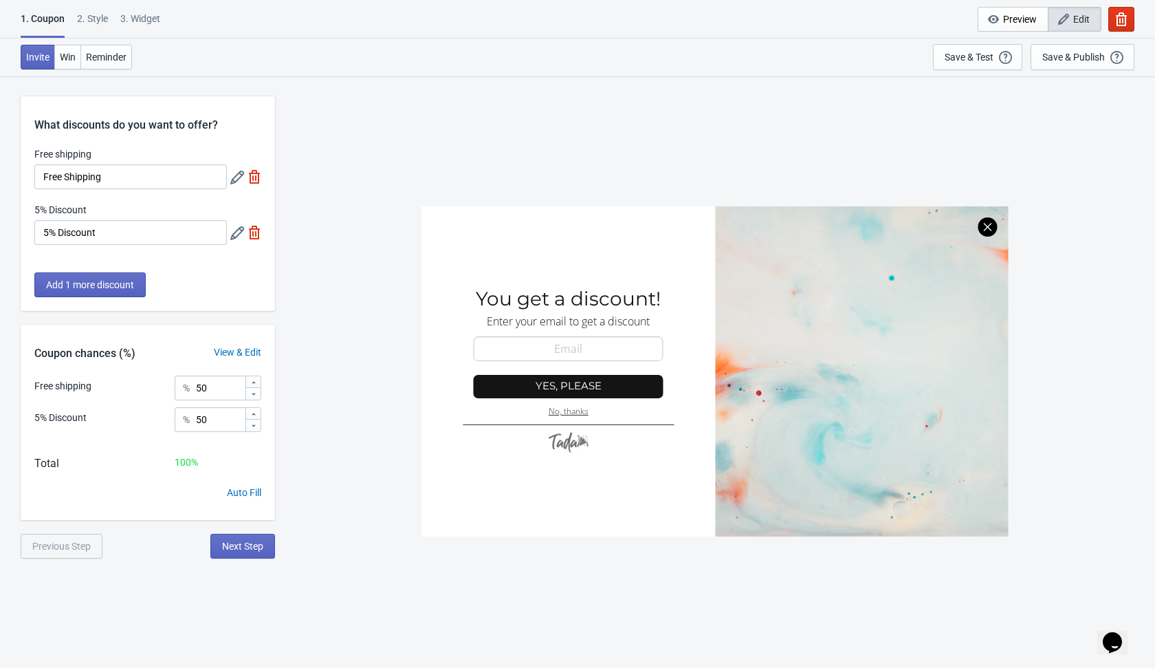
click at [248, 230] on img at bounding box center [255, 233] width 14 height 14
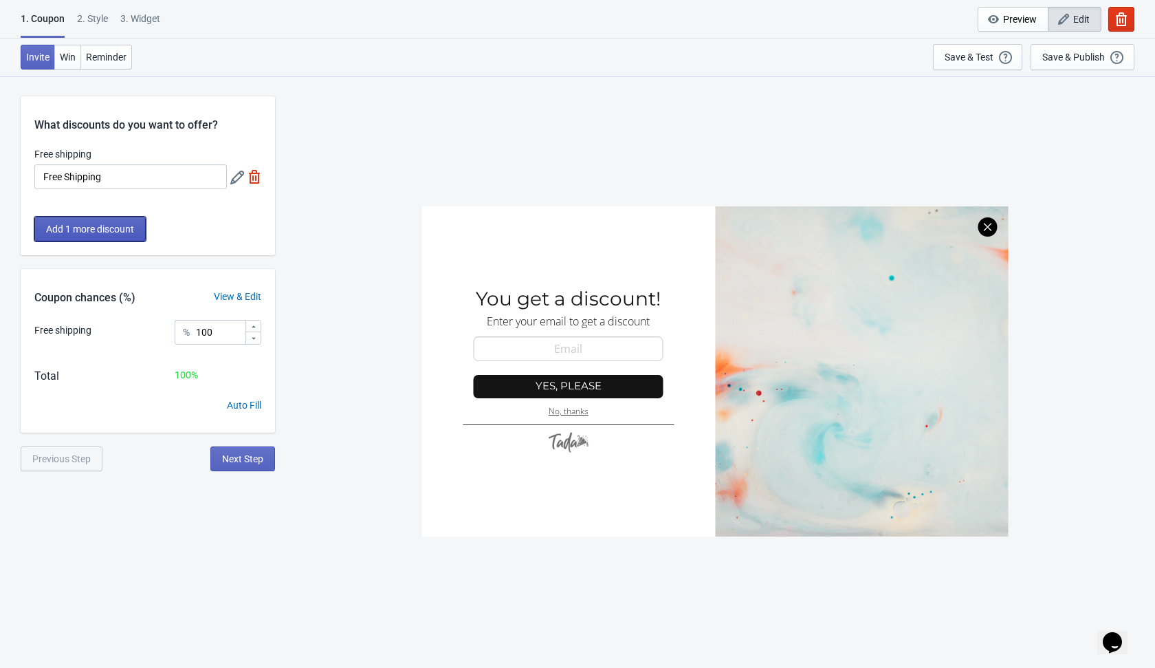
click at [113, 225] on span "Add 1 more discount" at bounding box center [90, 228] width 88 height 11
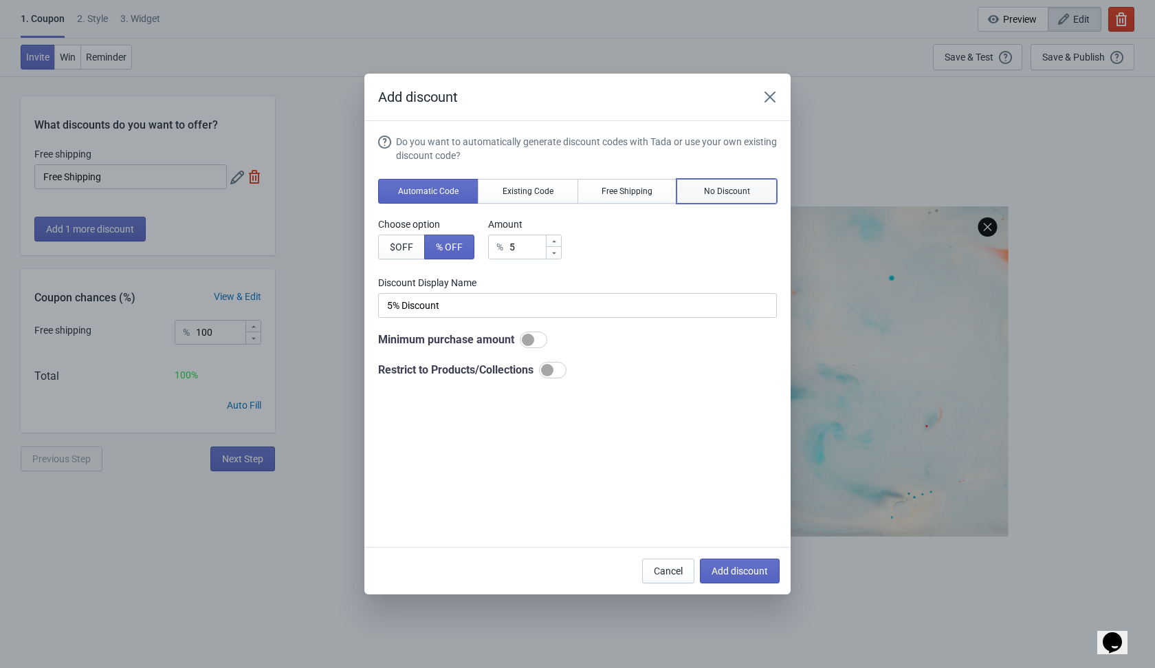
click at [730, 192] on span "No Discount" at bounding box center [727, 191] width 46 height 11
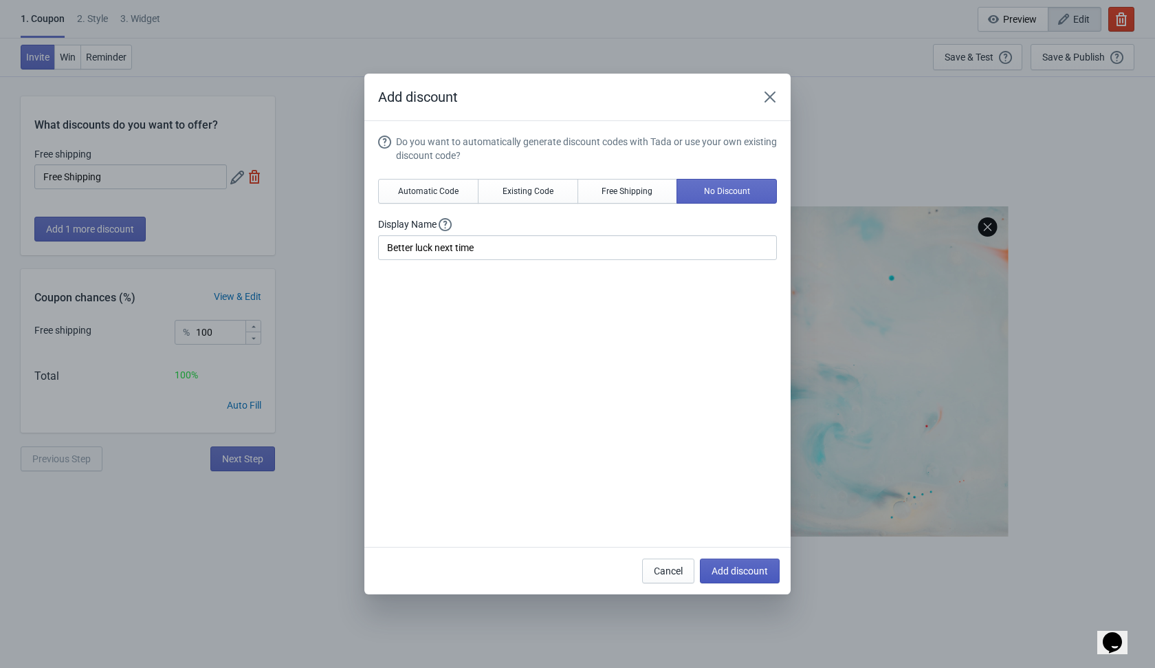
click at [730, 573] on span "Add discount" at bounding box center [740, 570] width 56 height 11
type input "50"
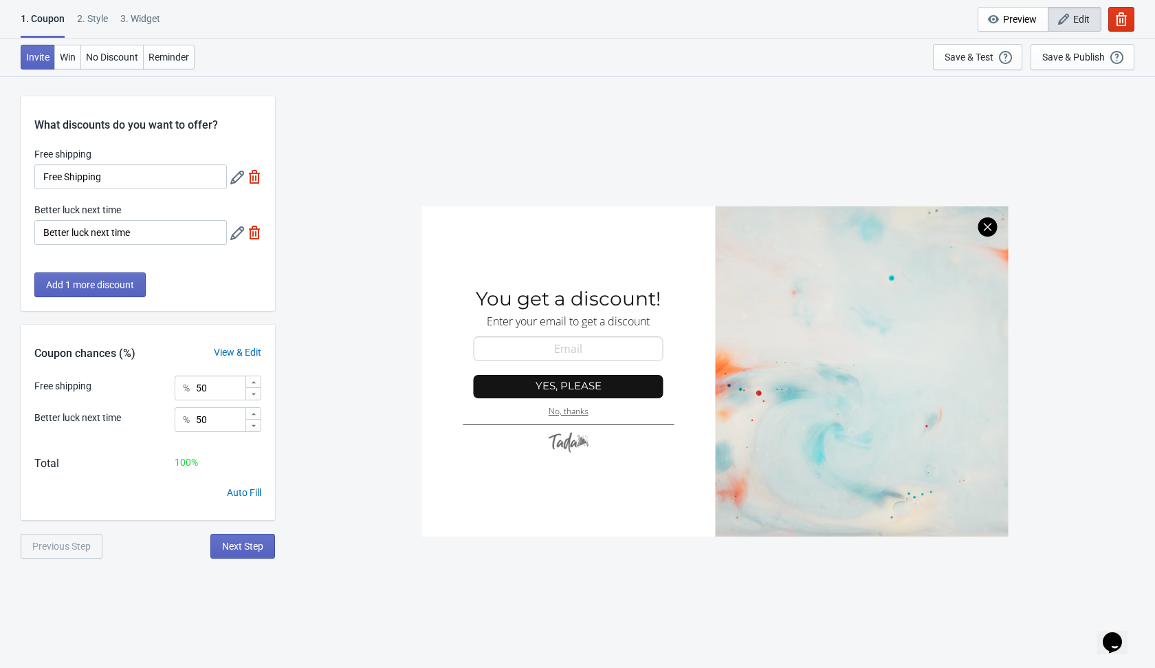
click at [318, 566] on div "SASDERWERT3H You get a discount! Enter your email to get a discount email-input…" at bounding box center [715, 371] width 866 height 591
click at [256, 549] on span "Next Step" at bounding box center [242, 545] width 41 height 11
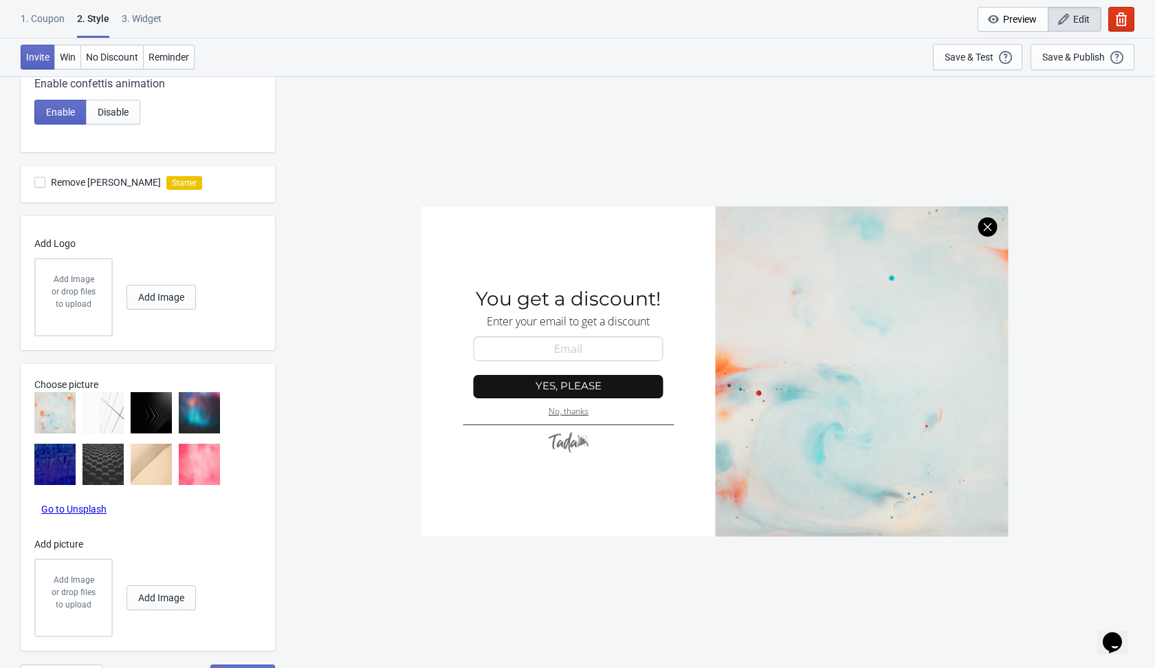
scroll to position [371, 0]
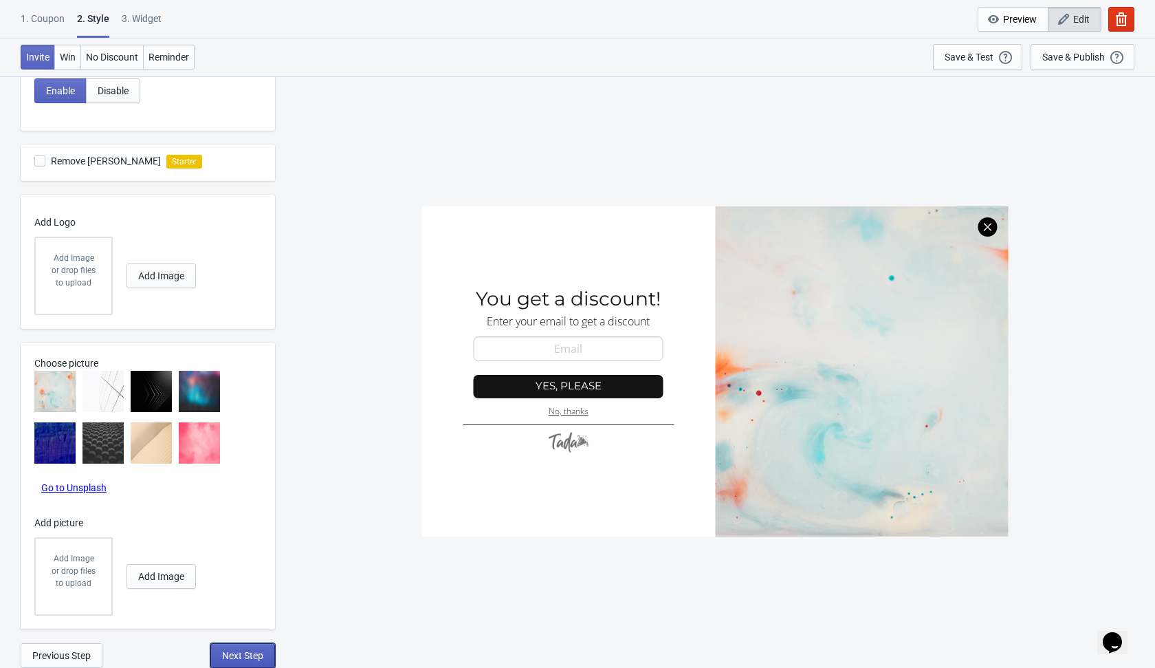
click at [239, 659] on span "Next Step" at bounding box center [242, 655] width 41 height 11
select select "once"
select select "1"
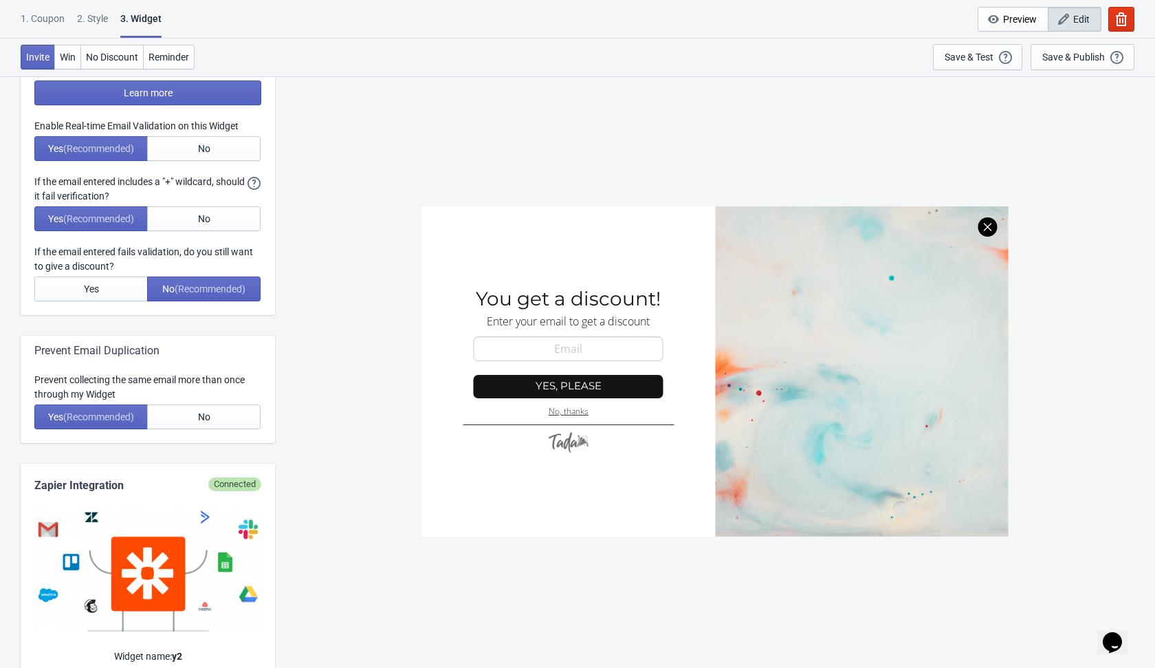
scroll to position [0, 0]
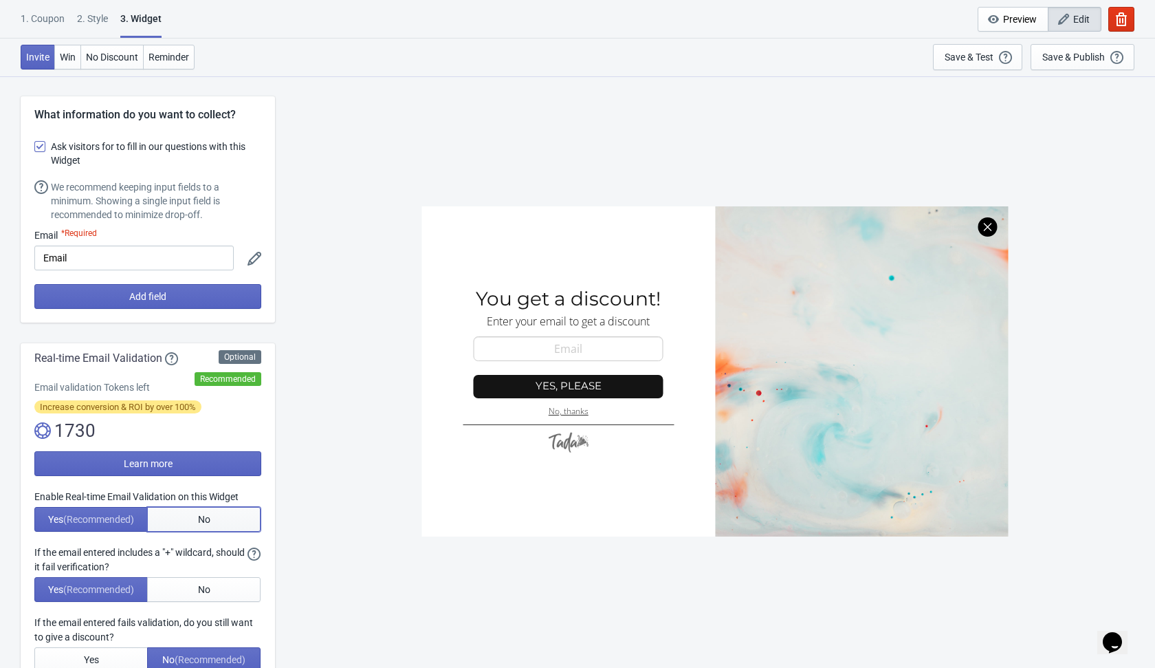
click at [210, 527] on button "No" at bounding box center [203, 519] width 113 height 25
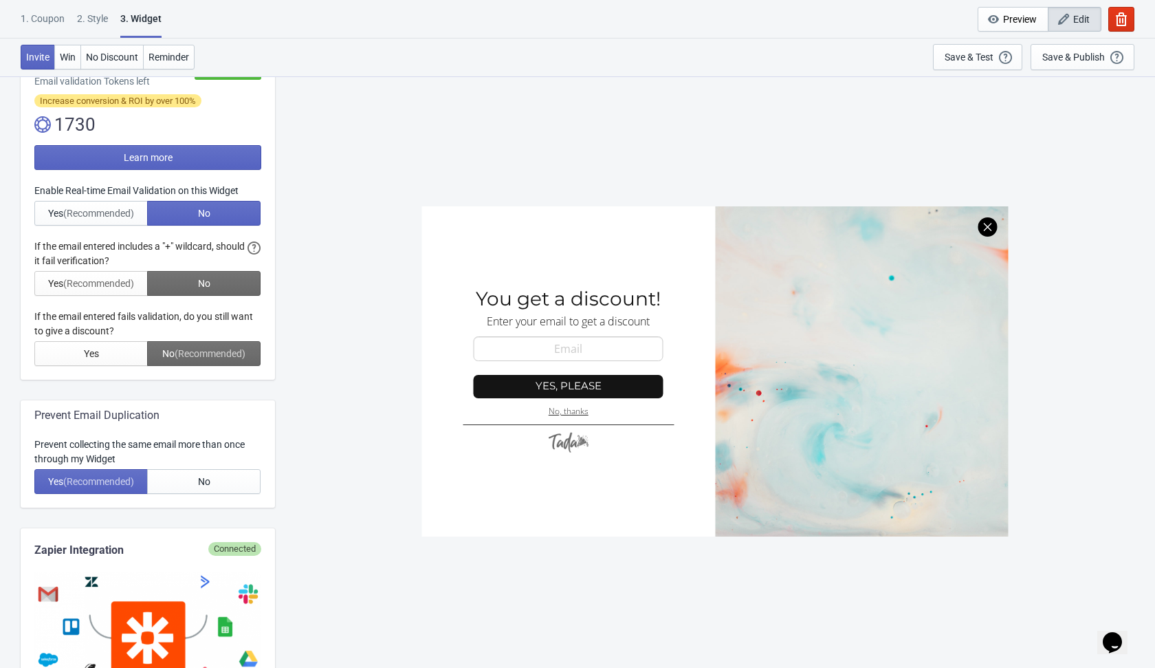
scroll to position [361, 0]
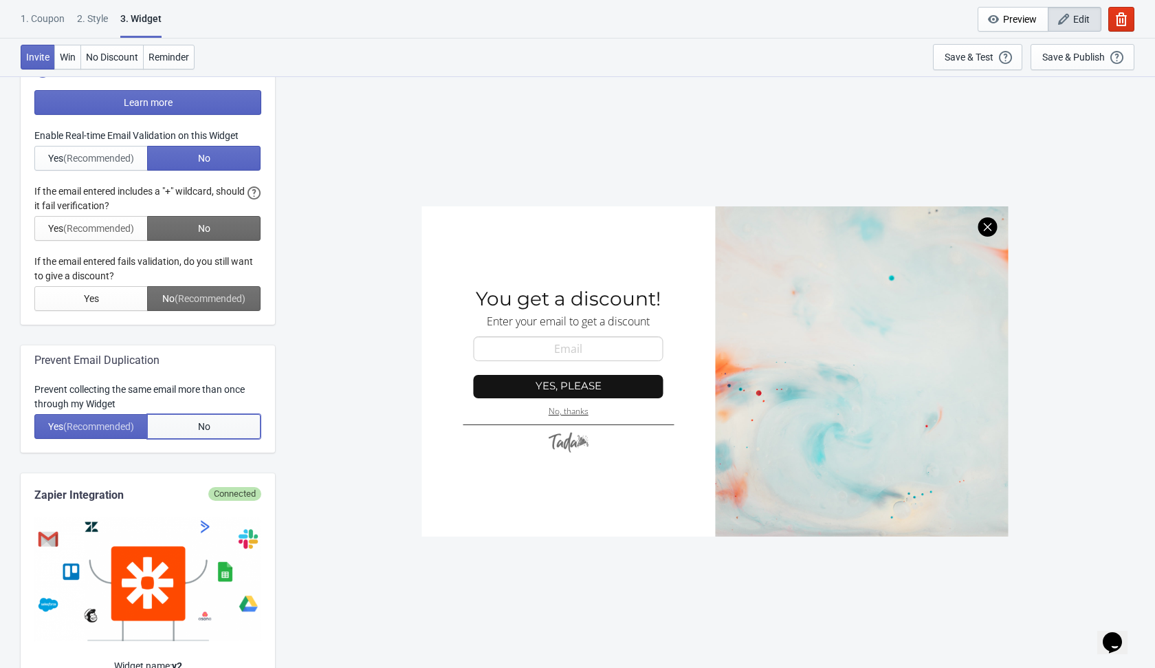
click at [201, 424] on span "No" at bounding box center [204, 426] width 12 height 11
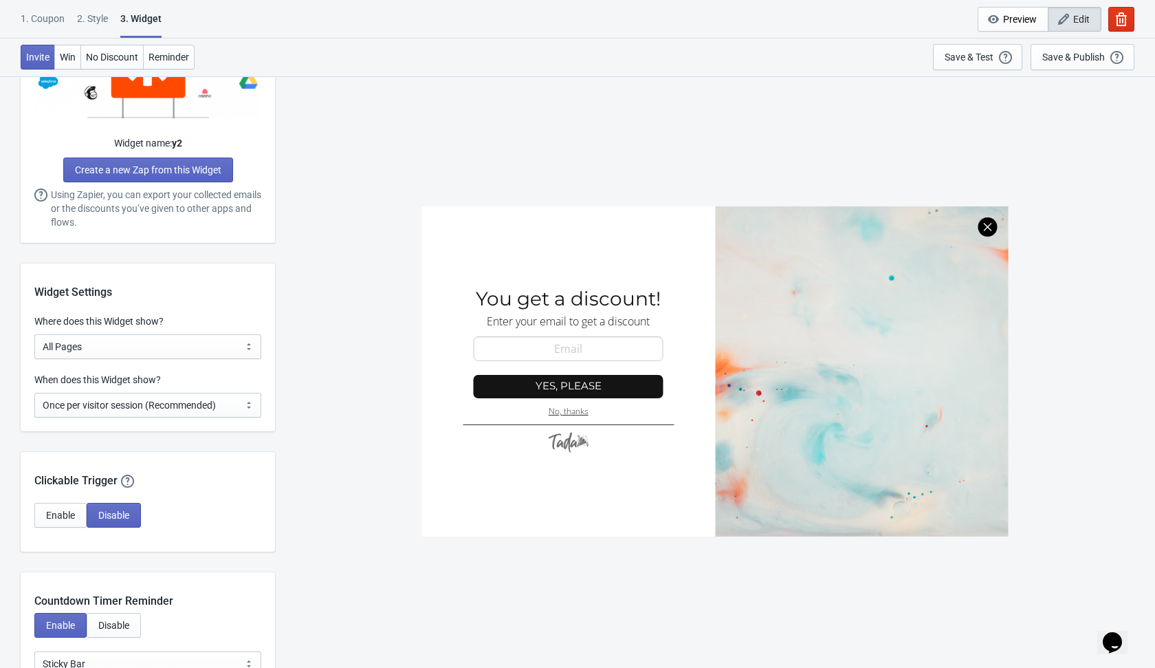
scroll to position [908, 0]
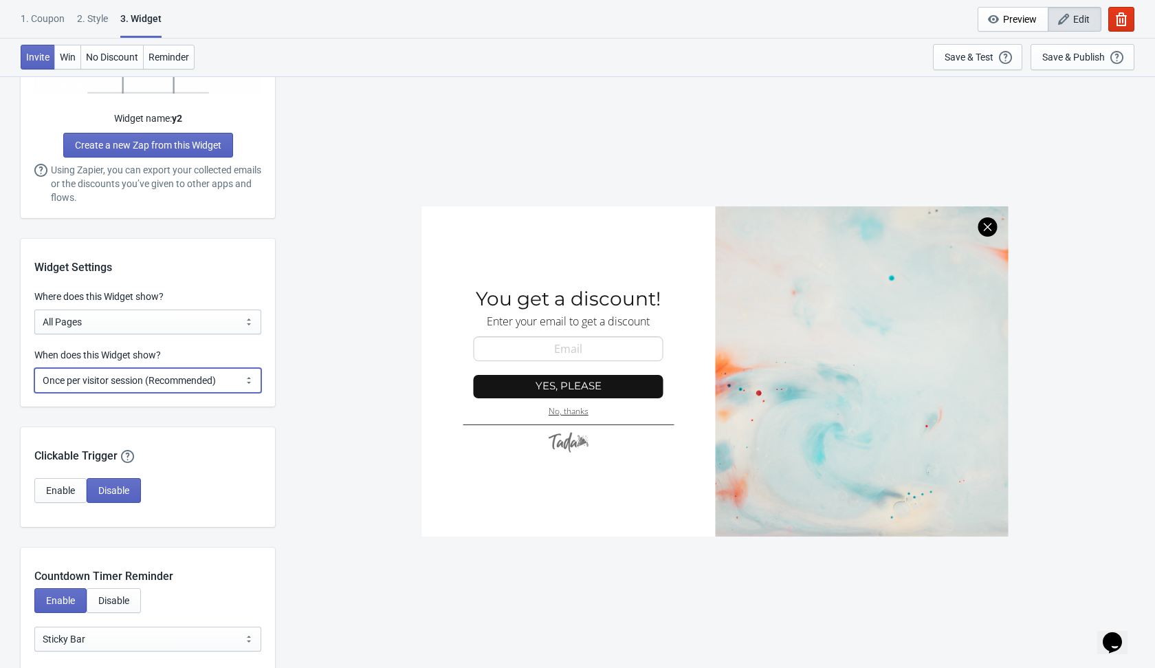
click at [208, 391] on select "Every new visit of page Once every period of time Once per visitor session (Rec…" at bounding box center [147, 380] width 227 height 25
select select "every"
click at [34, 368] on select "Every new visit of page Once every period of time Once per visitor session (Rec…" at bounding box center [147, 380] width 227 height 25
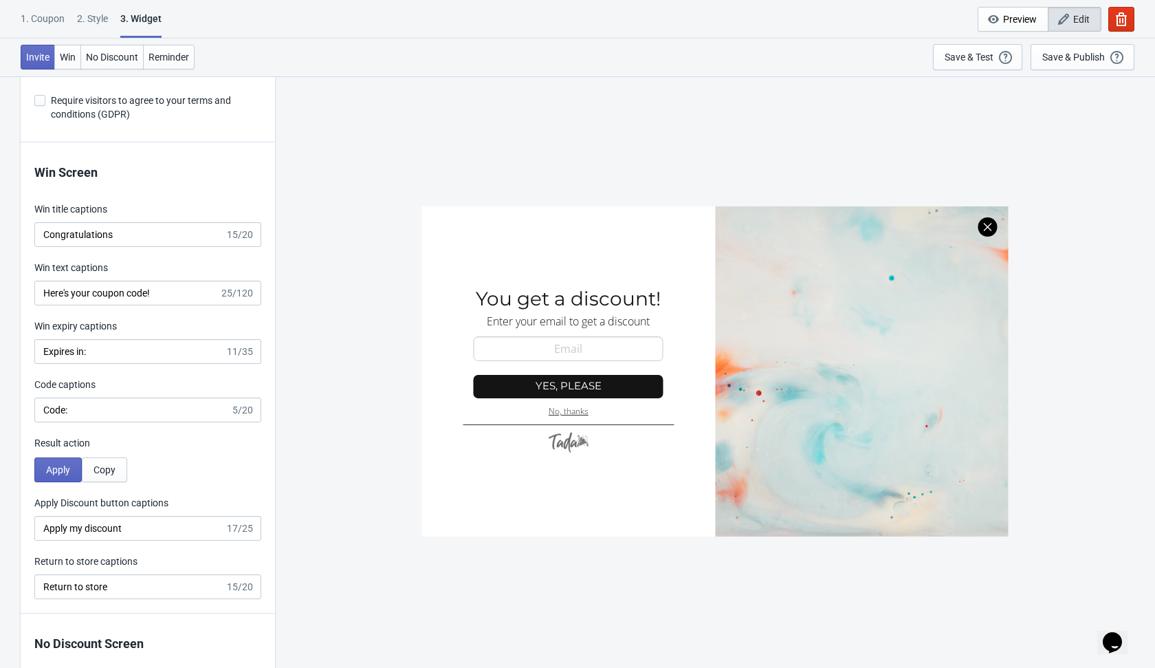
scroll to position [2631, 0]
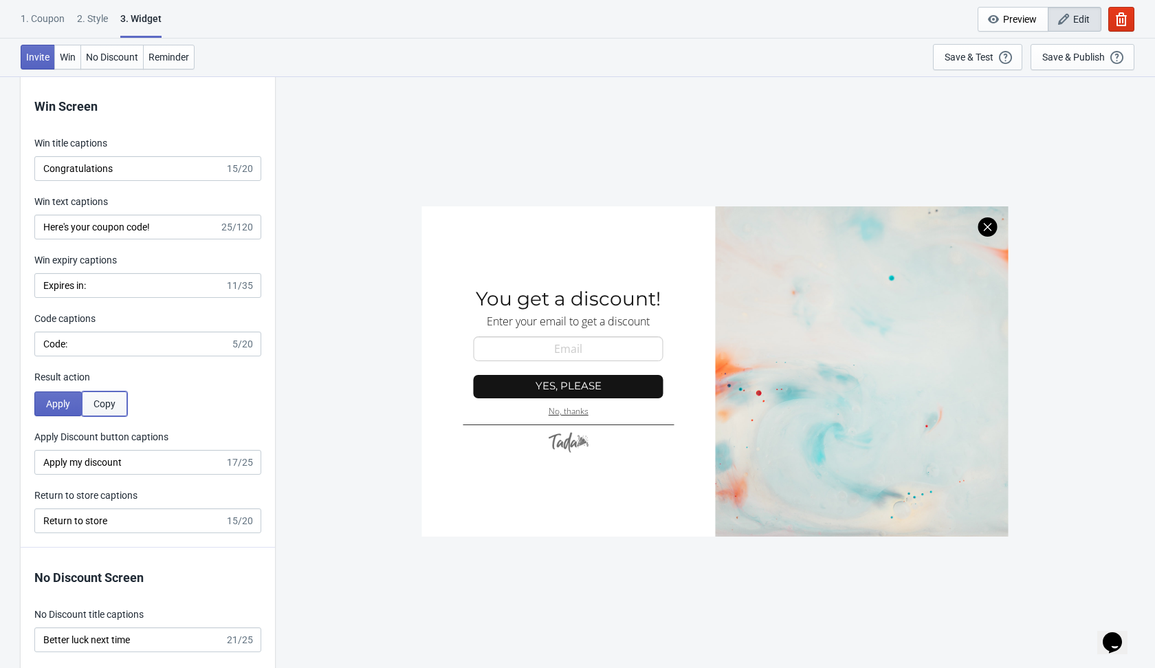
click at [112, 402] on span "Copy" at bounding box center [105, 403] width 22 height 11
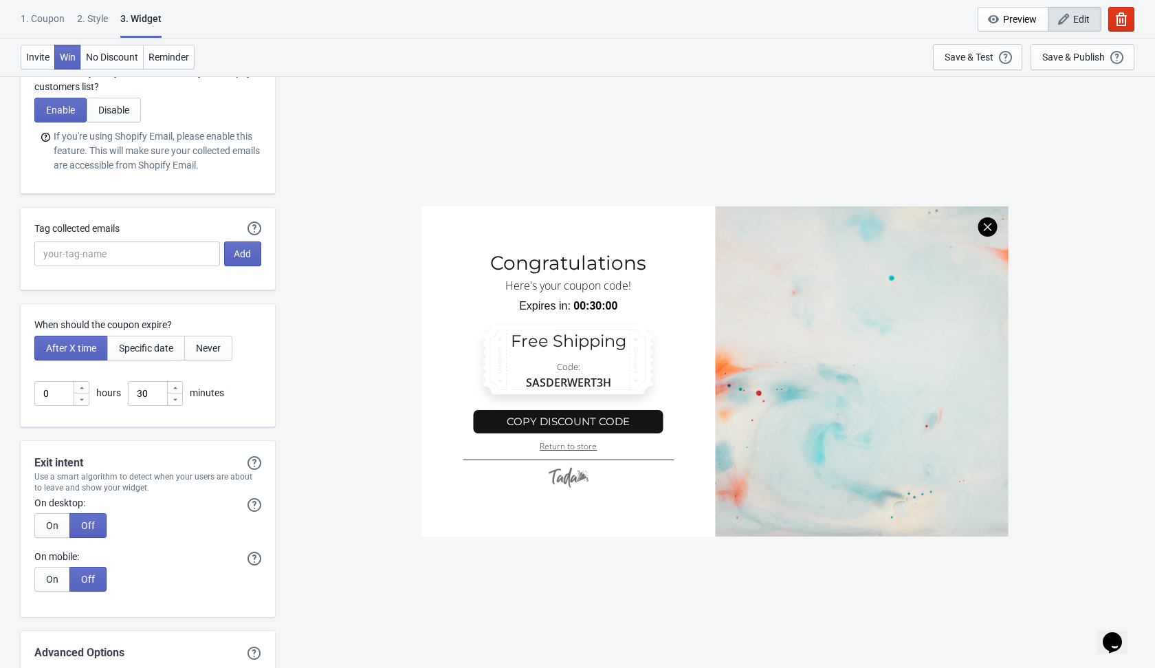
scroll to position [3502, 0]
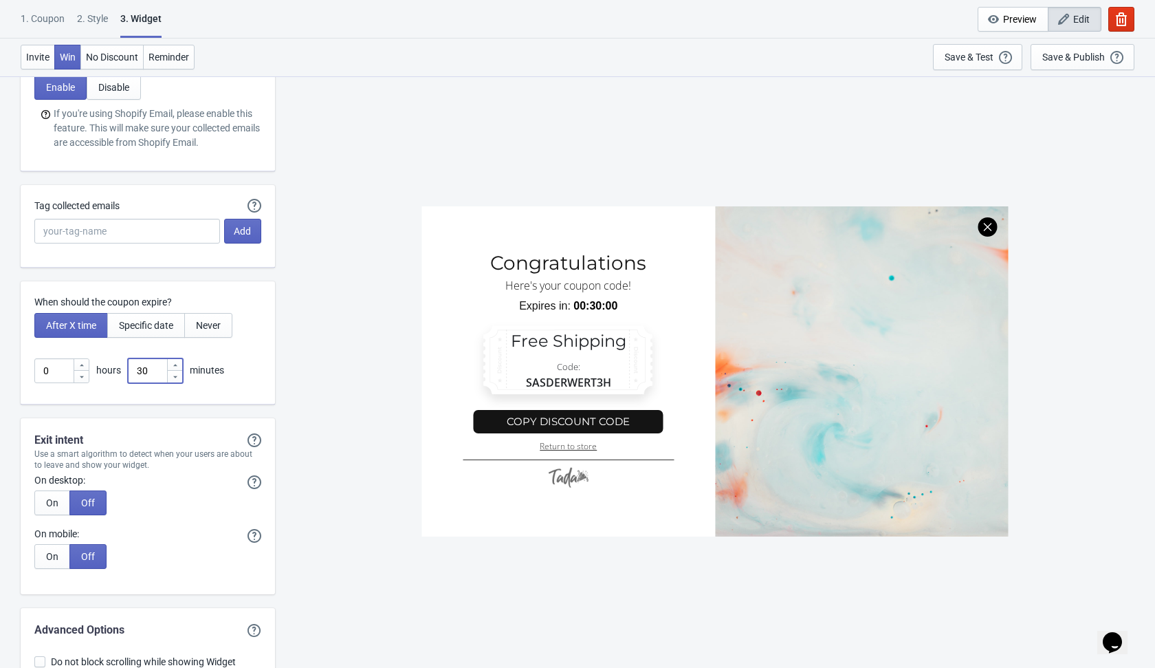
click at [155, 358] on input "30" at bounding box center [147, 370] width 39 height 25
type input "3"
type input "1"
click at [338, 445] on div "SASDERWERT3H Congratulations Here's your coupon code! Expires in: 00:01:00 Free…" at bounding box center [715, 371] width 866 height 591
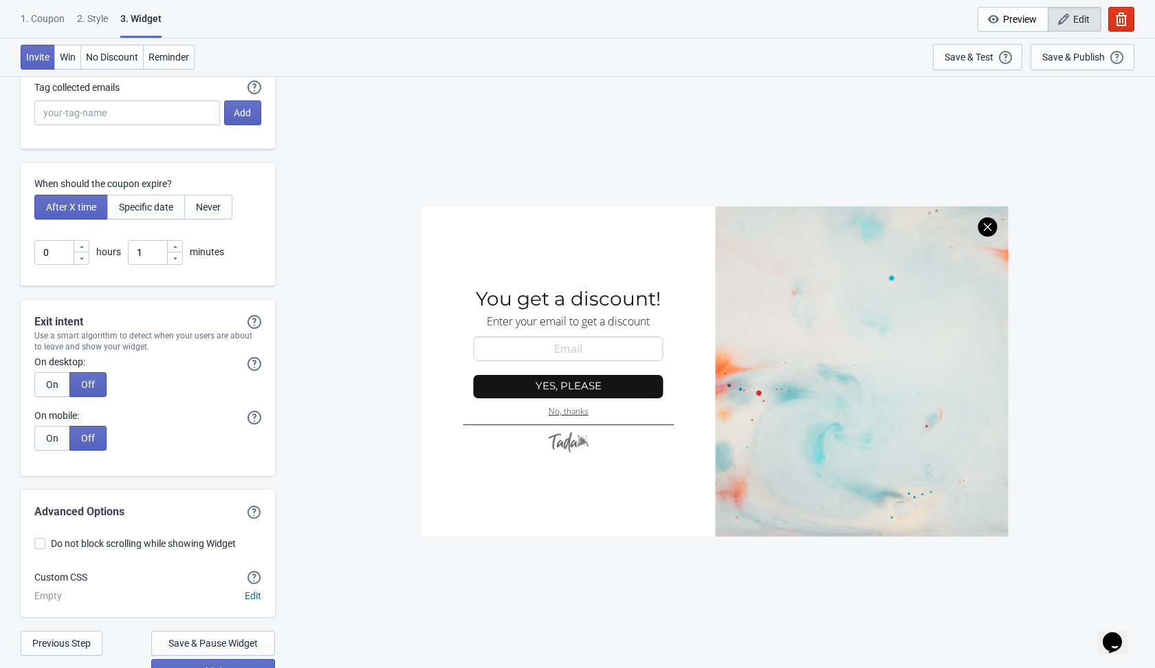
scroll to position [3635, 0]
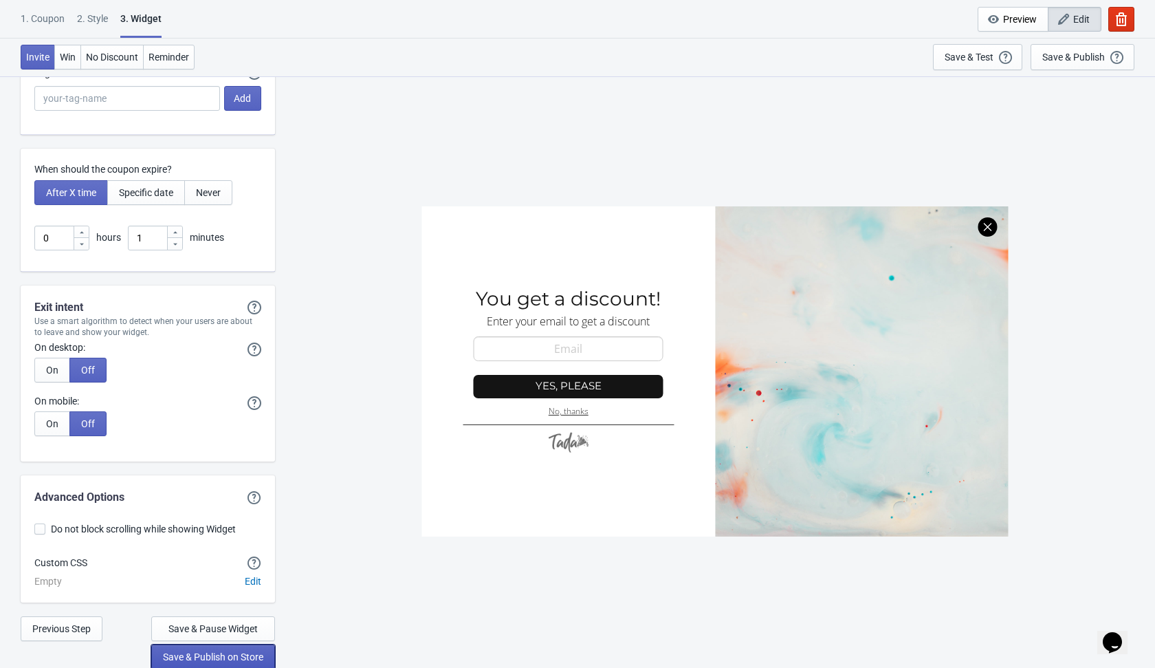
click at [222, 657] on span "Save & Publish on Store" at bounding box center [213, 656] width 100 height 11
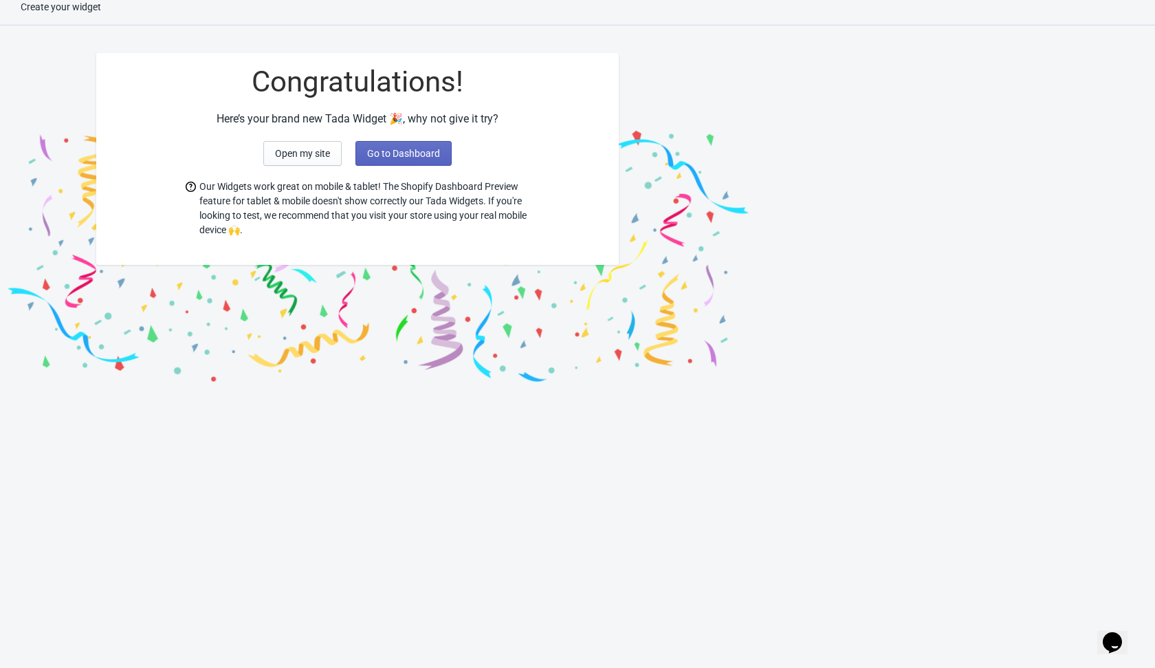
scroll to position [14, 0]
click at [393, 156] on span "Go to Dashboard" at bounding box center [403, 153] width 73 height 11
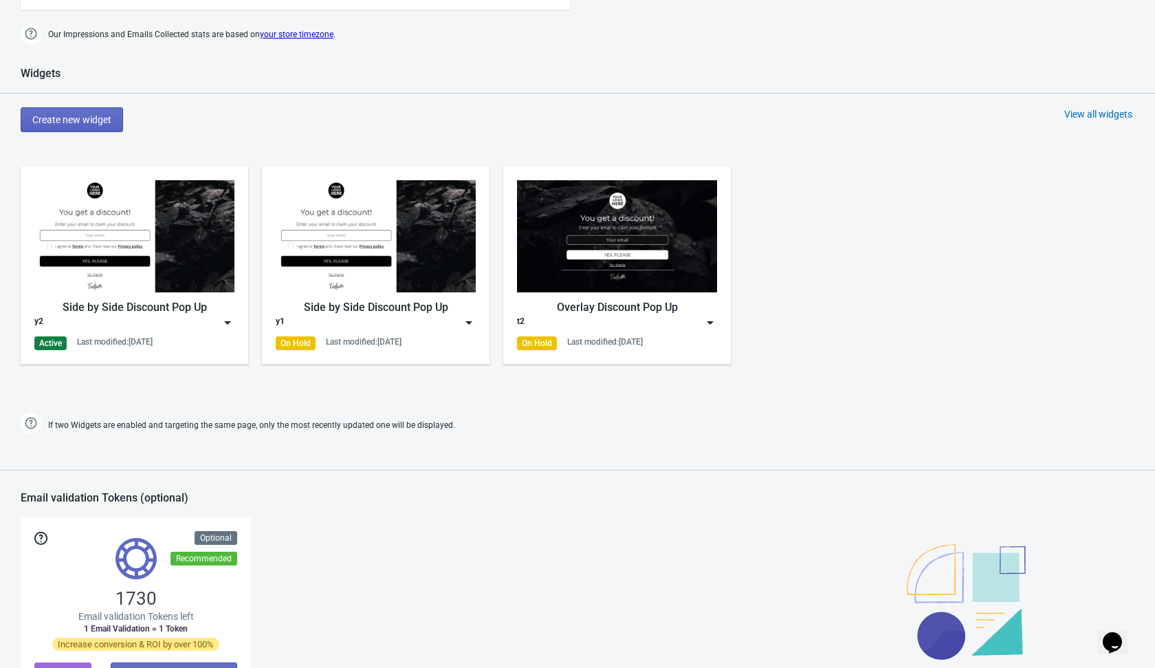
scroll to position [538, 0]
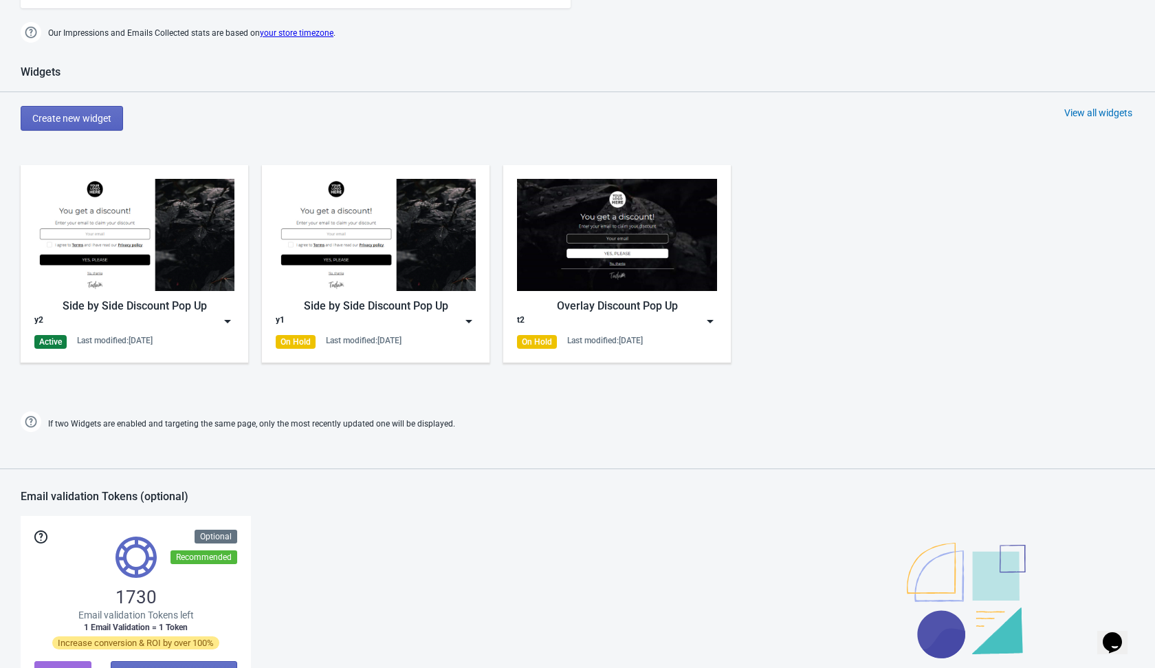
click at [228, 320] on img at bounding box center [228, 321] width 14 height 14
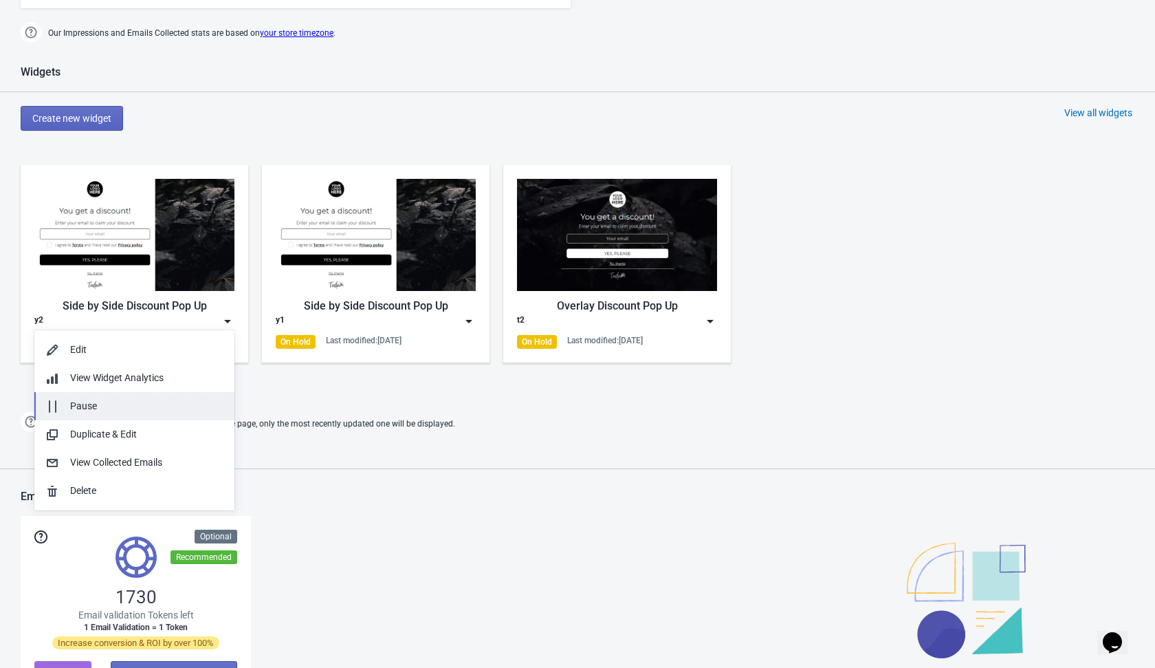
click at [157, 413] on button "Pause" at bounding box center [134, 406] width 200 height 28
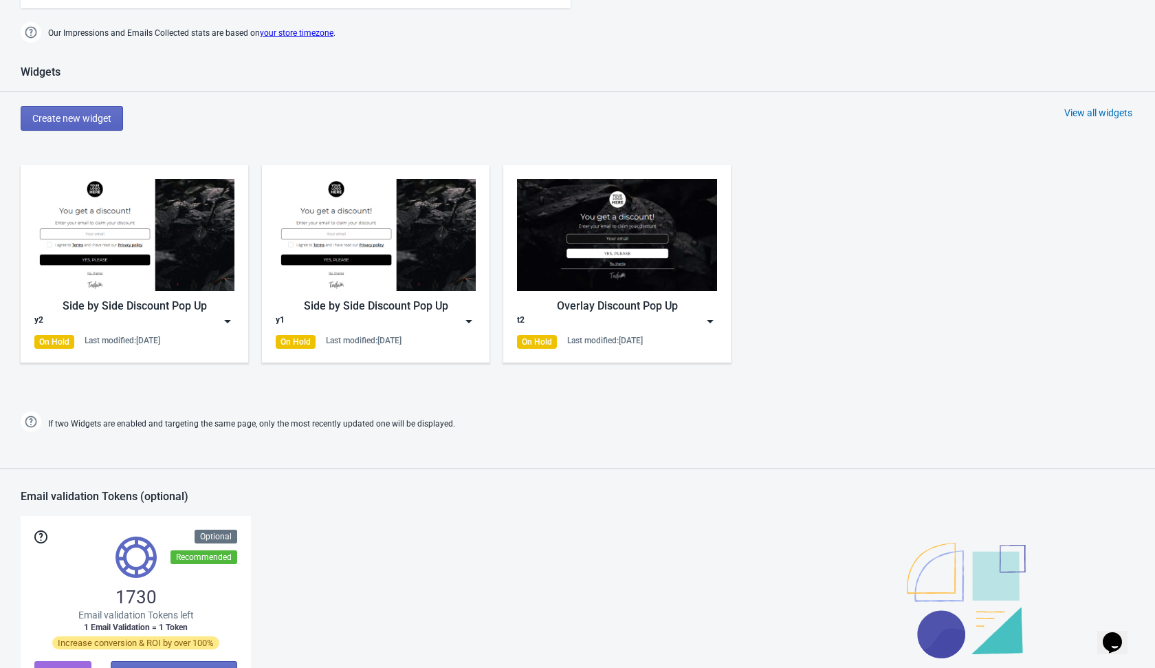
click at [172, 116] on div "Create new widget View all widgets" at bounding box center [588, 118] width 1135 height 25
click at [105, 121] on span "Create new widget" at bounding box center [71, 118] width 79 height 11
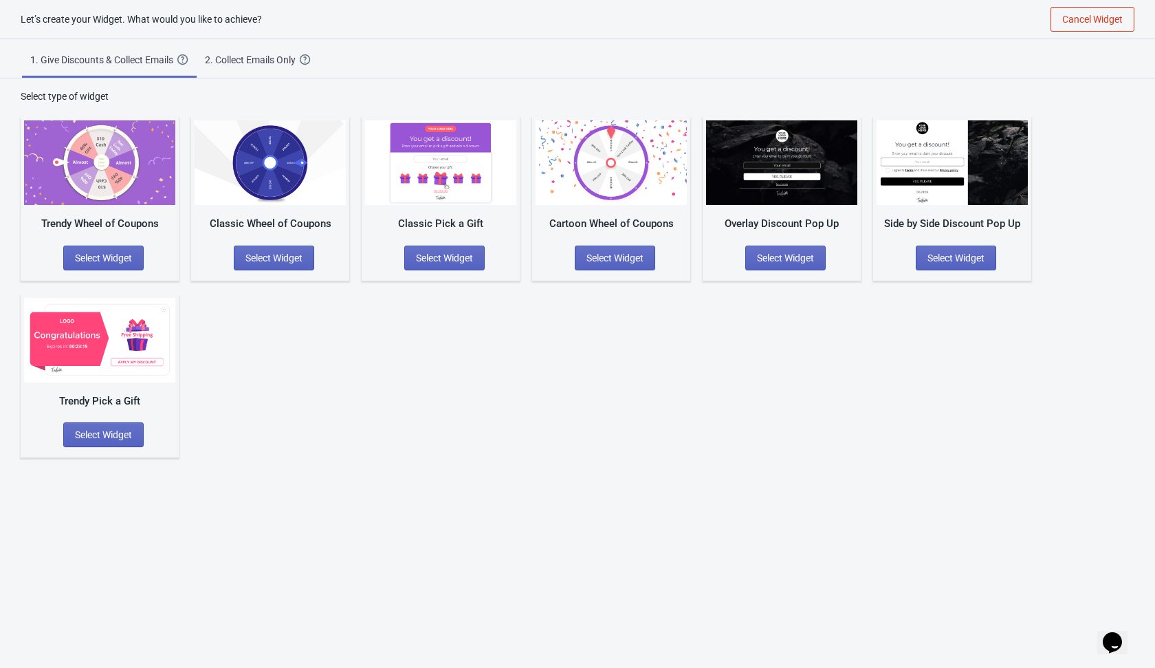
scroll to position [14, 0]
click at [99, 432] on span "Select Widget" at bounding box center [103, 434] width 57 height 11
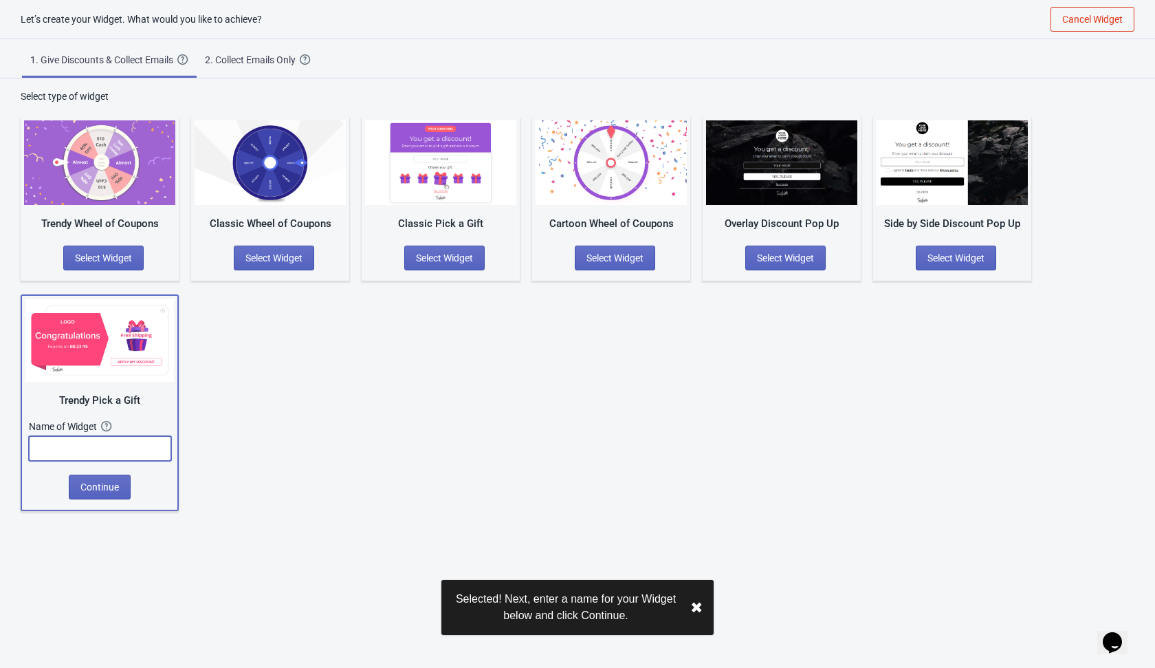
click at [114, 441] on input "text" at bounding box center [100, 448] width 142 height 25
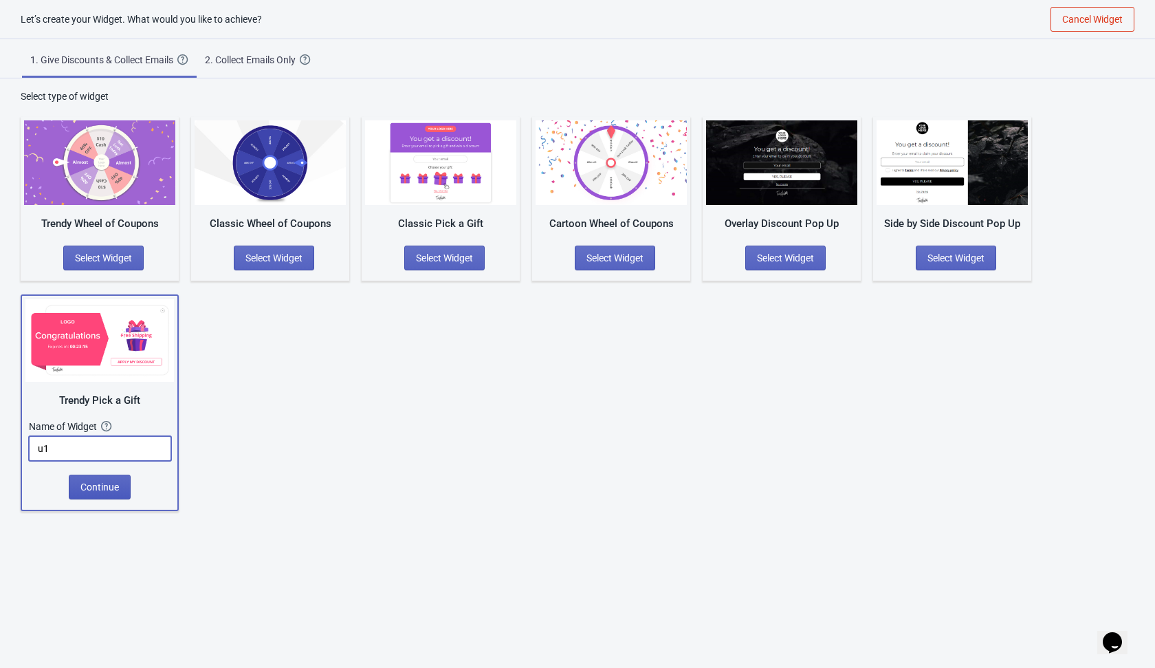
type input "u1"
click at [112, 494] on button "Continue" at bounding box center [100, 486] width 62 height 25
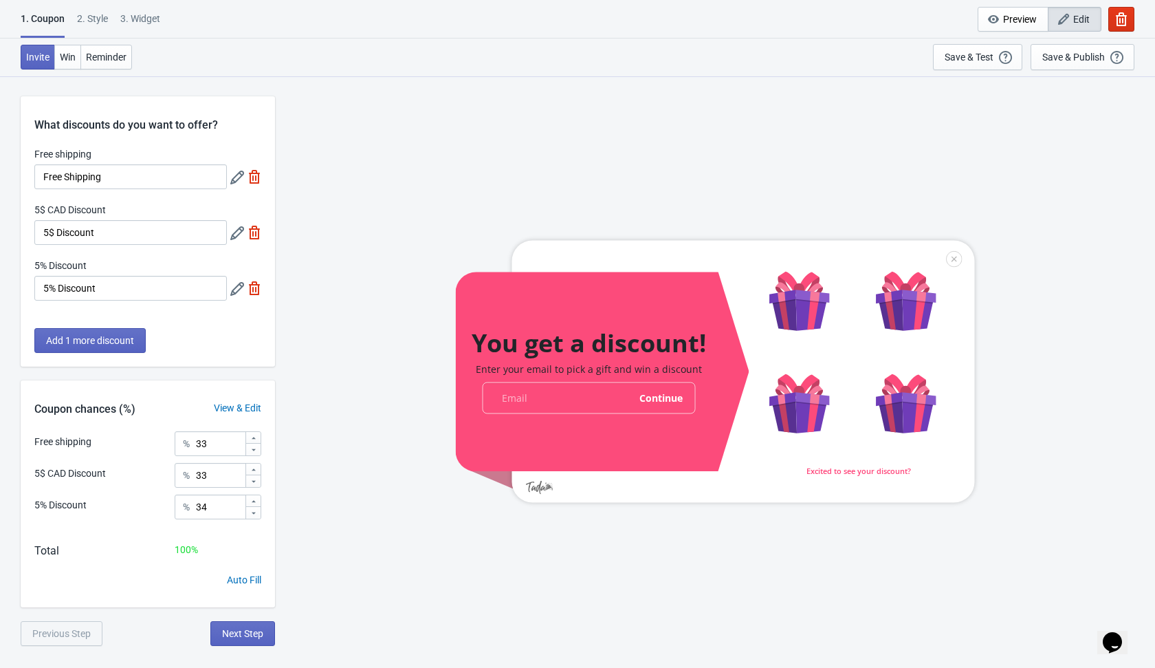
click at [254, 231] on img at bounding box center [255, 233] width 14 height 14
type input "50"
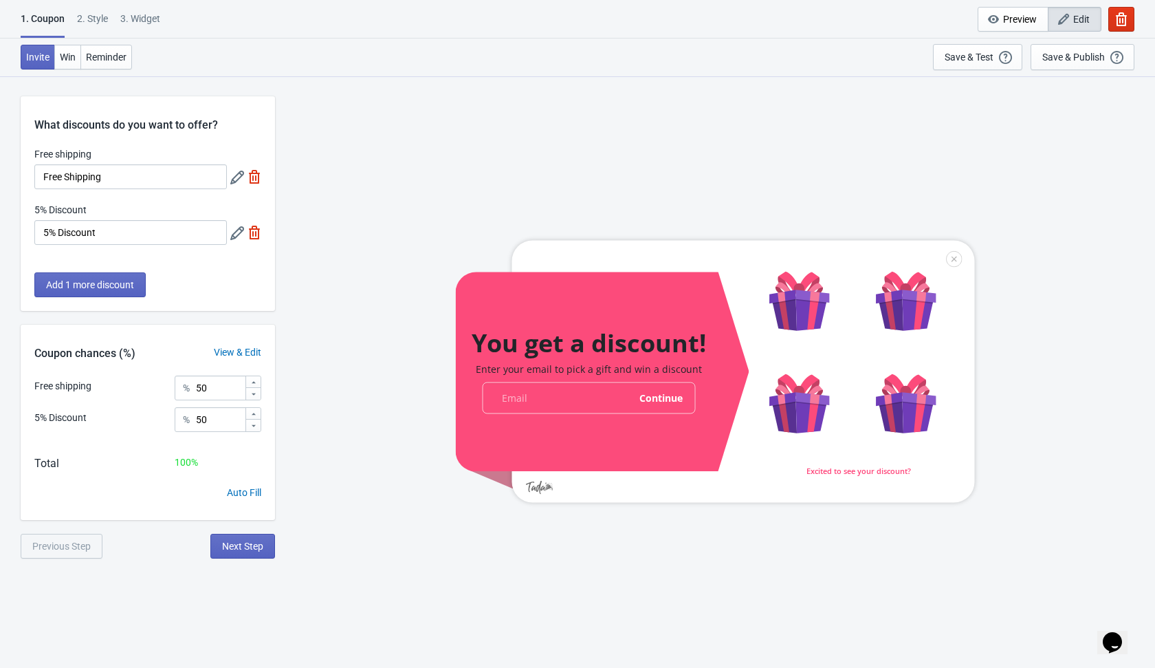
click at [259, 182] on img at bounding box center [255, 177] width 14 height 14
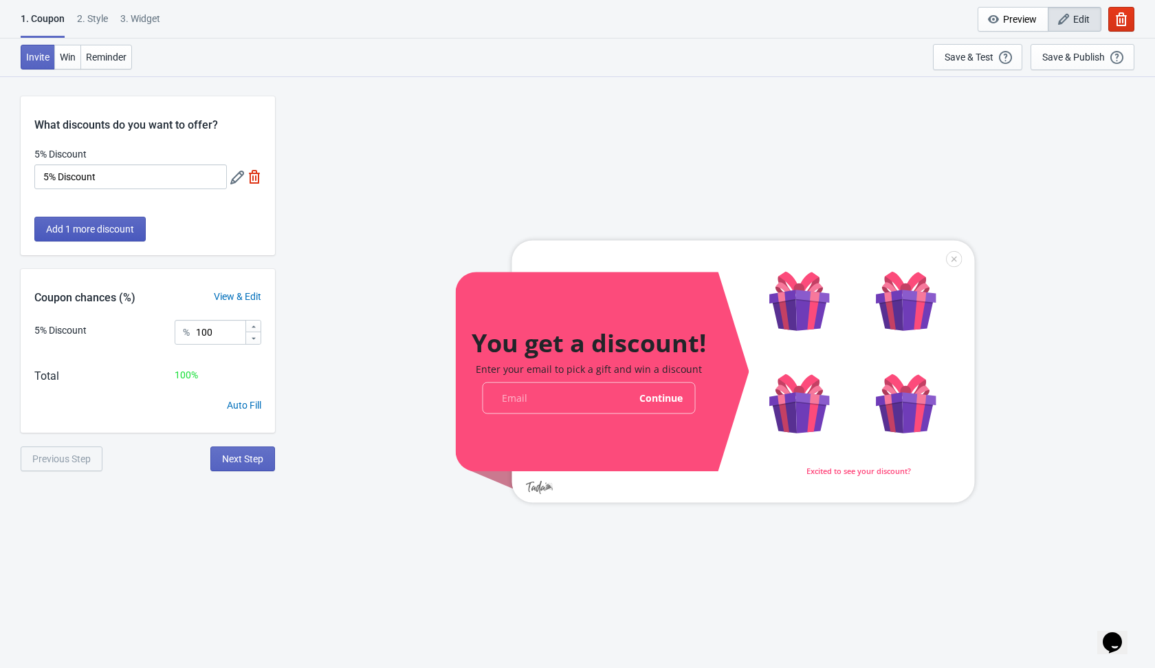
click at [116, 227] on span "Add 1 more discount" at bounding box center [90, 228] width 88 height 11
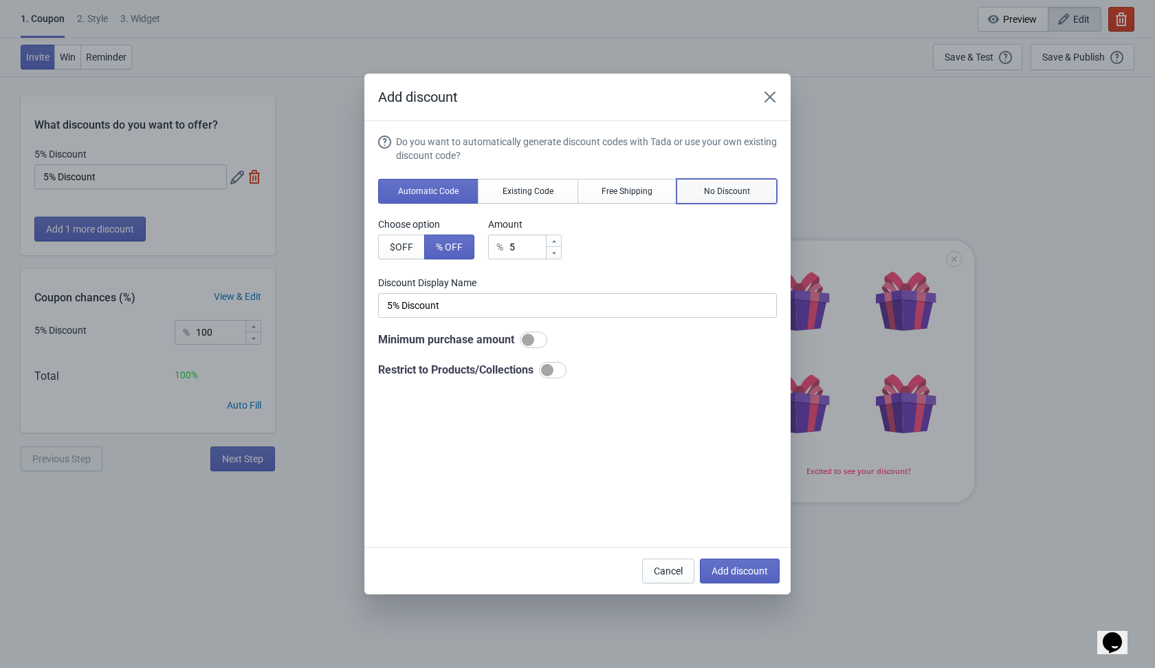
click at [719, 192] on span "No Discount" at bounding box center [727, 191] width 46 height 11
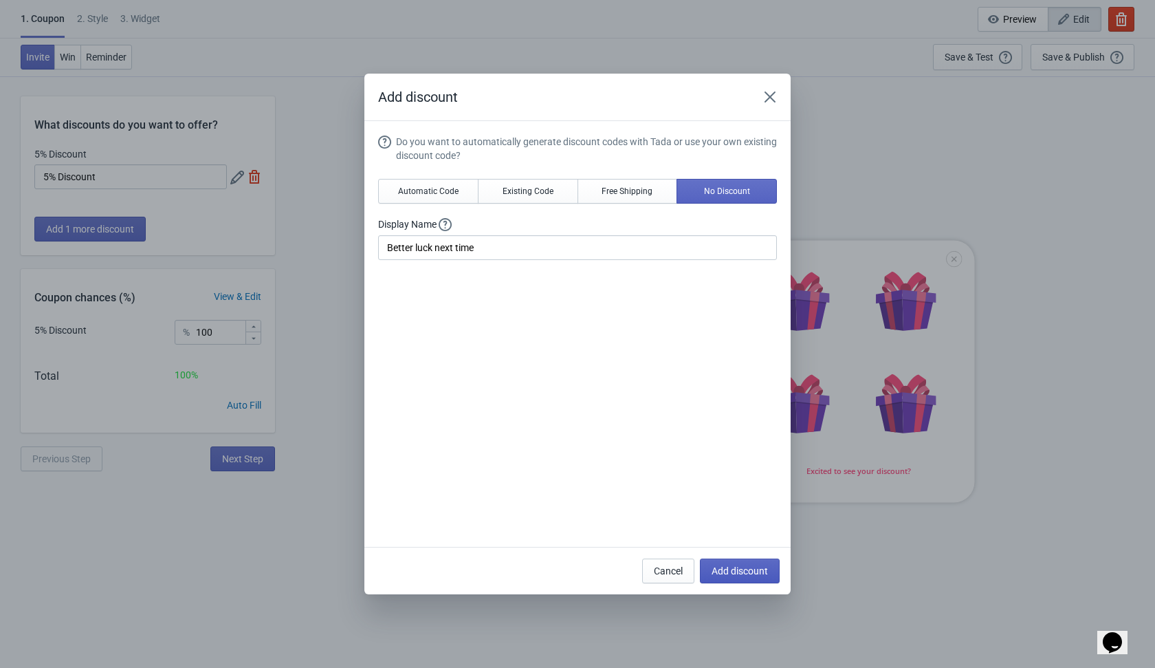
click at [728, 571] on span "Add discount" at bounding box center [740, 570] width 56 height 11
type input "50"
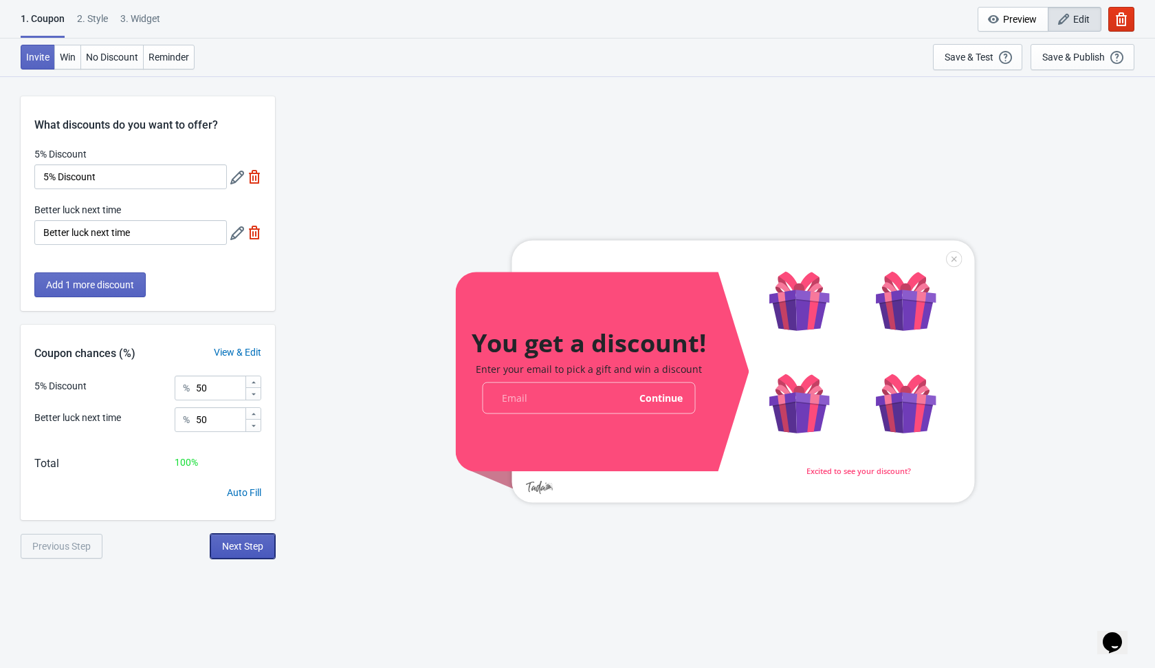
click at [244, 551] on button "Next Step" at bounding box center [242, 546] width 65 height 25
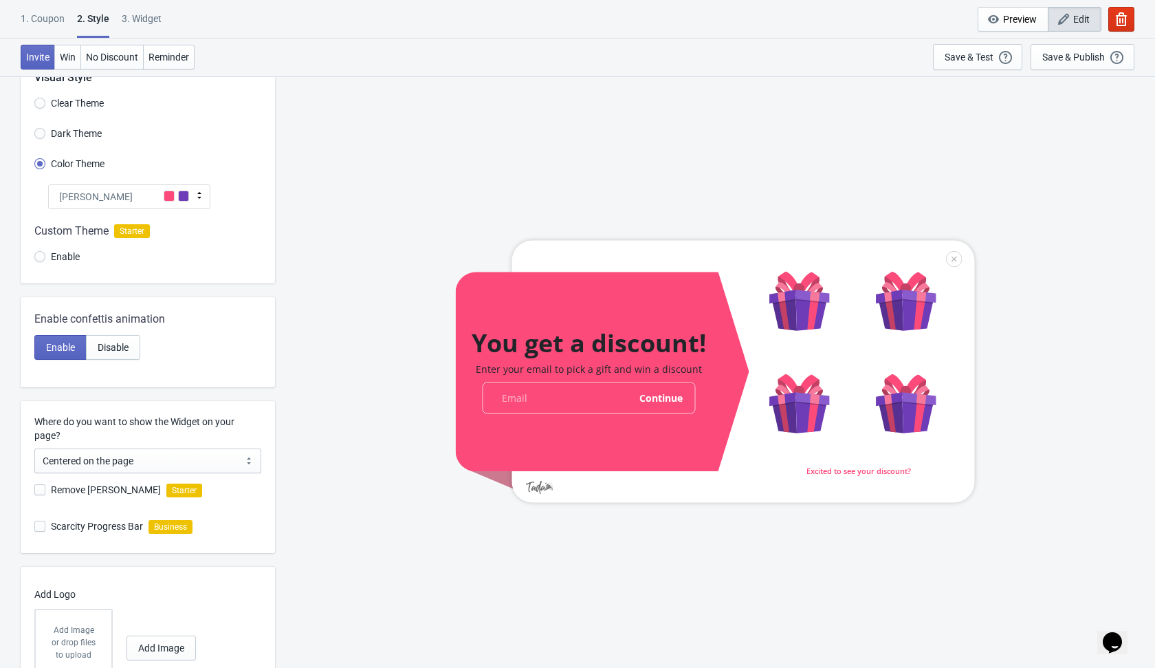
scroll to position [119, 0]
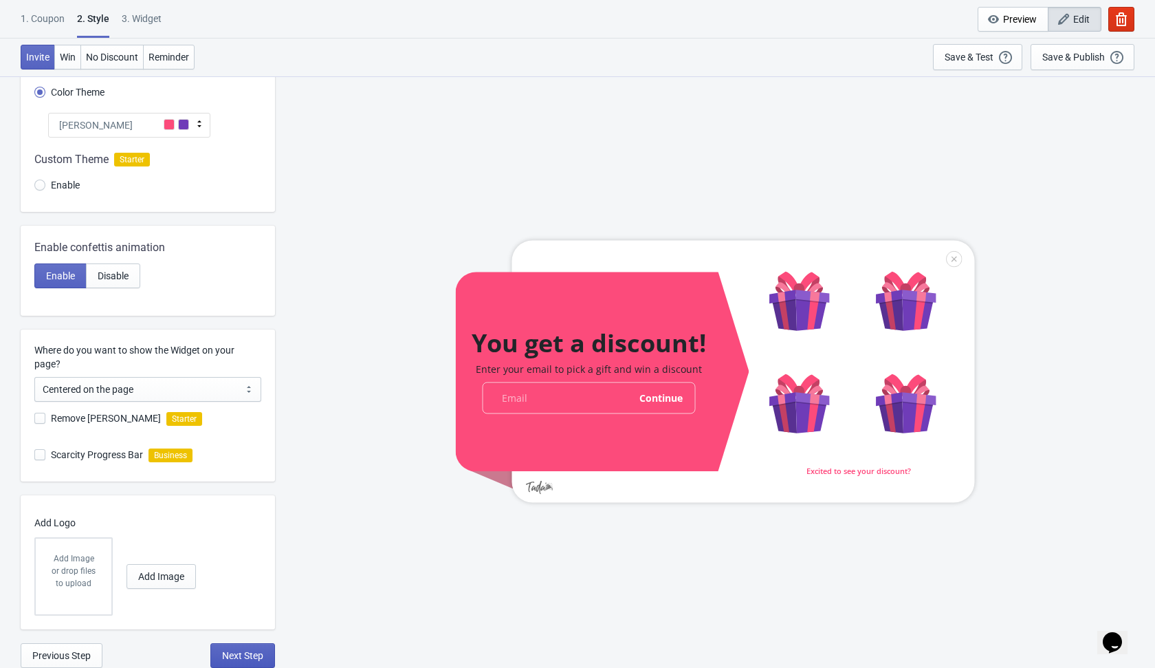
click at [247, 654] on span "Next Step" at bounding box center [242, 655] width 41 height 11
select select "once"
select select "1"
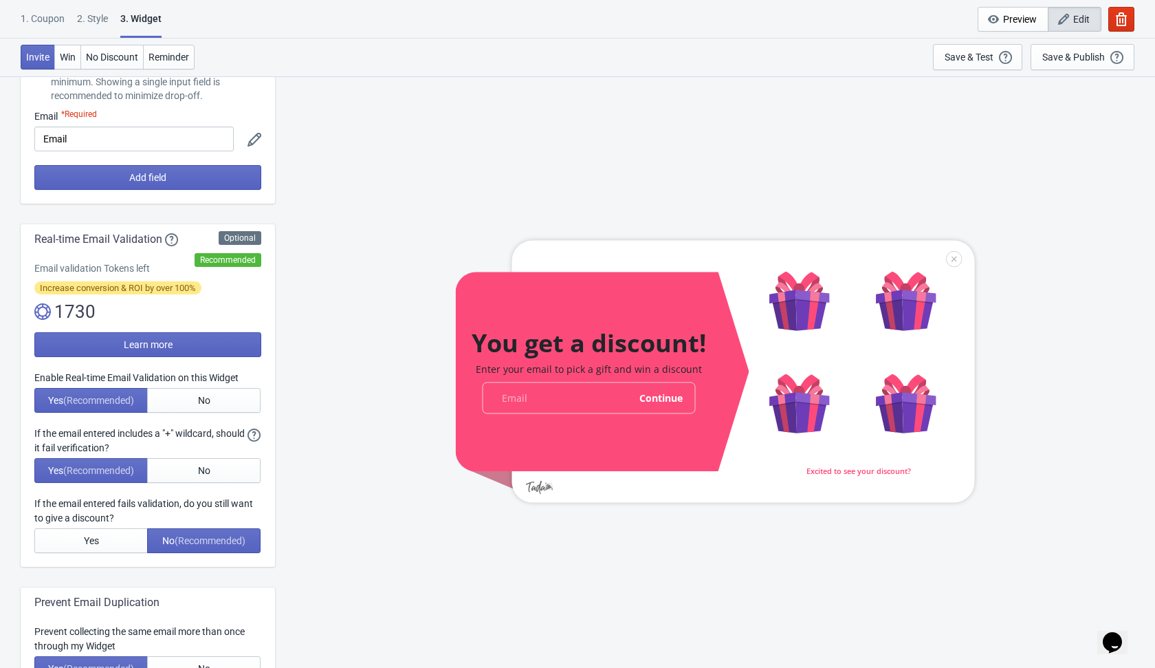
scroll to position [0, 0]
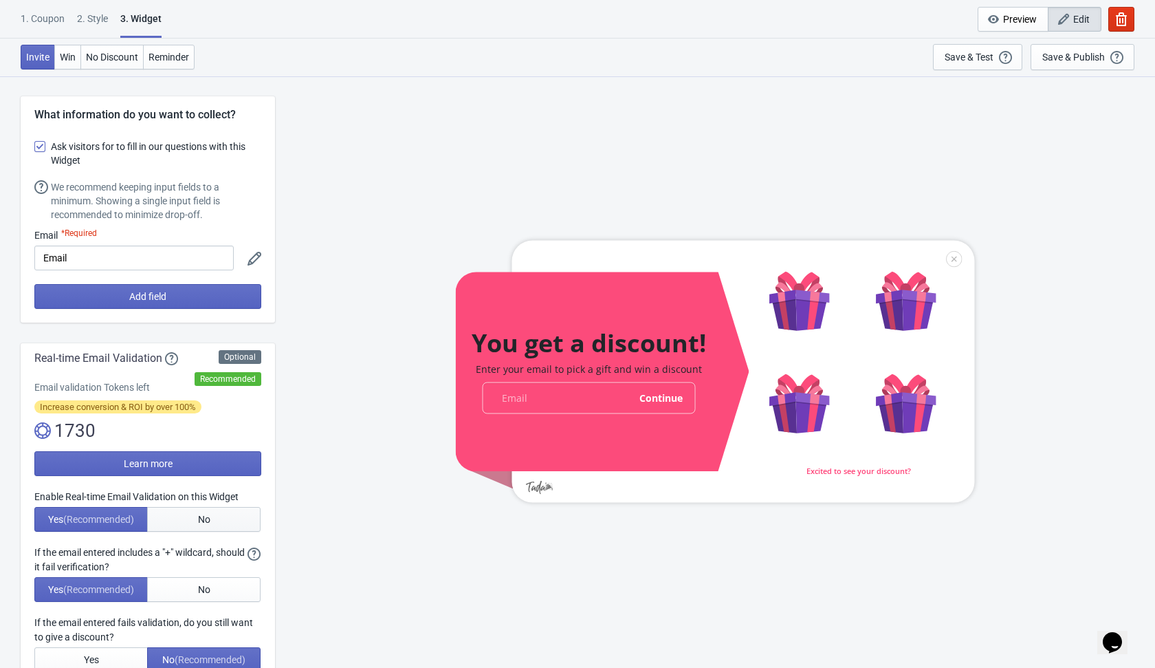
click at [212, 524] on button "No" at bounding box center [203, 519] width 113 height 25
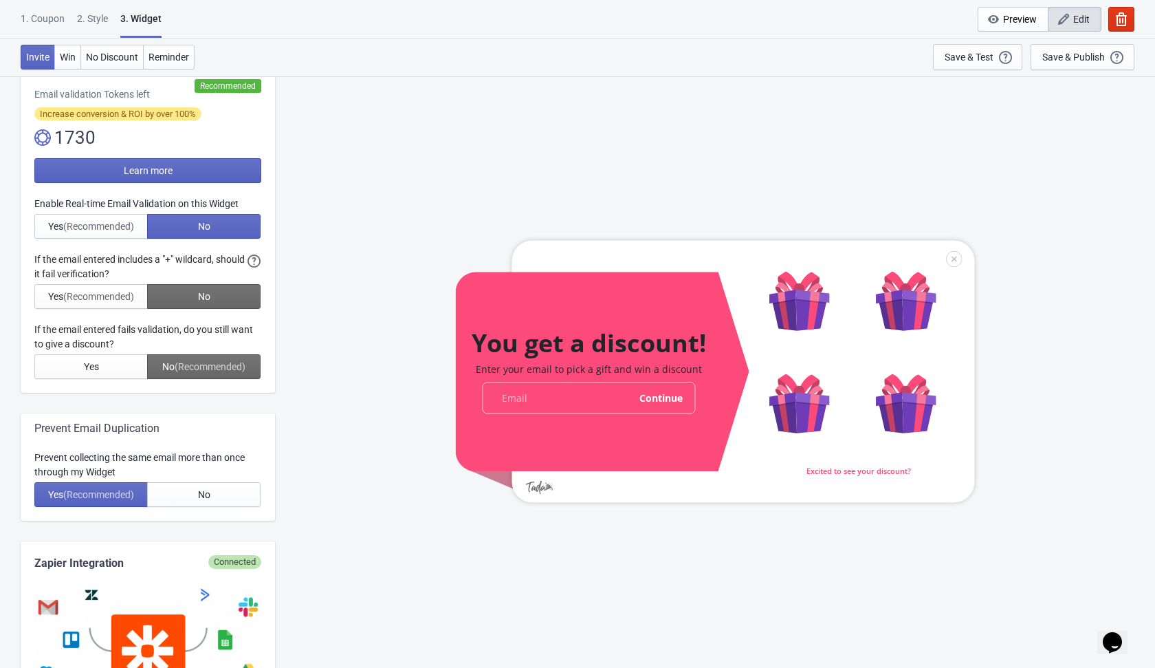
scroll to position [303, 0]
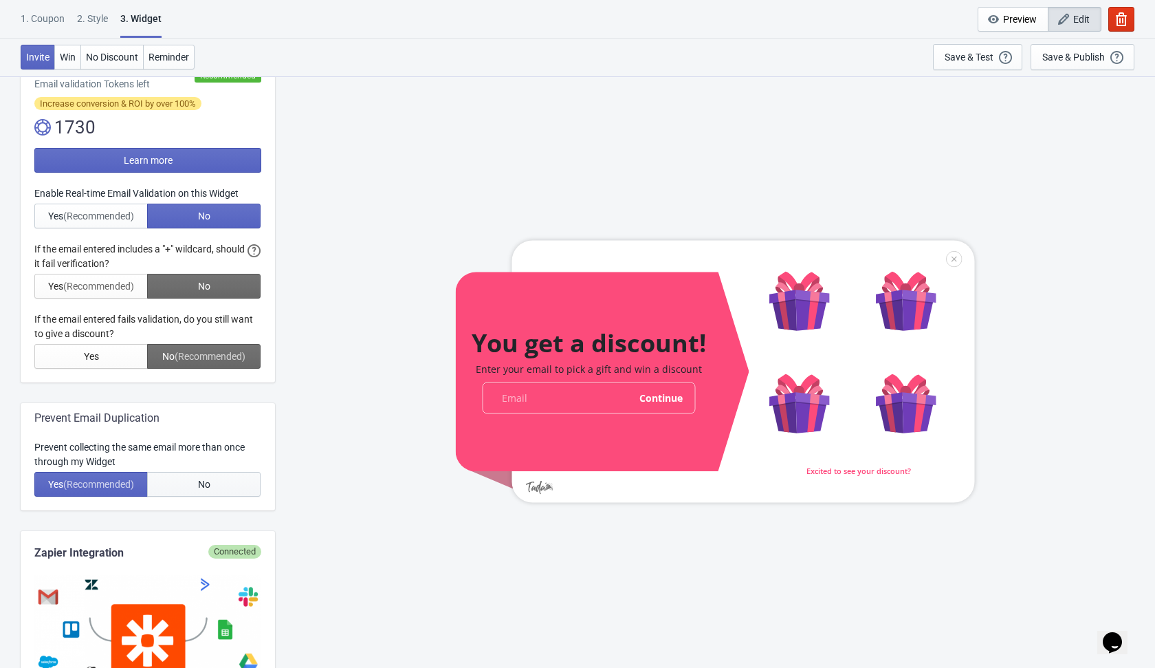
click at [214, 482] on button "No" at bounding box center [203, 484] width 113 height 25
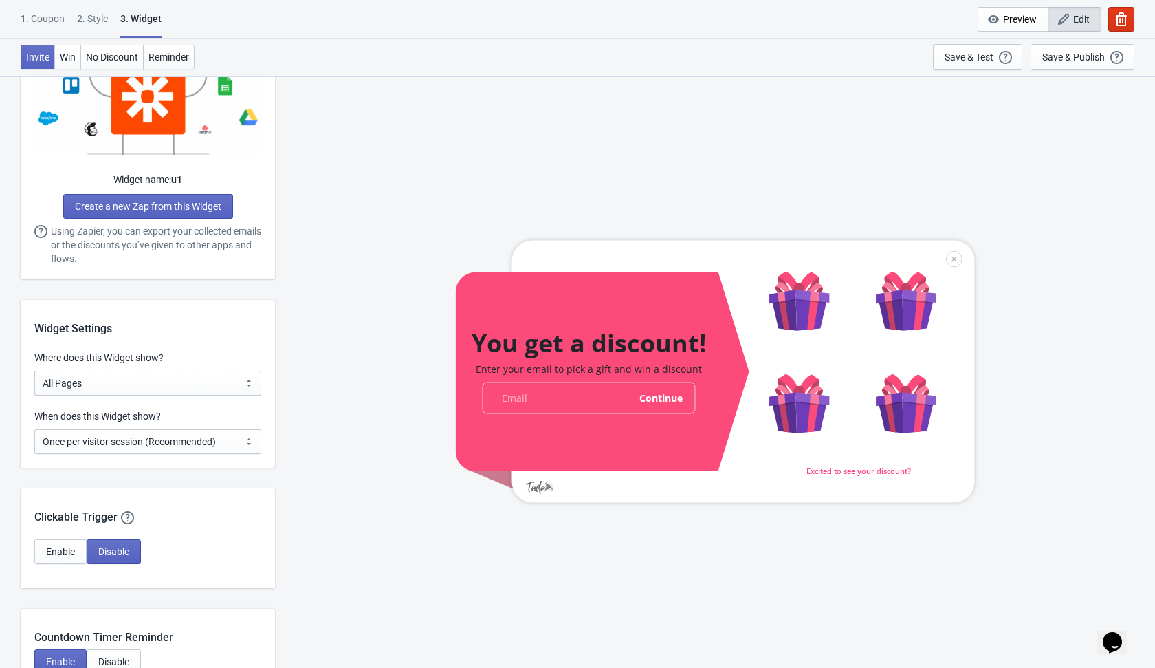
scroll to position [928, 0]
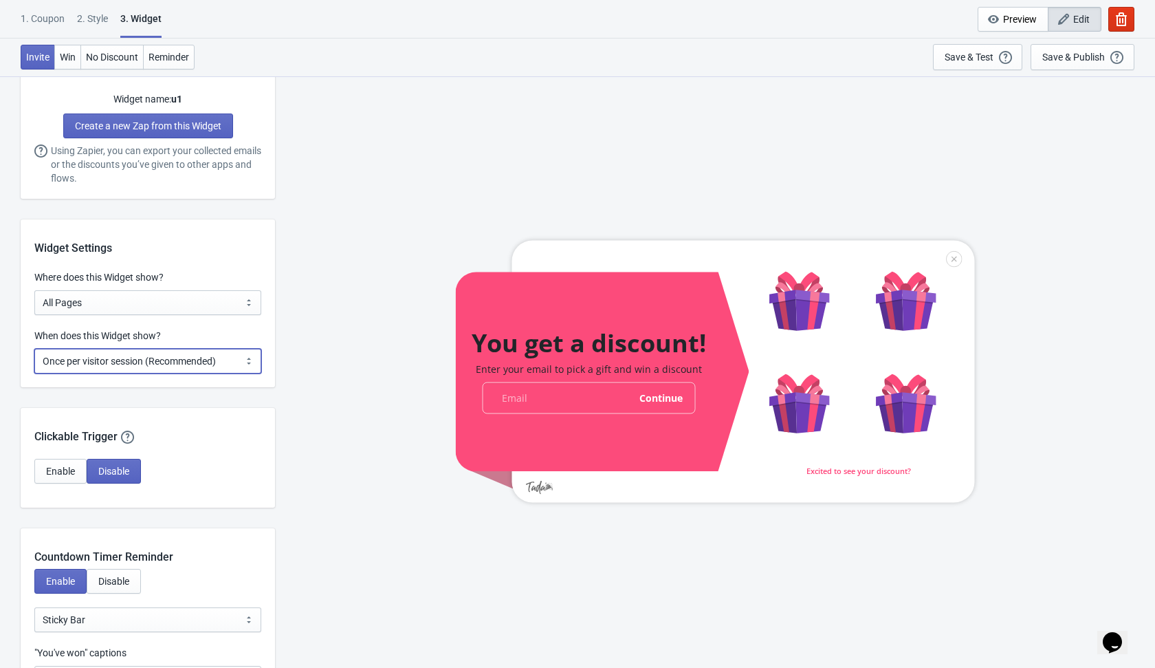
click at [220, 360] on select "Every new visit of page Once every period of time Once per visitor session (Rec…" at bounding box center [147, 361] width 227 height 25
select select "every"
click at [34, 349] on select "Every new visit of page Once every period of time Once per visitor session (Rec…" at bounding box center [147, 361] width 227 height 25
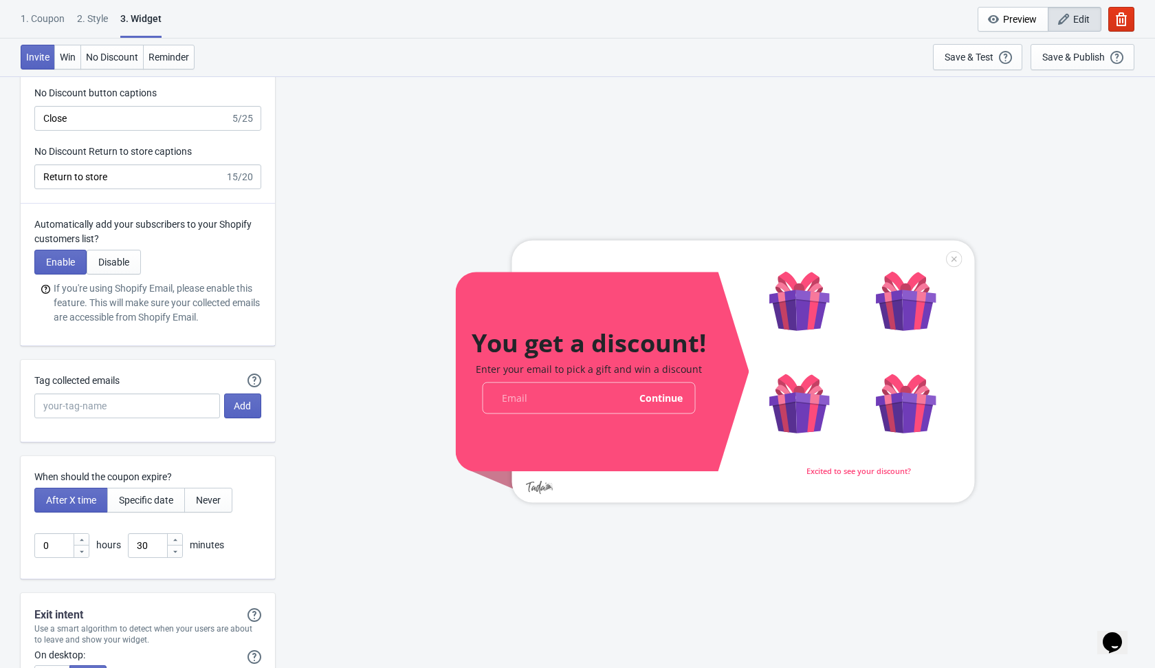
scroll to position [3317, 0]
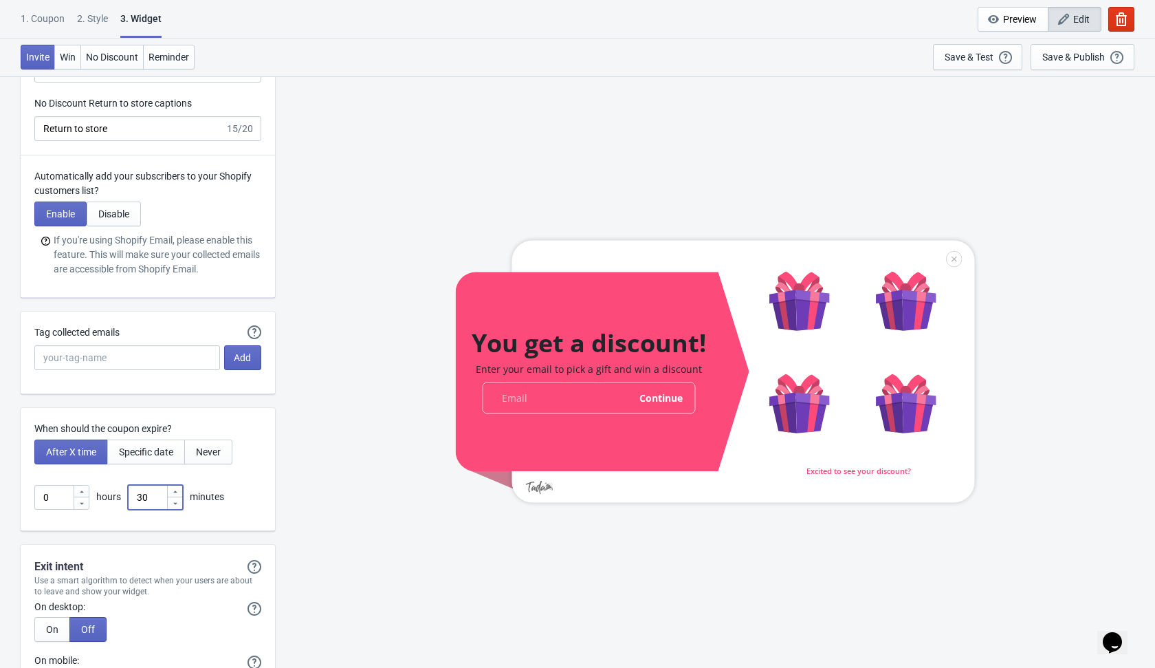
click at [150, 488] on input "30" at bounding box center [147, 497] width 39 height 25
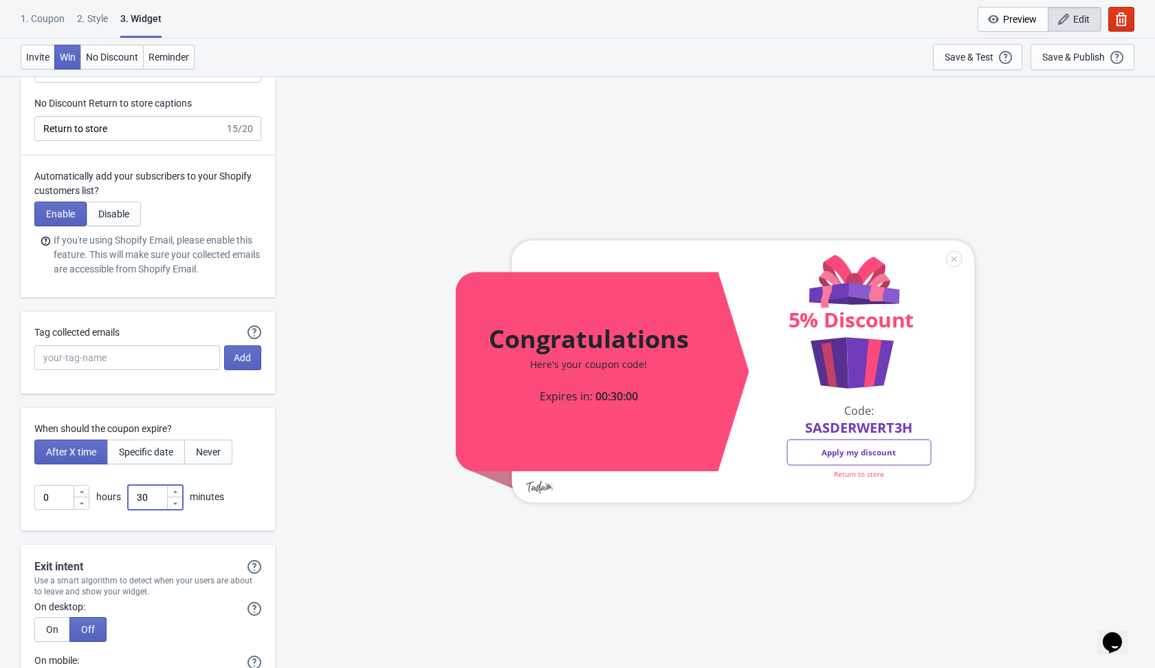
type input "3"
type input "1"
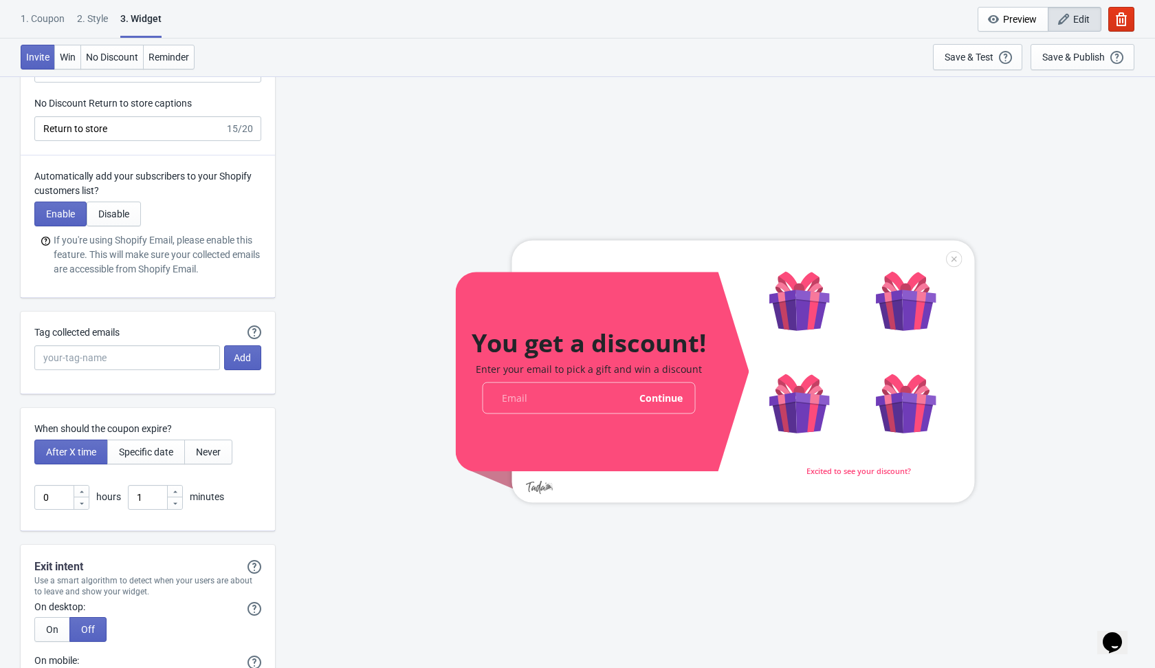
click at [308, 539] on div "You get a discount! Enter your email to pick a gift and win a discount email-in…" at bounding box center [715, 371] width 866 height 591
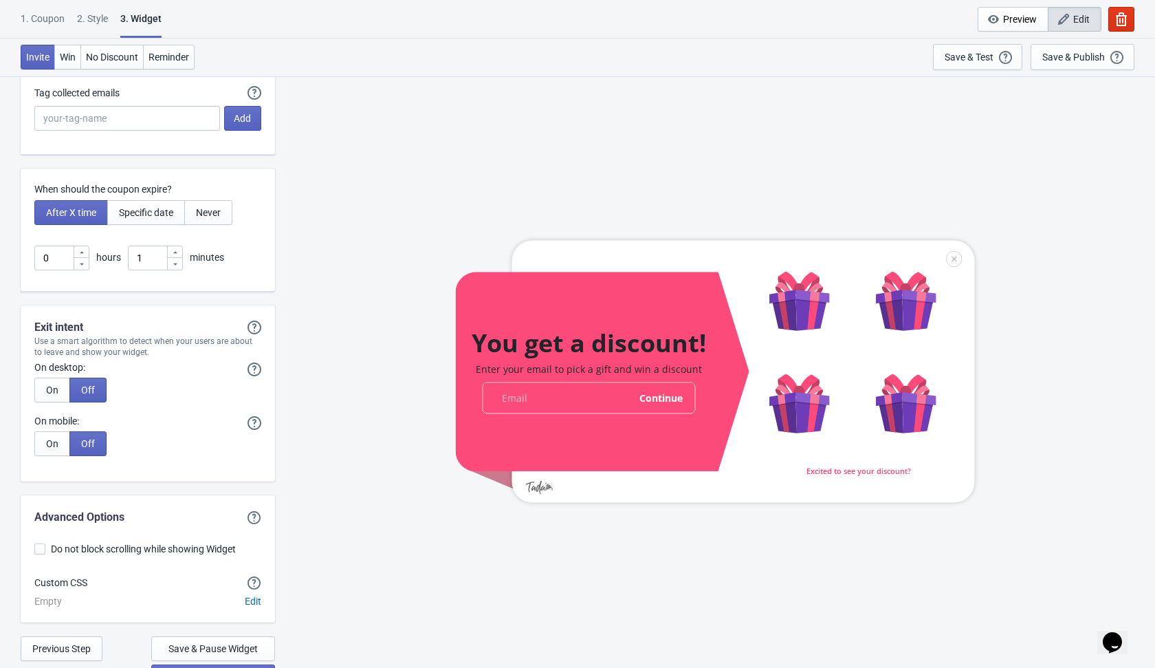
scroll to position [3576, 0]
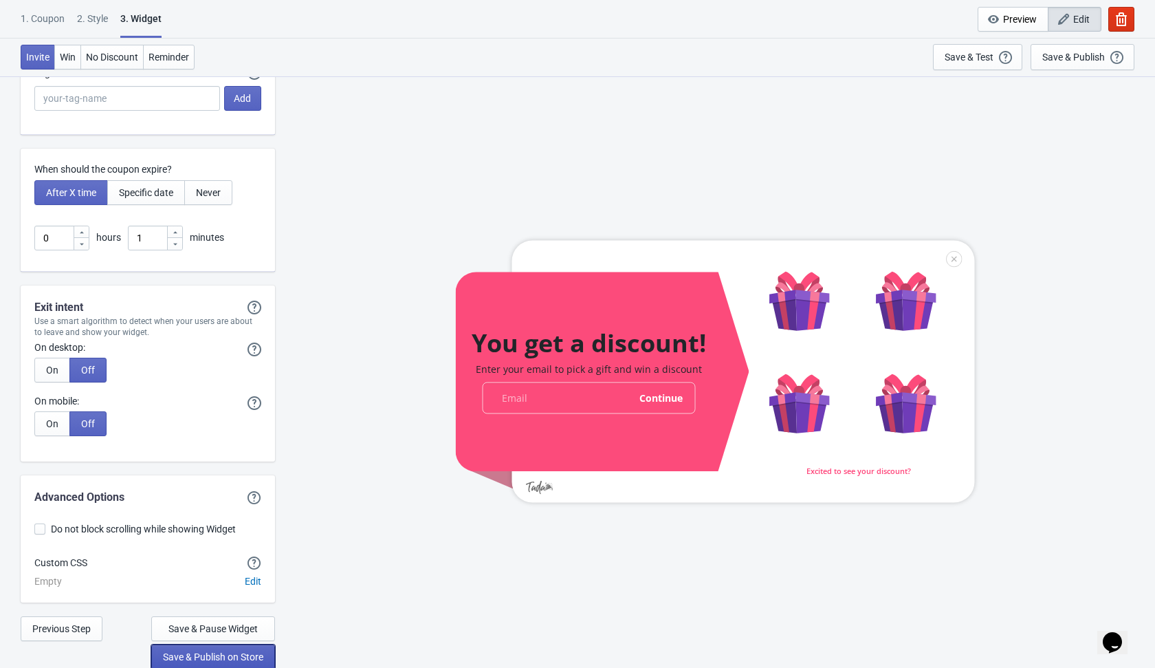
click at [227, 660] on span "Save & Publish on Store" at bounding box center [213, 656] width 100 height 11
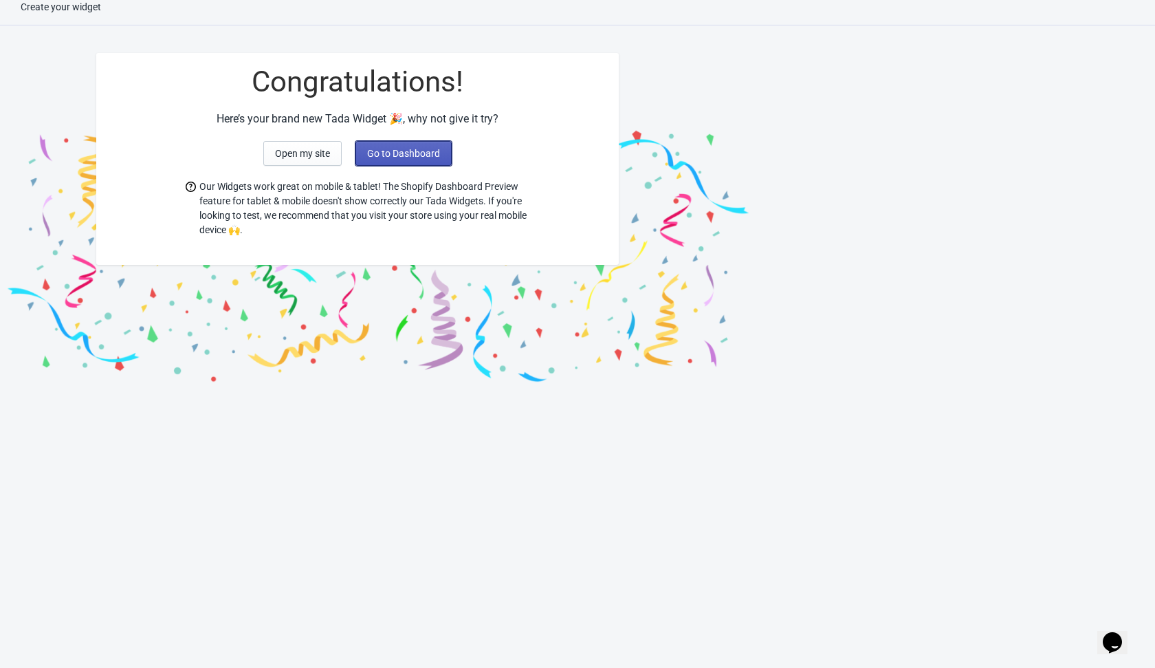
click at [415, 156] on span "Go to Dashboard" at bounding box center [403, 153] width 73 height 11
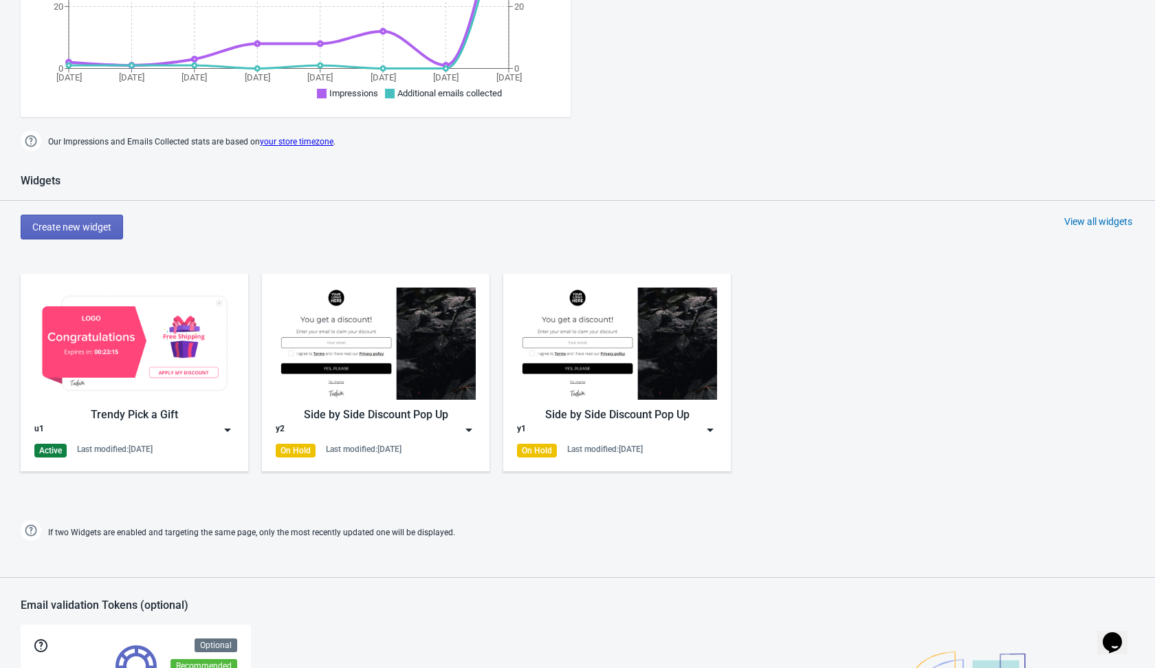
scroll to position [425, 0]
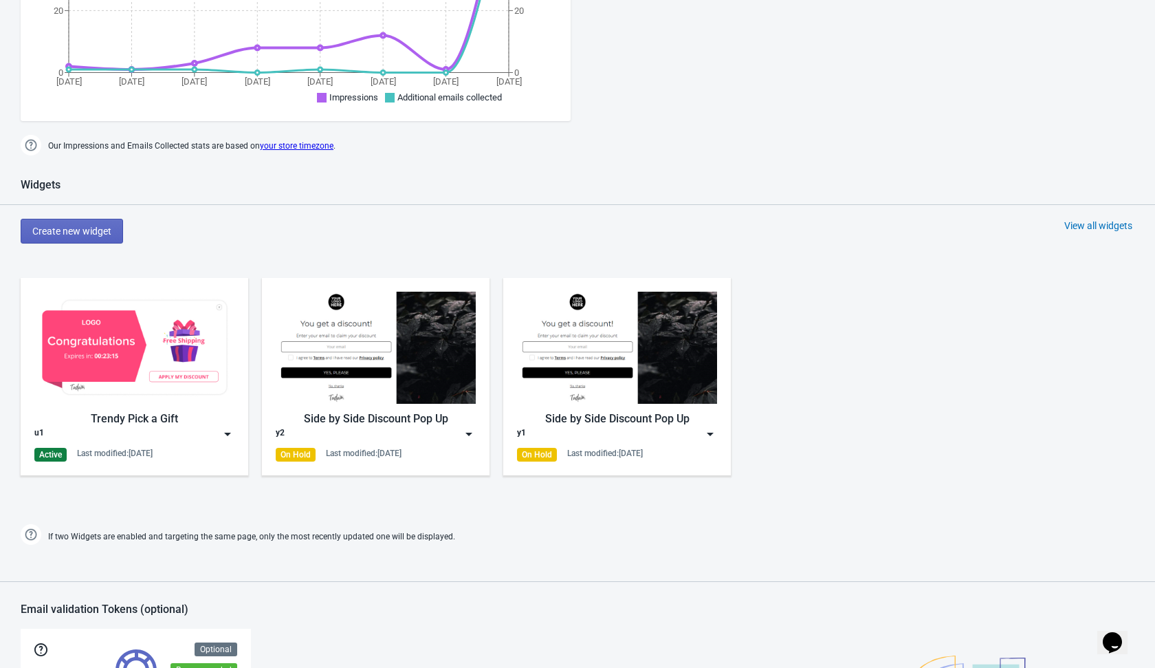
click at [223, 433] on img at bounding box center [228, 434] width 14 height 14
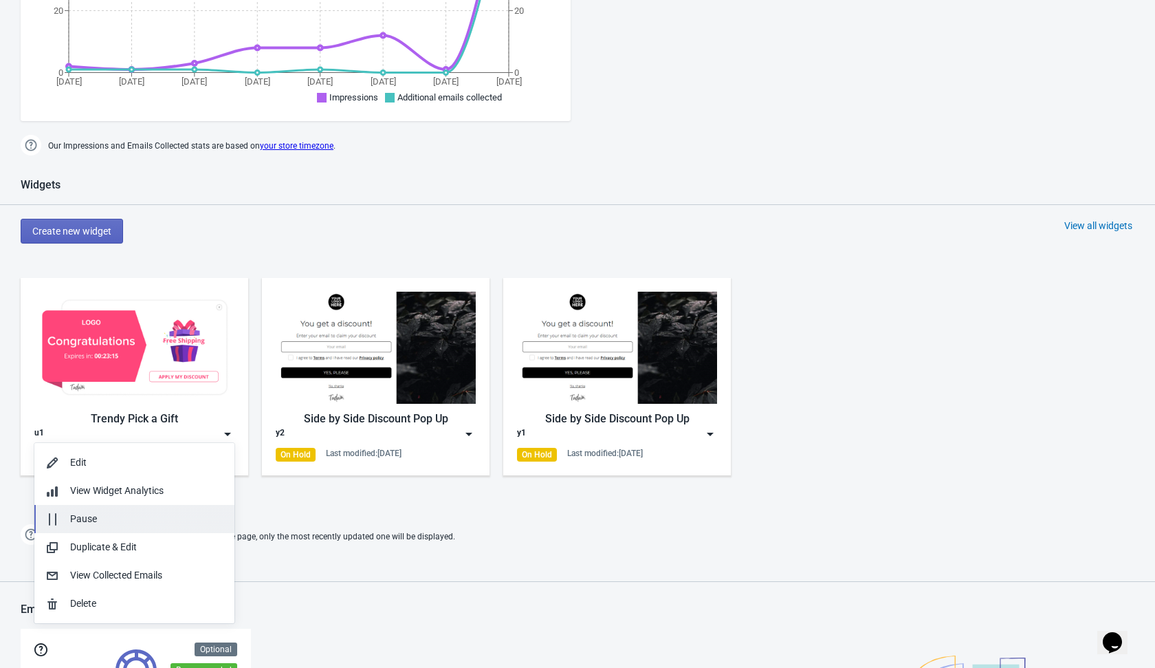
click at [182, 514] on div "Pause" at bounding box center [146, 519] width 153 height 14
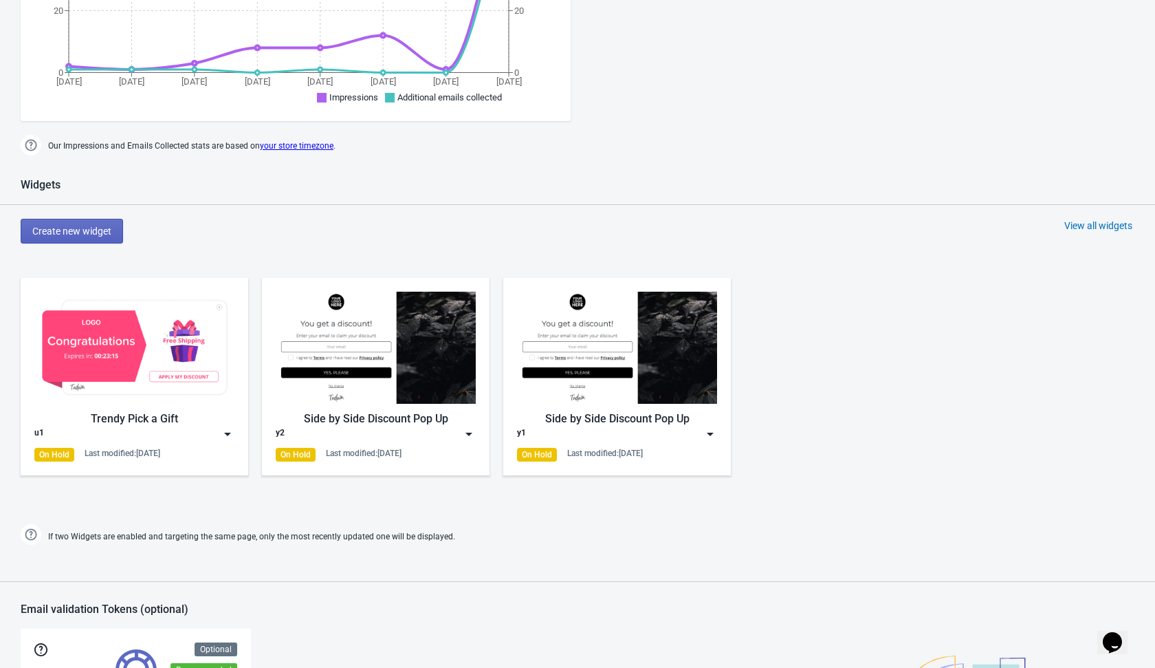
click at [226, 259] on div "Widgets Create new widget View all widgets Trendy Pick a Gift u1 On Hold Last m…" at bounding box center [577, 363] width 1155 height 370
click at [65, 230] on span "Create new widget" at bounding box center [71, 231] width 79 height 11
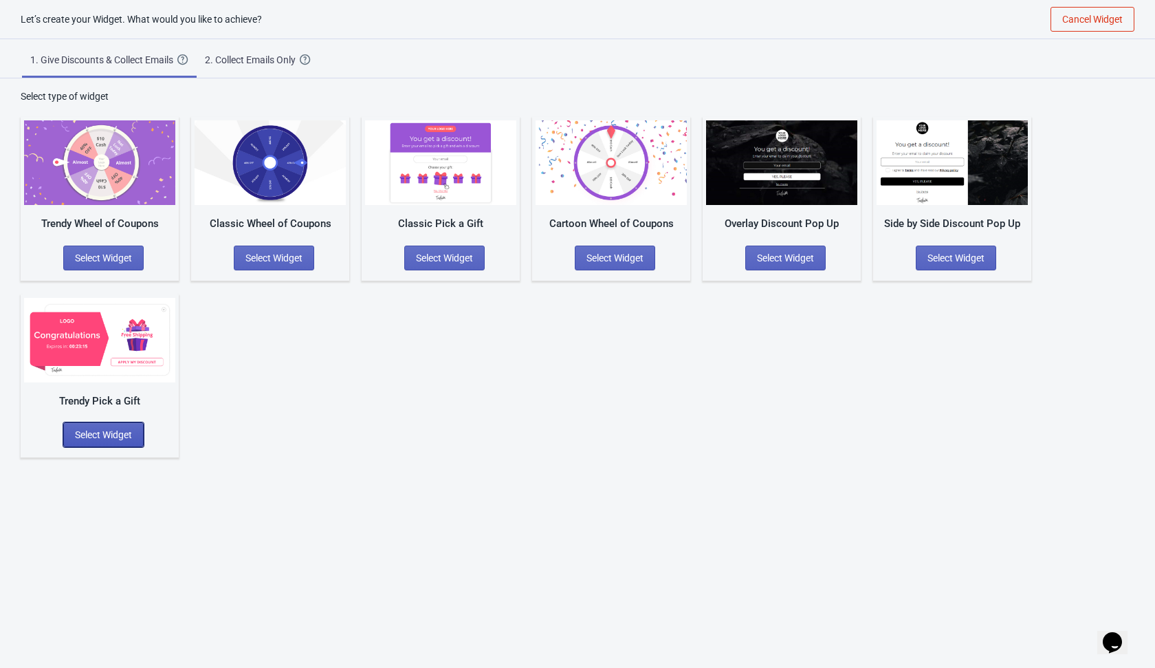
click at [125, 430] on span "Select Widget" at bounding box center [103, 434] width 57 height 11
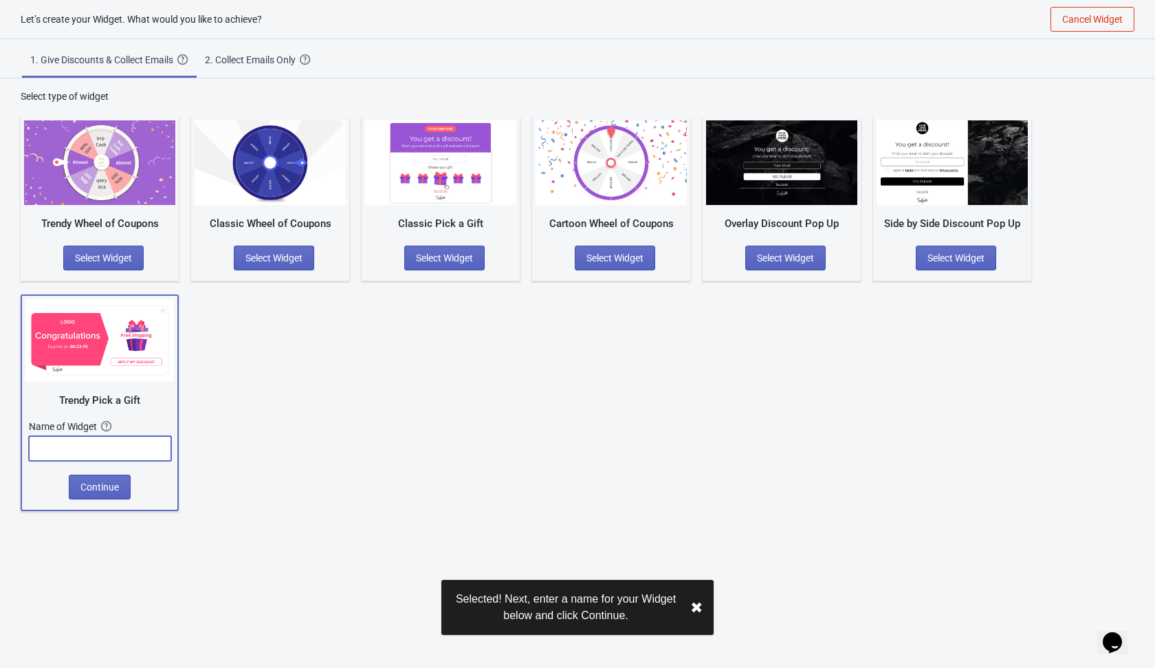
click at [122, 443] on input "text" at bounding box center [100, 448] width 142 height 25
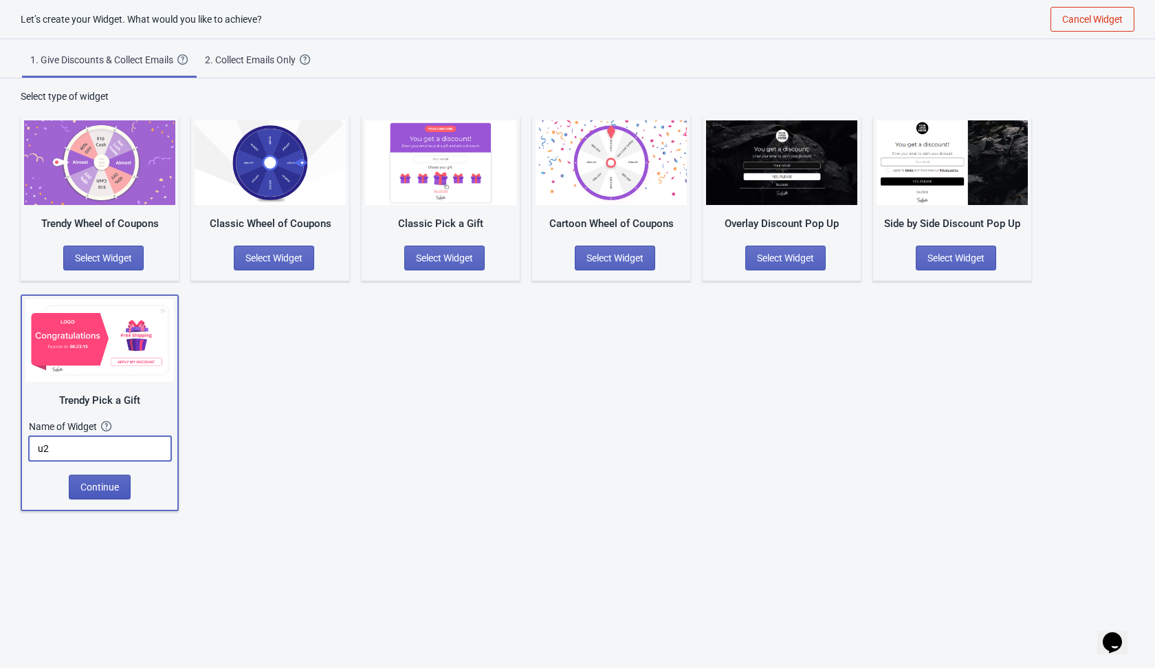
type input "u2"
click at [104, 489] on span "Continue" at bounding box center [99, 486] width 39 height 11
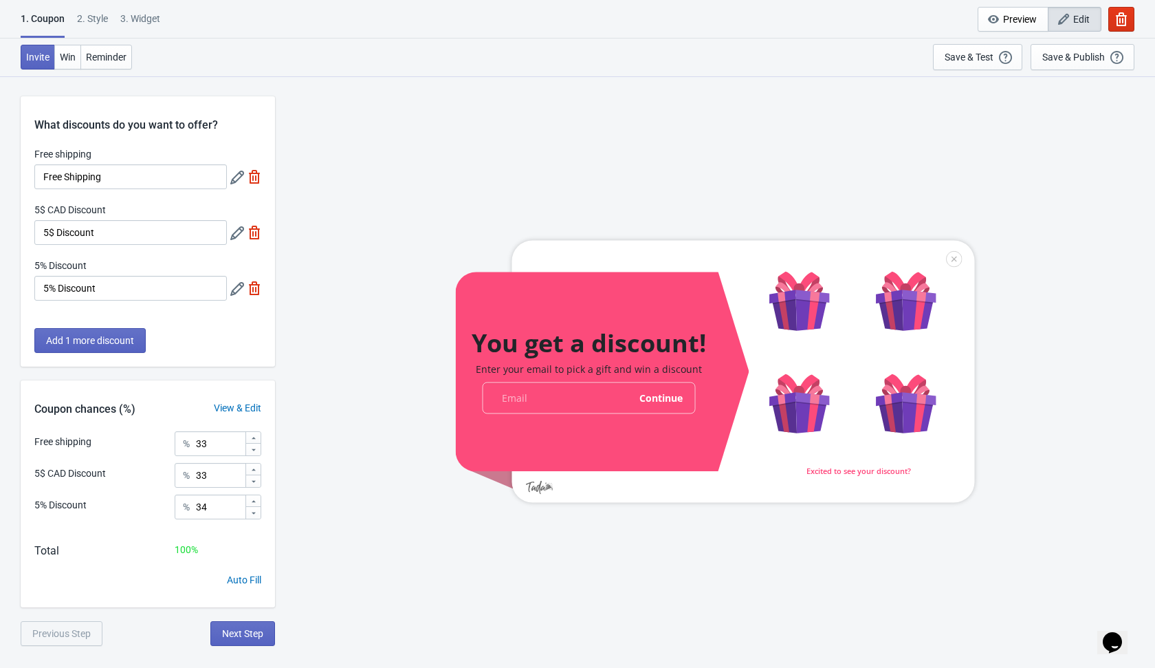
click at [253, 173] on img at bounding box center [255, 177] width 14 height 14
type input "50"
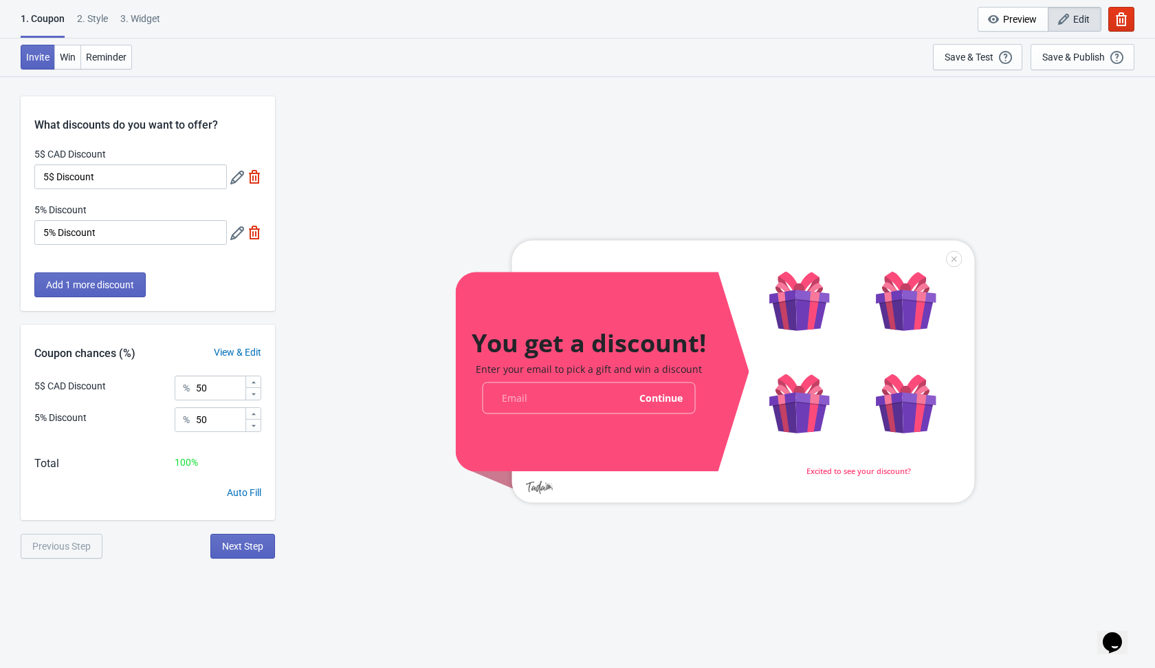
click at [252, 236] on img at bounding box center [255, 233] width 14 height 14
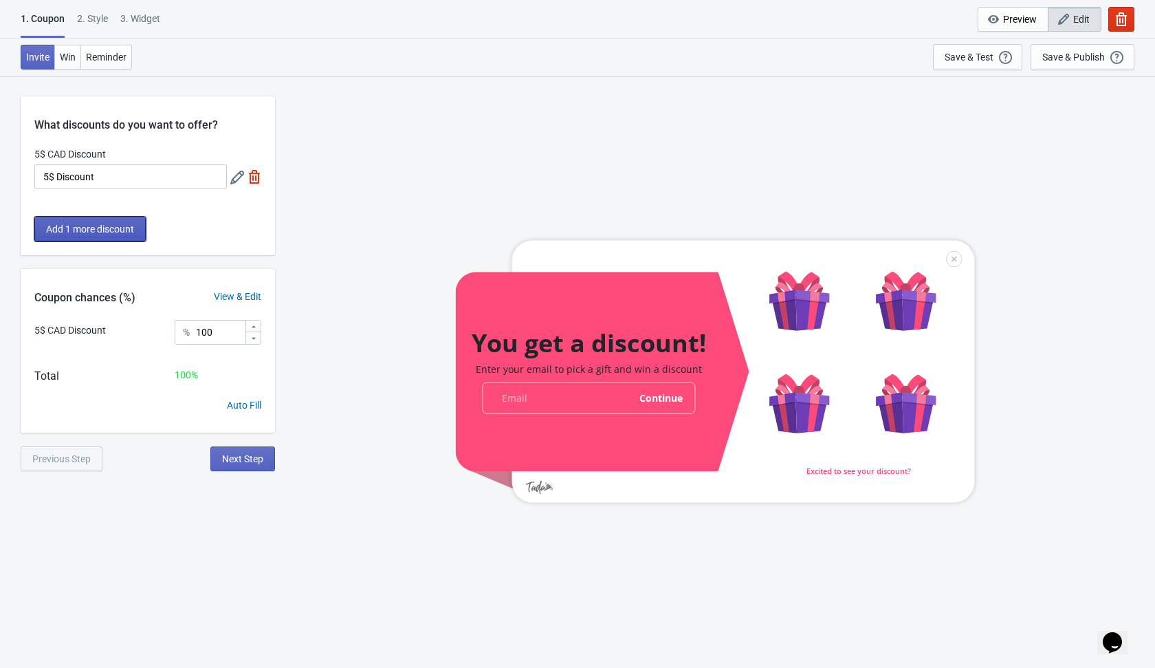
click at [124, 219] on button "Add 1 more discount" at bounding box center [89, 229] width 111 height 25
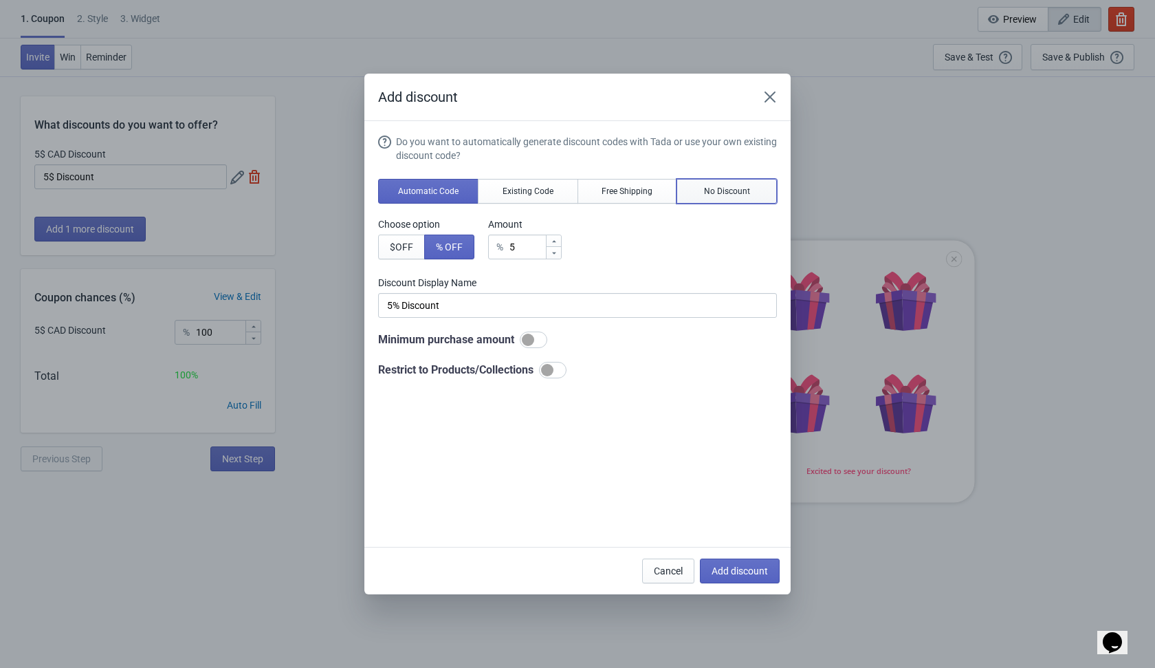
click at [712, 193] on span "No Discount" at bounding box center [727, 191] width 46 height 11
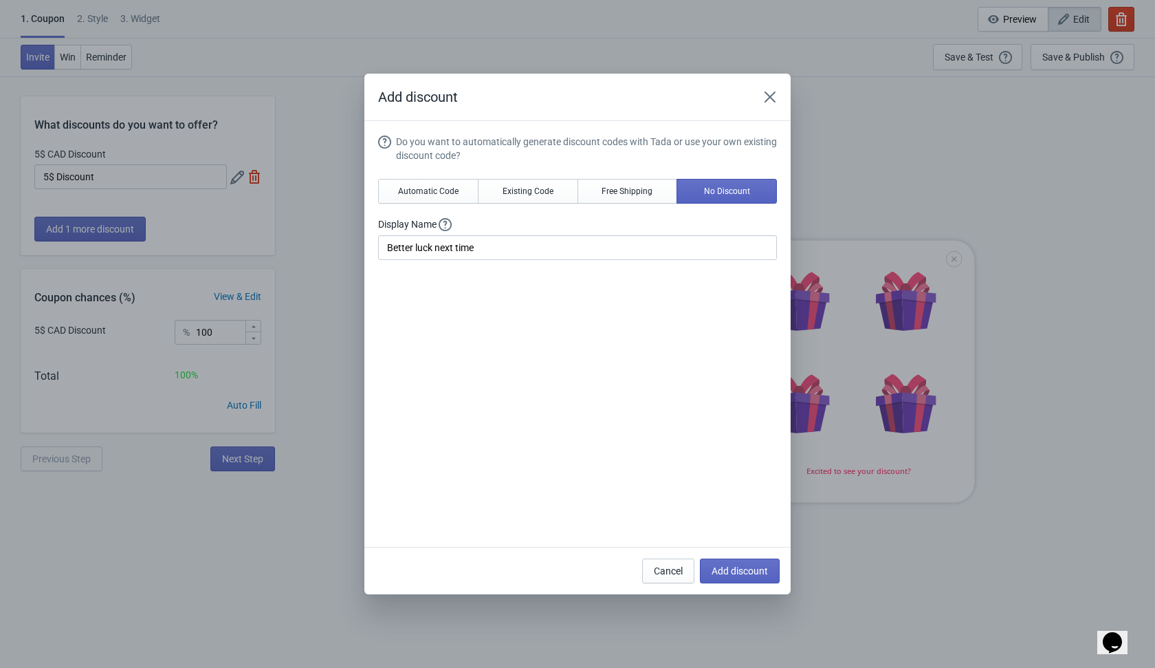
click at [680, 399] on div "Do you want to automatically generate discount codes with Tada or use your own …" at bounding box center [577, 335] width 399 height 401
click at [723, 567] on span "Add discount" at bounding box center [740, 570] width 56 height 11
type input "50"
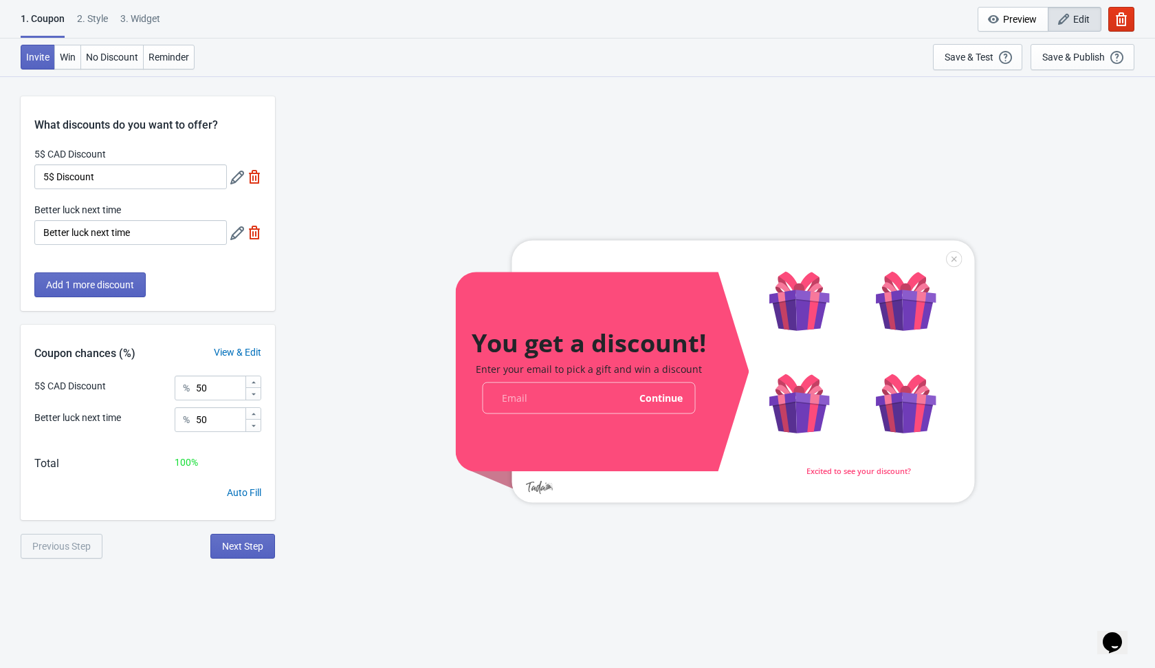
click at [363, 542] on div "You get a discount! Enter your email to pick a gift and win a discount email-in…" at bounding box center [715, 371] width 866 height 591
click at [252, 544] on span "Next Step" at bounding box center [242, 545] width 41 height 11
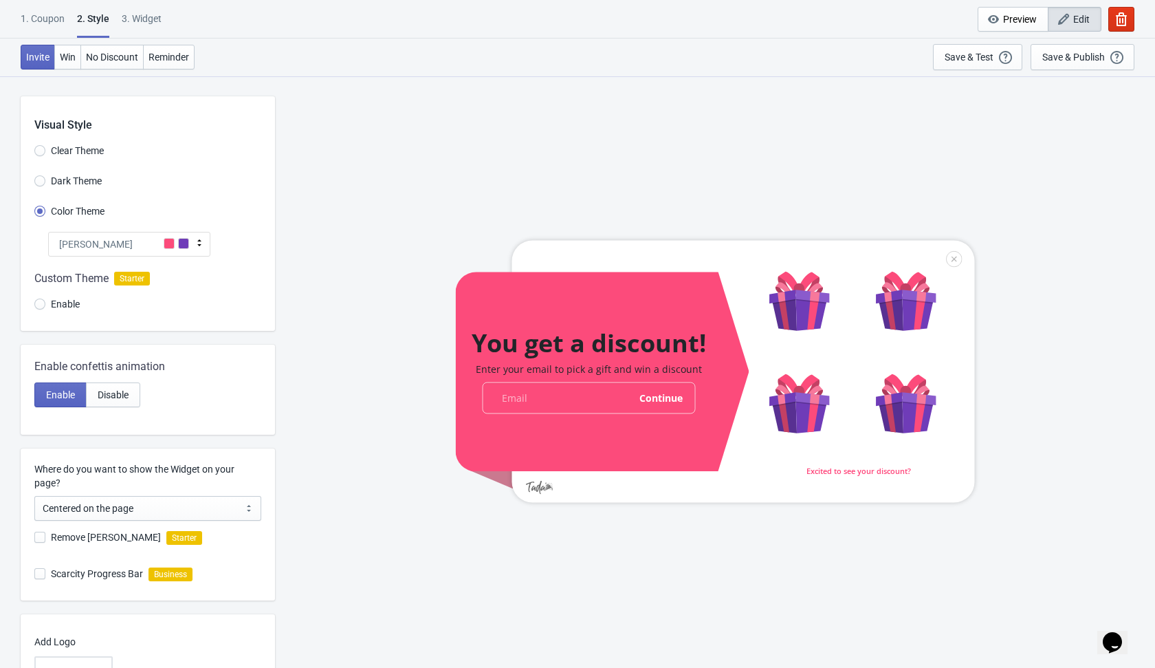
scroll to position [119, 0]
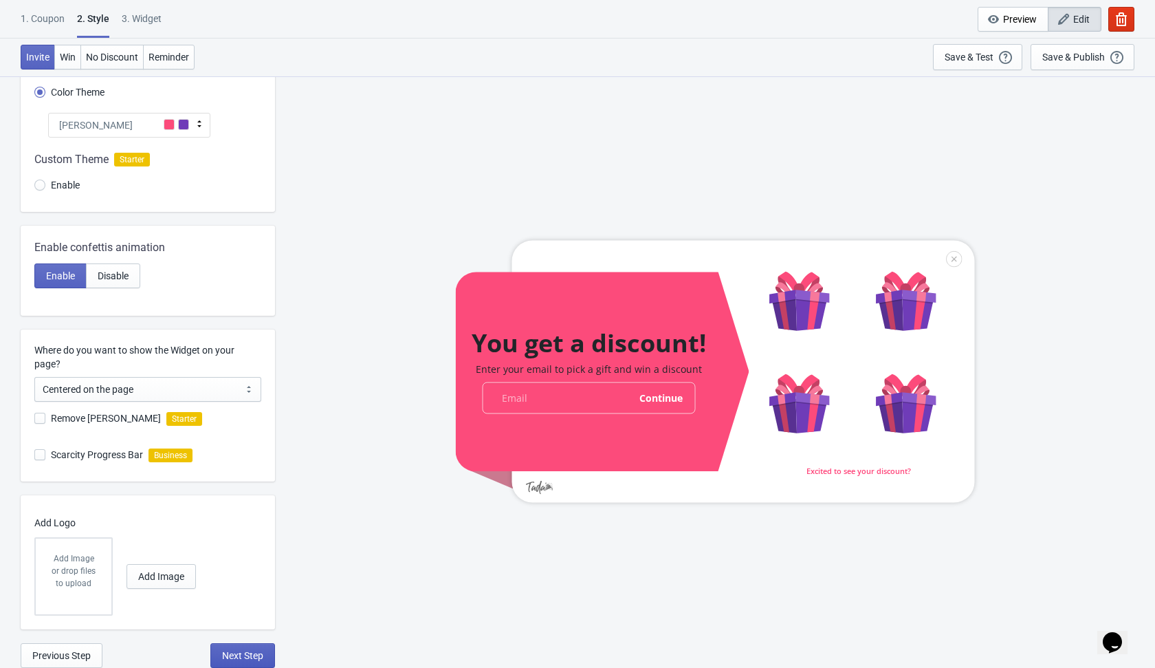
click at [238, 657] on span "Next Step" at bounding box center [242, 655] width 41 height 11
select select "once"
select select "1"
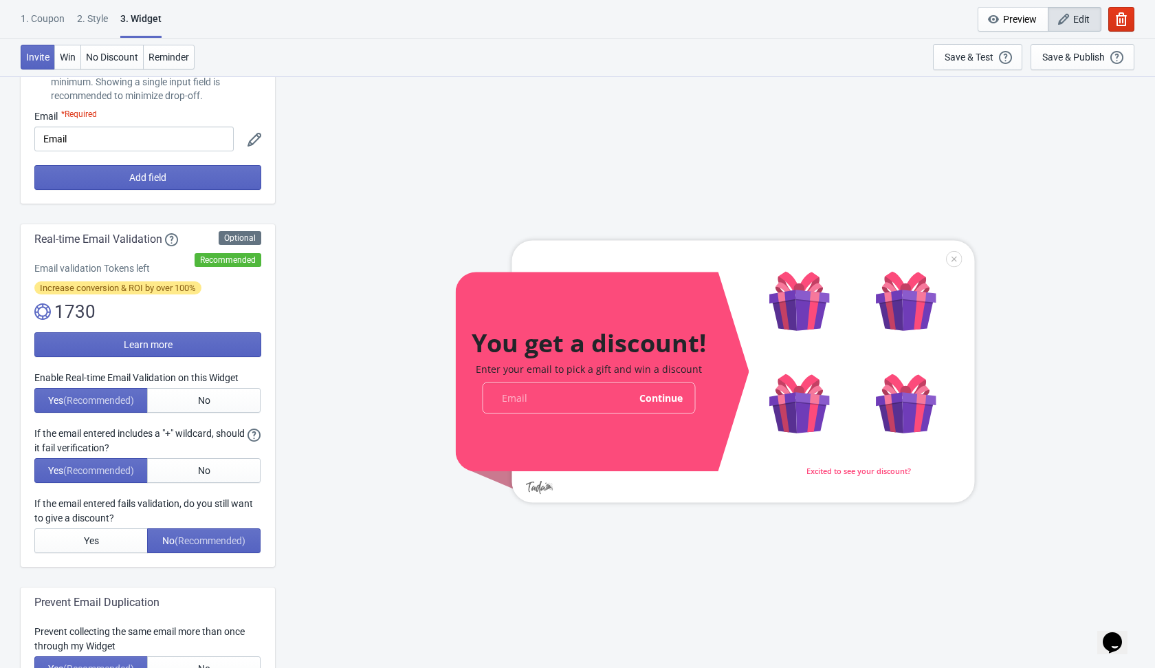
scroll to position [0, 0]
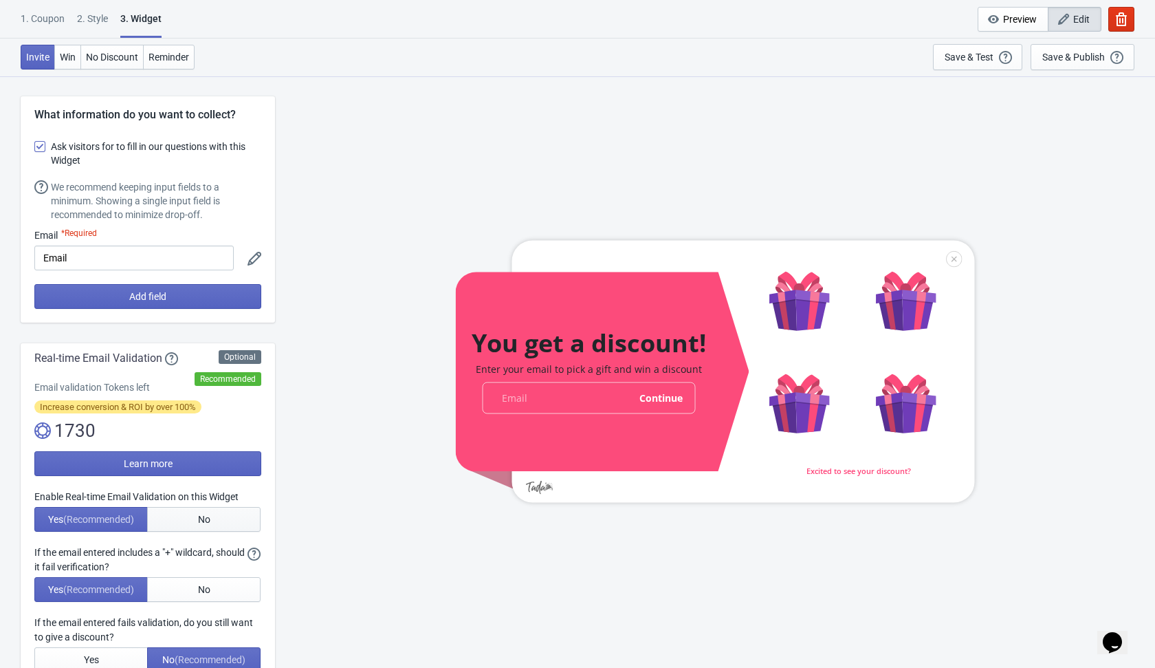
click at [215, 519] on button "No" at bounding box center [203, 519] width 113 height 25
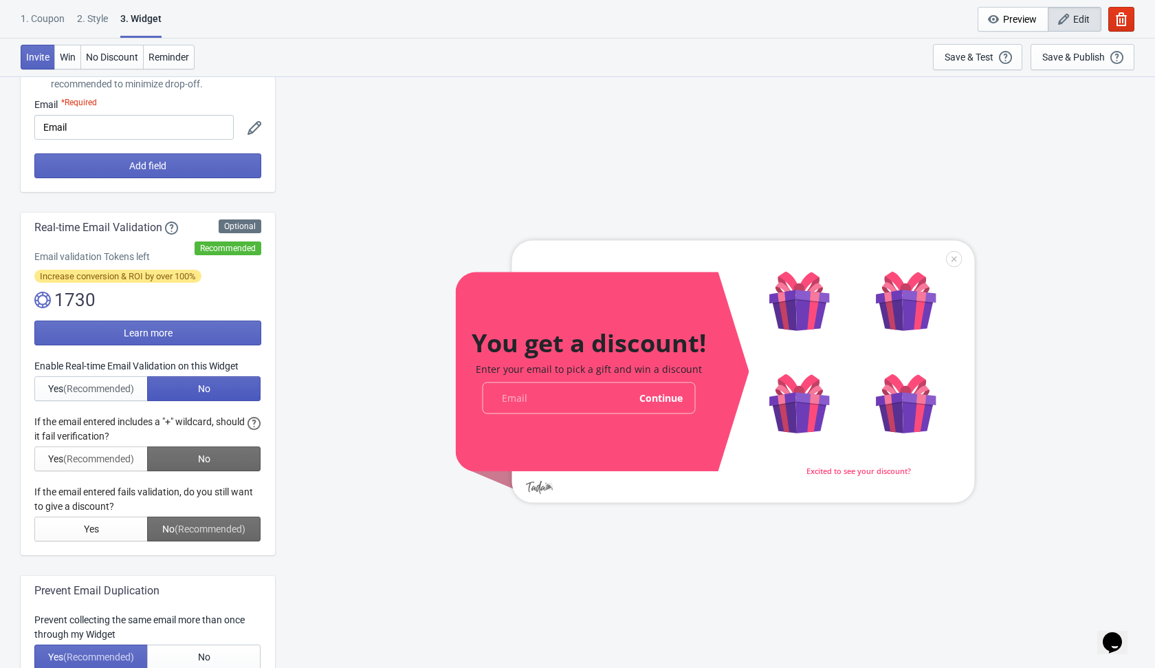
scroll to position [259, 0]
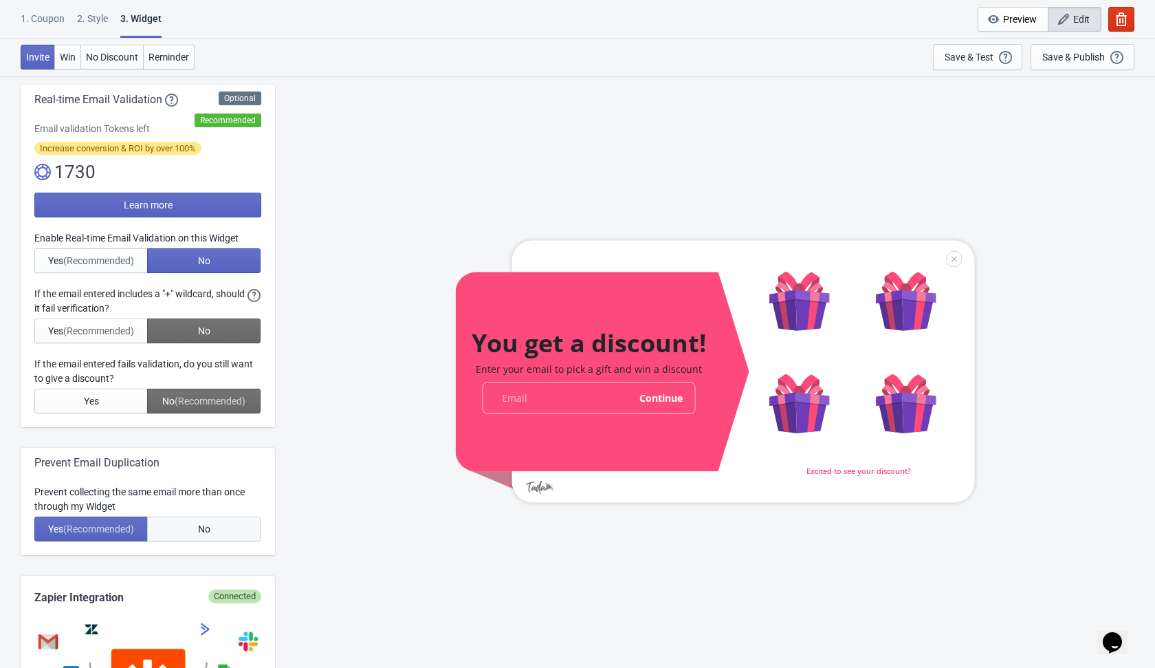
click at [223, 527] on button "No" at bounding box center [203, 528] width 113 height 25
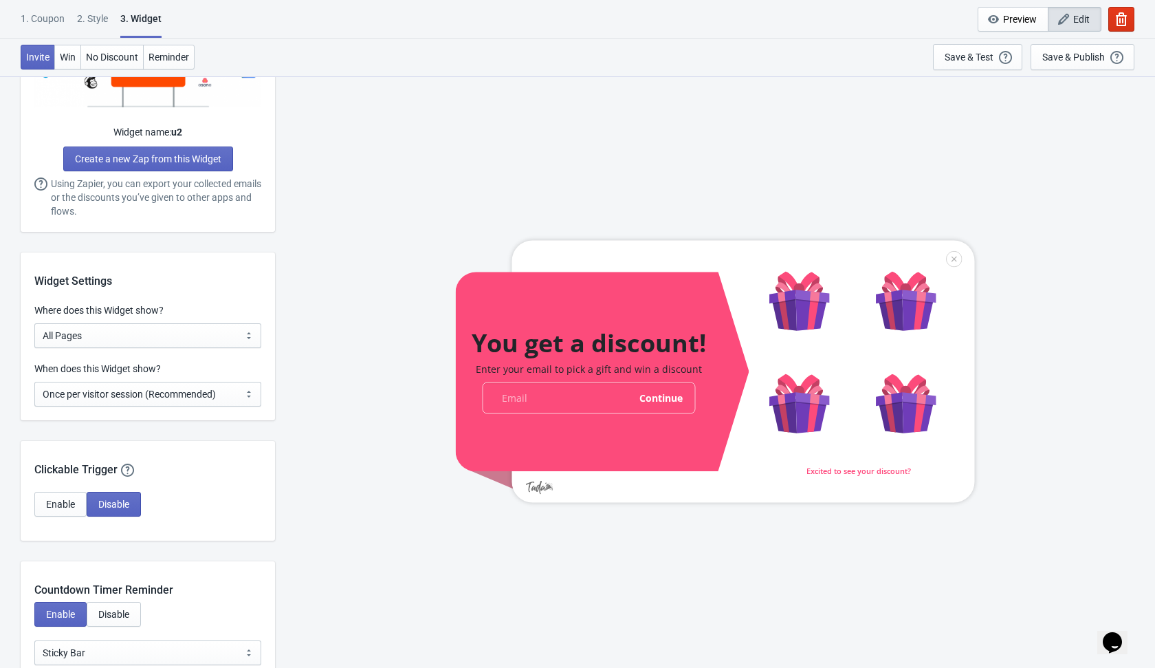
scroll to position [901, 0]
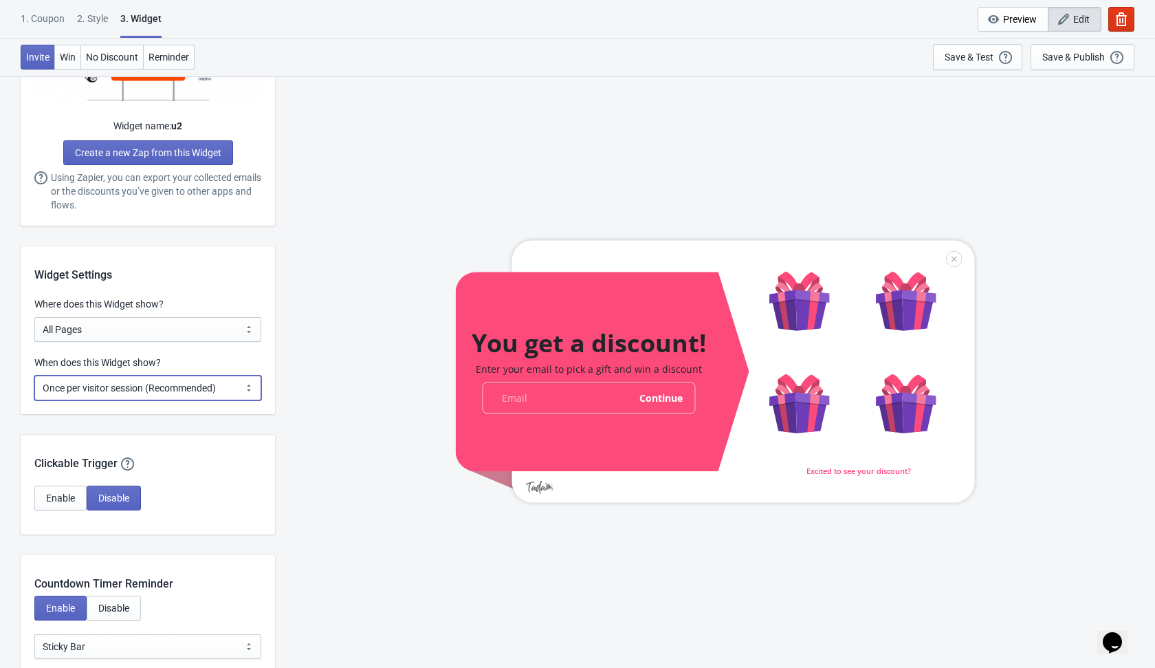
click at [230, 391] on select "Every new visit of page Once every period of time Once per visitor session (Rec…" at bounding box center [147, 387] width 227 height 25
select select "every"
click at [34, 375] on select "Every new visit of page Once every period of time Once per visitor session (Rec…" at bounding box center [147, 387] width 227 height 25
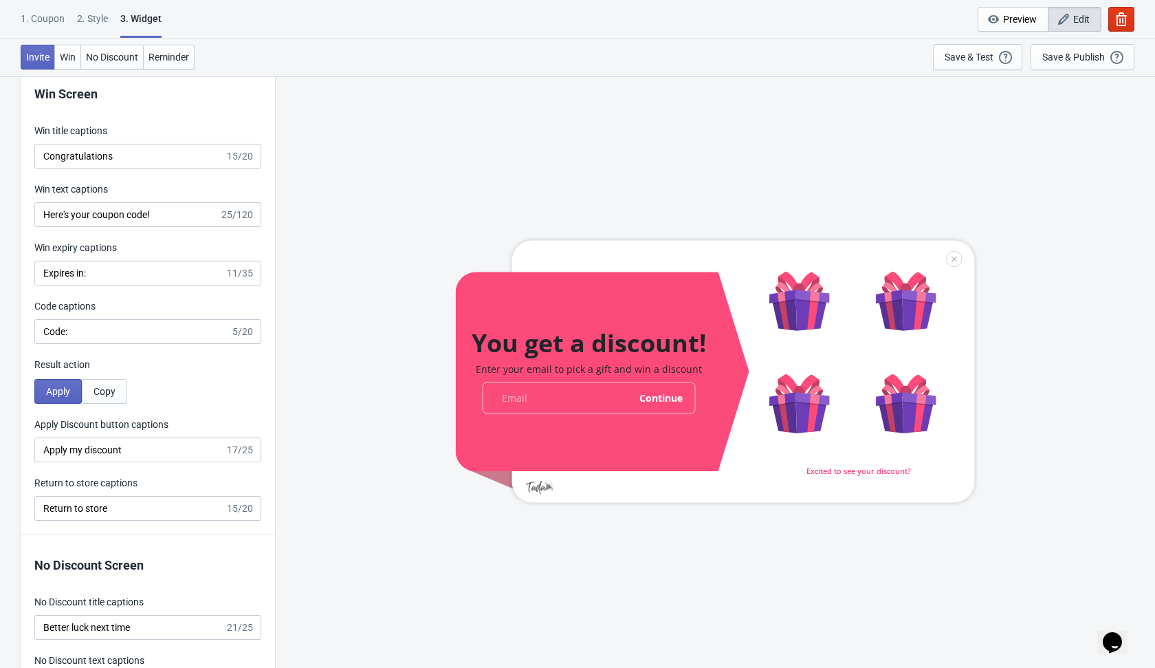
scroll to position [2671, 0]
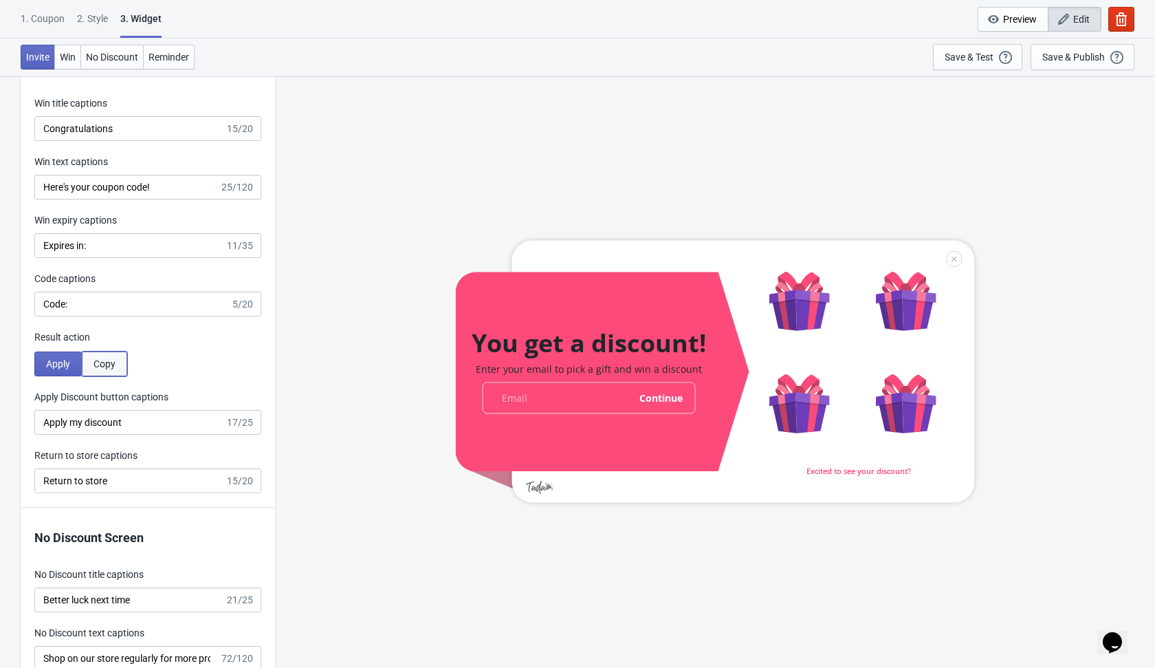
click at [120, 362] on button "Copy" at bounding box center [104, 363] width 45 height 25
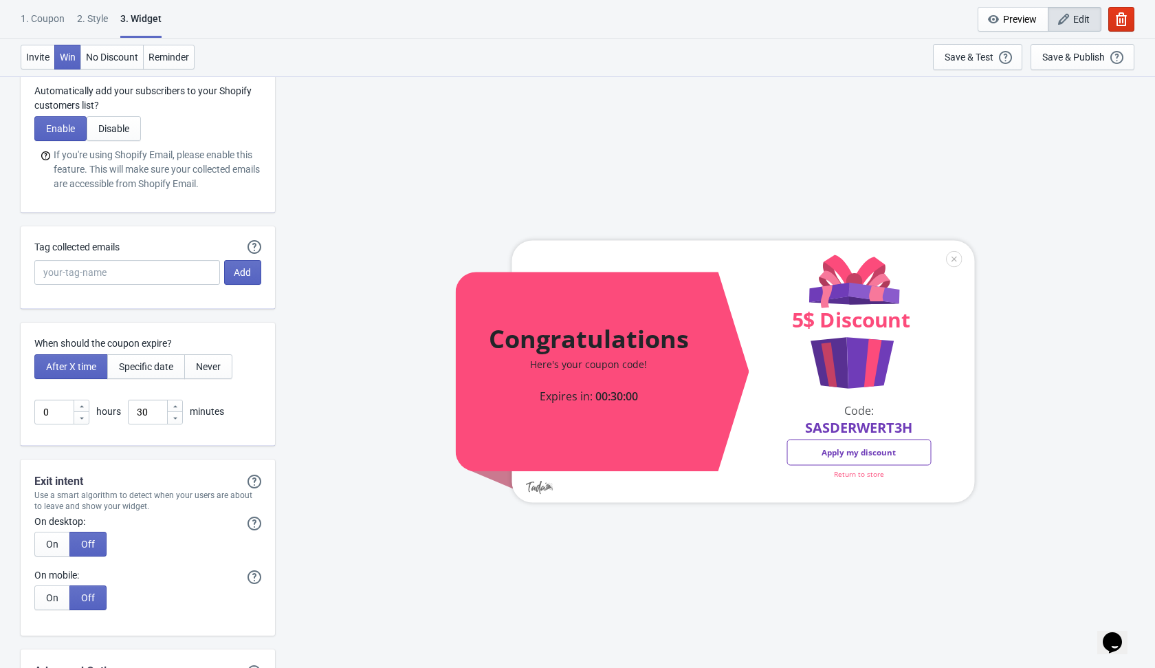
scroll to position [3466, 0]
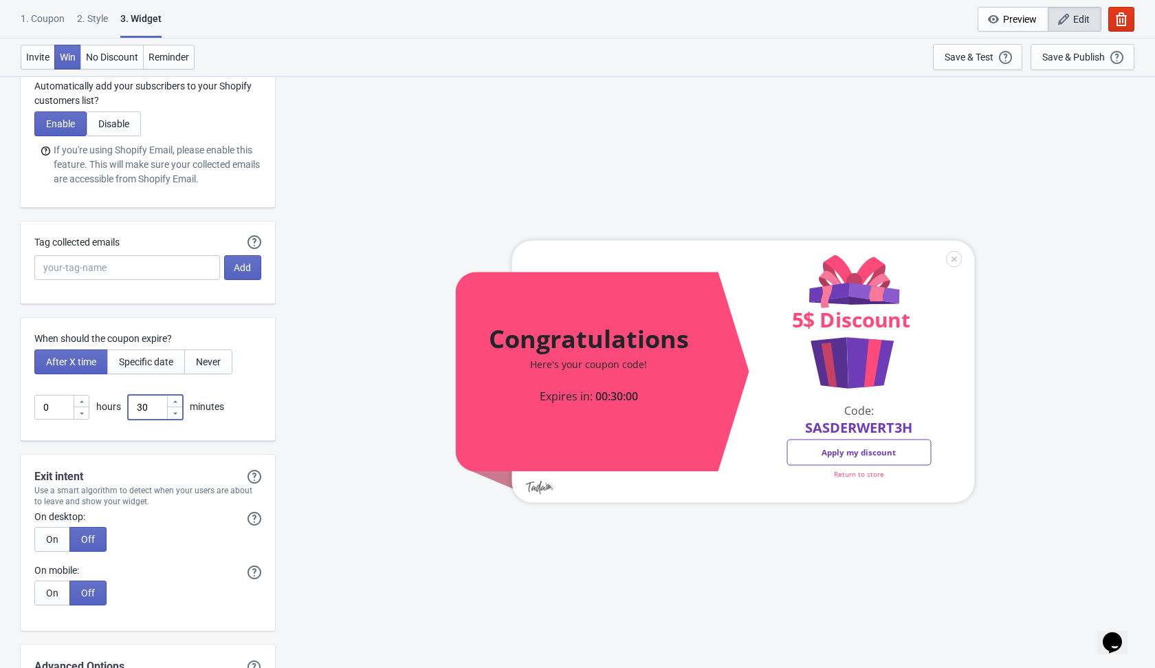
click at [153, 407] on input "30" at bounding box center [147, 407] width 39 height 25
type input "3"
type input "1"
click at [293, 407] on div "Congratulations Here's your coupon code! Expires in: 00:01:00 5$ Discount 5$ Di…" at bounding box center [715, 371] width 866 height 591
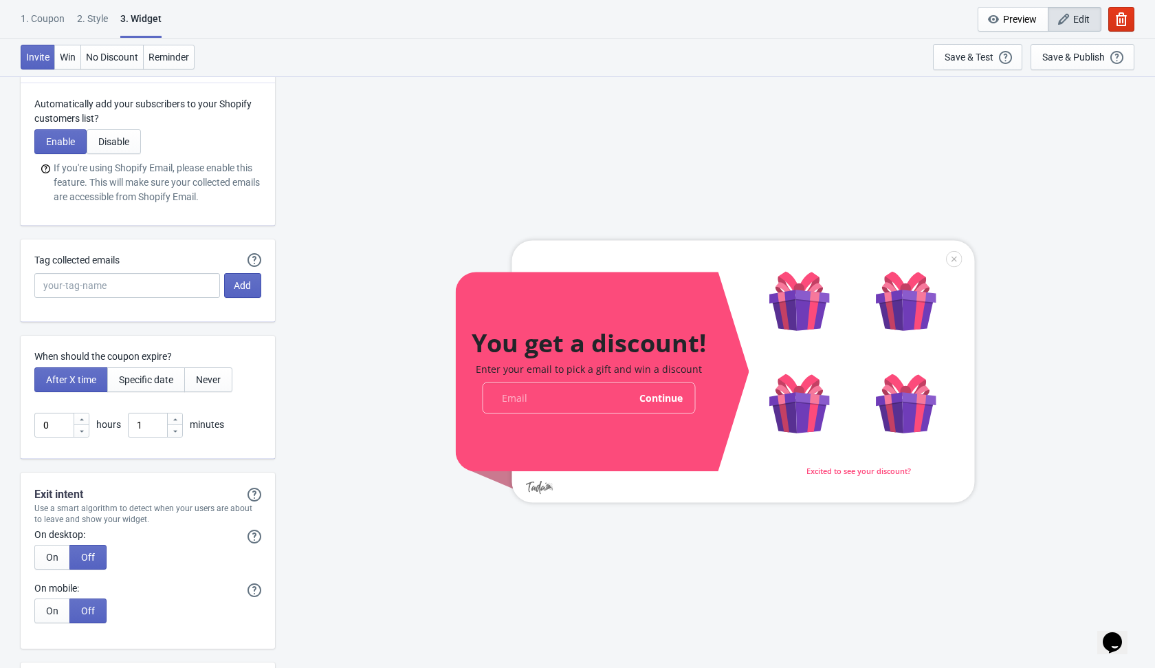
scroll to position [3635, 0]
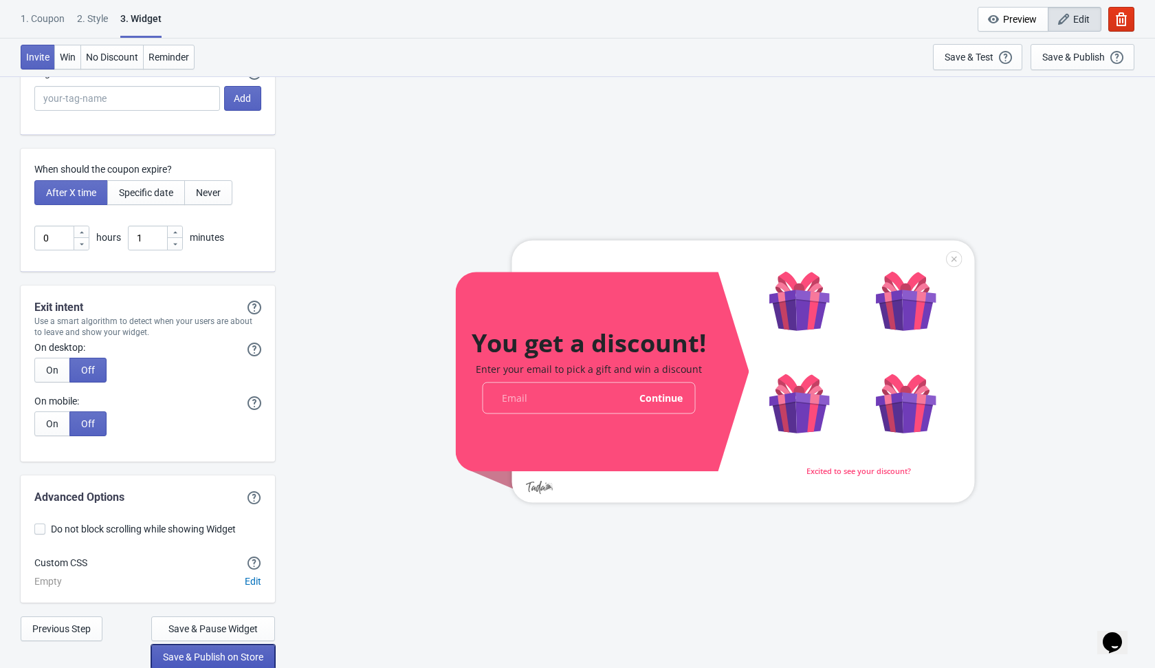
click at [217, 655] on span "Save & Publish on Store" at bounding box center [213, 656] width 100 height 11
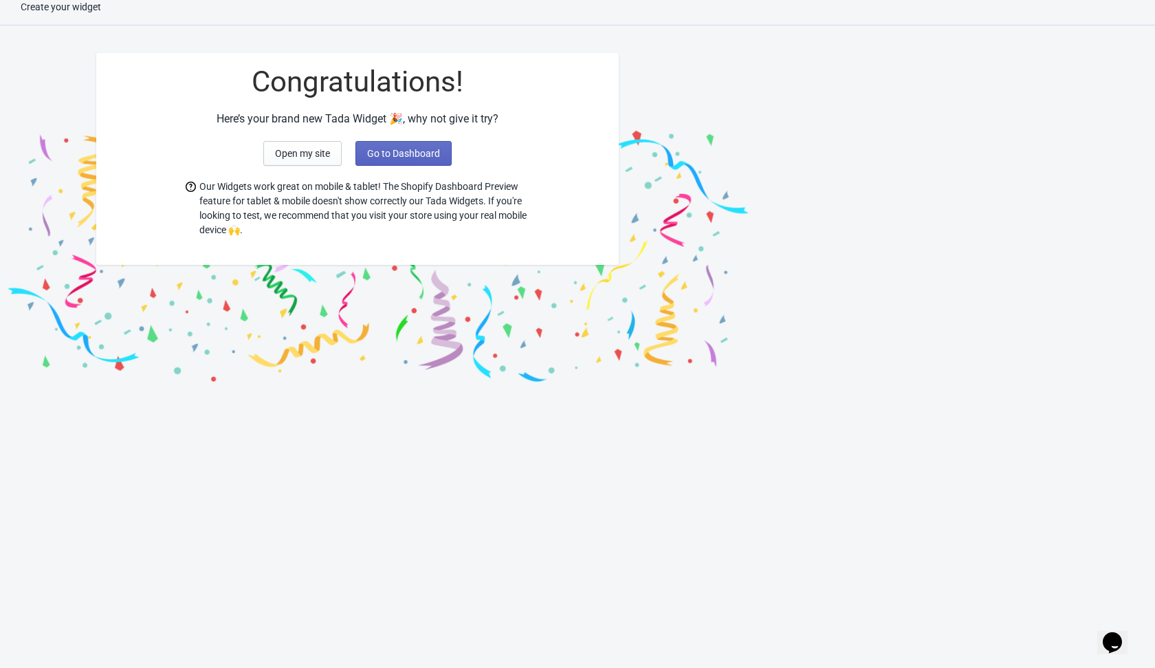
scroll to position [14, 0]
click at [417, 144] on button "Go to Dashboard" at bounding box center [404, 153] width 96 height 25
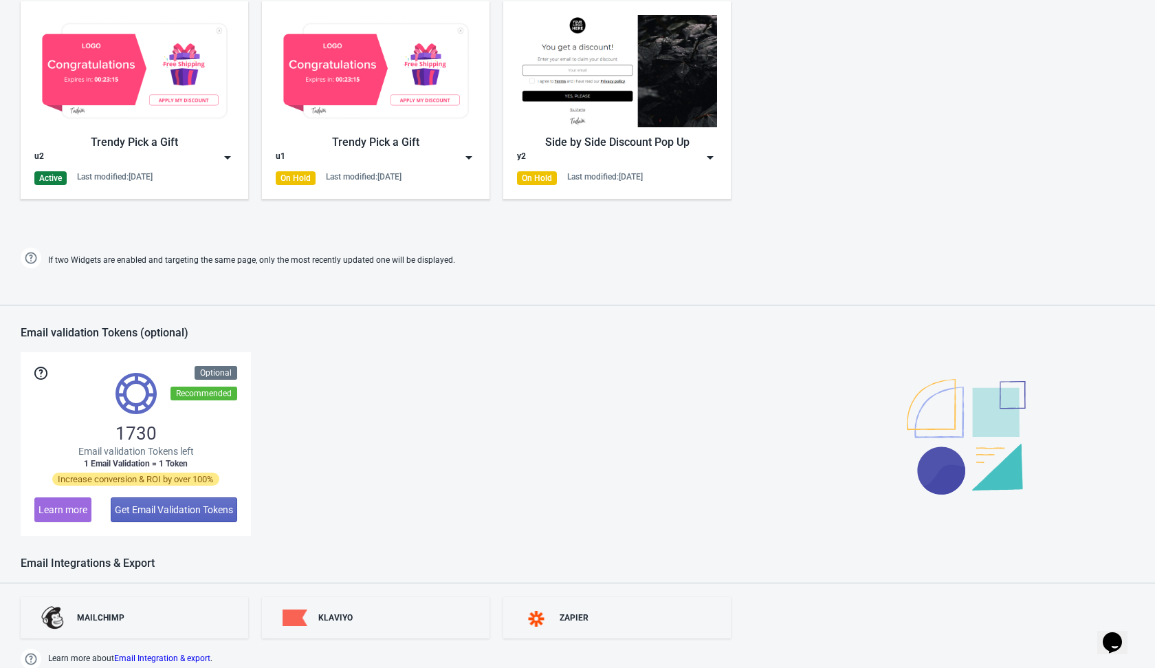
scroll to position [702, 0]
click at [229, 154] on img at bounding box center [228, 157] width 14 height 14
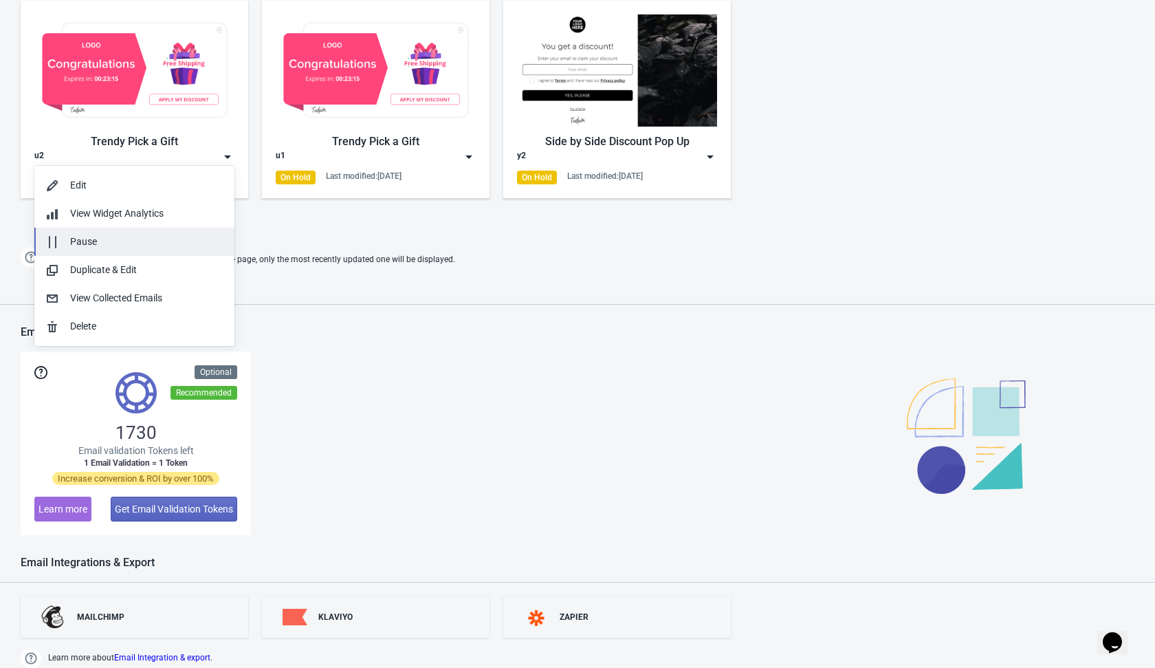
click at [140, 231] on button "Pause" at bounding box center [134, 242] width 200 height 28
